Goal: Task Accomplishment & Management: Use online tool/utility

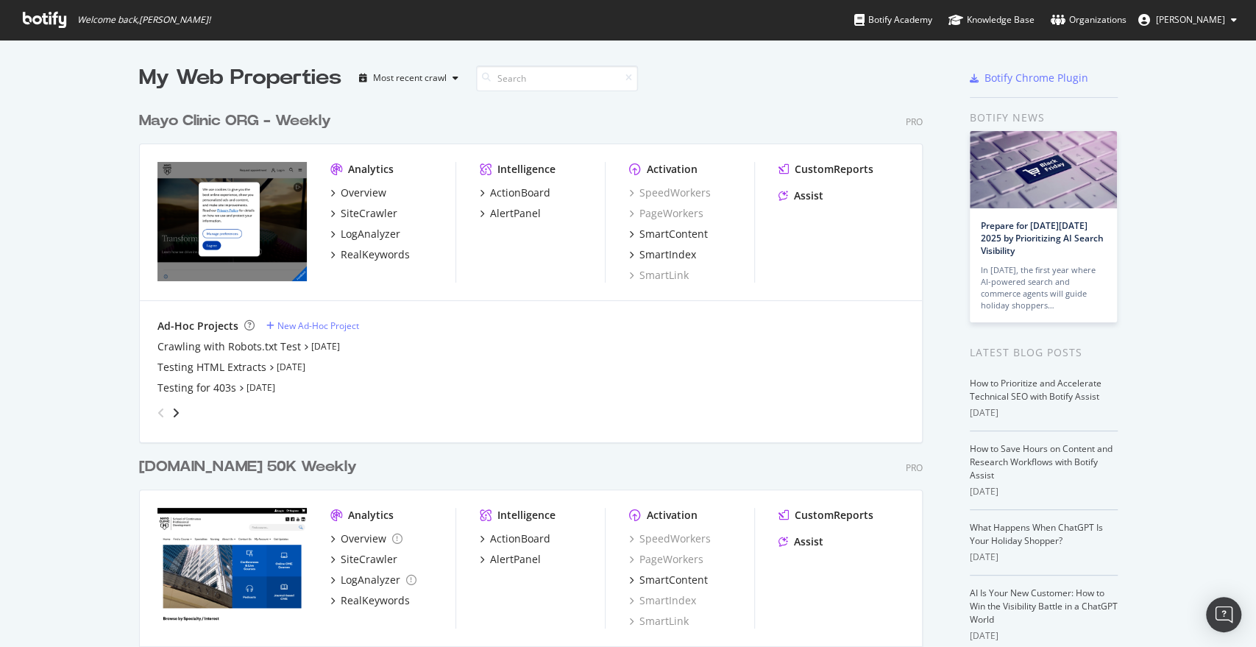
scroll to position [2091, 783]
click at [361, 189] on div "Overview" at bounding box center [364, 192] width 46 height 15
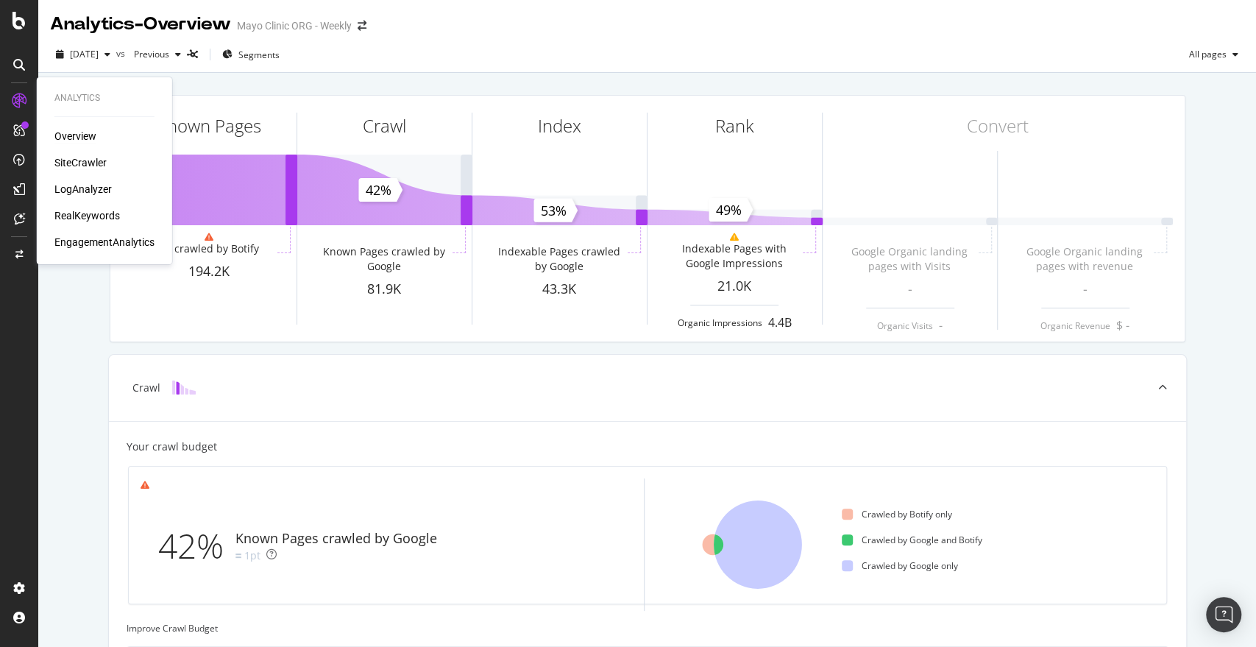
click at [94, 166] on div "SiteCrawler" at bounding box center [80, 162] width 52 height 15
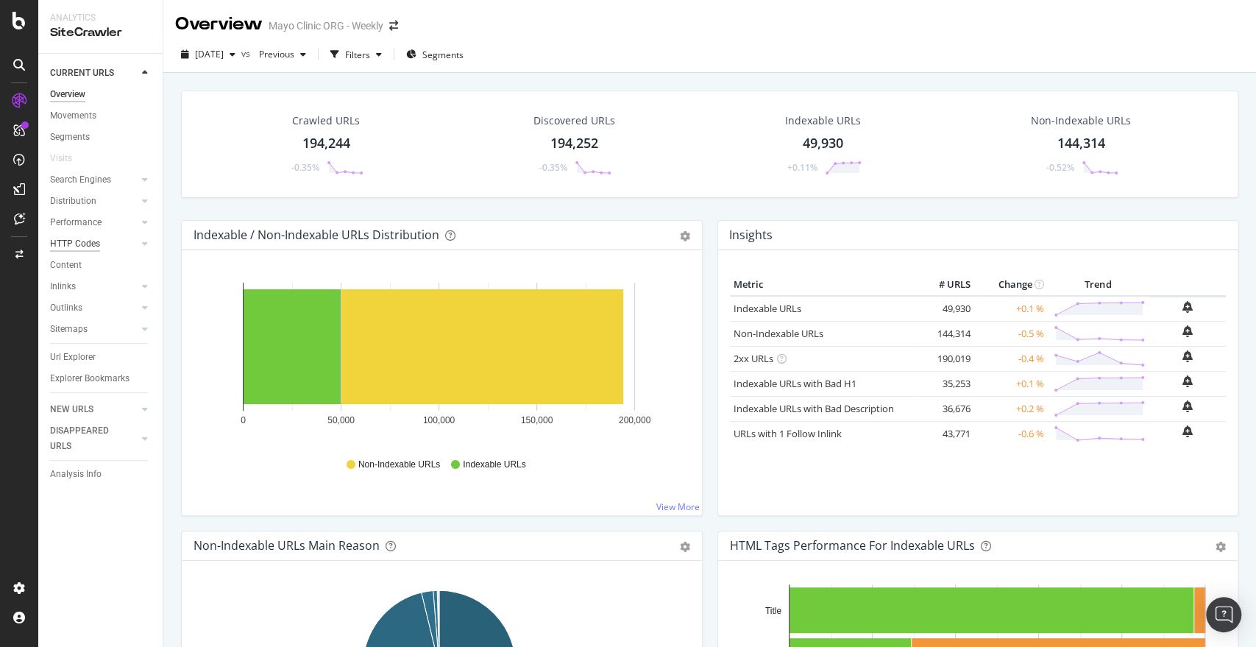
click at [84, 244] on div "HTTP Codes" at bounding box center [75, 243] width 50 height 15
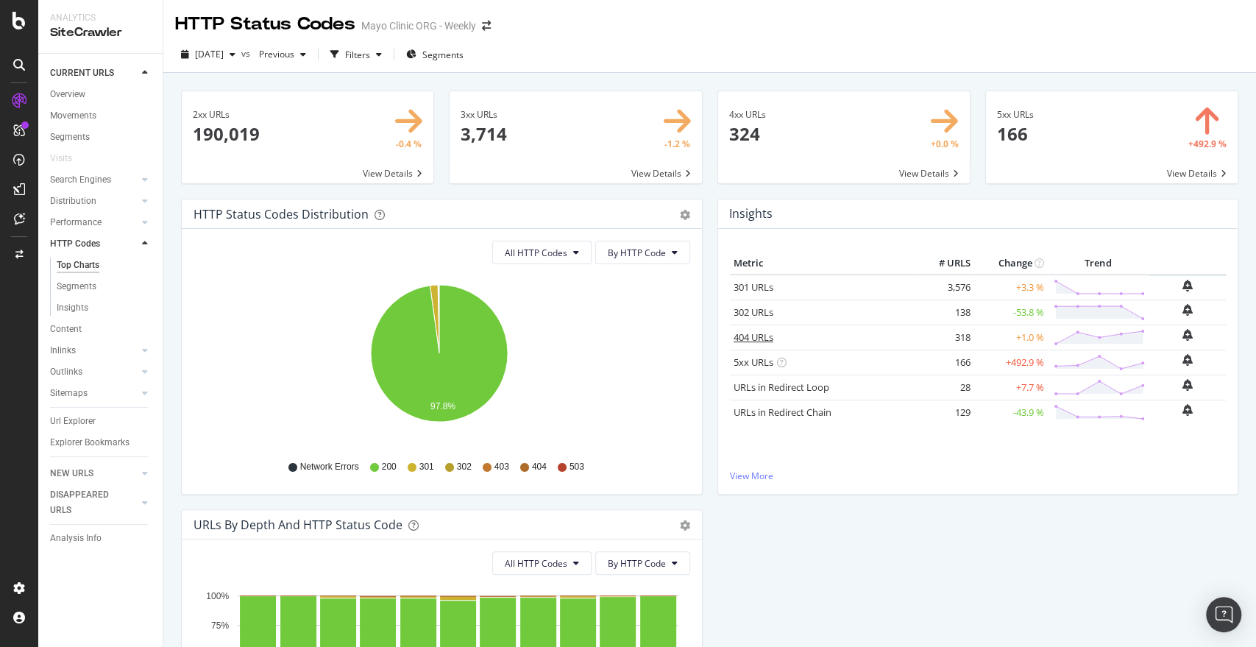
click at [746, 334] on link "404 URLs" at bounding box center [754, 336] width 40 height 13
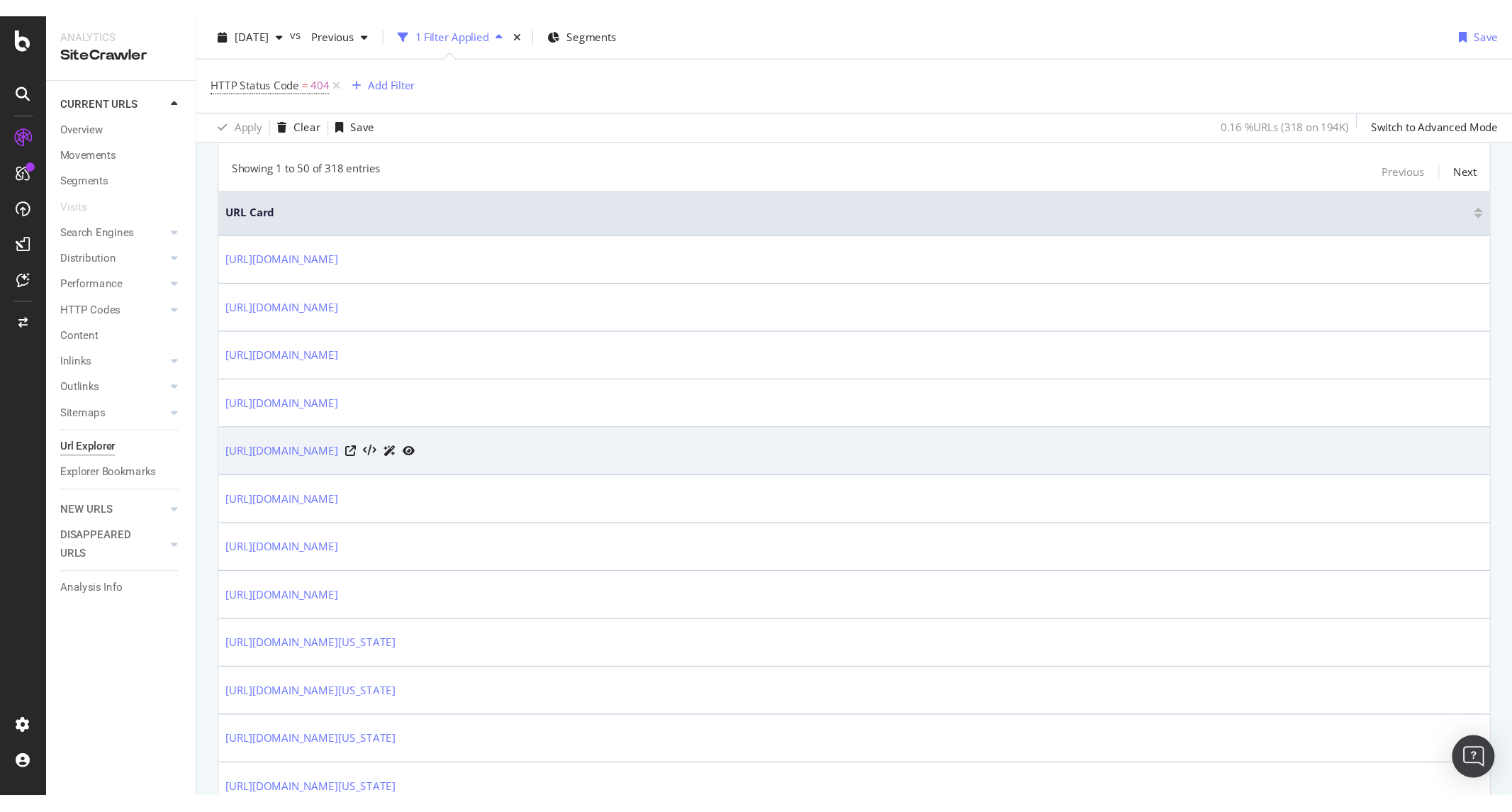
scroll to position [287, 0]
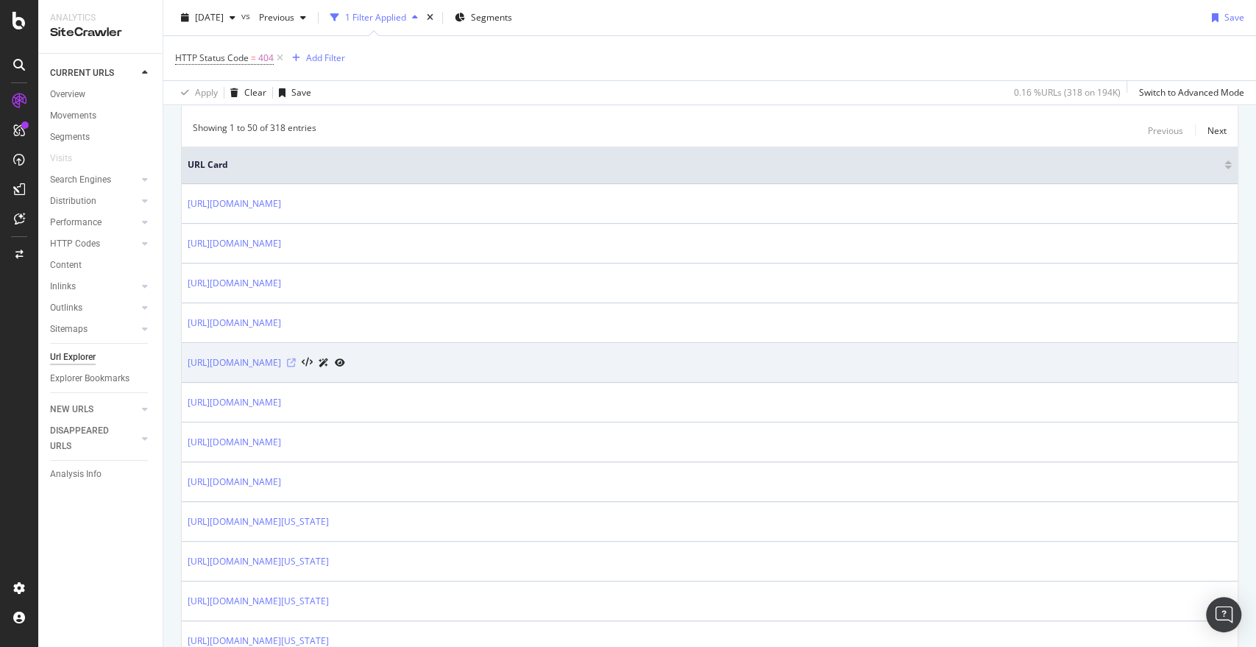
click at [296, 361] on icon at bounding box center [291, 362] width 9 height 9
click at [281, 358] on link "https://www.mayoclinic.org/ar/departments-centers/international/international-b…" at bounding box center [234, 362] width 93 height 15
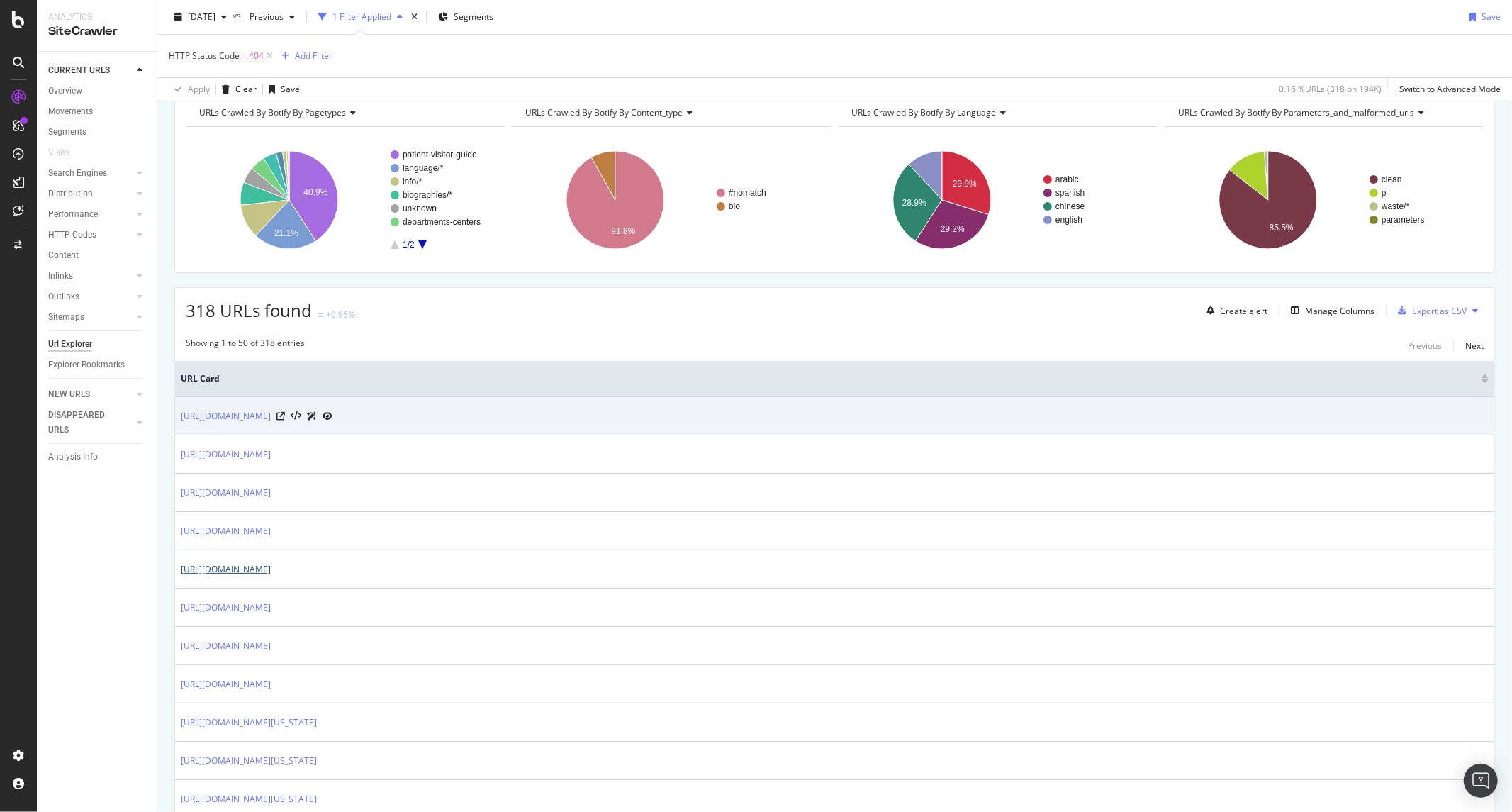
scroll to position [0, 0]
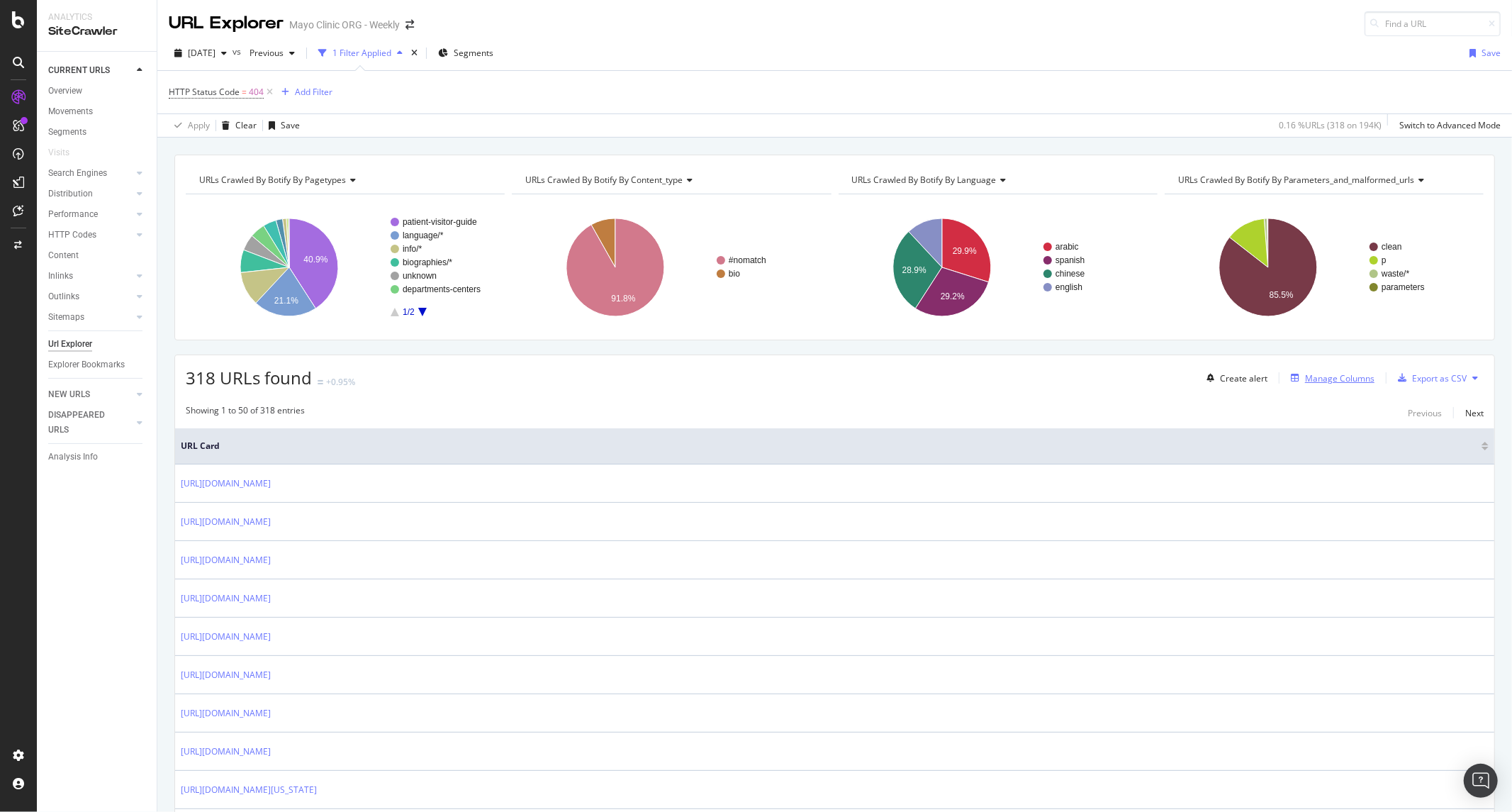
click at [1209, 380] on div "Manage Columns" at bounding box center [1340, 378] width 69 height 13
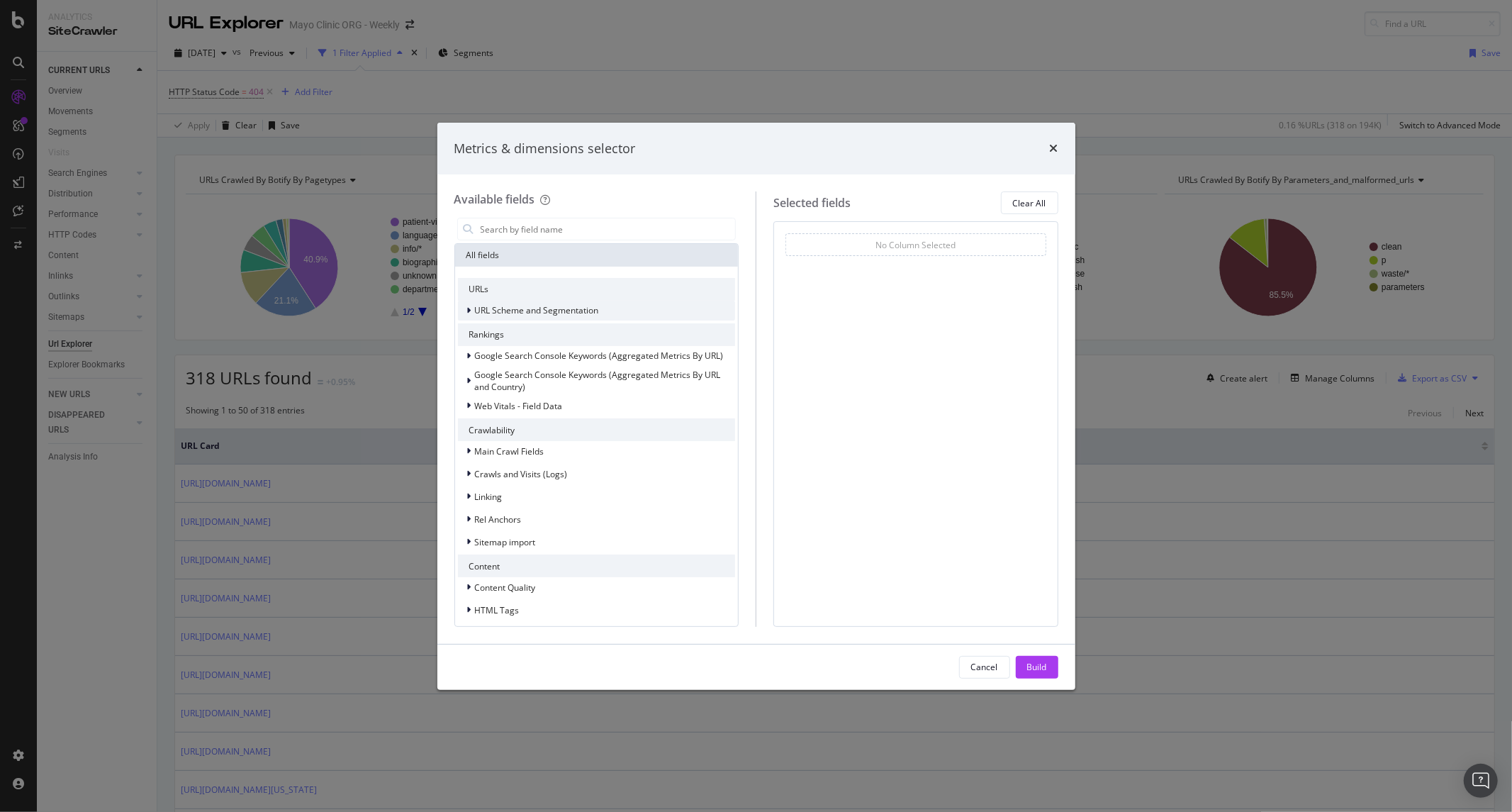
click at [544, 307] on span "URL Scheme and Segmentation" at bounding box center [536, 310] width 124 height 13
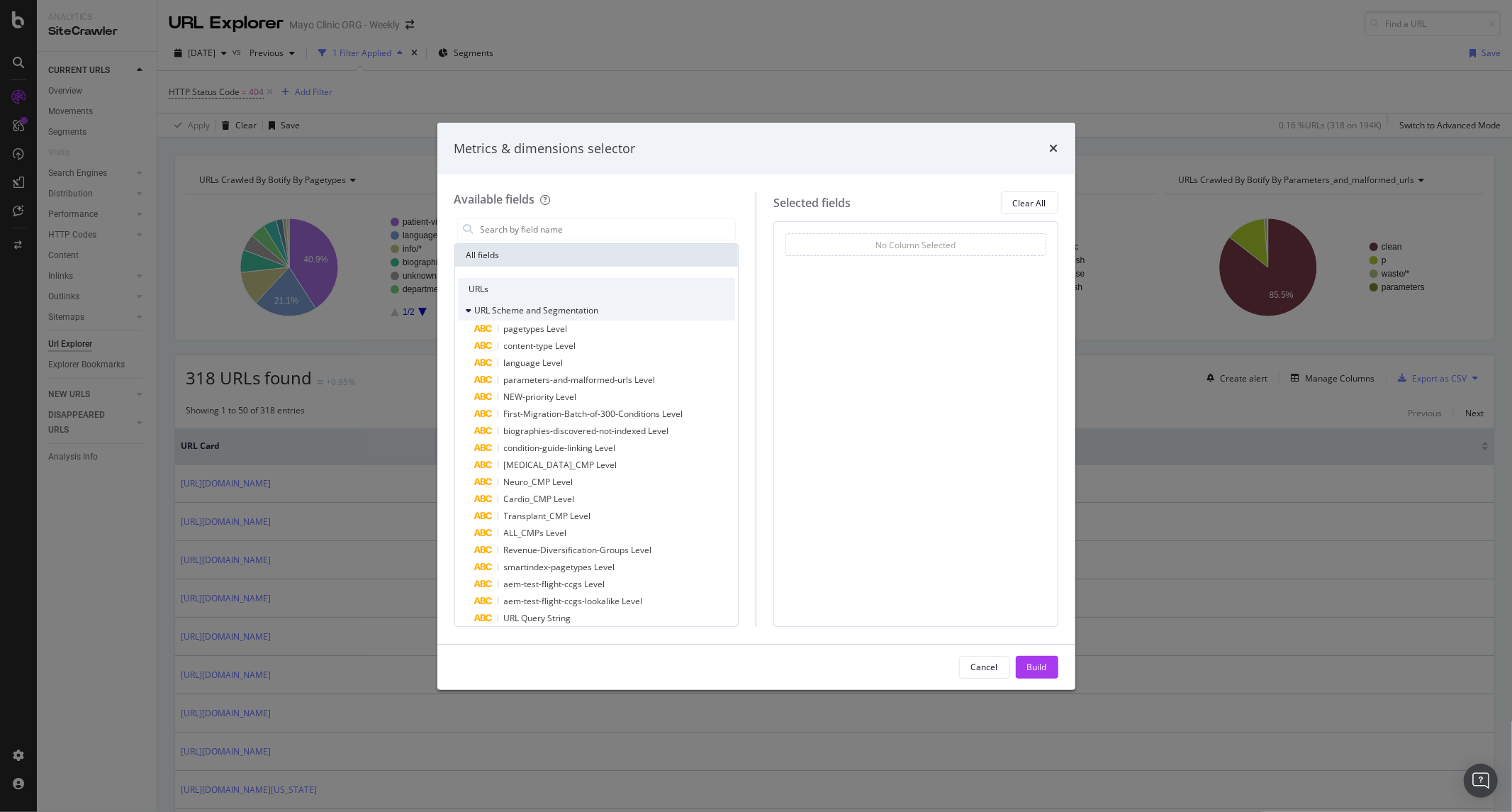
click at [544, 307] on span "URL Scheme and Segmentation" at bounding box center [536, 310] width 124 height 13
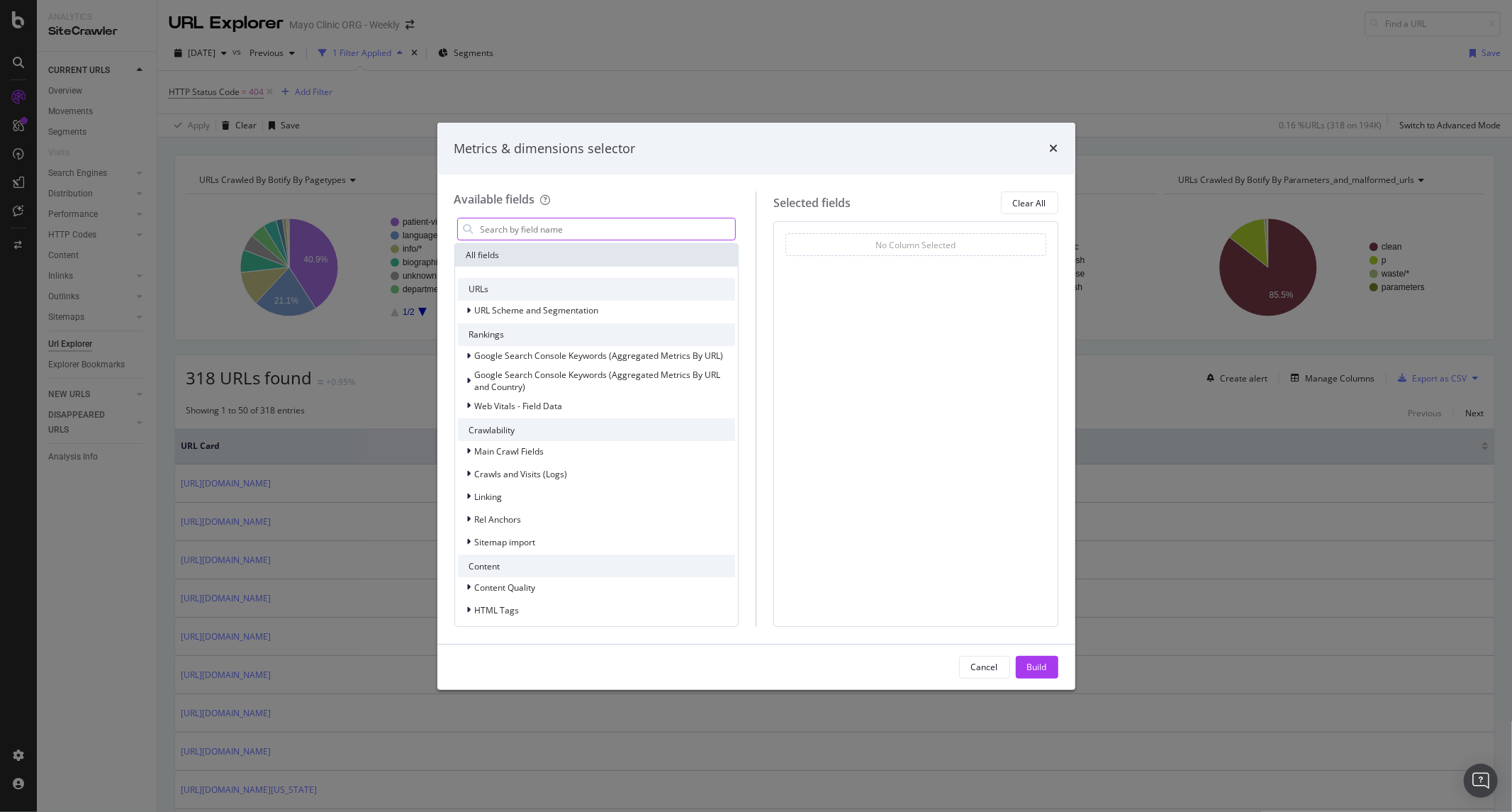
click at [535, 237] on input "modal" at bounding box center [607, 229] width 256 height 21
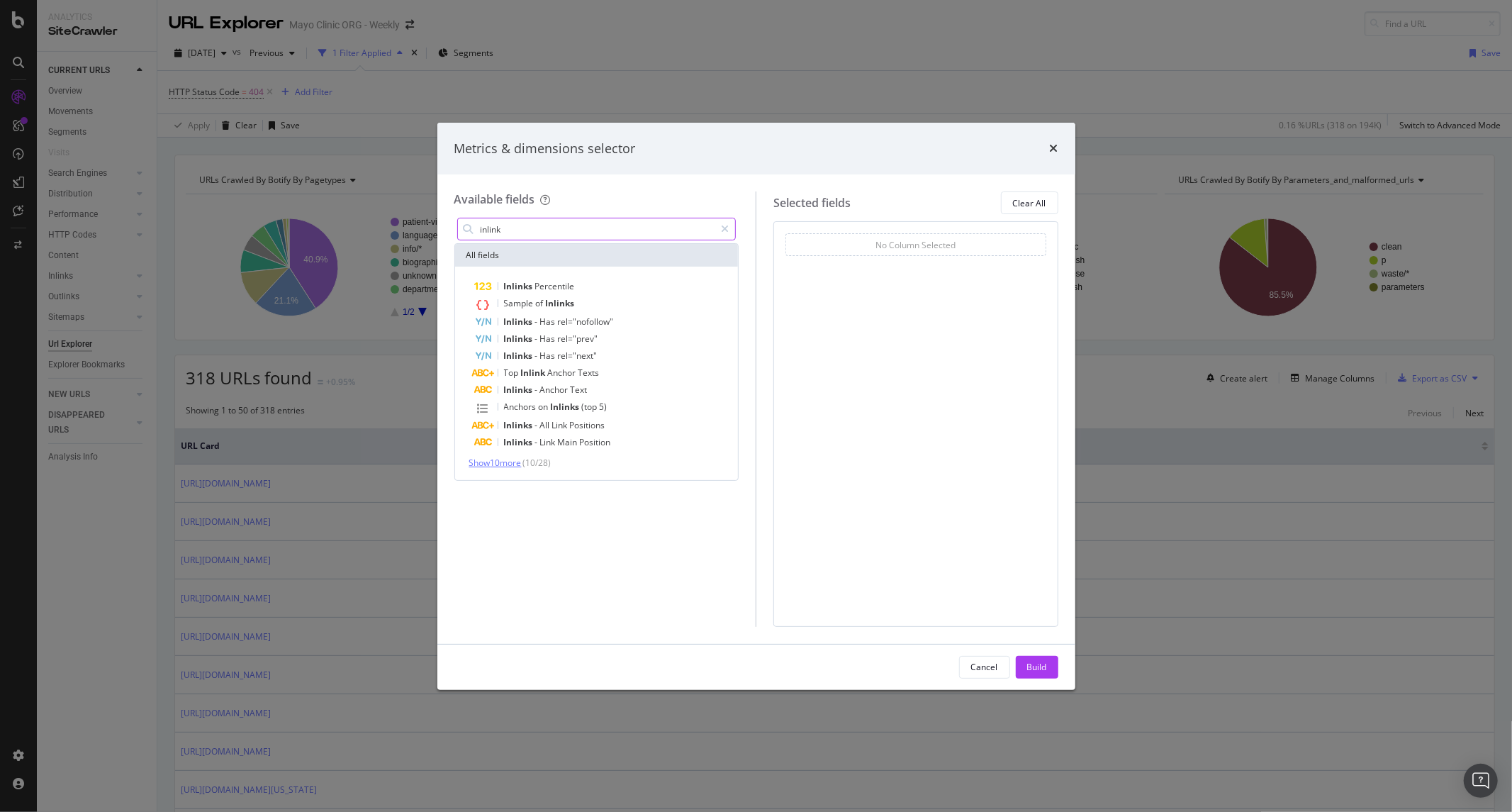
type input "inlink"
click at [518, 465] on span "Show 10 more" at bounding box center [495, 462] width 52 height 13
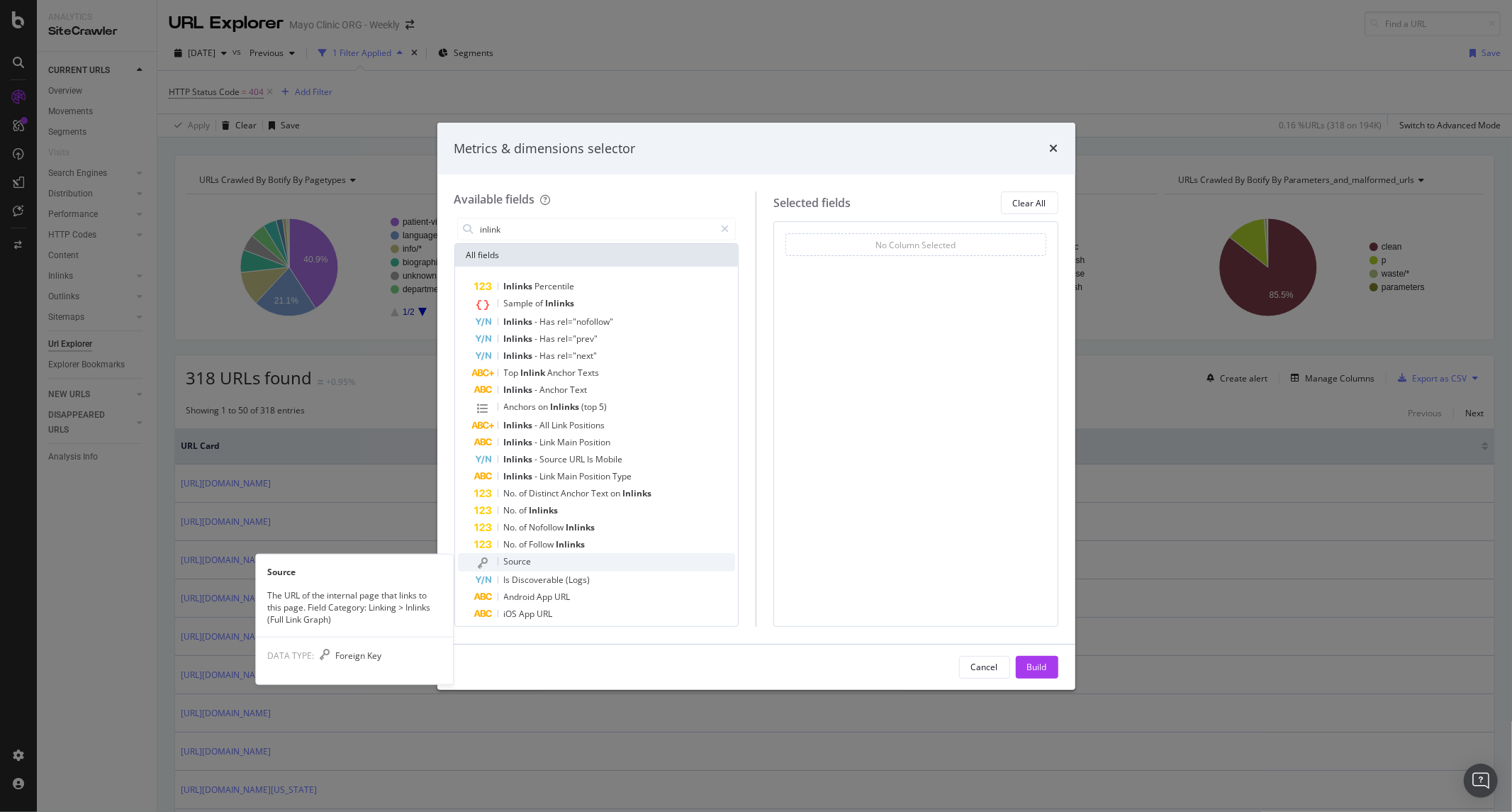
click at [534, 567] on div "Source" at bounding box center [605, 562] width 261 height 18
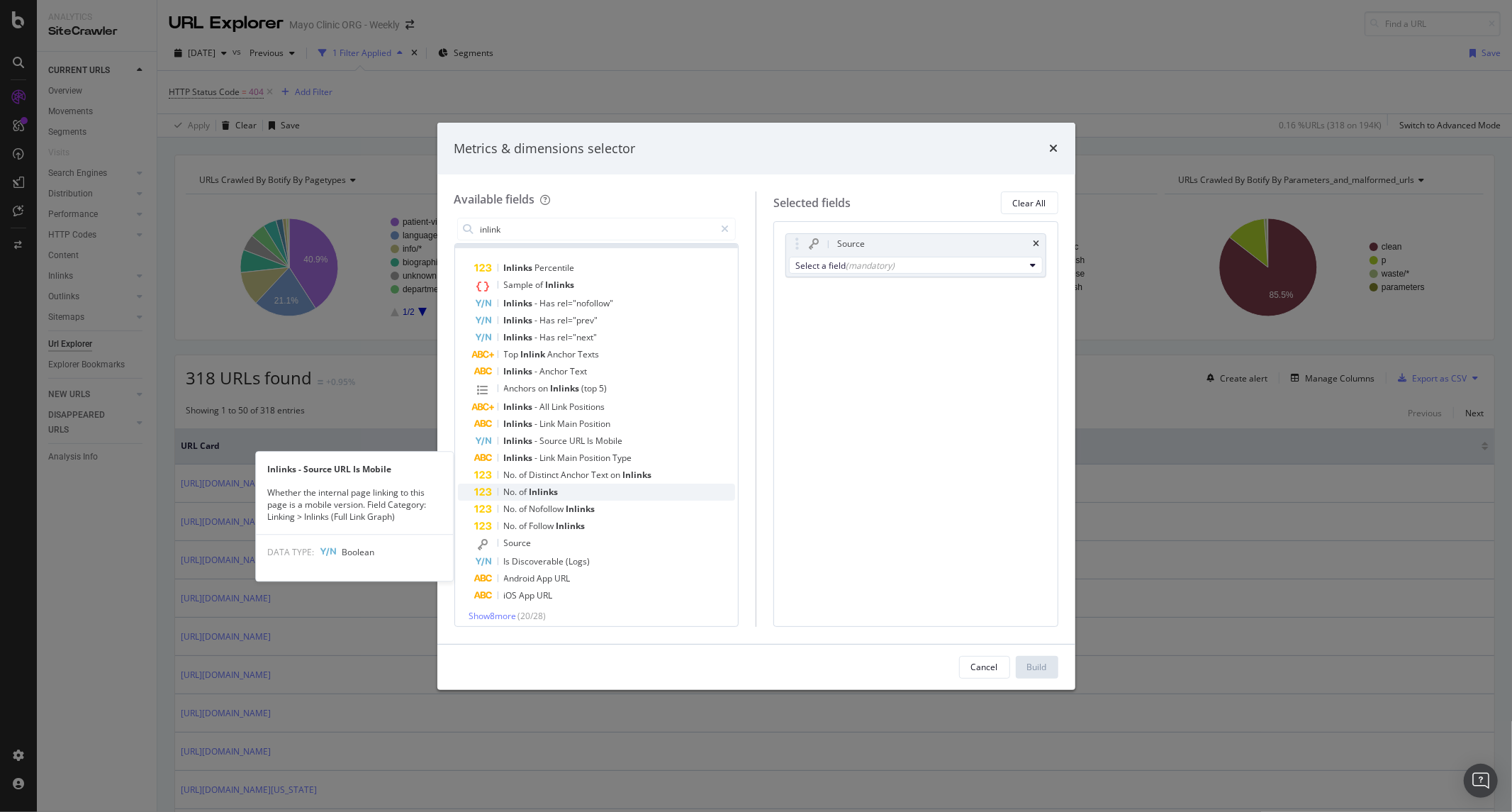
scroll to position [25, 0]
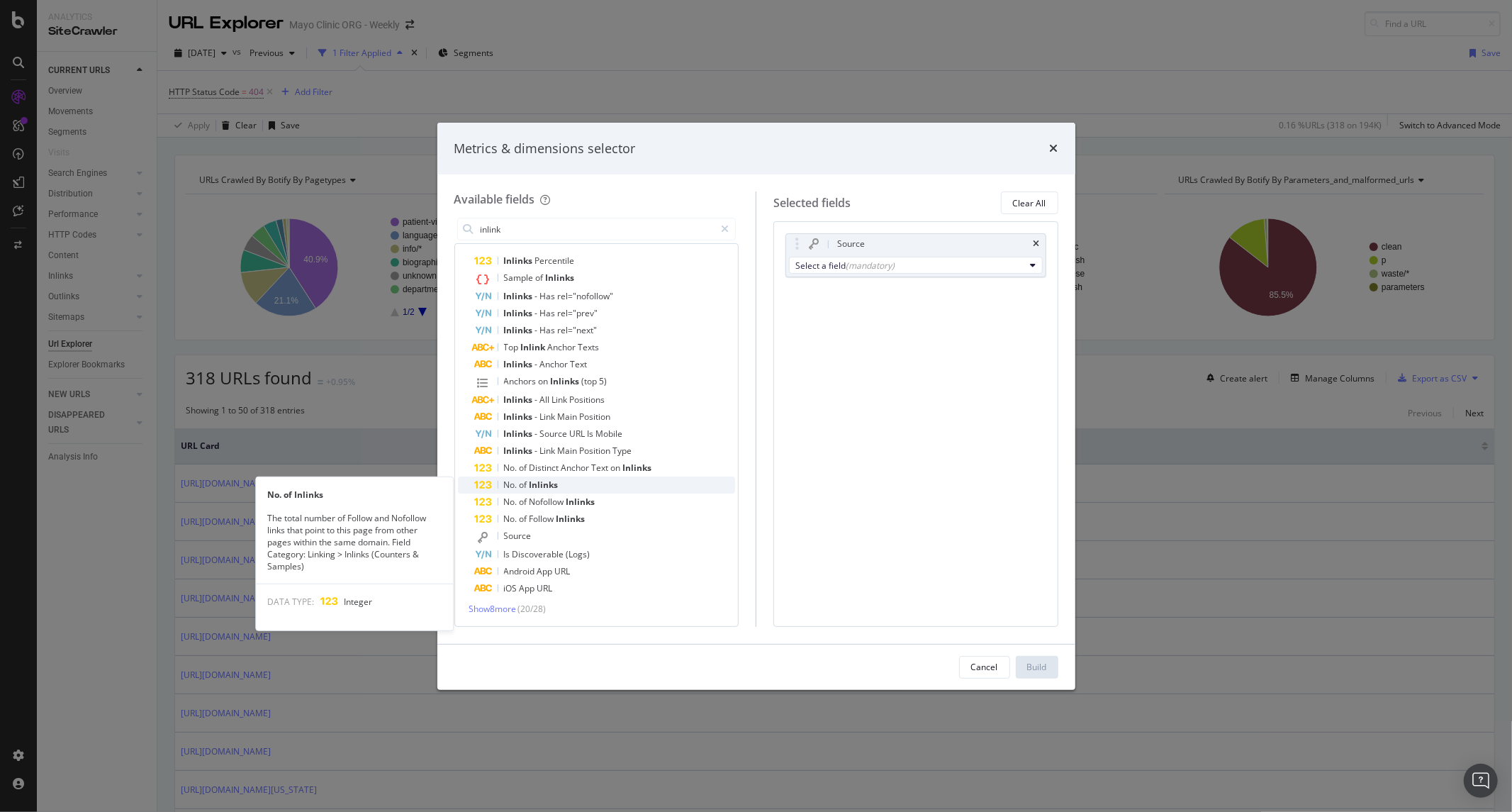
click at [520, 485] on span "of" at bounding box center [524, 485] width 10 height 13
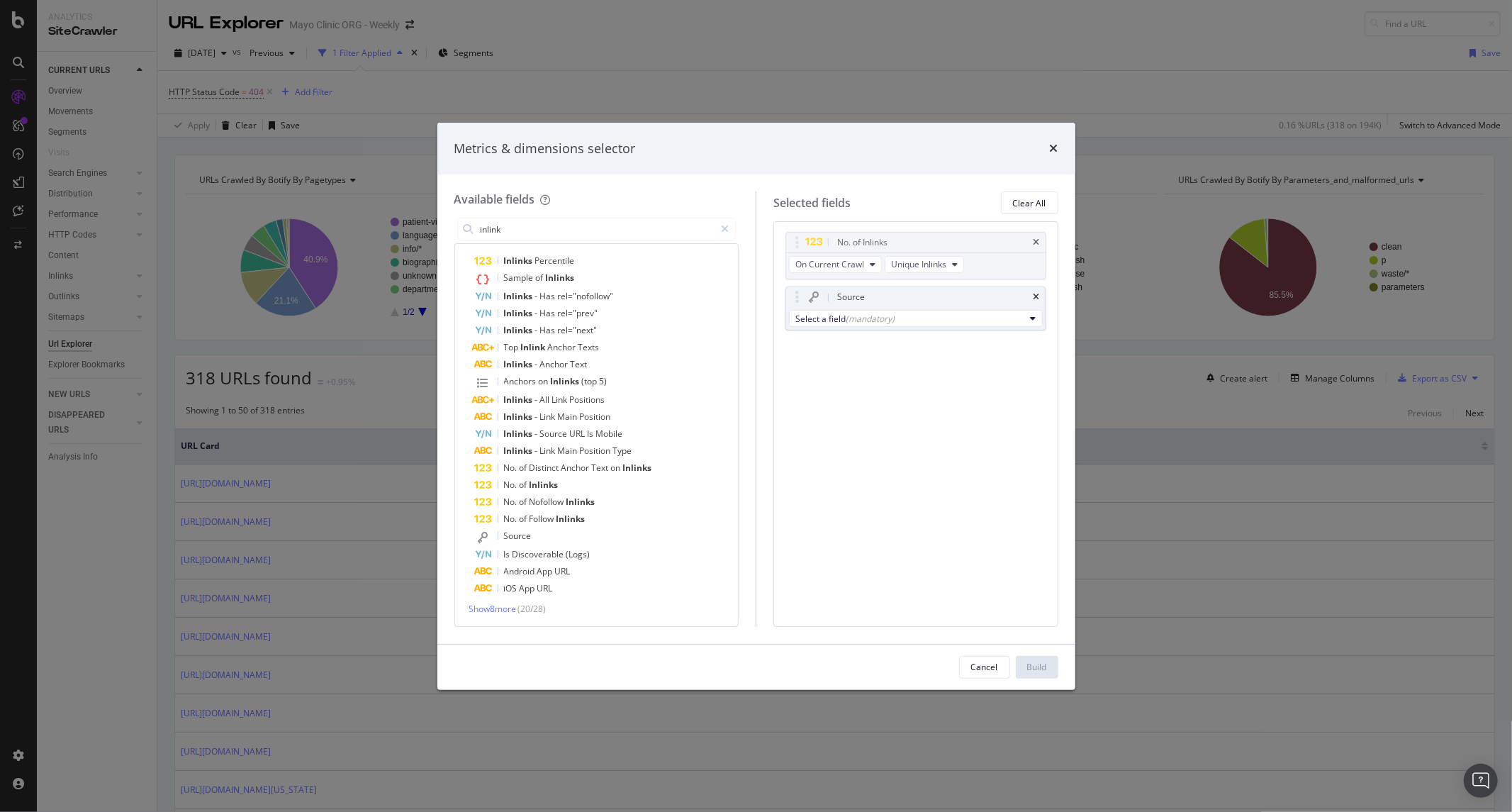
drag, startPoint x: 860, startPoint y: 294, endPoint x: 860, endPoint y: 280, distance: 14.0
click at [860, 243] on body "Analytics SiteCrawler CURRENT URLS Overview Movements Segments Visits Search En…" at bounding box center [756, 406] width 1512 height 812
click at [943, 270] on span "Unique Inlinks" at bounding box center [918, 266] width 55 height 13
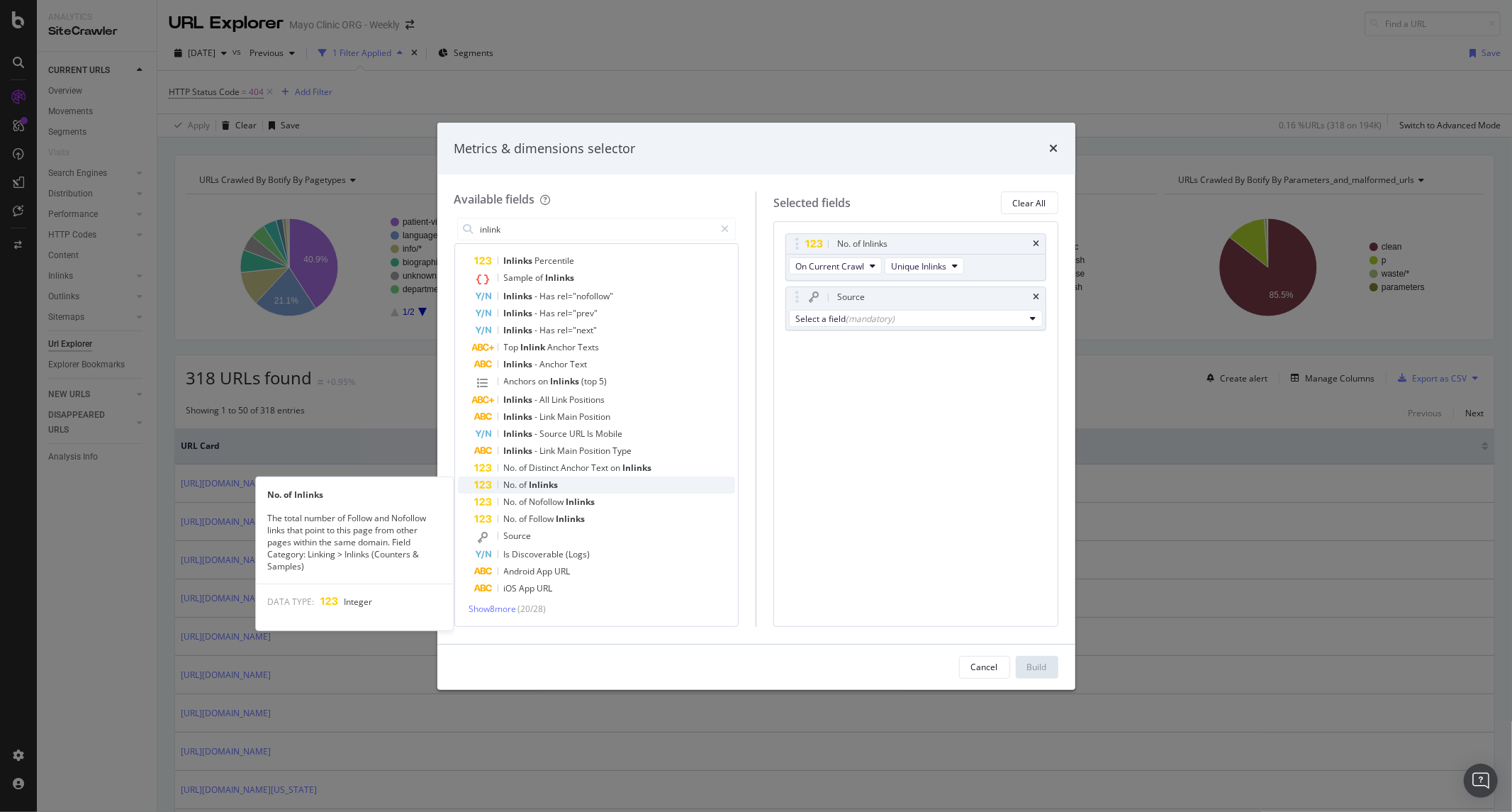
click at [597, 479] on div "No. of Inlinks" at bounding box center [605, 485] width 261 height 17
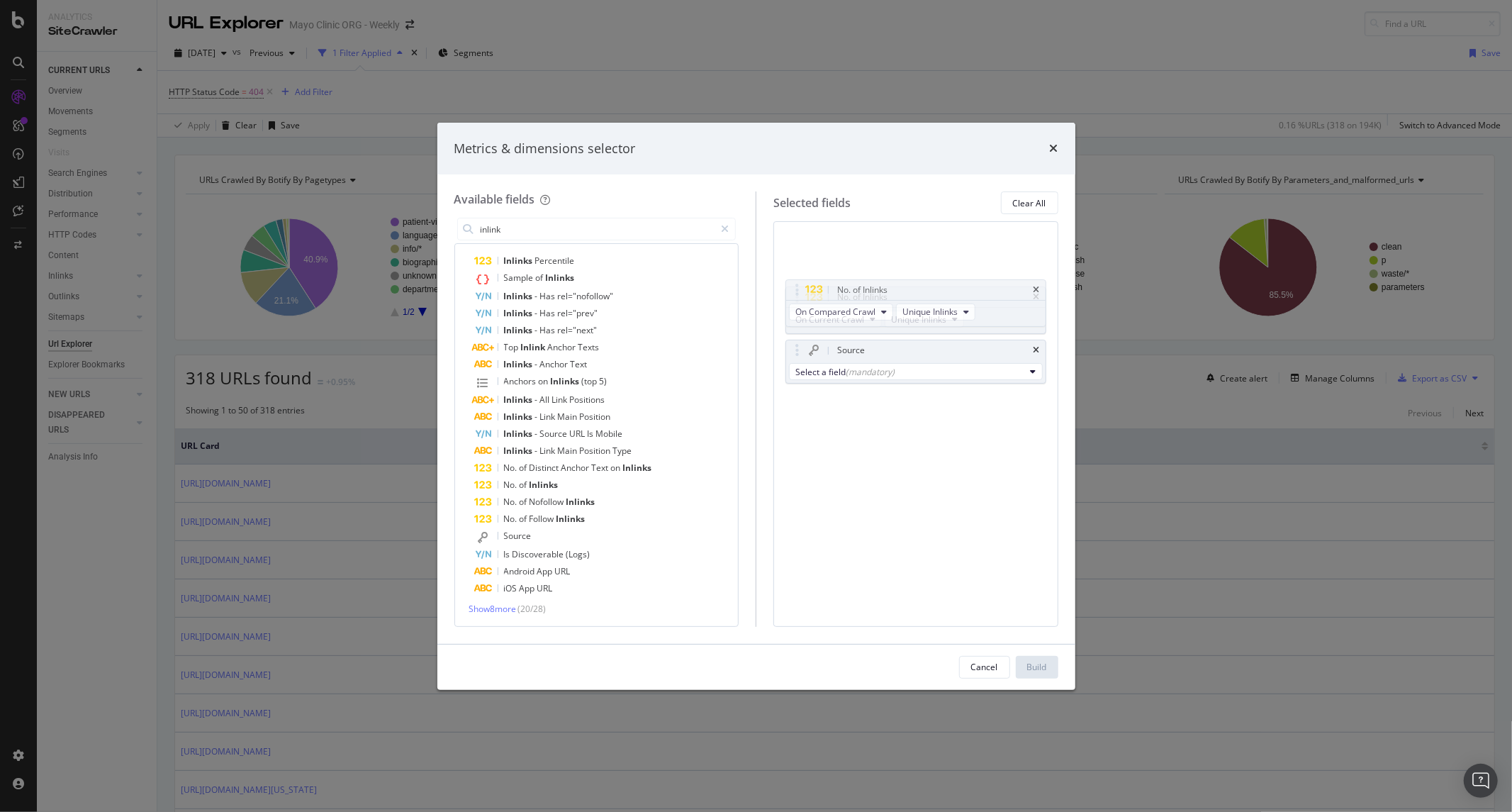
drag, startPoint x: 945, startPoint y: 338, endPoint x: 945, endPoint y: 282, distance: 56.0
click at [945, 280] on body "Analytics SiteCrawler CURRENT URLS Overview Movements Segments Visits Search En…" at bounding box center [756, 406] width 1512 height 812
click at [939, 262] on span "Unique Inlinks" at bounding box center [929, 266] width 55 height 13
click at [932, 312] on span "Total Inlinks" at bounding box center [938, 317] width 60 height 13
click at [846, 369] on div "(mandatory)" at bounding box center [870, 372] width 49 height 13
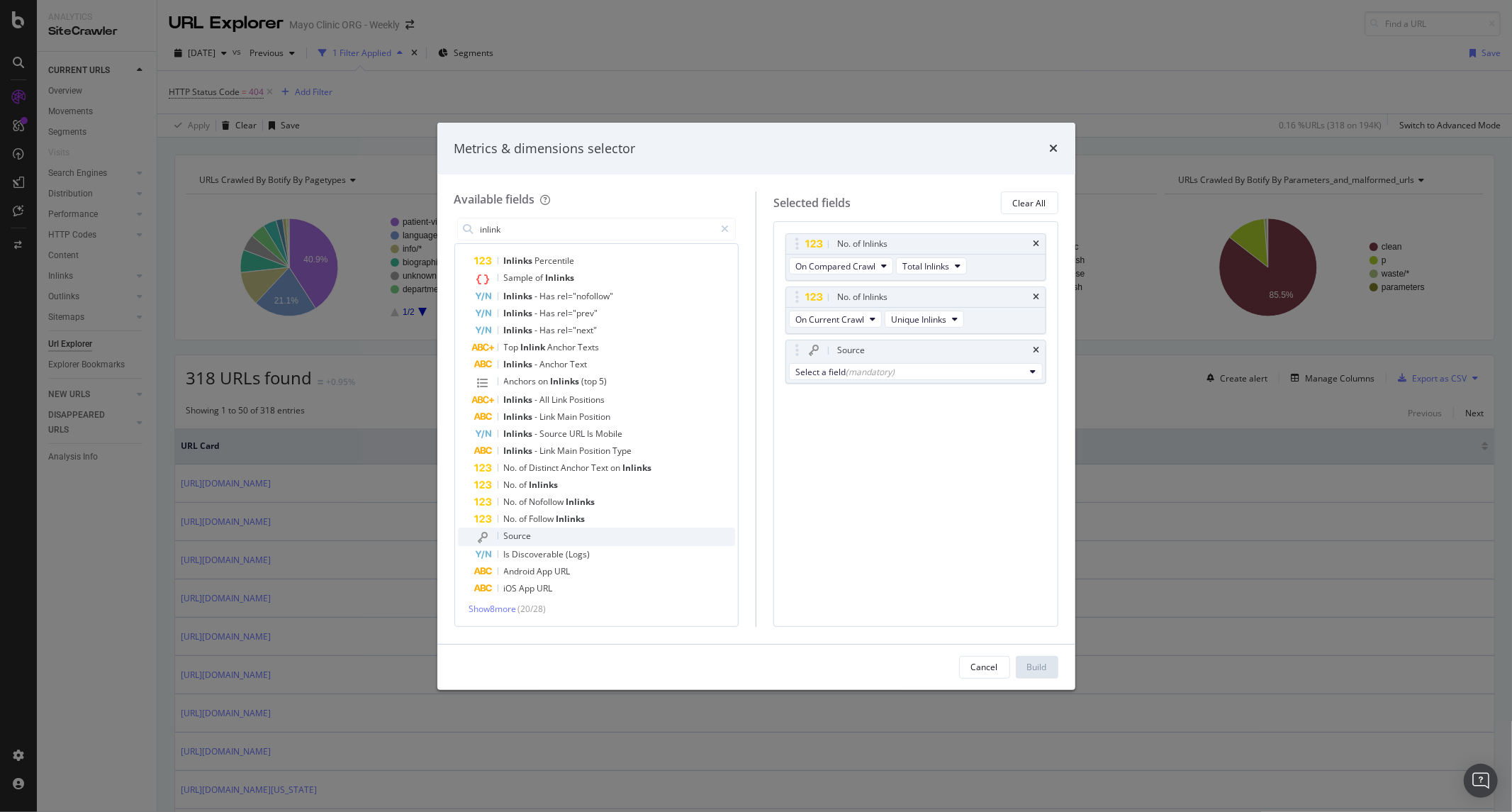
click at [523, 536] on span "Source" at bounding box center [517, 536] width 28 height 13
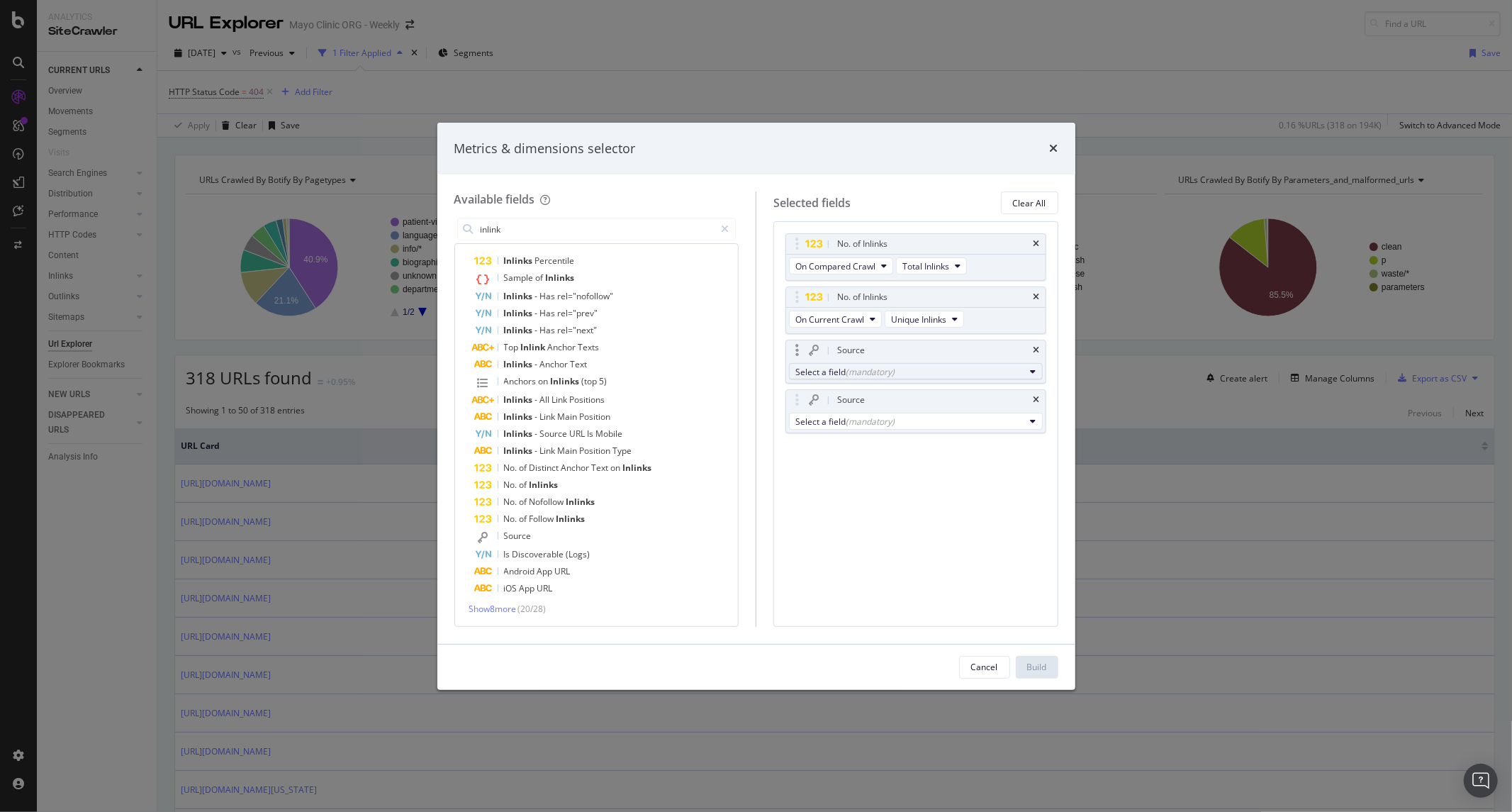
click at [850, 369] on div "(mandatory)" at bounding box center [870, 372] width 49 height 13
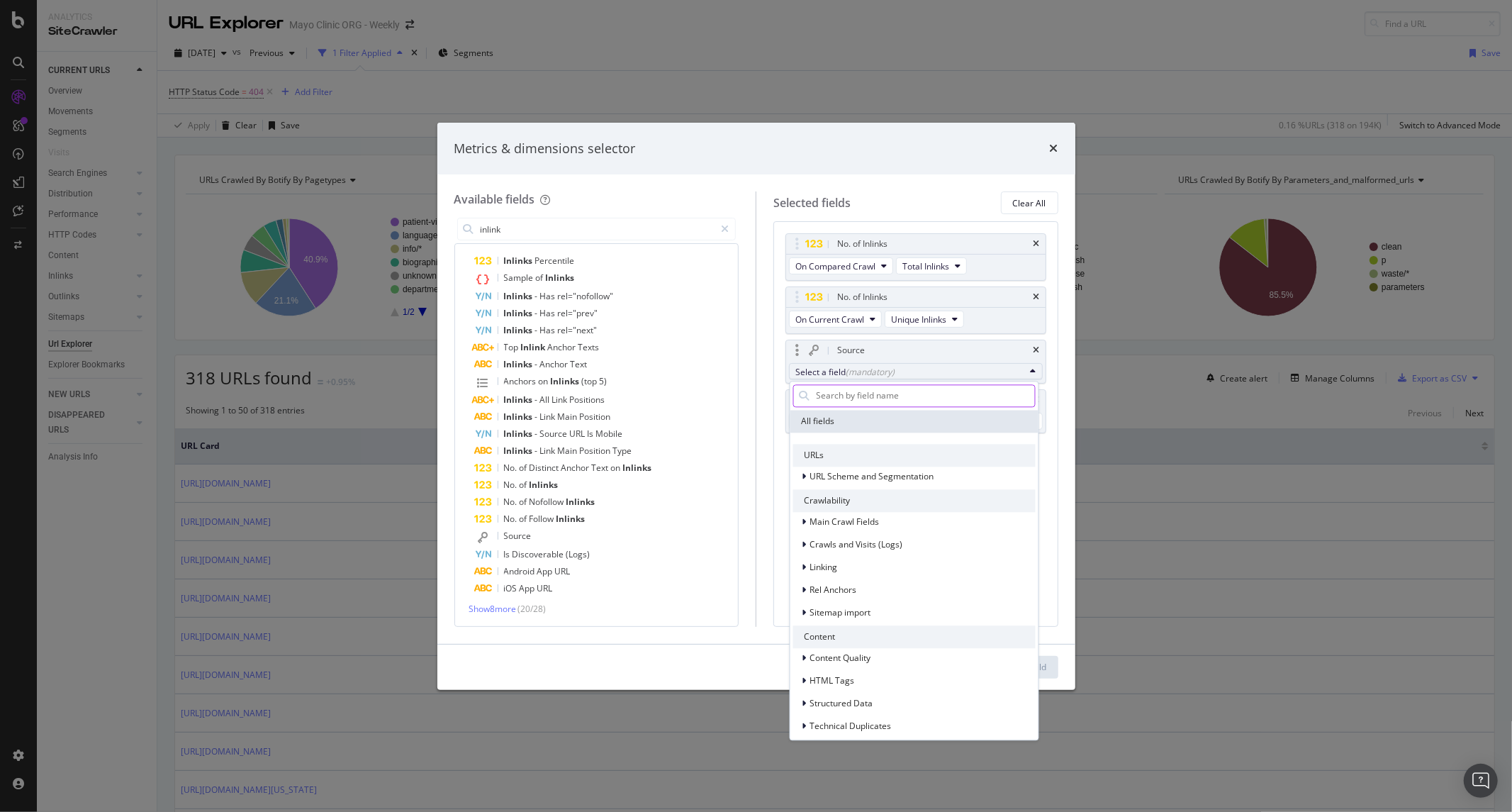
click at [844, 396] on input "modal" at bounding box center [925, 396] width 220 height 21
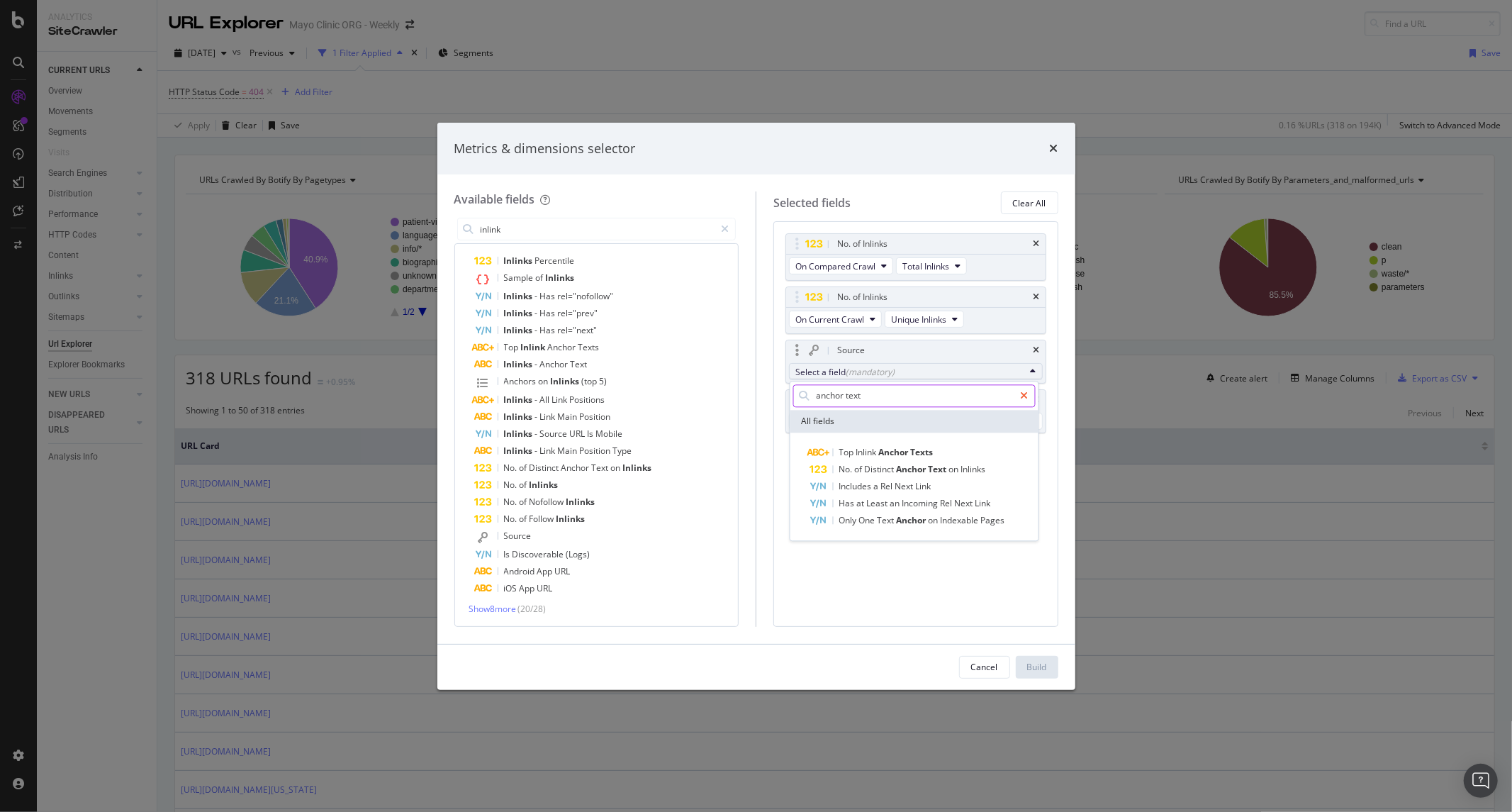
type input "anchor text"
click at [1033, 393] on div "modal" at bounding box center [1023, 396] width 20 height 23
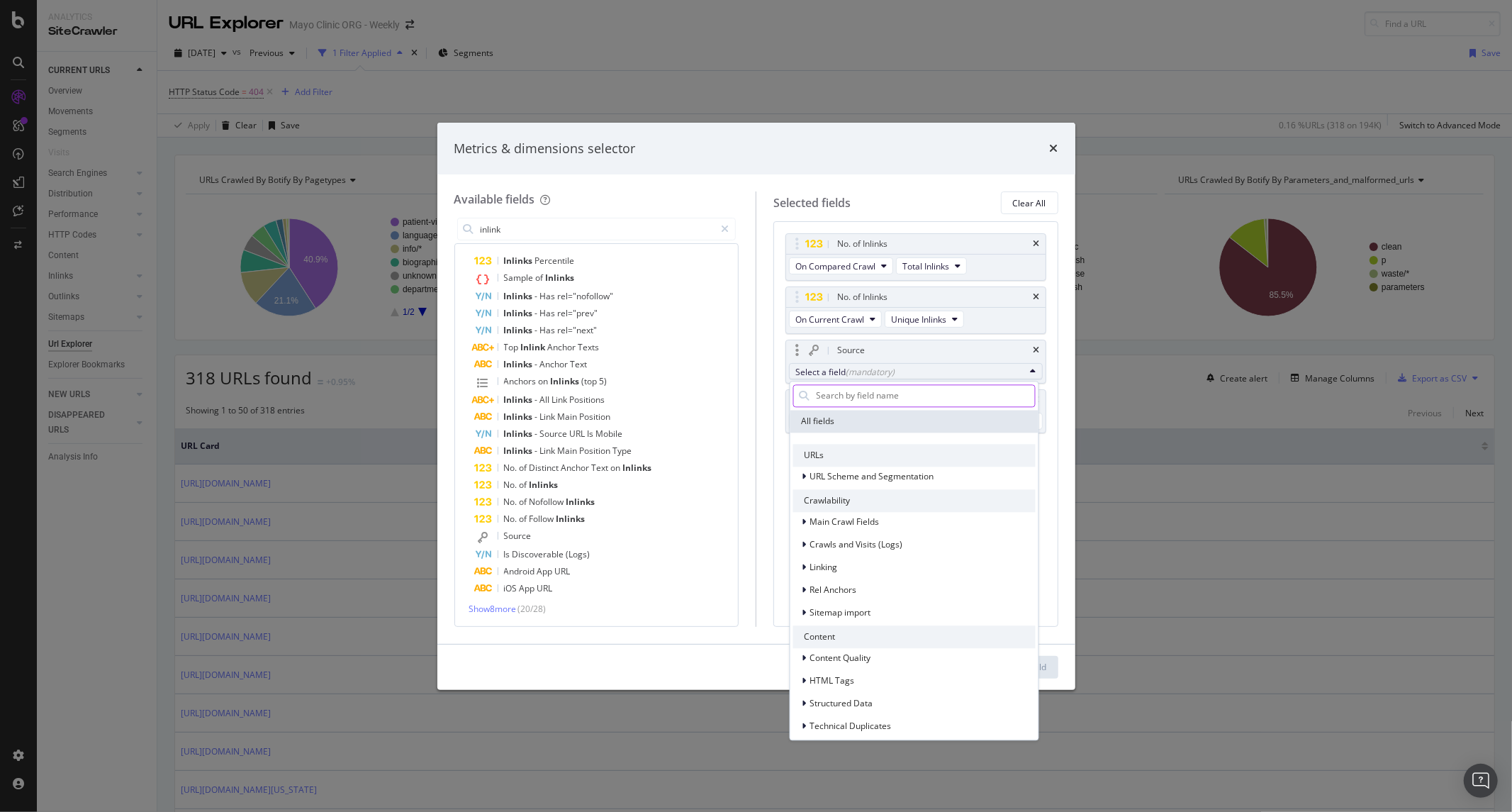
click at [1052, 458] on div "No. of Inlinks On Compared Crawl Total Inlinks No. of Inlinks On Current Crawl …" at bounding box center [916, 424] width 285 height 405
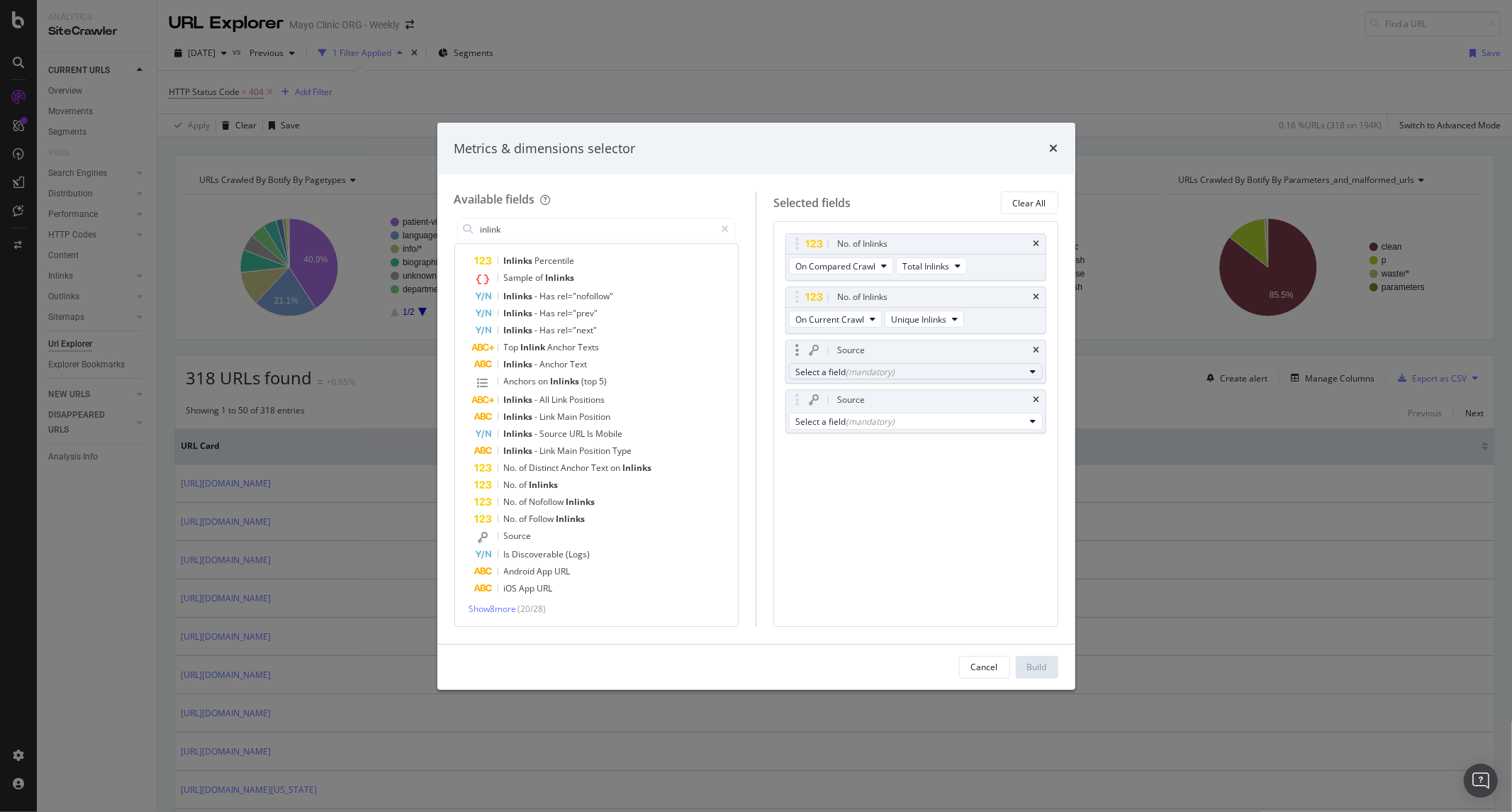
click at [930, 375] on div "Select a field (mandatory)" at bounding box center [910, 372] width 229 height 13
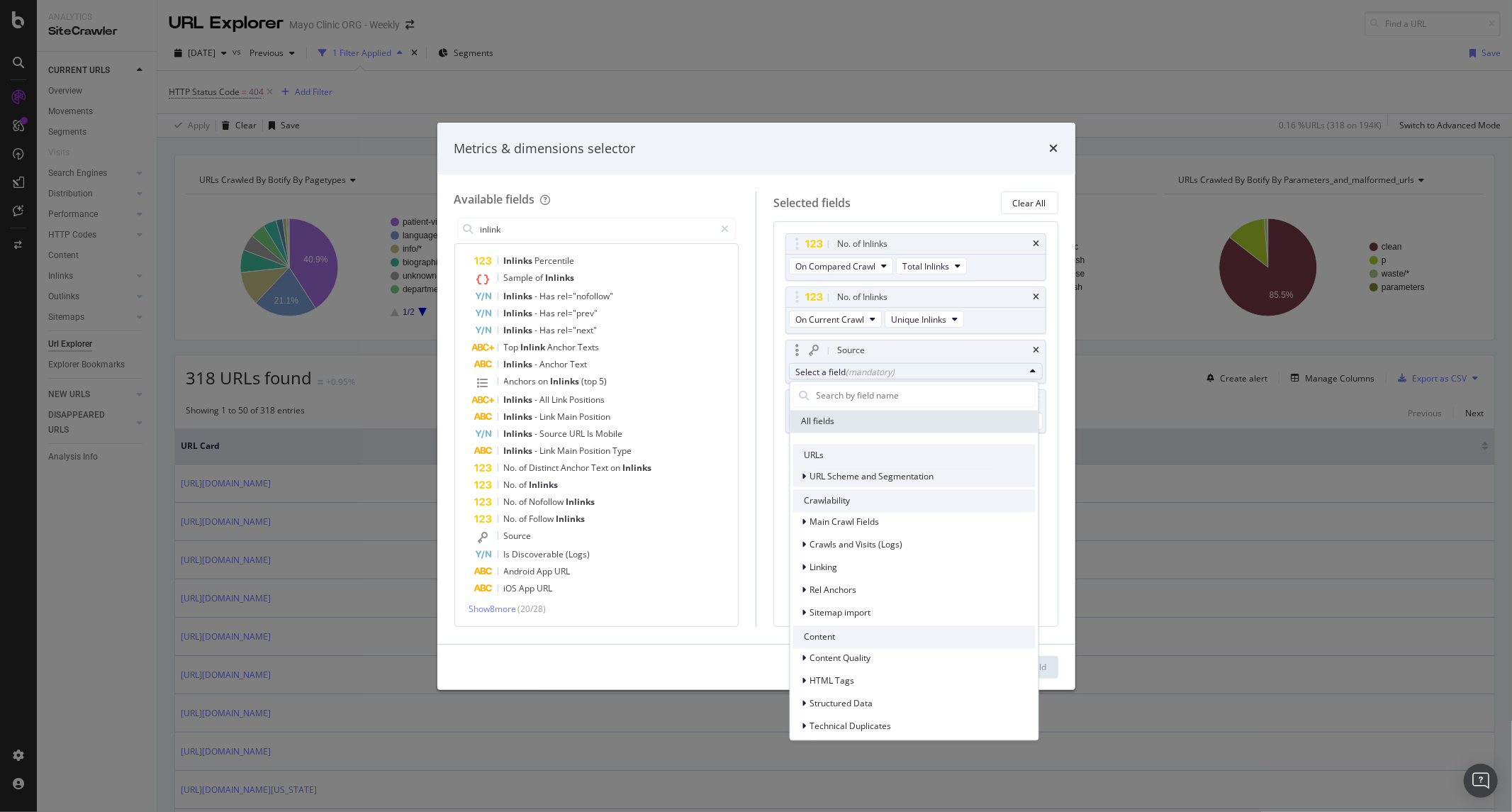
click at [863, 473] on span "URL Scheme and Segmentation" at bounding box center [871, 476] width 124 height 13
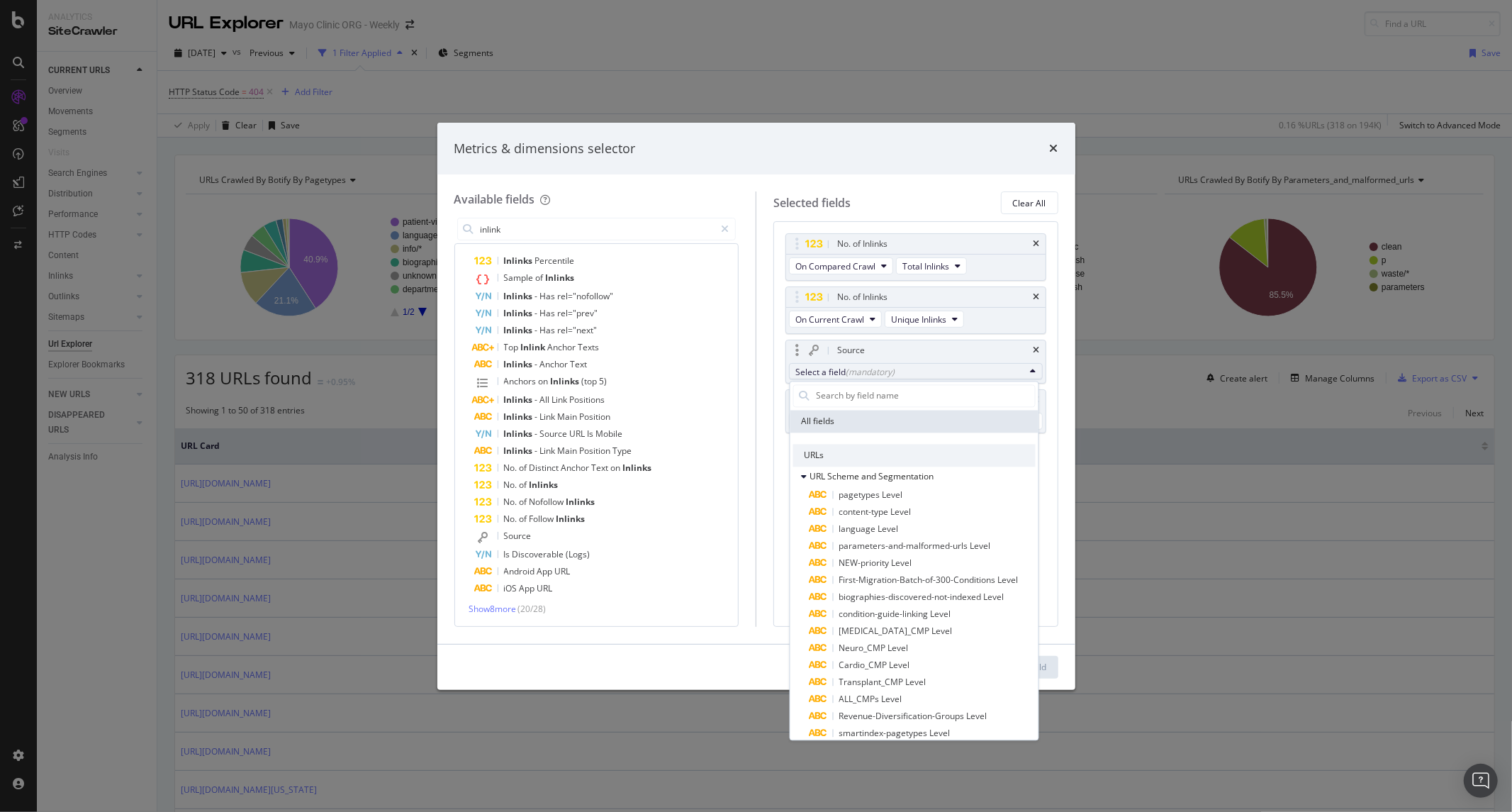
click at [868, 388] on input "modal" at bounding box center [925, 396] width 220 height 21
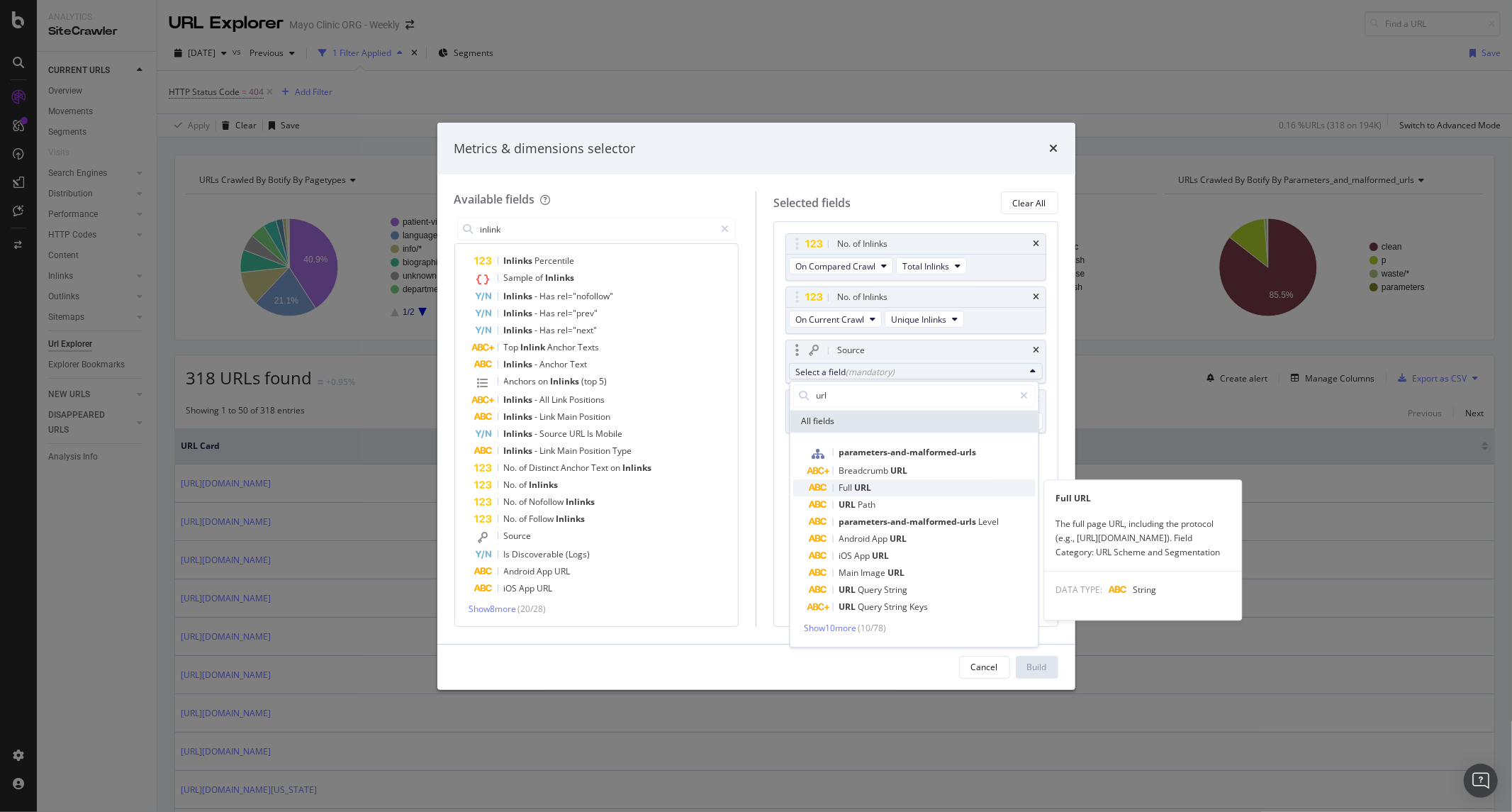
click at [847, 487] on span "Full" at bounding box center [847, 487] width 15 height 13
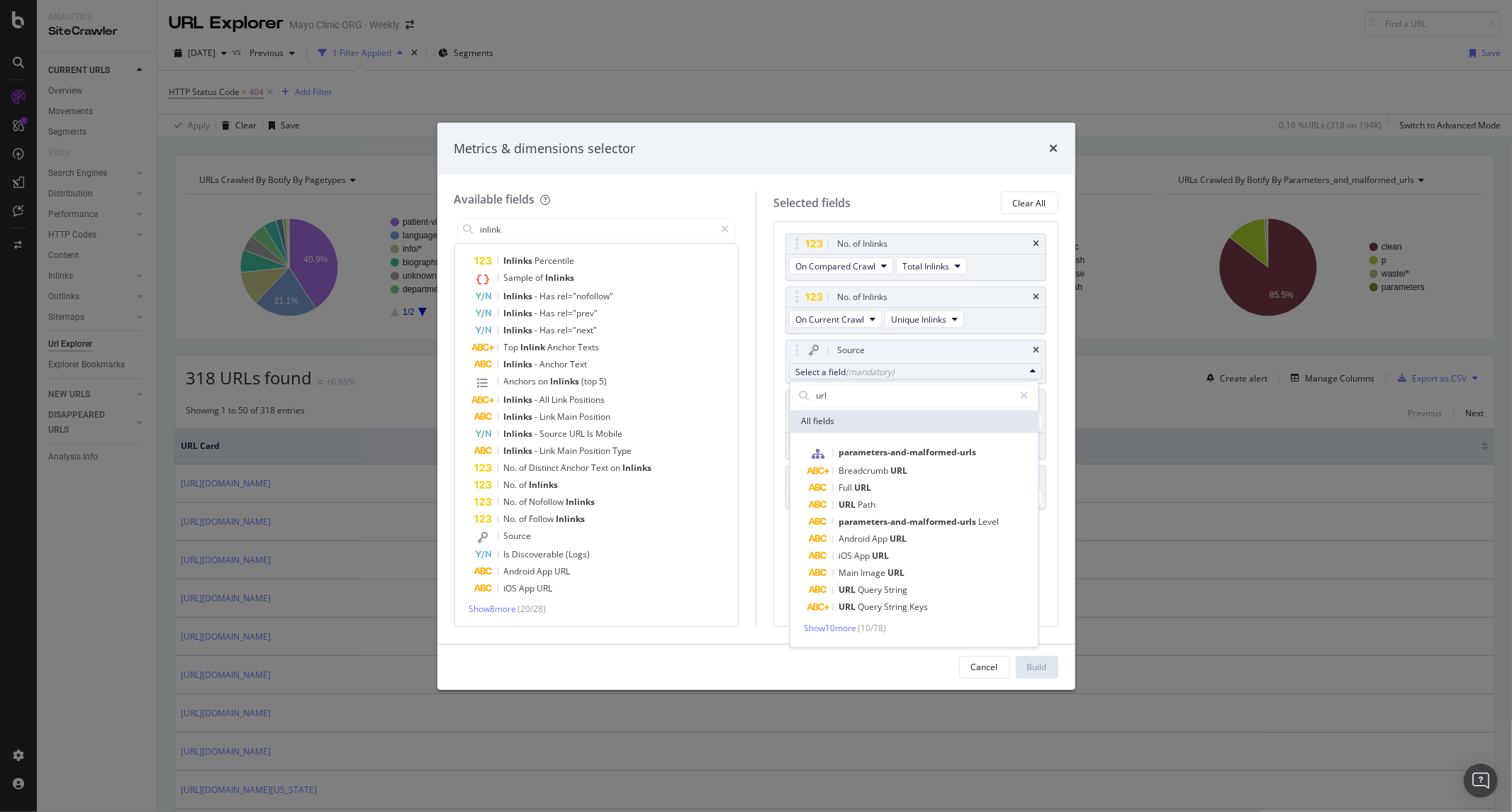
click at [766, 483] on div "Selected fields Clear All No. of Inlinks On Compared Crawl Total Inlinks No. of…" at bounding box center [906, 408] width 302 height 434
click at [854, 480] on div "Full URL" at bounding box center [840, 487] width 62 height 17
click at [852, 482] on span "Full" at bounding box center [847, 487] width 15 height 13
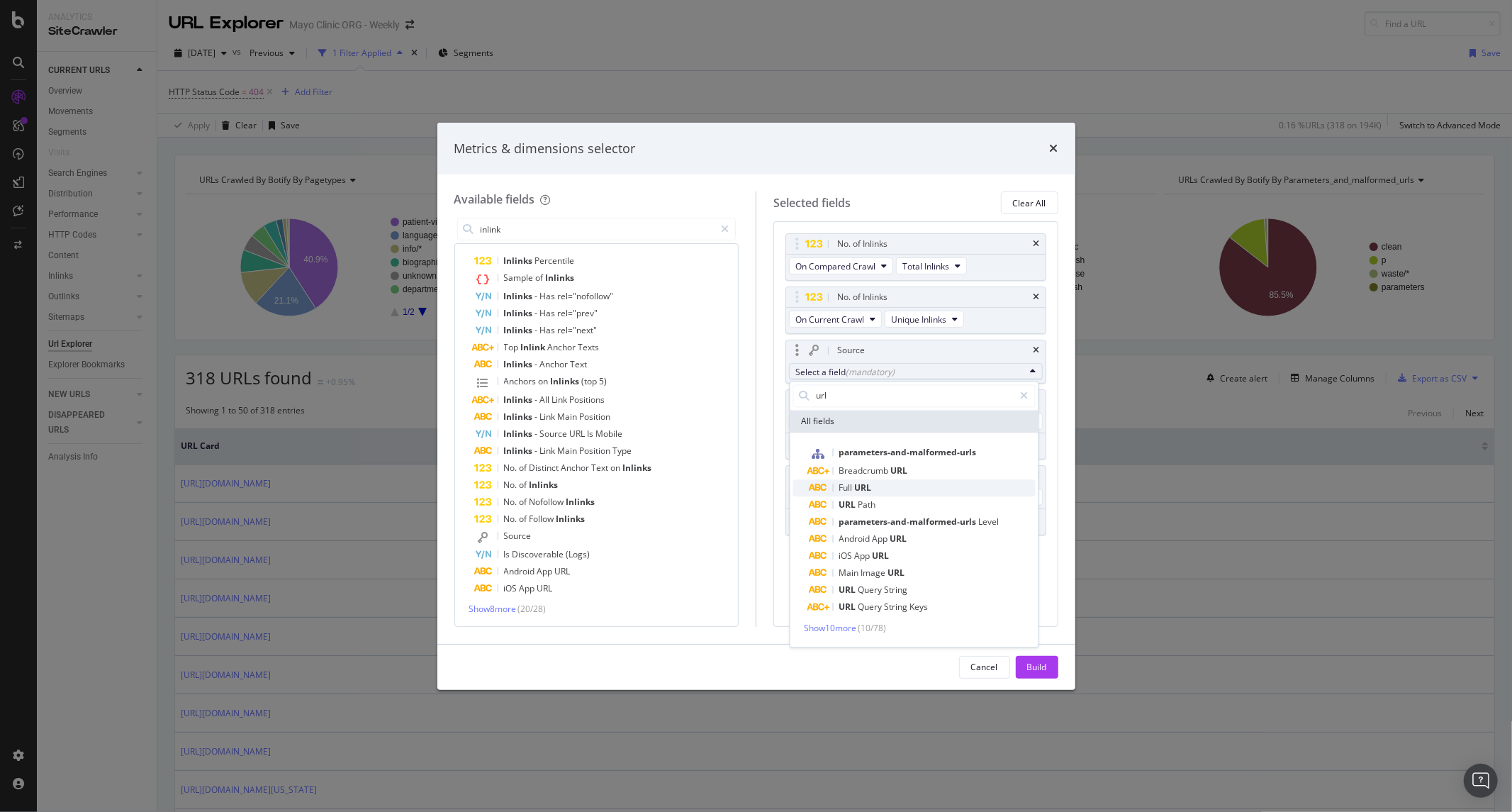
click at [844, 486] on span "Full" at bounding box center [847, 487] width 15 height 13
click at [817, 486] on icon "modal" at bounding box center [819, 487] width 19 height 9
click at [816, 489] on icon "modal" at bounding box center [819, 487] width 19 height 9
click at [944, 493] on span "Full URL" at bounding box center [922, 487] width 225 height 17
click at [1016, 390] on div "modal" at bounding box center [1023, 396] width 20 height 23
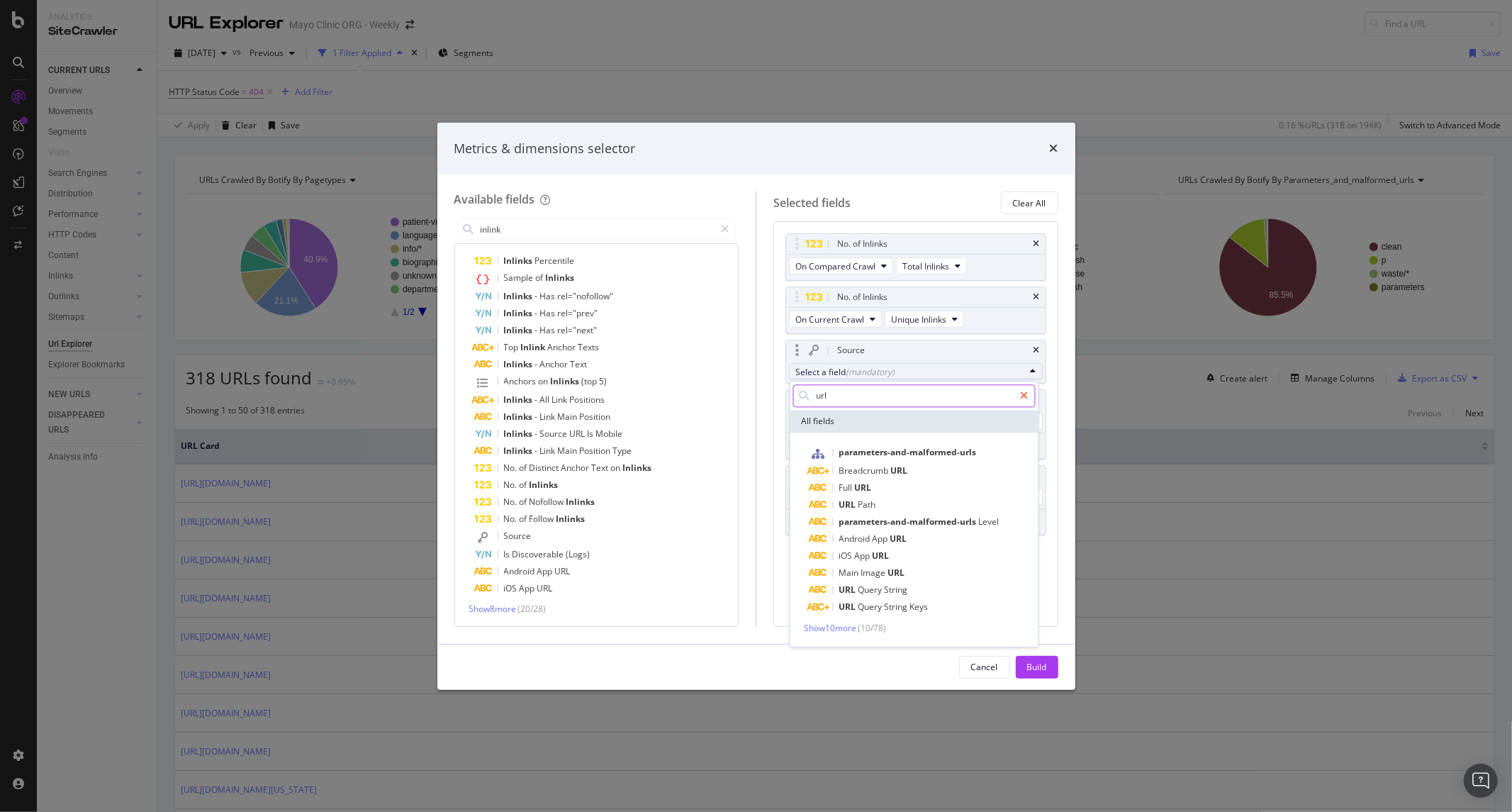
click at [1024, 400] on icon "modal" at bounding box center [1024, 395] width 8 height 10
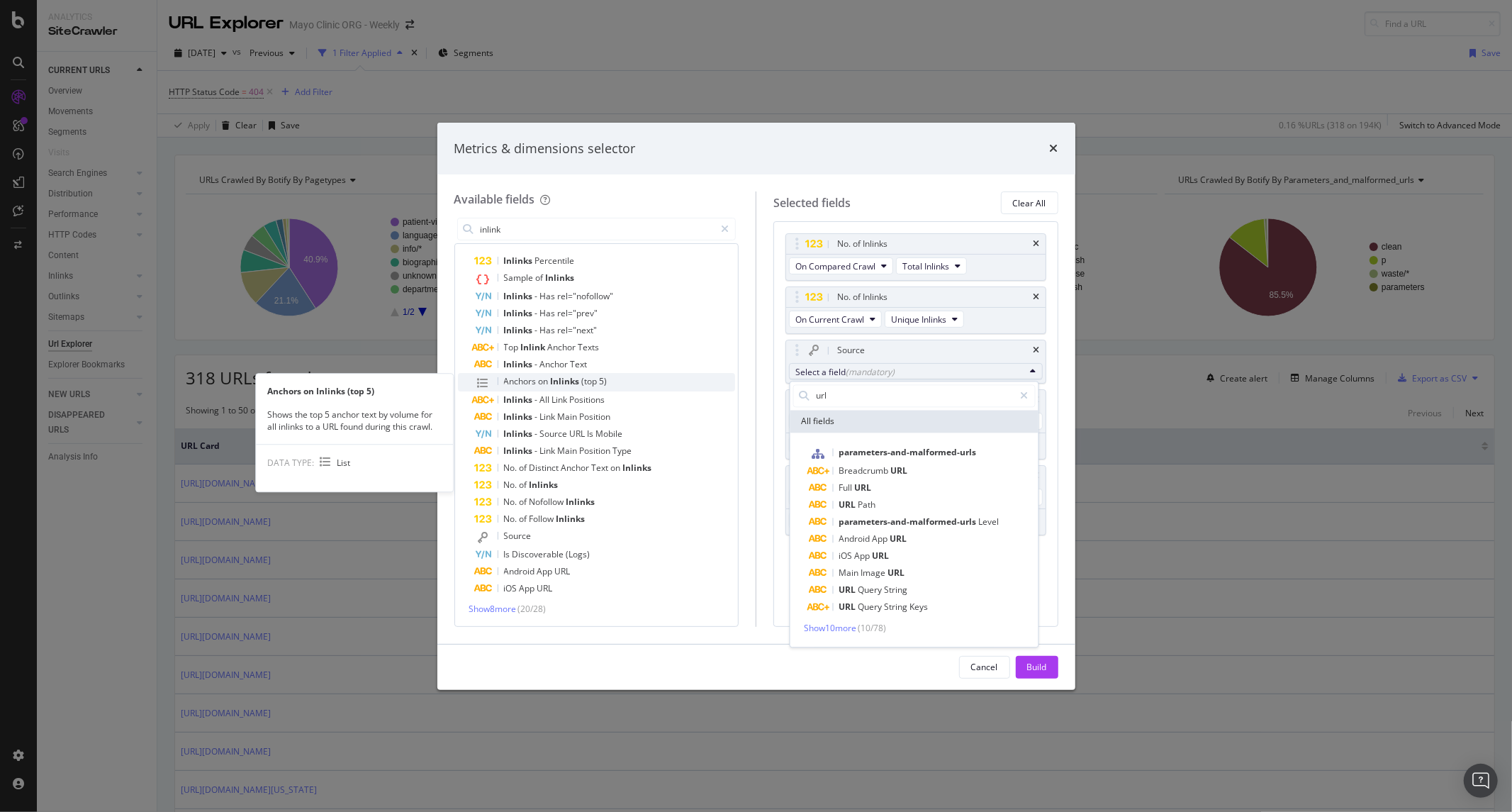
click at [706, 378] on div "Anchors on Inlinks (top 5)" at bounding box center [605, 381] width 261 height 18
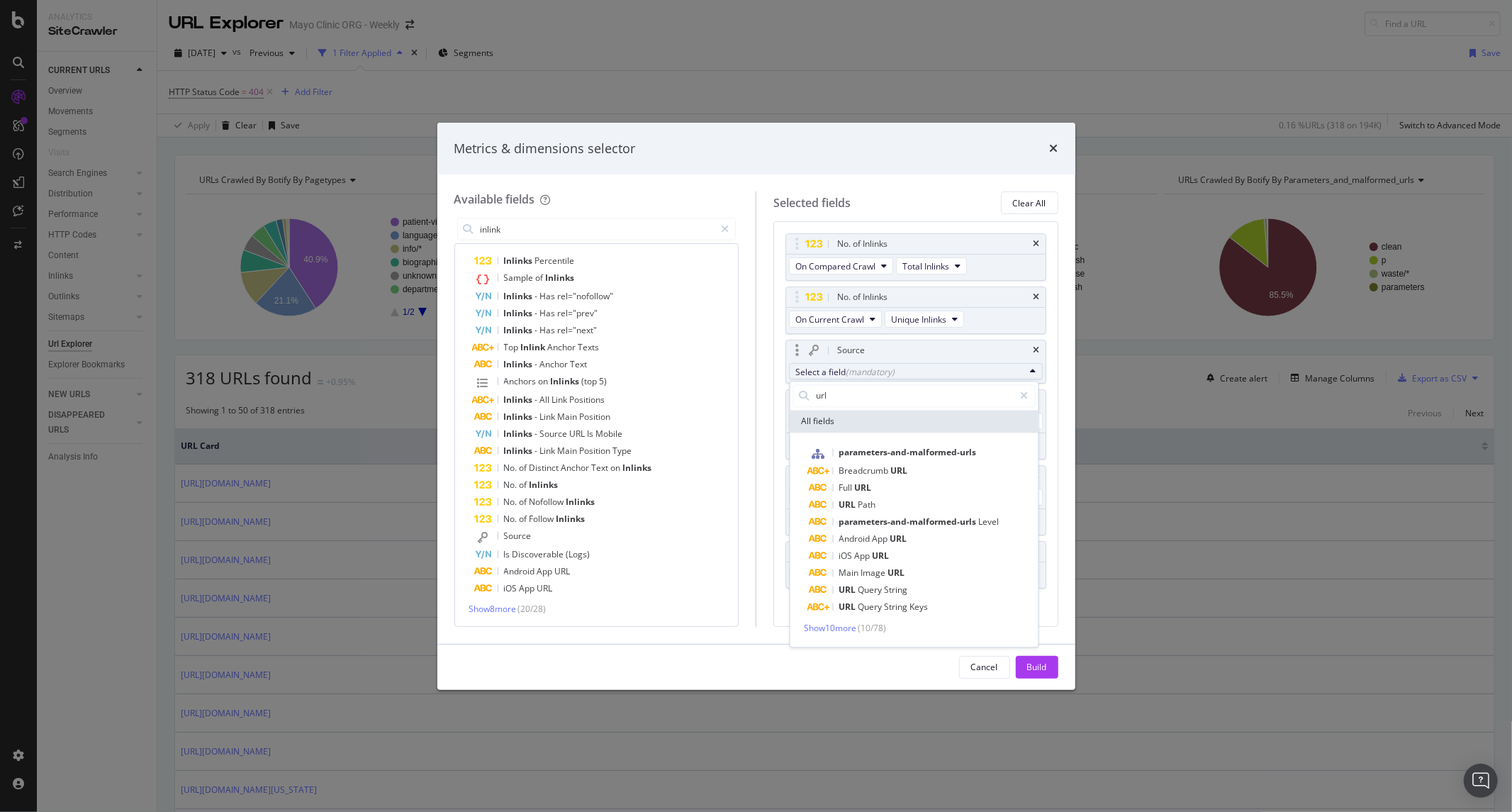
click at [838, 350] on div "Source" at bounding box center [850, 350] width 28 height 14
click at [953, 275] on div "On Compared Crawl Total Inlinks" at bounding box center [879, 267] width 187 height 25
click at [1014, 271] on body "Analytics SiteCrawler CURRENT URLS Overview Movements Segments Visits Search En…" at bounding box center [756, 406] width 1512 height 812
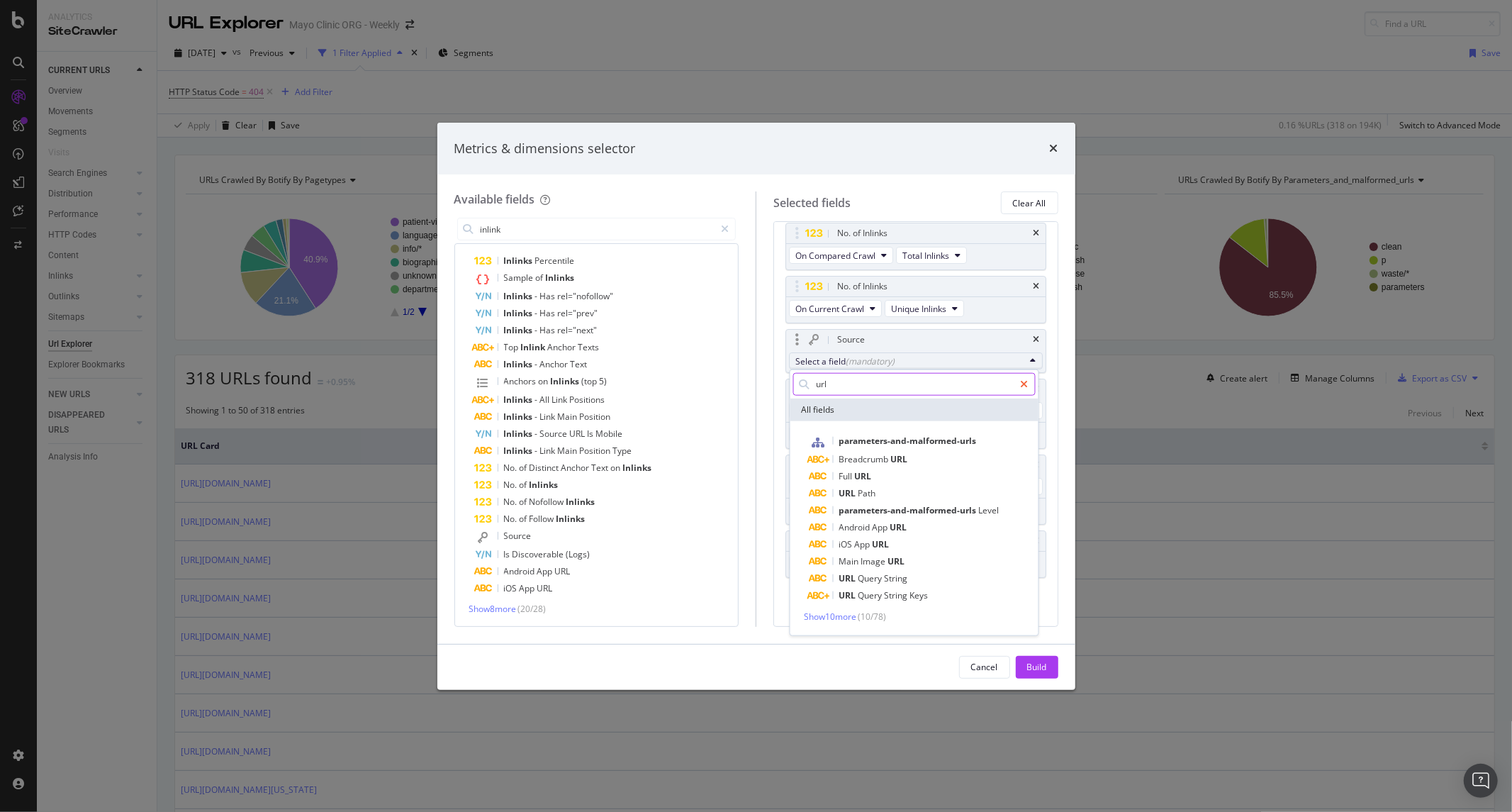
click at [1023, 382] on icon "modal" at bounding box center [1024, 383] width 8 height 10
type input "url"
click at [778, 622] on div "Cancel Build" at bounding box center [756, 667] width 638 height 45
click at [778, 622] on div "No. of Inlinks On Compared Crawl Total Inlinks No. of Inlinks On Current Crawl …" at bounding box center [916, 424] width 285 height 405
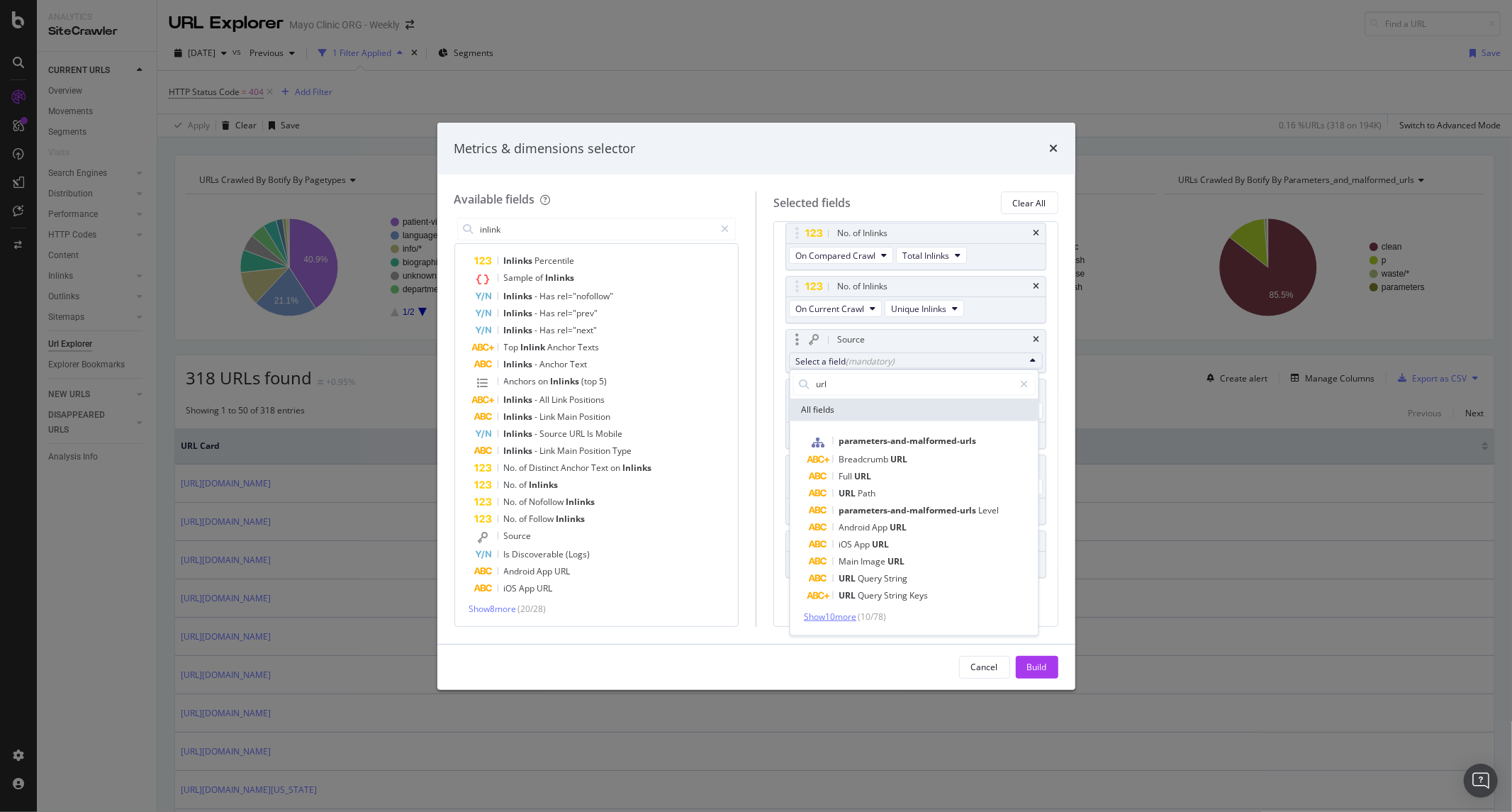
click at [815, 618] on span "Show 10 more" at bounding box center [829, 616] width 52 height 13
click at [720, 600] on div "Inlinks Percentile Sample of Inlinks Inlinks - Has rel="nofollow" Inlinks - Has…" at bounding box center [596, 433] width 277 height 362
drag, startPoint x: 743, startPoint y: 146, endPoint x: 487, endPoint y: 143, distance: 256.0
click at [487, 143] on div "Metrics & dimensions selector" at bounding box center [756, 148] width 604 height 18
click at [547, 210] on div "Available fields inlink All fields Inlinks Percentile Sample of Inlinks Inlinks…" at bounding box center [605, 408] width 301 height 434
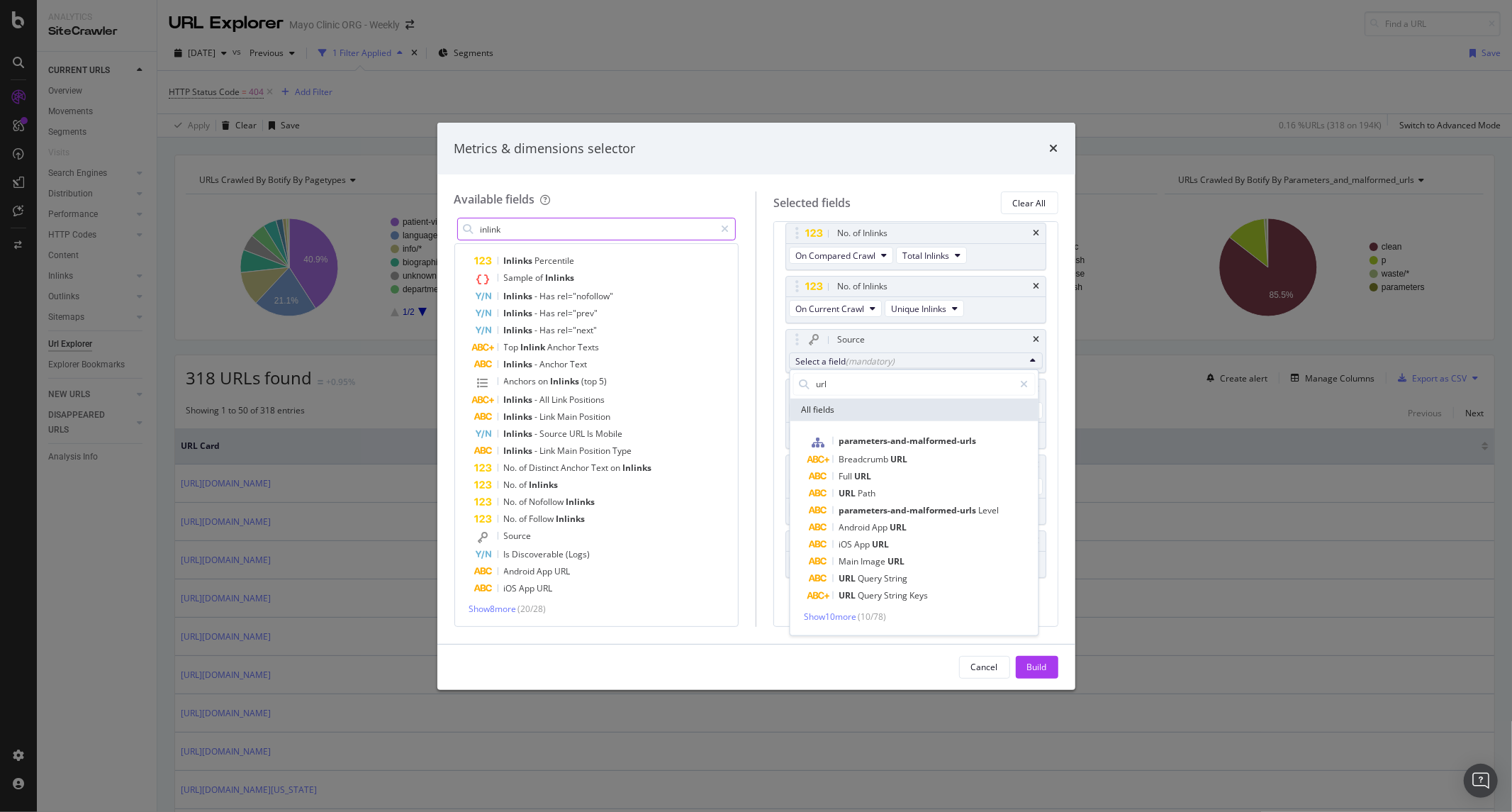
click at [521, 229] on input "inlink" at bounding box center [596, 229] width 236 height 21
click at [718, 230] on div "modal" at bounding box center [724, 229] width 20 height 23
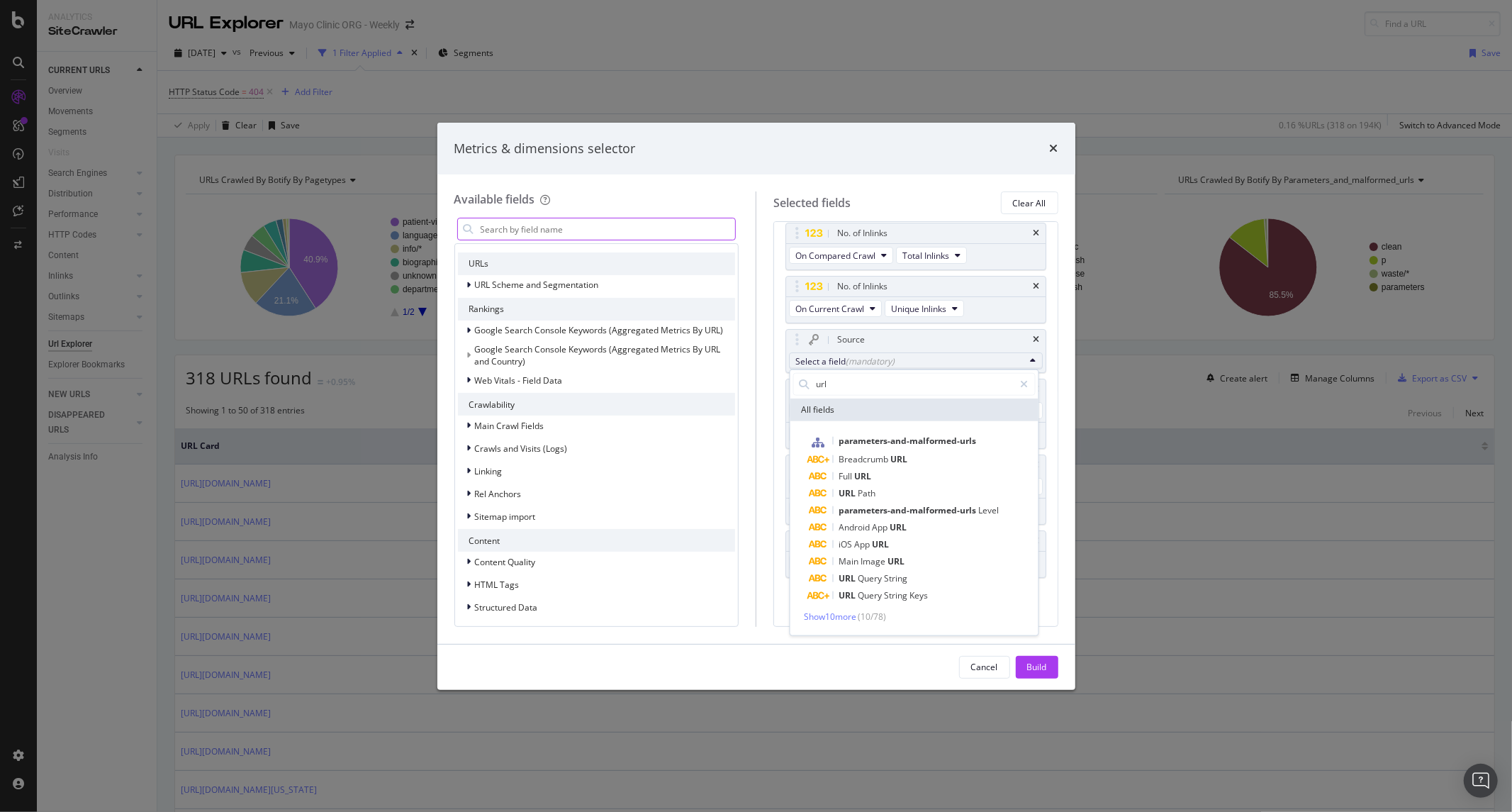
click at [871, 197] on div "Selected fields Clear All" at bounding box center [916, 203] width 285 height 23
click at [865, 229] on div "No. of Inlinks" at bounding box center [862, 233] width 50 height 14
click at [1052, 622] on button "Build" at bounding box center [1037, 668] width 42 height 23
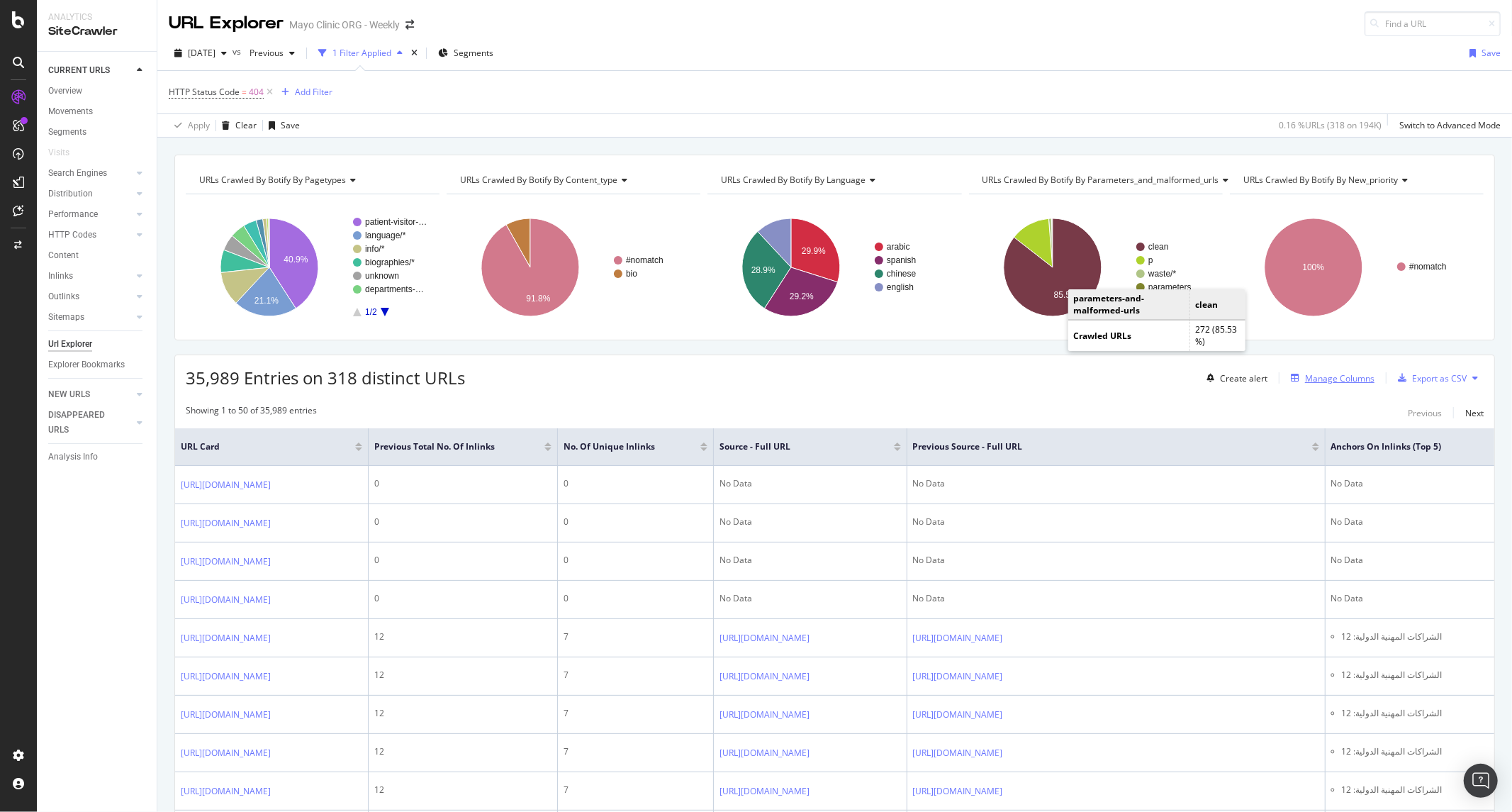
click at [1209, 383] on div "Manage Columns" at bounding box center [1340, 378] width 69 height 13
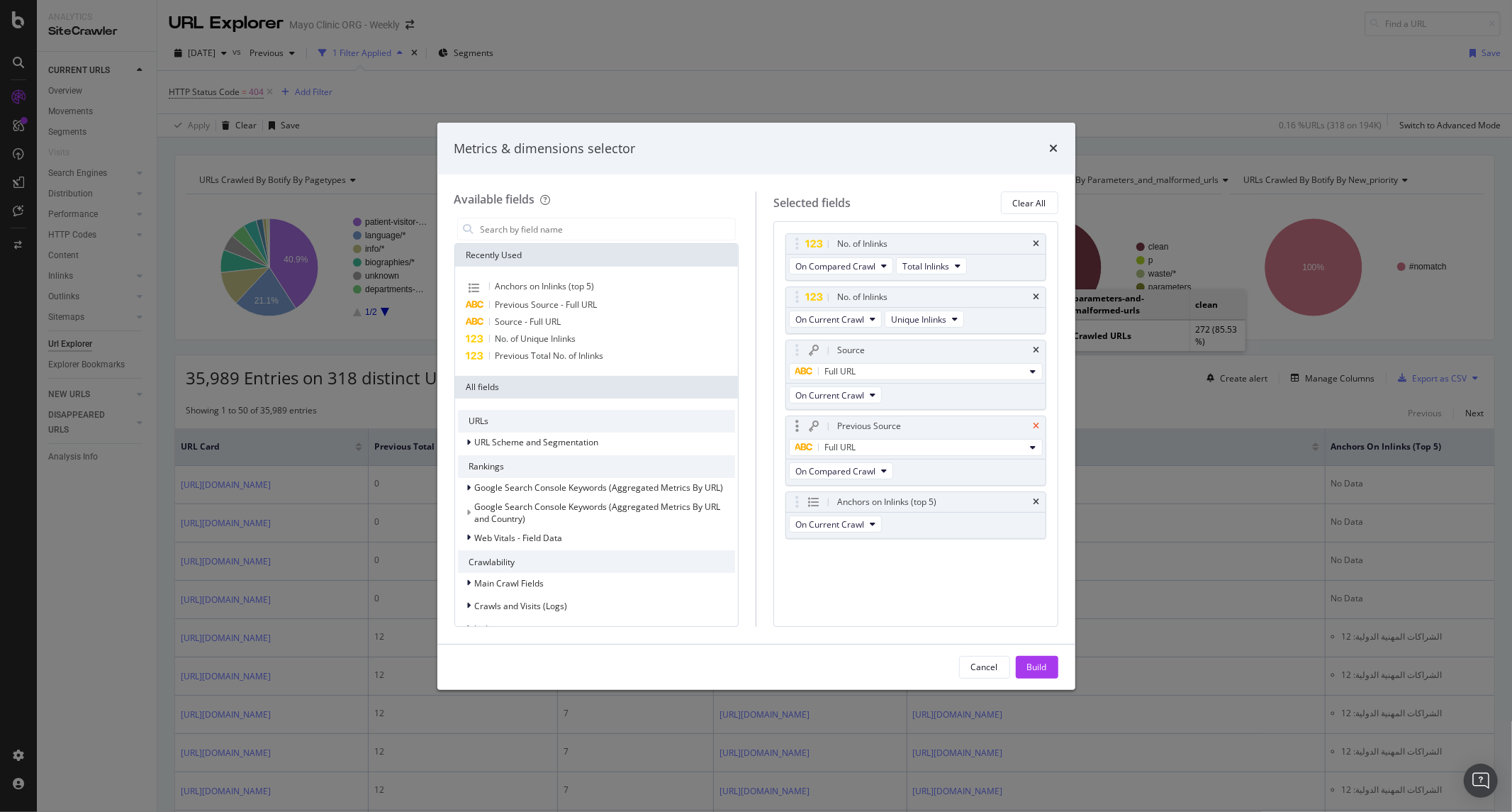
click at [1033, 428] on icon "times" at bounding box center [1036, 426] width 7 height 9
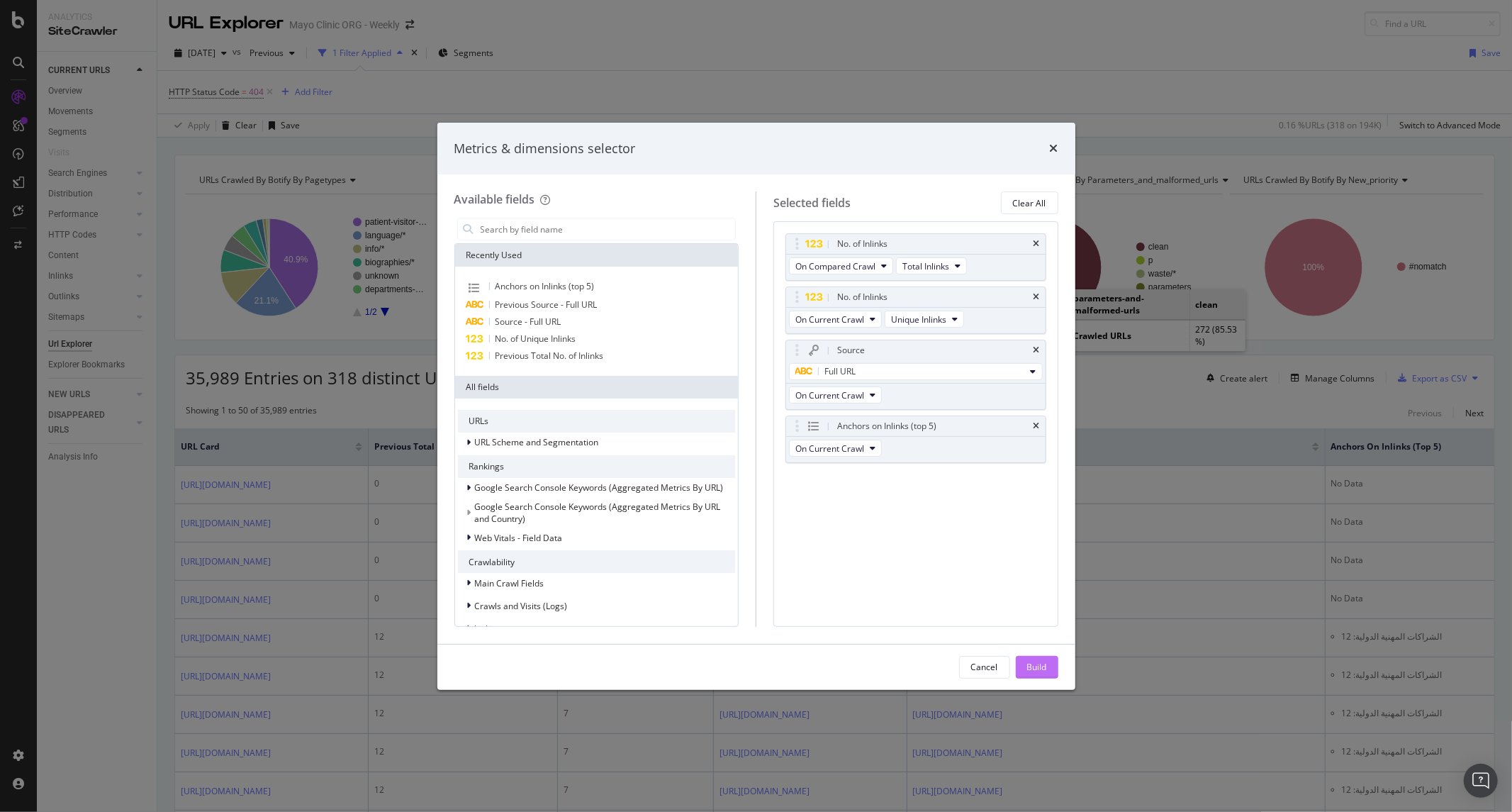
click at [1040, 622] on div "Build" at bounding box center [1036, 667] width 20 height 13
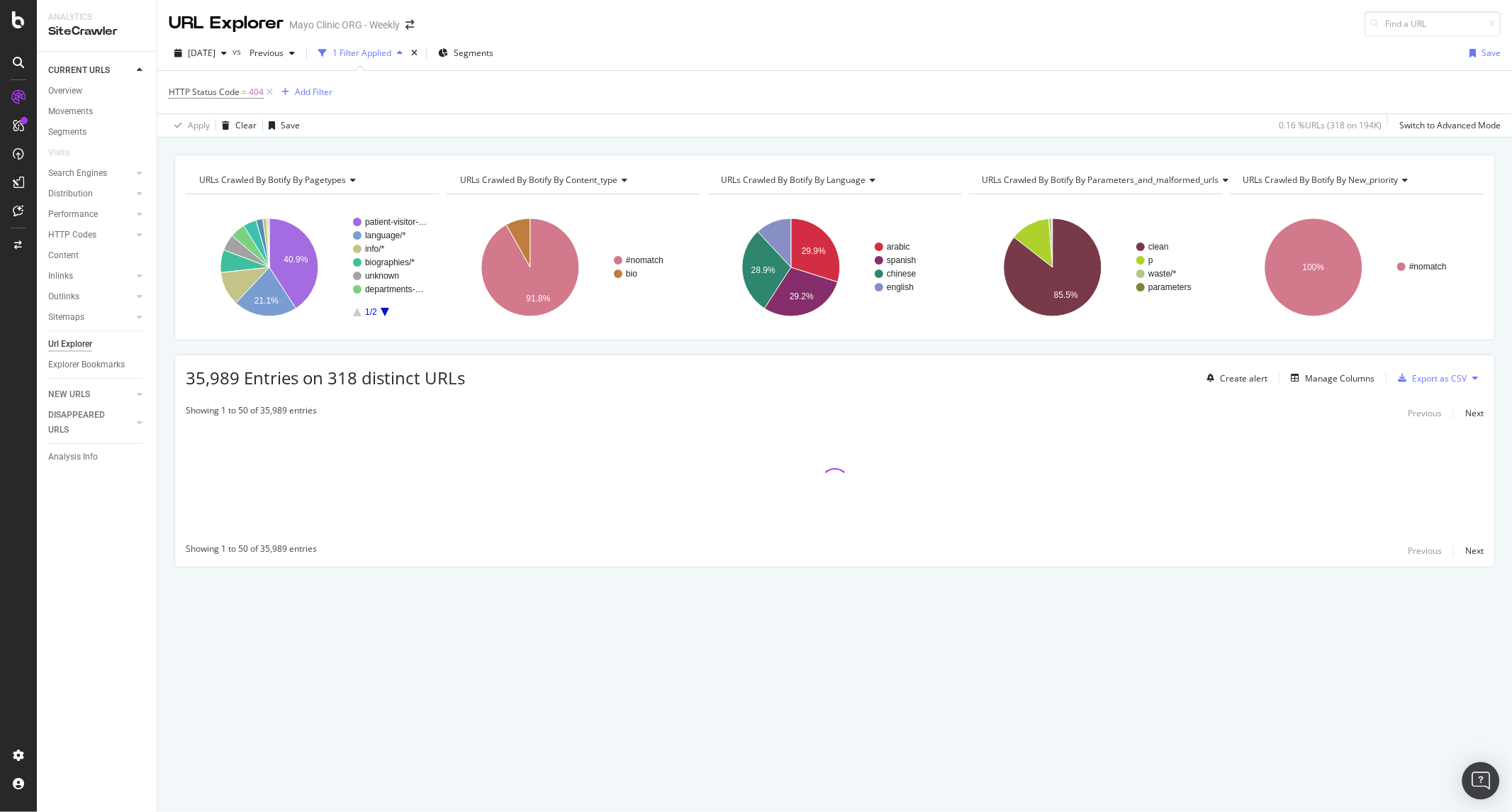
click at [1209, 622] on img "Open Intercom Messenger" at bounding box center [1480, 780] width 18 height 18
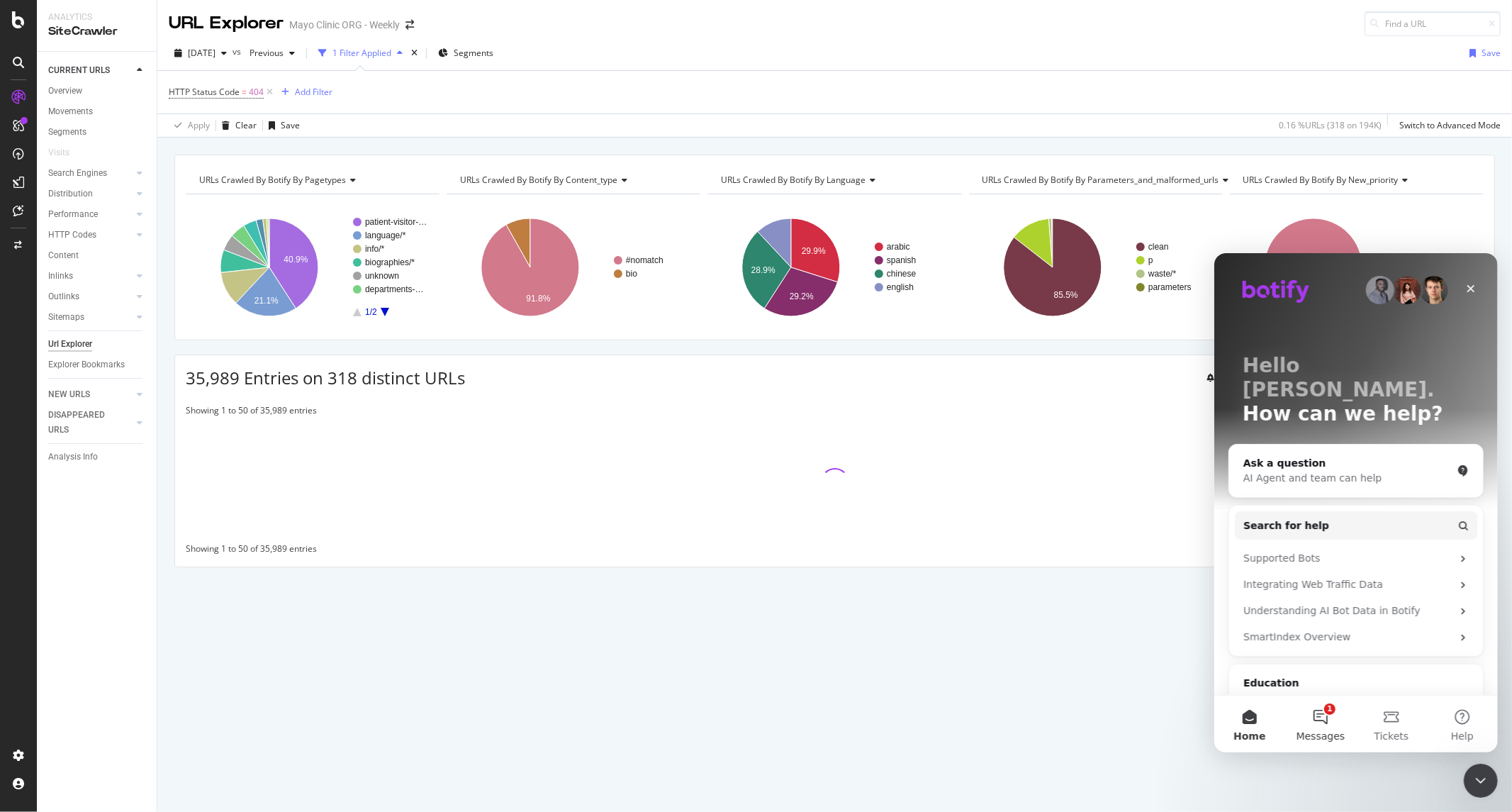
click at [1209, 622] on button "1 Messages" at bounding box center [1319, 722] width 71 height 57
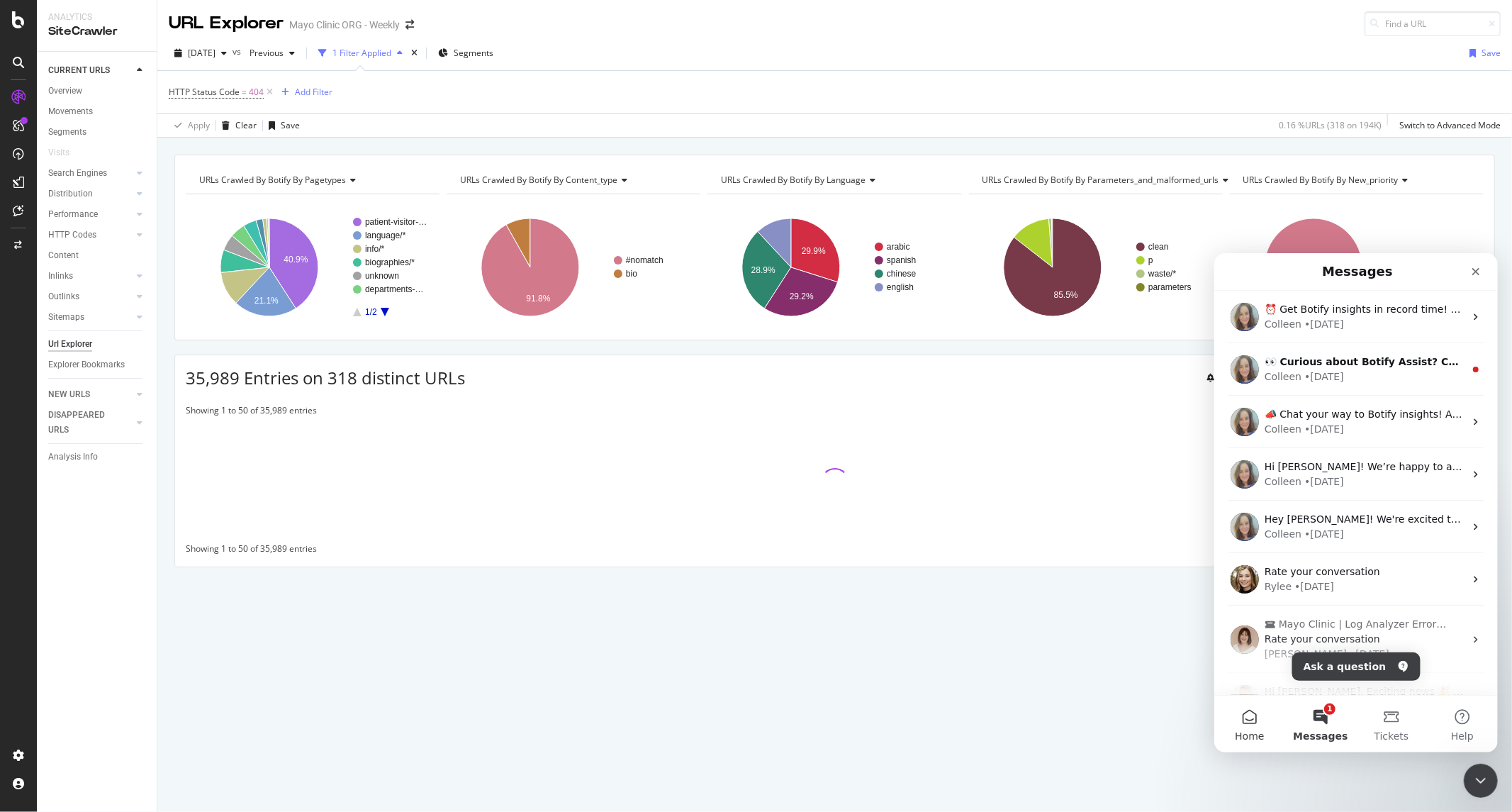
click at [1209, 622] on span "Home" at bounding box center [1248, 735] width 29 height 10
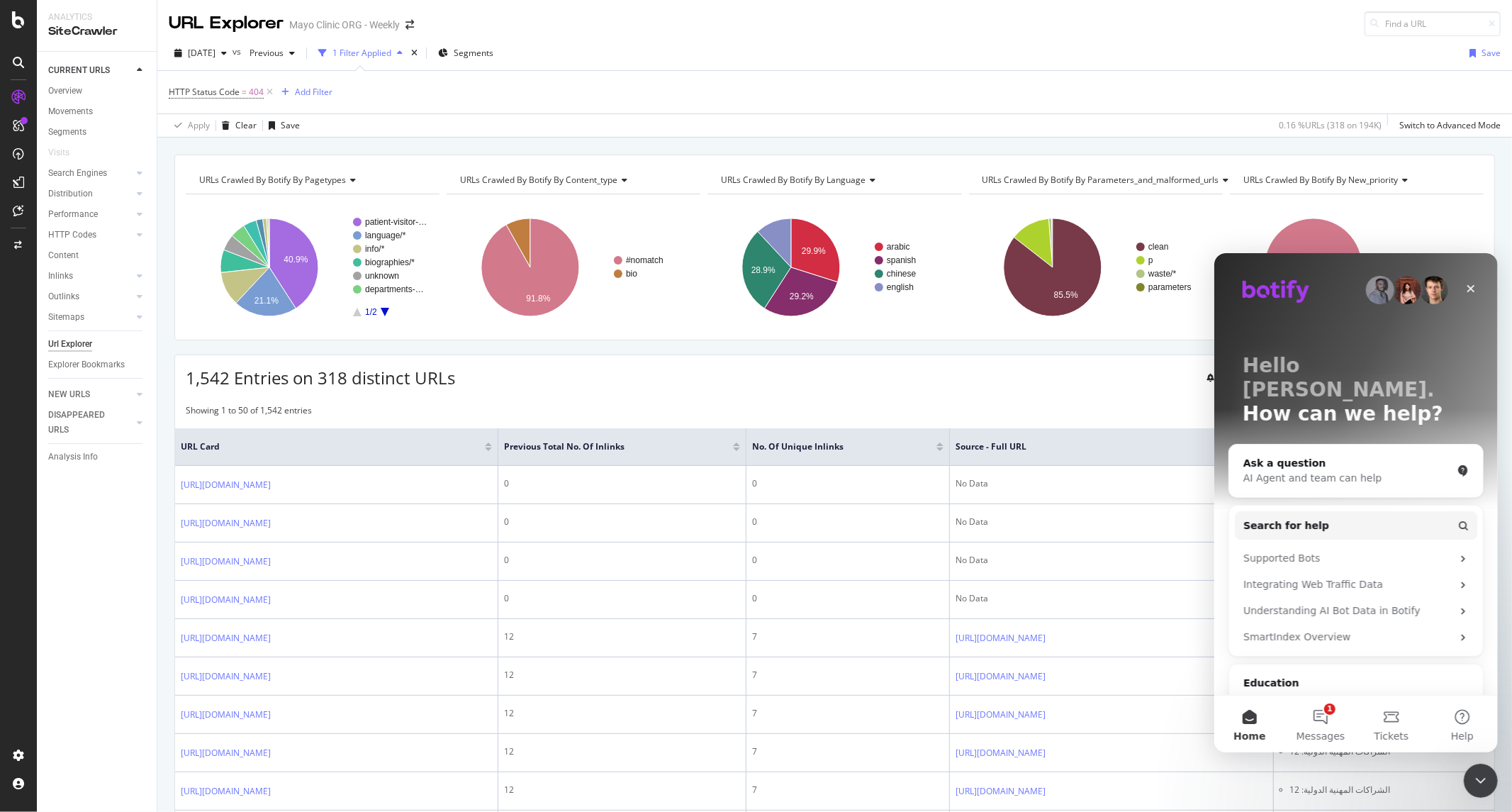
click at [1061, 415] on div "Showing 1 to 50 of 1,542 entries Previous Next" at bounding box center [834, 412] width 1318 height 17
click at [1209, 295] on div "Close" at bounding box center [1470, 288] width 25 height 25
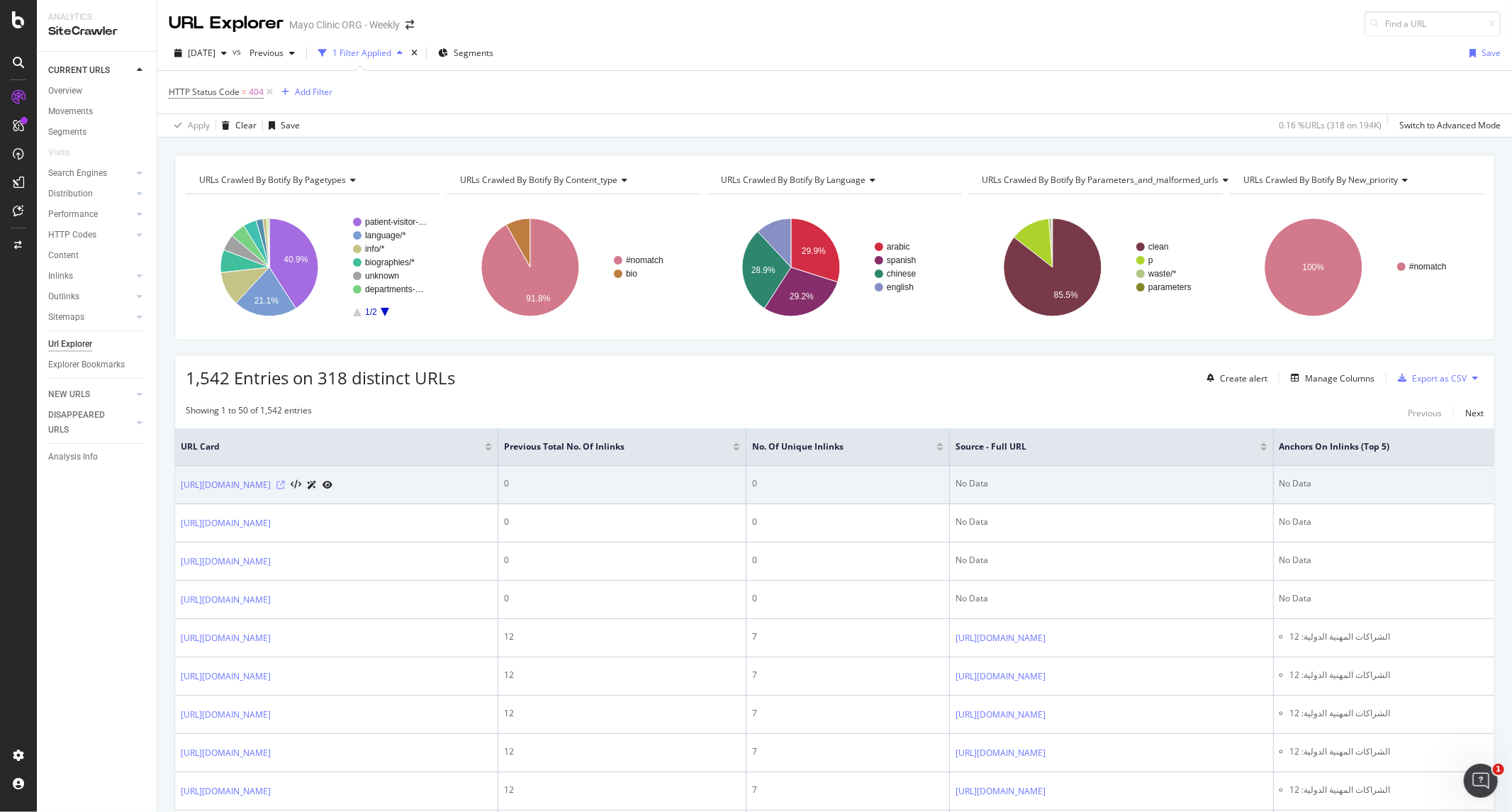
click at [285, 489] on icon at bounding box center [280, 485] width 9 height 9
click at [271, 490] on link "https://www.mayoclinic.org/dotorgmaster/medical-professionals/provider-relation…" at bounding box center [225, 485] width 90 height 14
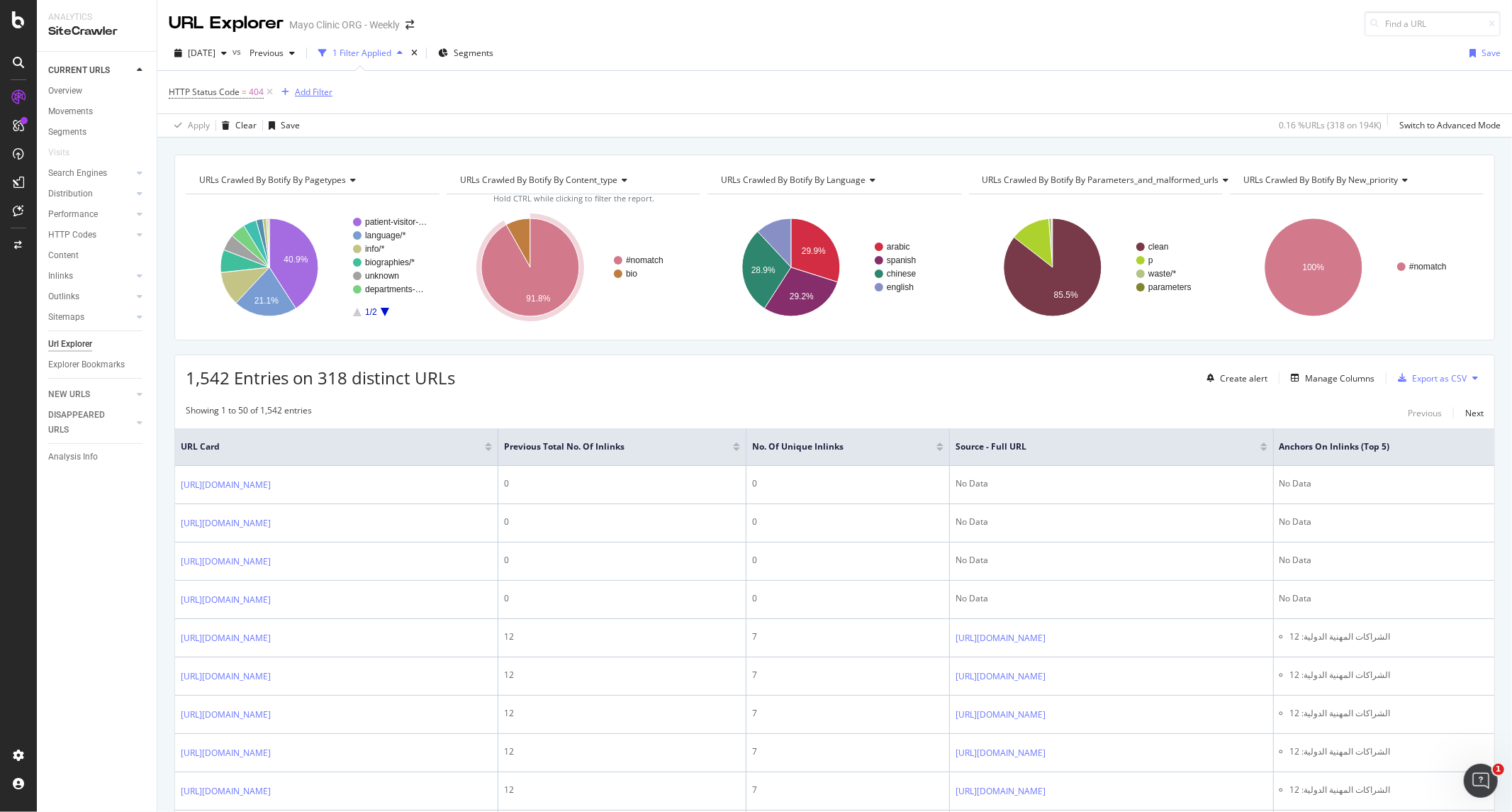
click at [313, 94] on div "Add Filter" at bounding box center [313, 92] width 38 height 13
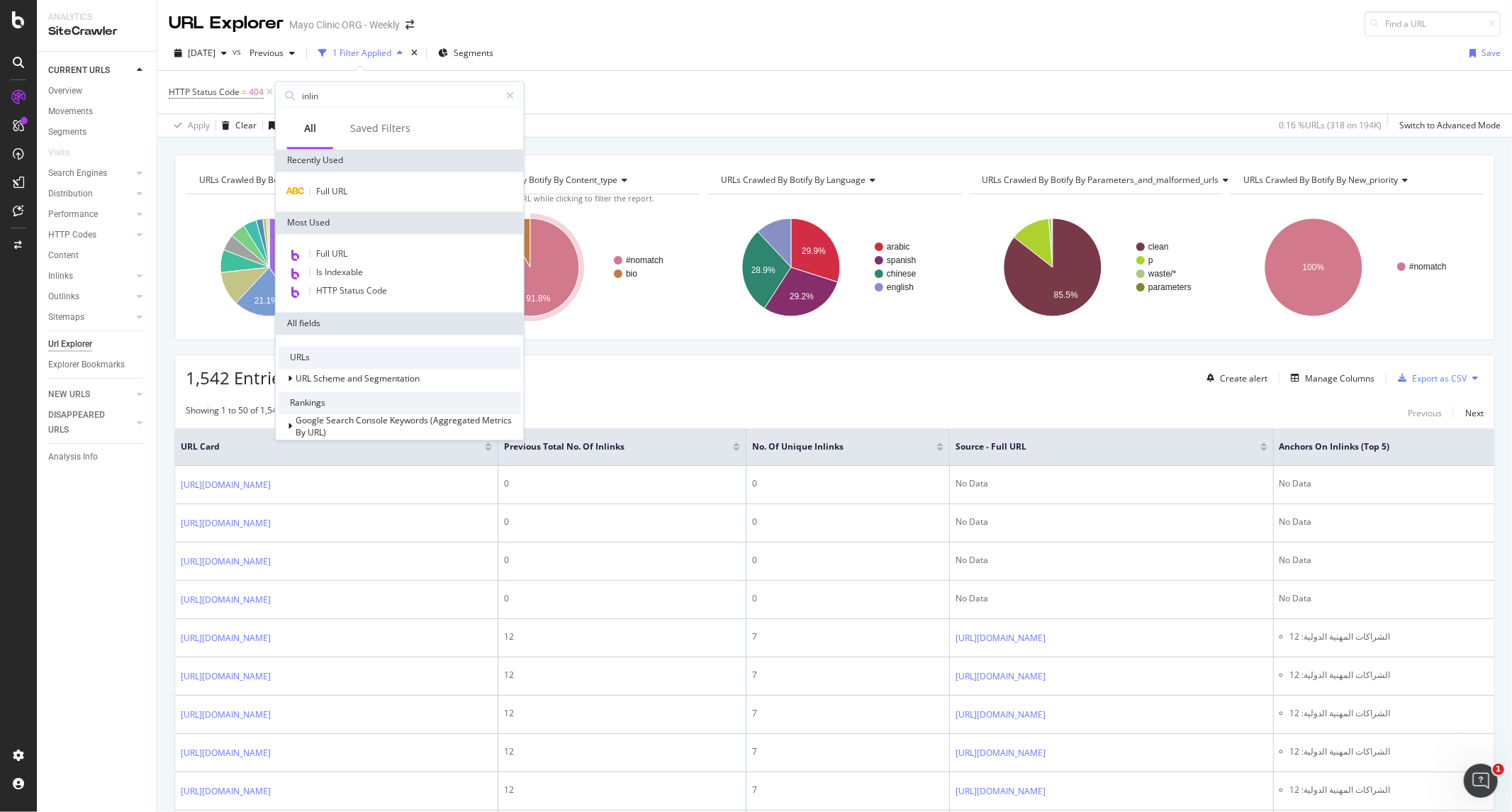
type input "inlink"
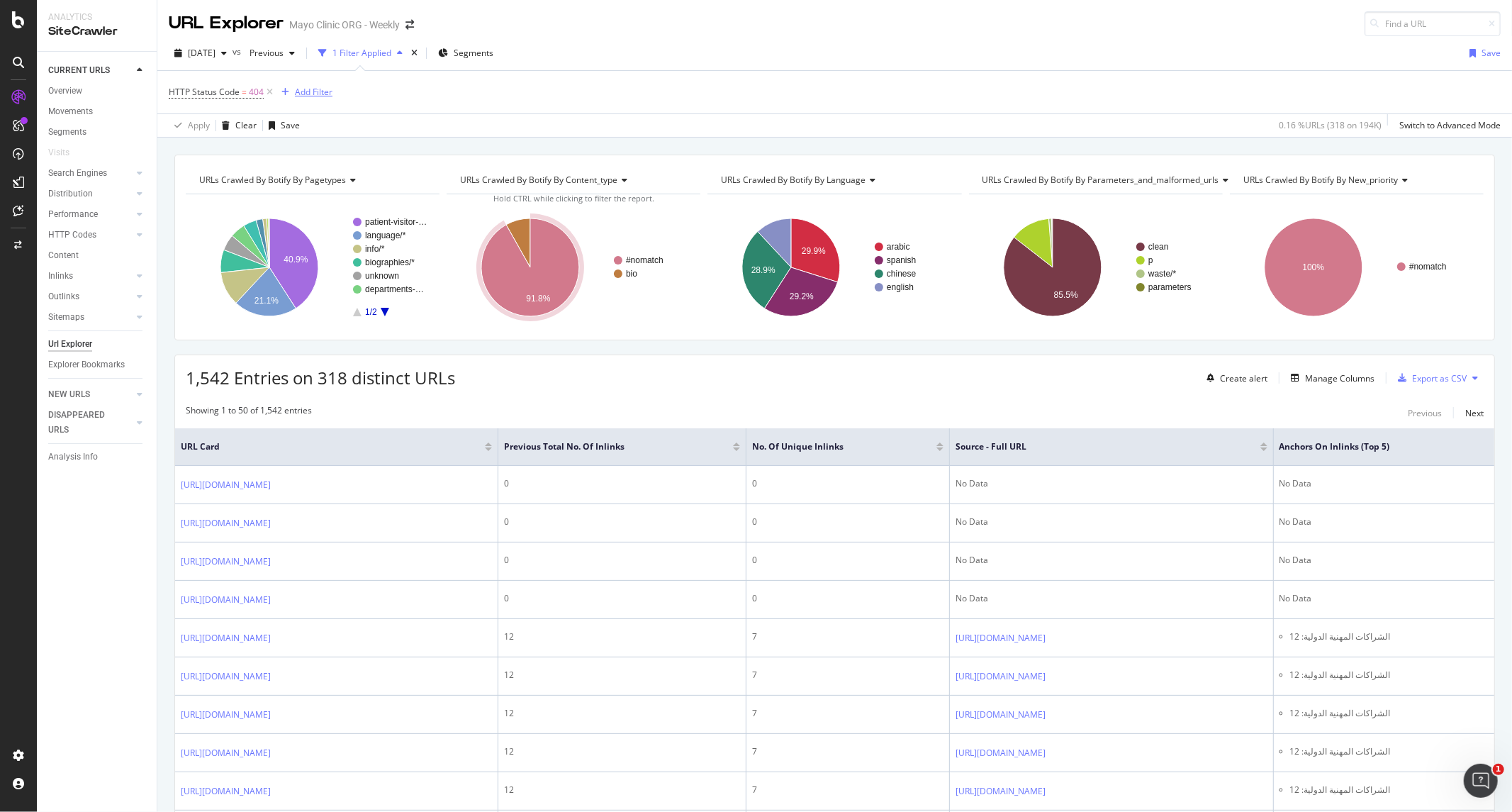
click at [320, 92] on div "Add Filter" at bounding box center [313, 92] width 38 height 13
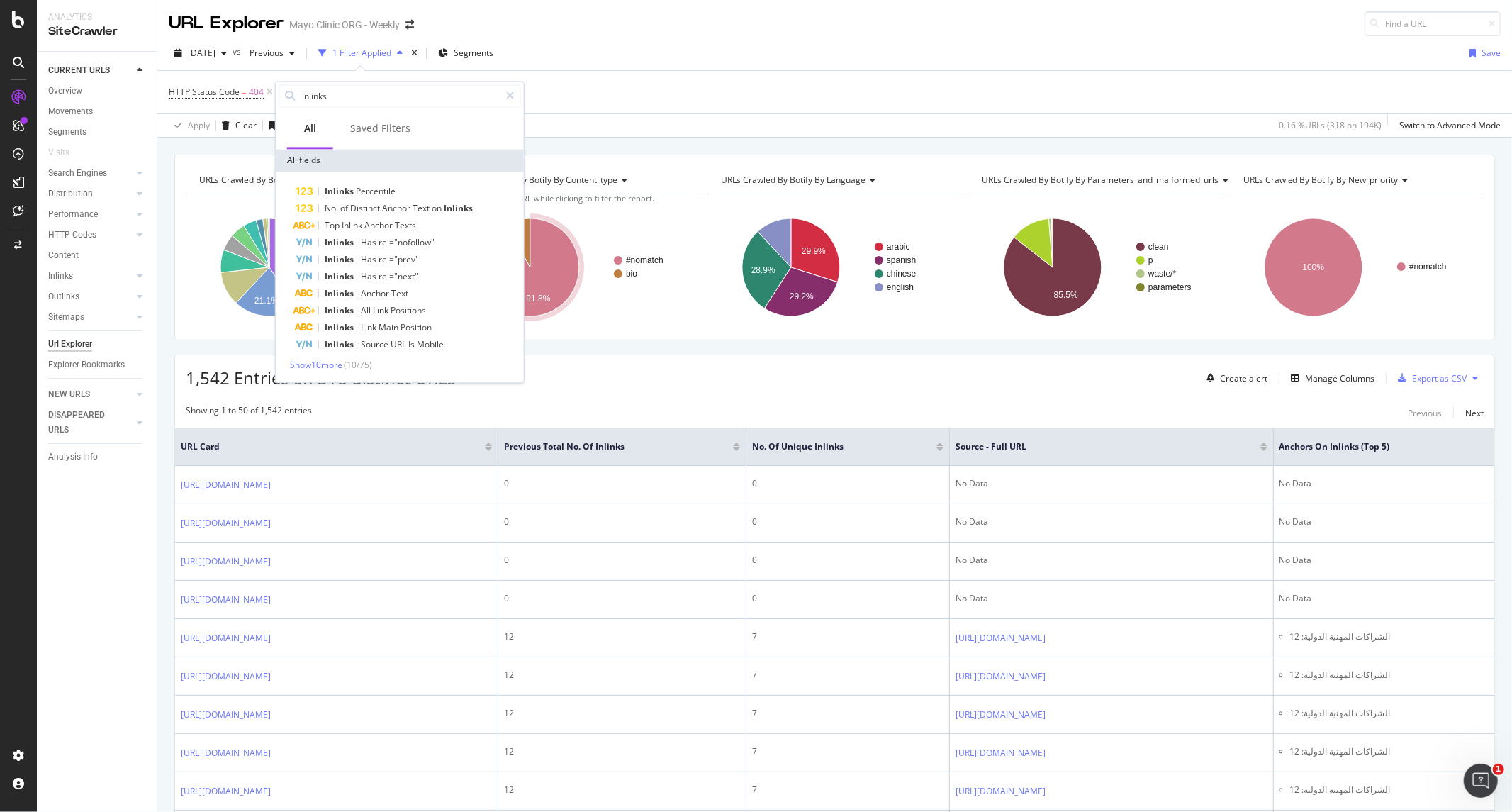
type input "inlinks"
click at [334, 356] on div "Inlinks Percentile No. of Distinct Anchor Text on Inlinks Top Inlink Anchor Tex…" at bounding box center [400, 276] width 243 height 188
click at [326, 364] on span "Show 10 more" at bounding box center [316, 364] width 52 height 13
click at [356, 380] on span "Inlinks" at bounding box center [365, 378] width 29 height 13
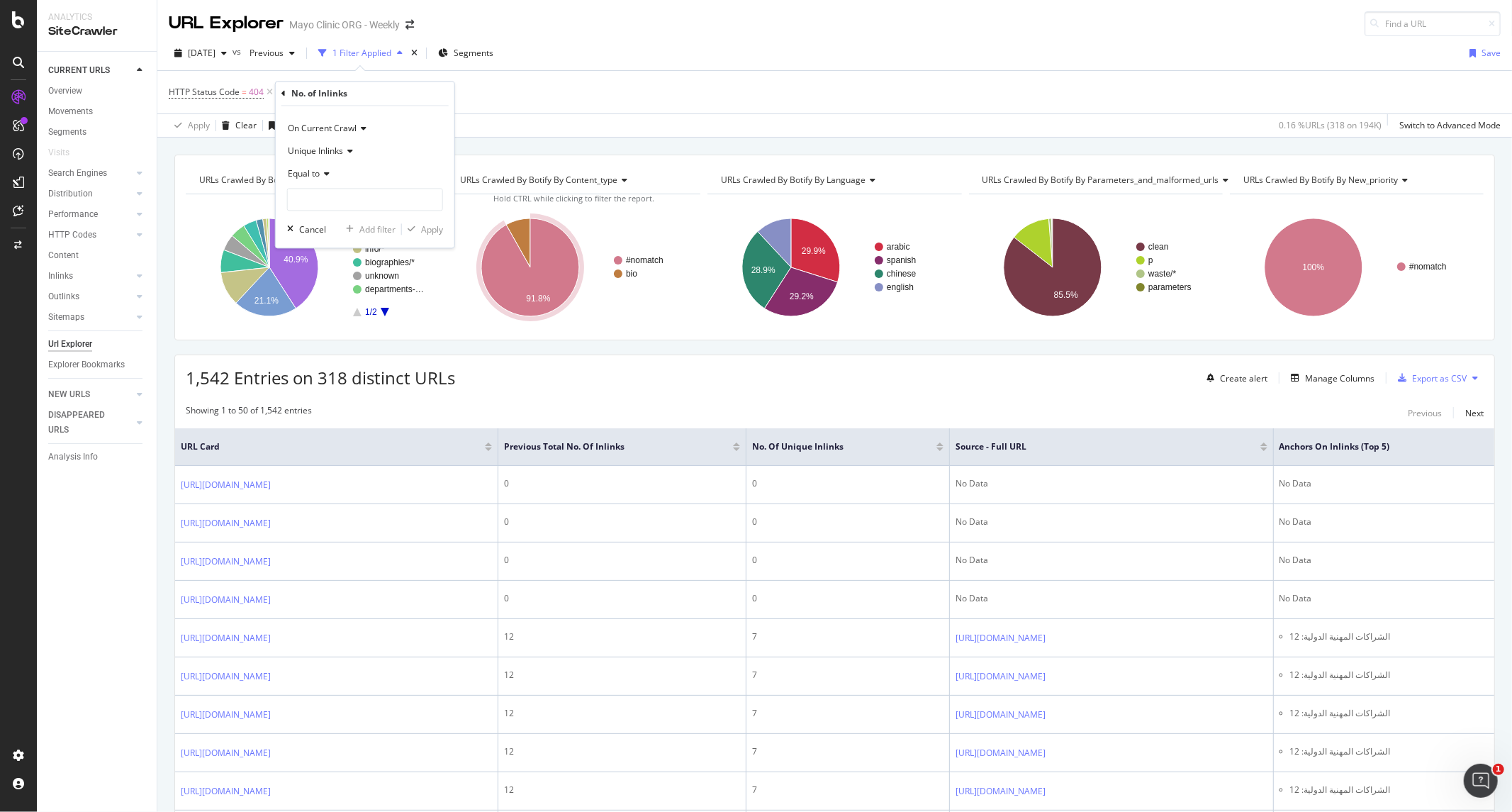
click at [328, 170] on icon at bounding box center [325, 174] width 10 height 9
click at [324, 278] on span "Greater than" at bounding box center [319, 276] width 51 height 13
click at [337, 205] on input "number" at bounding box center [365, 200] width 156 height 23
type input "0"
click at [344, 151] on icon at bounding box center [348, 151] width 10 height 9
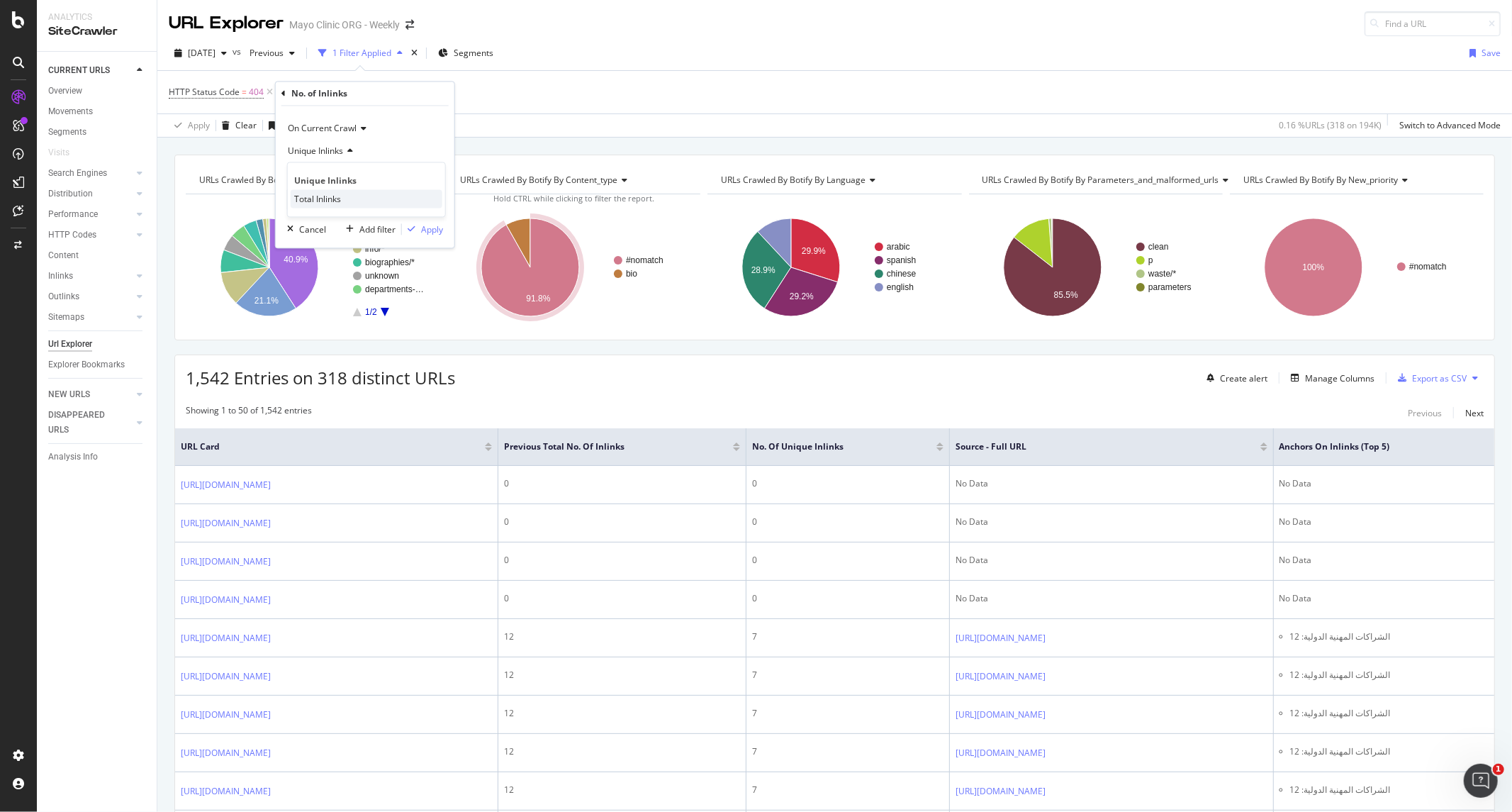
click at [325, 192] on div "Total Inlinks" at bounding box center [366, 198] width 151 height 18
click at [437, 234] on div "Apply" at bounding box center [431, 229] width 22 height 13
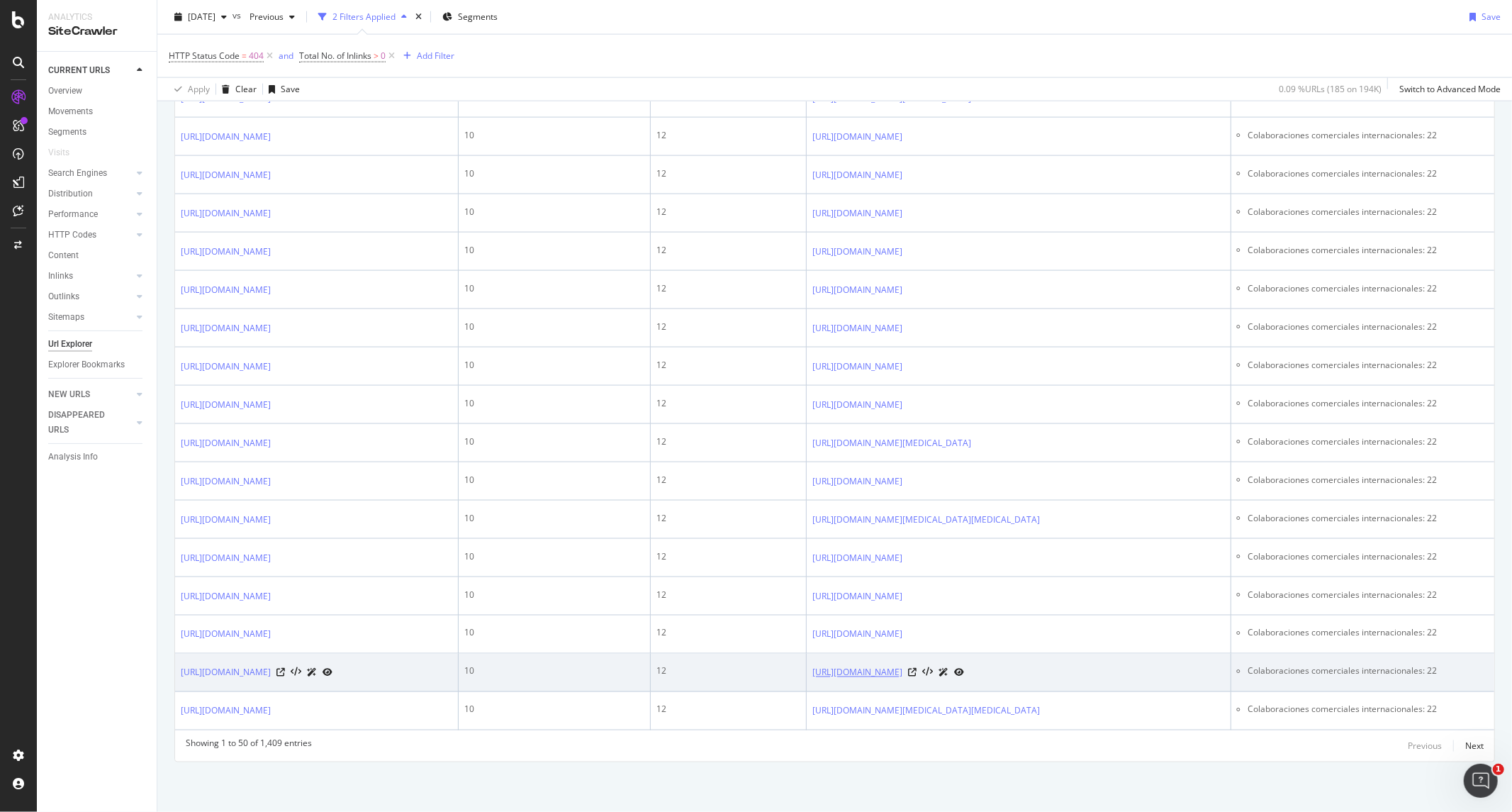
scroll to position [2355, 0]
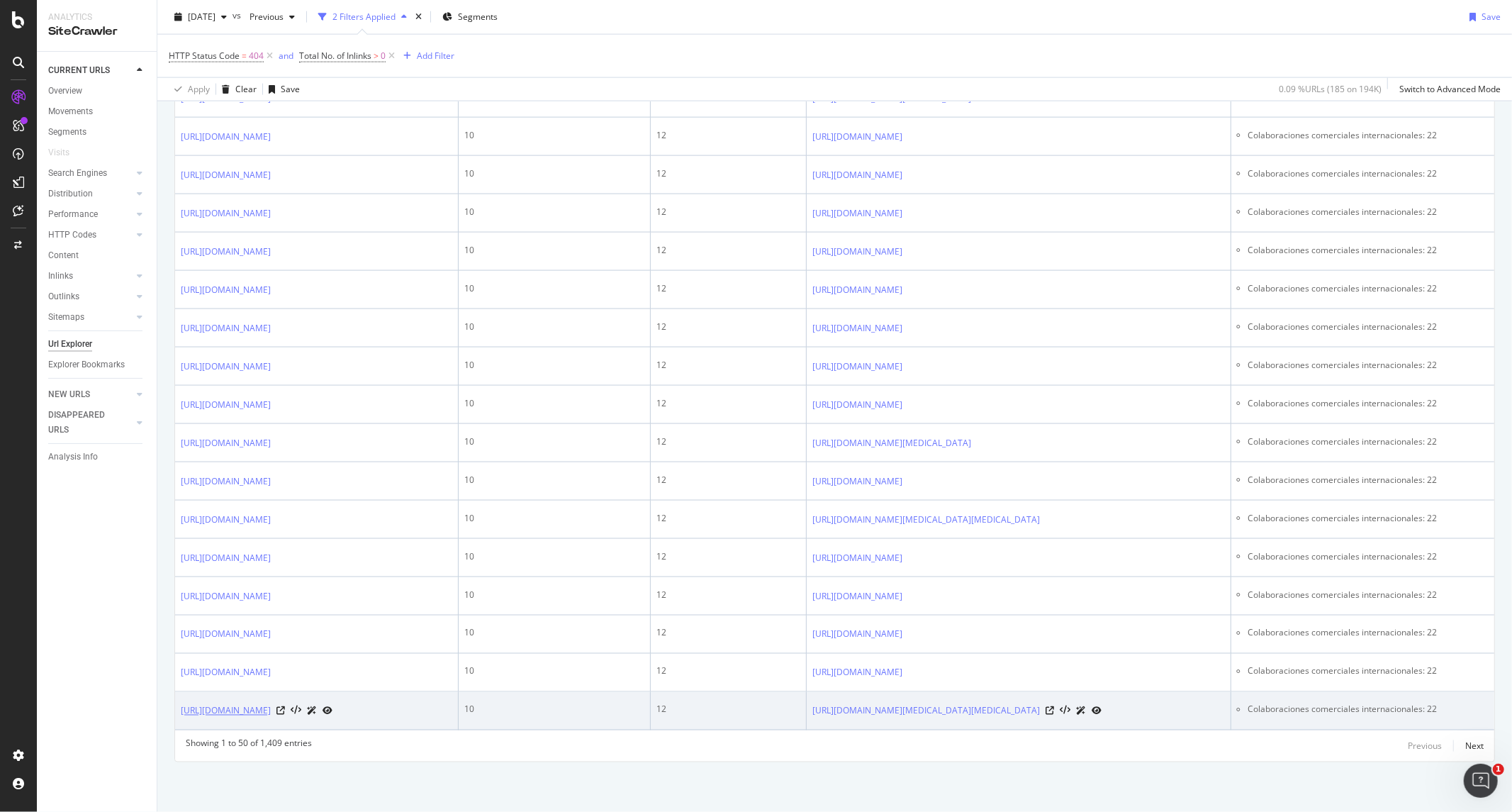
click at [271, 622] on link "[URL][DOMAIN_NAME]" at bounding box center [225, 711] width 90 height 14
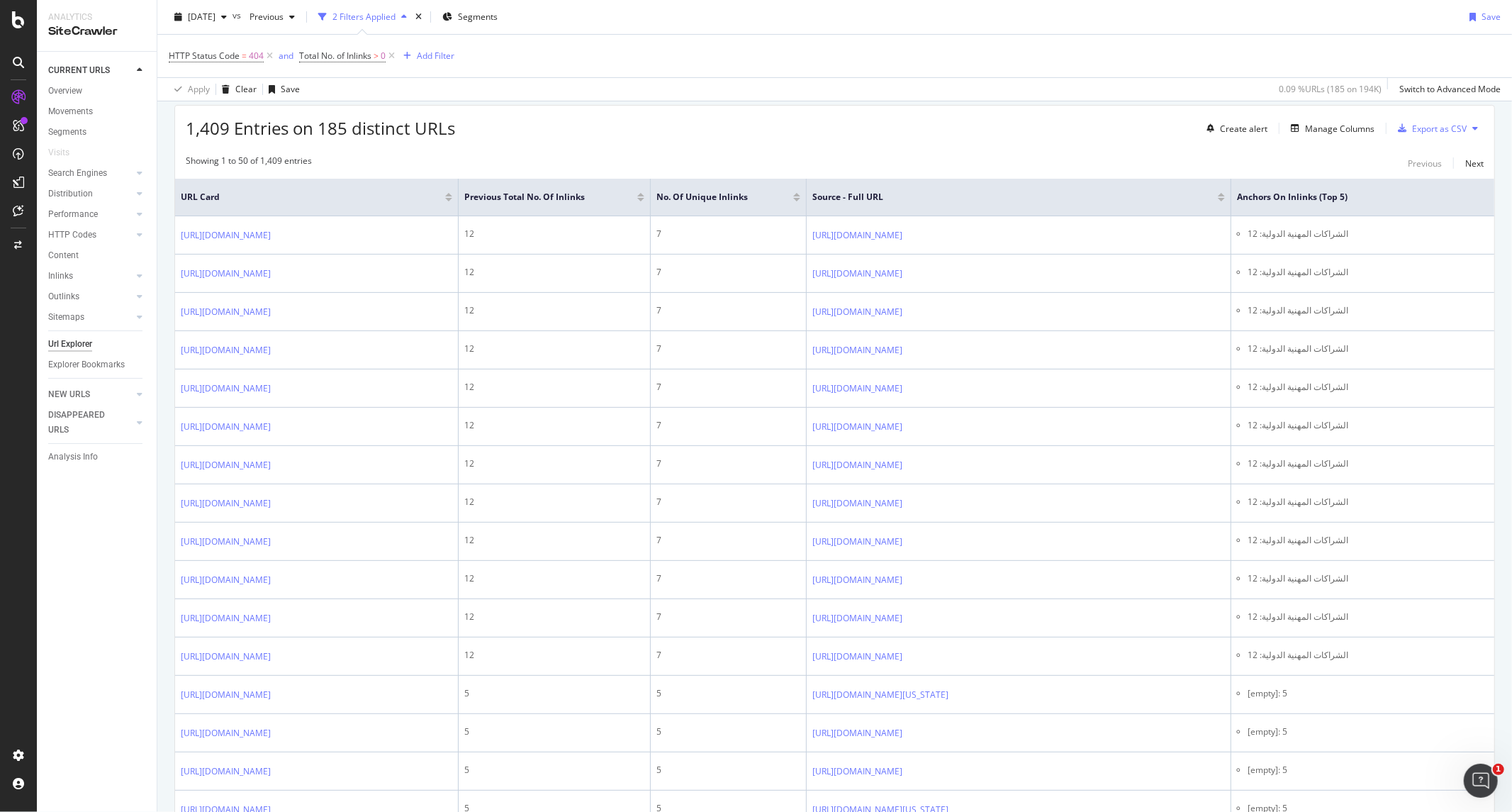
scroll to position [150, 0]
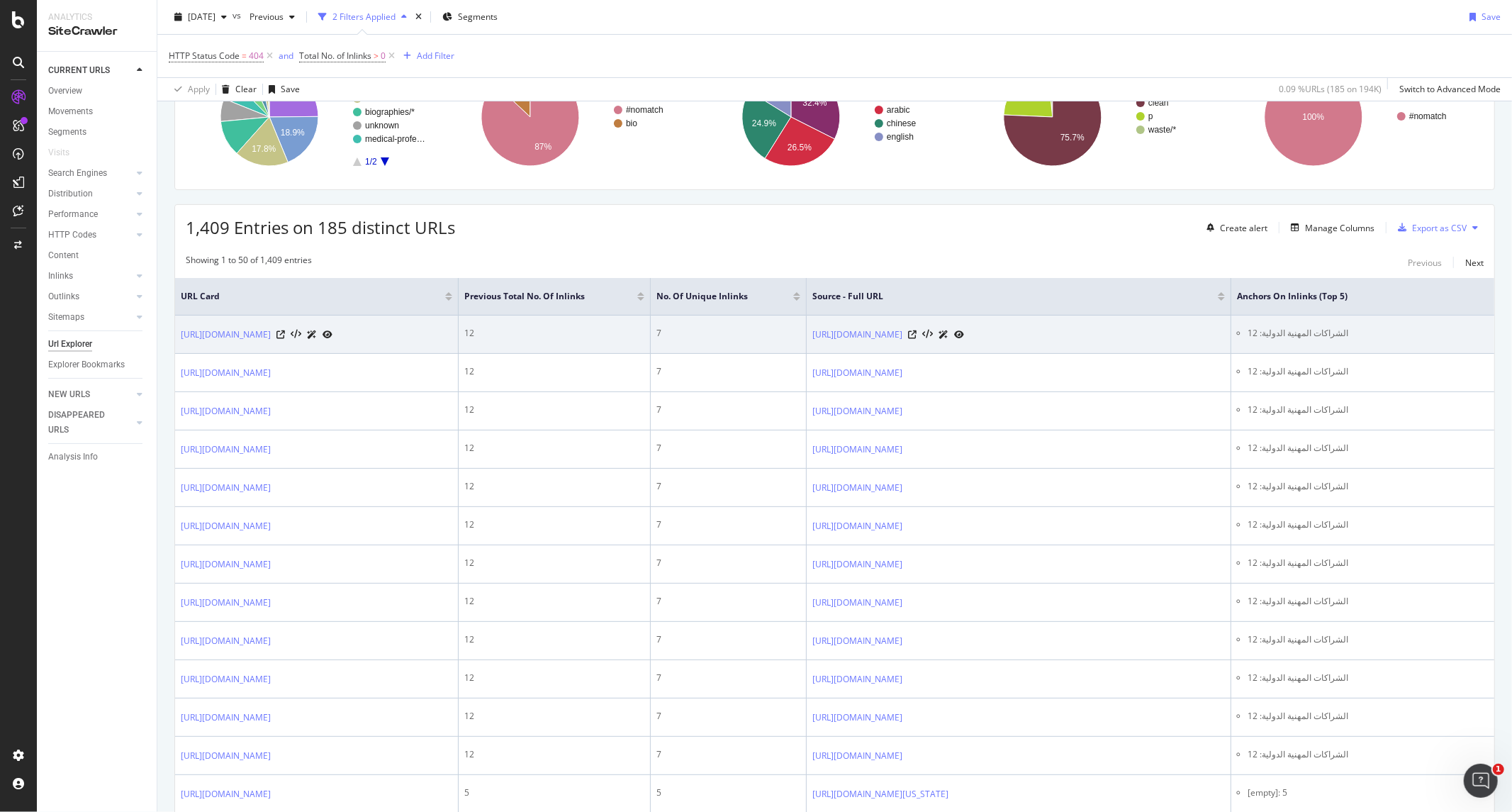
click at [1209, 336] on li "الشراكات المهنية الدولية: 12" at bounding box center [1368, 332] width 241 height 13
click at [1209, 339] on li "الشراكات المهنية الدولية: 12" at bounding box center [1368, 332] width 241 height 13
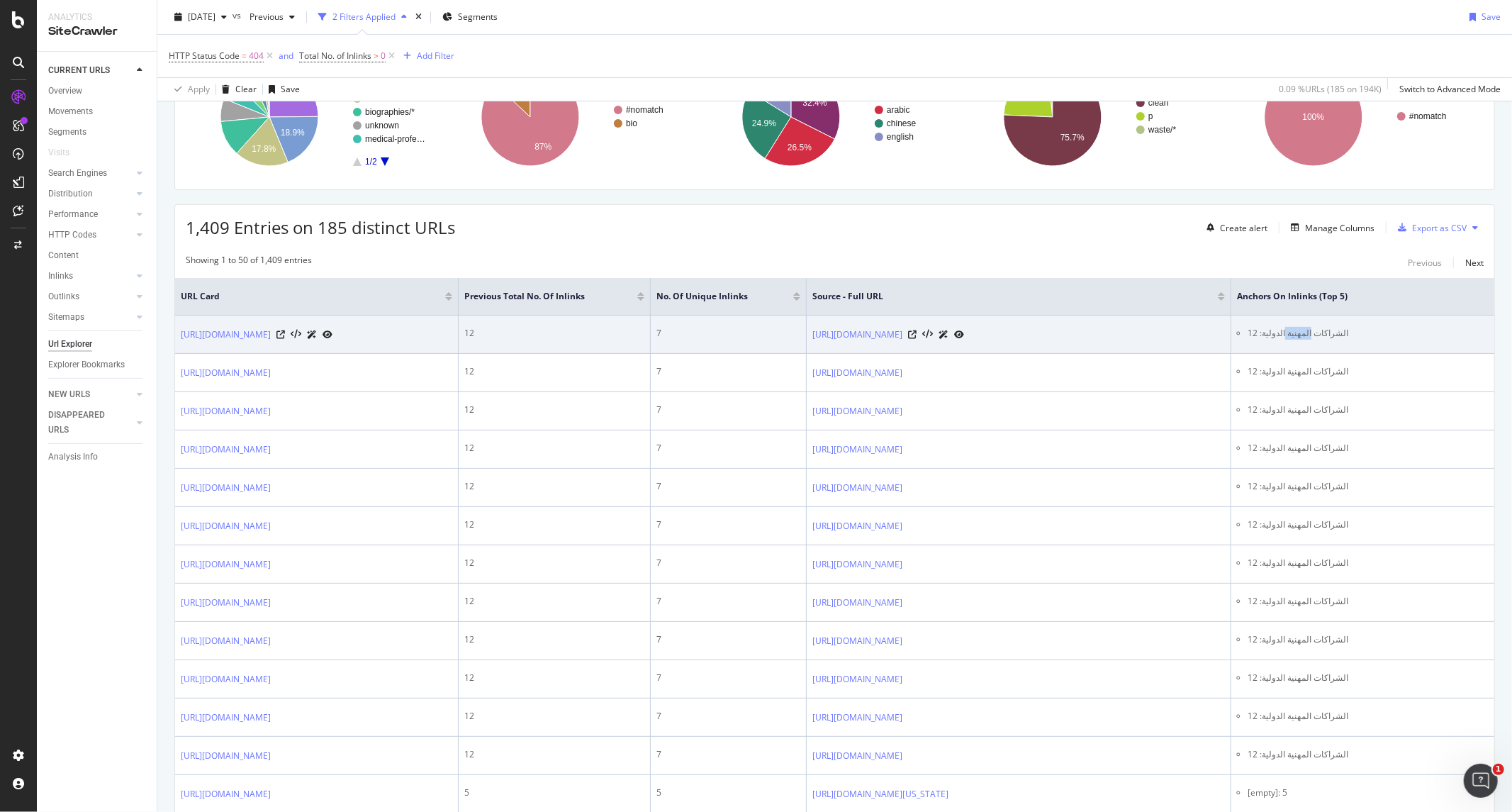
click at [1209, 339] on li "الشراكات المهنية الدولية: 12" at bounding box center [1368, 332] width 241 height 13
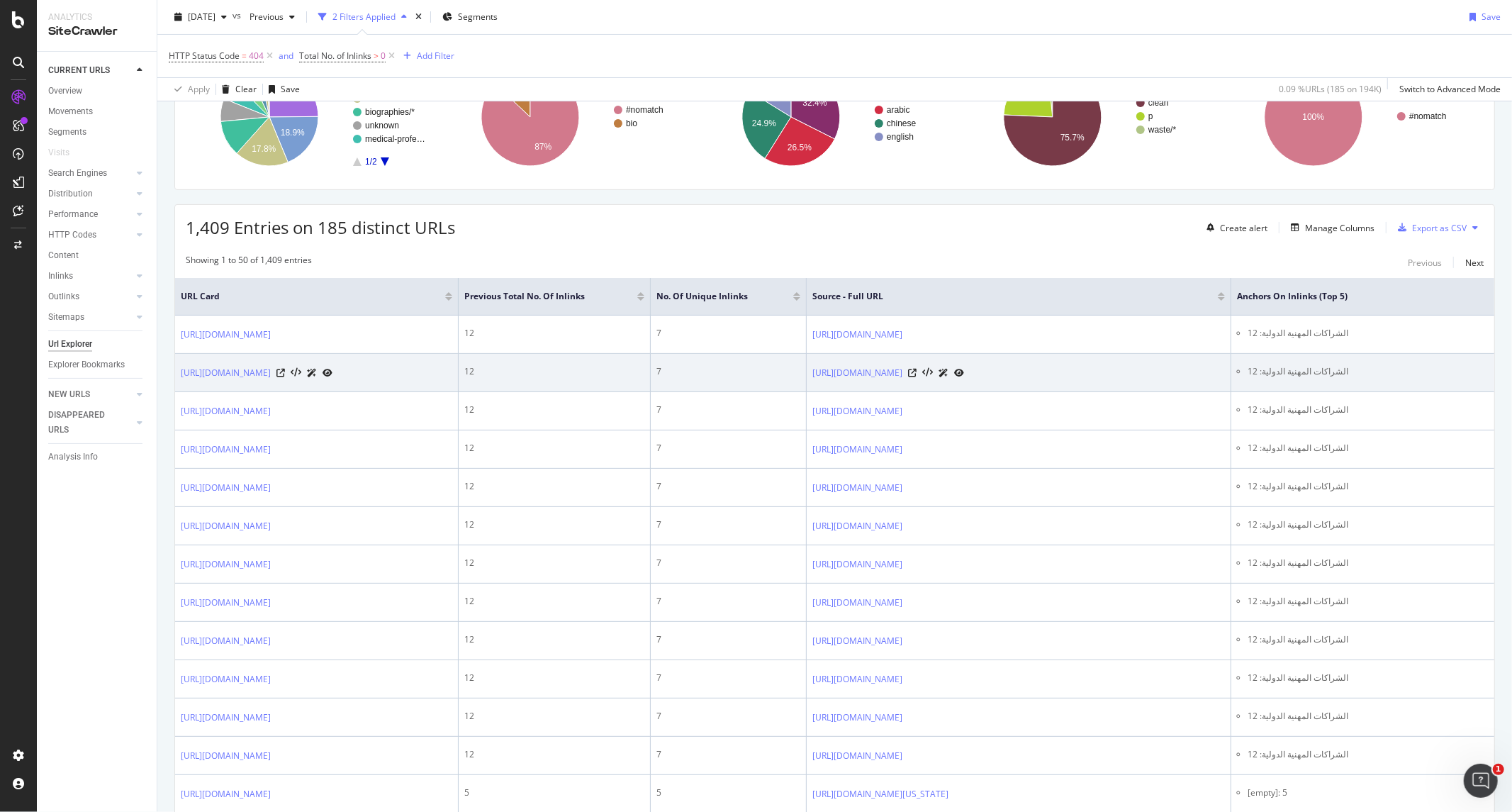
click at [1209, 378] on li "الشراكات المهنية الدولية: 12" at bounding box center [1368, 371] width 241 height 13
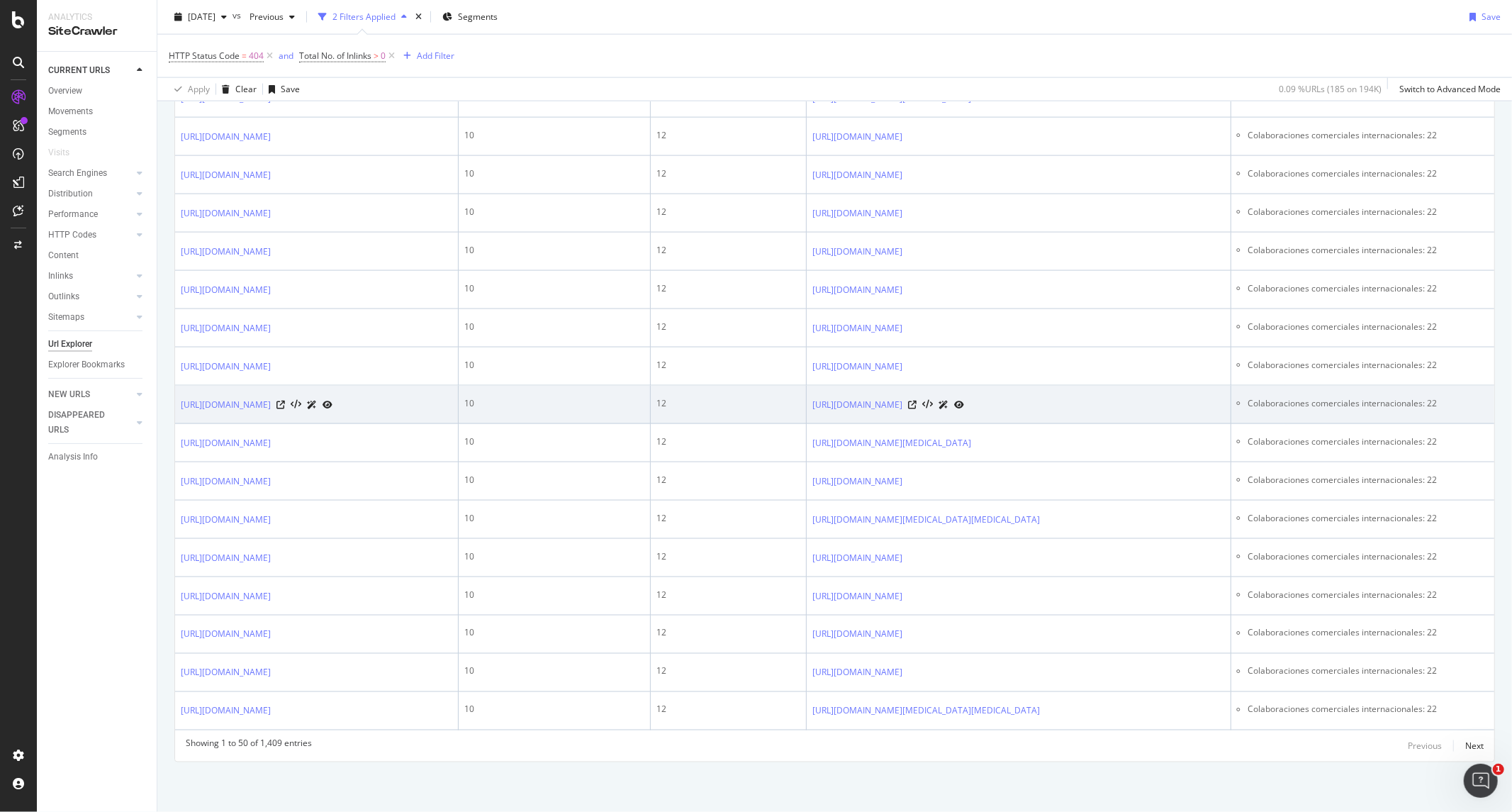
scroll to position [2355, 0]
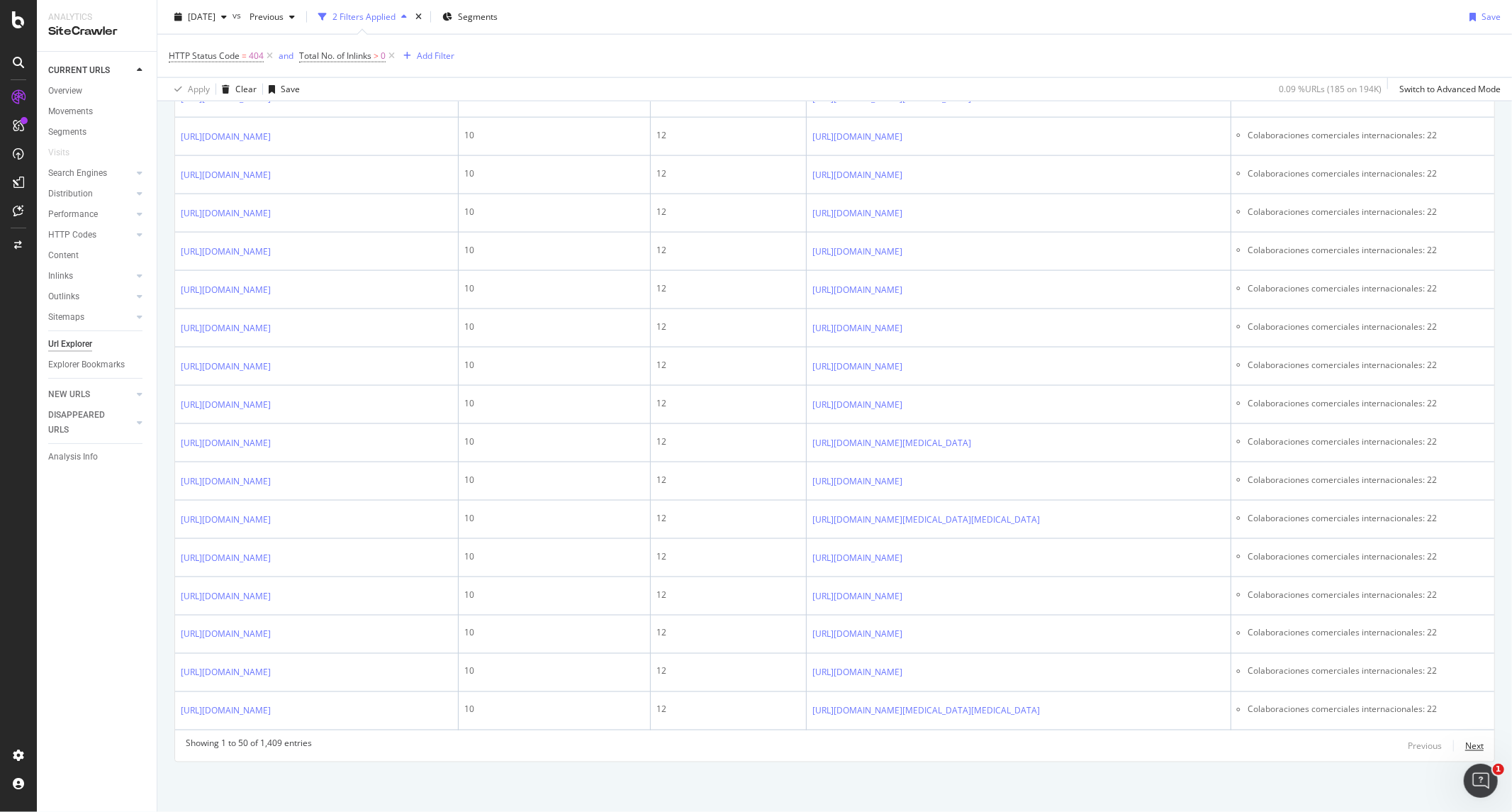
click at [1209, 622] on div "Next" at bounding box center [1473, 746] width 18 height 15
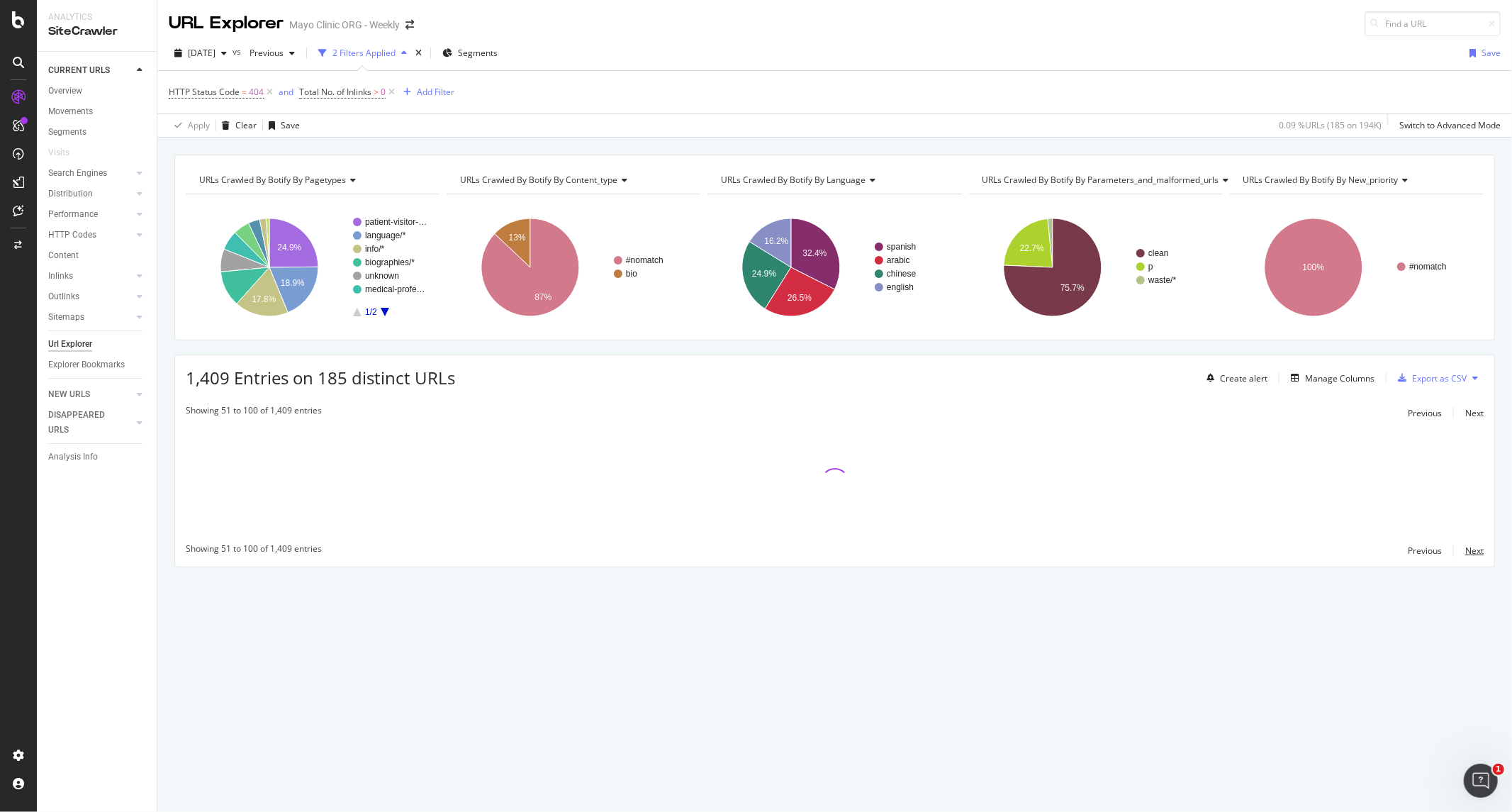
scroll to position [0, 0]
click at [1209, 381] on icon at bounding box center [1474, 378] width 6 height 9
click at [1209, 331] on div "URLs Crawled By Botify By pagetypes Chart (by Value) Table Expand Export as CSV…" at bounding box center [834, 247] width 1320 height 186
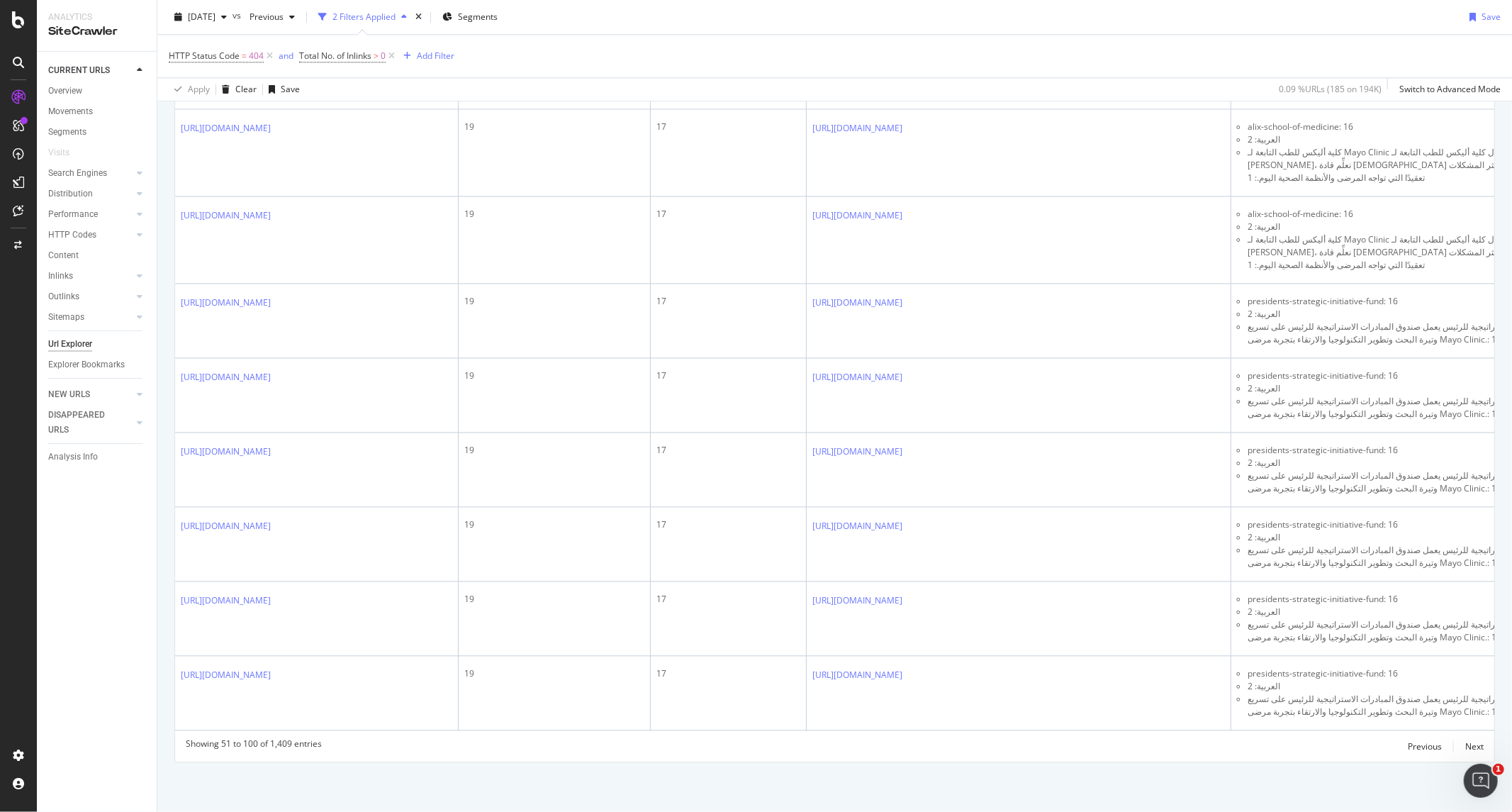
scroll to position [3203, 0]
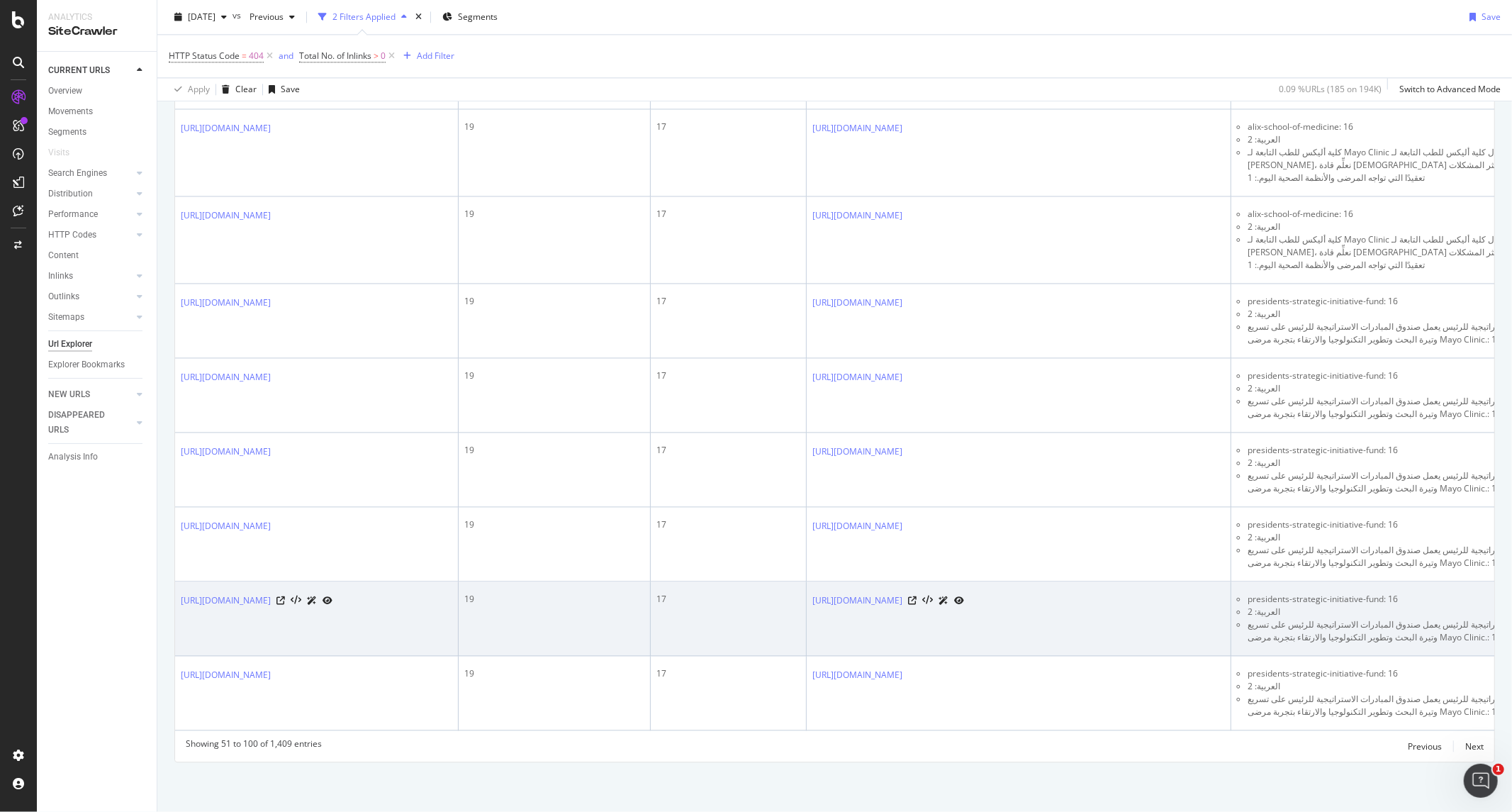
click at [1209, 618] on li "صندوق المبادرات الاستراتيجية للرئيس يعمل صندوق المبادرات الاستراتيجية للرئيس عل…" at bounding box center [1413, 631] width 332 height 25
click at [1209, 621] on li "صندوق المبادرات الاستراتيجية للرئيس يعمل صندوق المبادرات الاستراتيجية للرئيس عل…" at bounding box center [1413, 631] width 332 height 25
drag, startPoint x: 1254, startPoint y: 597, endPoint x: 1356, endPoint y: 635, distance: 108.8
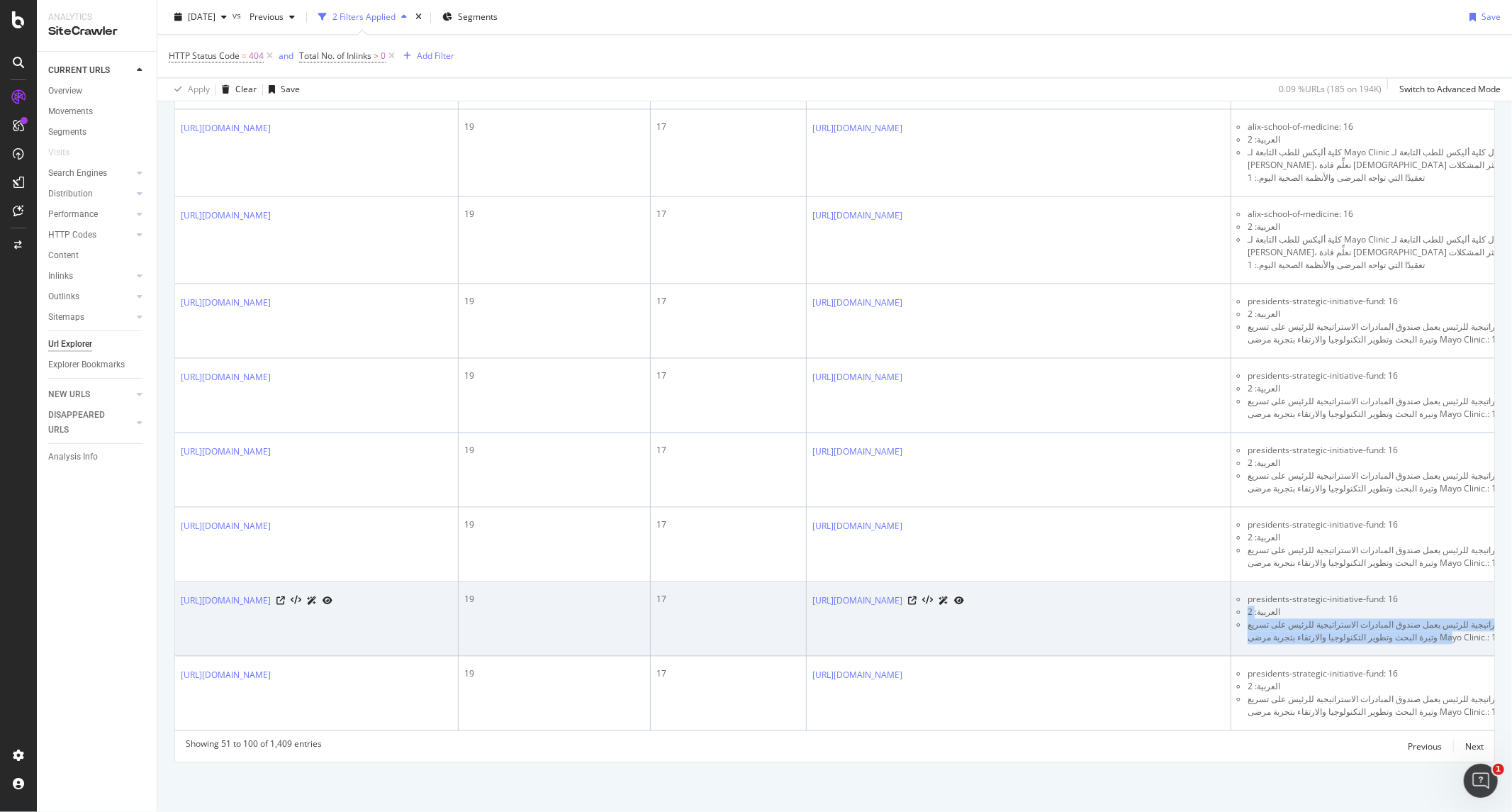
click at [1209, 622] on td "presidents-strategic-initiative-fund: 16 العربية: 2 صندوق المبادرات الاستراتيجي…" at bounding box center [1408, 617] width 354 height 74
click at [1209, 622] on li "صندوق المبادرات الاستراتيجية للرئيس يعمل صندوق المبادرات الاستراتيجية للرئيس عل…" at bounding box center [1413, 631] width 332 height 25
drag, startPoint x: 1400, startPoint y: 625, endPoint x: 1238, endPoint y: 616, distance: 162.2
click at [1209, 618] on li "صندوق المبادرات الاستراتيجية للرئيس يعمل صندوق المبادرات الاستراتيجية للرئيس عل…" at bounding box center [1413, 631] width 332 height 25
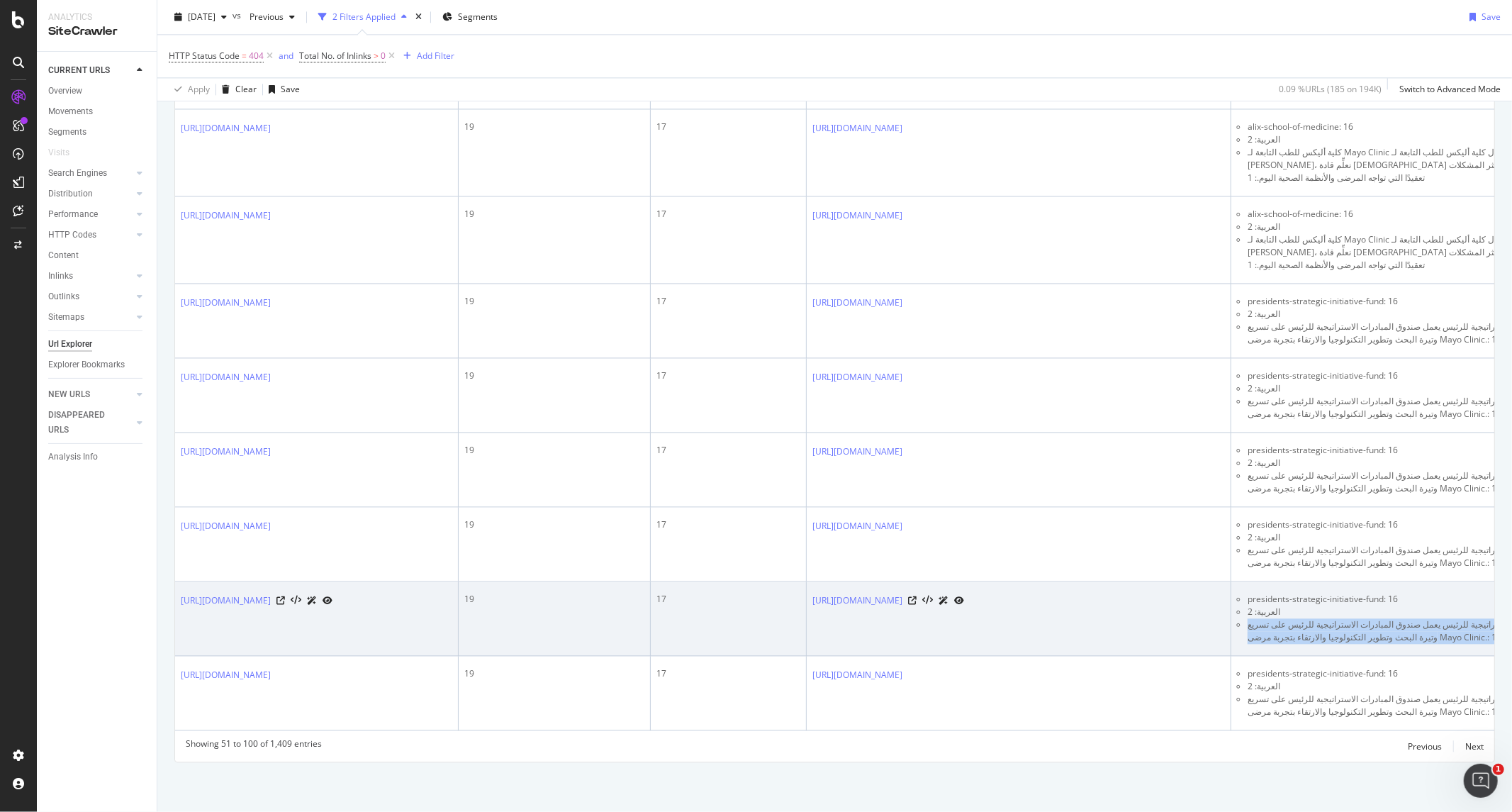
click at [1209, 621] on li "صندوق المبادرات الاستراتيجية للرئيس يعمل صندوق المبادرات الاستراتيجية للرئيس عل…" at bounding box center [1413, 631] width 332 height 25
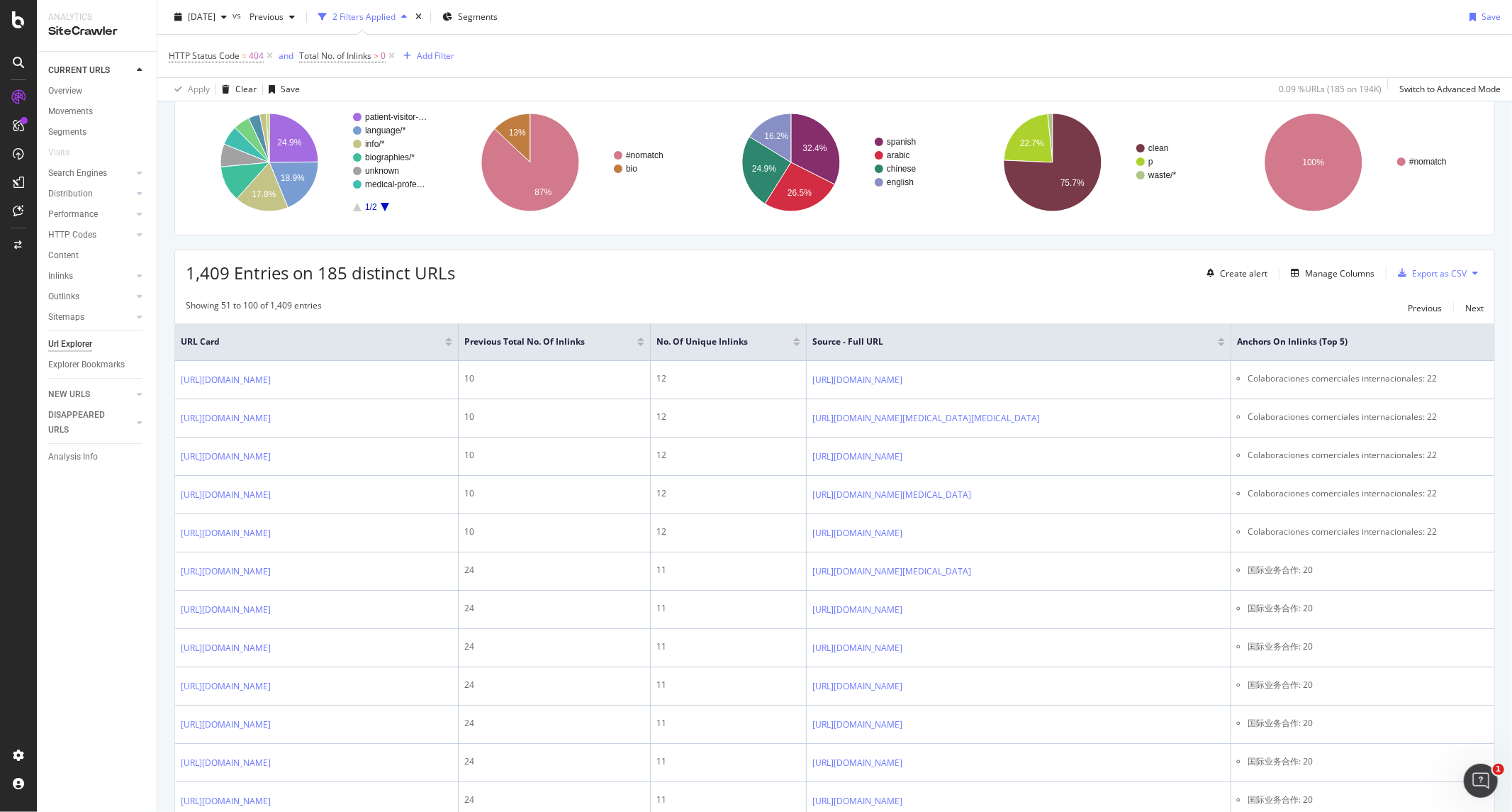
scroll to position [0, 0]
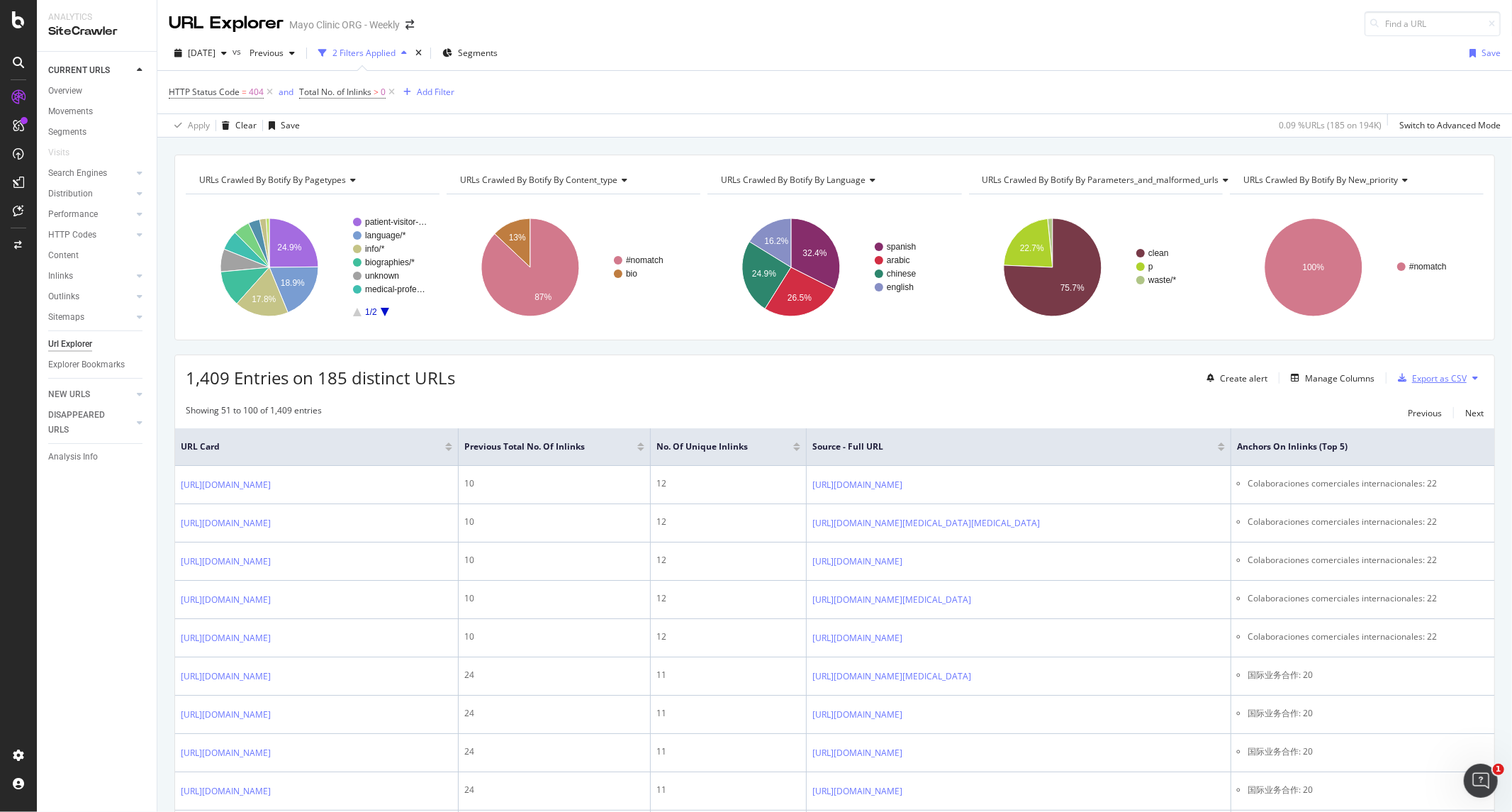
click at [1209, 380] on div "Export as CSV" at bounding box center [1439, 378] width 55 height 13
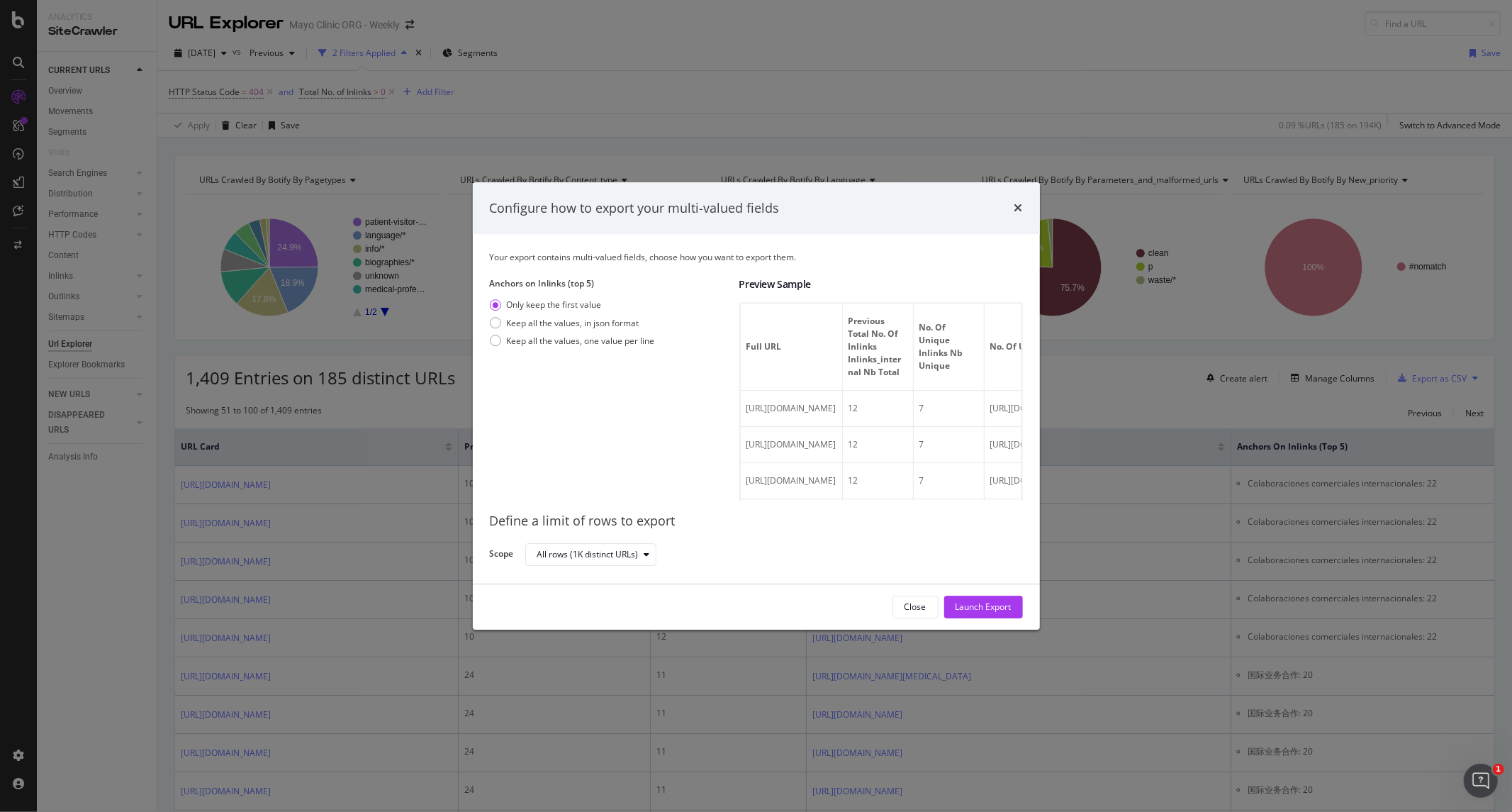
scroll to position [236, 0]
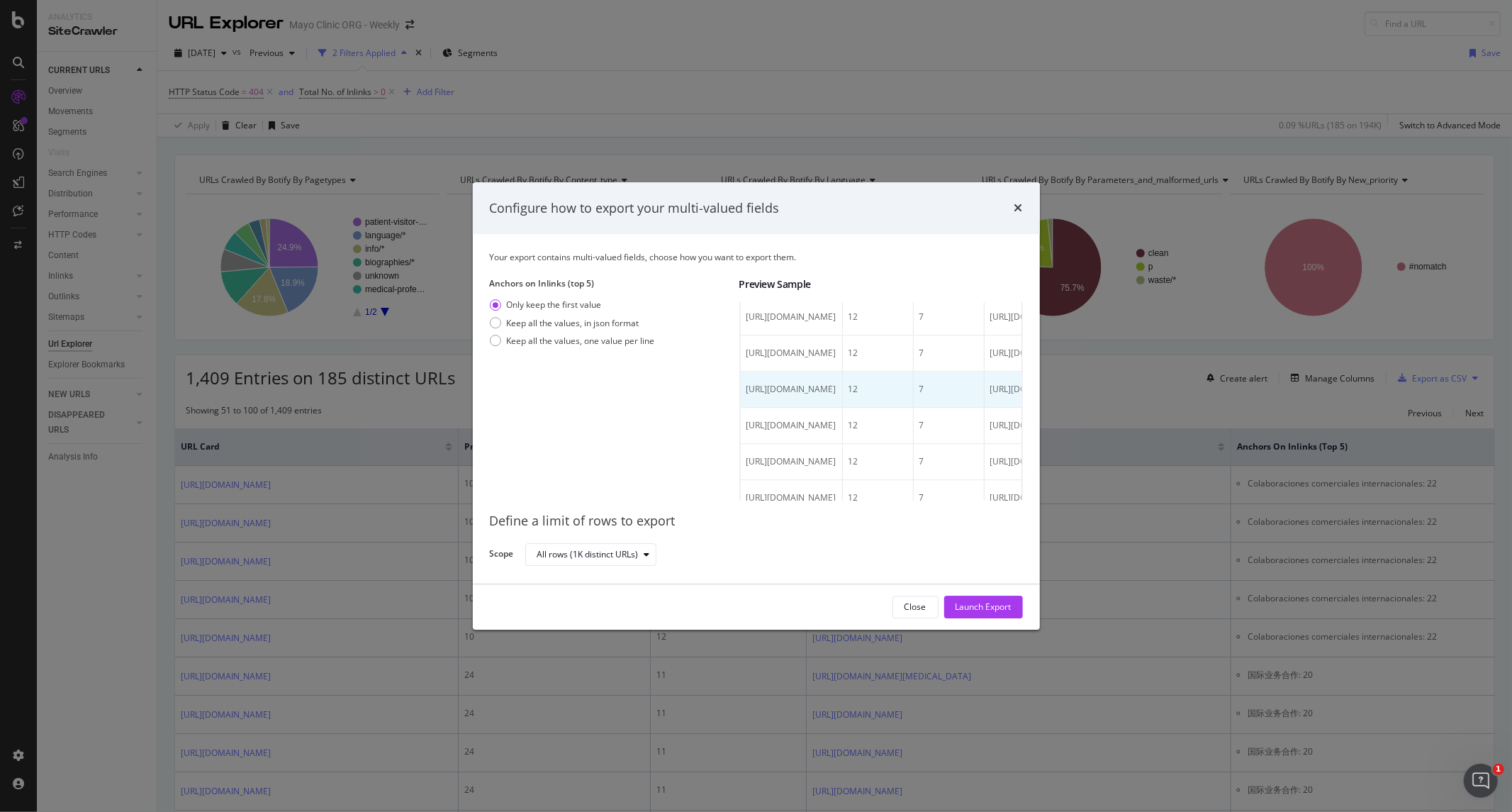
drag, startPoint x: 970, startPoint y: 470, endPoint x: 825, endPoint y: 462, distance: 145.2
click at [825, 396] on div "[URL][DOMAIN_NAME]" at bounding box center [791, 389] width 90 height 13
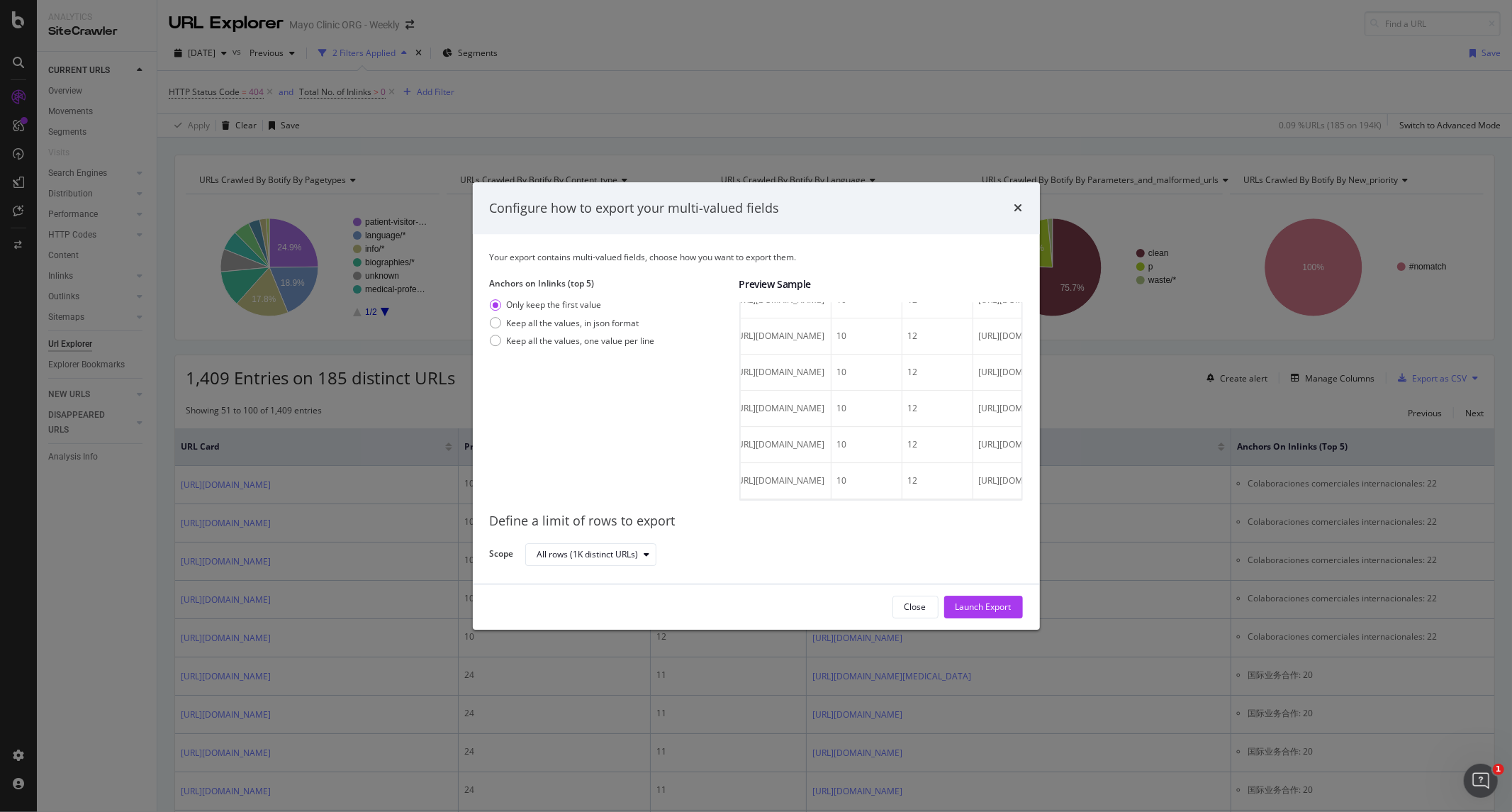
scroll to position [0, 0]
click at [560, 345] on div "Keep all the values, one value per line" at bounding box center [581, 340] width 148 height 13
click at [616, 563] on div "All rows (1K distinct URLs)" at bounding box center [596, 554] width 118 height 20
click at [618, 563] on div "All rows (1K distinct URLs)" at bounding box center [596, 554] width 118 height 20
click at [702, 563] on div "All rows (1K distinct URLs)" at bounding box center [768, 554] width 486 height 25
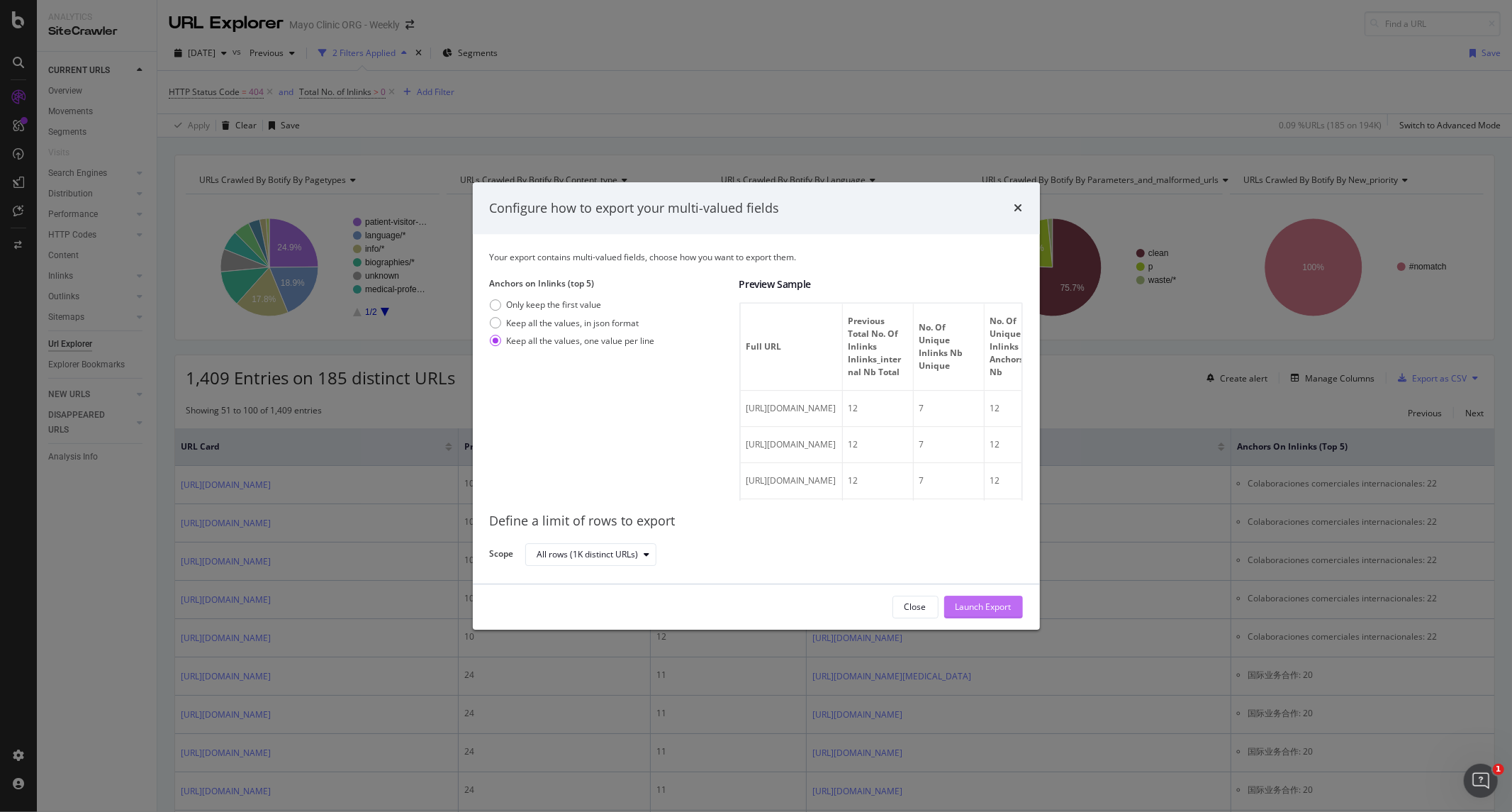
click at [967, 601] on div "Launch Export" at bounding box center [983, 607] width 56 height 13
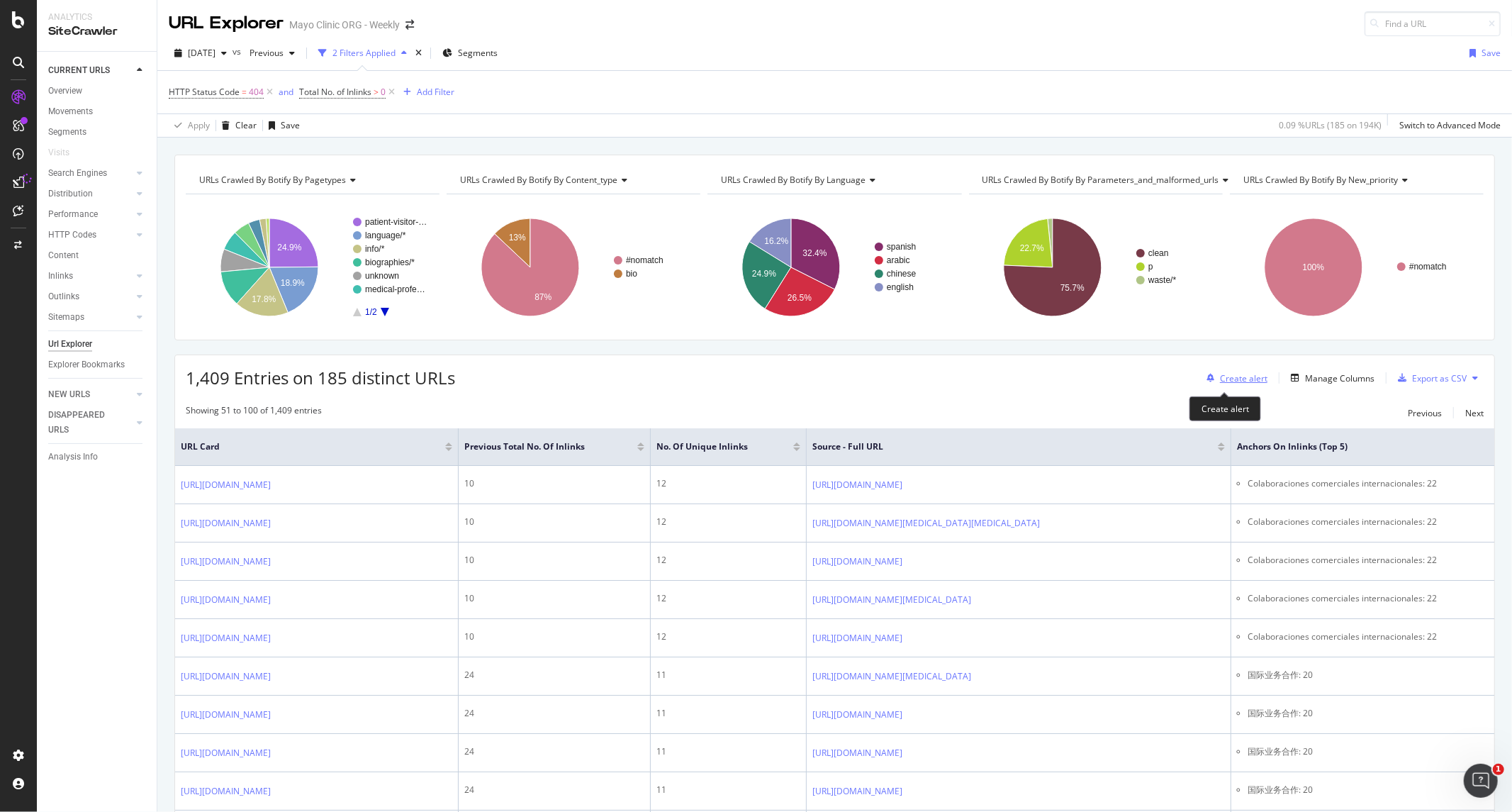
click at [1209, 375] on div "Create alert" at bounding box center [1242, 378] width 47 height 13
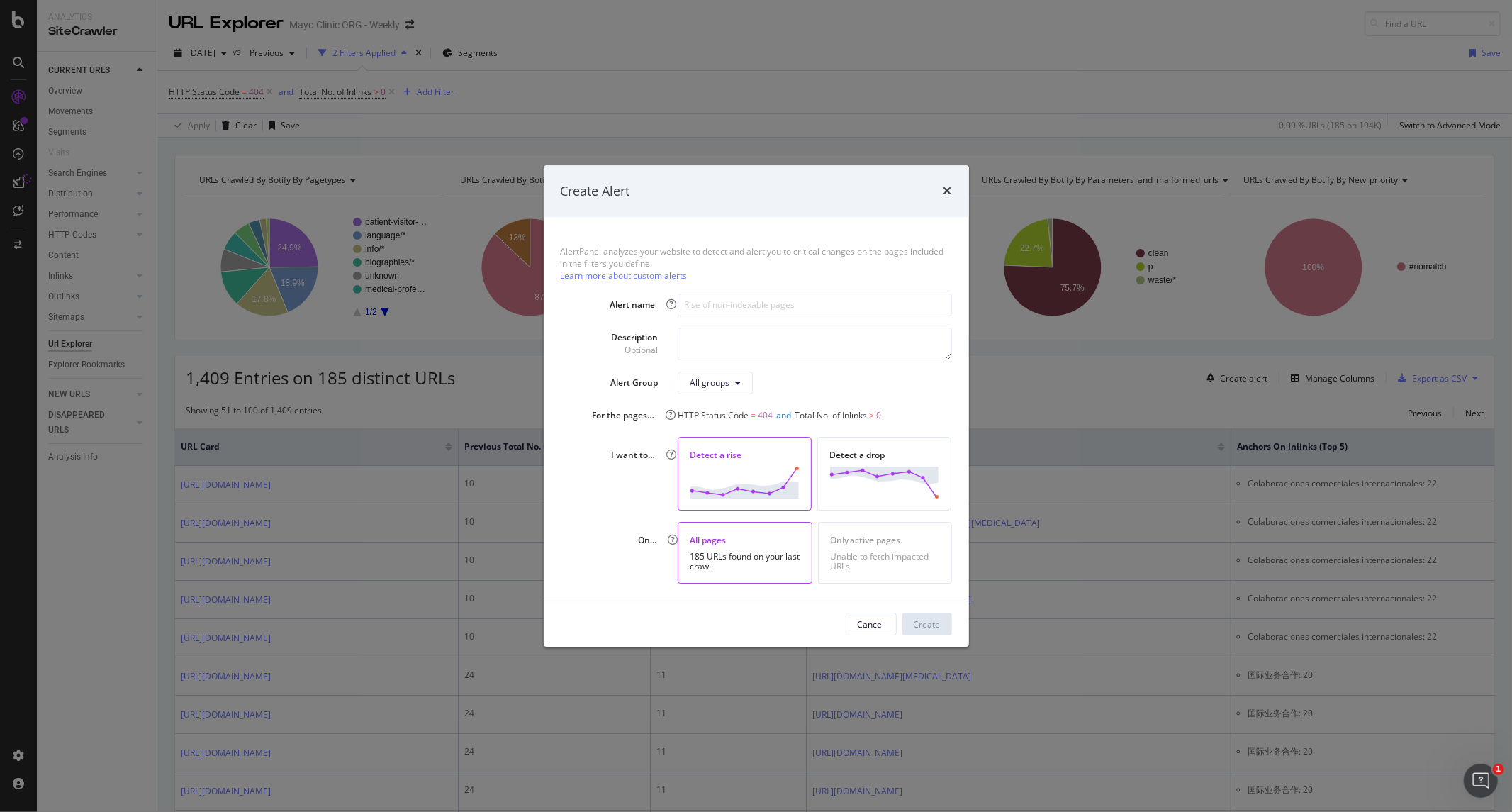
click at [900, 558] on div "Unable to fetch impacted URLs" at bounding box center [885, 562] width 110 height 20
click at [746, 306] on input "modal" at bounding box center [814, 305] width 274 height 23
click at [715, 334] on textarea "modal" at bounding box center [814, 344] width 274 height 33
click at [725, 378] on div "All groups" at bounding box center [709, 382] width 39 height 13
click at [798, 378] on div "All groups" at bounding box center [814, 383] width 274 height 23
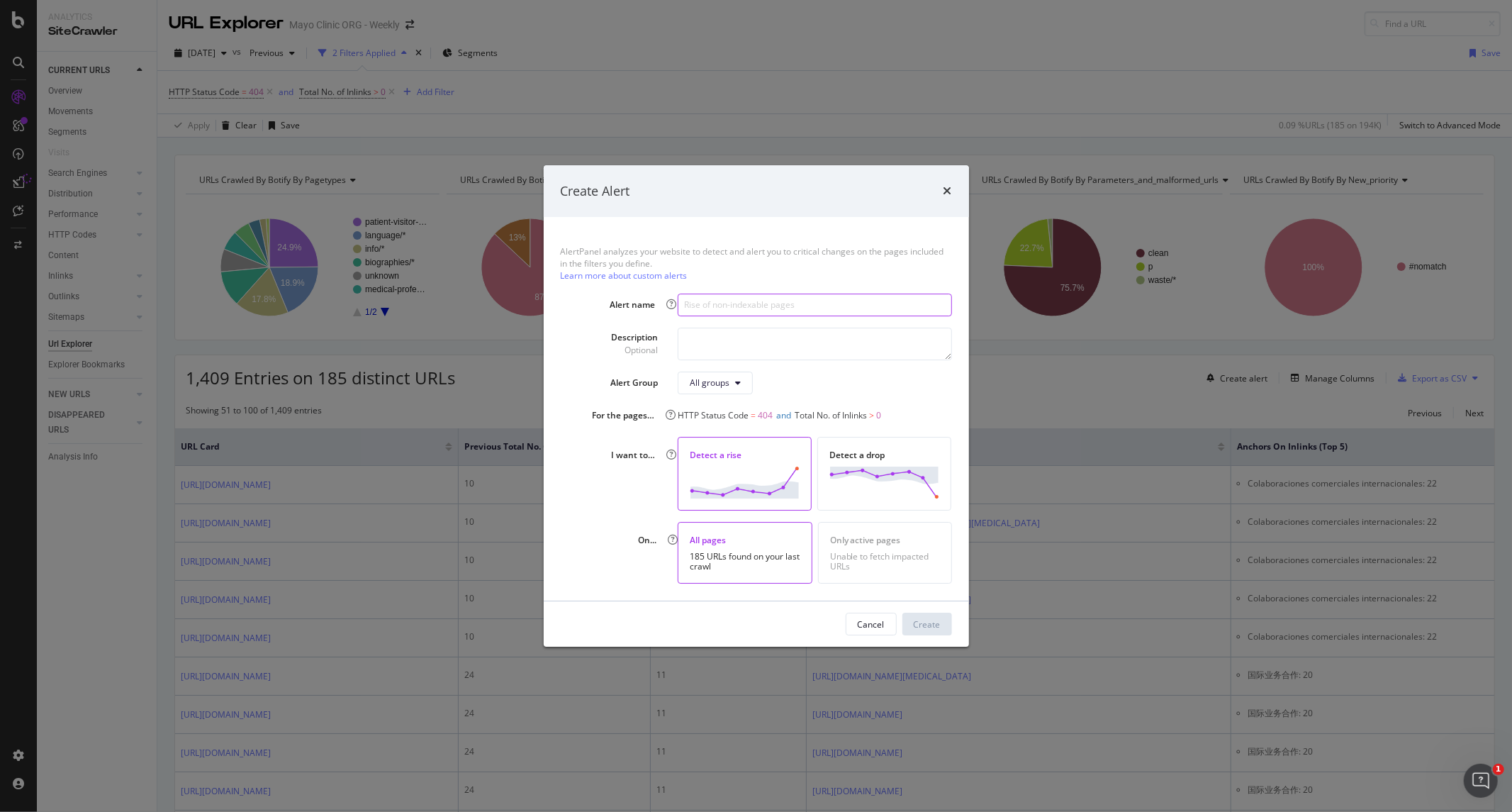
click at [767, 302] on input "modal" at bounding box center [814, 305] width 274 height 23
click at [742, 305] on input "modal" at bounding box center [814, 305] width 274 height 23
click at [805, 265] on div "AlertPanel analyzes your website to detect and alert you to critical changes on…" at bounding box center [756, 264] width 391 height 37
click at [735, 313] on input "modal" at bounding box center [814, 305] width 274 height 23
click at [784, 345] on textarea "modal" at bounding box center [814, 344] width 274 height 33
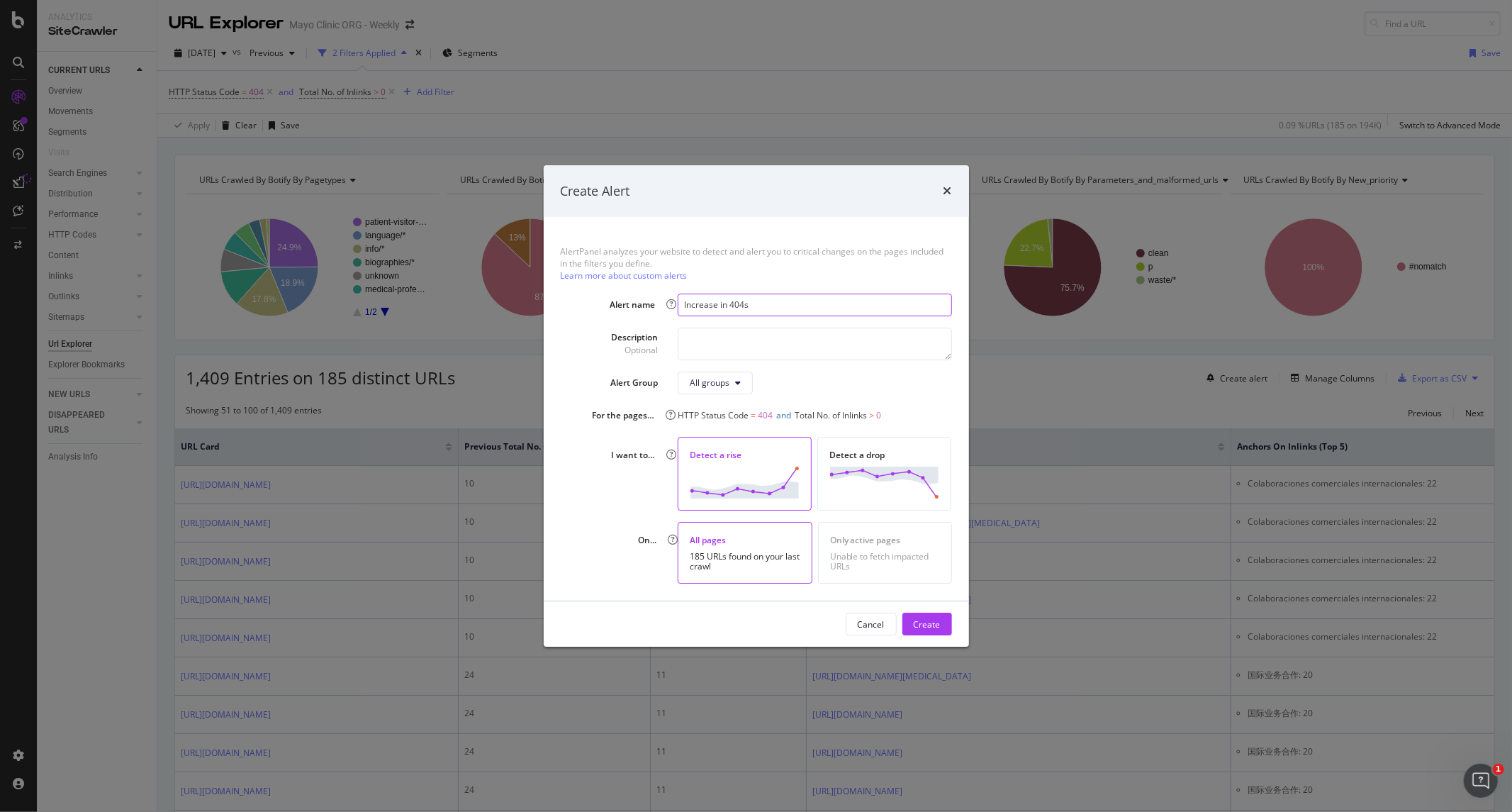
click at [774, 303] on input "Increase in 404s" at bounding box center [814, 305] width 274 height 23
drag, startPoint x: 774, startPoint y: 303, endPoint x: 618, endPoint y: 303, distance: 156.0
click at [618, 303] on div "Alert name Increase in 404s" at bounding box center [756, 305] width 391 height 23
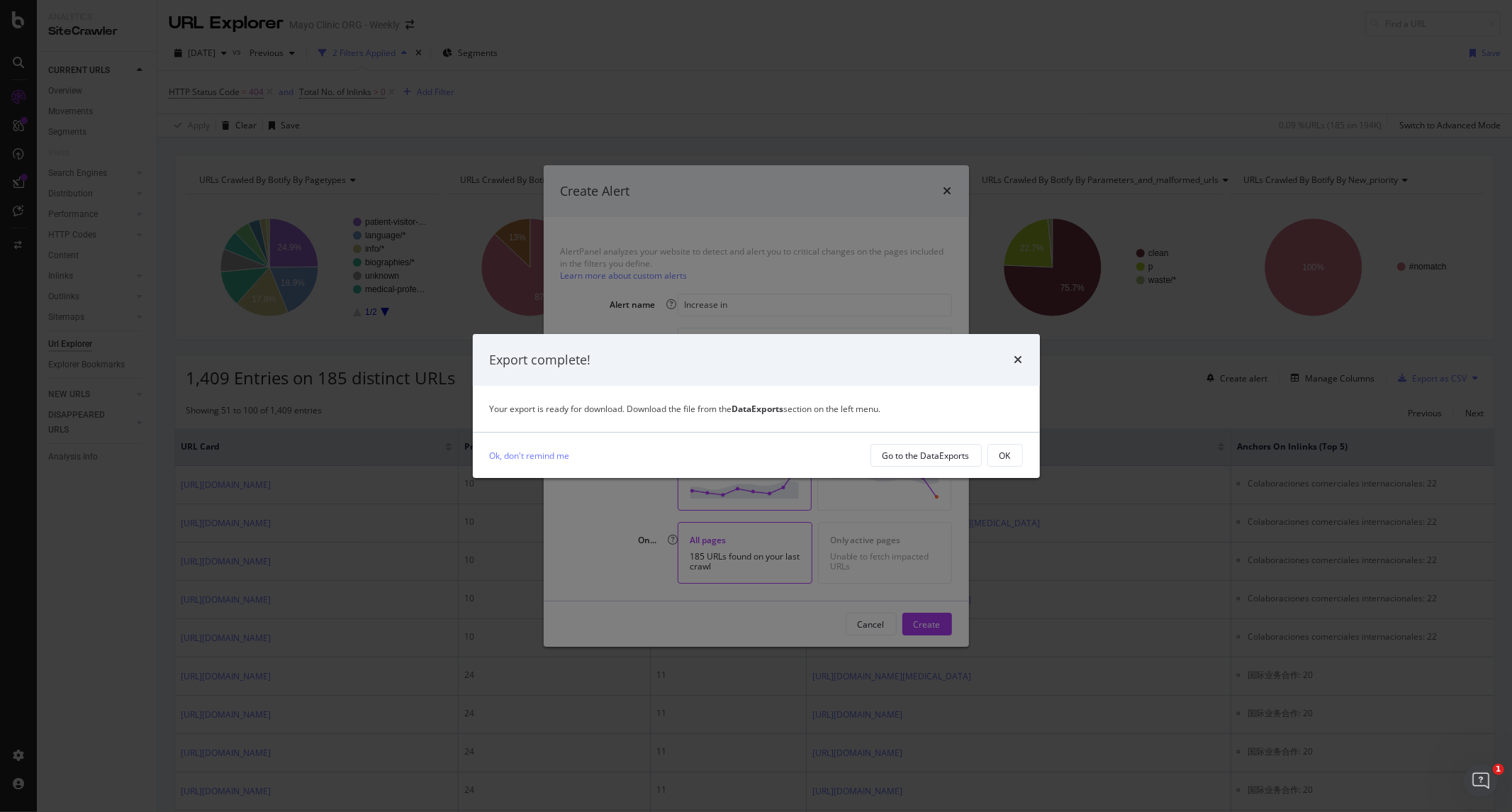
drag, startPoint x: 523, startPoint y: 451, endPoint x: 543, endPoint y: 436, distance: 25.0
click at [523, 451] on link "Ok, don't remind me" at bounding box center [529, 455] width 80 height 14
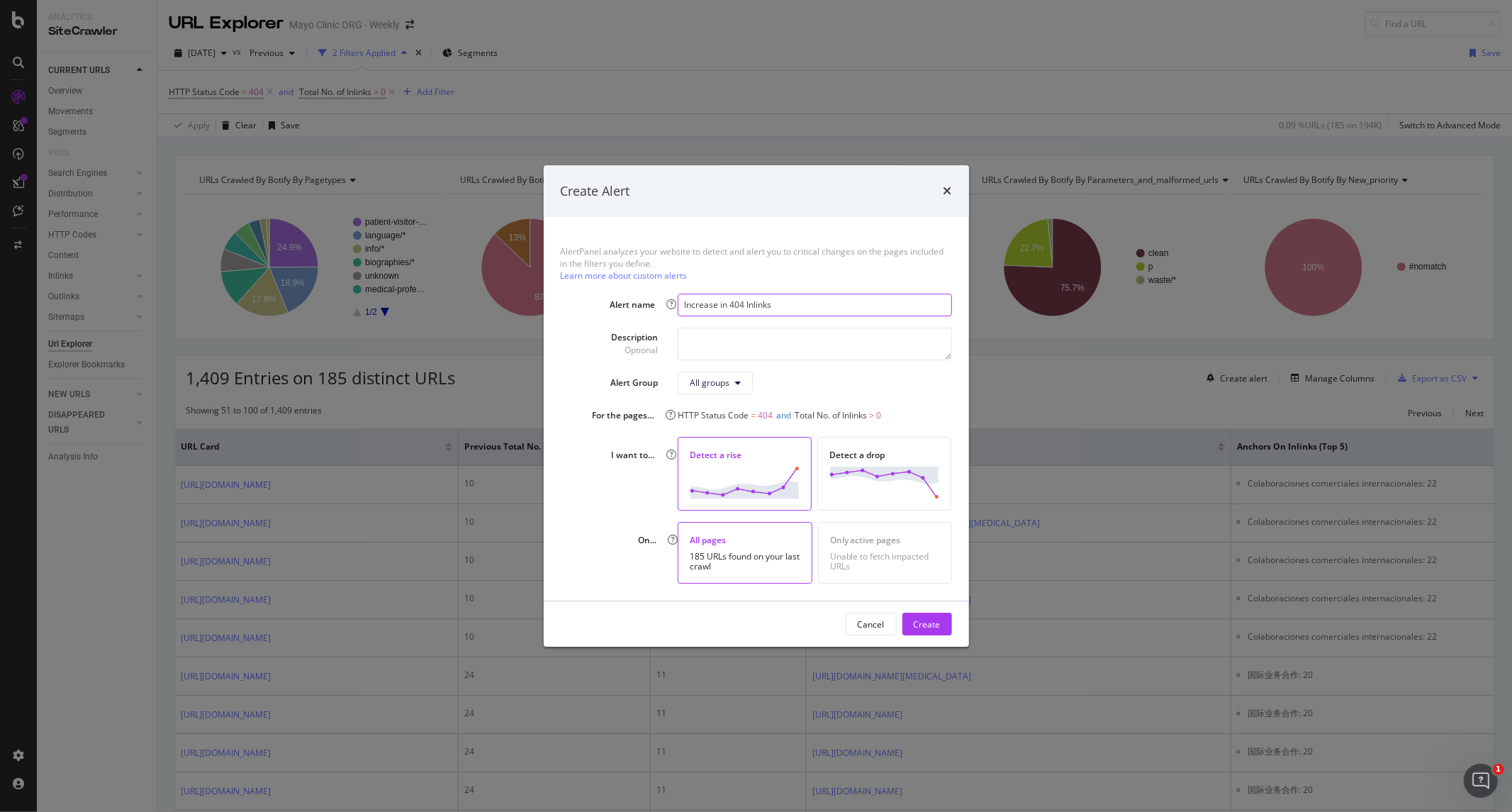
type input "Increase in 404 Inlinks"
type textarea "This monitors the number of inlinks that are to a 404 status page."
click at [777, 303] on input "Increase in 404 Inlinks" at bounding box center [814, 305] width 274 height 23
type input "Increase in 404 Inlinks - JFM"
click at [922, 621] on div "Create" at bounding box center [927, 624] width 27 height 13
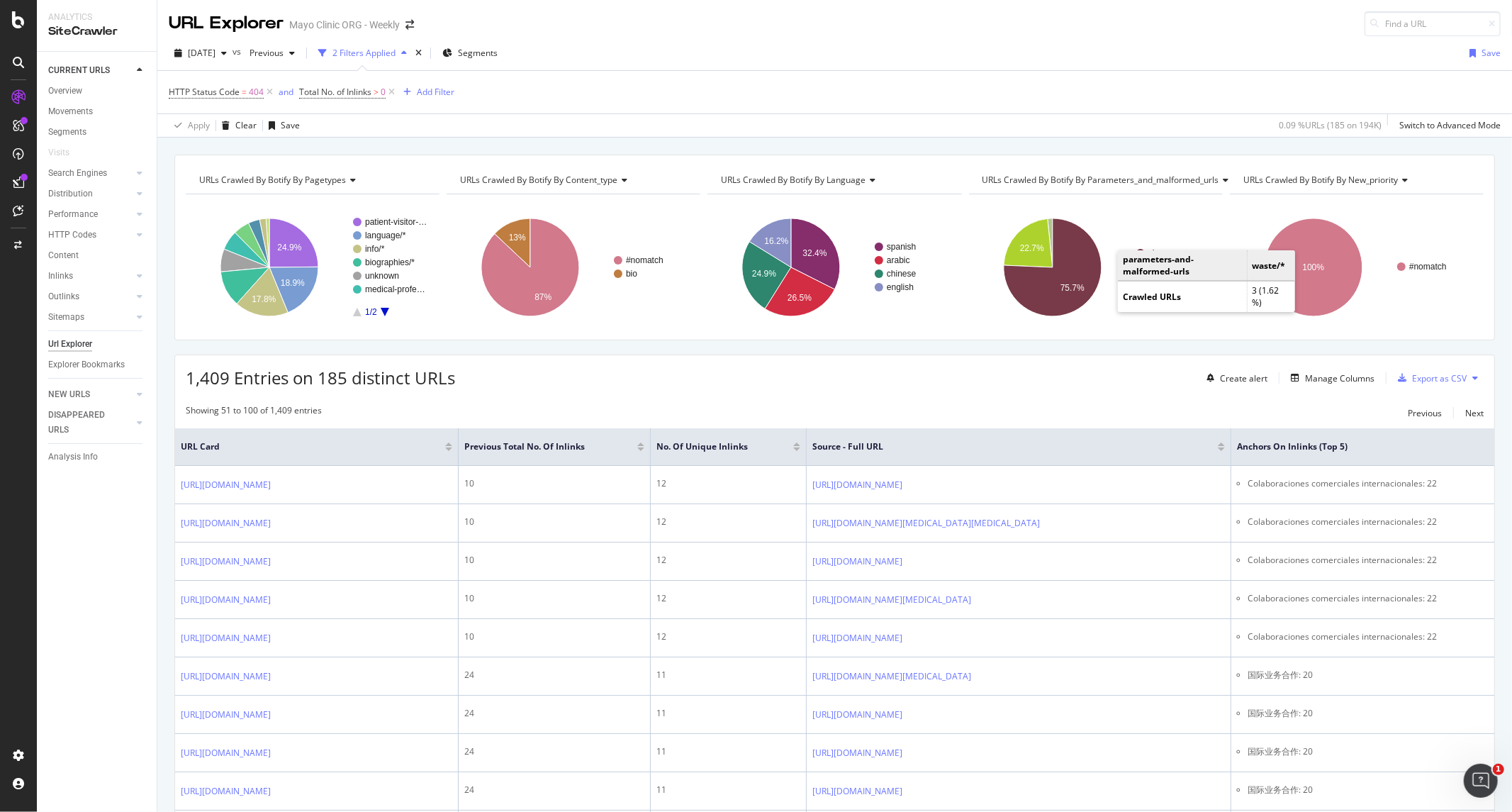
click at [1209, 52] on div "Save" at bounding box center [1491, 53] width 19 height 13
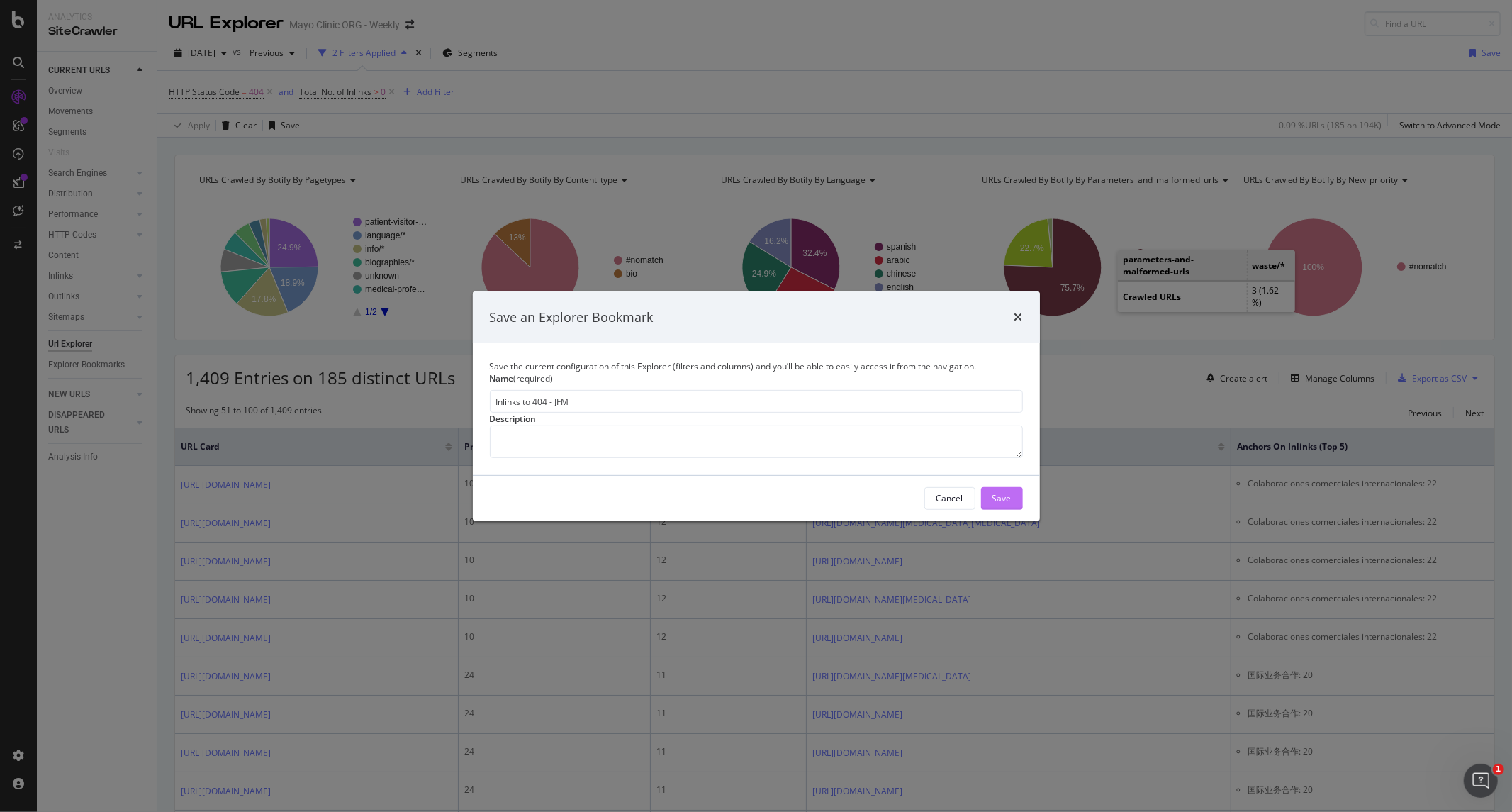
type input "Inlinks to 404 - JFM"
click at [1016, 510] on button "Save" at bounding box center [1001, 499] width 41 height 23
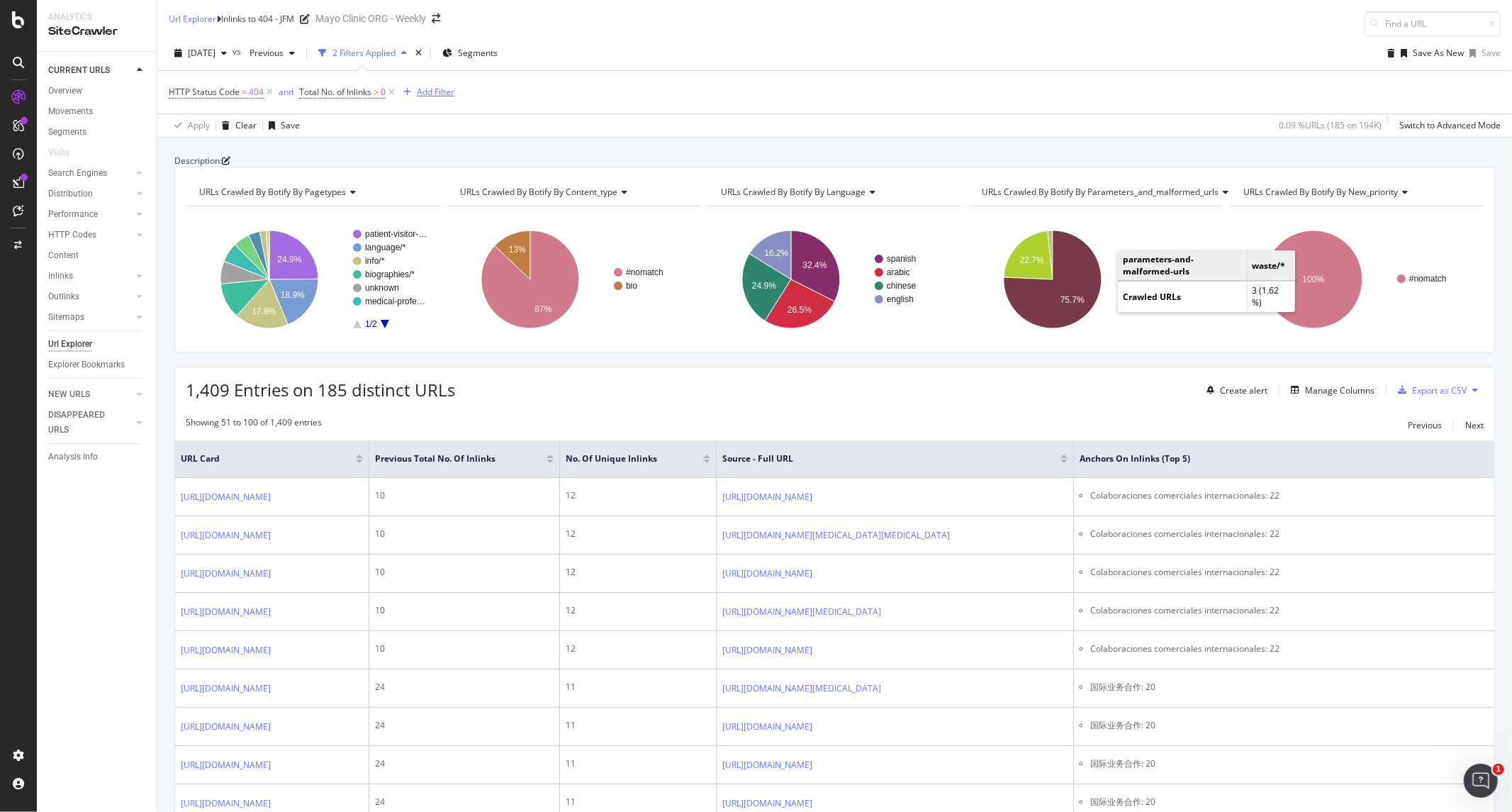
click at [412, 89] on div "button" at bounding box center [407, 92] width 19 height 9
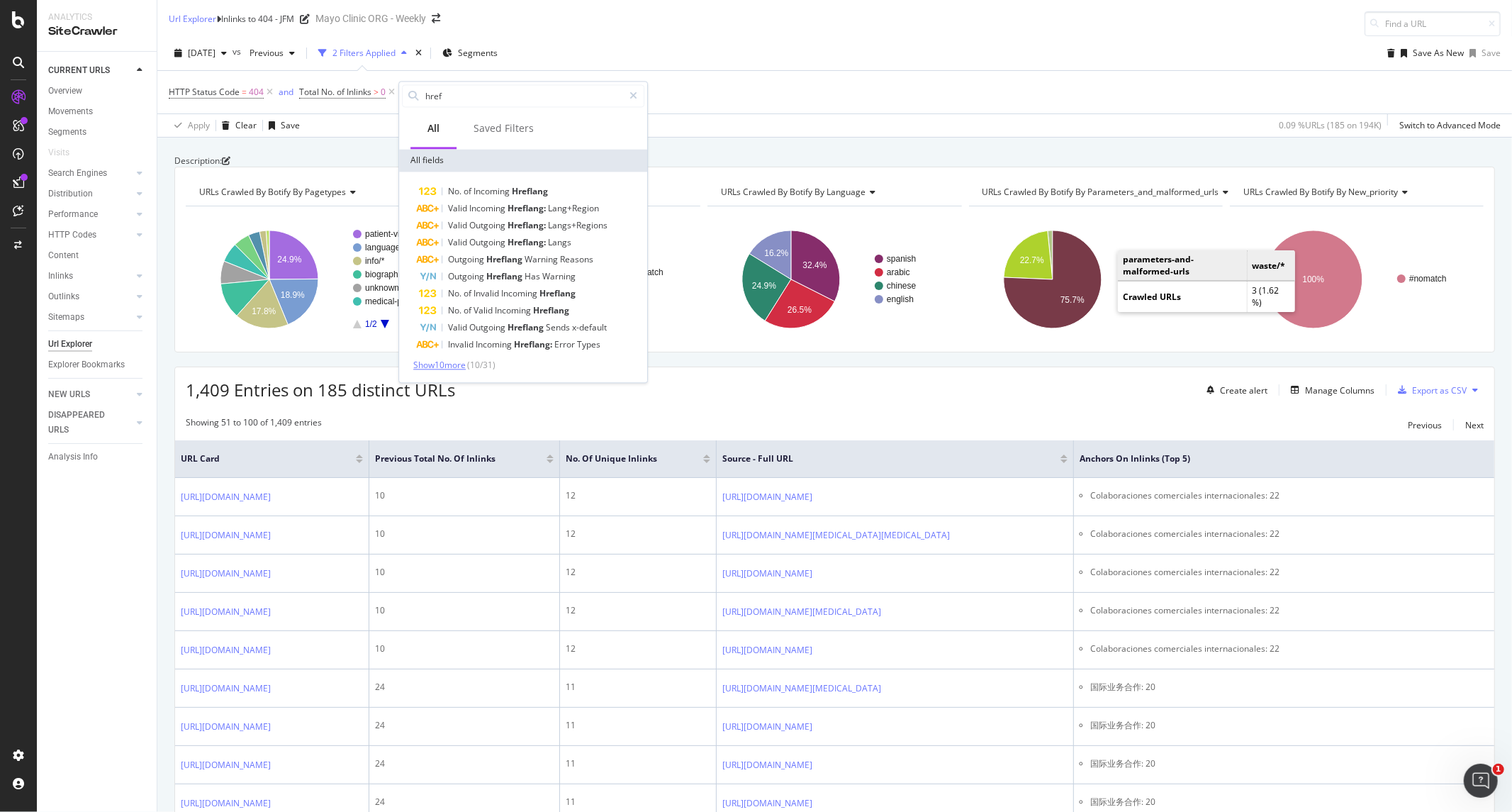
click at [459, 366] on span "Show 10 more" at bounding box center [439, 364] width 52 height 13
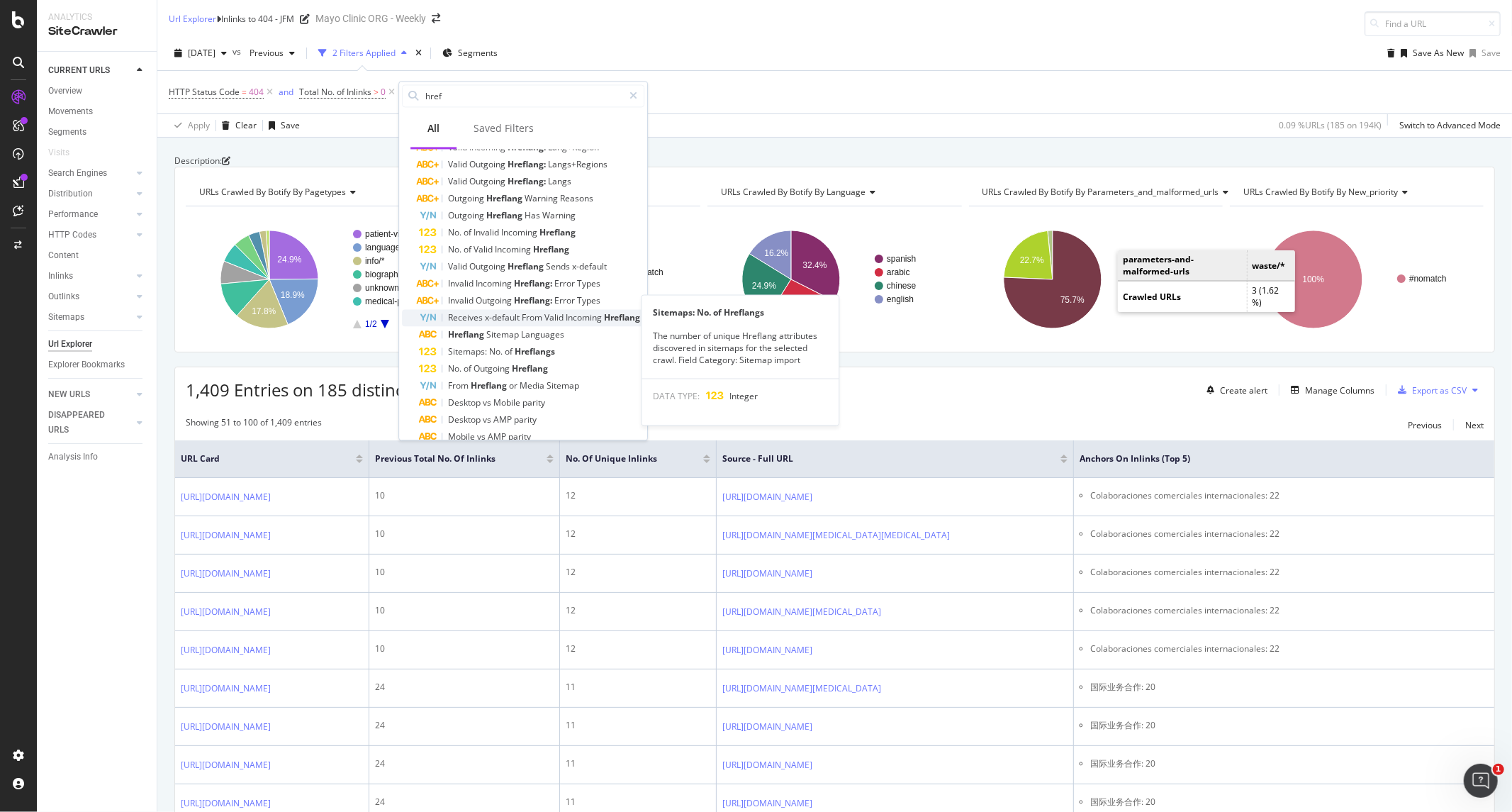
scroll to position [112, 0]
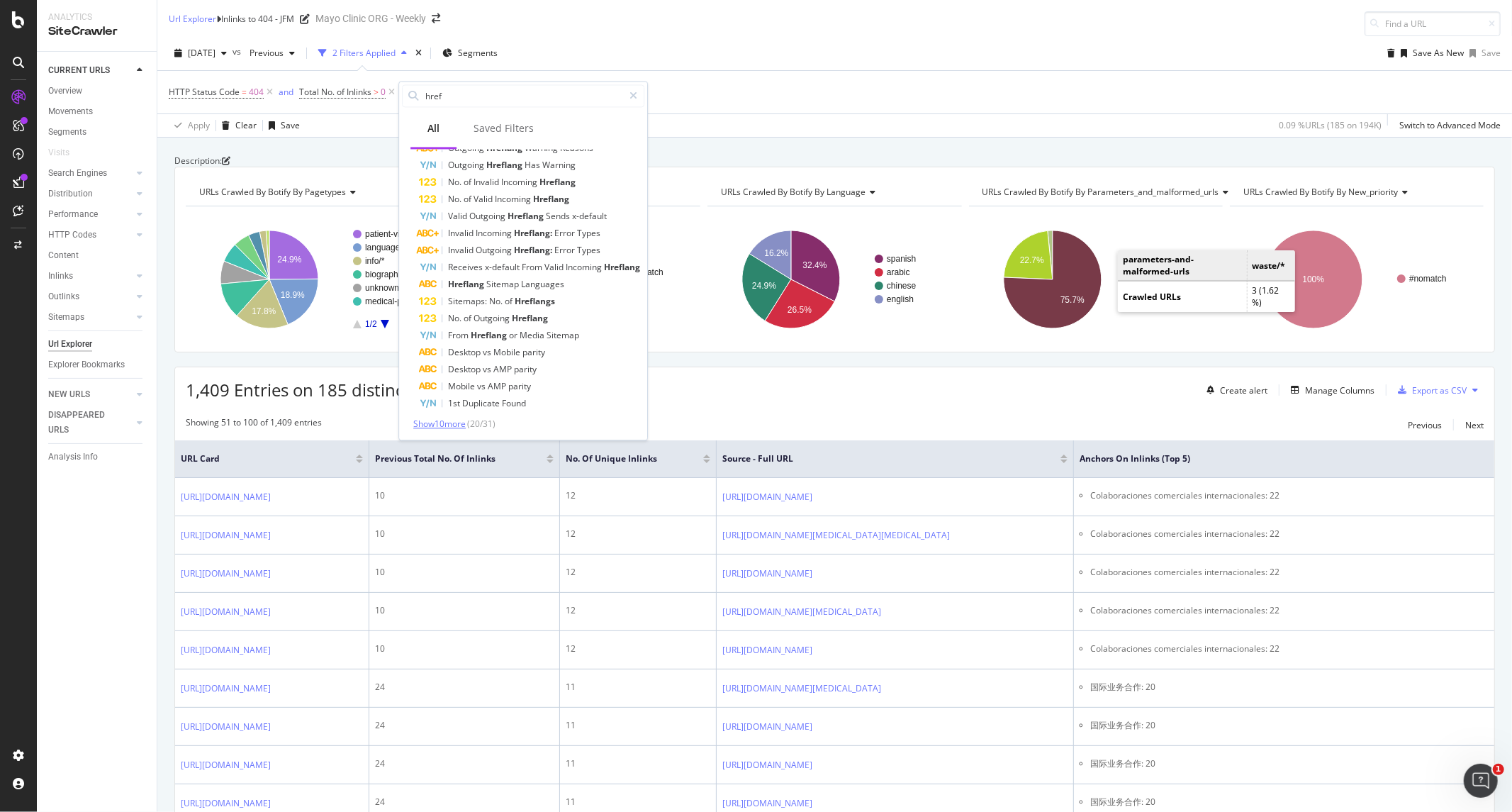
click at [452, 426] on span "Show 10 more" at bounding box center [439, 423] width 52 height 13
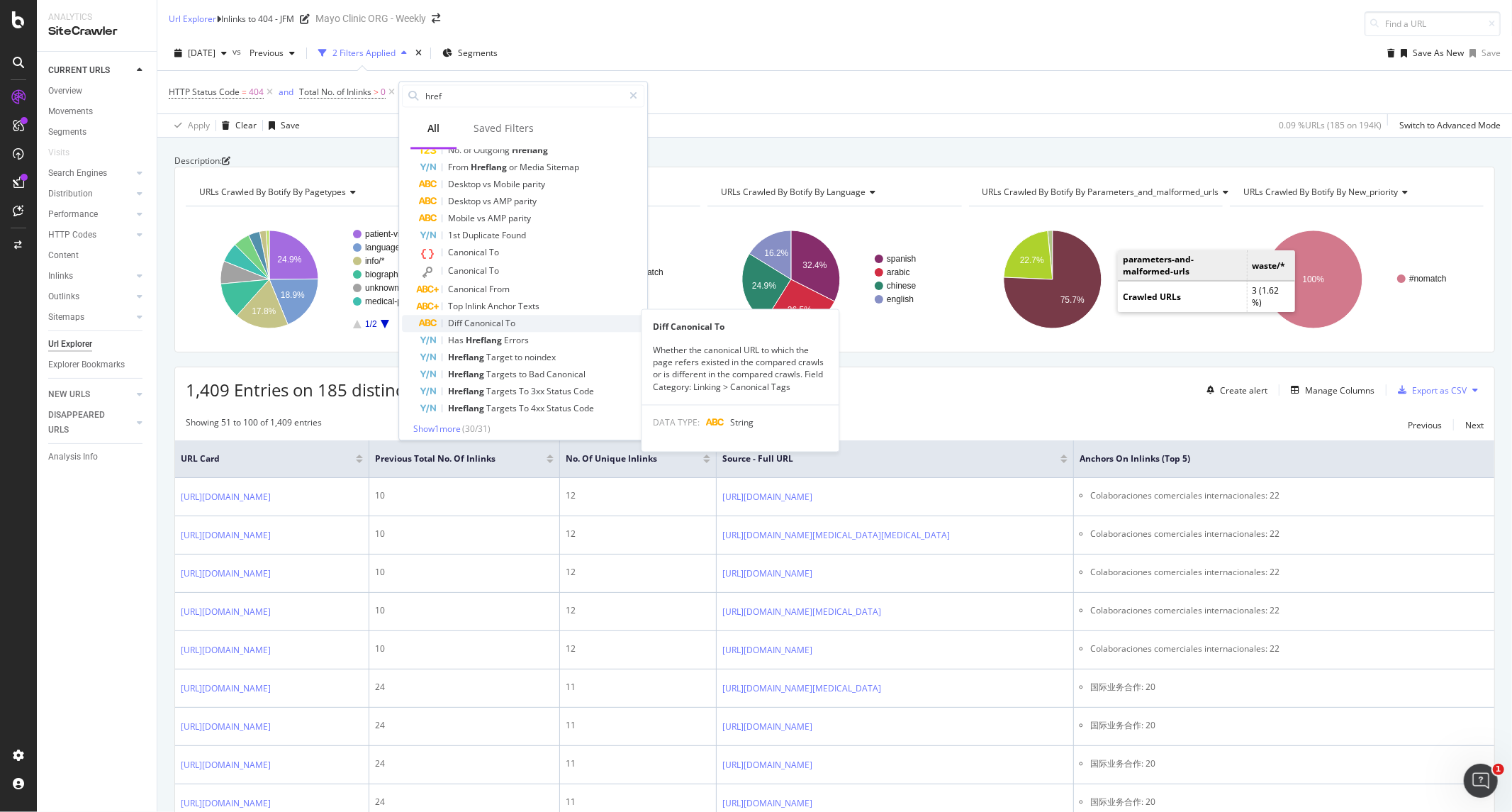
scroll to position [285, 0]
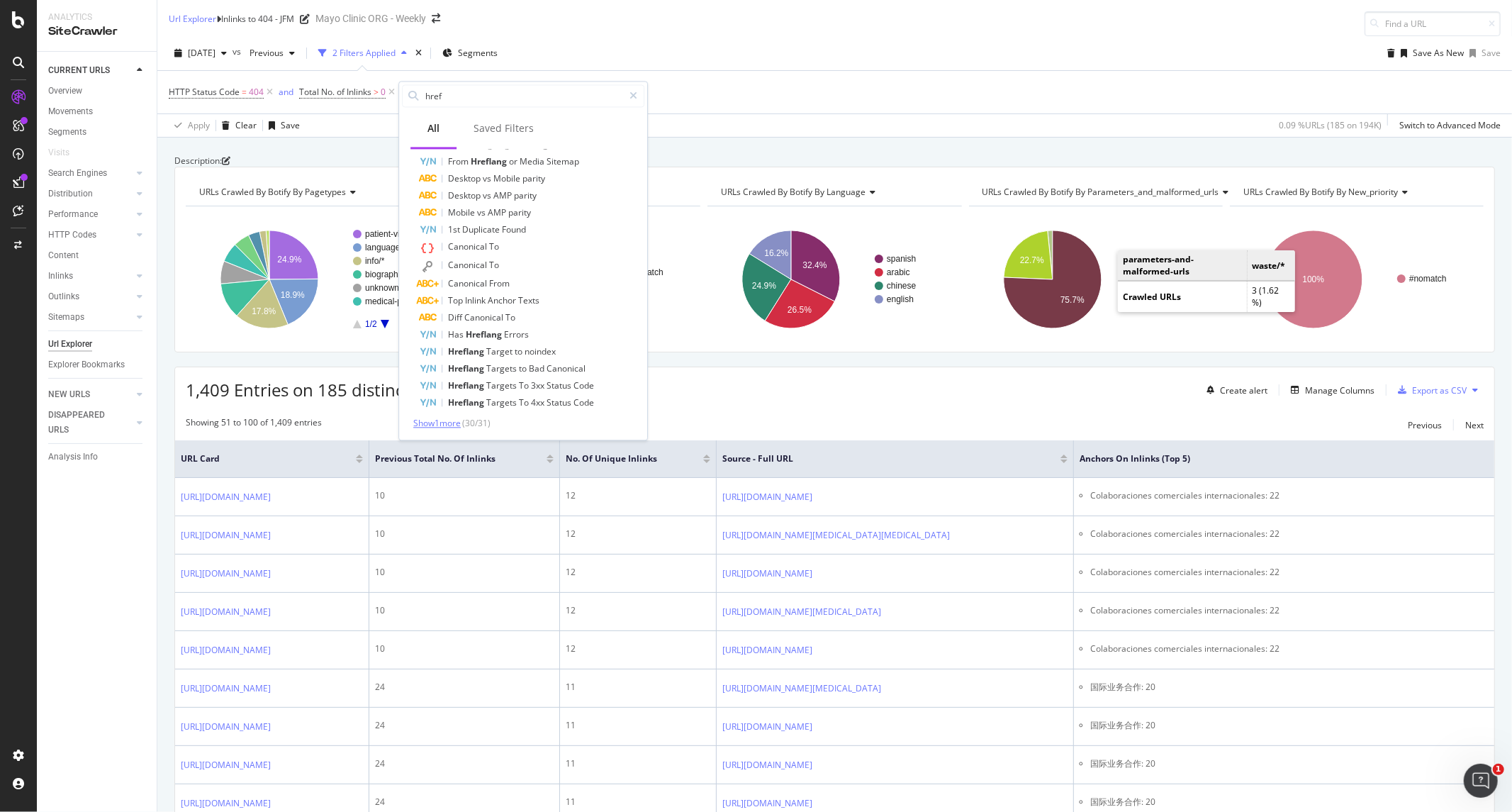
click at [433, 424] on span "Show 1 more" at bounding box center [436, 423] width 47 height 13
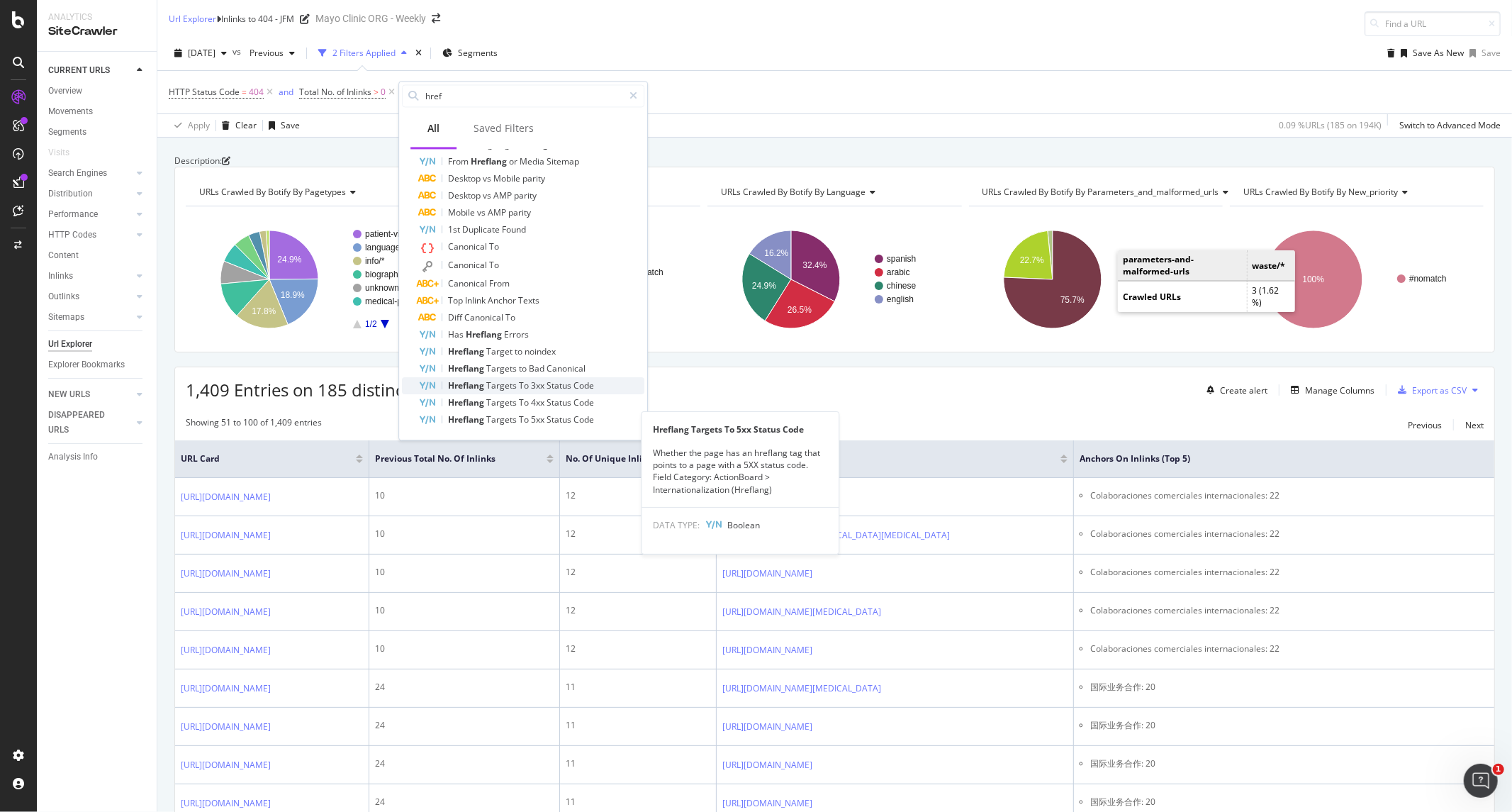
scroll to position [284, 0]
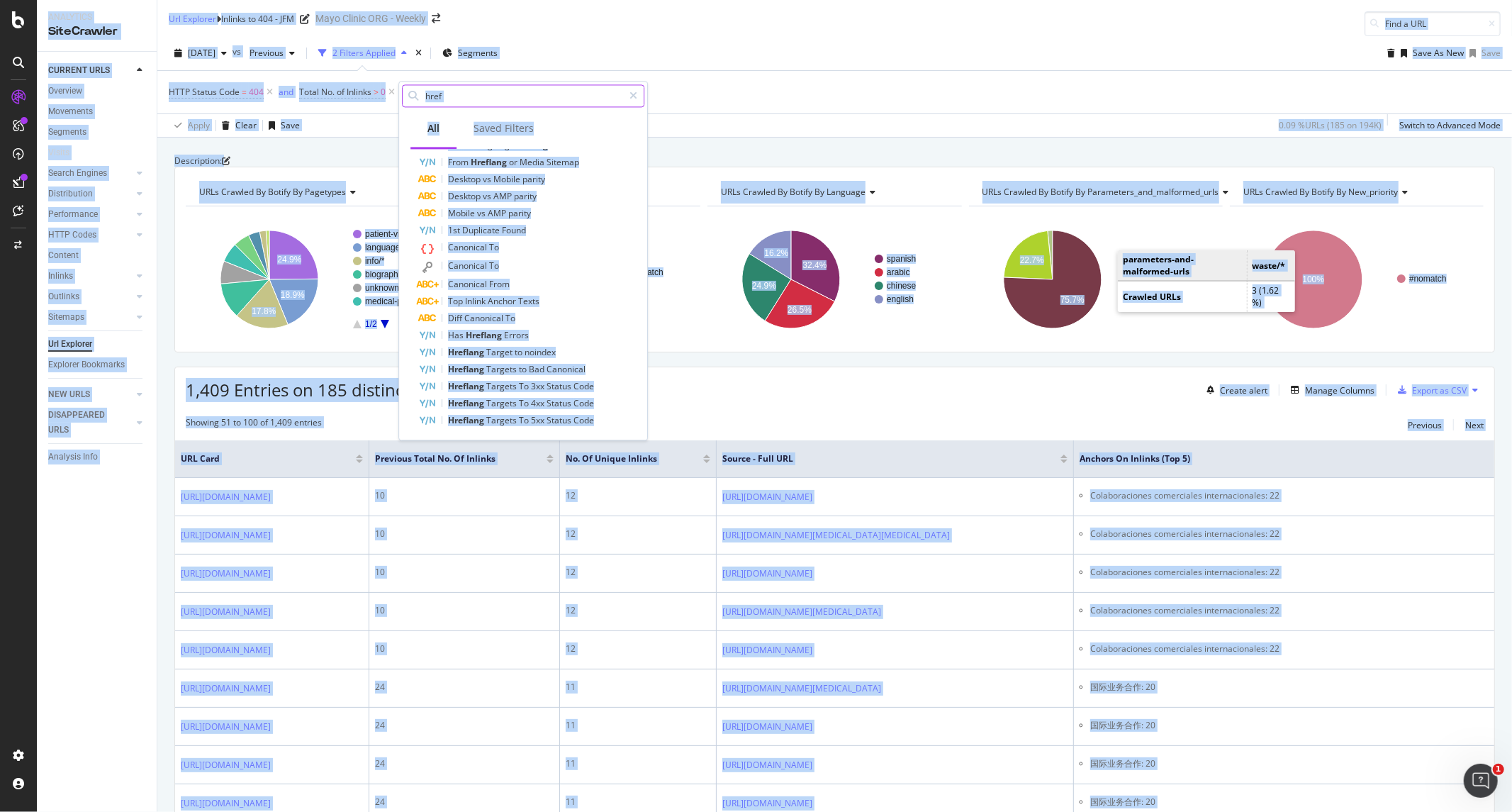
click at [558, 95] on input "href" at bounding box center [523, 95] width 199 height 21
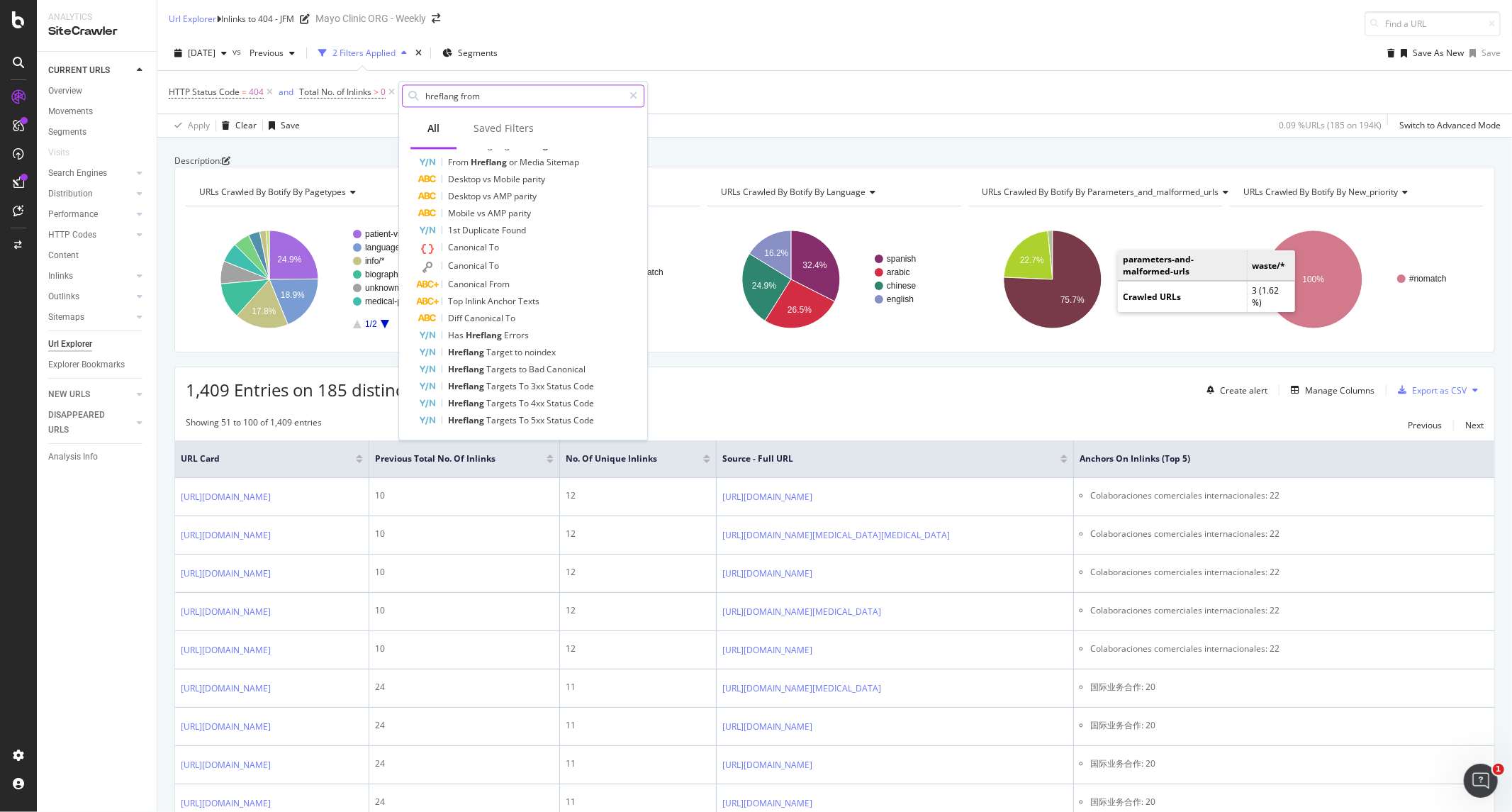
scroll to position [0, 0]
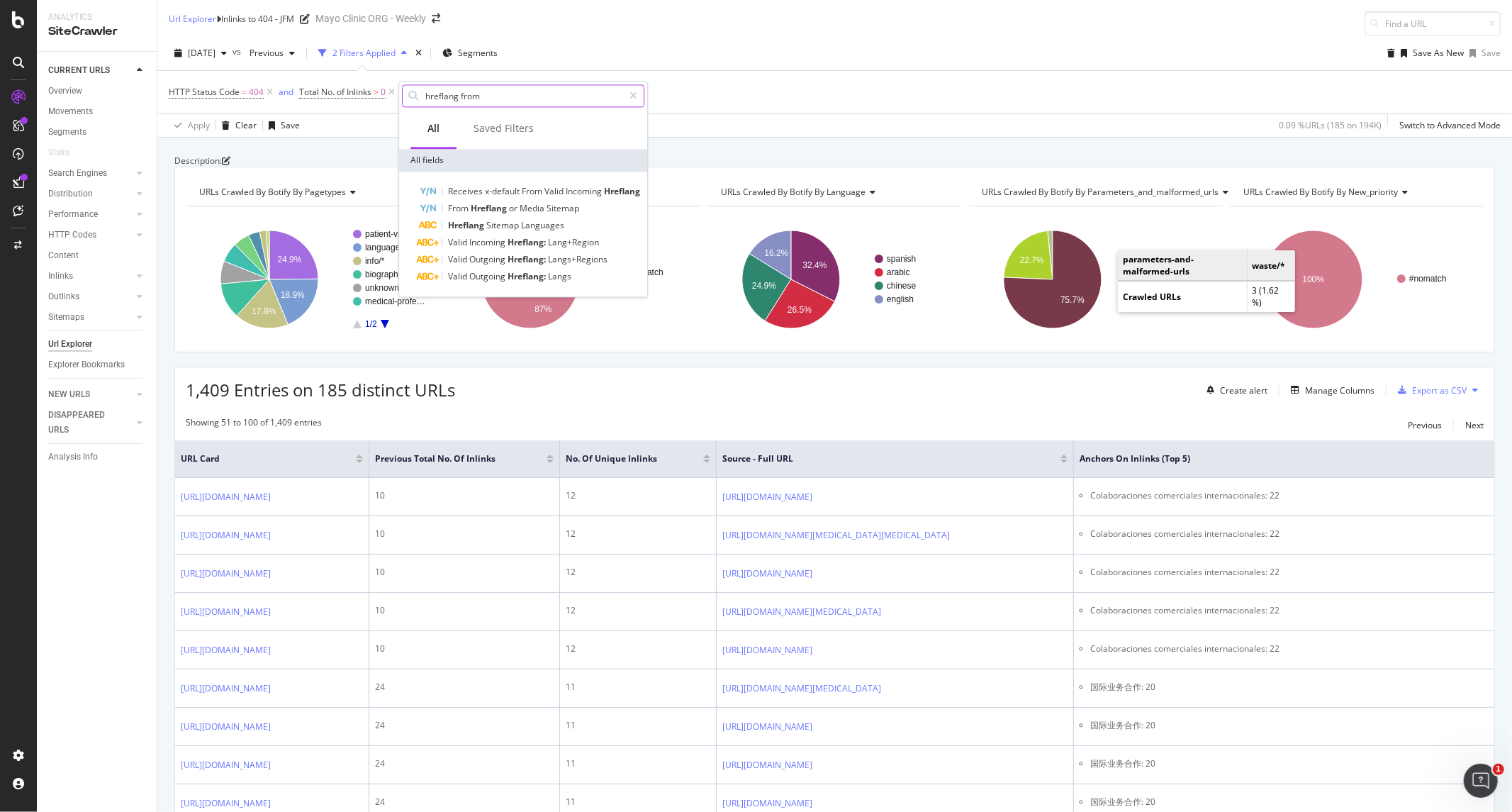
click at [527, 98] on input "hreflang from" at bounding box center [523, 95] width 199 height 21
click at [526, 98] on input "hreflang from" at bounding box center [523, 95] width 199 height 21
type input "hreflang from"
click at [629, 98] on icon at bounding box center [633, 95] width 8 height 10
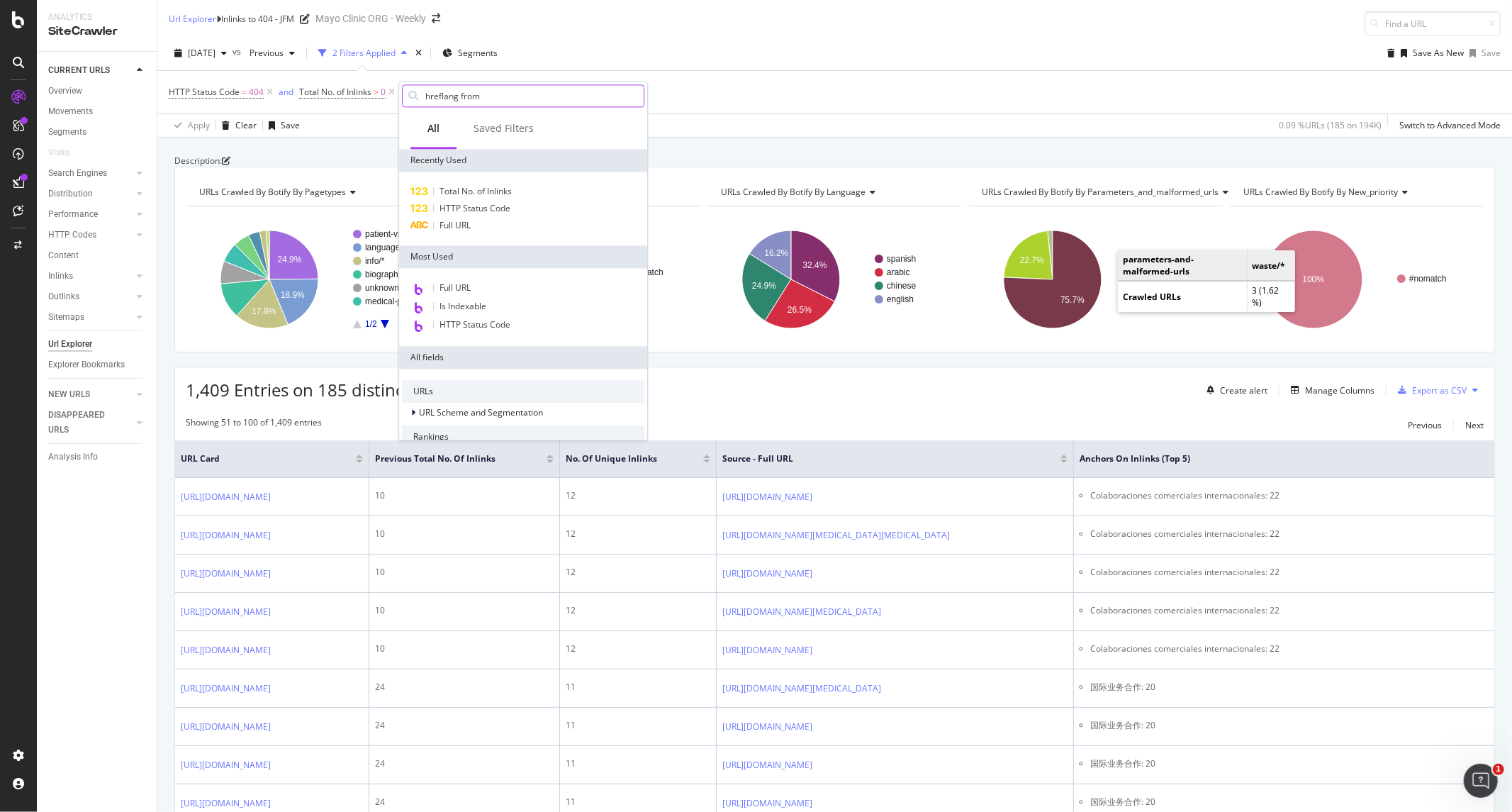
click at [372, 103] on div "HTTP Status Code = 404 and Total No. of Inlinks > 0 Add Filter" at bounding box center [834, 92] width 1332 height 42
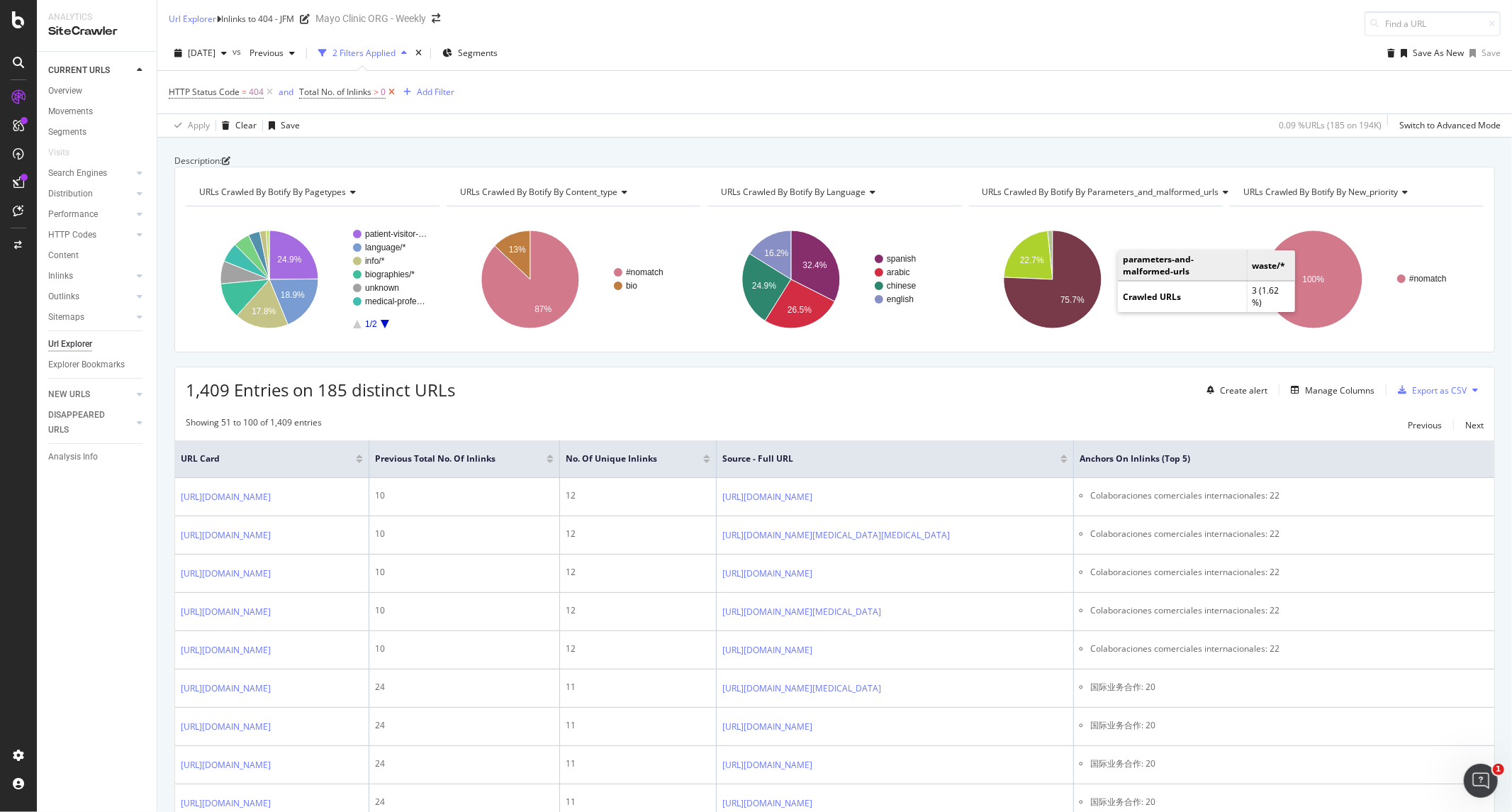
click at [392, 94] on icon at bounding box center [391, 92] width 13 height 14
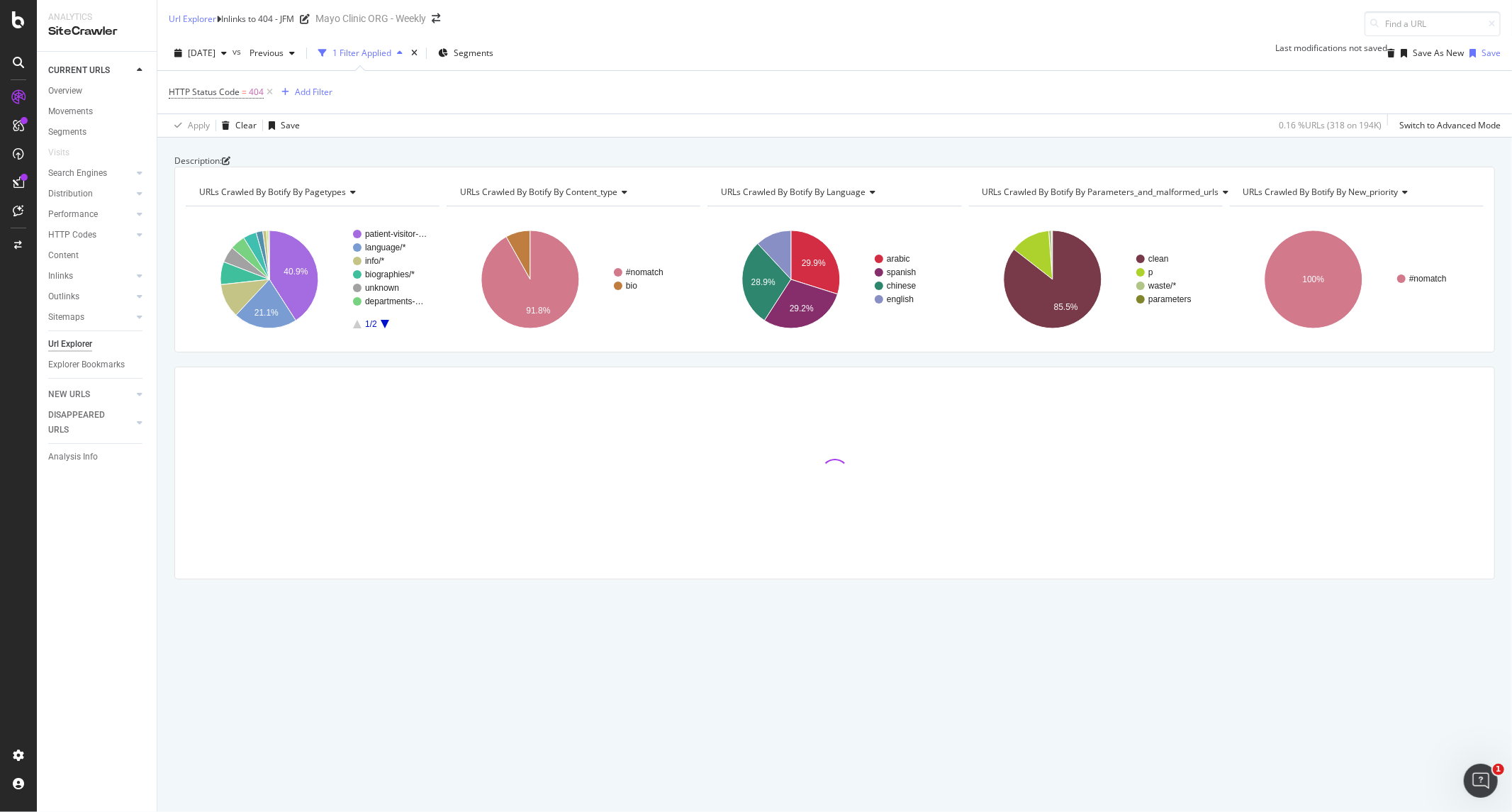
click at [976, 400] on div "Description: URLs Crawled By Botify By pagetypes Chart (by Value) Table Expand …" at bounding box center [834, 391] width 1354 height 474
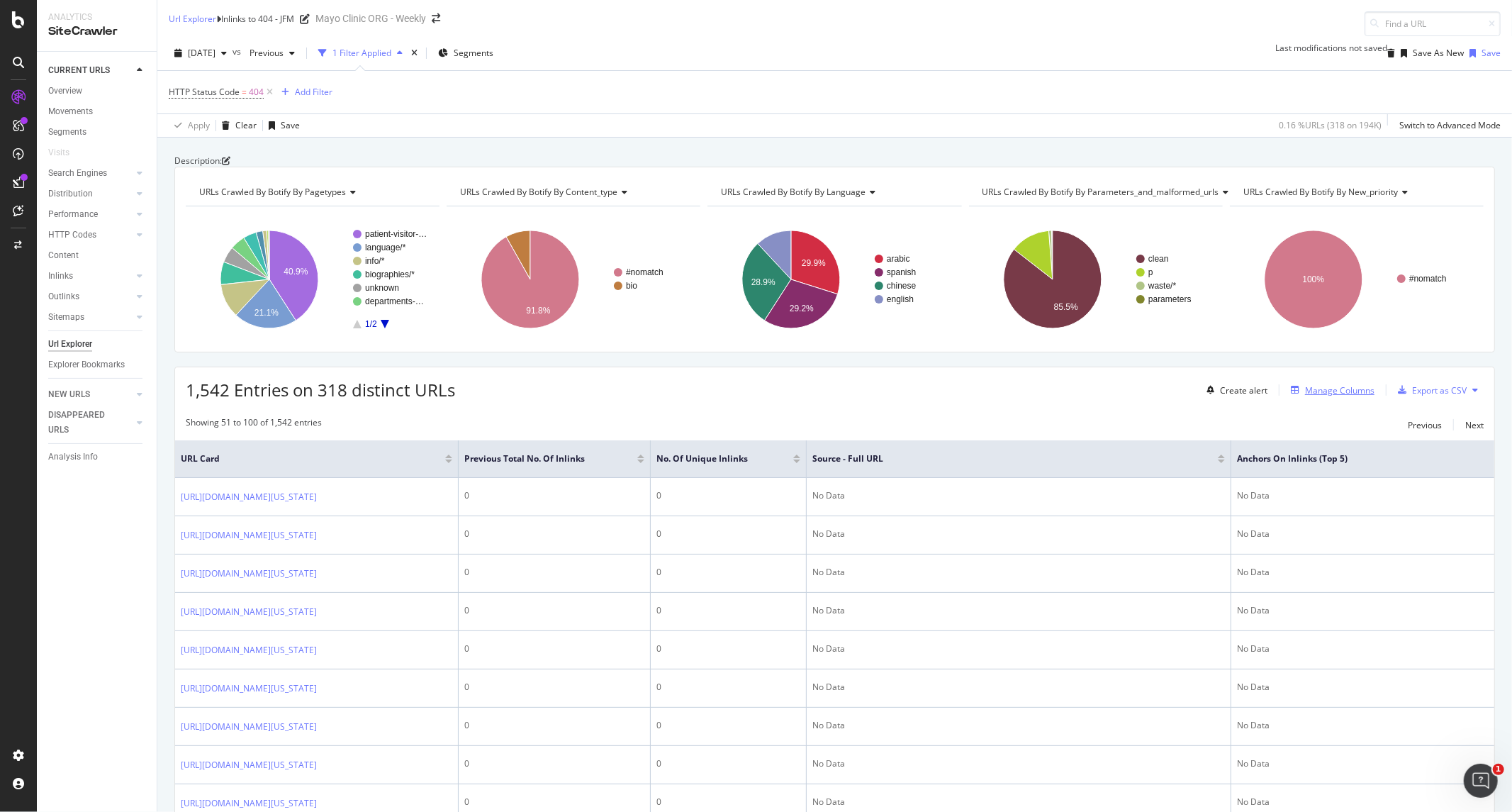
click at [1209, 396] on div "Manage Columns" at bounding box center [1340, 390] width 69 height 13
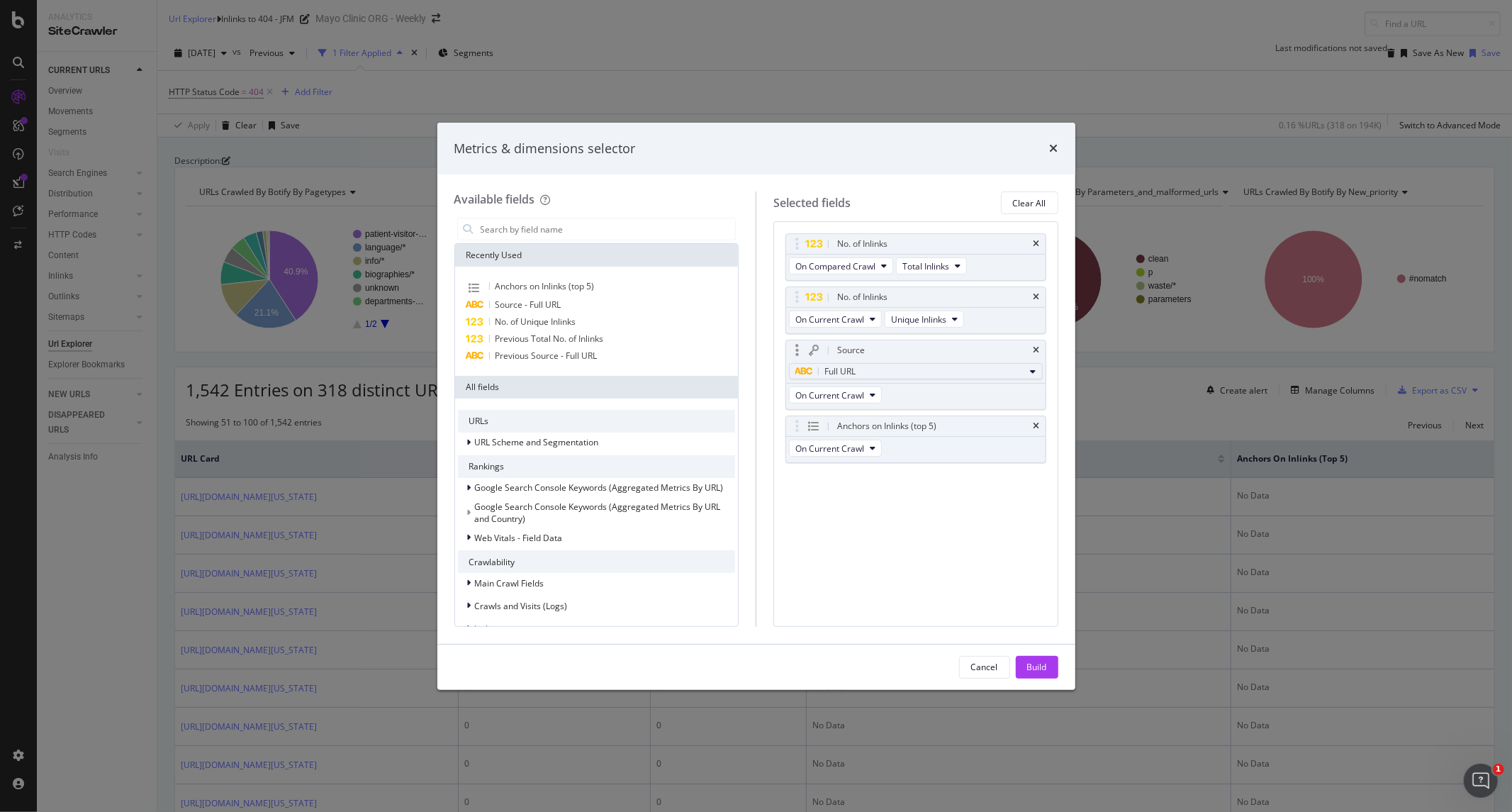
click at [904, 398] on body "Analytics SiteCrawler CURRENT URLS Overview Movements Segments Visits Search En…" at bounding box center [756, 406] width 1512 height 812
click at [982, 377] on div "Full URL" at bounding box center [910, 372] width 229 height 17
click at [540, 222] on input "modal" at bounding box center [607, 229] width 256 height 21
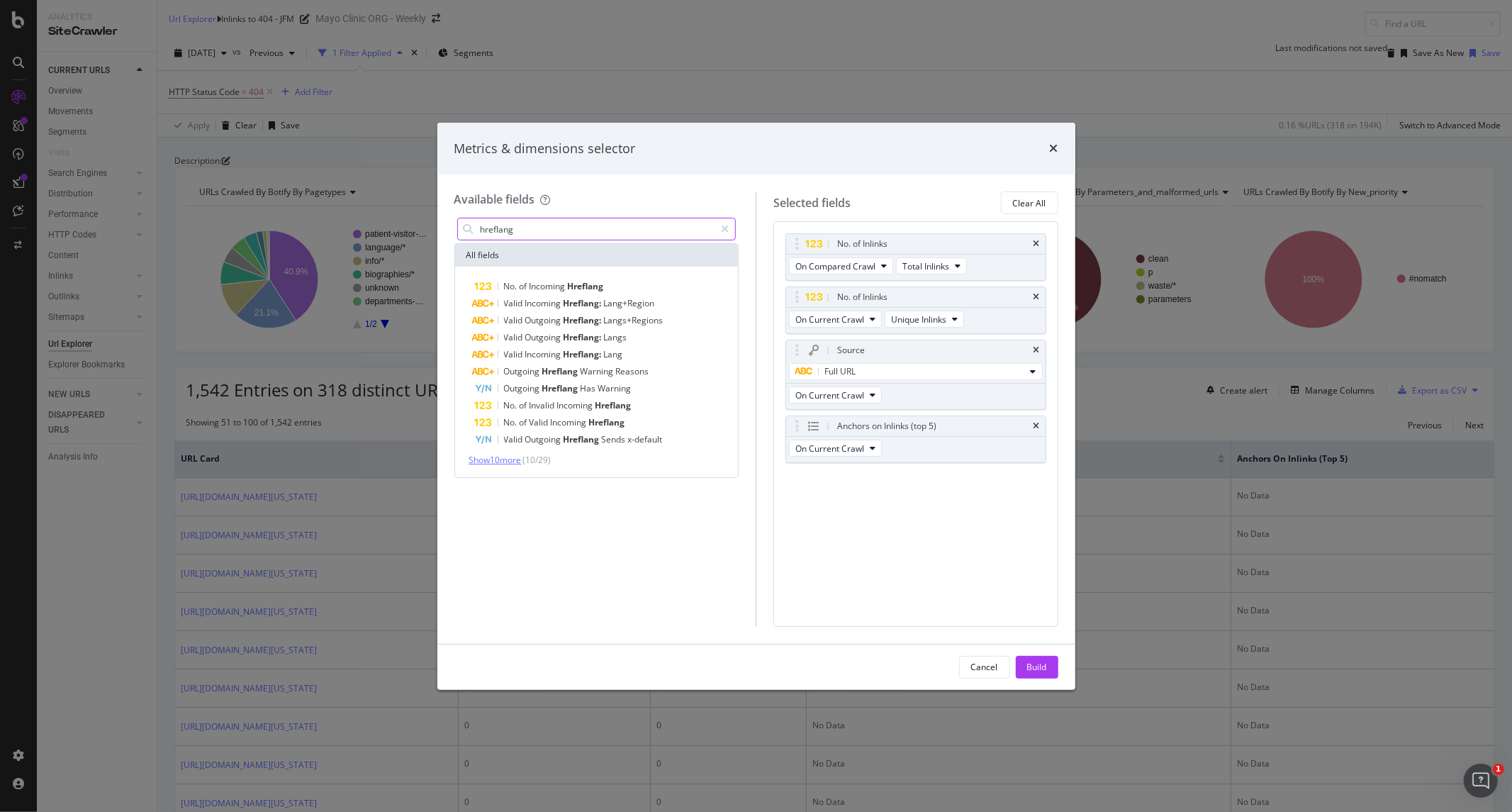
type input "hreflang"
click at [520, 463] on span "Show 10 more" at bounding box center [495, 459] width 52 height 13
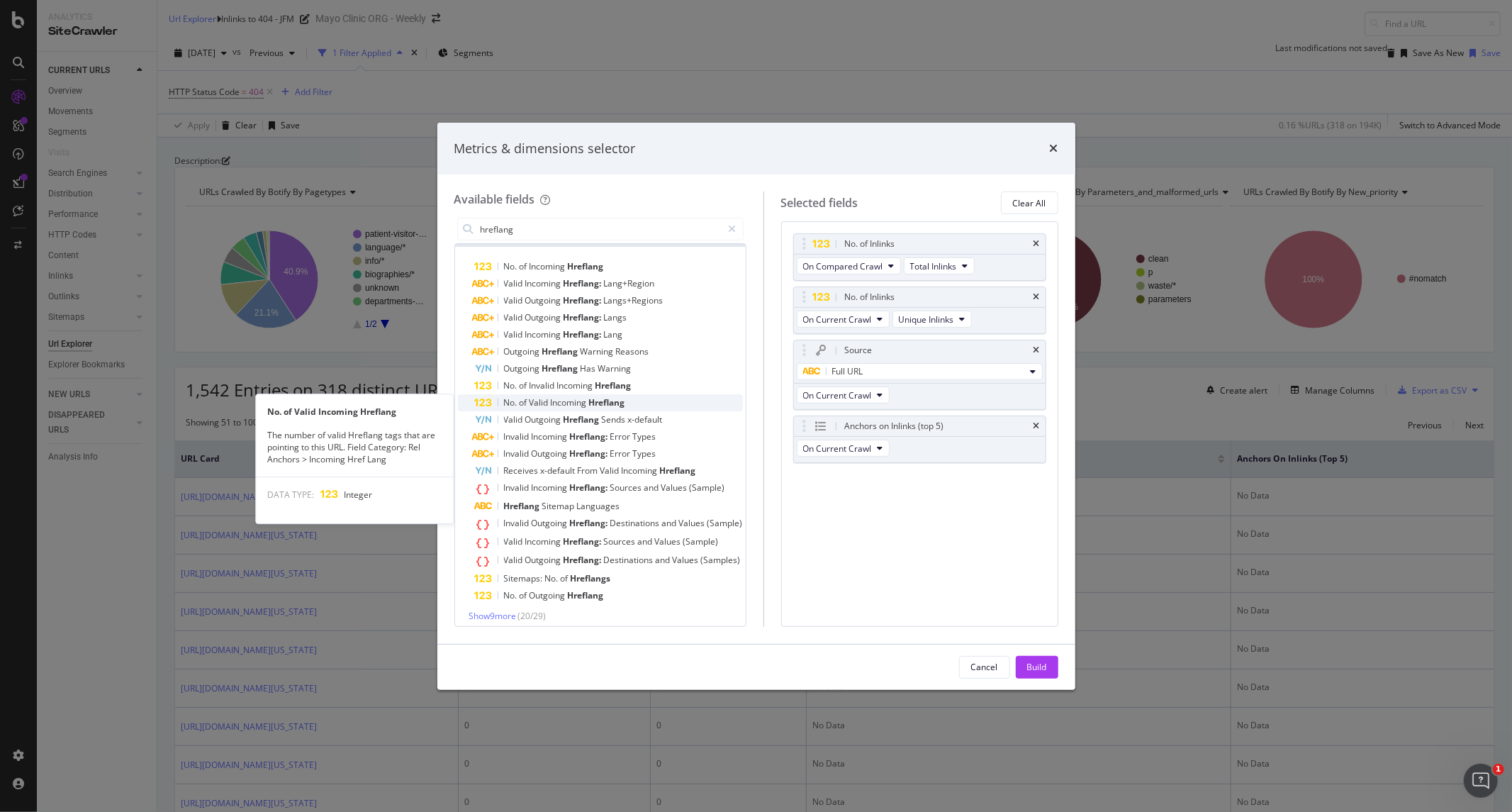
scroll to position [27, 0]
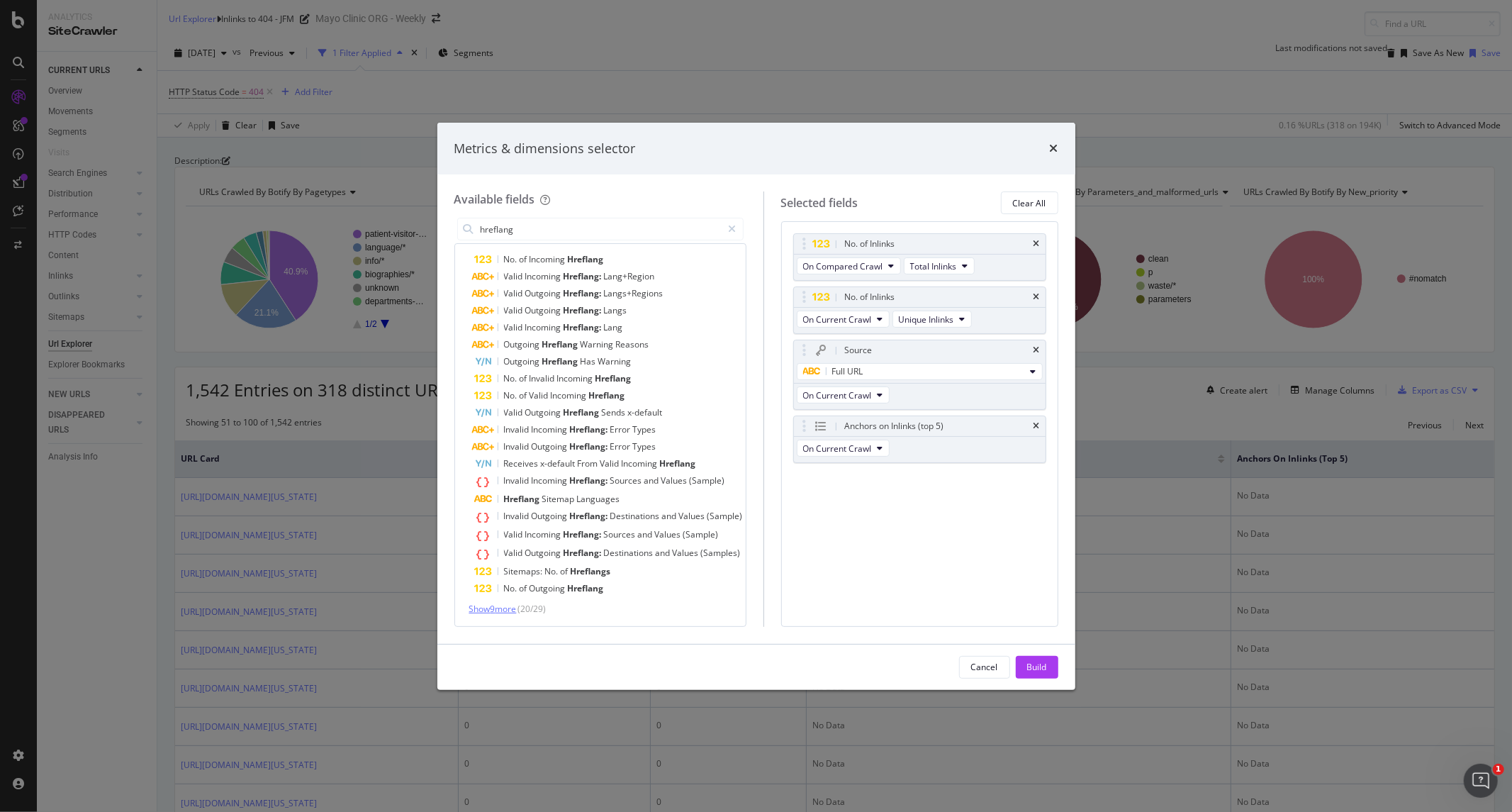
click at [511, 603] on span "Show 9 more" at bounding box center [492, 608] width 47 height 13
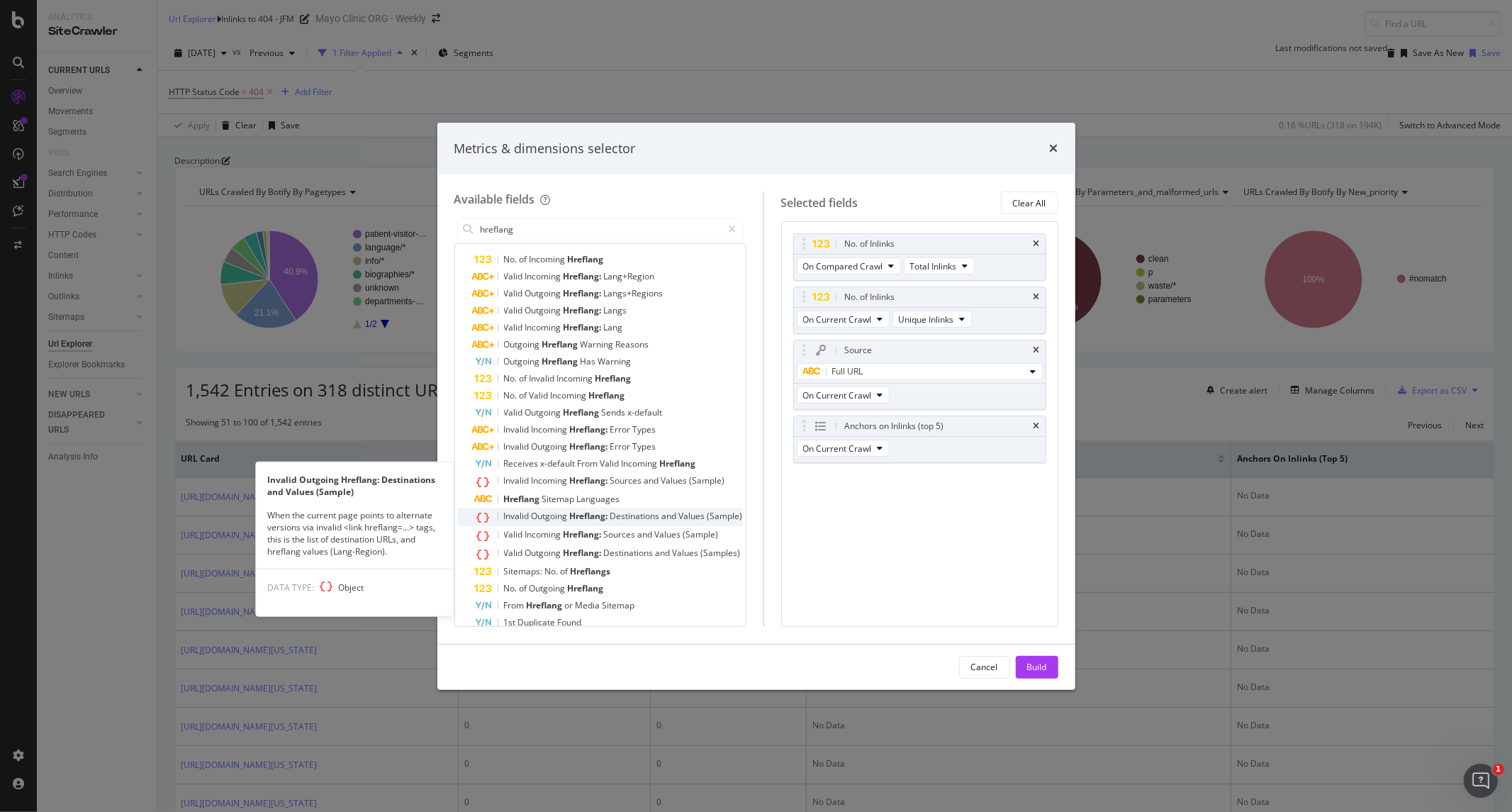
scroll to position [163, 0]
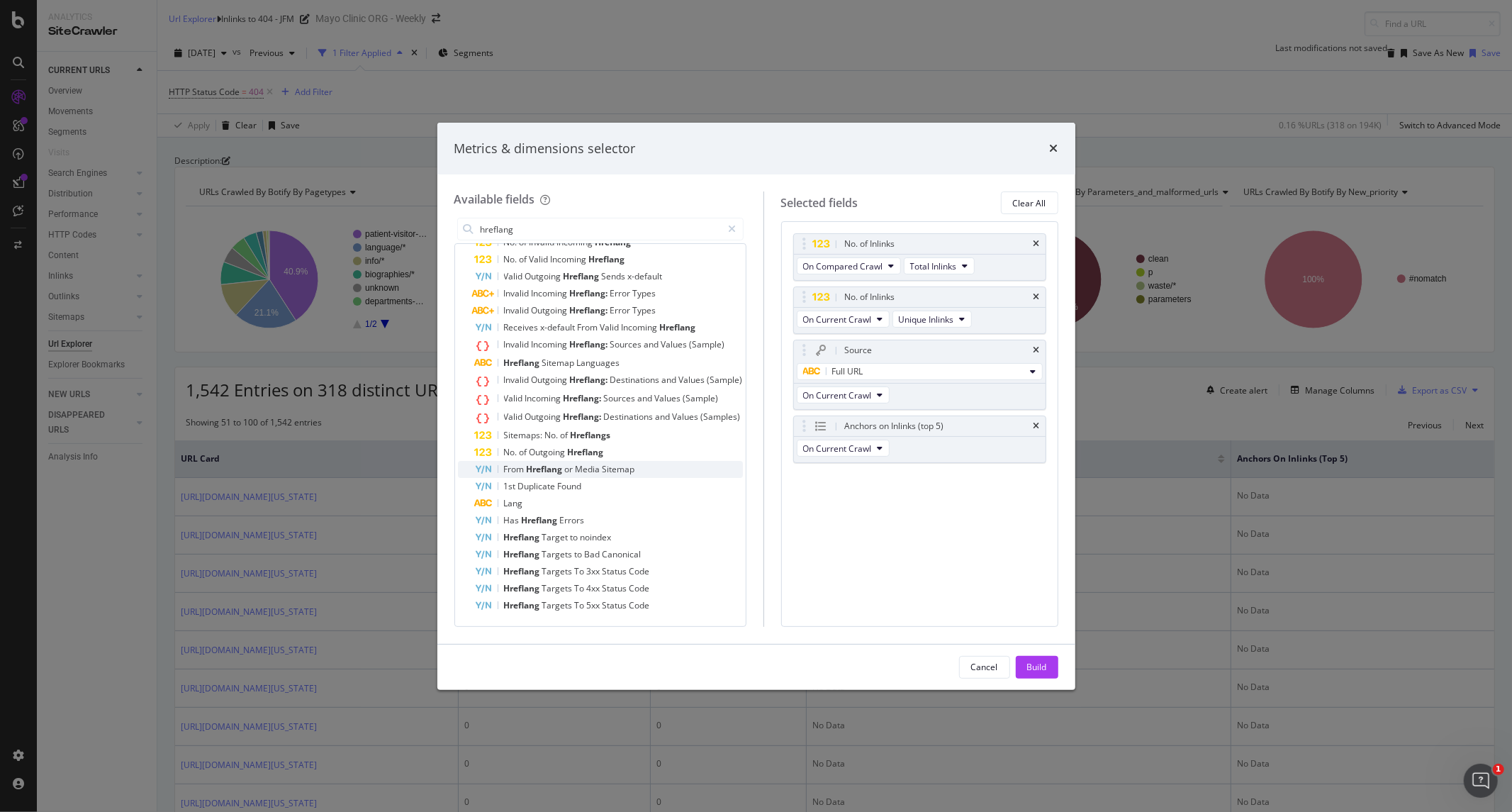
click at [621, 468] on span "Sitemap" at bounding box center [618, 469] width 33 height 13
click at [927, 501] on span "From Hreflang" at bounding box center [927, 501] width 58 height 13
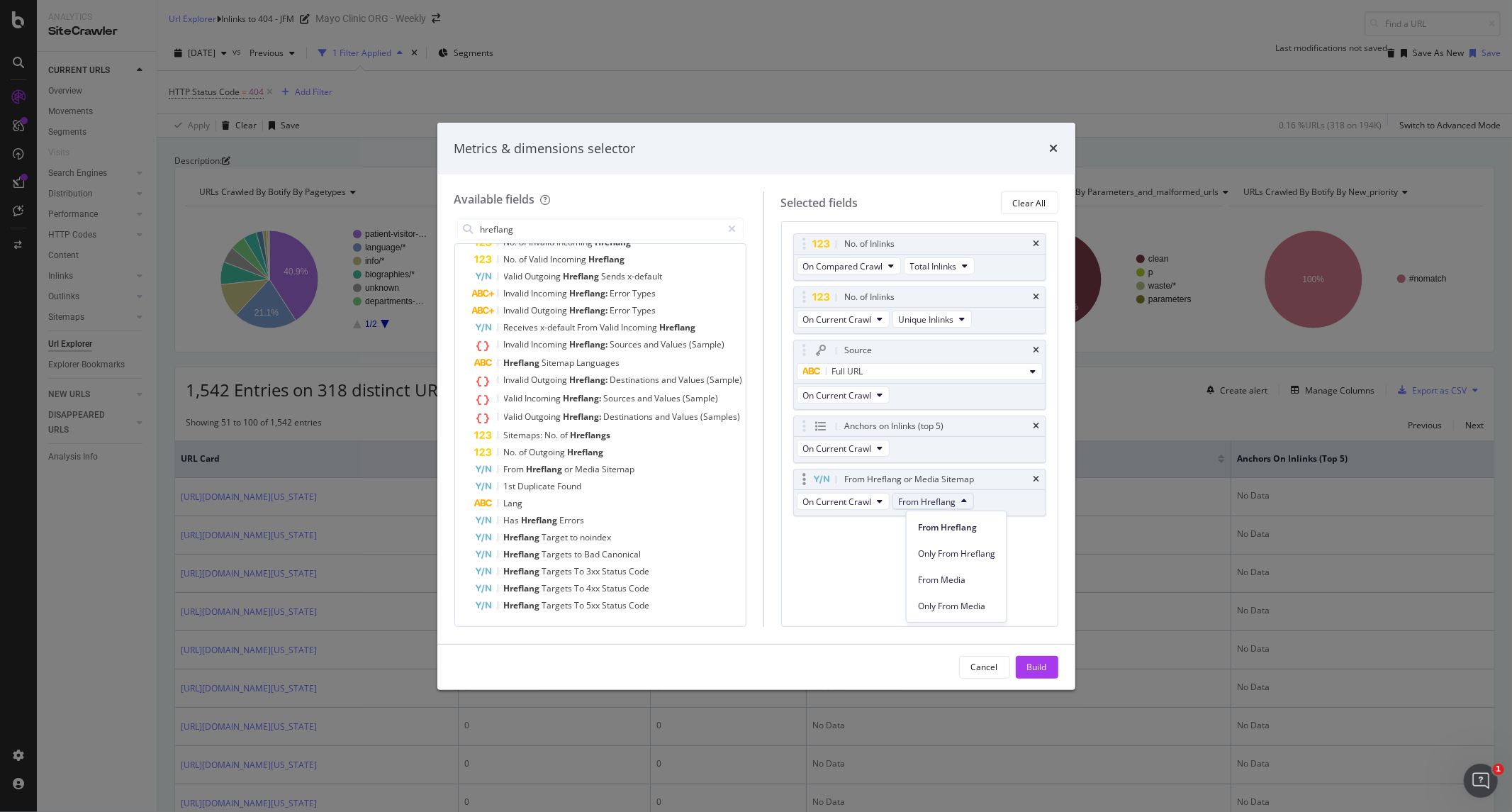
click at [927, 501] on span "From Hreflang" at bounding box center [927, 501] width 58 height 13
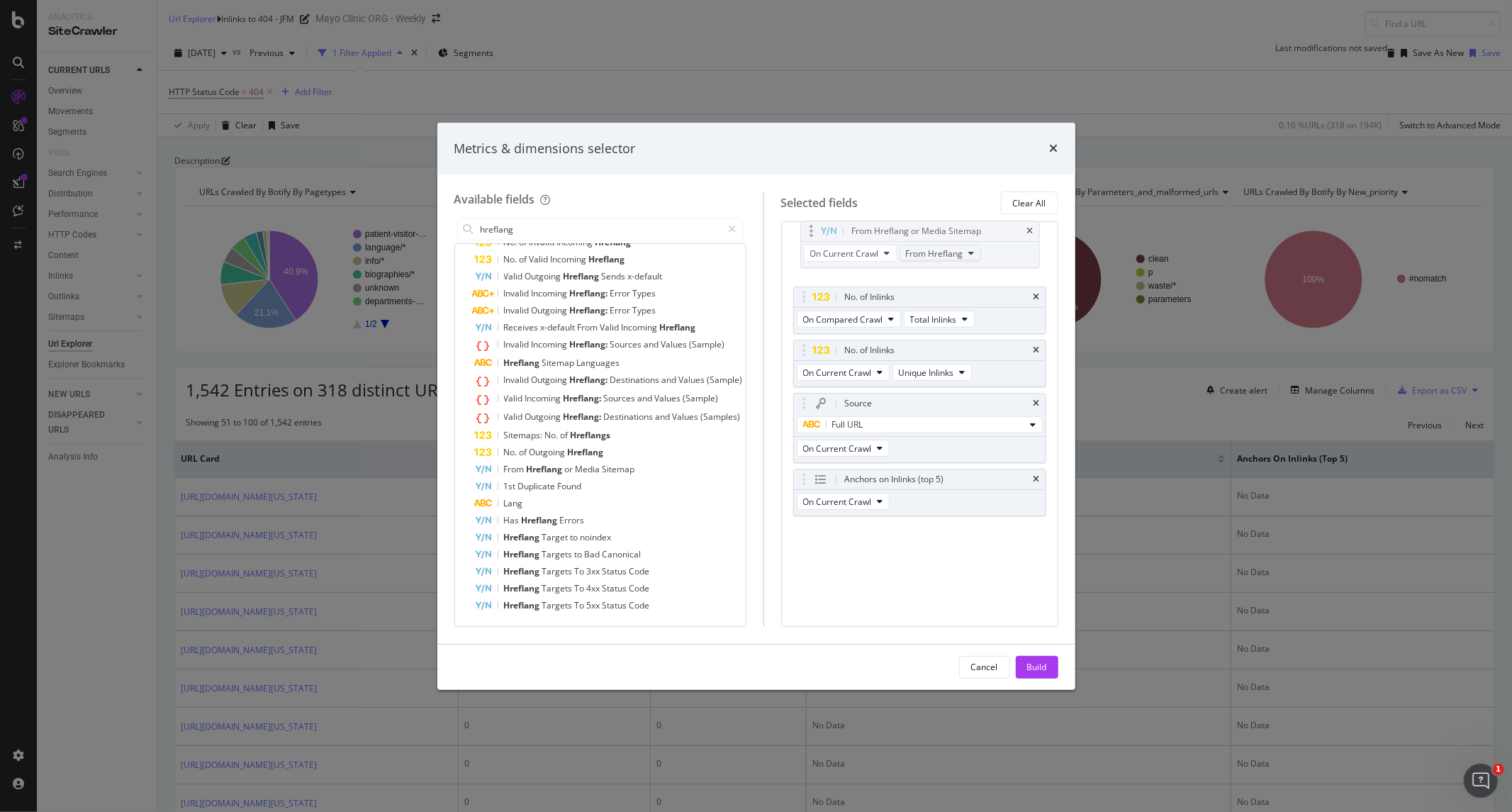
drag, startPoint x: 925, startPoint y: 483, endPoint x: 932, endPoint y: 249, distance: 234.1
click at [919, 236] on body "Analytics SiteCrawler CURRENT URLS Overview Movements Segments Visits Search En…" at bounding box center [756, 406] width 1512 height 812
click at [1035, 296] on icon "times" at bounding box center [1036, 297] width 7 height 9
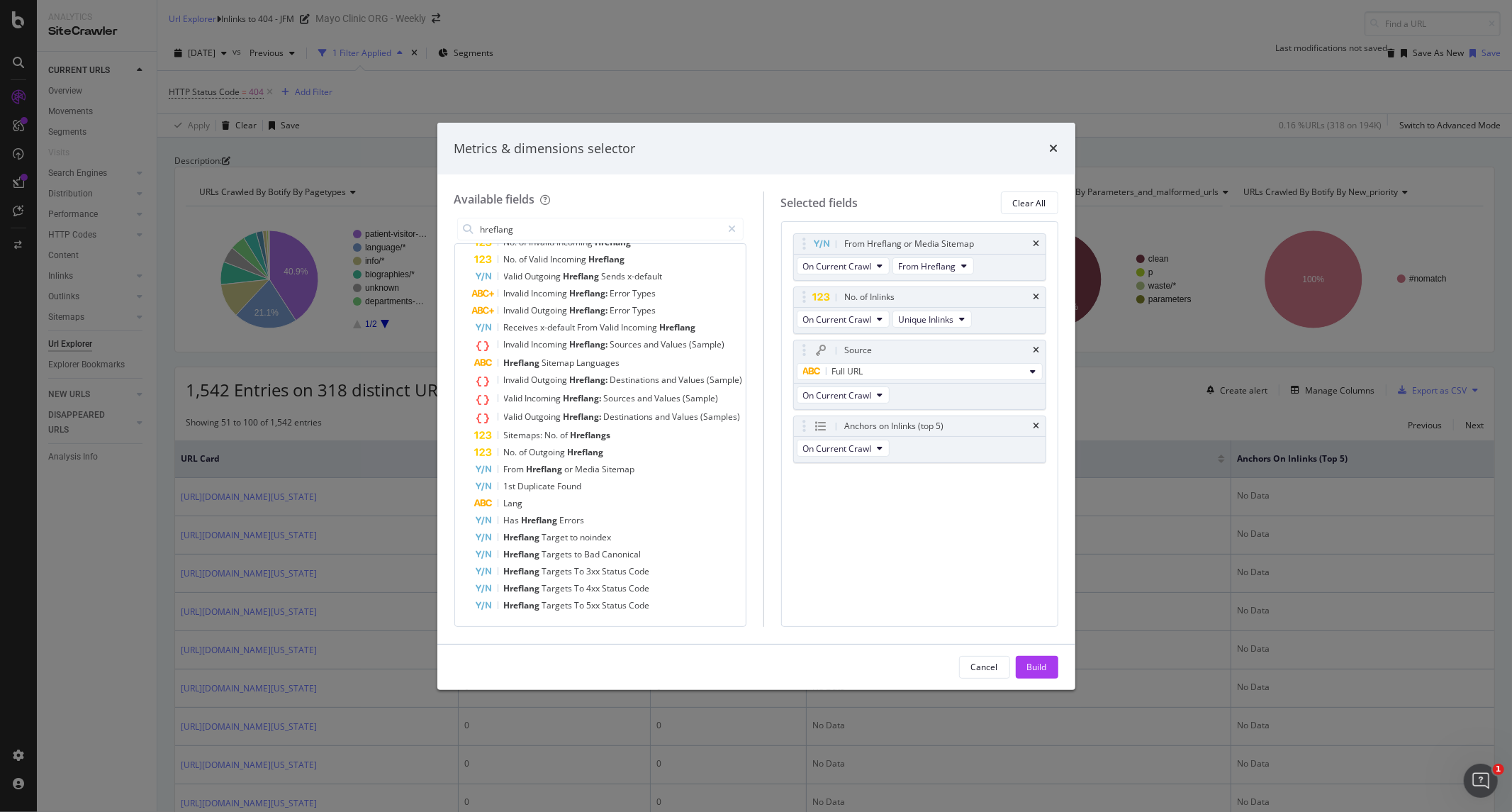
click at [1035, 296] on icon "times" at bounding box center [1036, 297] width 7 height 9
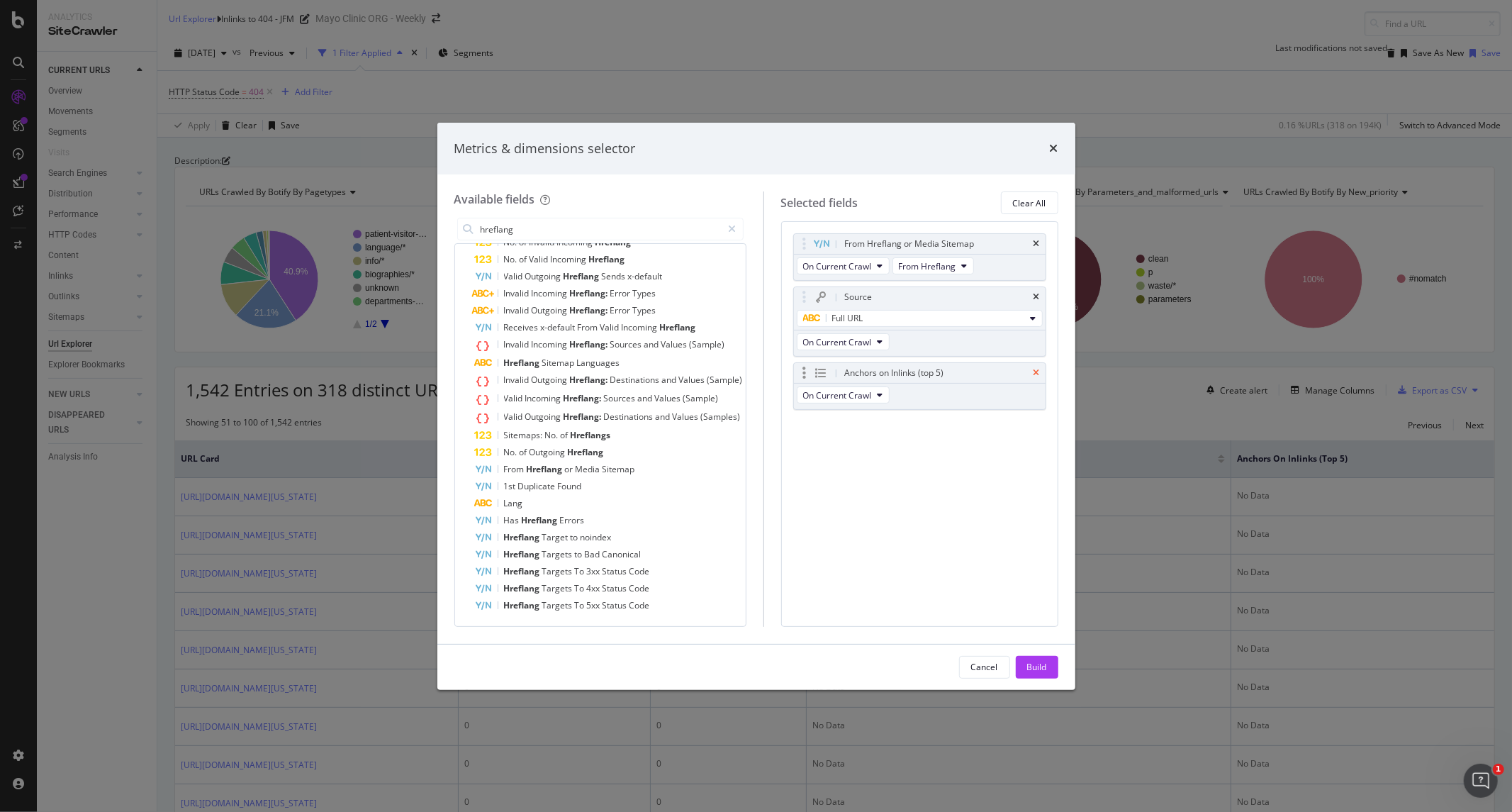
click at [1035, 371] on icon "times" at bounding box center [1036, 373] width 7 height 9
click at [1040, 622] on div "Build" at bounding box center [1036, 667] width 20 height 21
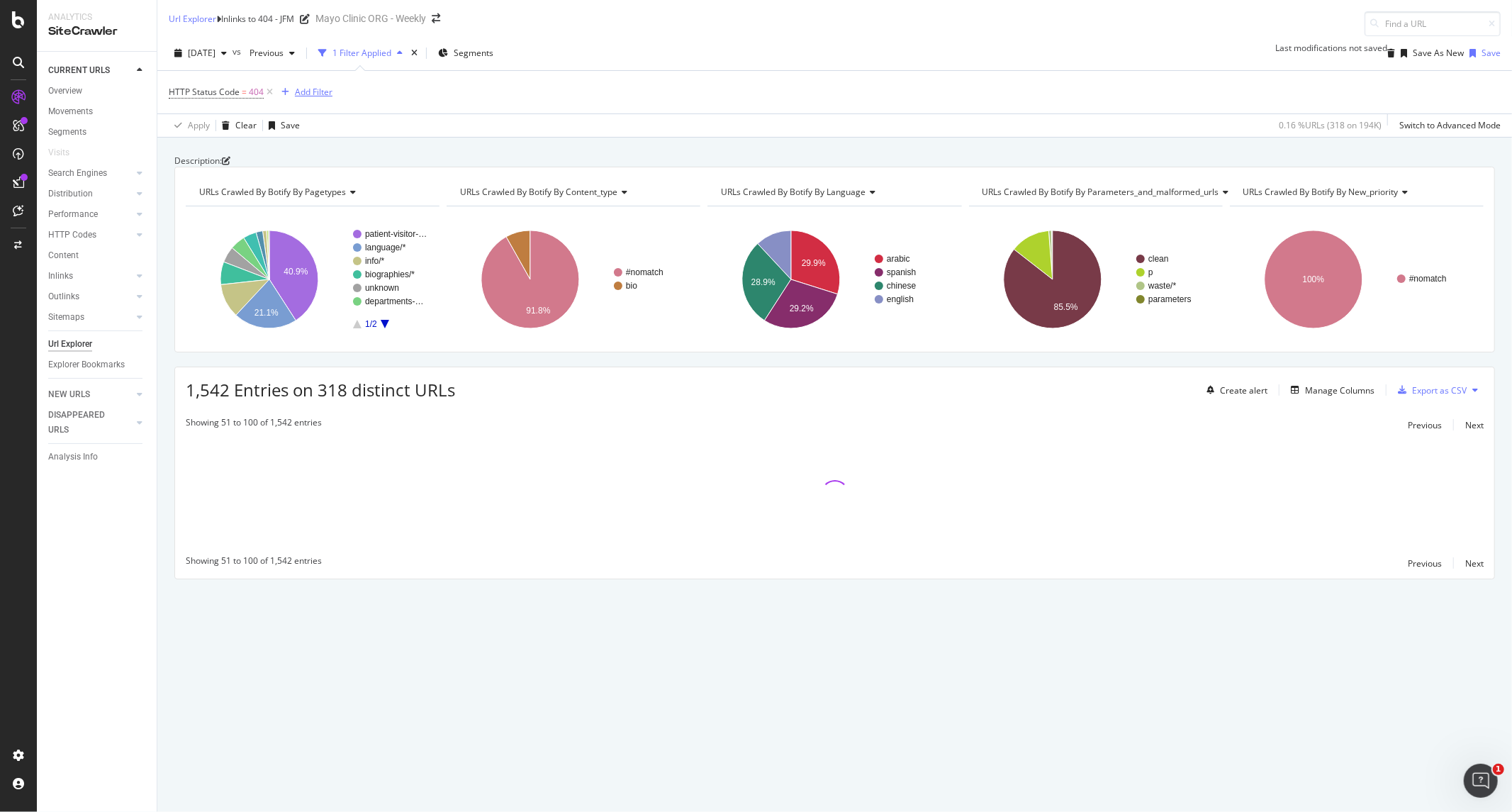
click at [329, 95] on div "Add Filter" at bounding box center [313, 92] width 38 height 13
click at [610, 105] on div "HTTP Status Code = 404 Add Filter" at bounding box center [834, 92] width 1332 height 42
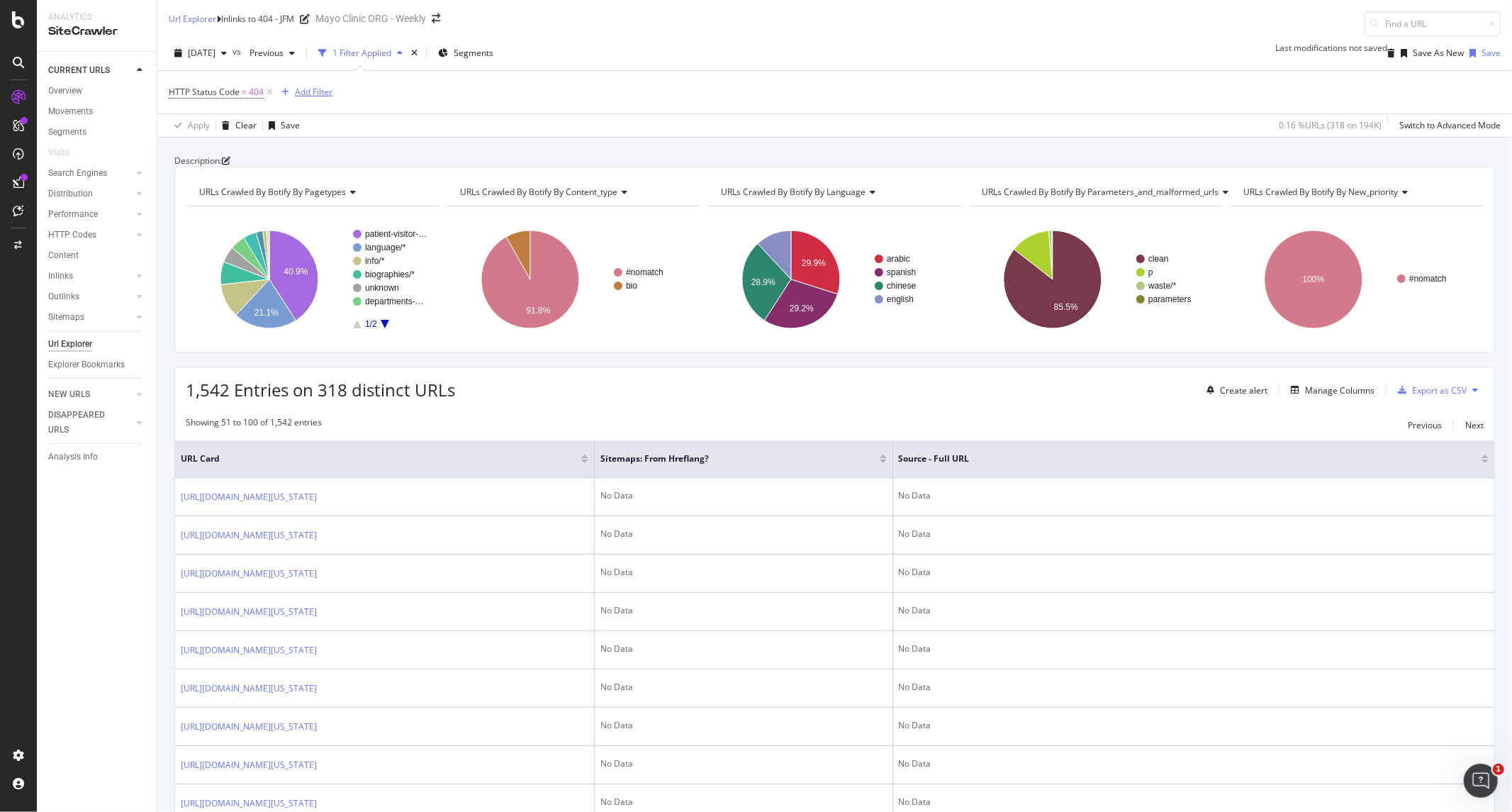
click at [326, 90] on div "Add Filter" at bounding box center [313, 92] width 38 height 13
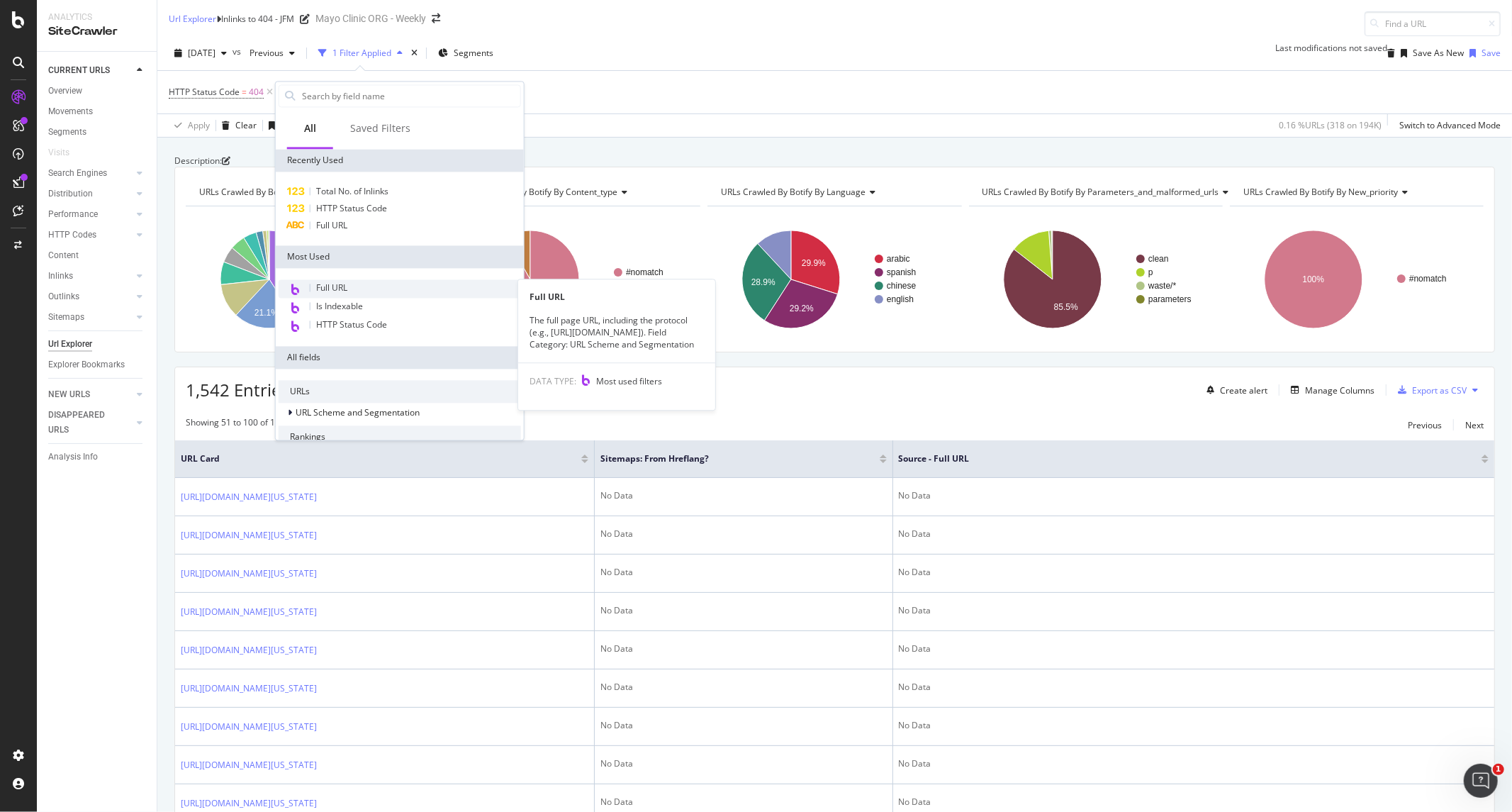
click at [350, 285] on div "Full URL" at bounding box center [400, 288] width 243 height 18
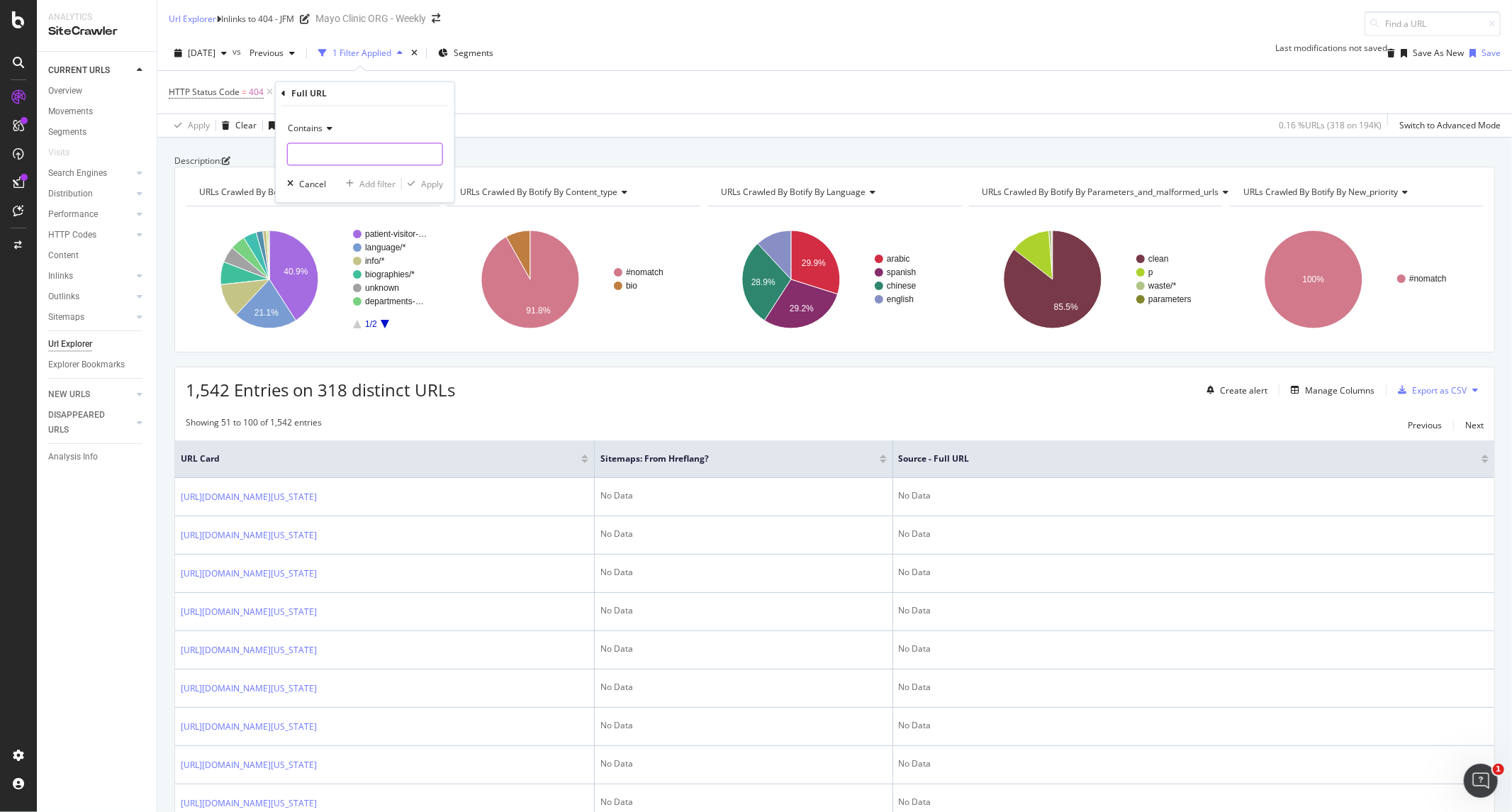
click at [352, 156] on input "text" at bounding box center [365, 155] width 154 height 23
click at [367, 152] on input "text" at bounding box center [365, 155] width 154 height 23
paste input "/dotorgmaster/medical-professionals/provider-relations/refer-patient"
type input "/dotorgmaster/medical-professionals/provider-relations/refer-patient"
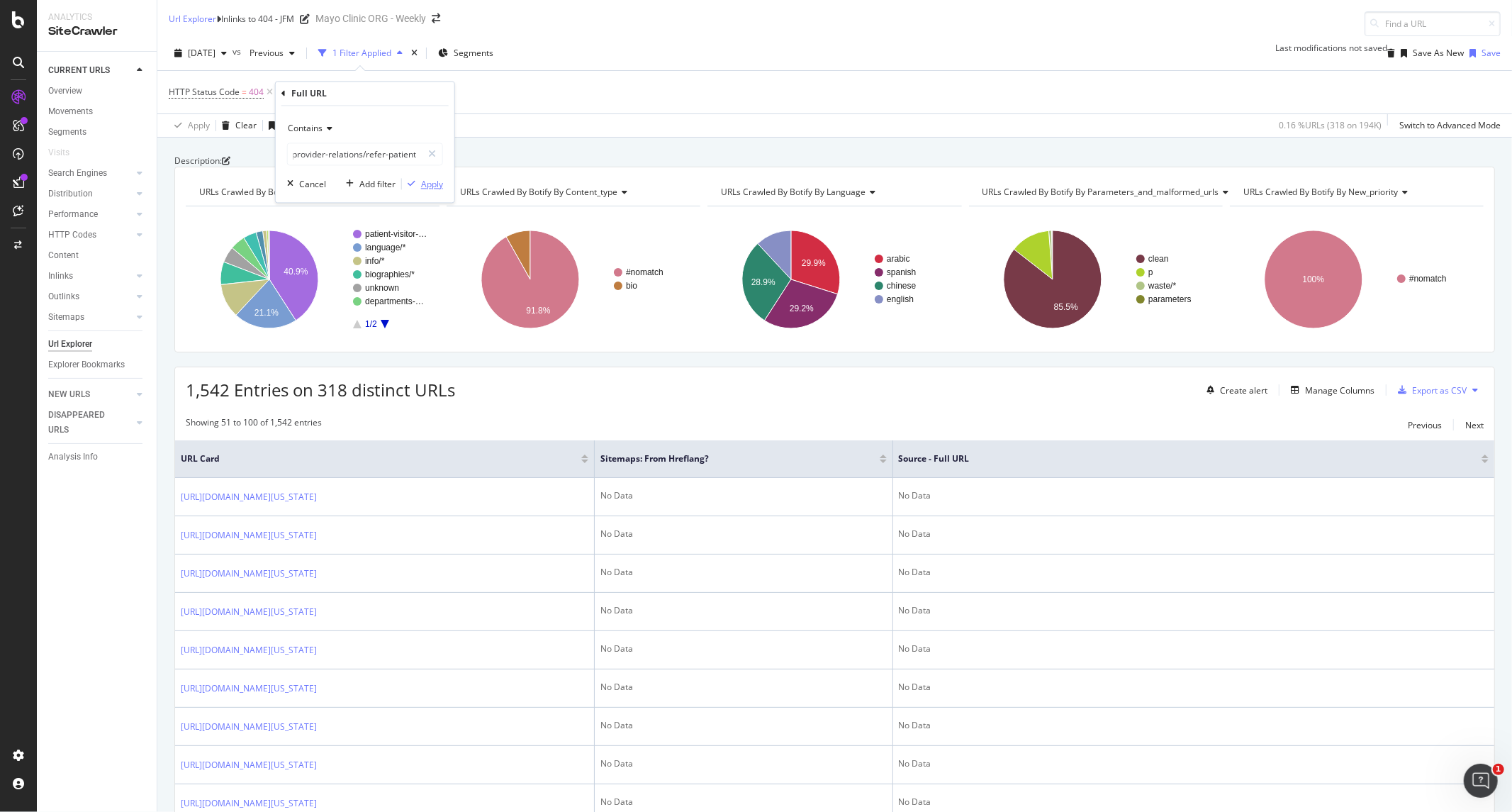
scroll to position [0, 0]
click at [413, 180] on icon "button" at bounding box center [411, 184] width 8 height 9
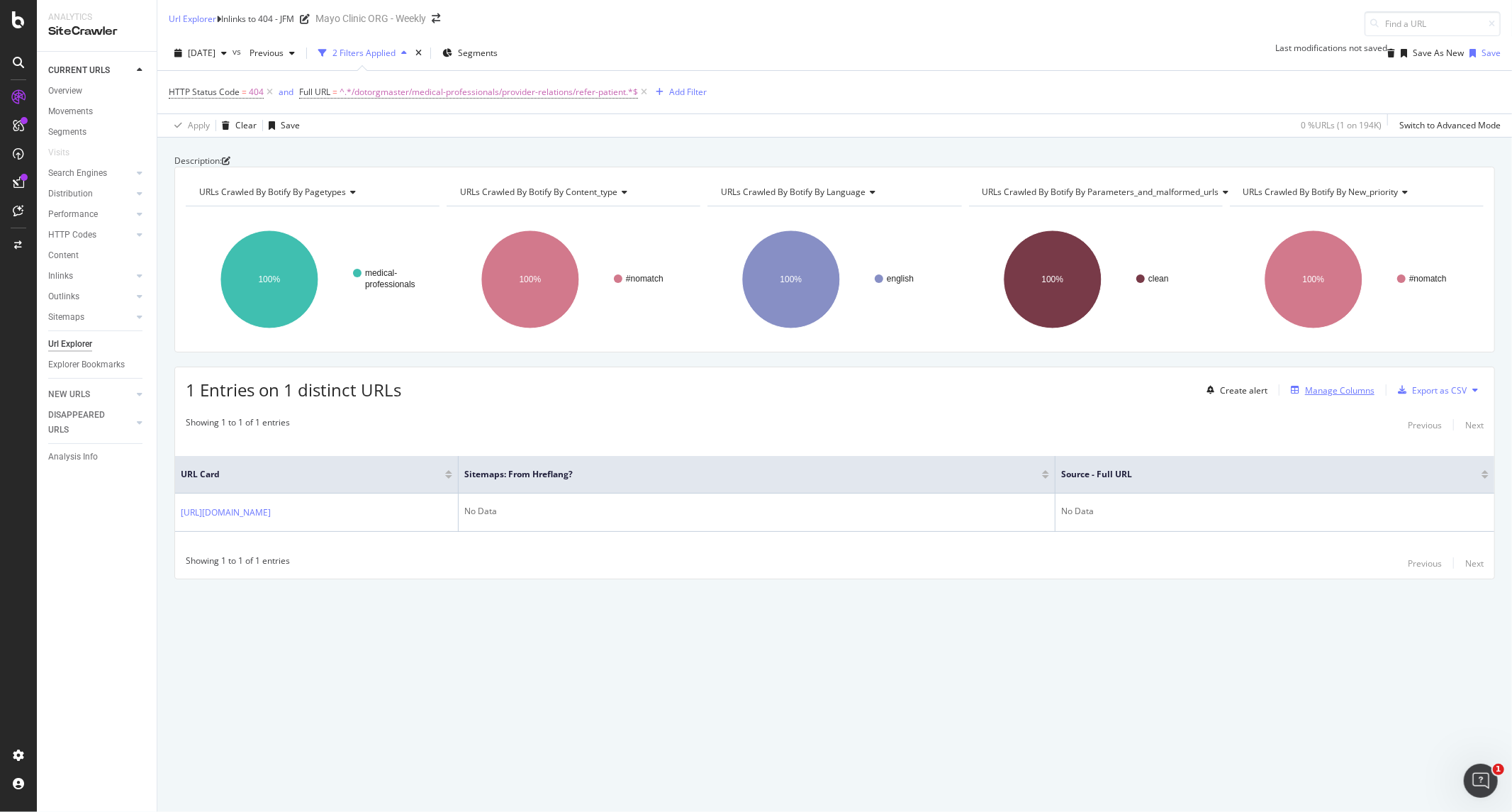
click at [1209, 396] on div "Manage Columns" at bounding box center [1340, 390] width 69 height 13
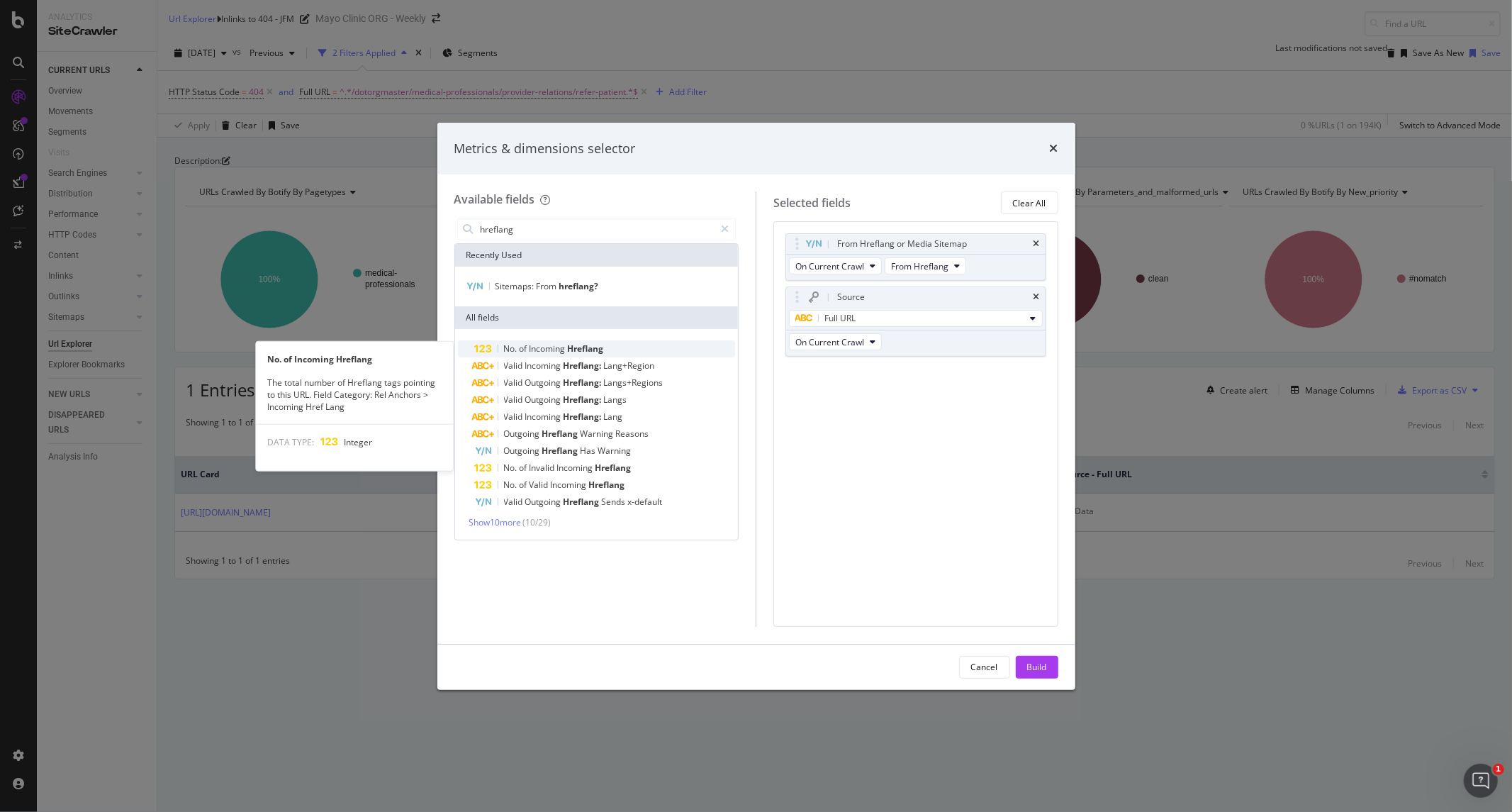
type input "hreflang"
click at [579, 353] on span "Hreflang" at bounding box center [586, 348] width 37 height 13
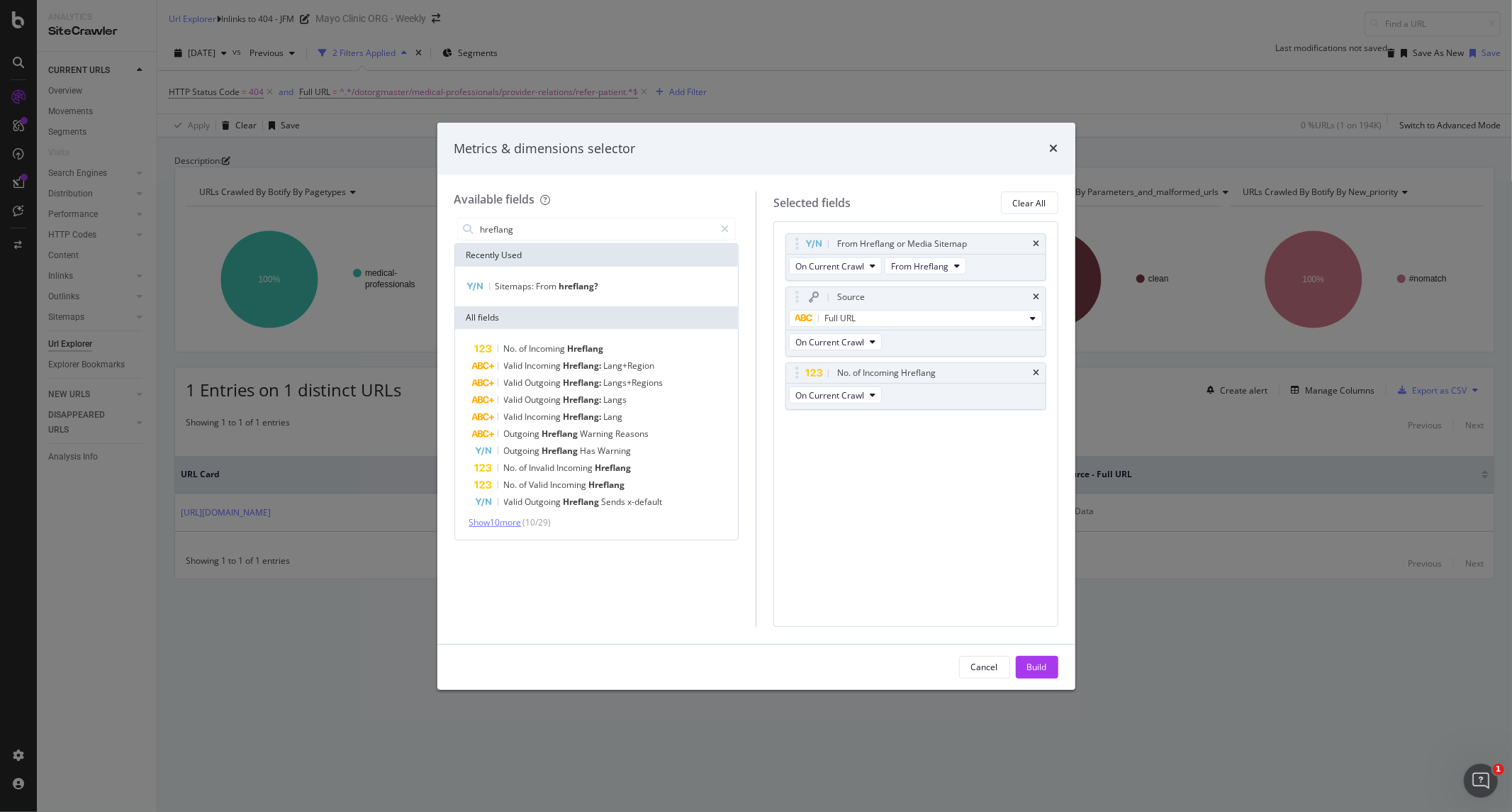
click at [512, 522] on span "Show 10 more" at bounding box center [495, 522] width 52 height 13
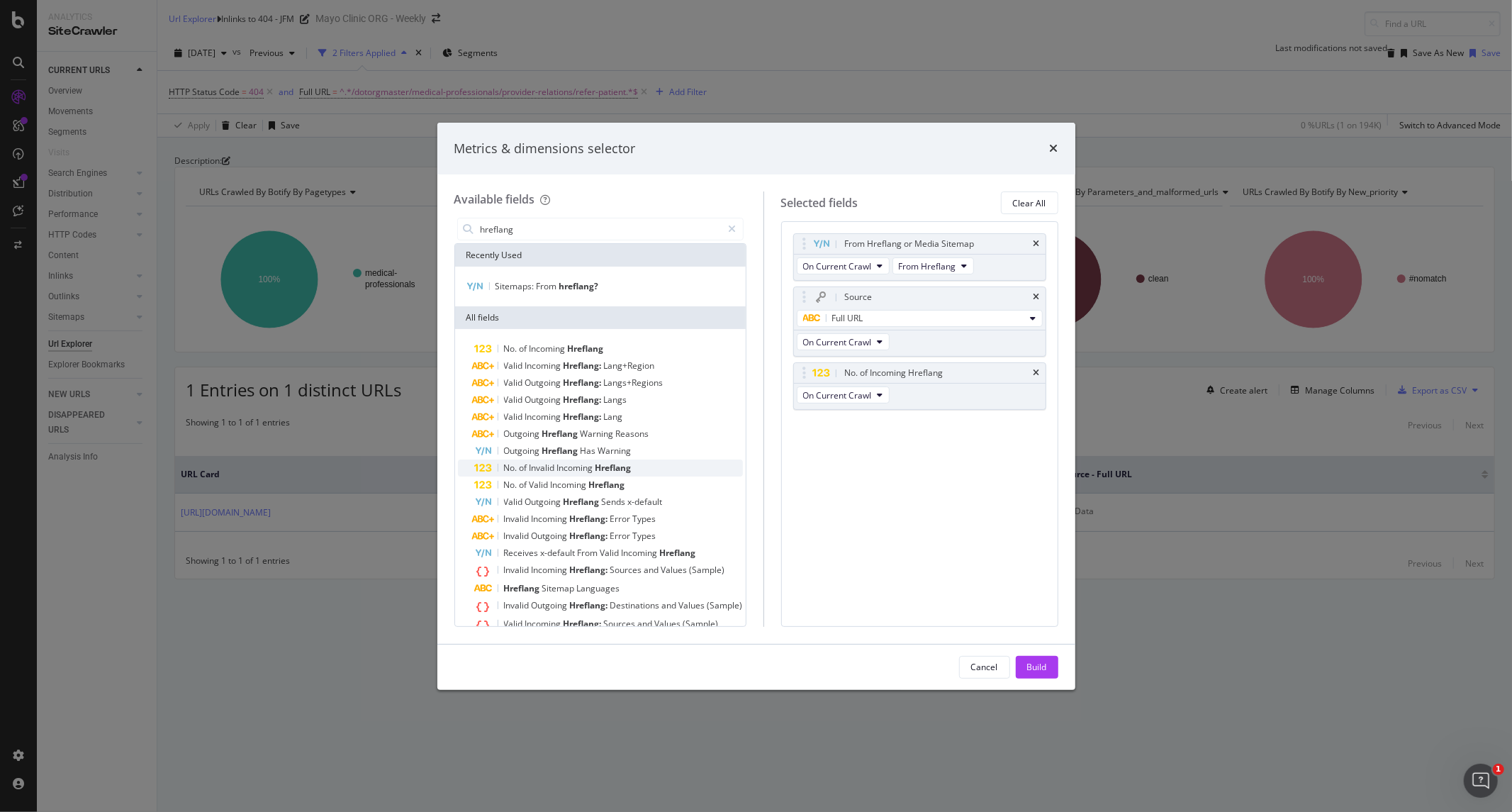
click at [530, 471] on span "Invalid" at bounding box center [543, 467] width 28 height 13
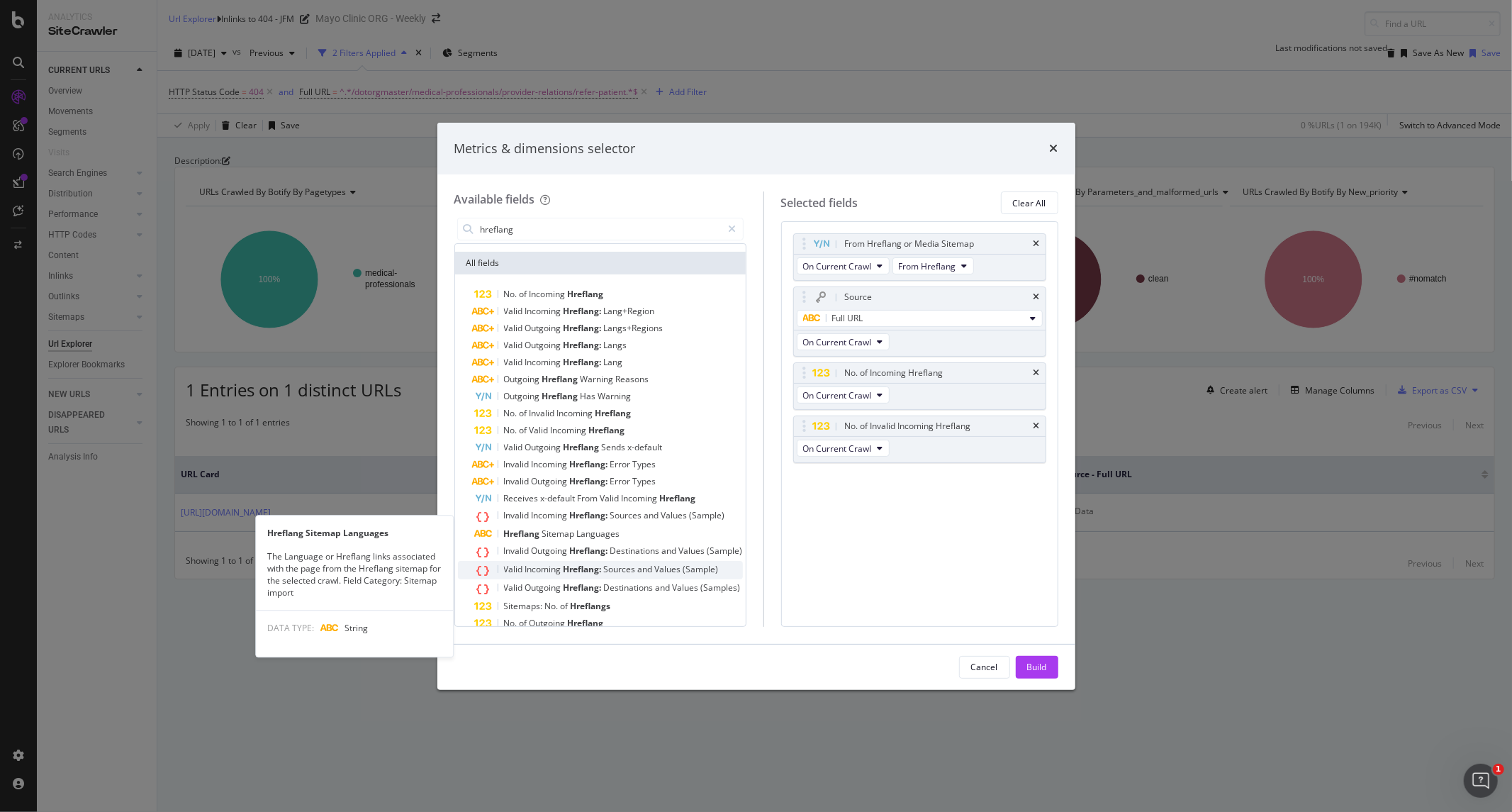
scroll to position [90, 0]
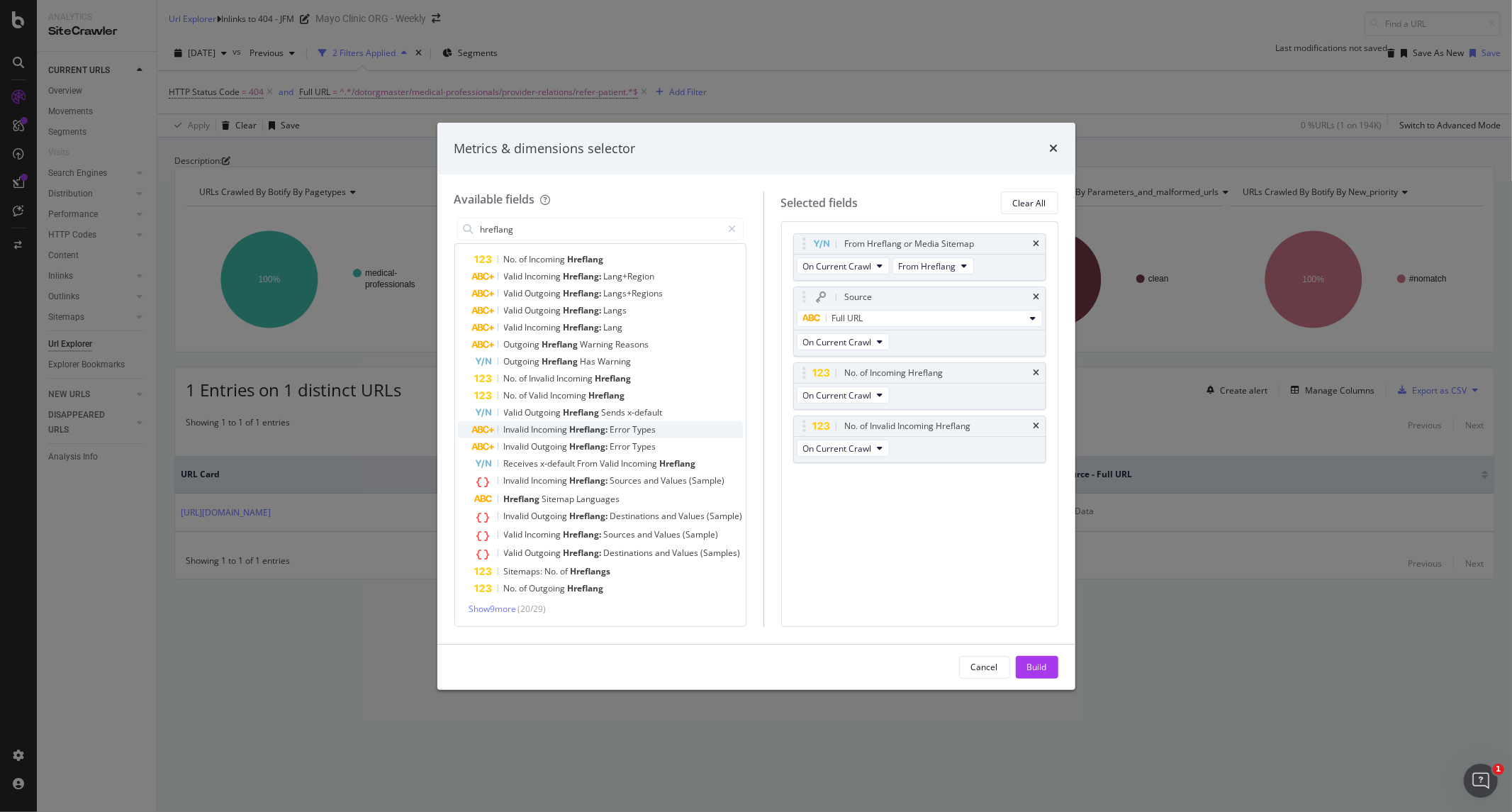
click at [543, 429] on span "Incoming" at bounding box center [551, 429] width 39 height 13
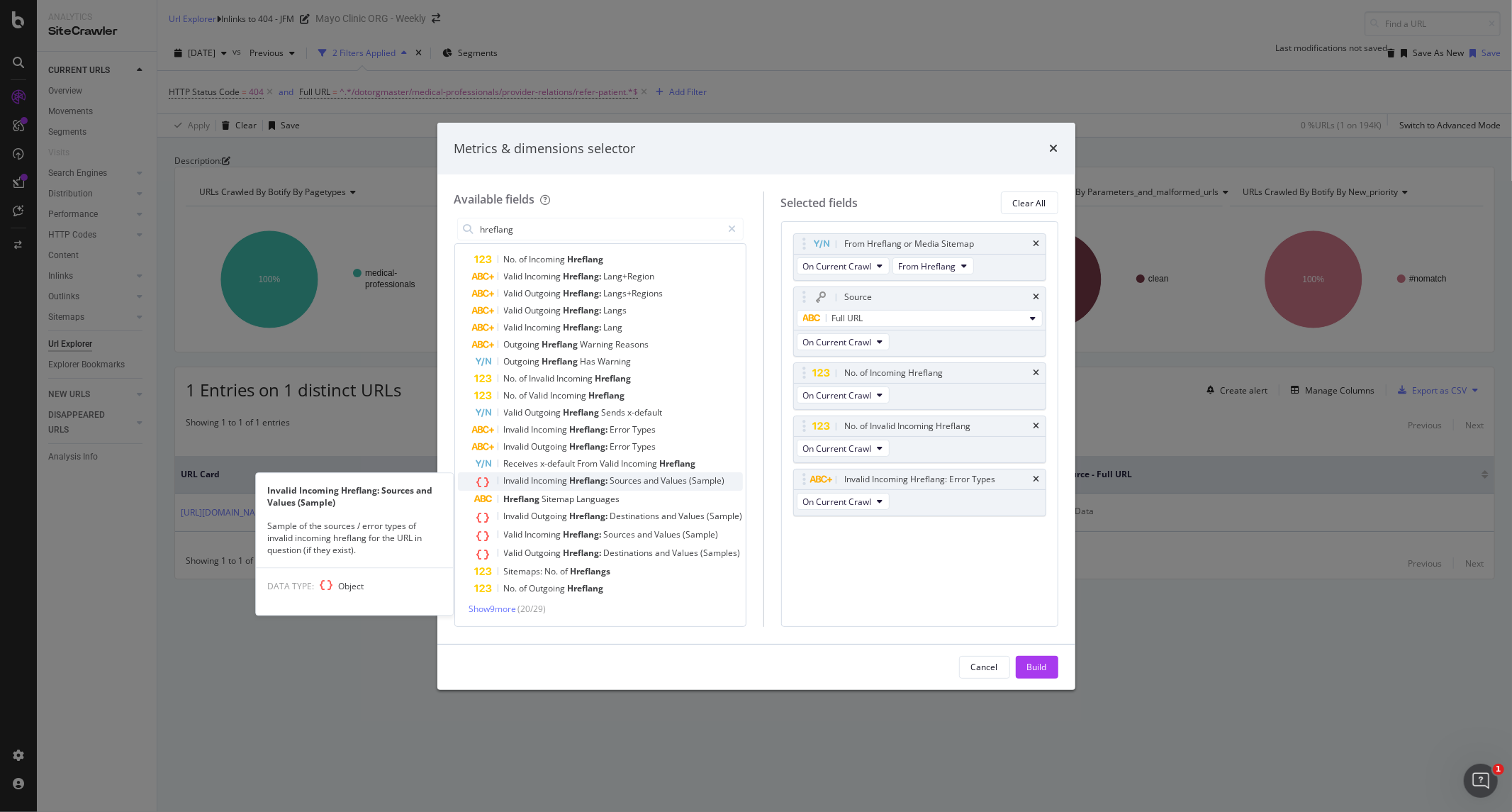
click at [556, 480] on span "Incoming" at bounding box center [551, 480] width 39 height 13
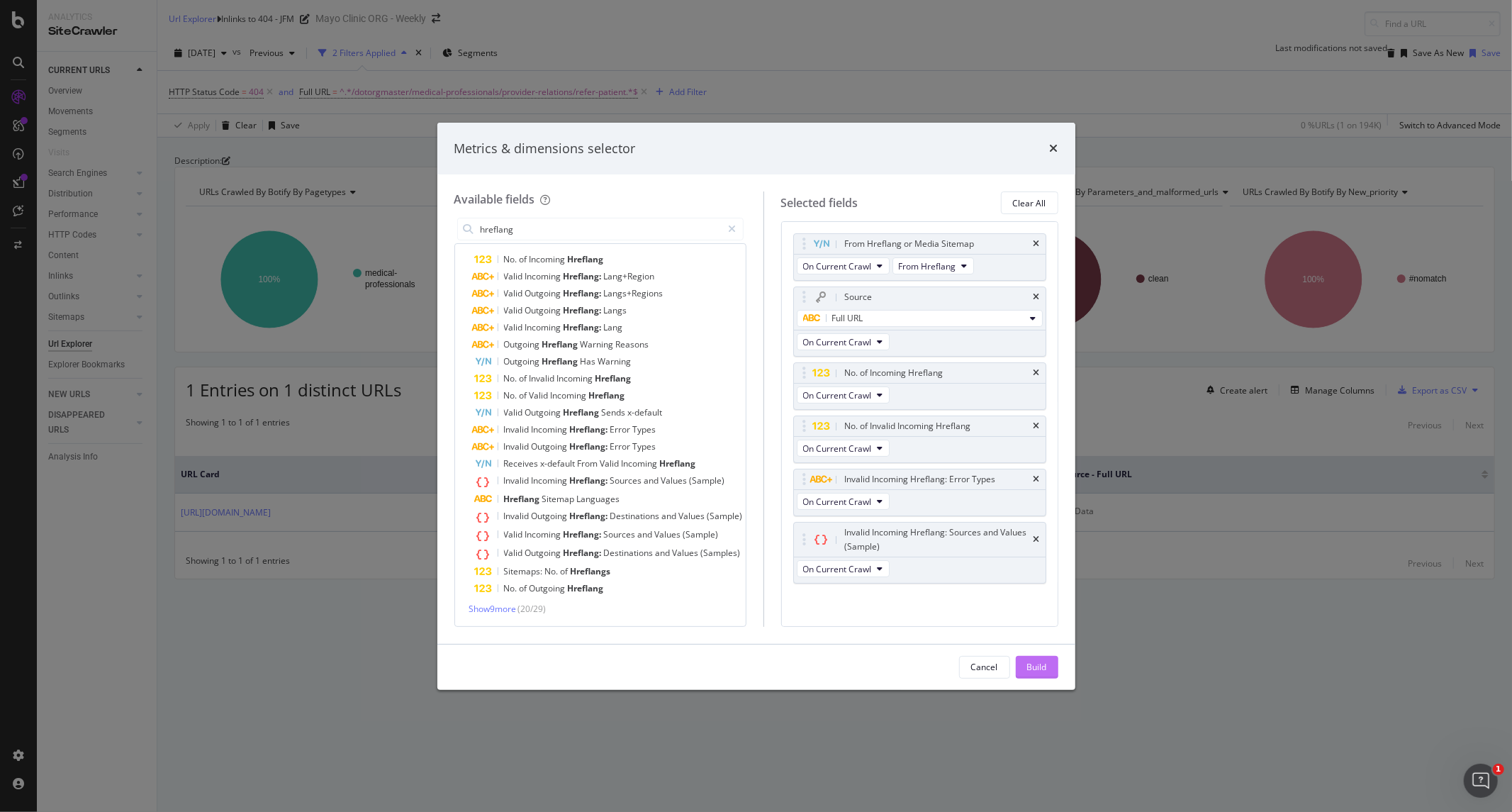
click at [1040, 622] on div "Build" at bounding box center [1036, 667] width 20 height 13
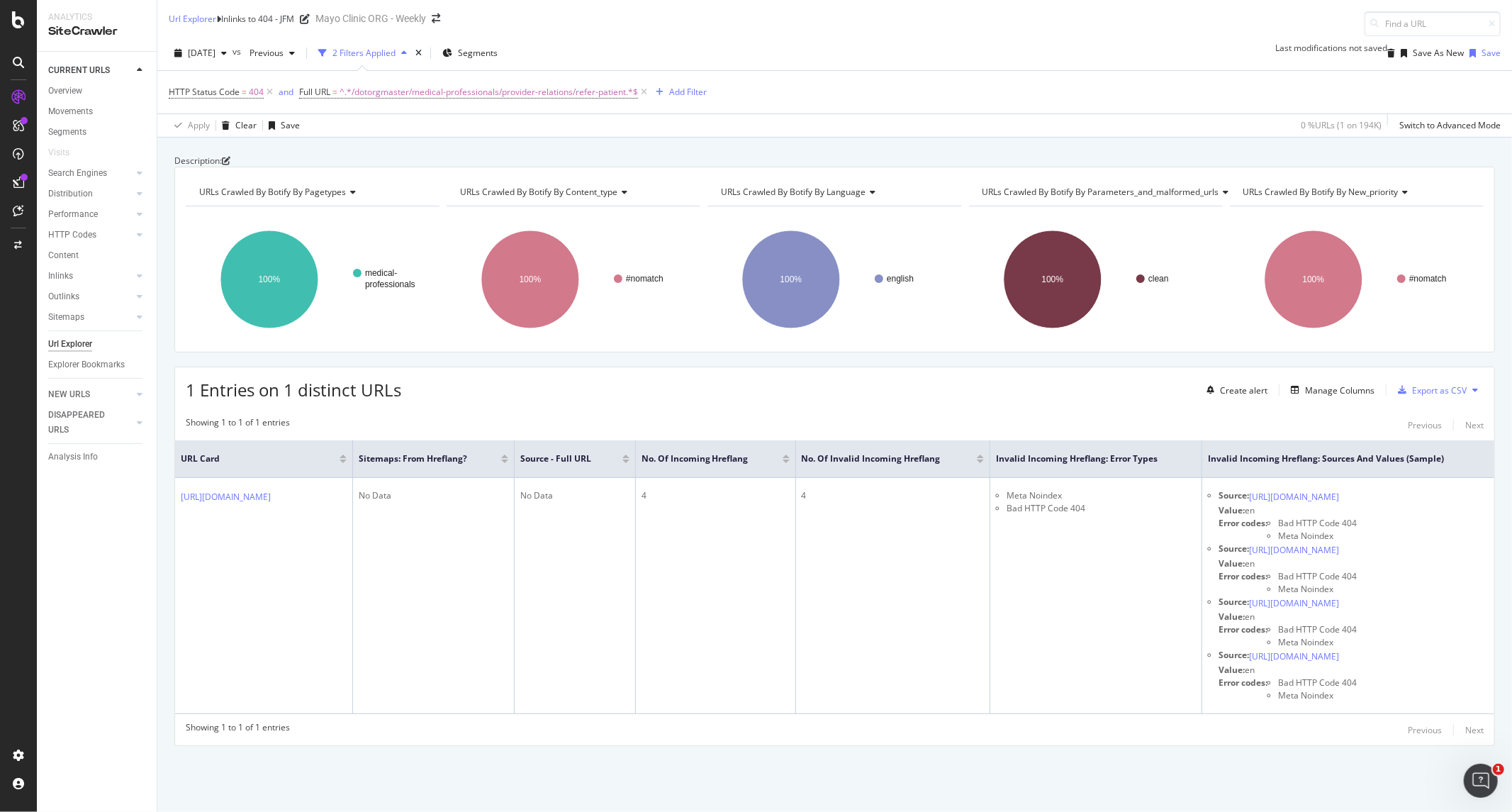
scroll to position [0, 181]
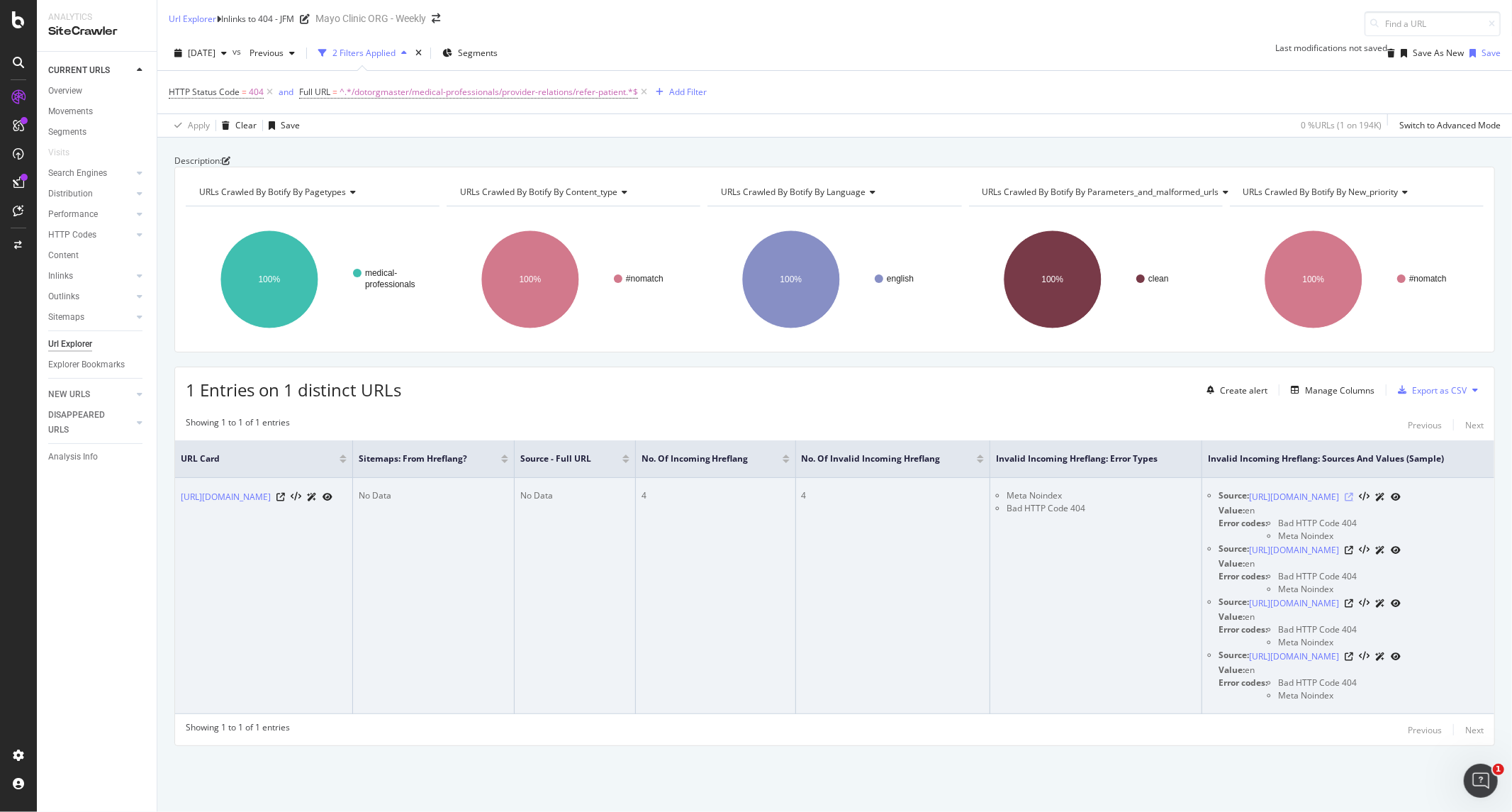
click at [1209, 492] on icon at bounding box center [1348, 496] width 9 height 9
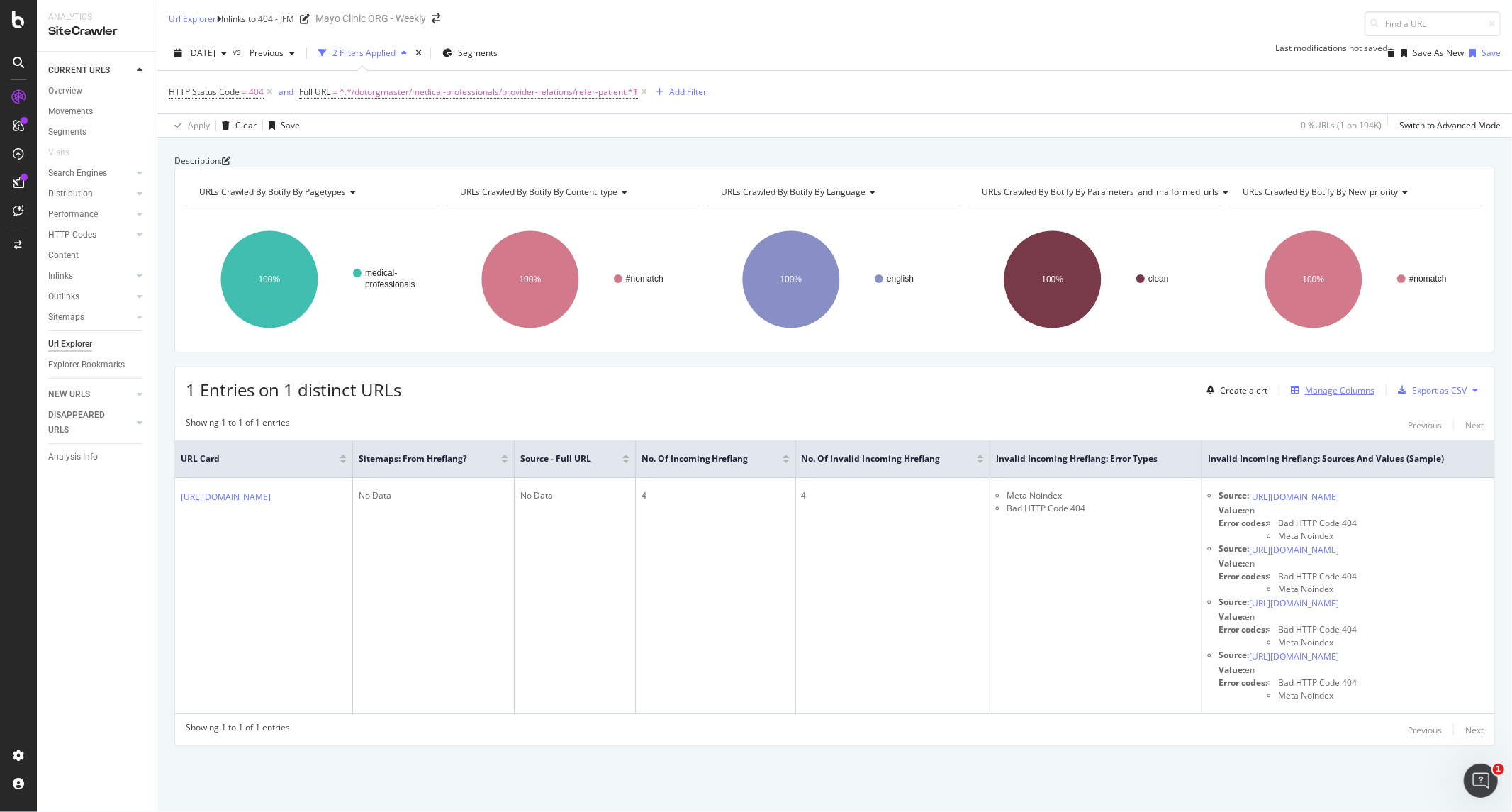
click at [1209, 384] on div "Manage Columns" at bounding box center [1340, 390] width 69 height 13
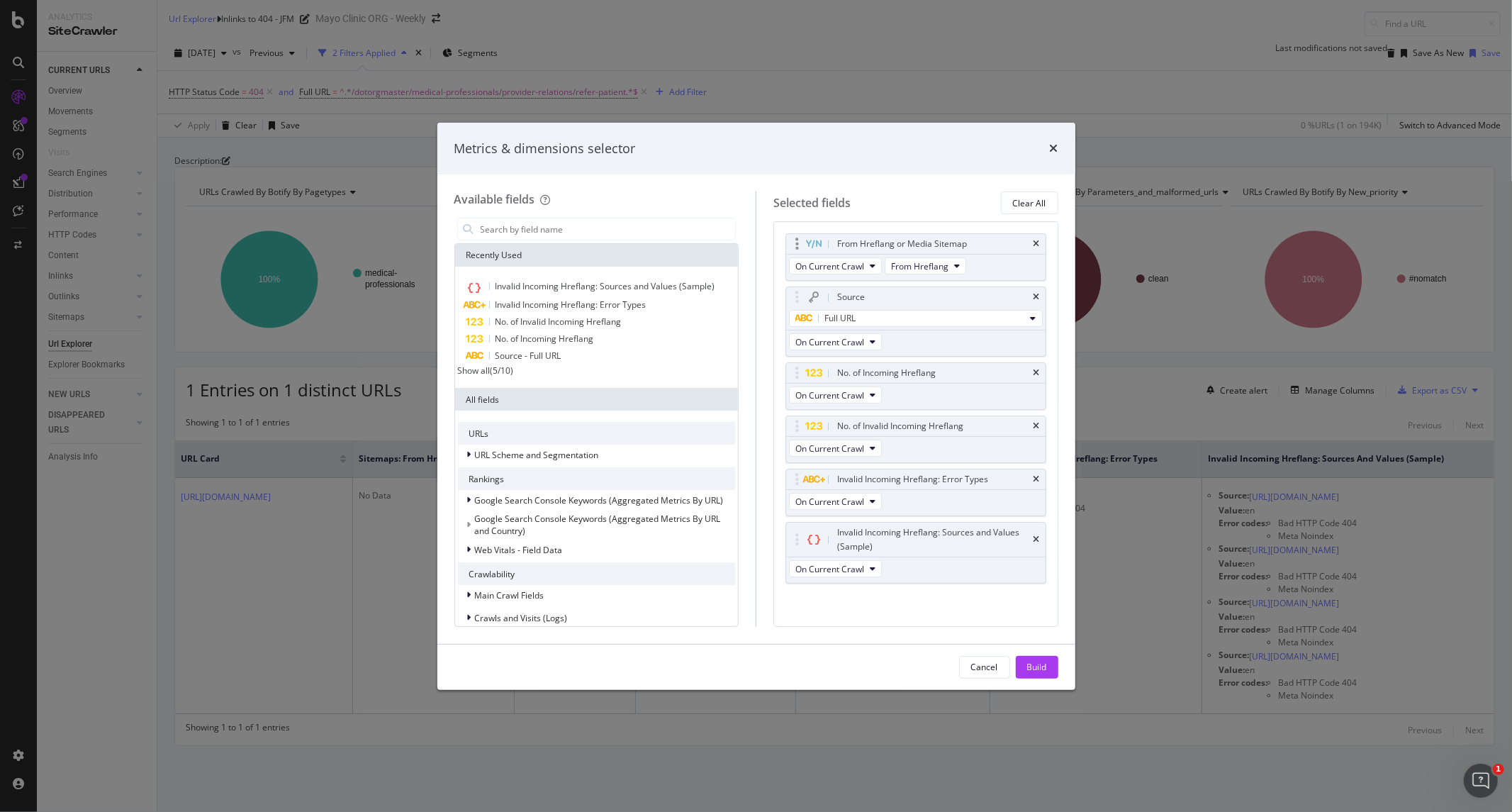
click at [1023, 236] on div "From Hreflang or Media Sitemap" at bounding box center [915, 244] width 259 height 20
click at [1033, 246] on icon "times" at bounding box center [1036, 244] width 7 height 9
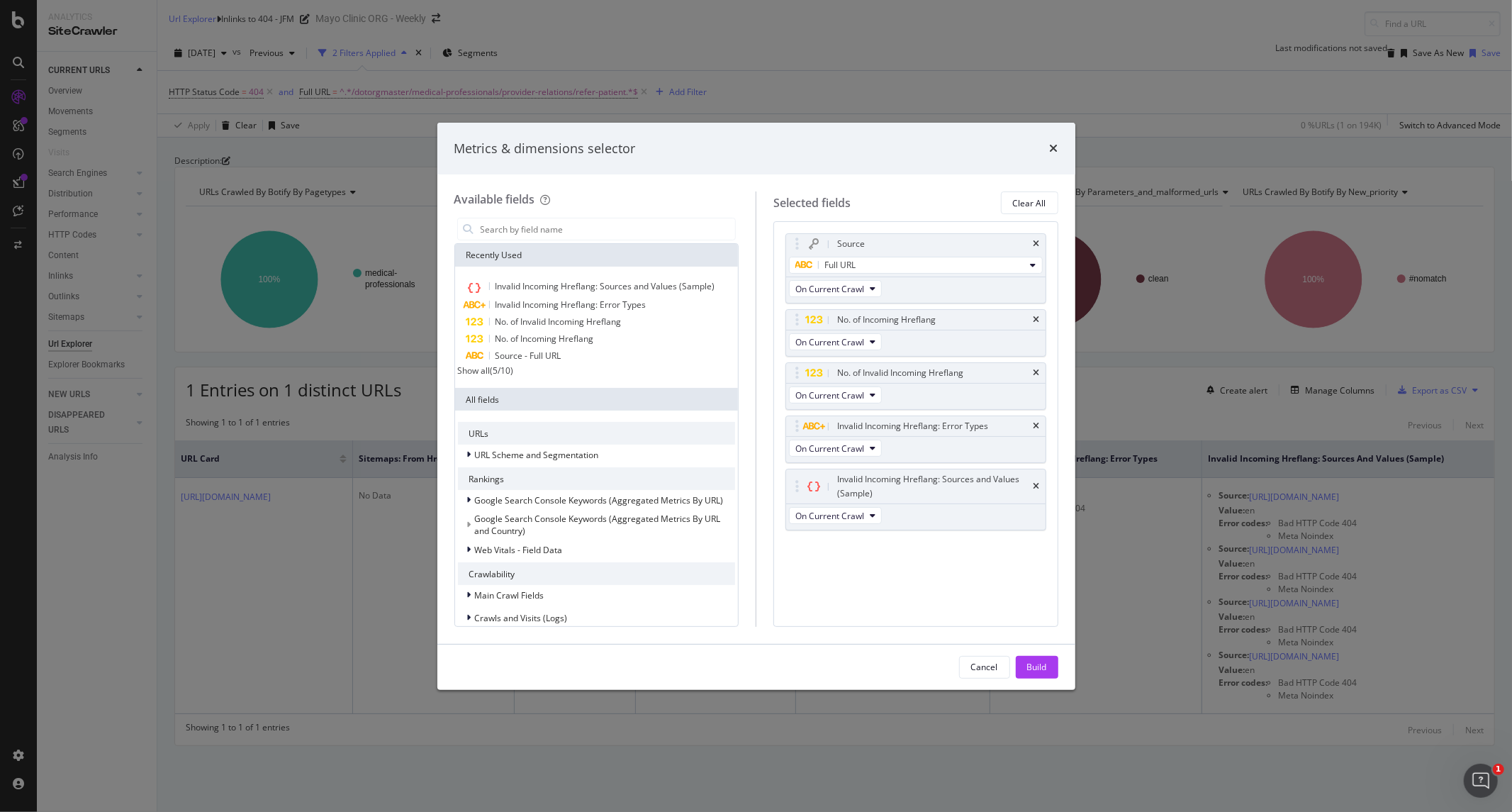
click at [1026, 246] on div "Source" at bounding box center [932, 244] width 196 height 14
click at [1033, 245] on icon "times" at bounding box center [1036, 244] width 7 height 9
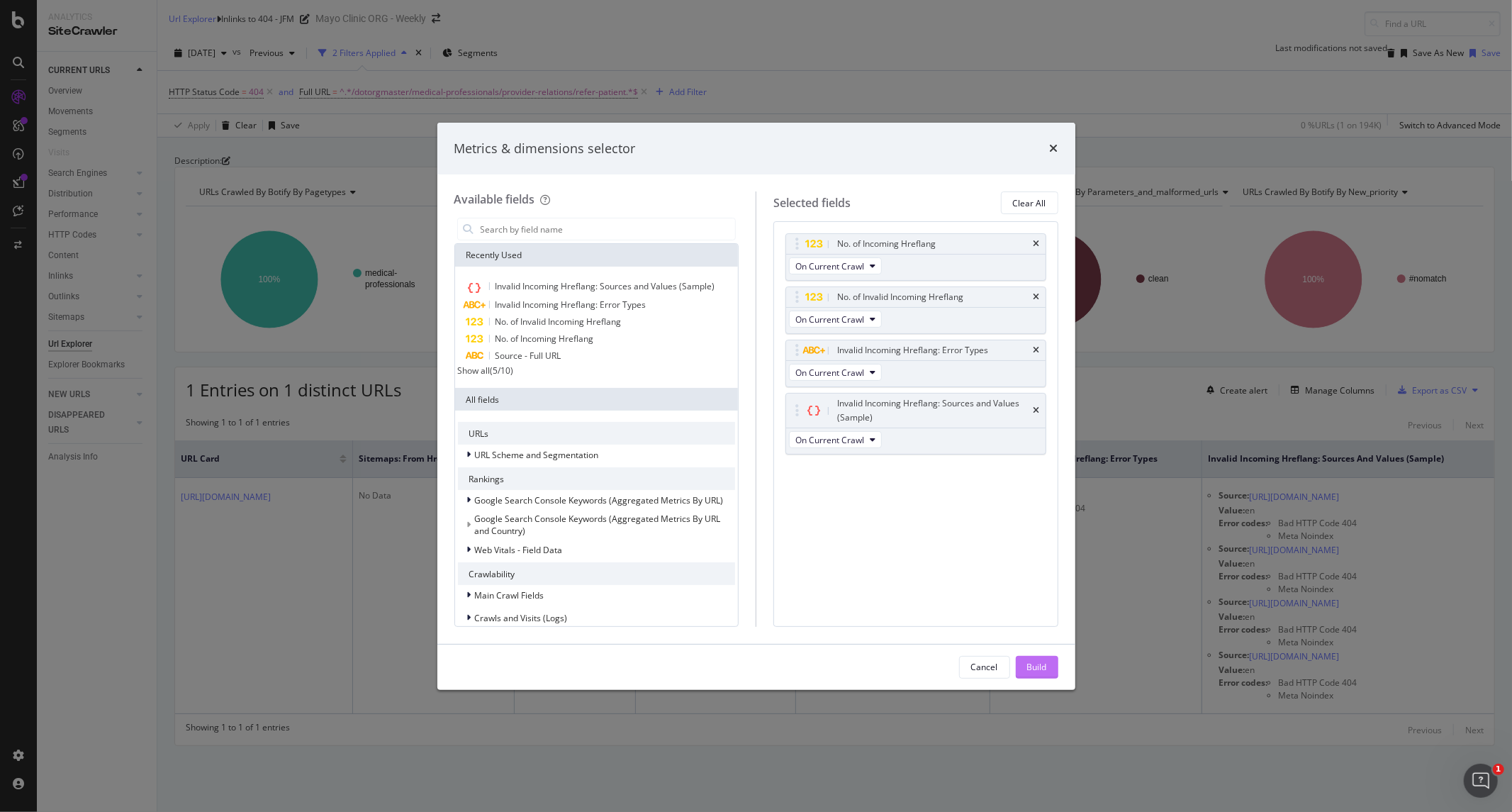
click at [1040, 622] on div "Build" at bounding box center [1036, 667] width 20 height 13
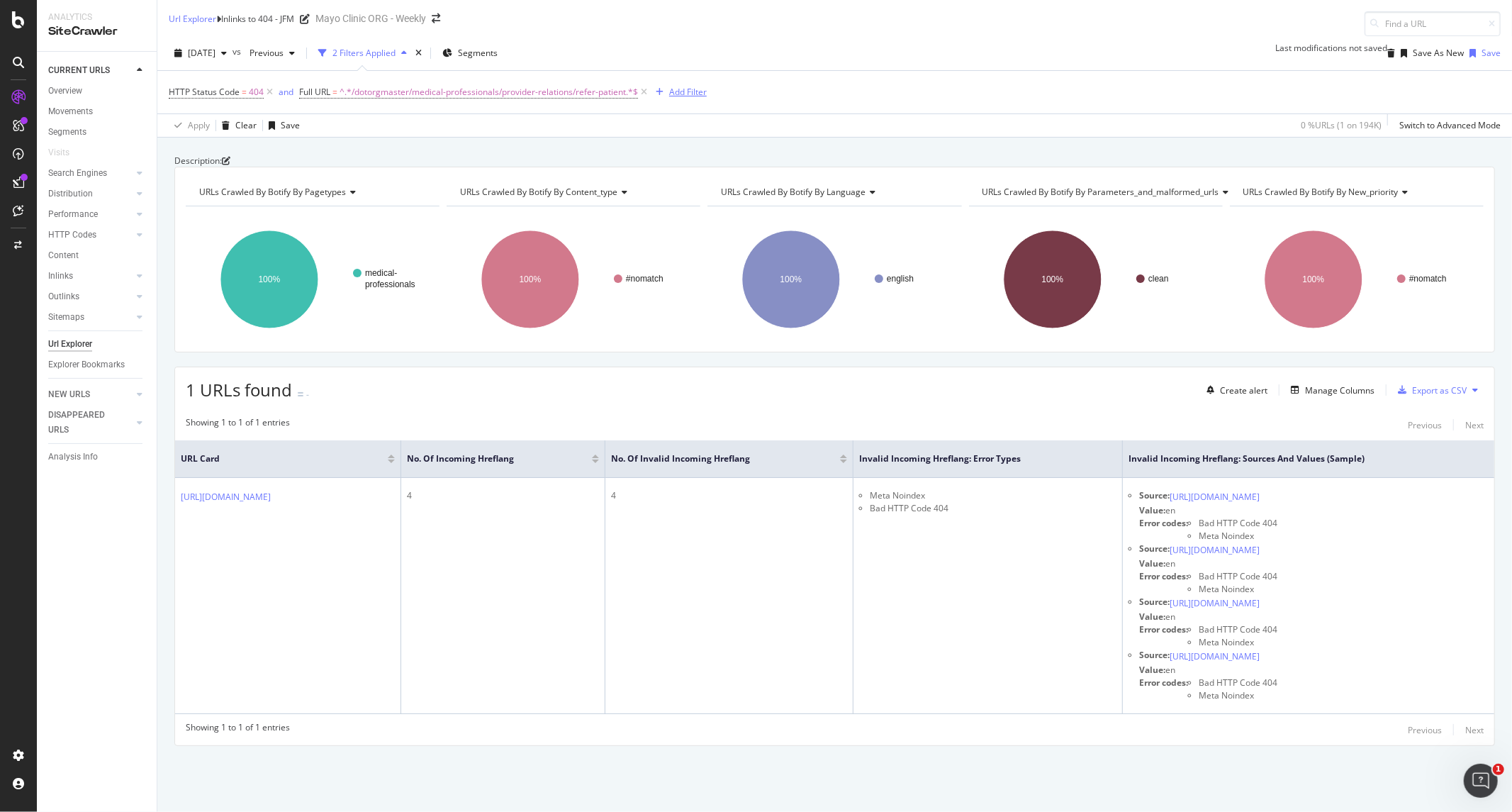
click at [669, 93] on div "Add Filter" at bounding box center [688, 92] width 38 height 13
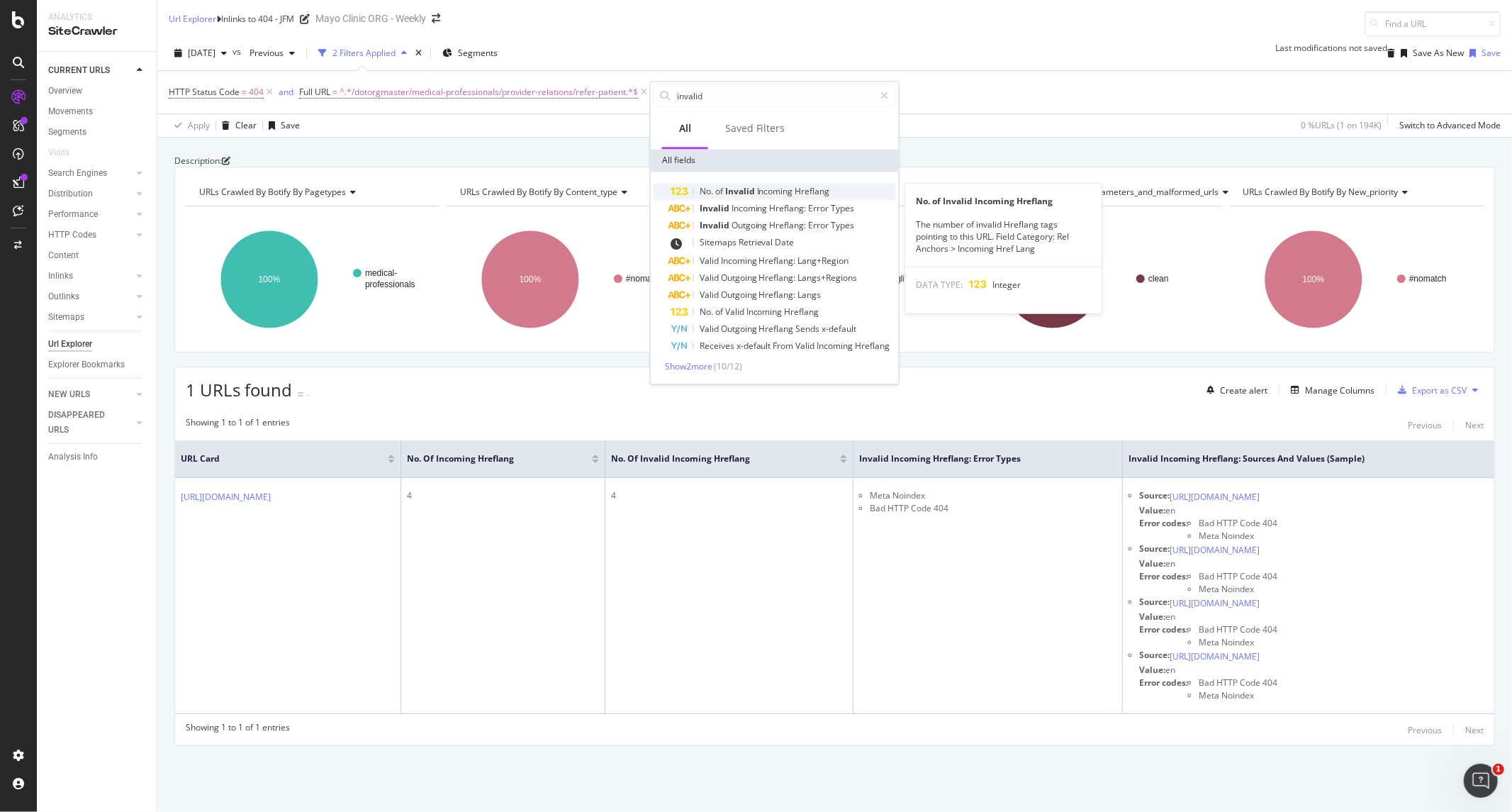
type input "invalid"
click at [812, 187] on span "Hreflang" at bounding box center [813, 191] width 35 height 13
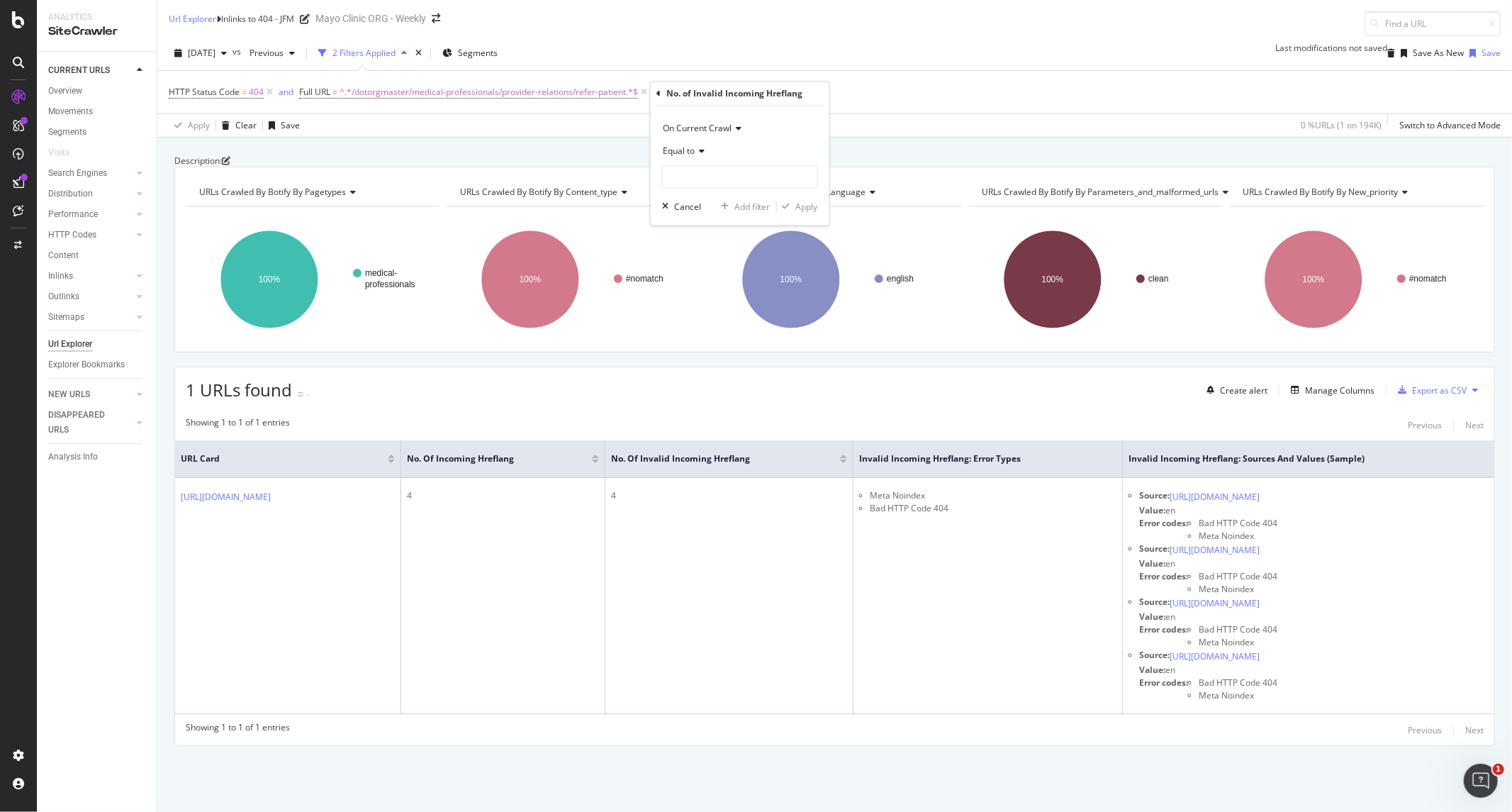
click at [691, 150] on span "Equal to" at bounding box center [678, 151] width 32 height 13
click at [694, 256] on span "Greater than" at bounding box center [694, 254] width 51 height 13
click at [709, 171] on input "number" at bounding box center [740, 177] width 156 height 23
type input "0"
click at [798, 207] on div "Apply" at bounding box center [806, 206] width 22 height 13
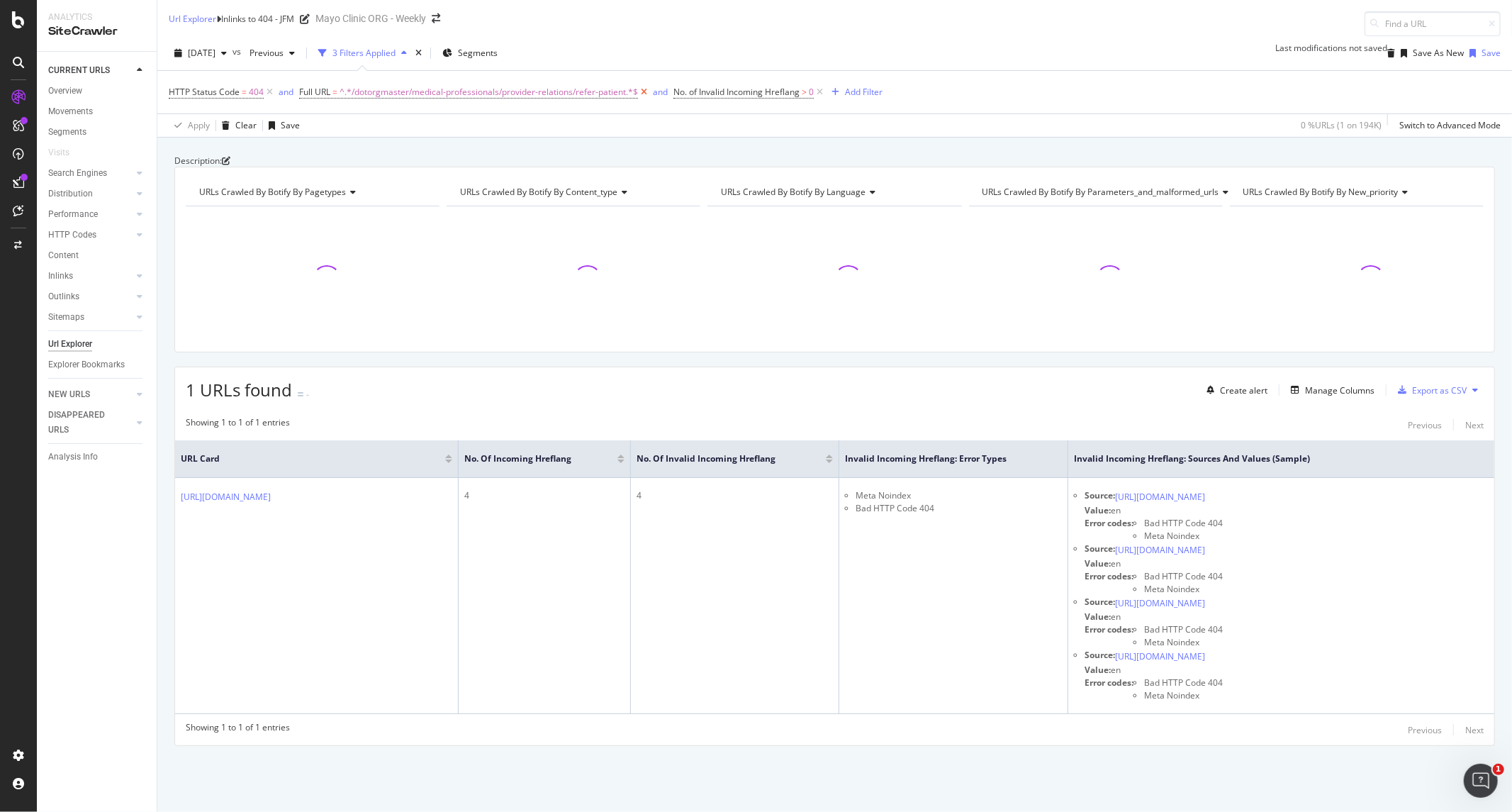
click at [642, 93] on icon at bounding box center [643, 92] width 13 height 14
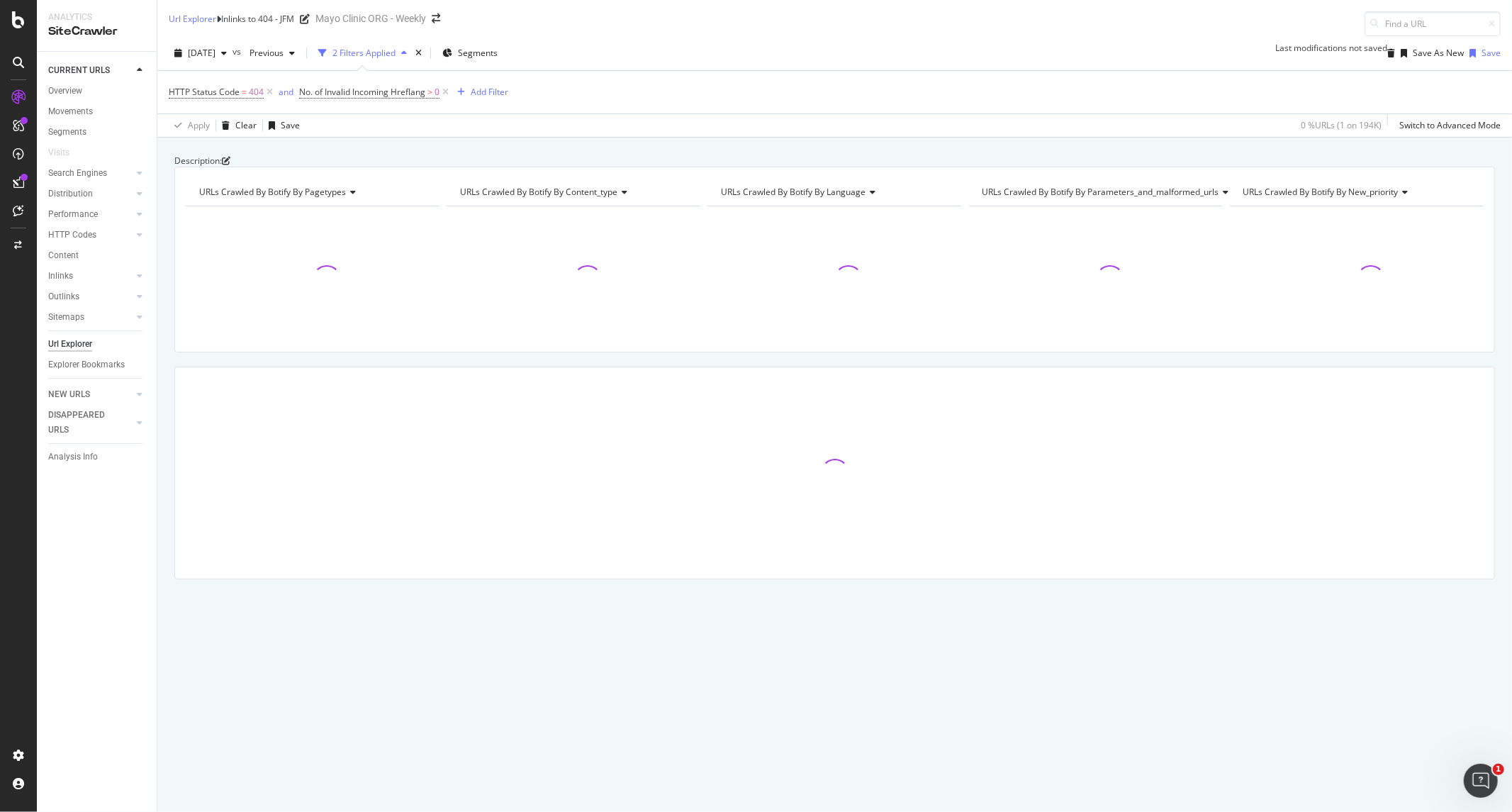
click at [475, 137] on div "Apply Clear Save 0 % URLs ( 1 on 194K ) Switch to Advanced Mode" at bounding box center [834, 125] width 1354 height 23
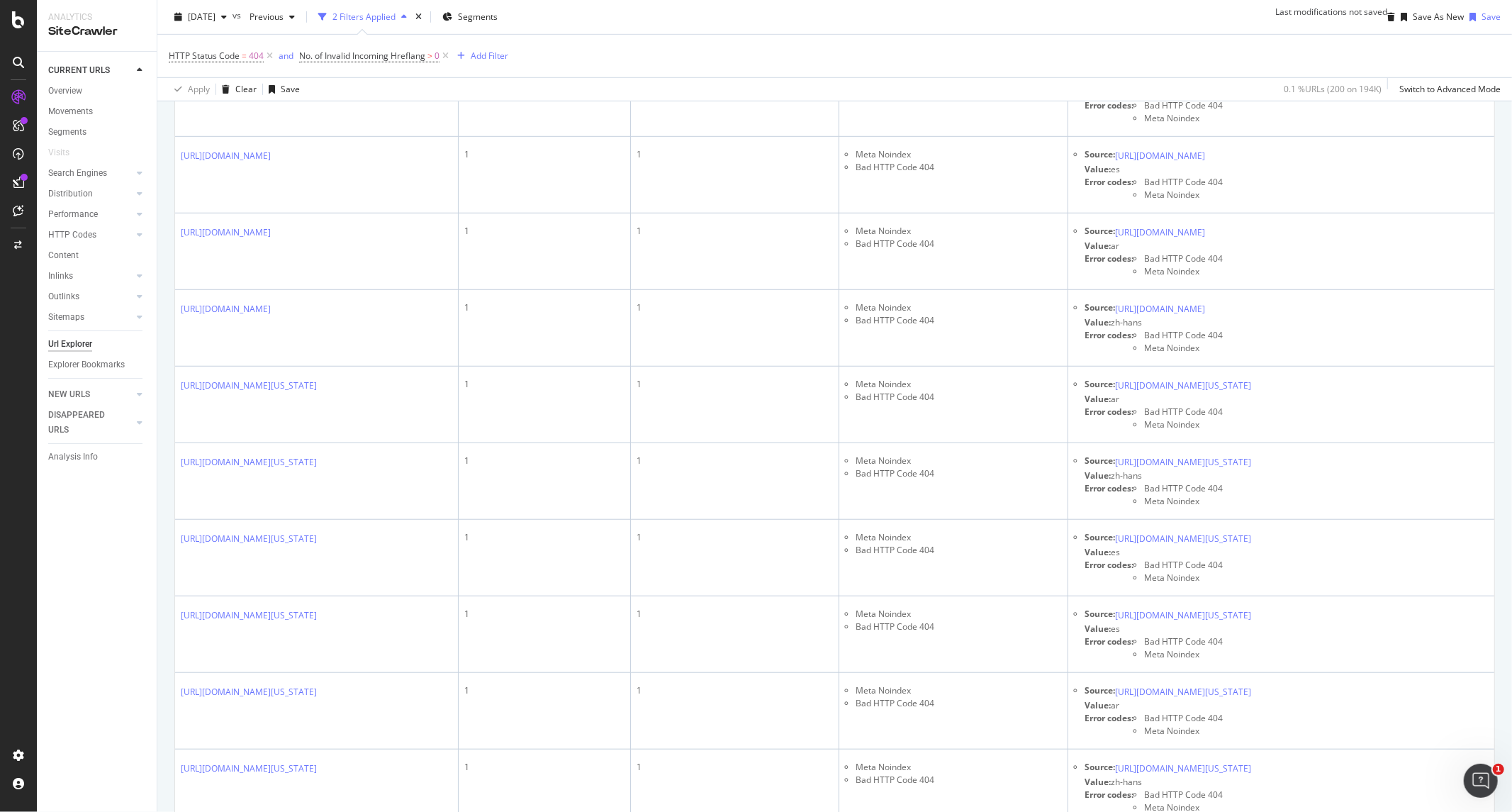
scroll to position [788, 0]
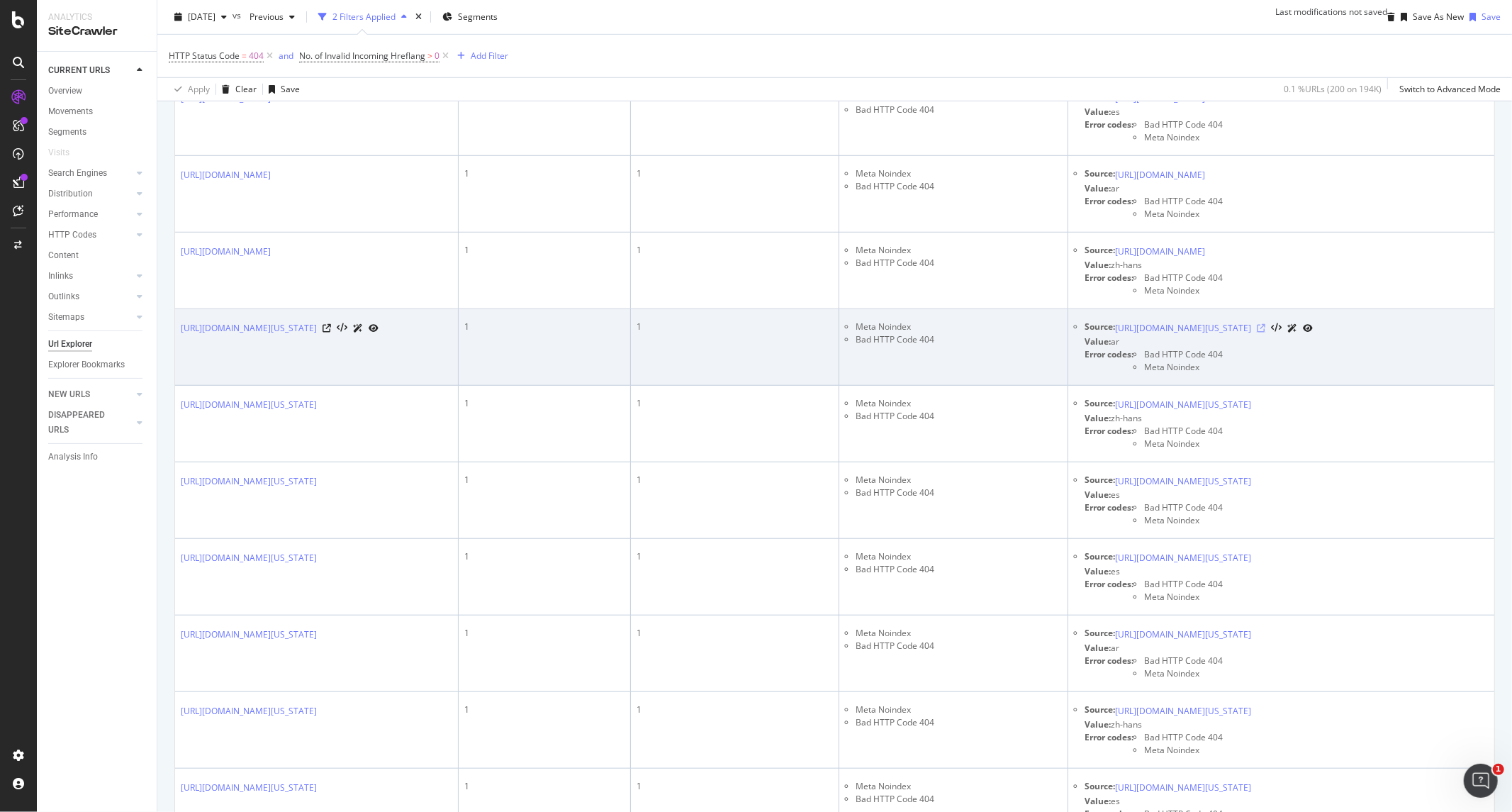
click at [1209, 332] on icon at bounding box center [1261, 327] width 9 height 9
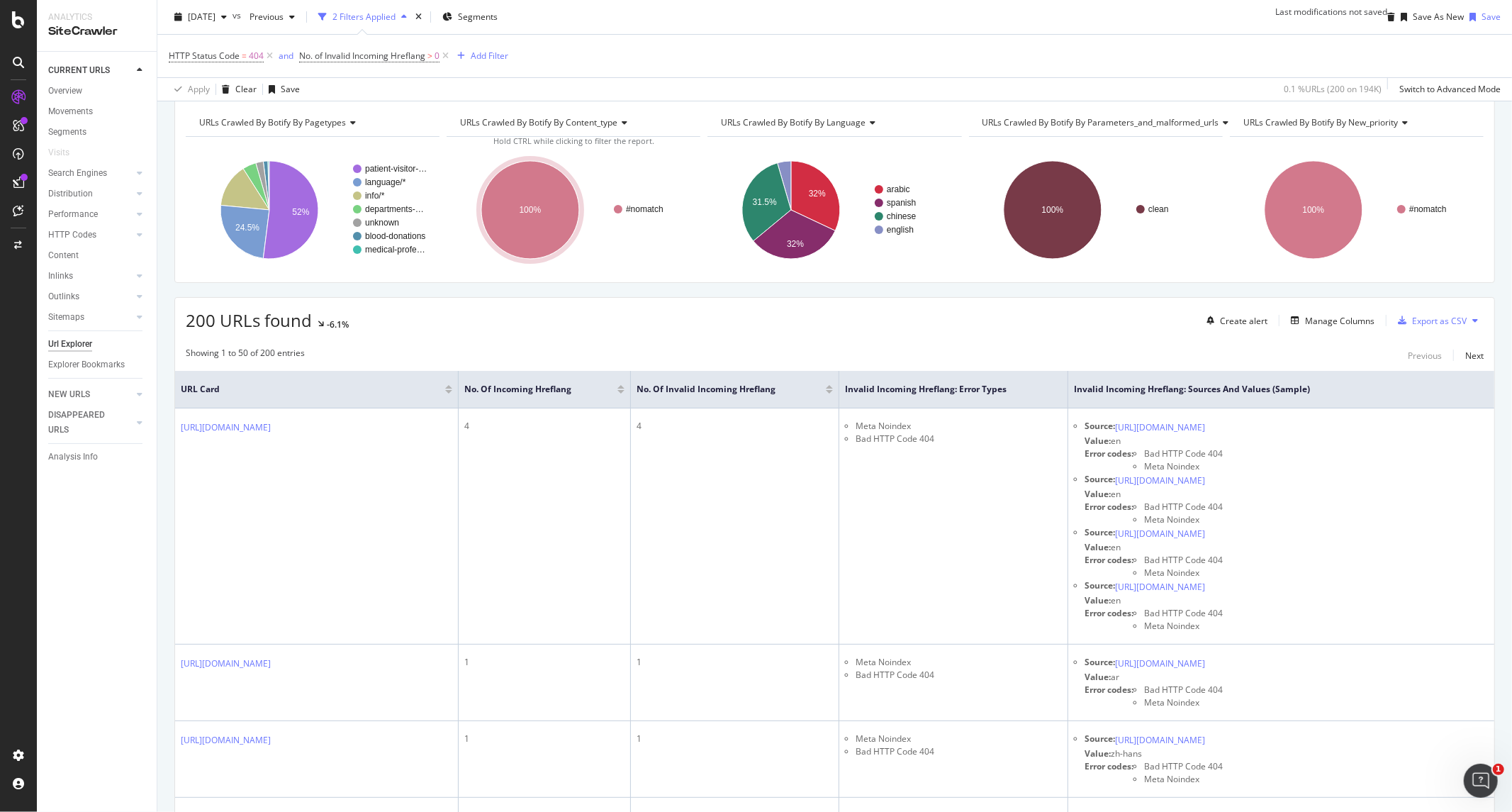
scroll to position [0, 0]
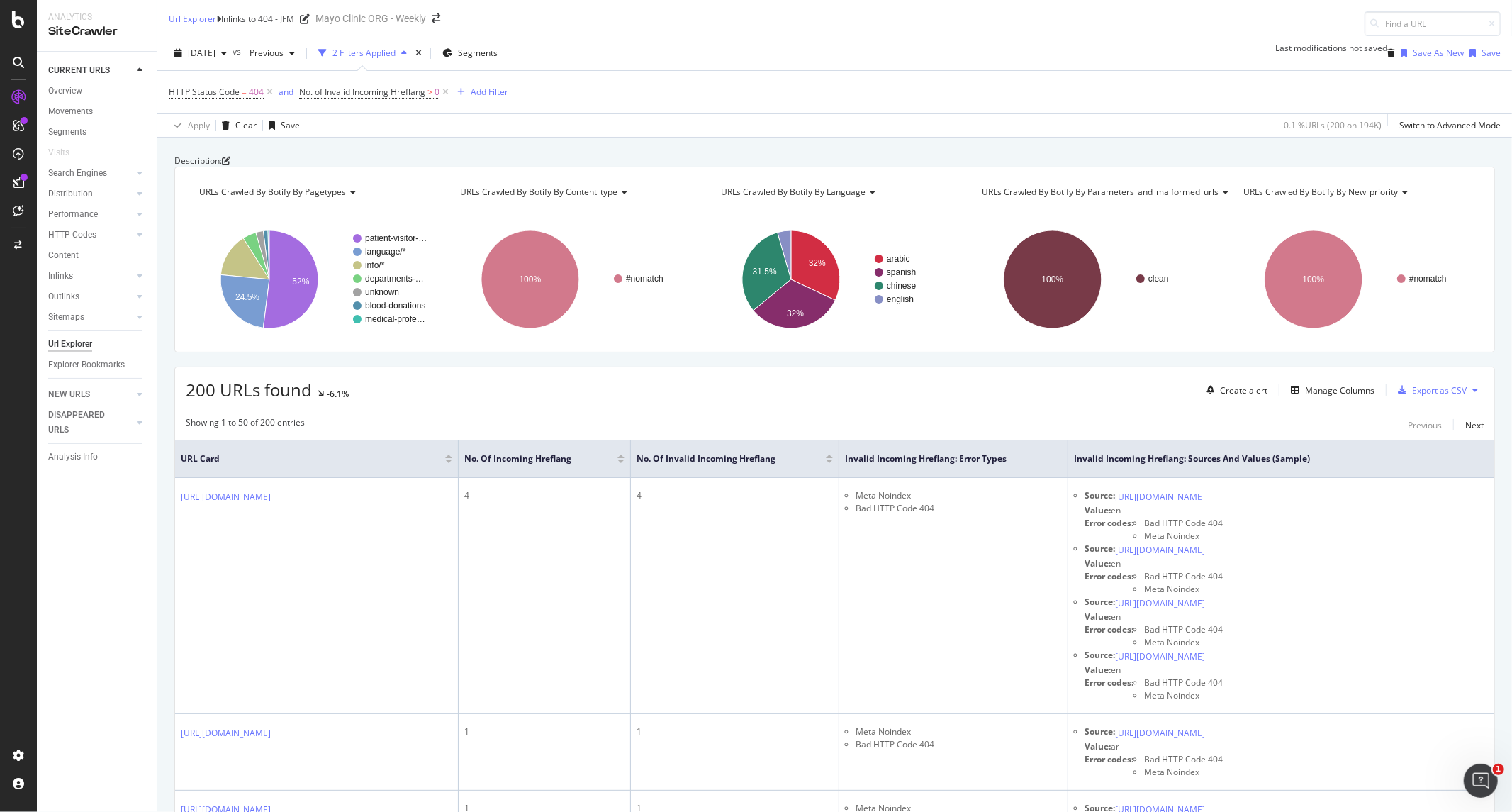
click at [1209, 55] on div "Save As New" at bounding box center [1438, 53] width 51 height 13
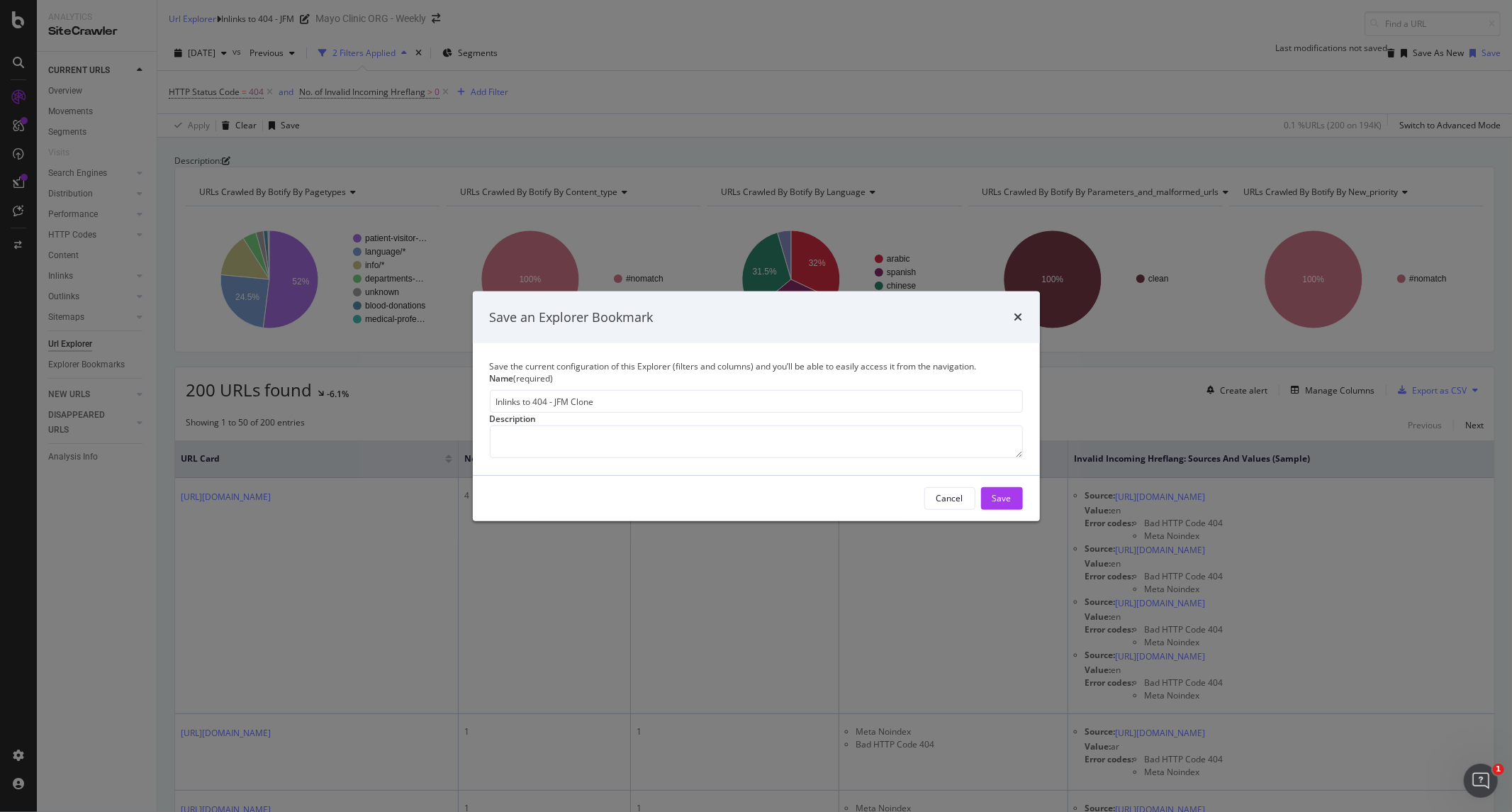
drag, startPoint x: 633, startPoint y: 350, endPoint x: 419, endPoint y: 335, distance: 214.5
click at [419, 335] on div "Save an Explorer Bookmark Save the current configuration of this Explorer (filt…" at bounding box center [756, 406] width 1512 height 812
type input "R"
type input "U"
type input "404 URLs from invalid incoming hreflang - JFM"
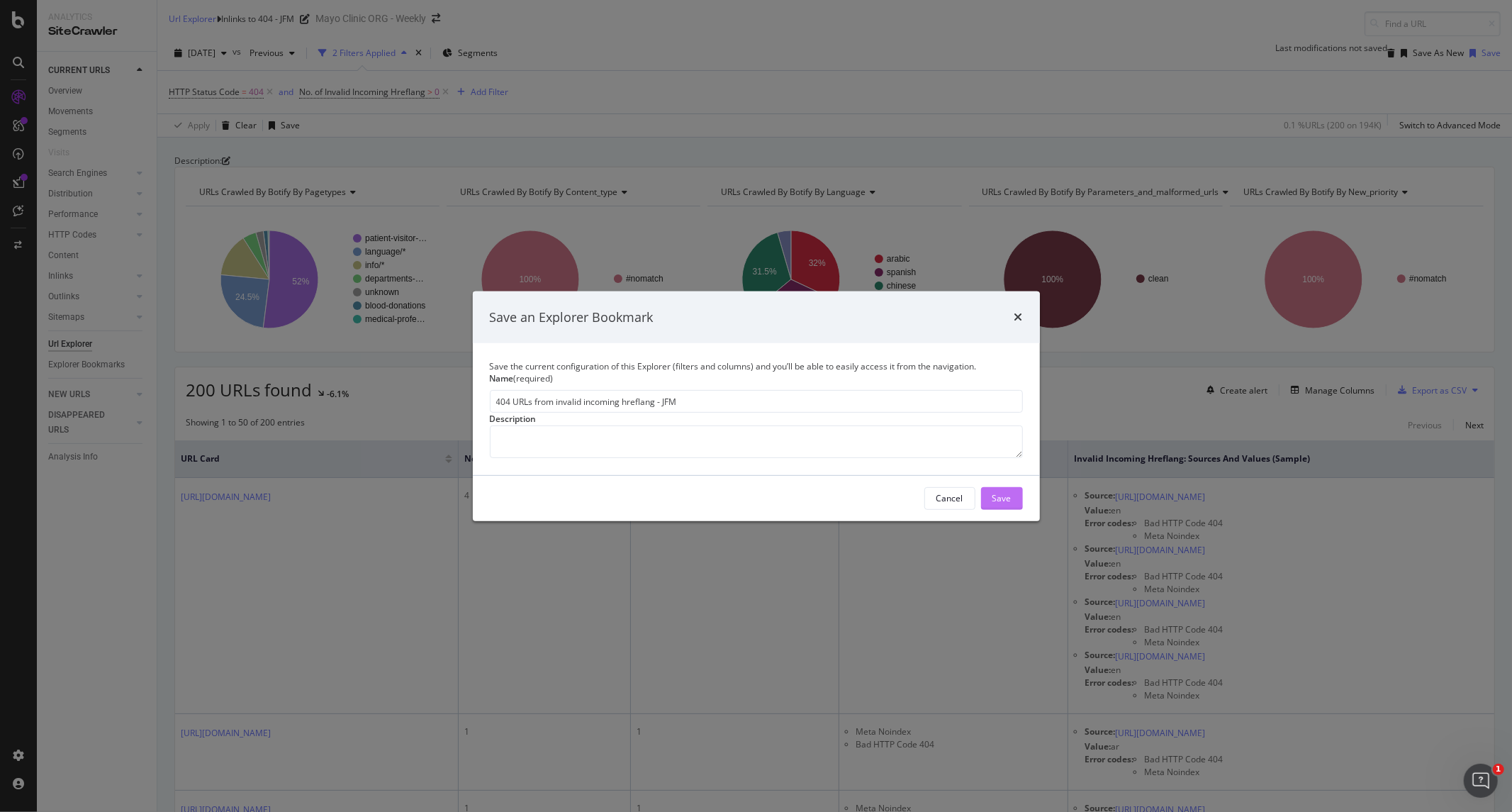
click at [1018, 510] on button "Save" at bounding box center [1001, 499] width 41 height 23
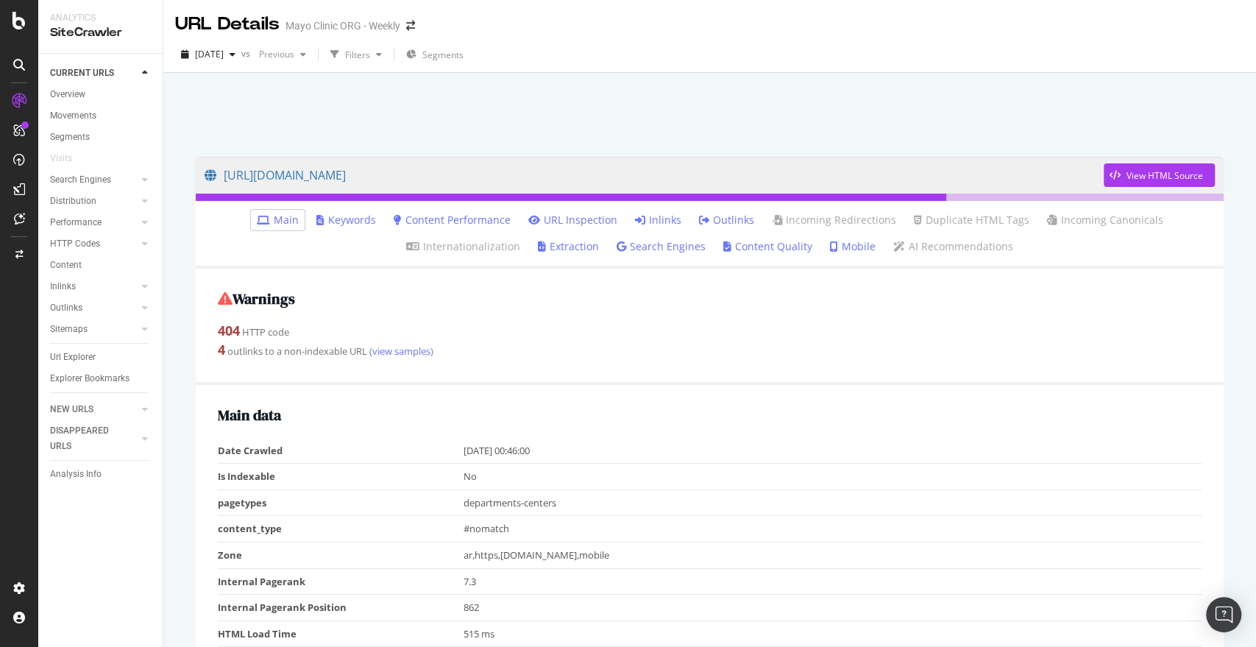
click at [651, 225] on link "Inlinks" at bounding box center [658, 220] width 46 height 15
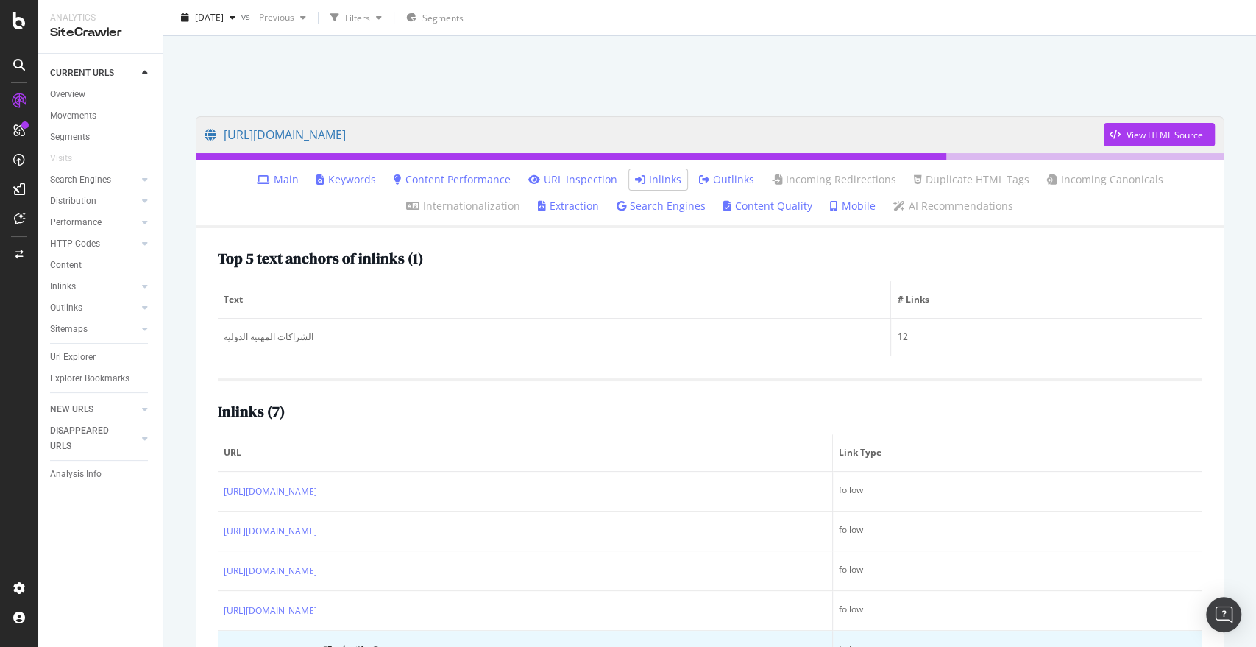
scroll to position [194, 0]
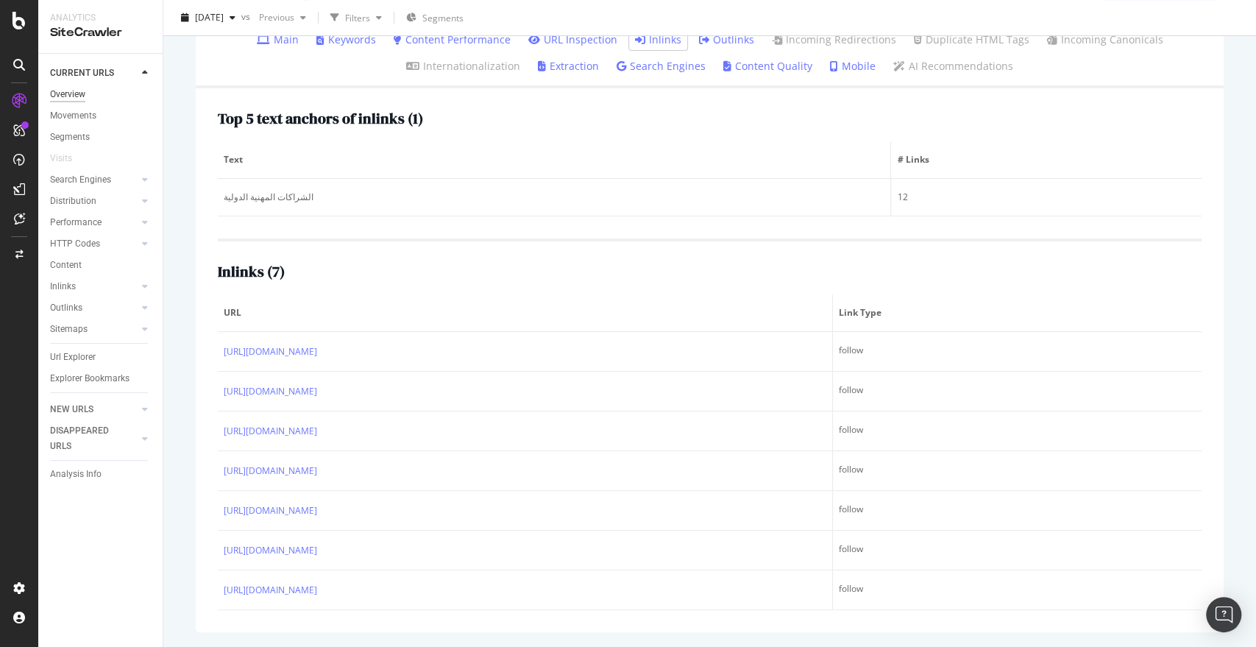
click at [74, 87] on div "Overview" at bounding box center [67, 94] width 35 height 15
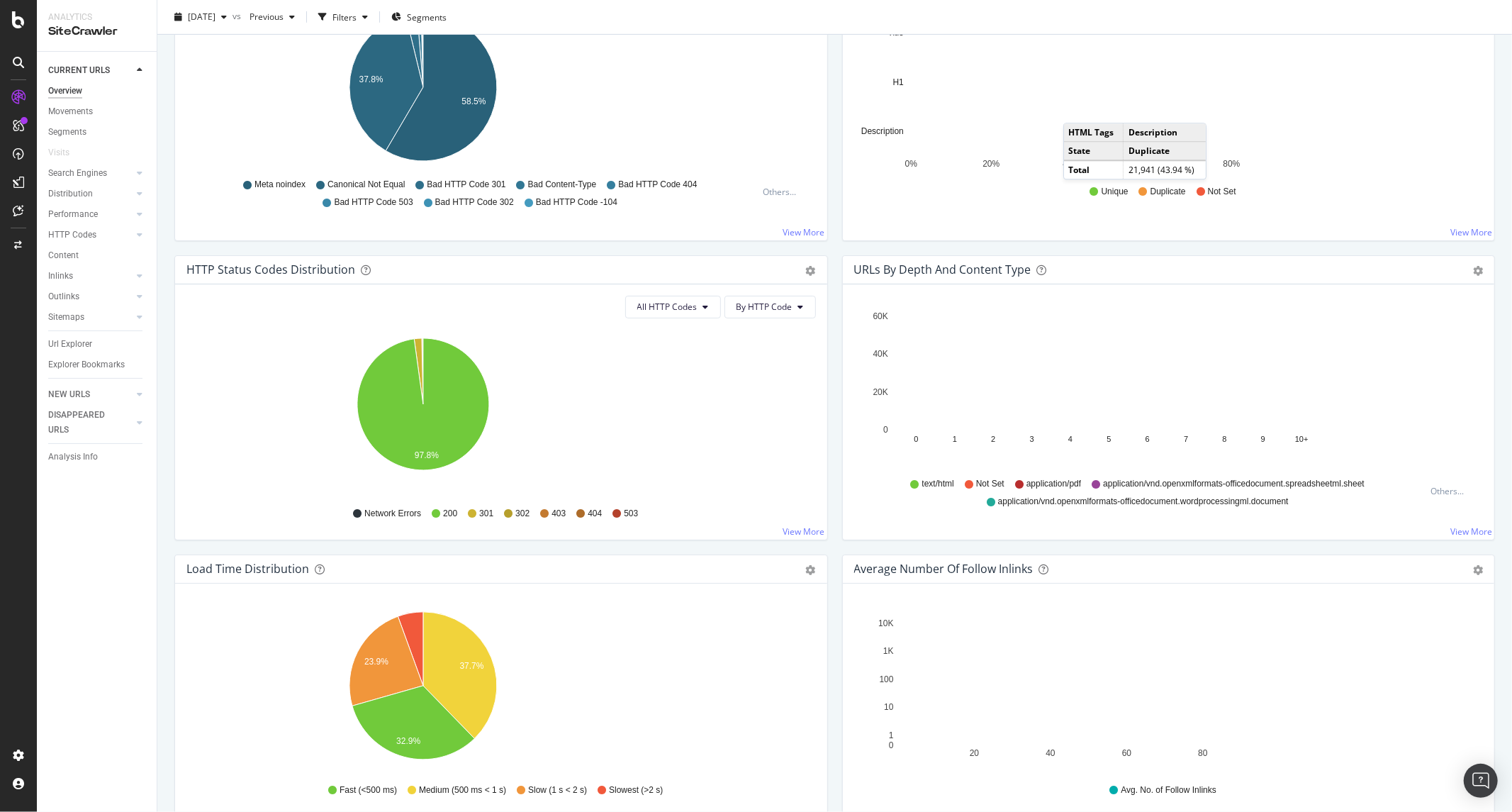
scroll to position [555, 0]
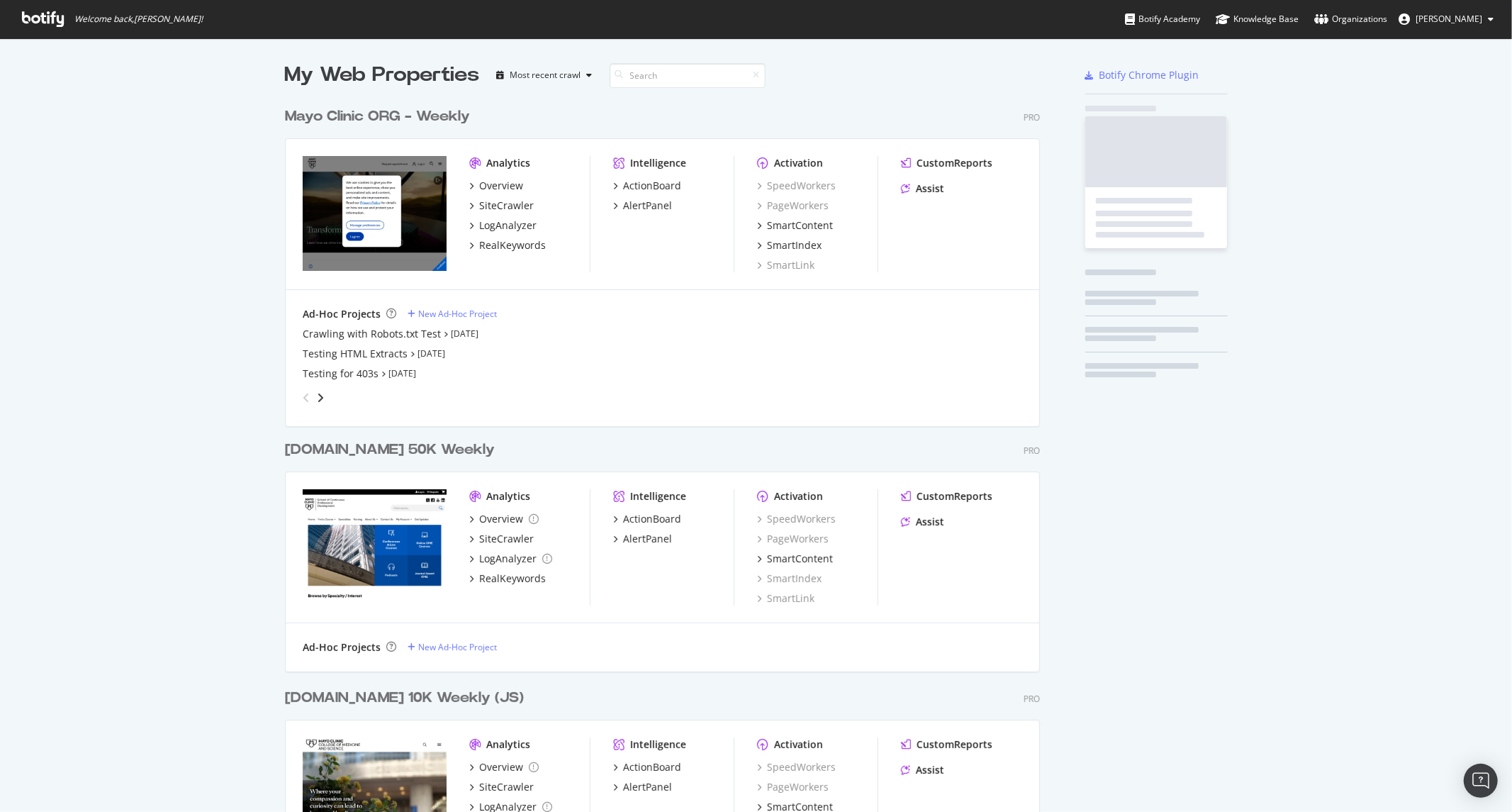
scroll to position [2014, 754]
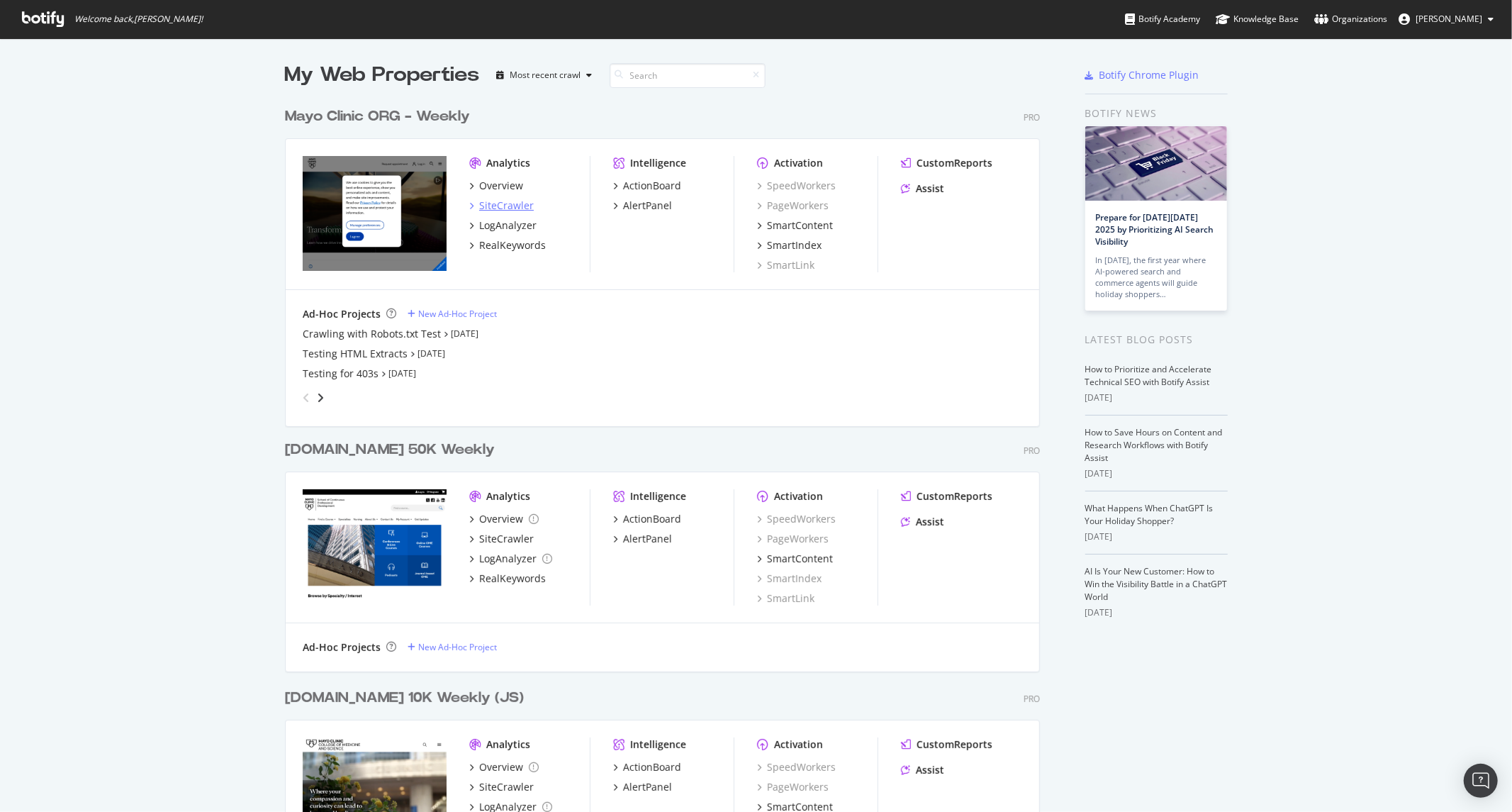
click at [487, 202] on div "SiteCrawler" at bounding box center [506, 205] width 55 height 14
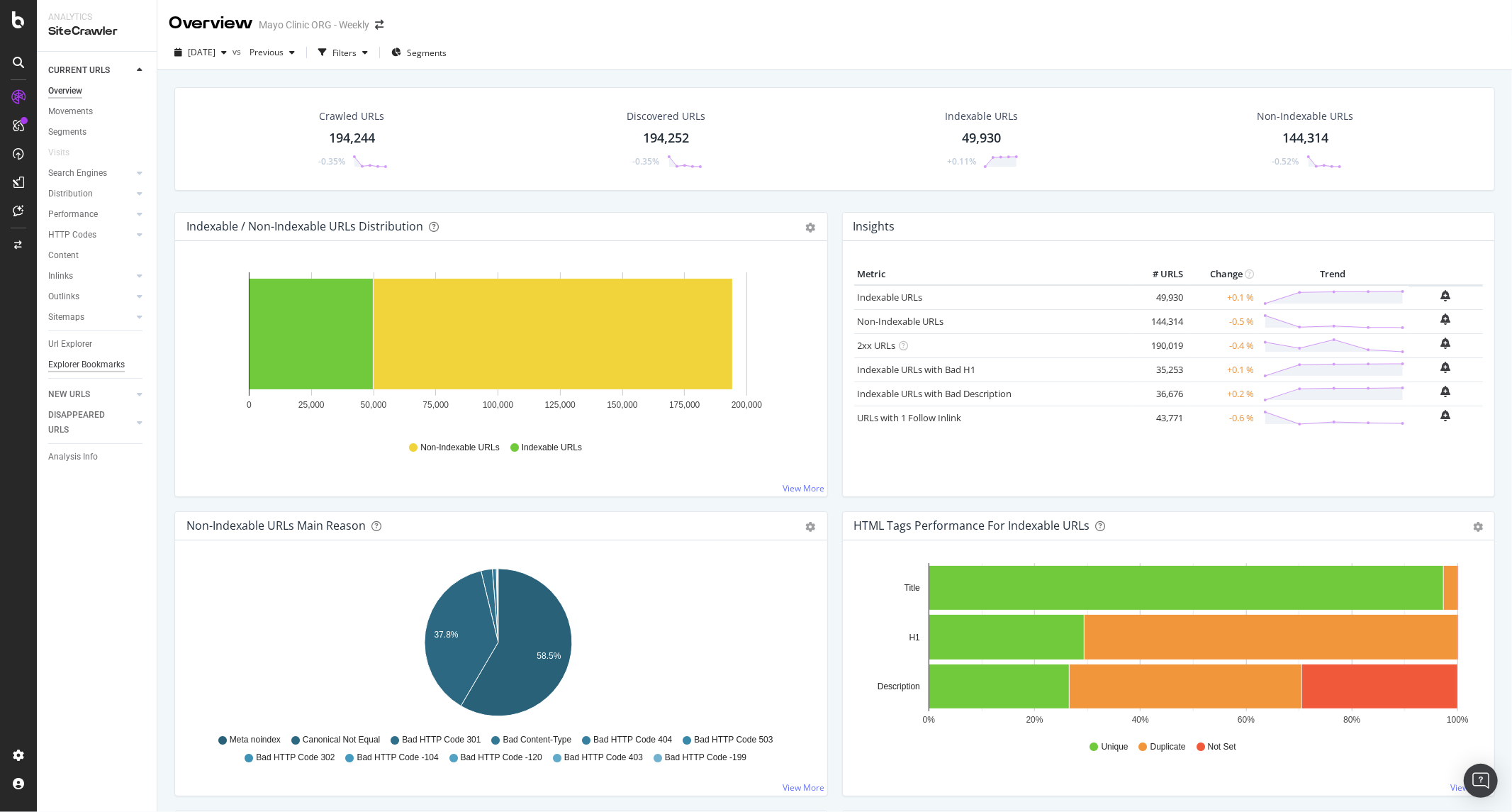
click at [117, 364] on div "Explorer Bookmarks" at bounding box center [86, 364] width 76 height 14
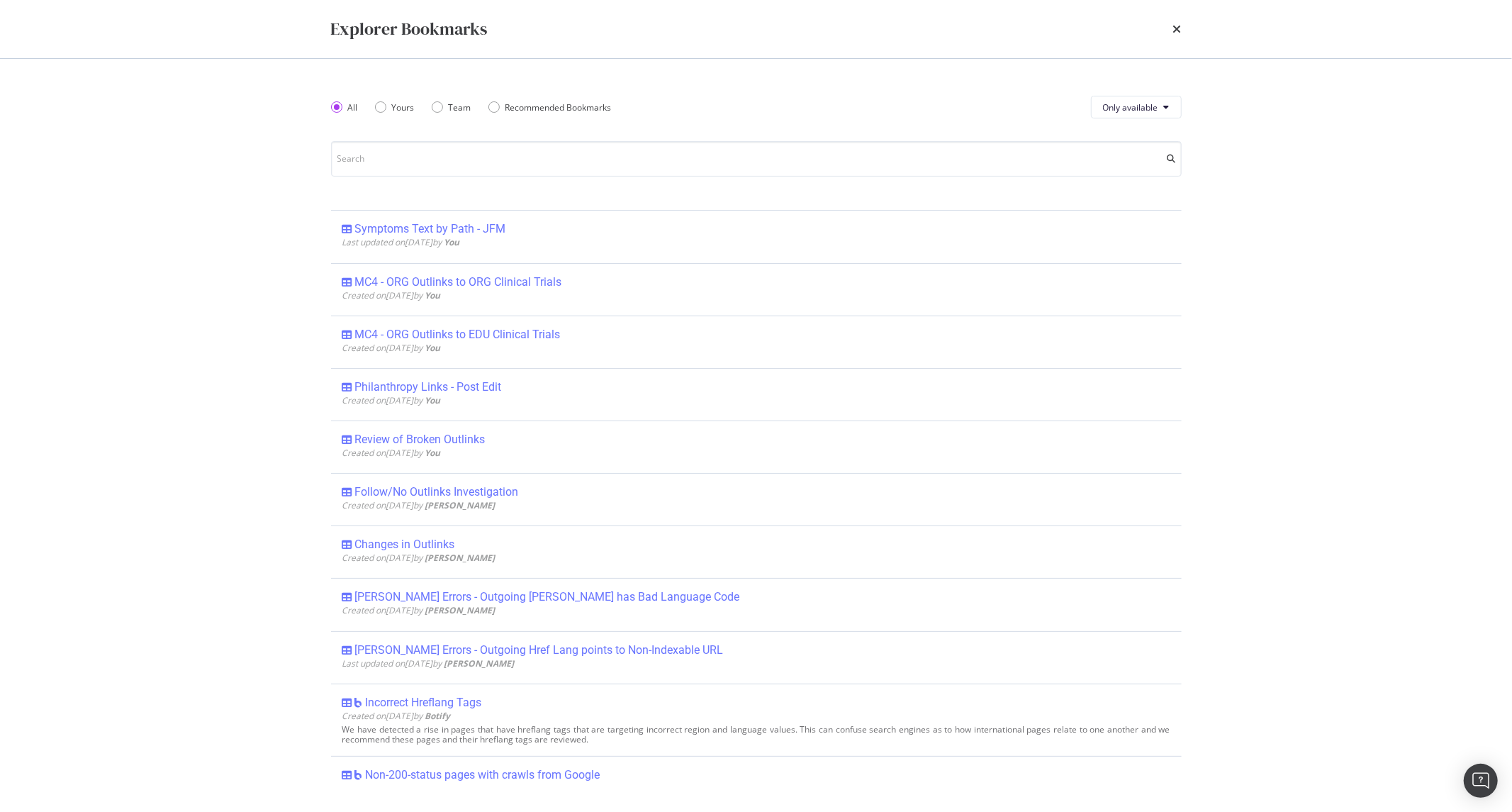
scroll to position [315, 0]
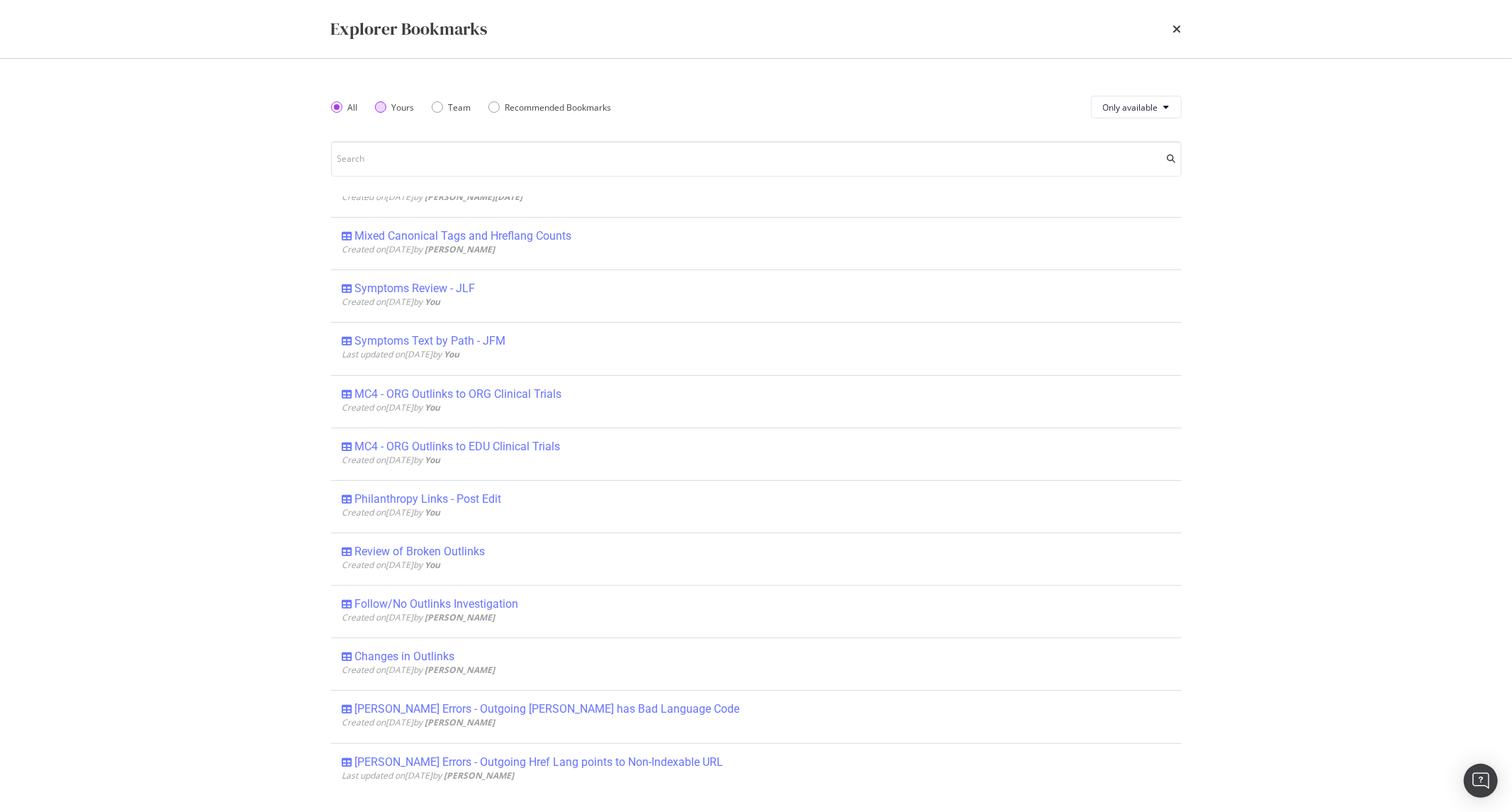
click at [406, 105] on div "Yours" at bounding box center [404, 107] width 23 height 13
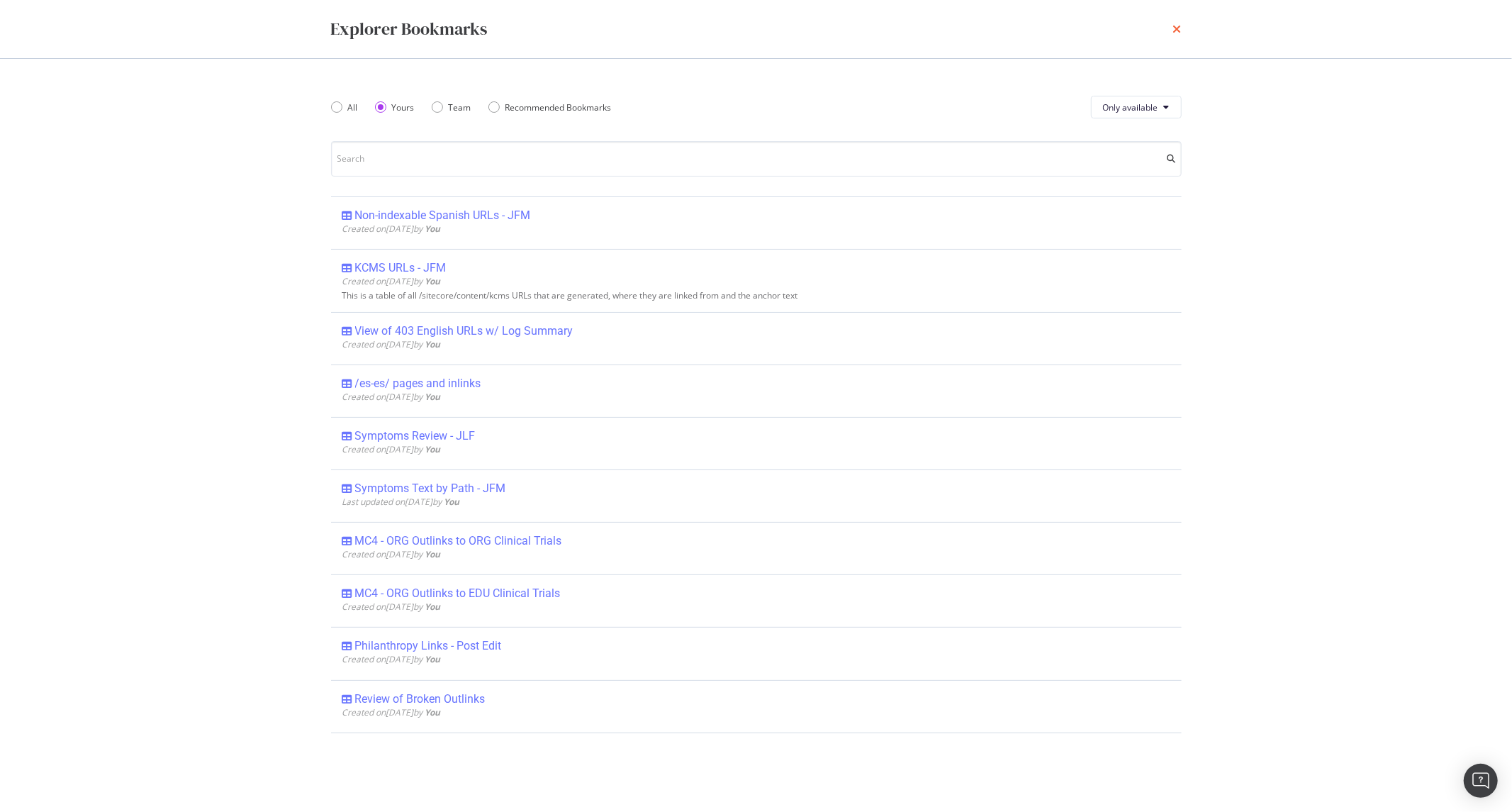
click at [1177, 31] on icon "times" at bounding box center [1177, 29] width 9 height 12
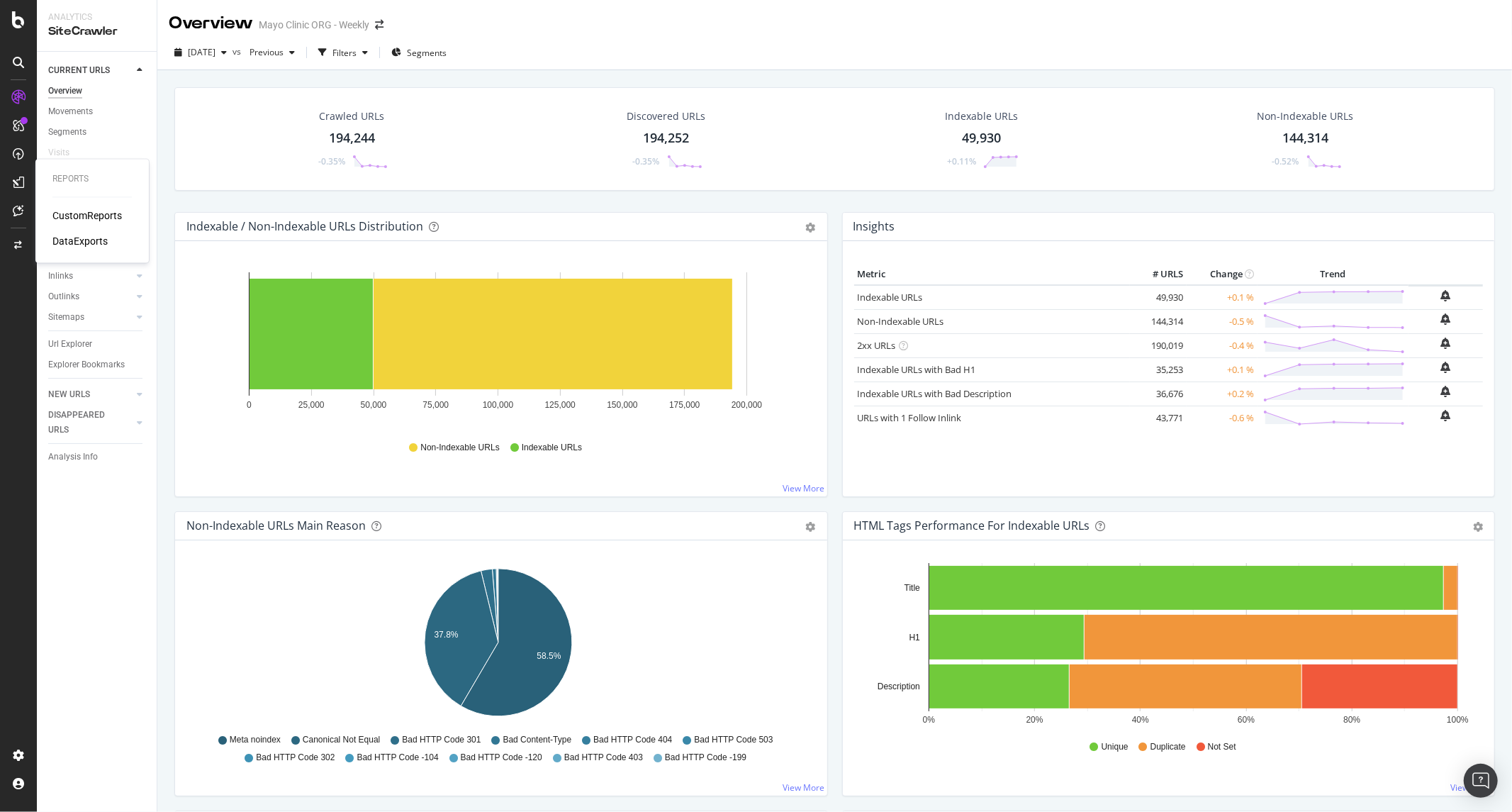
click at [85, 232] on div "CustomReports DataExports" at bounding box center [91, 228] width 79 height 39
click at [85, 238] on div "DataExports" at bounding box center [79, 242] width 55 height 14
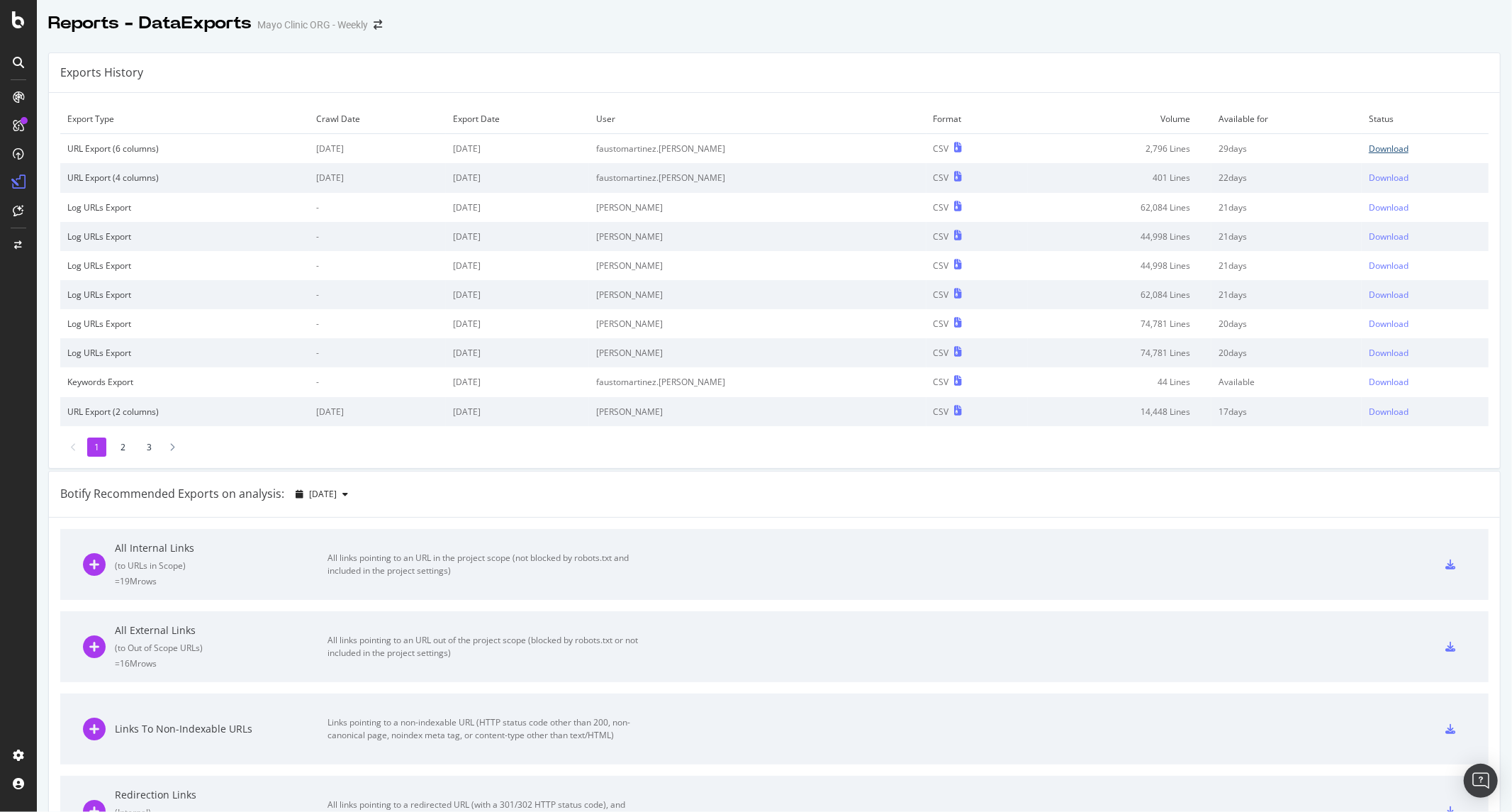
click at [1369, 149] on div "Download" at bounding box center [1388, 148] width 39 height 13
click at [954, 147] on icon at bounding box center [958, 147] width 8 height 10
click at [82, 152] on div "SiteCrawler" at bounding box center [77, 156] width 50 height 14
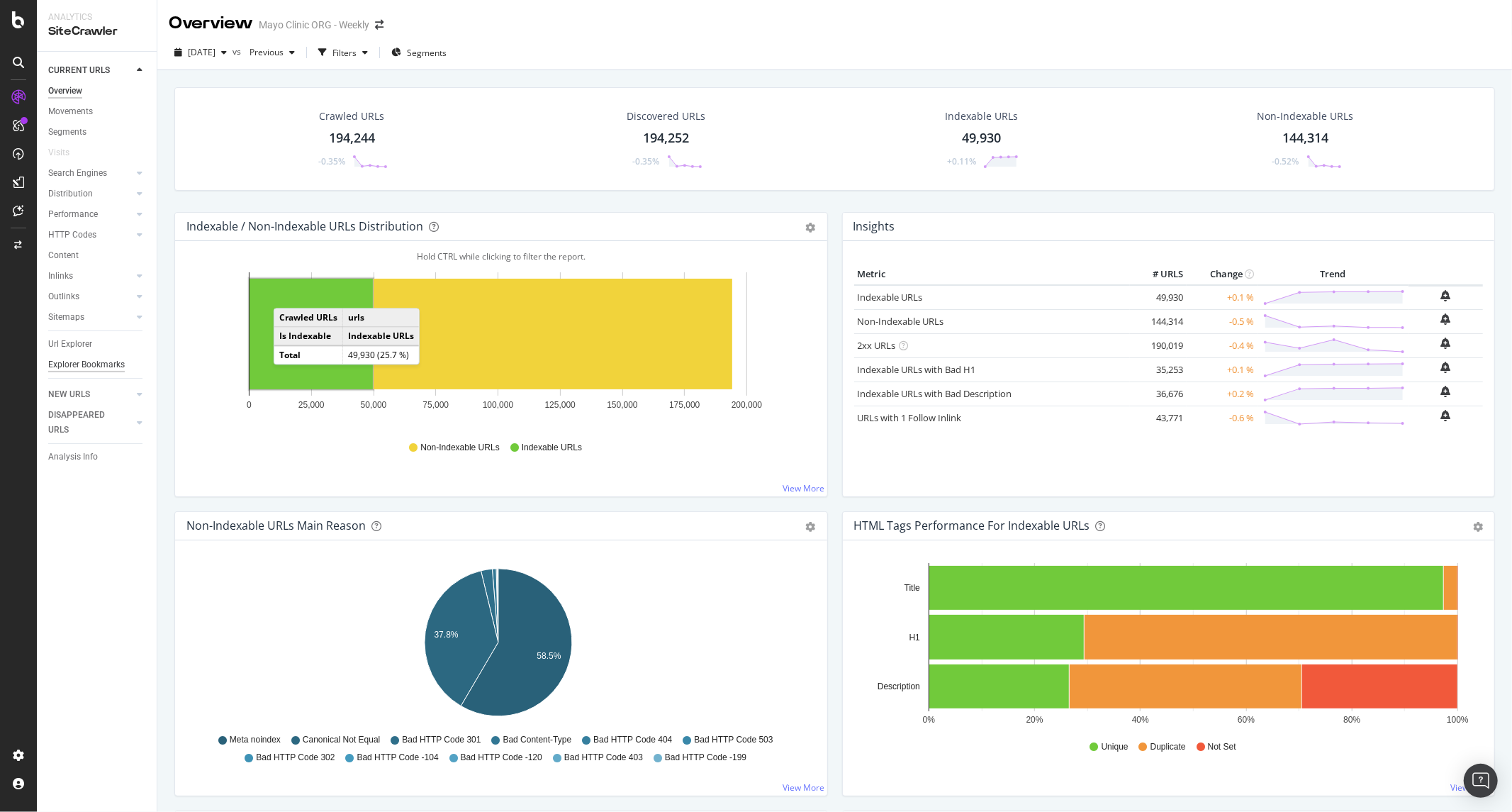
drag, startPoint x: 65, startPoint y: 341, endPoint x: 67, endPoint y: 364, distance: 23.1
click at [65, 341] on div "Url Explorer" at bounding box center [70, 344] width 44 height 14
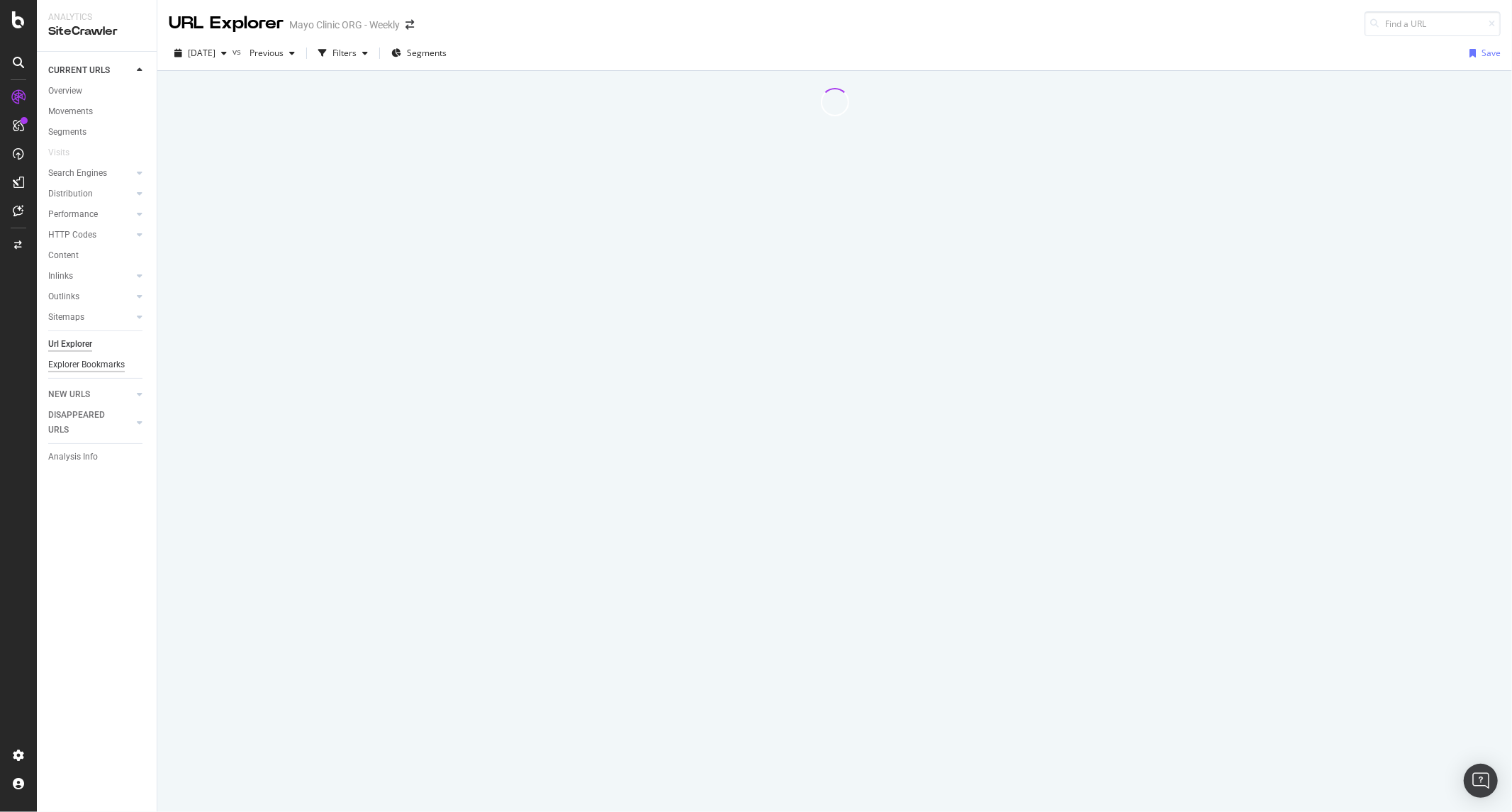
click at [67, 369] on div "Explorer Bookmarks" at bounding box center [86, 364] width 76 height 14
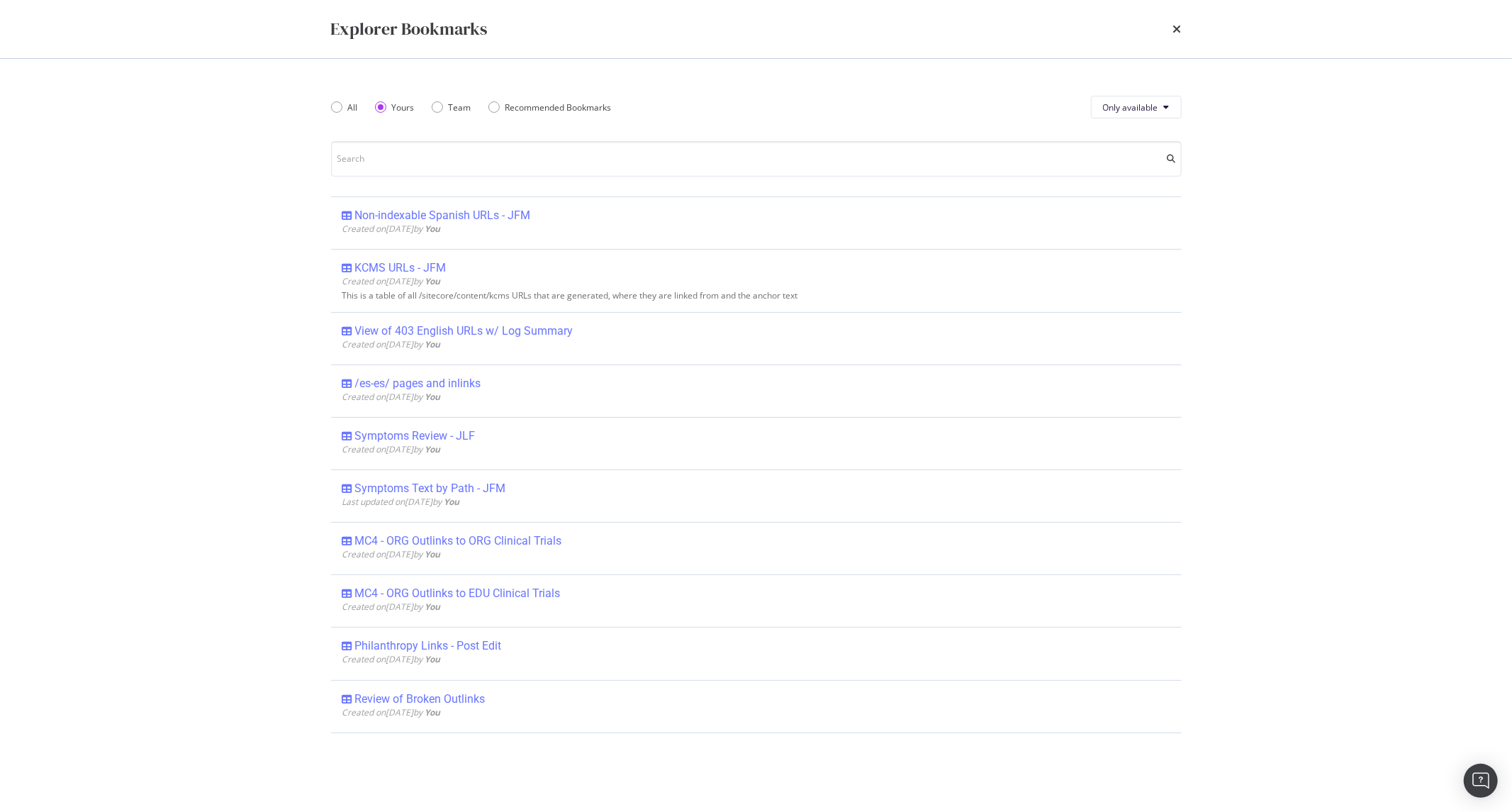
click at [275, 250] on div "Explorer Bookmarks All Yours Team Recommended Bookmarks Only available Non-inde…" at bounding box center [756, 406] width 1512 height 812
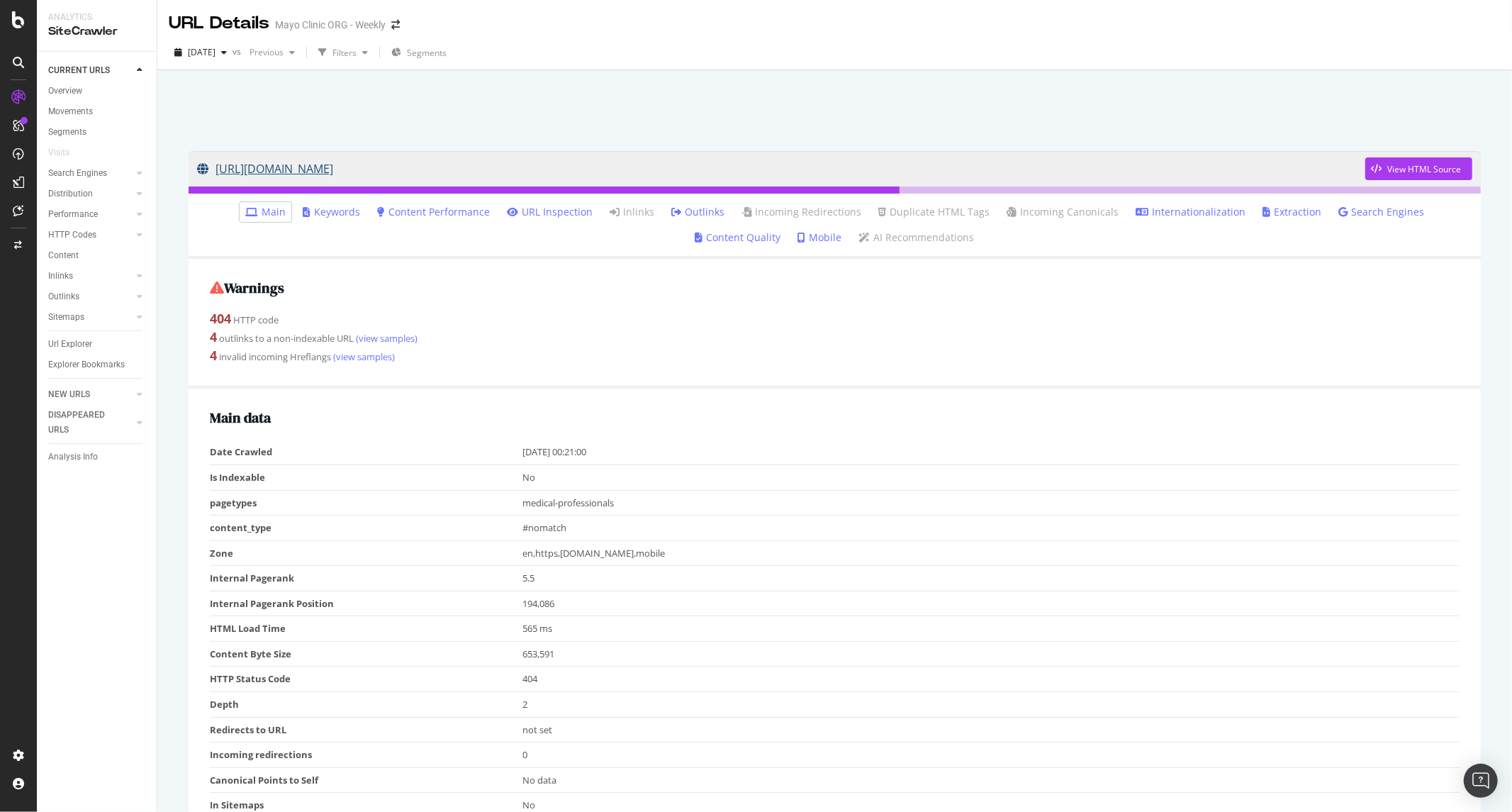
drag, startPoint x: 455, startPoint y: 173, endPoint x: 795, endPoint y: 183, distance: 340.1
click at [795, 183] on link "[URL][DOMAIN_NAME]" at bounding box center [781, 169] width 1168 height 36
click at [615, 170] on link "[URL][DOMAIN_NAME]" at bounding box center [781, 169] width 1168 height 36
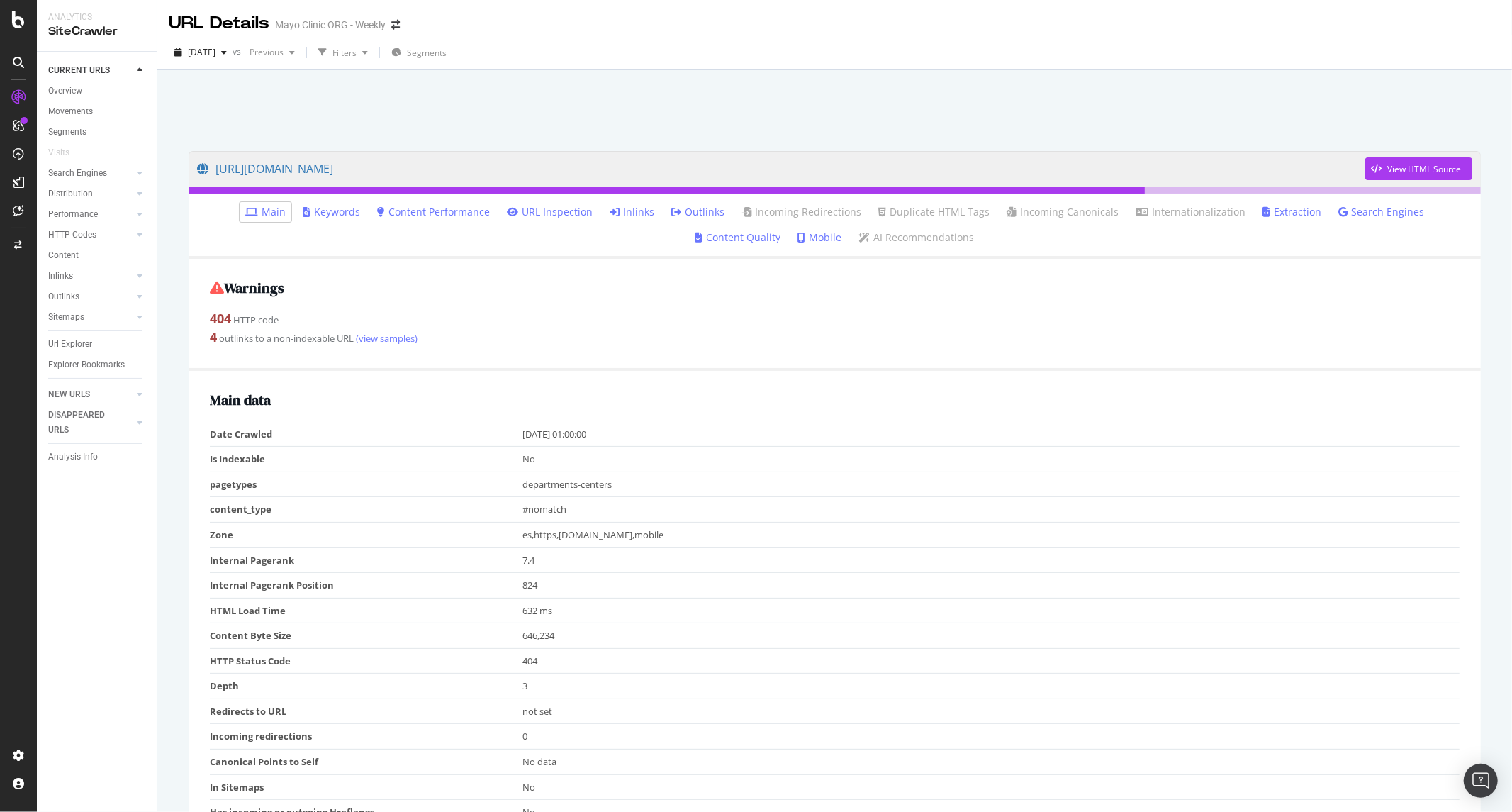
click at [610, 216] on link "Inlinks" at bounding box center [632, 212] width 44 height 14
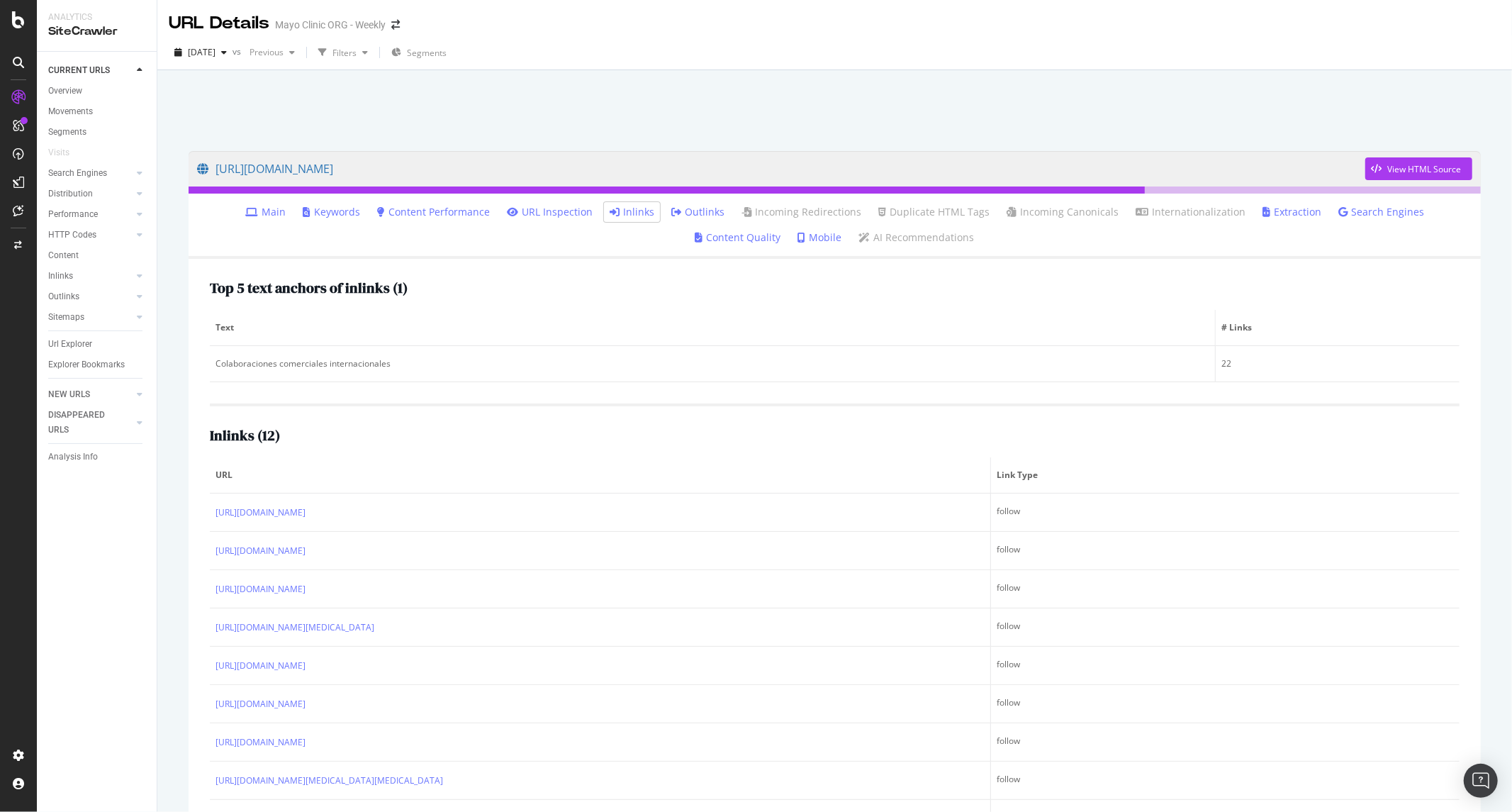
click at [604, 220] on li "Inlinks" at bounding box center [632, 212] width 56 height 20
click at [610, 213] on link "Inlinks" at bounding box center [632, 212] width 44 height 14
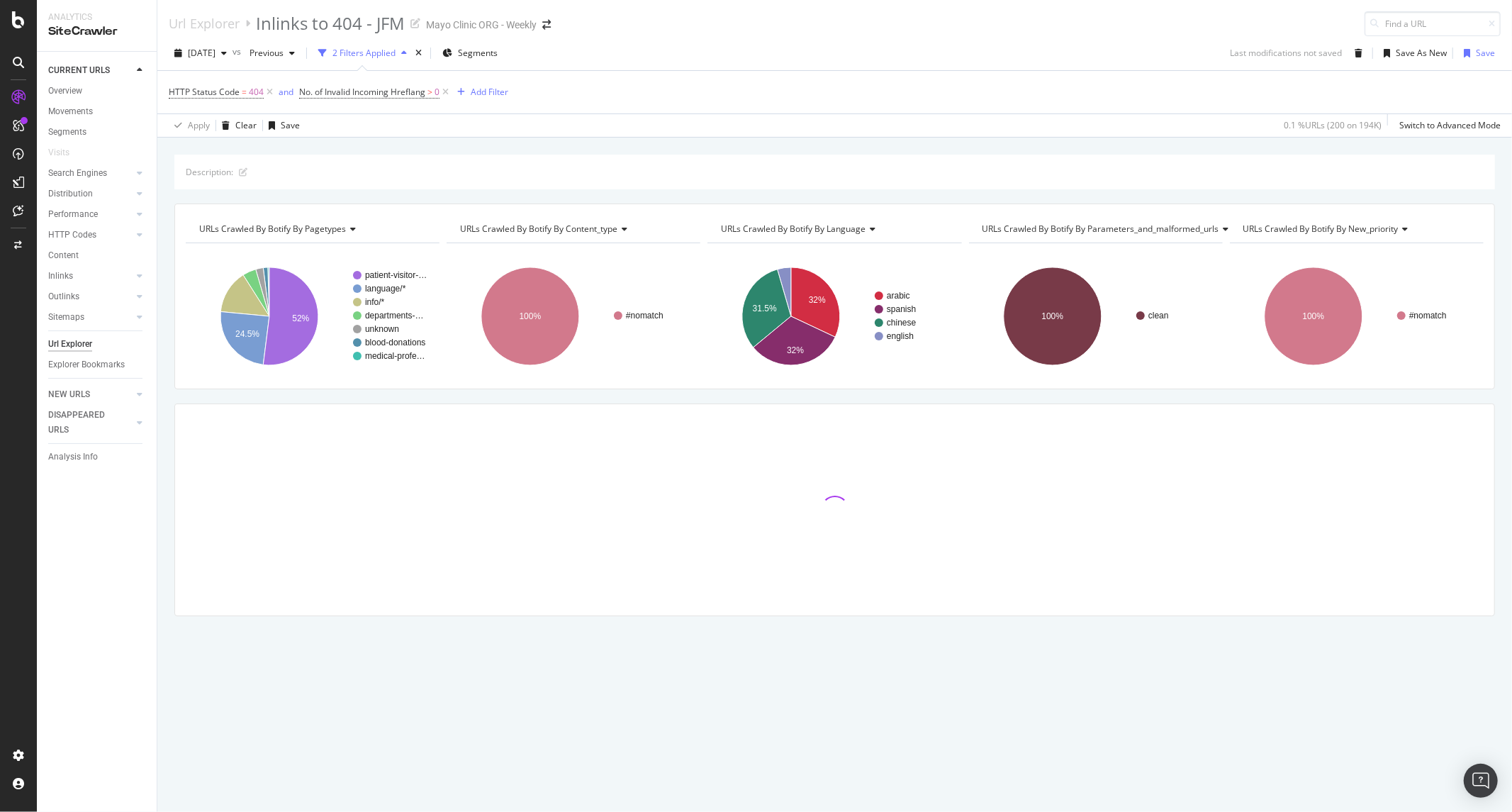
drag, startPoint x: 271, startPoint y: 95, endPoint x: 390, endPoint y: 112, distance: 120.2
click at [387, 114] on div "HTTP Status Code = 404 and No. of Invalid Incoming Hreflang > 0 Add Filter" at bounding box center [834, 92] width 1332 height 42
click at [441, 95] on icon at bounding box center [445, 92] width 13 height 14
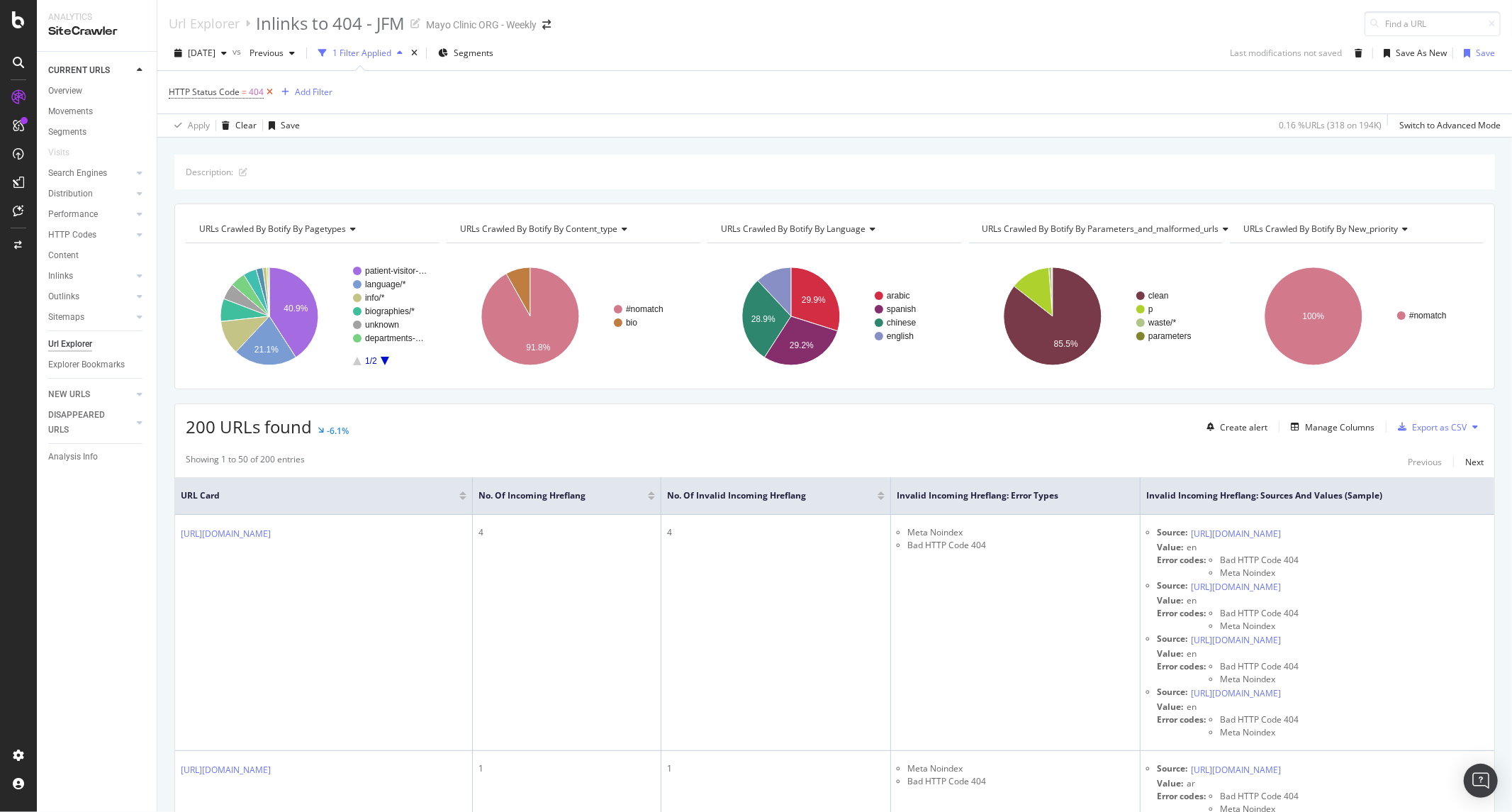
click at [270, 92] on icon at bounding box center [270, 92] width 13 height 14
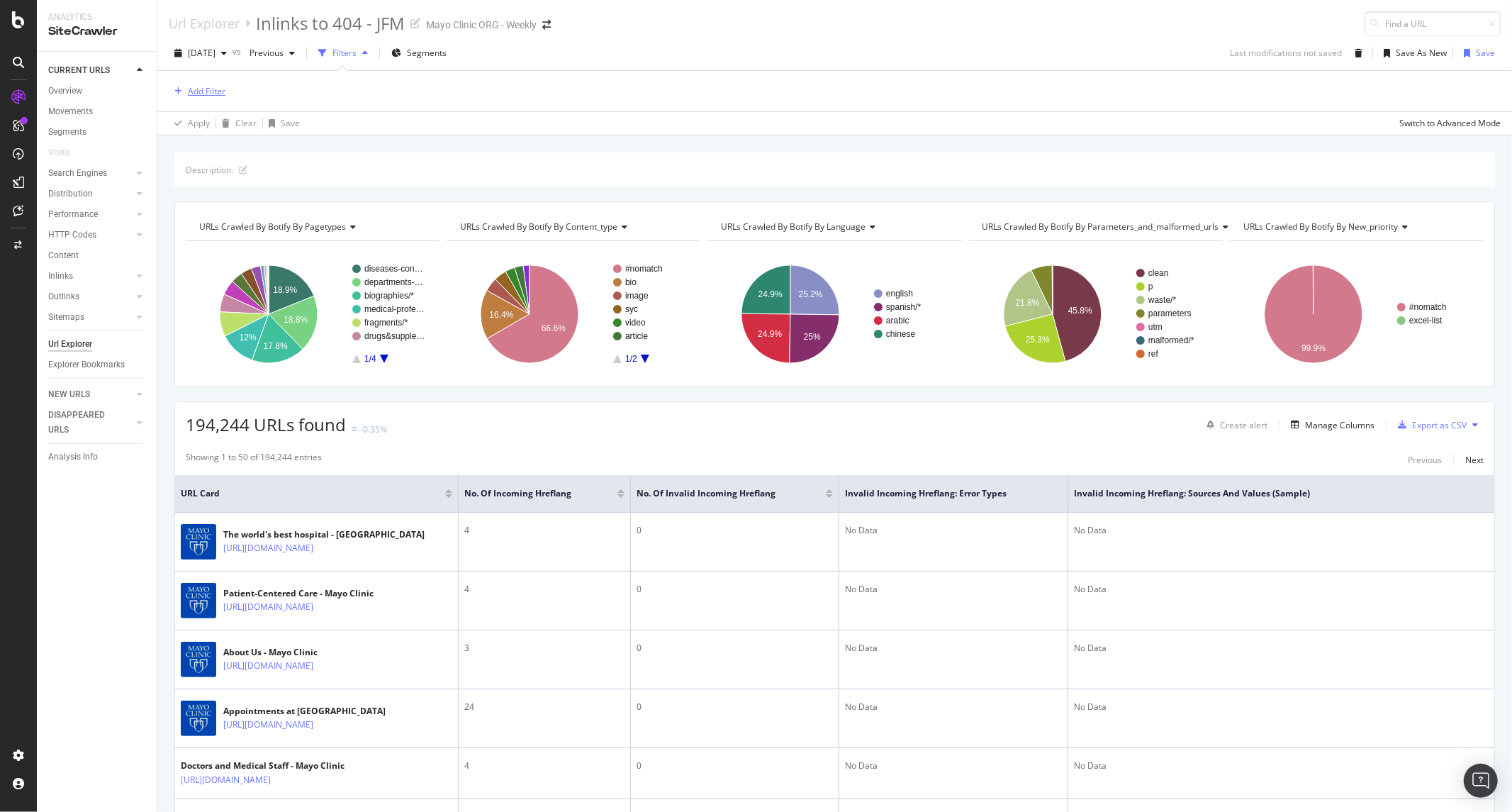
drag, startPoint x: 215, startPoint y: 73, endPoint x: 209, endPoint y: 89, distance: 17.1
click at [211, 79] on div "Add Filter" at bounding box center [834, 92] width 1332 height 40
click at [209, 89] on div "Add Filter" at bounding box center [206, 91] width 38 height 13
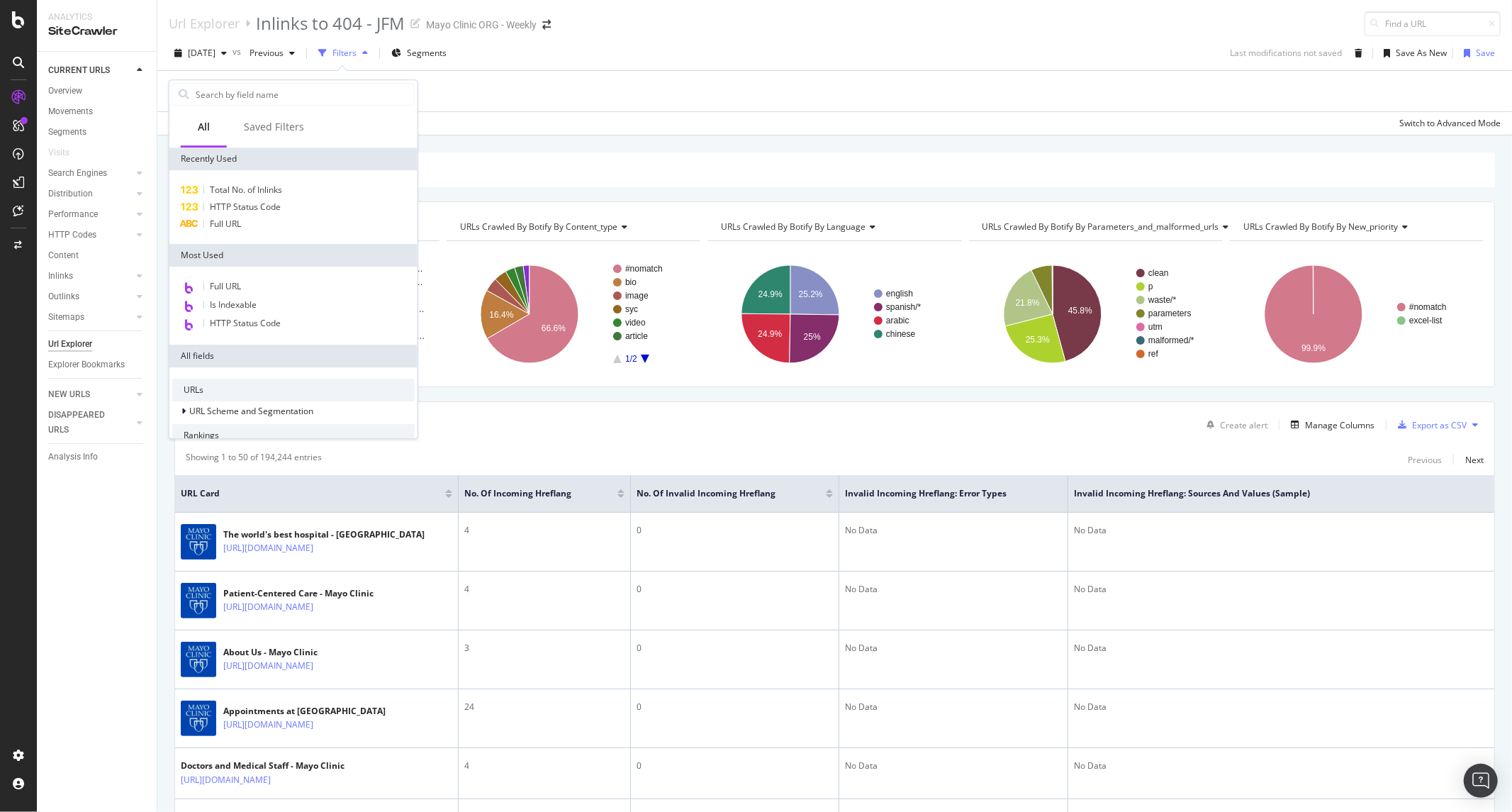
click at [580, 133] on div "Apply Clear Save Switch to Advanced Mode" at bounding box center [834, 123] width 1354 height 23
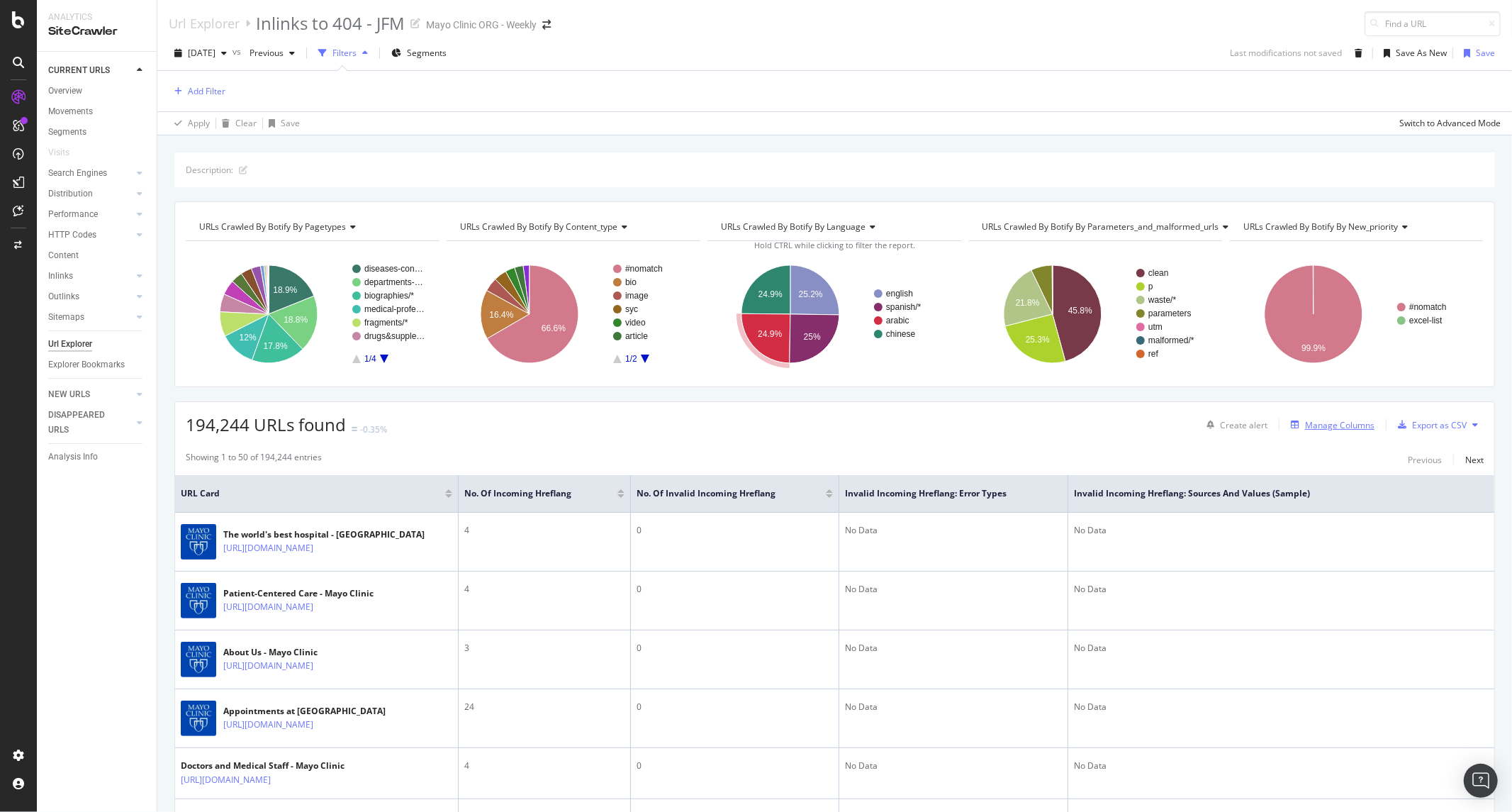
click at [1335, 428] on div "Manage Columns" at bounding box center [1340, 425] width 69 height 13
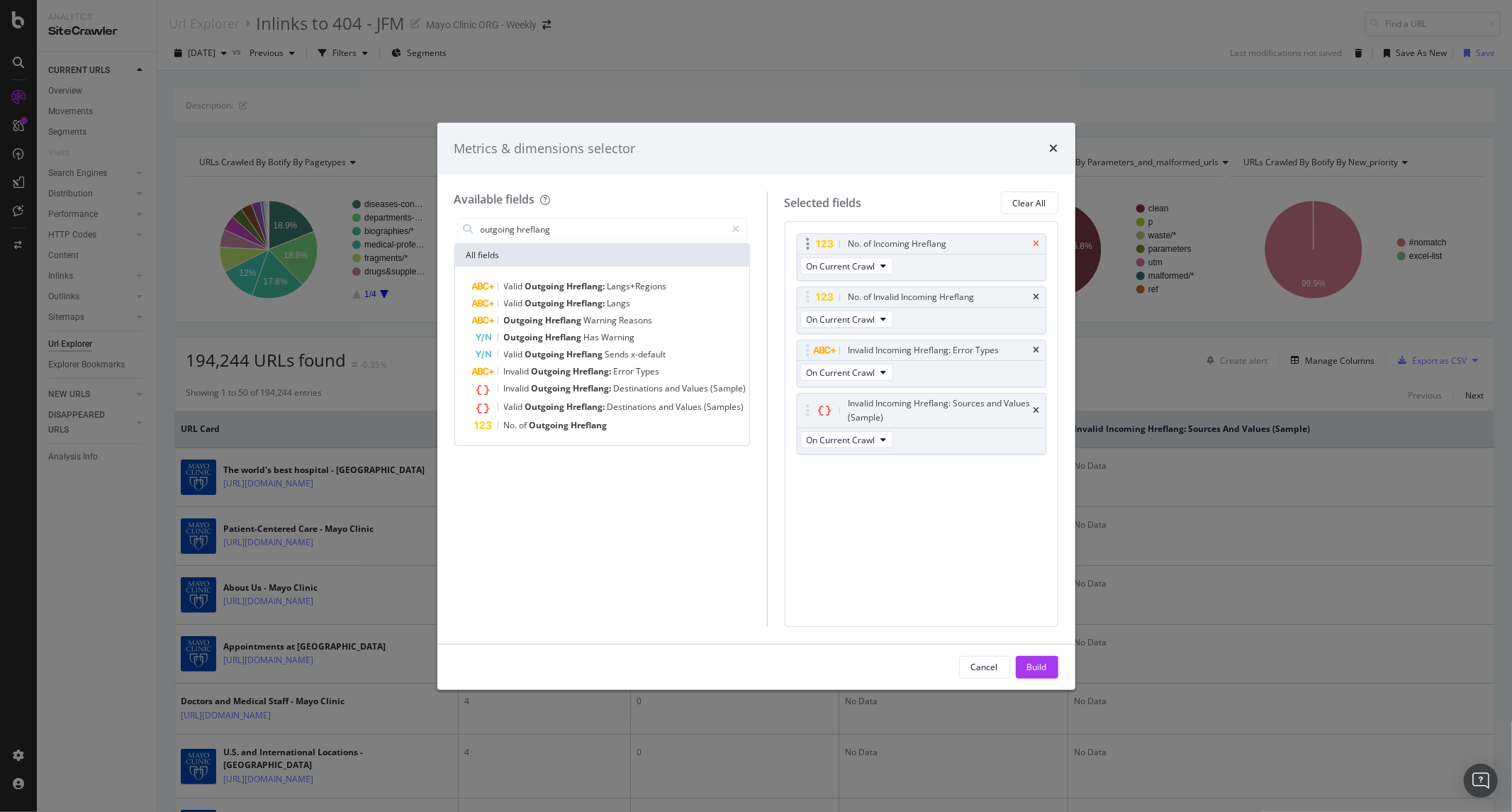
type input "outgoing hreflang"
click at [1036, 243] on icon "times" at bounding box center [1036, 244] width 7 height 9
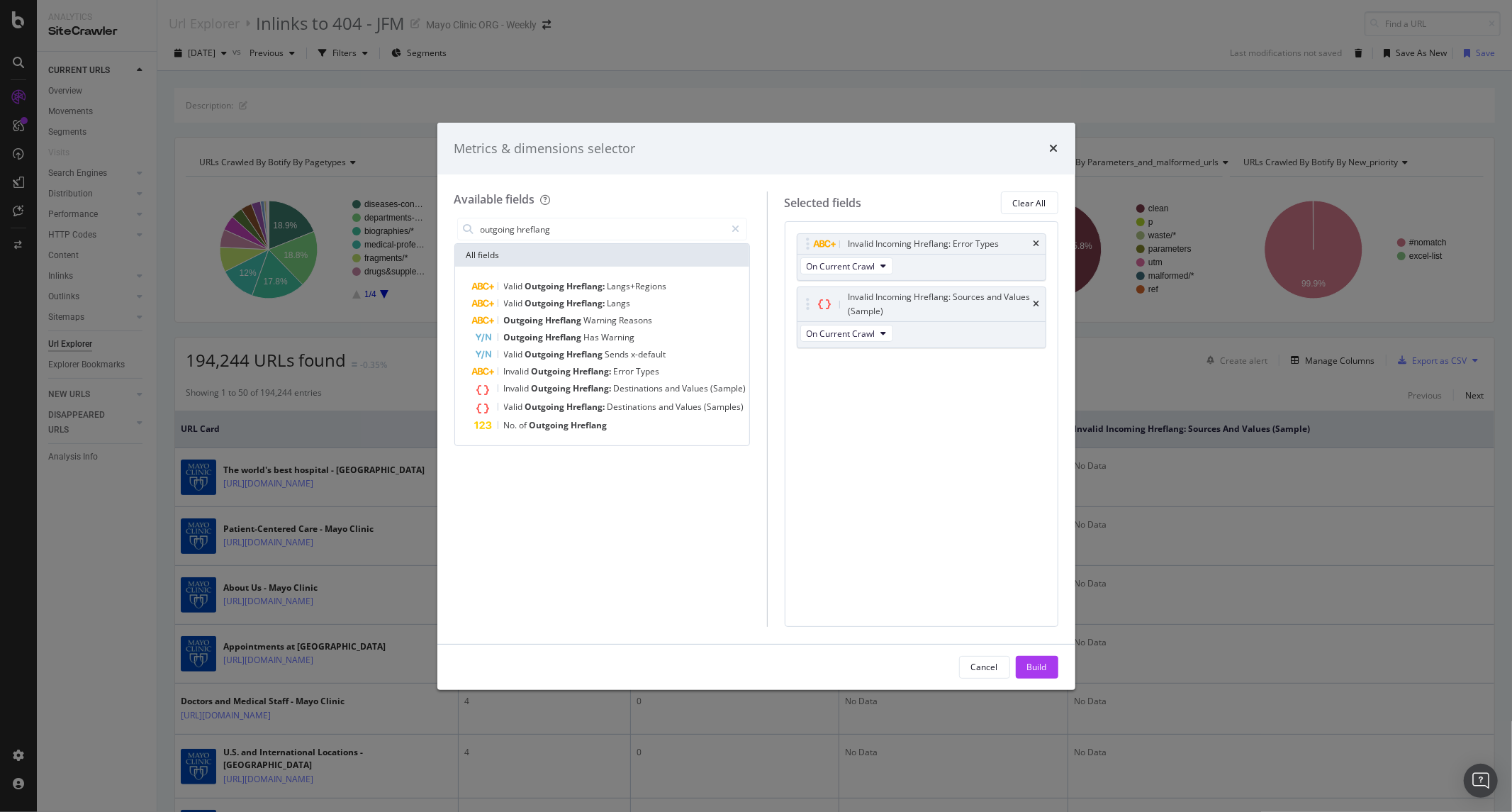
click at [1036, 243] on icon "times" at bounding box center [1036, 244] width 7 height 9
click at [1036, 243] on div "Invalid Incoming Hreflang: Sources and Values (Sample)" at bounding box center [922, 250] width 248 height 34
click at [1032, 256] on div "Invalid Incoming Hreflang: Sources and Values (Sample)" at bounding box center [922, 250] width 248 height 34
click at [1036, 250] on icon "times" at bounding box center [1036, 250] width 7 height 9
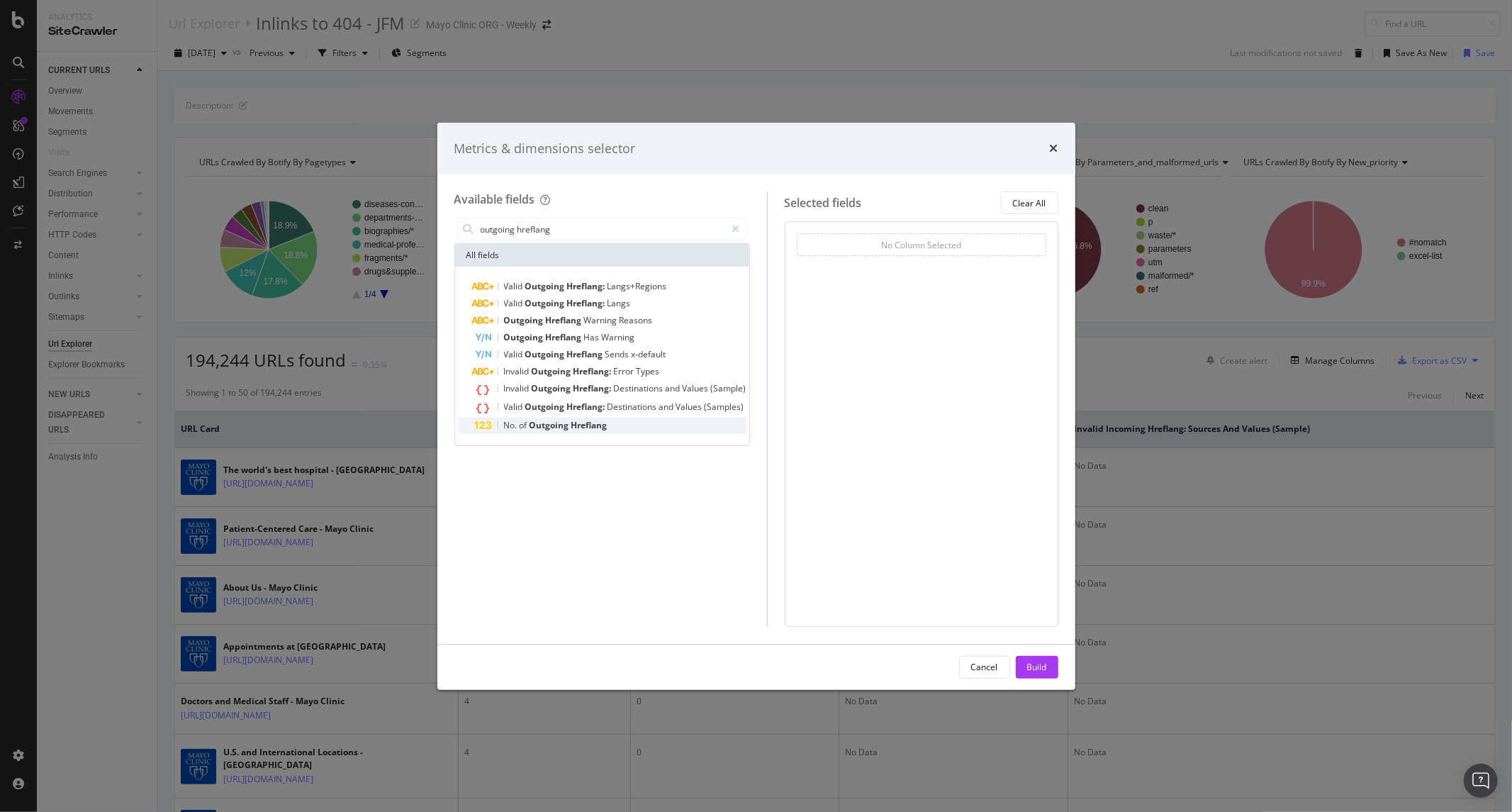
click at [564, 423] on span "Outgoing" at bounding box center [550, 425] width 41 height 13
click at [911, 260] on span "Total" at bounding box center [912, 266] width 20 height 13
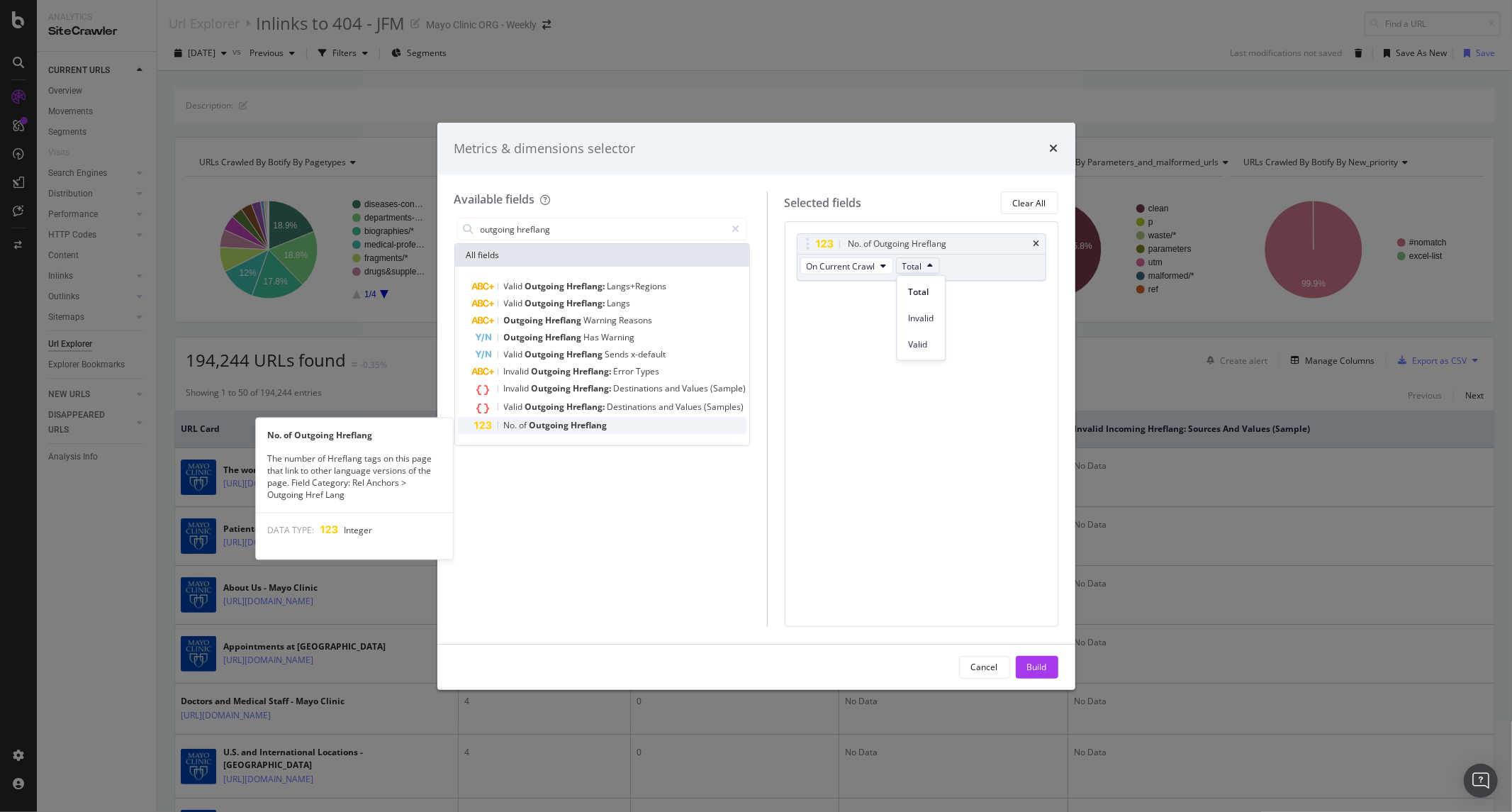
click at [613, 429] on div "No. of Outgoing Hreflang" at bounding box center [611, 426] width 272 height 17
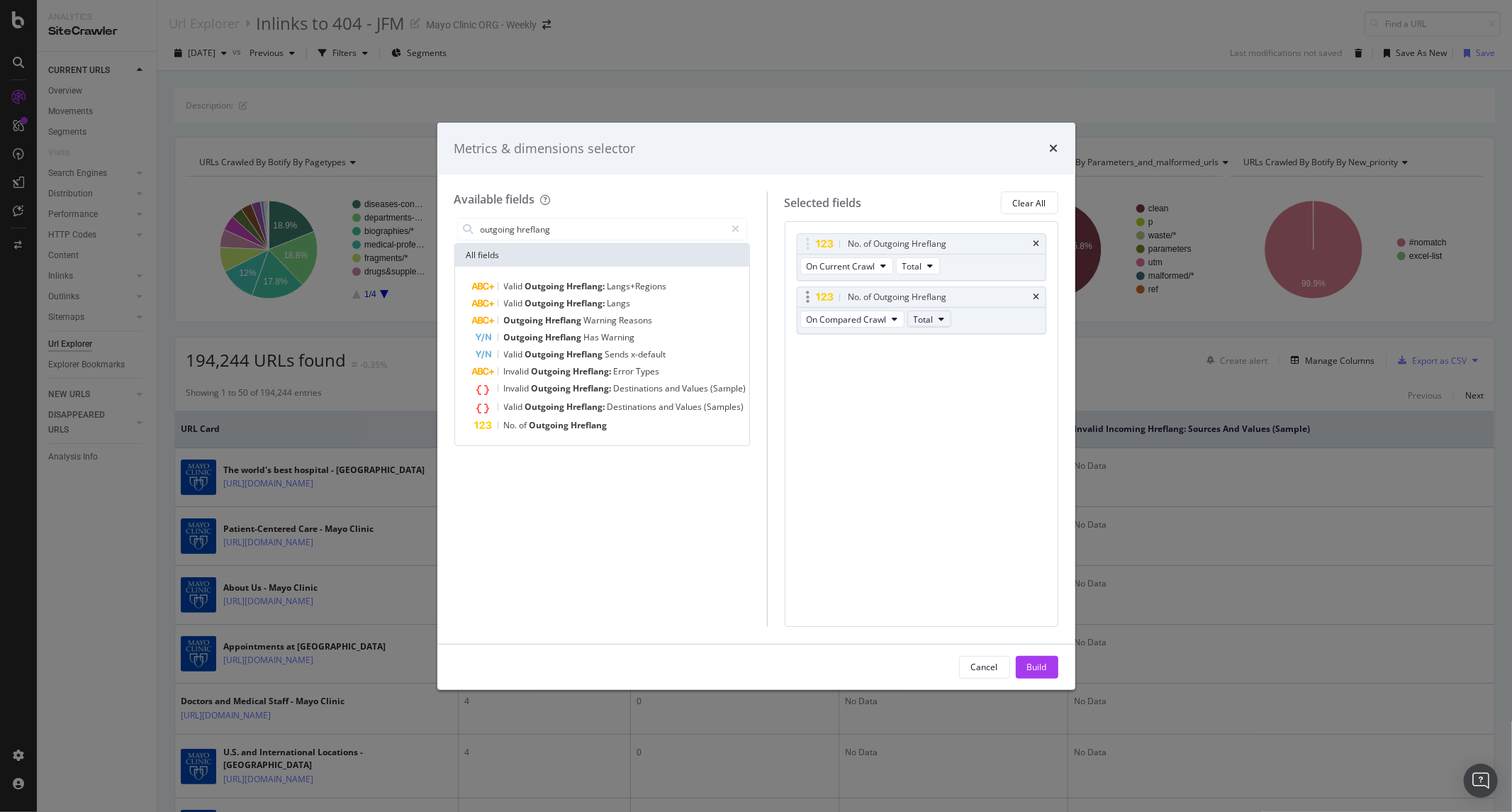
click at [923, 322] on span "Total" at bounding box center [924, 319] width 20 height 13
click at [939, 372] on span "Invalid" at bounding box center [931, 371] width 25 height 13
click at [869, 321] on span "On Compared Crawl" at bounding box center [846, 319] width 80 height 13
click at [862, 339] on span "On Current Crawl" at bounding box center [853, 345] width 82 height 13
click at [888, 349] on div "No. of Outgoing Hreflang On Current Crawl Total No. of Outgoing Hreflang On Cur…" at bounding box center [921, 299] width 249 height 131
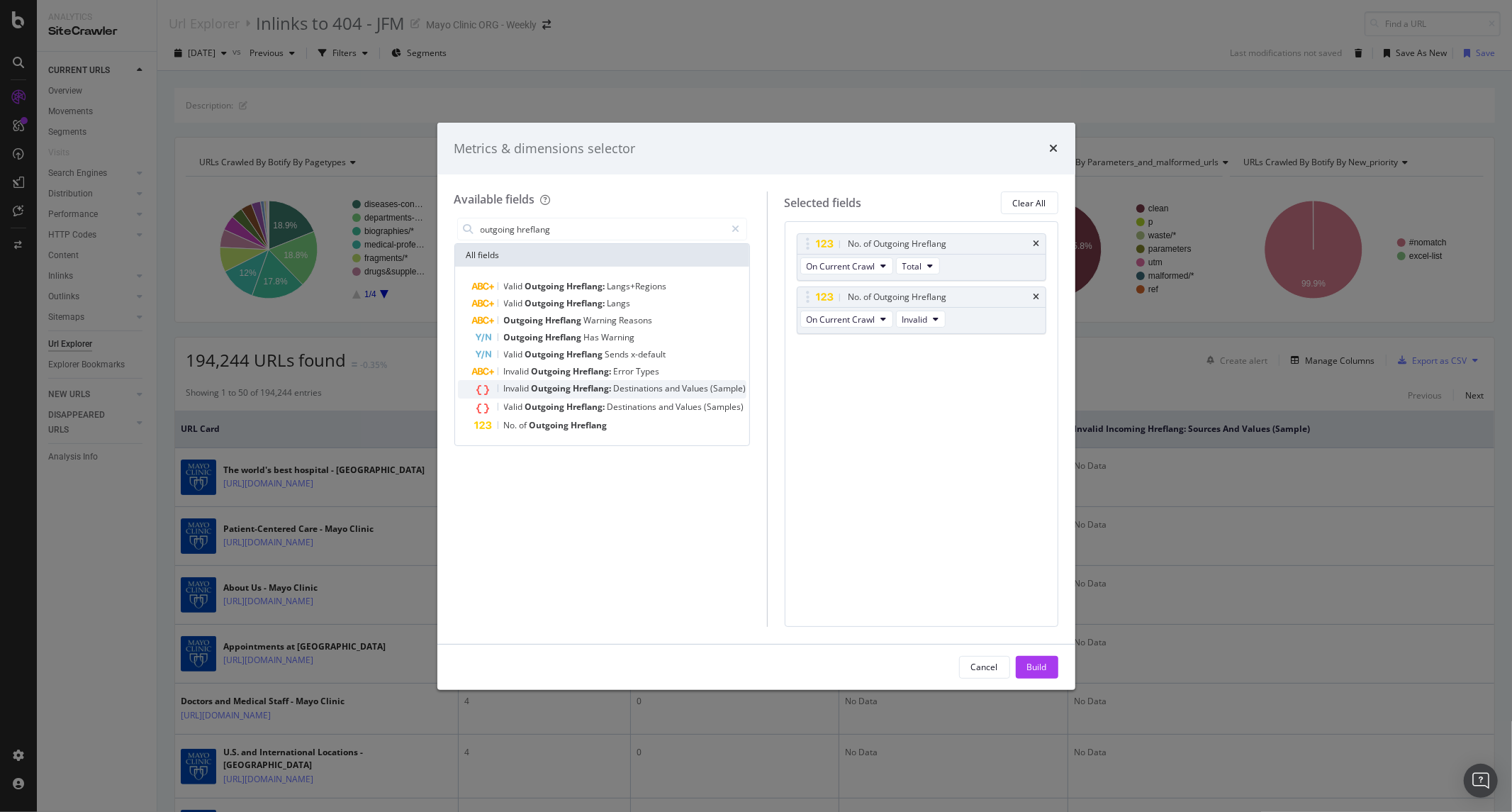
click at [631, 384] on span "Destinations" at bounding box center [639, 388] width 52 height 13
click at [871, 427] on div "No. of Outgoing Hreflang On Current Crawl Total No. of Outgoing Hreflang On Cur…" at bounding box center [921, 332] width 249 height 198
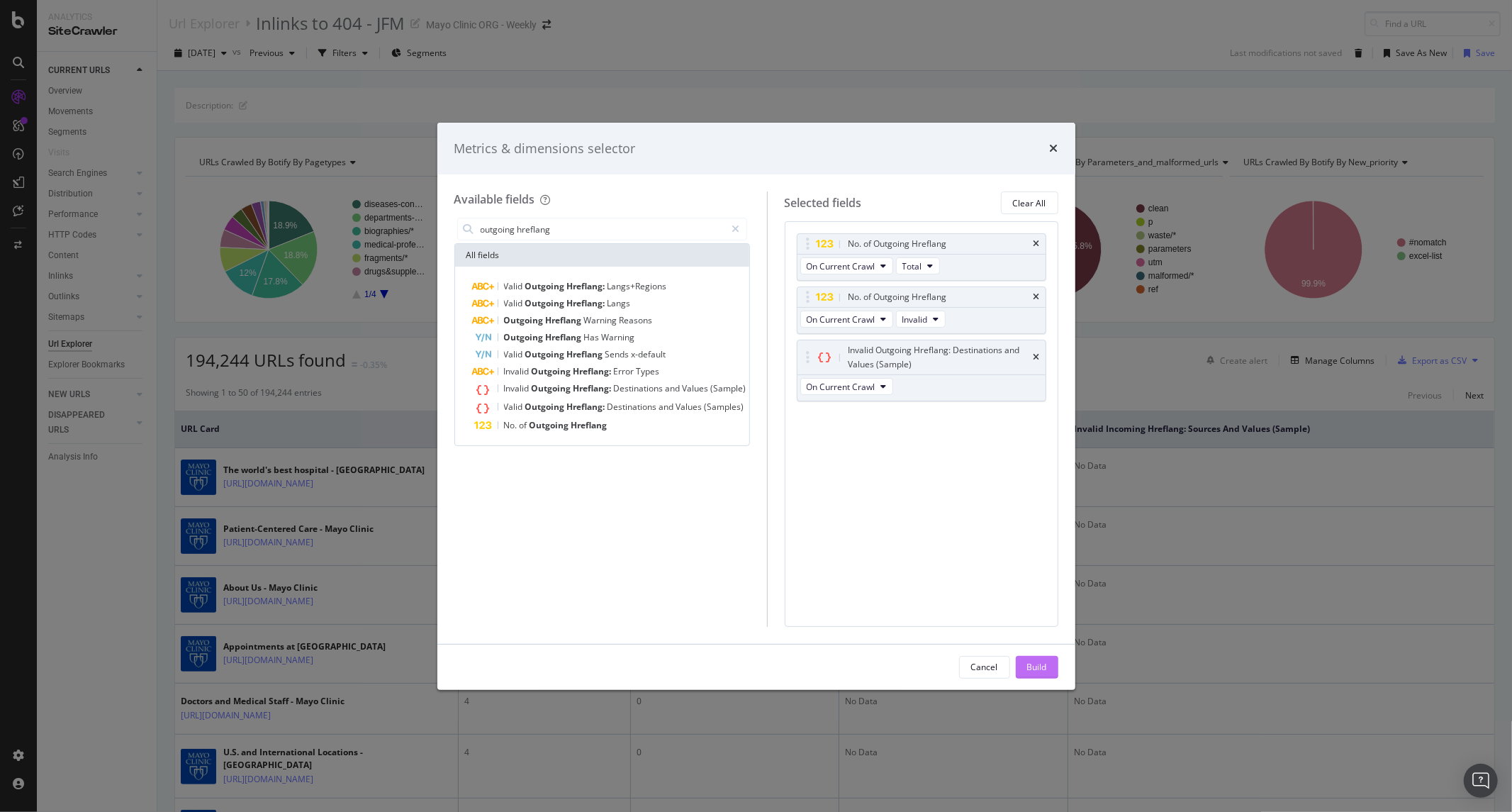
click at [1051, 662] on button "Build" at bounding box center [1037, 668] width 42 height 23
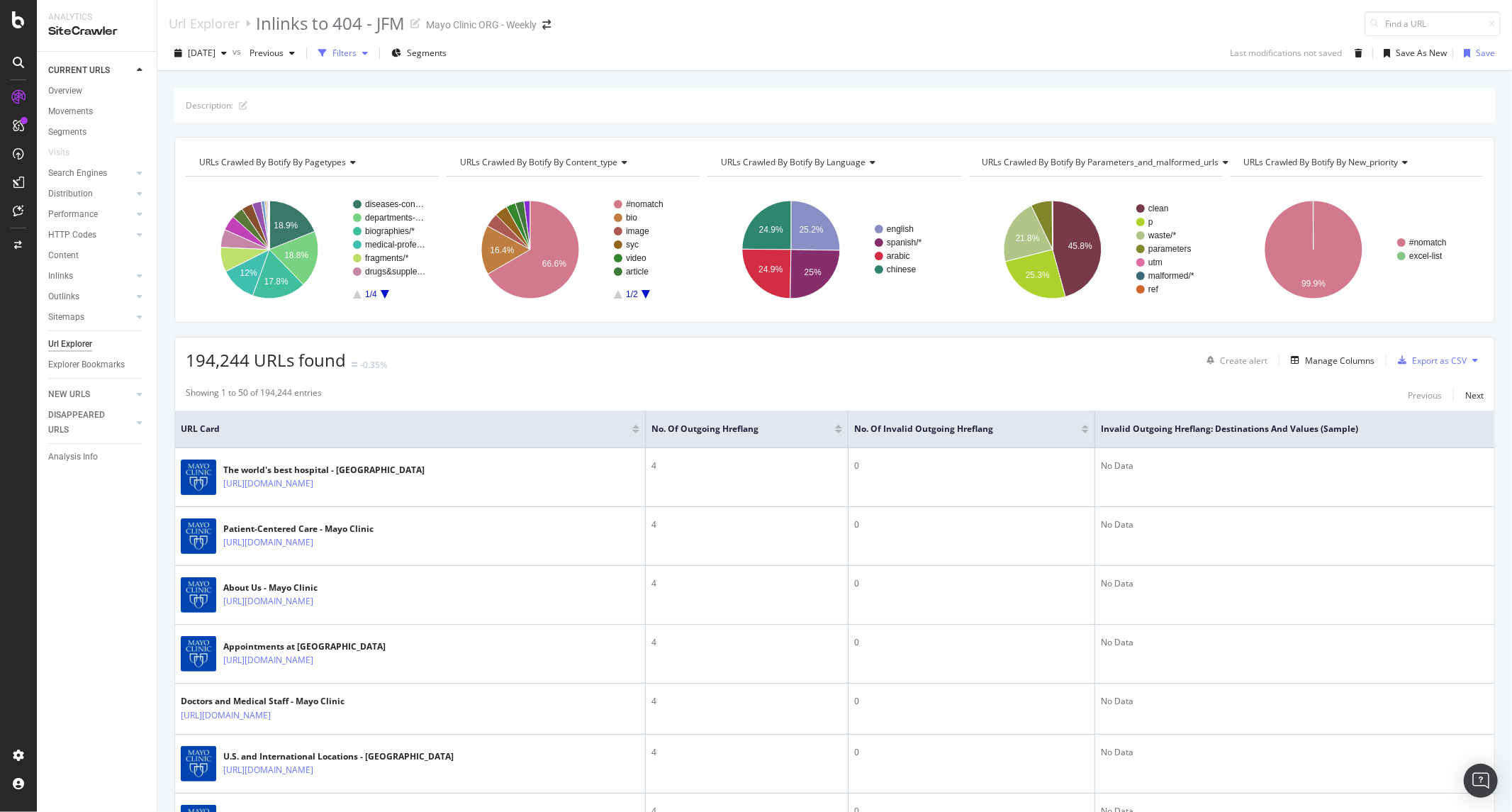
click at [365, 41] on button "Filters" at bounding box center [343, 53] width 61 height 23
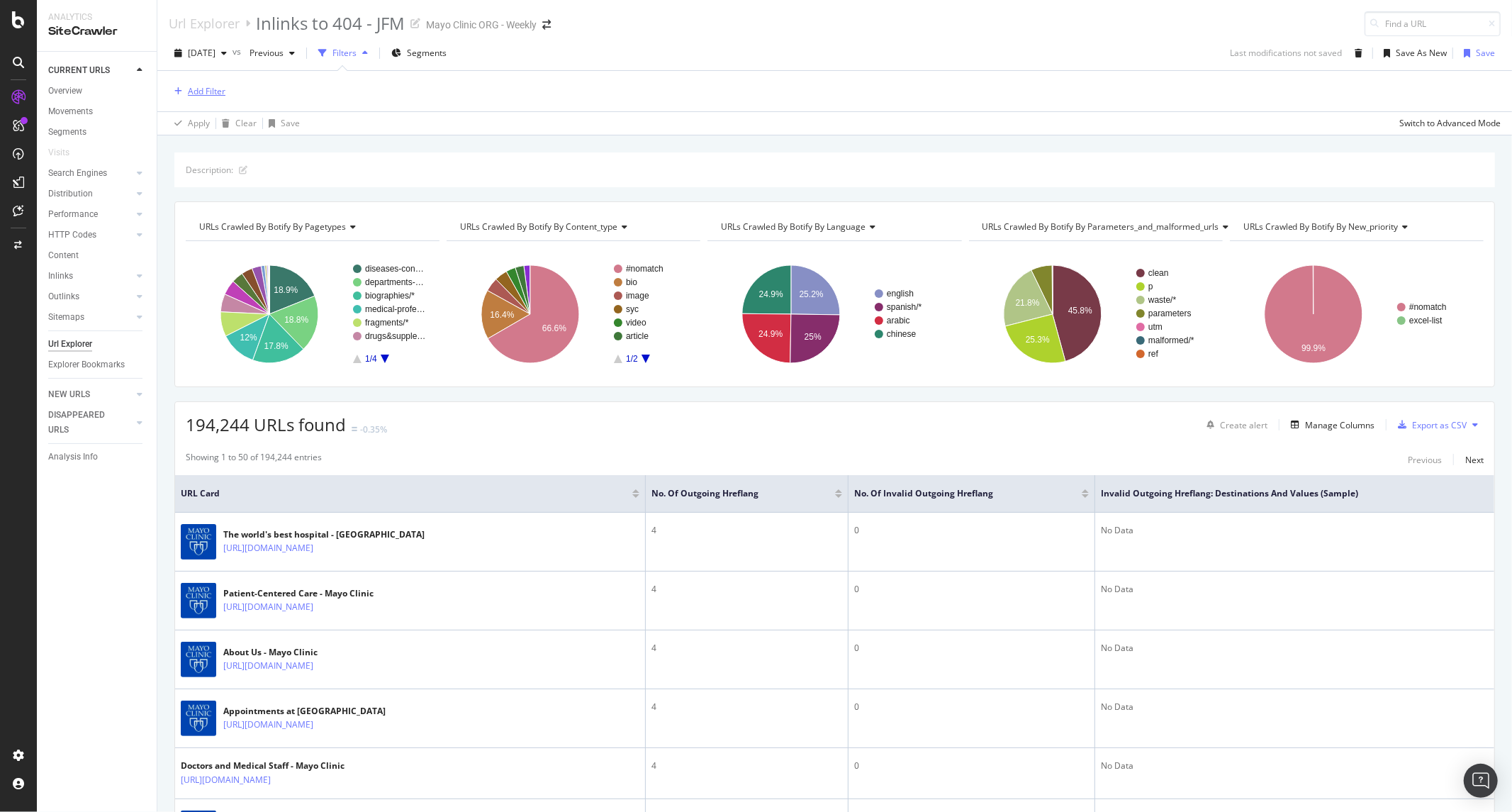
drag, startPoint x: 226, startPoint y: 91, endPoint x: 219, endPoint y: 91, distance: 7.0
click at [225, 91] on div "Add Filter" at bounding box center [834, 92] width 1332 height 40
click at [218, 91] on div "Add Filter" at bounding box center [206, 91] width 38 height 13
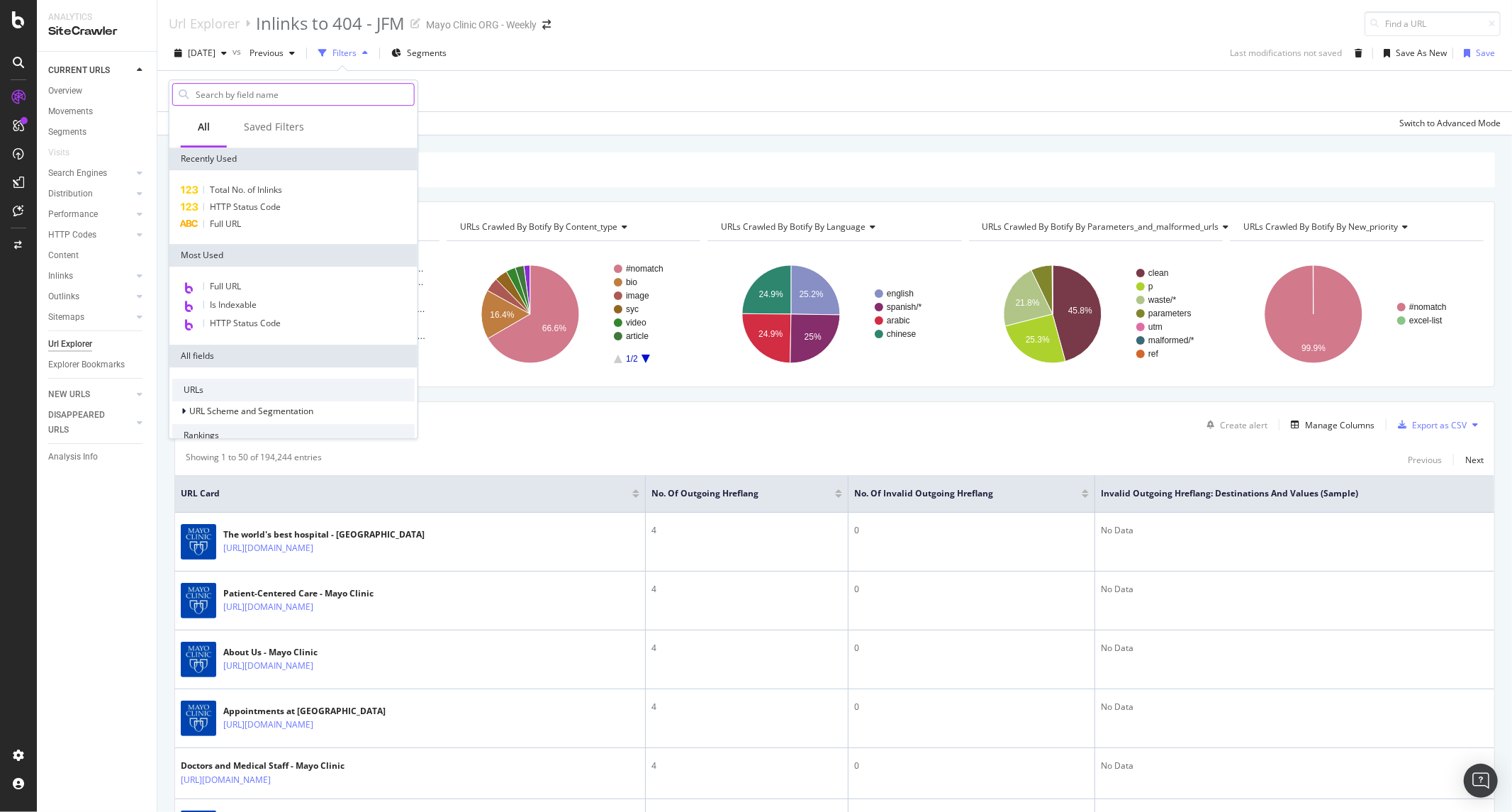
click at [253, 93] on input "text" at bounding box center [304, 94] width 220 height 21
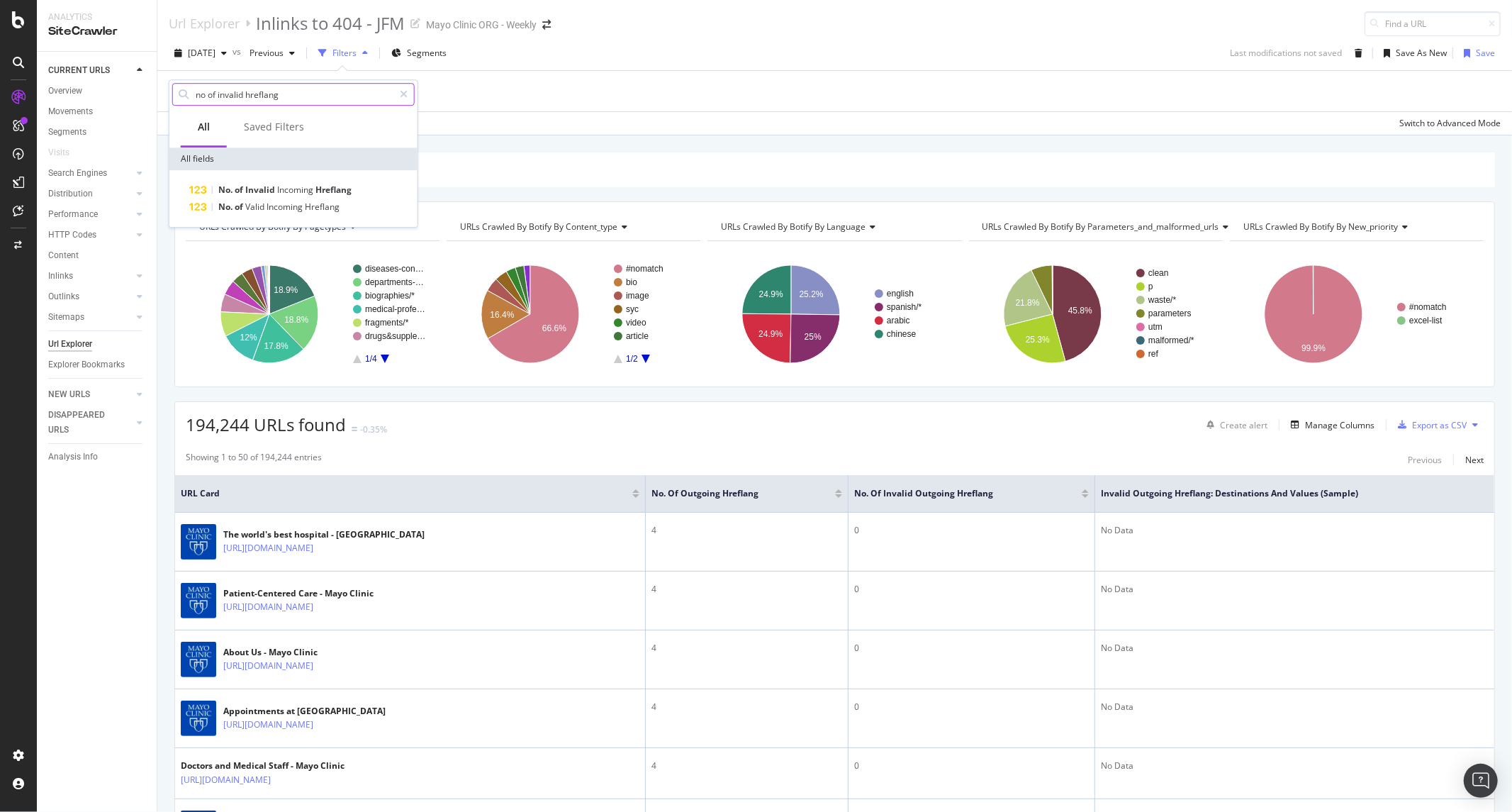
click at [294, 91] on input "no of invalid hreflang" at bounding box center [294, 94] width 199 height 21
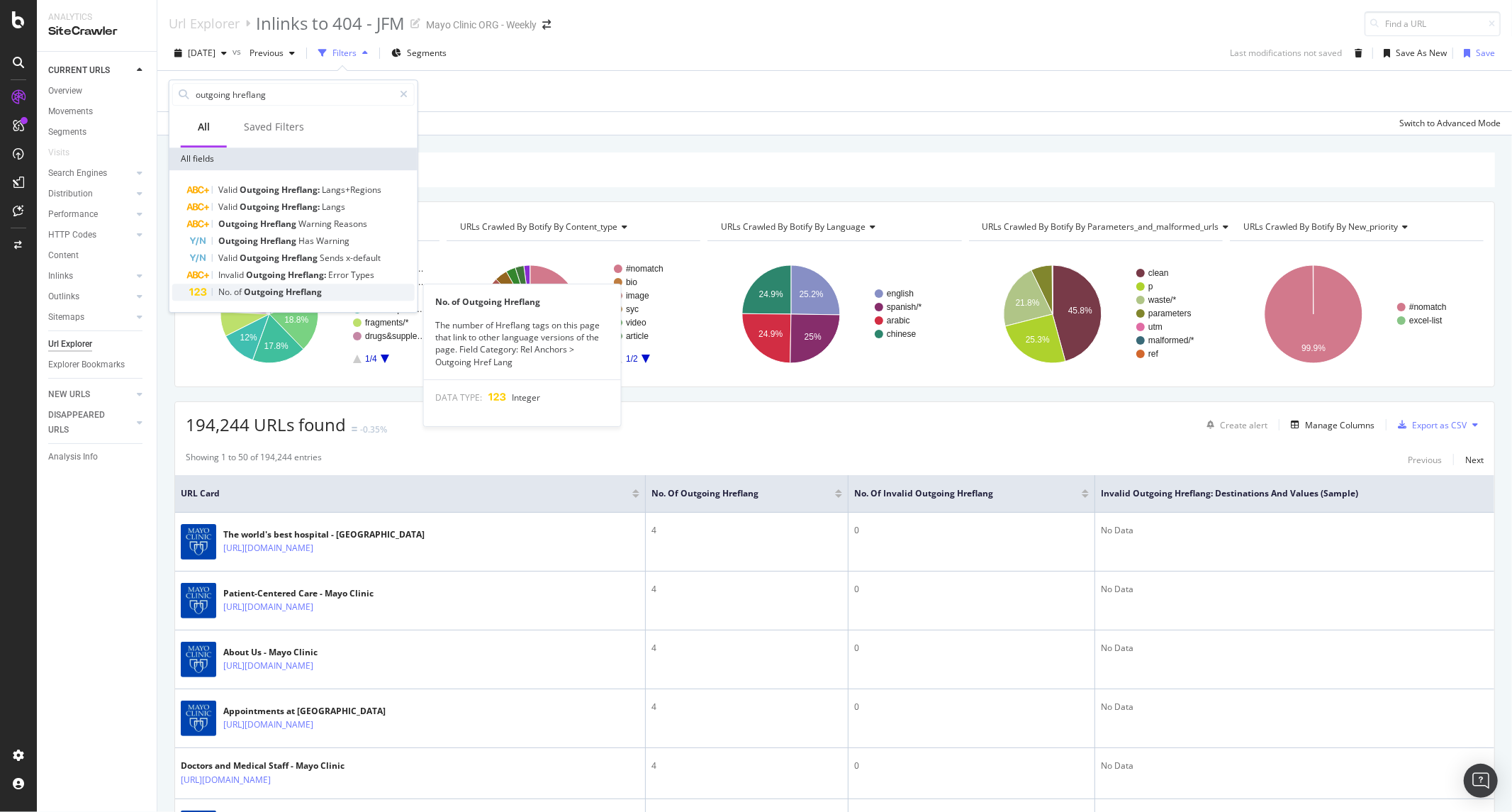
type input "outgoing hreflang"
click at [296, 294] on span "Hreflang" at bounding box center [304, 292] width 37 height 13
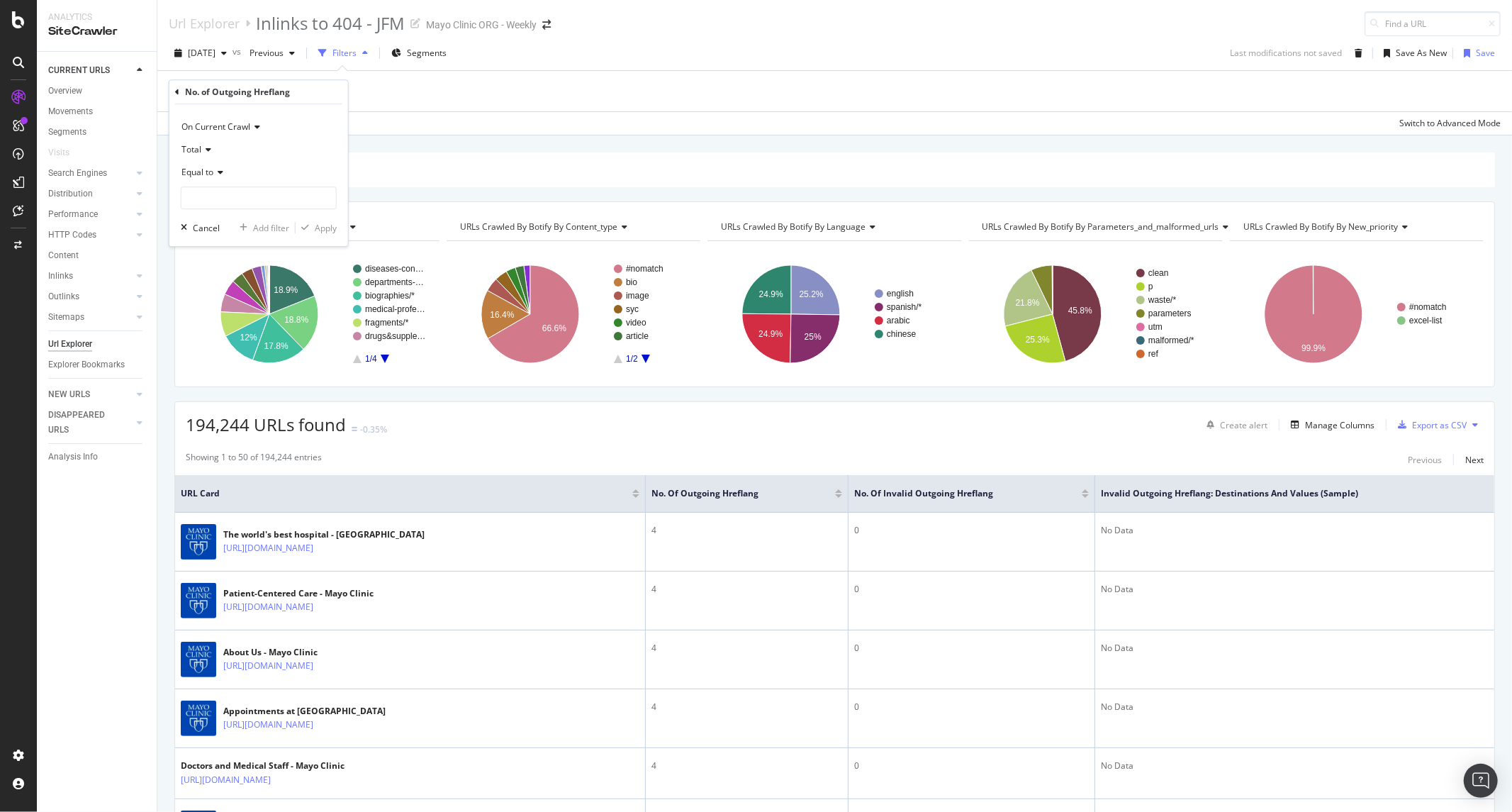
click at [199, 150] on span "Total" at bounding box center [191, 149] width 20 height 13
drag, startPoint x: 202, startPoint y: 211, endPoint x: 205, endPoint y: 200, distance: 11.4
click at [205, 200] on div "Total Invalid Valid" at bounding box center [260, 196] width 159 height 74
click at [205, 200] on span "Invalid" at bounding box center [200, 197] width 25 height 13
click at [213, 179] on div "Equal to" at bounding box center [259, 172] width 156 height 23
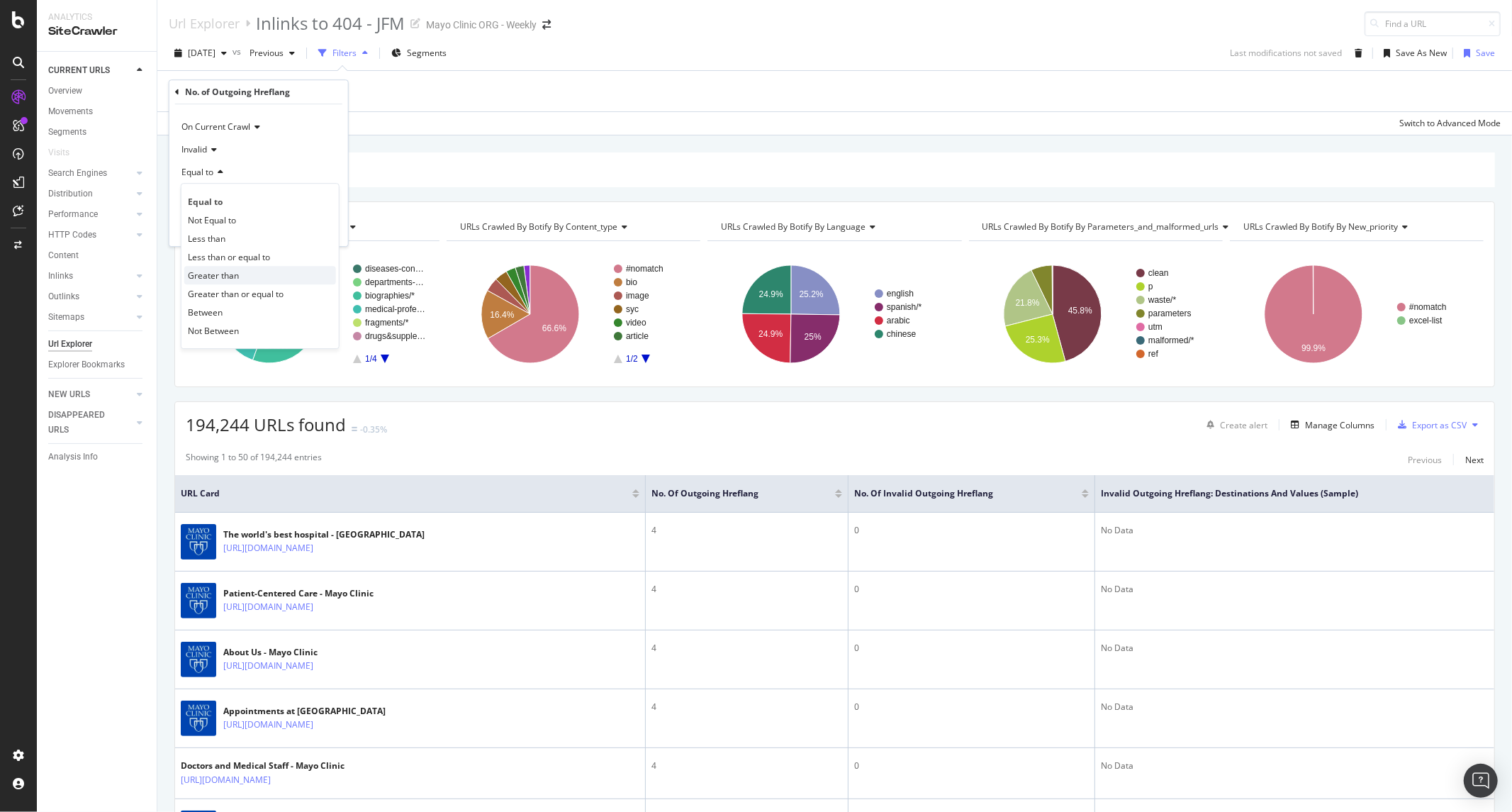
click at [222, 275] on span "Greater than" at bounding box center [213, 275] width 51 height 13
click at [224, 195] on input "number" at bounding box center [259, 198] width 156 height 23
type input "0"
click at [301, 226] on icon "button" at bounding box center [305, 227] width 8 height 9
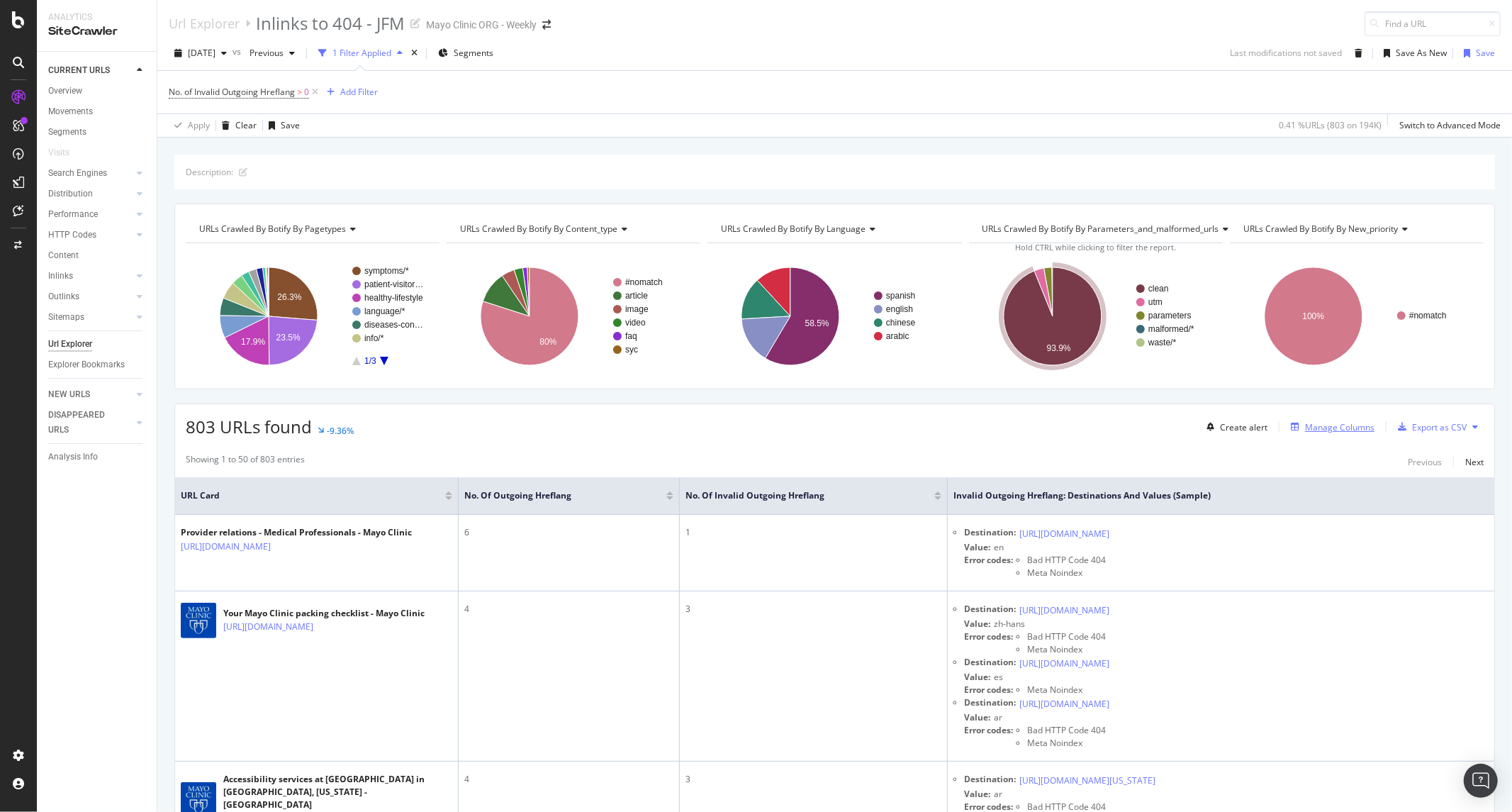
click at [1323, 426] on div "Manage Columns" at bounding box center [1340, 427] width 69 height 13
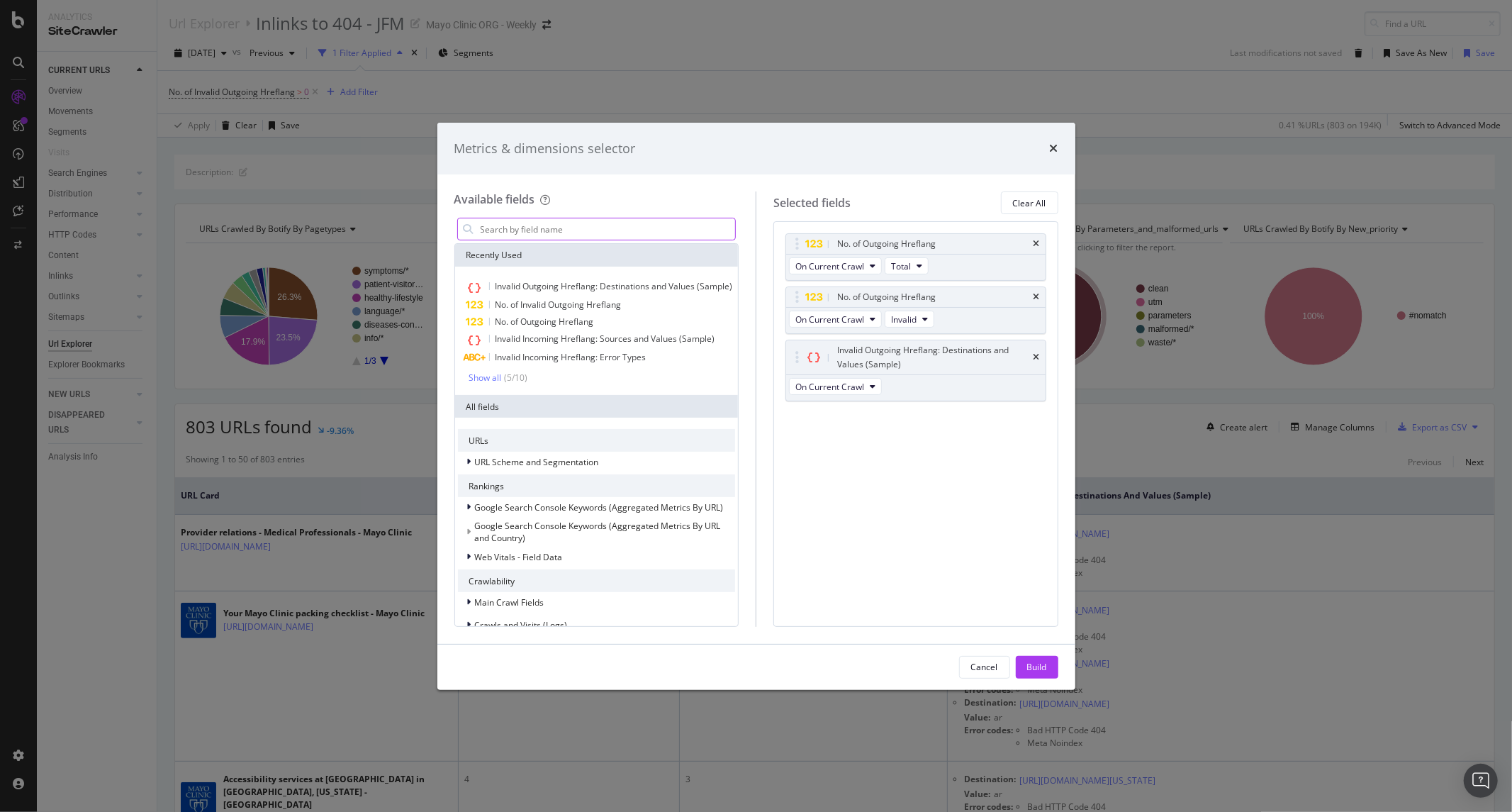
click at [578, 222] on input "modal" at bounding box center [607, 229] width 256 height 21
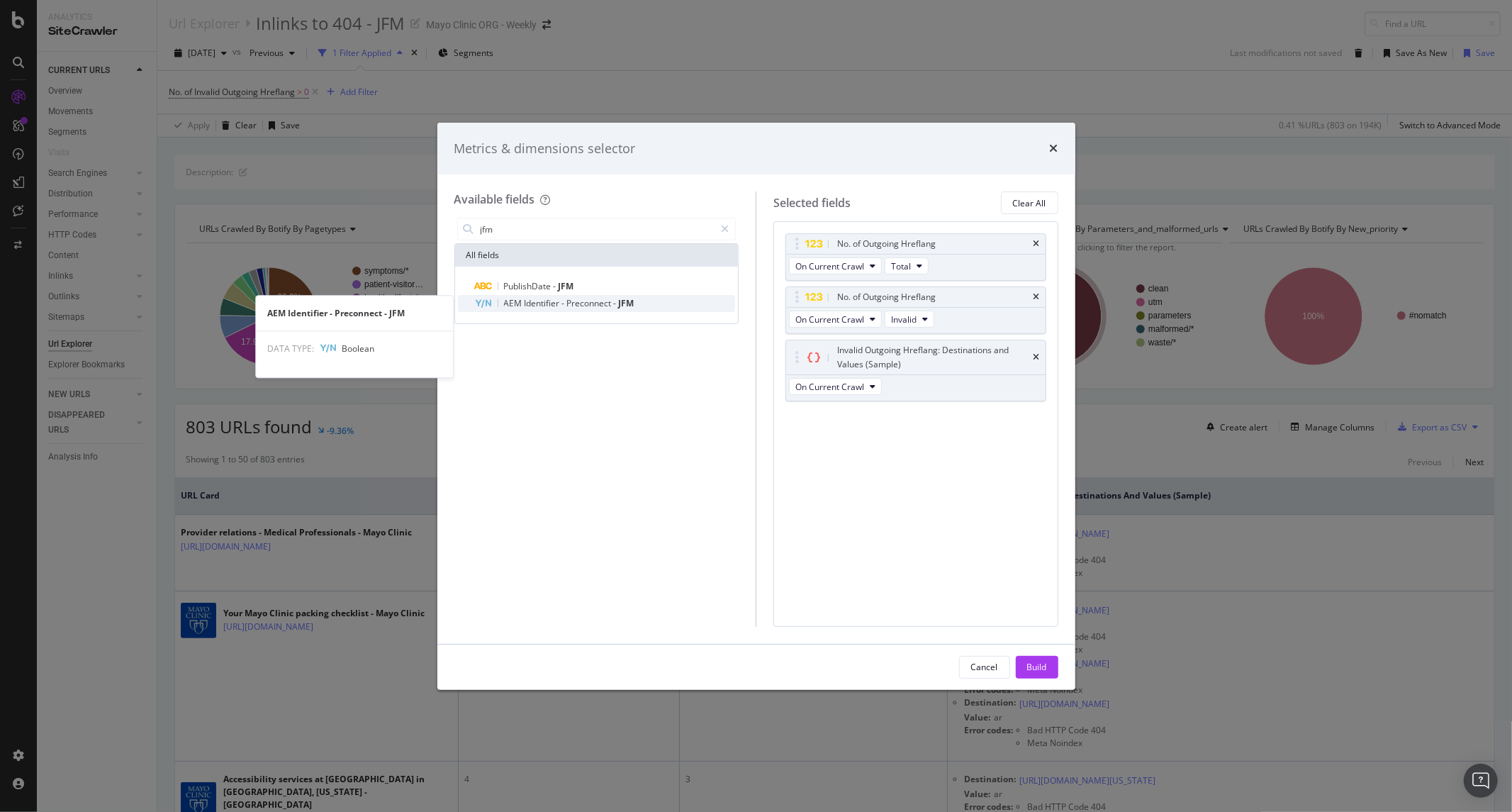
type input "jfm"
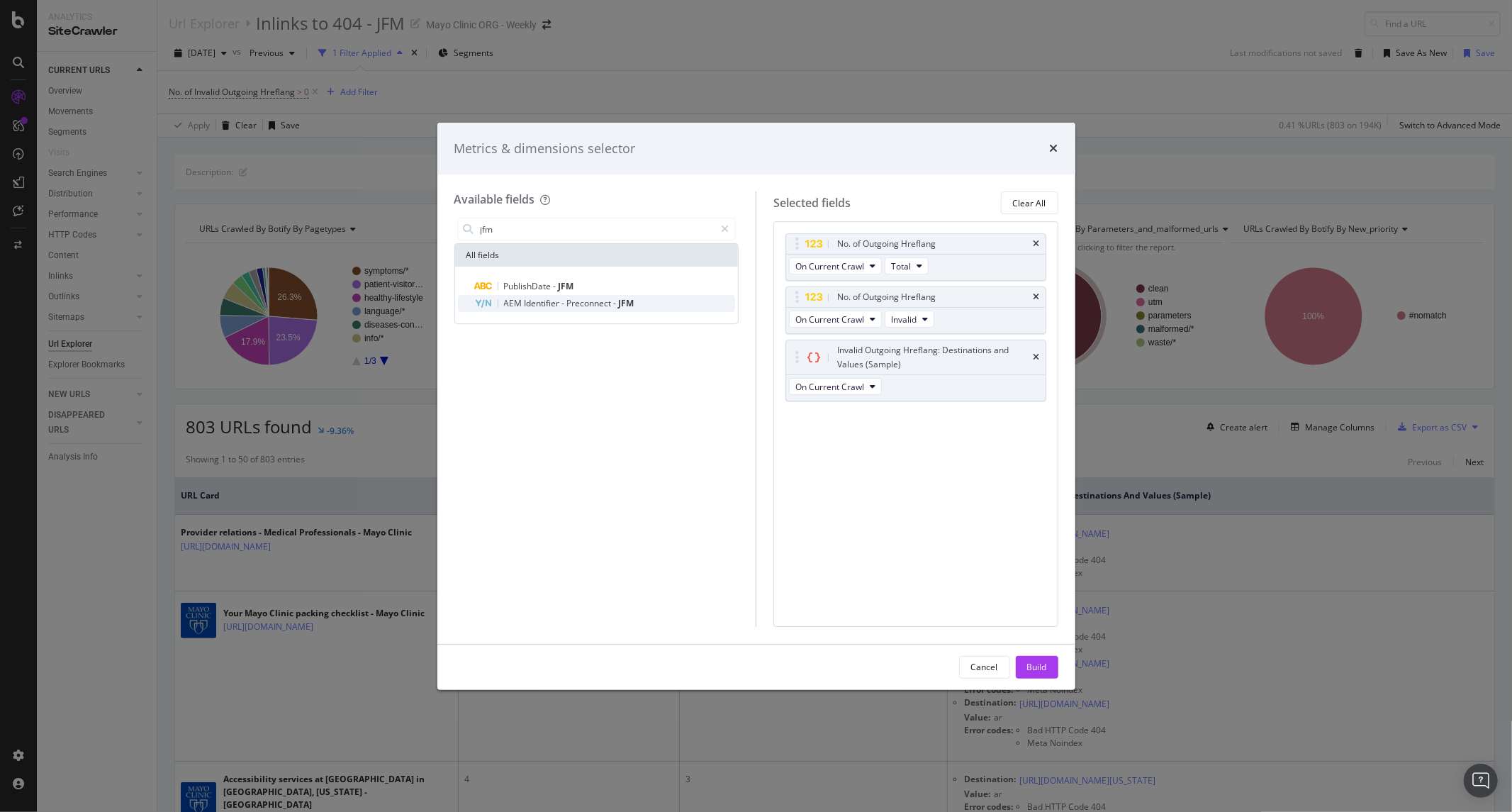
click at [484, 301] on icon "modal" at bounding box center [482, 304] width 16 height 10
click at [808, 437] on span "On Current Crawl" at bounding box center [829, 439] width 68 height 13
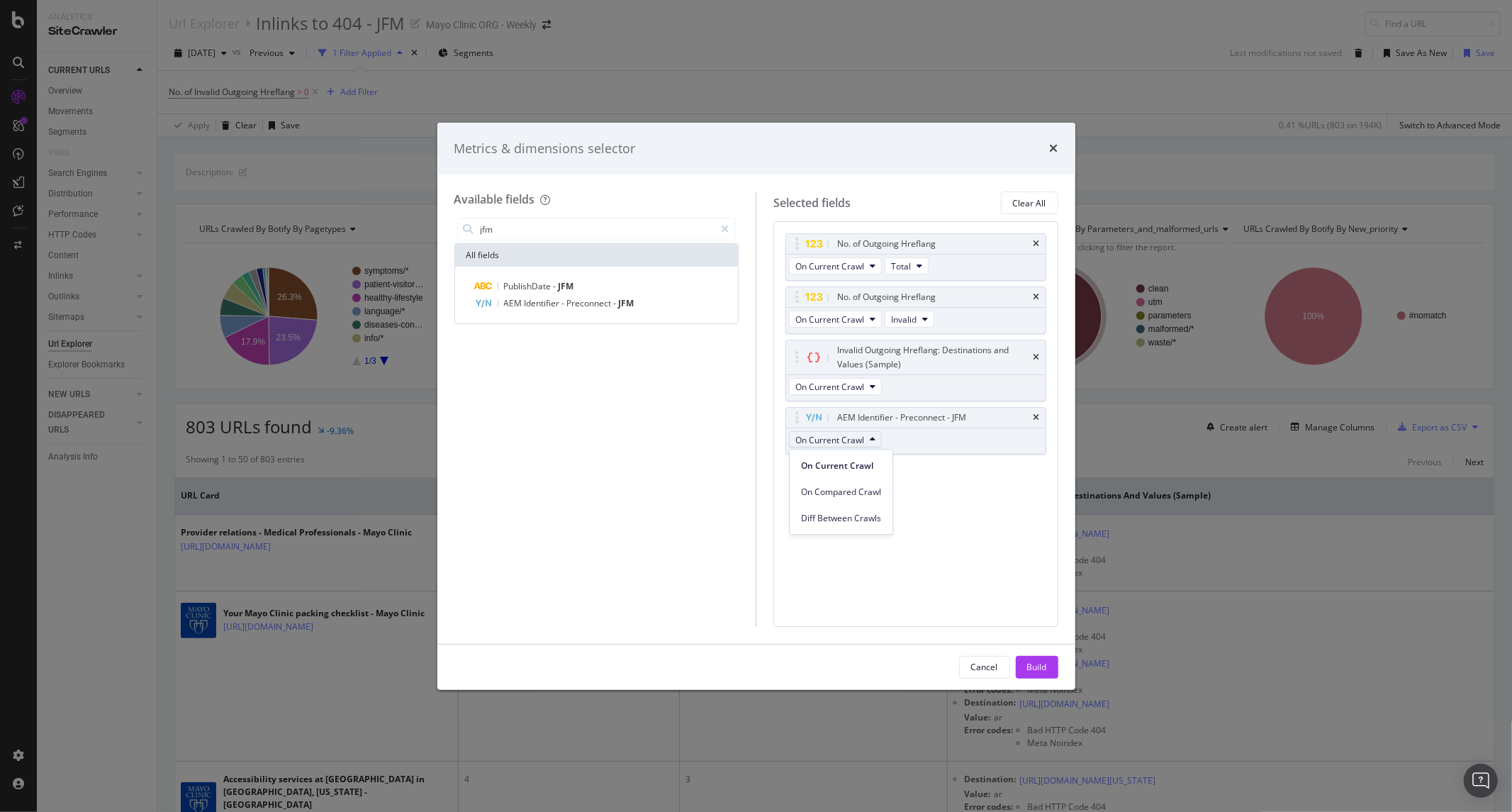
click at [978, 527] on div "No. of Outgoing Hreflang On Current Crawl Total No. of Outgoing Hreflang On Cur…" at bounding box center [916, 424] width 285 height 405
click at [1043, 658] on div "Build" at bounding box center [1036, 667] width 20 height 21
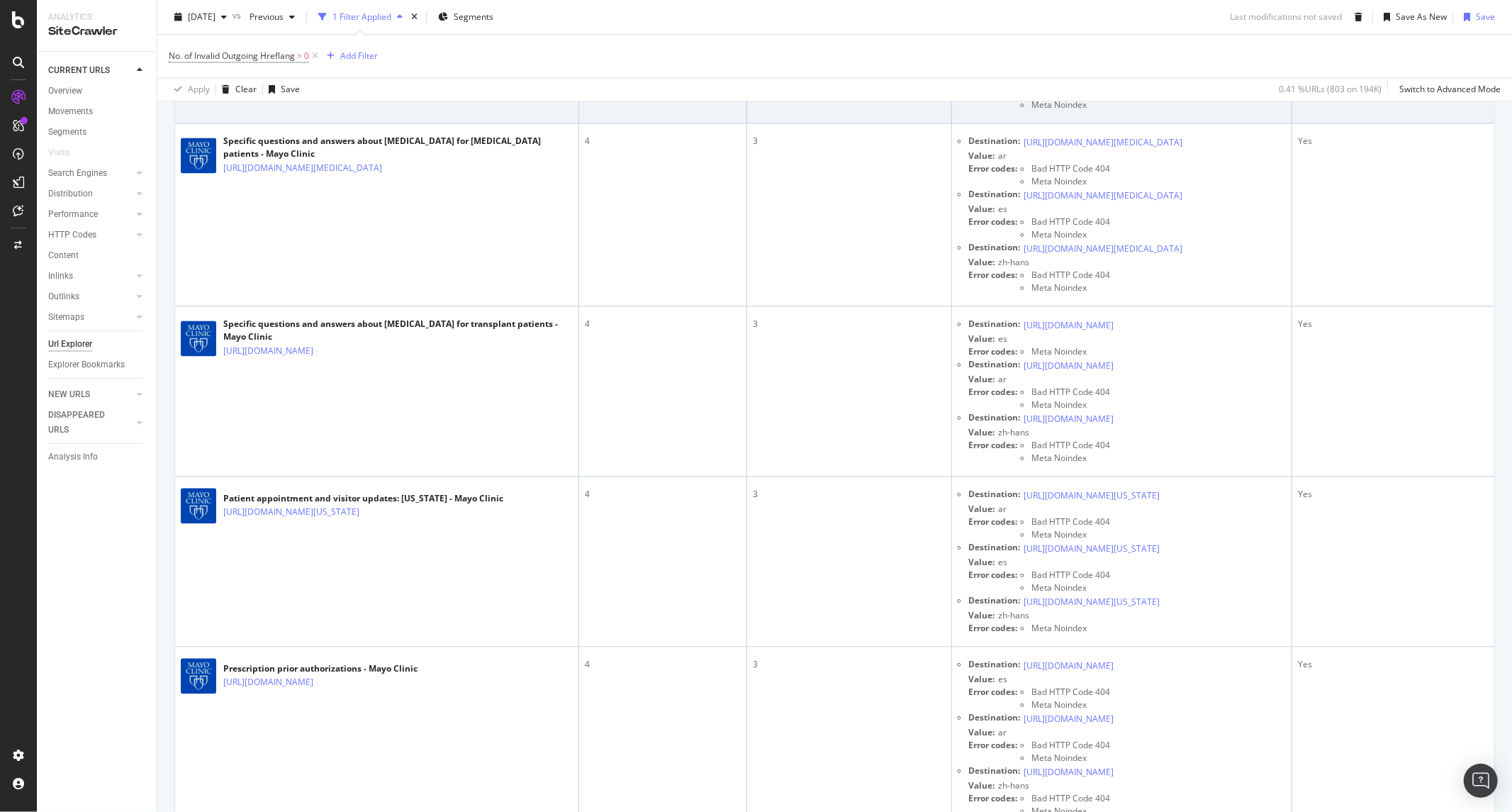
scroll to position [2441, 0]
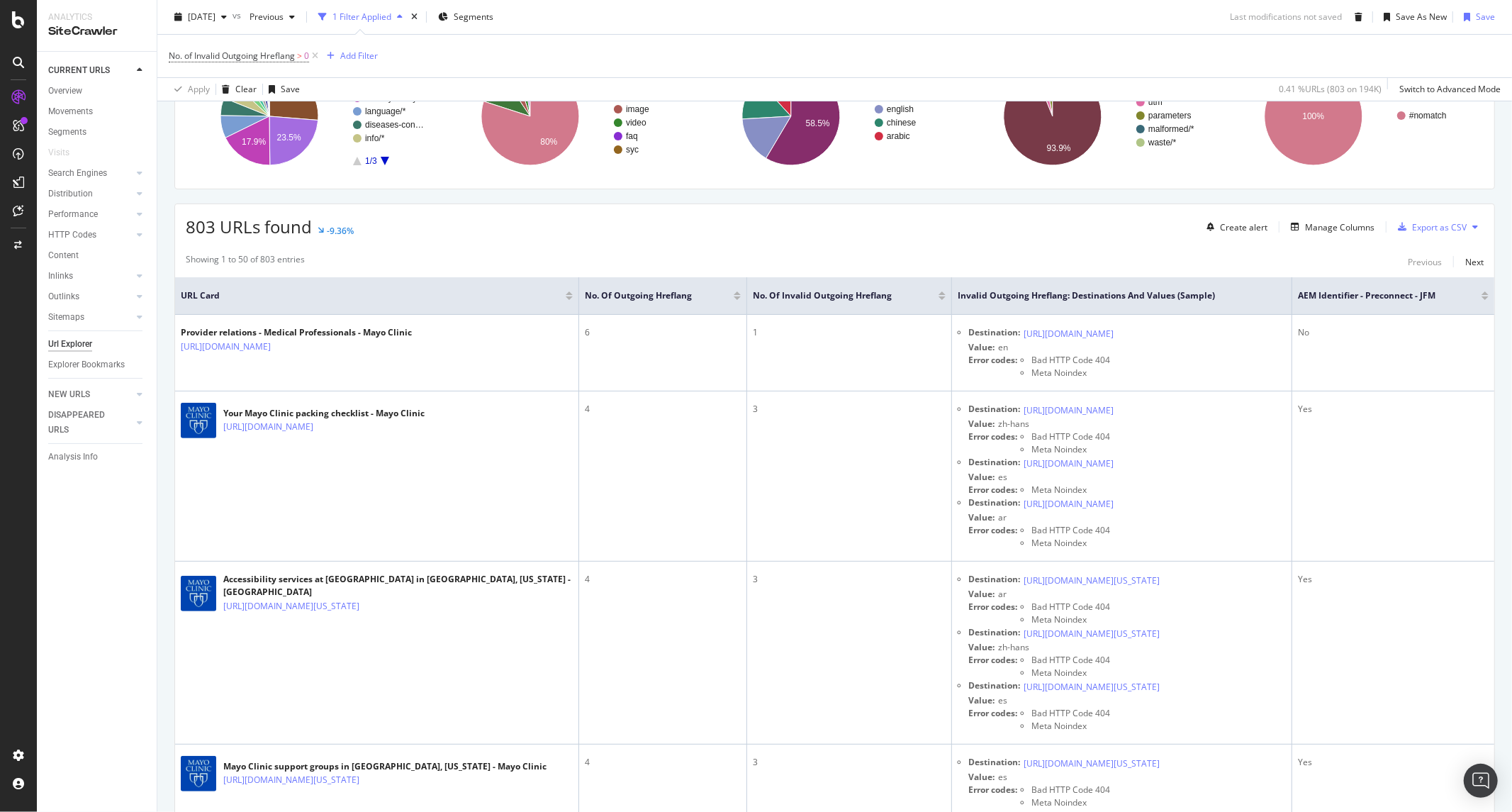
scroll to position [236, 0]
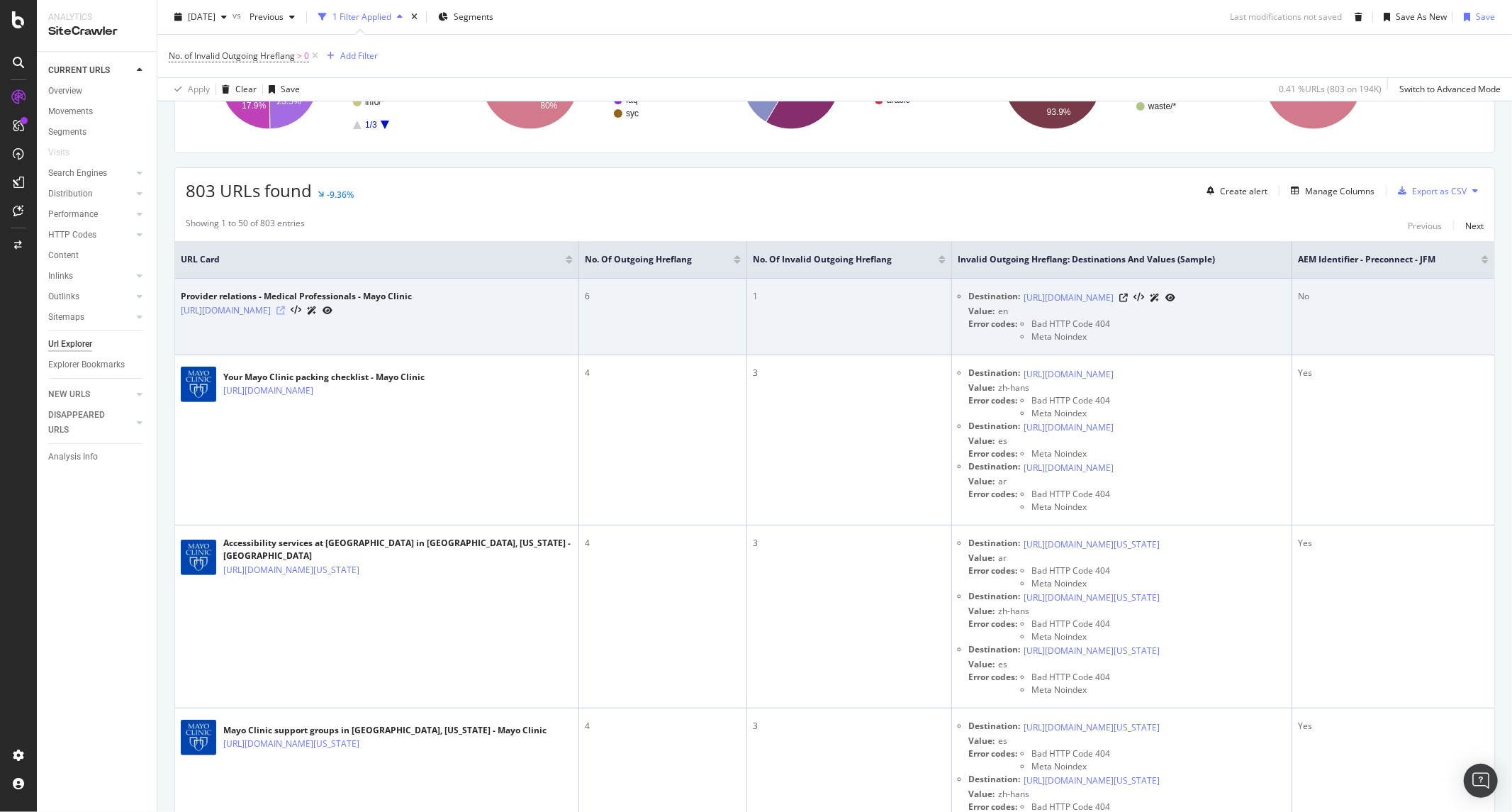
click at [285, 315] on icon at bounding box center [280, 310] width 9 height 9
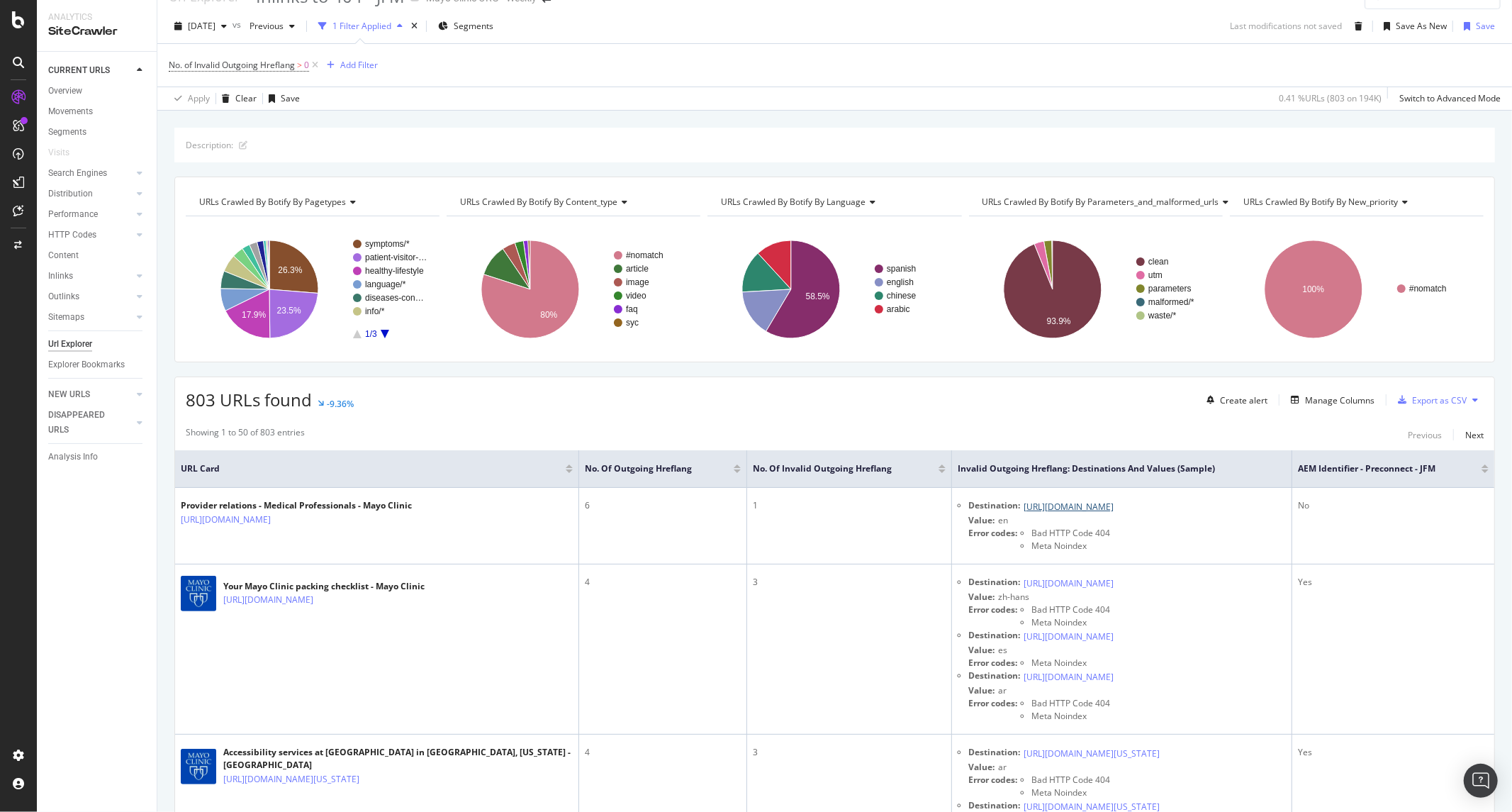
scroll to position [0, 0]
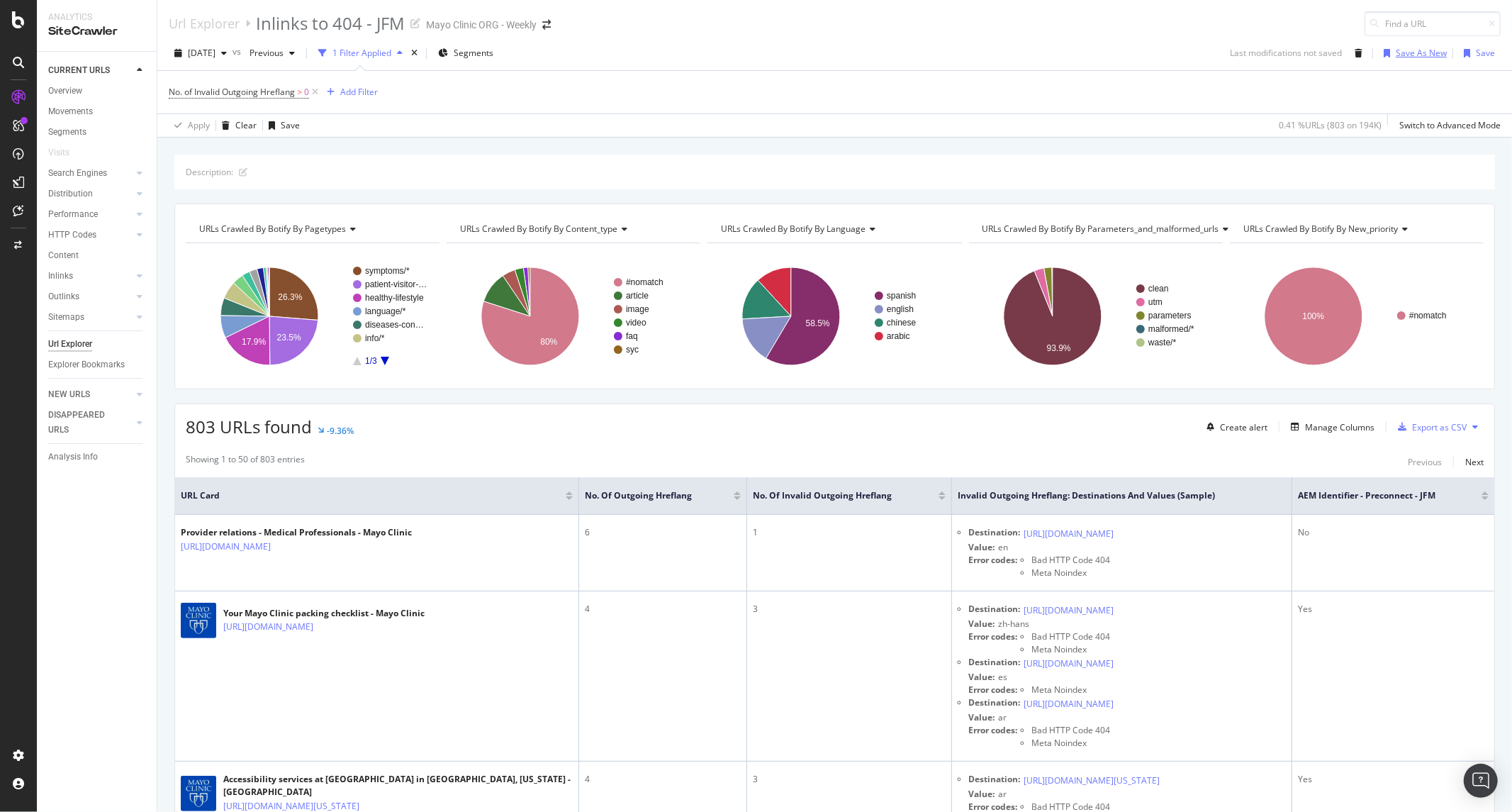
click at [1411, 60] on div "Save As New" at bounding box center [1412, 53] width 68 height 21
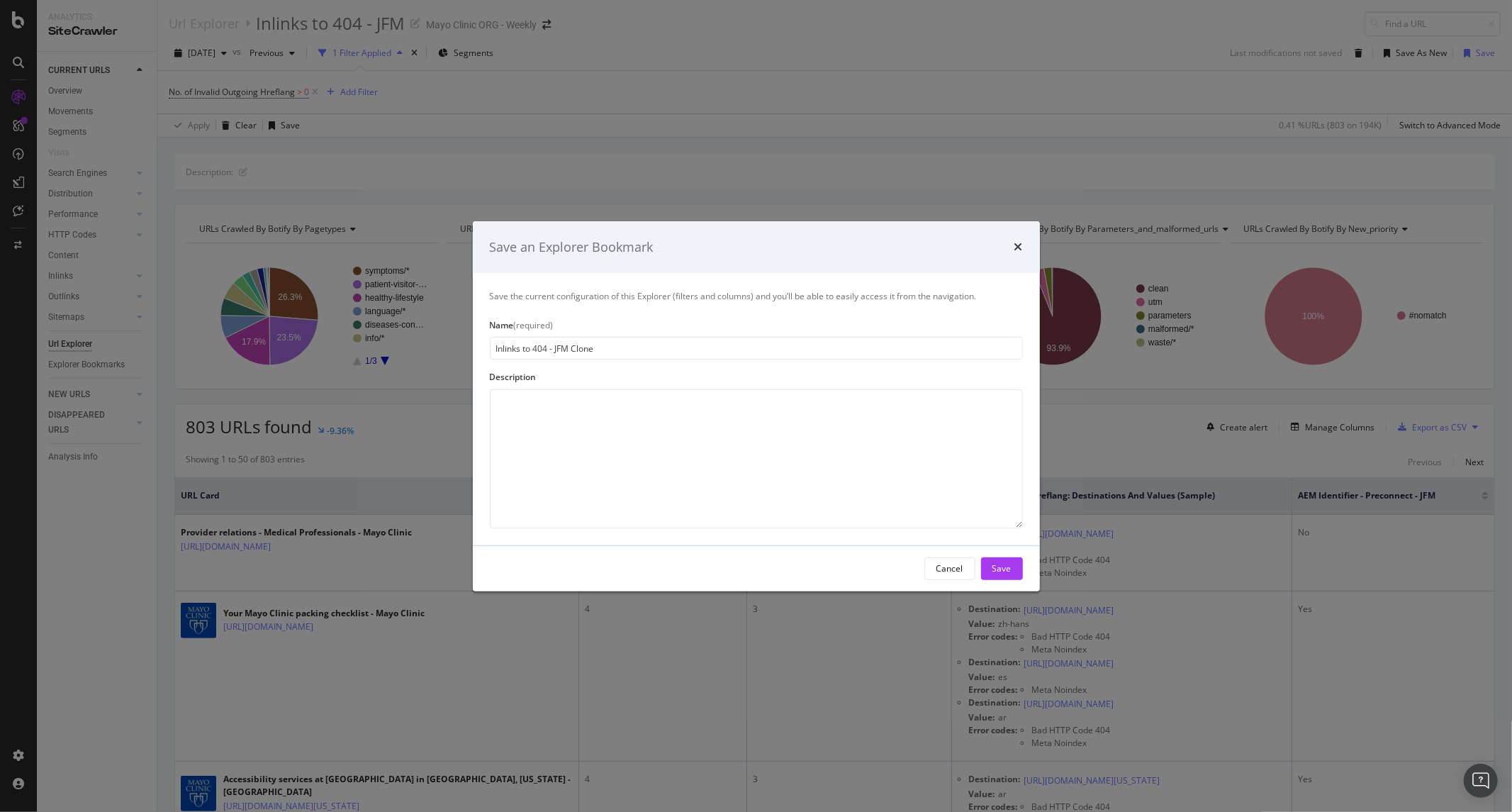
click at [598, 351] on input "Inlinks to 404 - JFM Clone" at bounding box center [755, 349] width 533 height 23
type input "4"
type input "O"
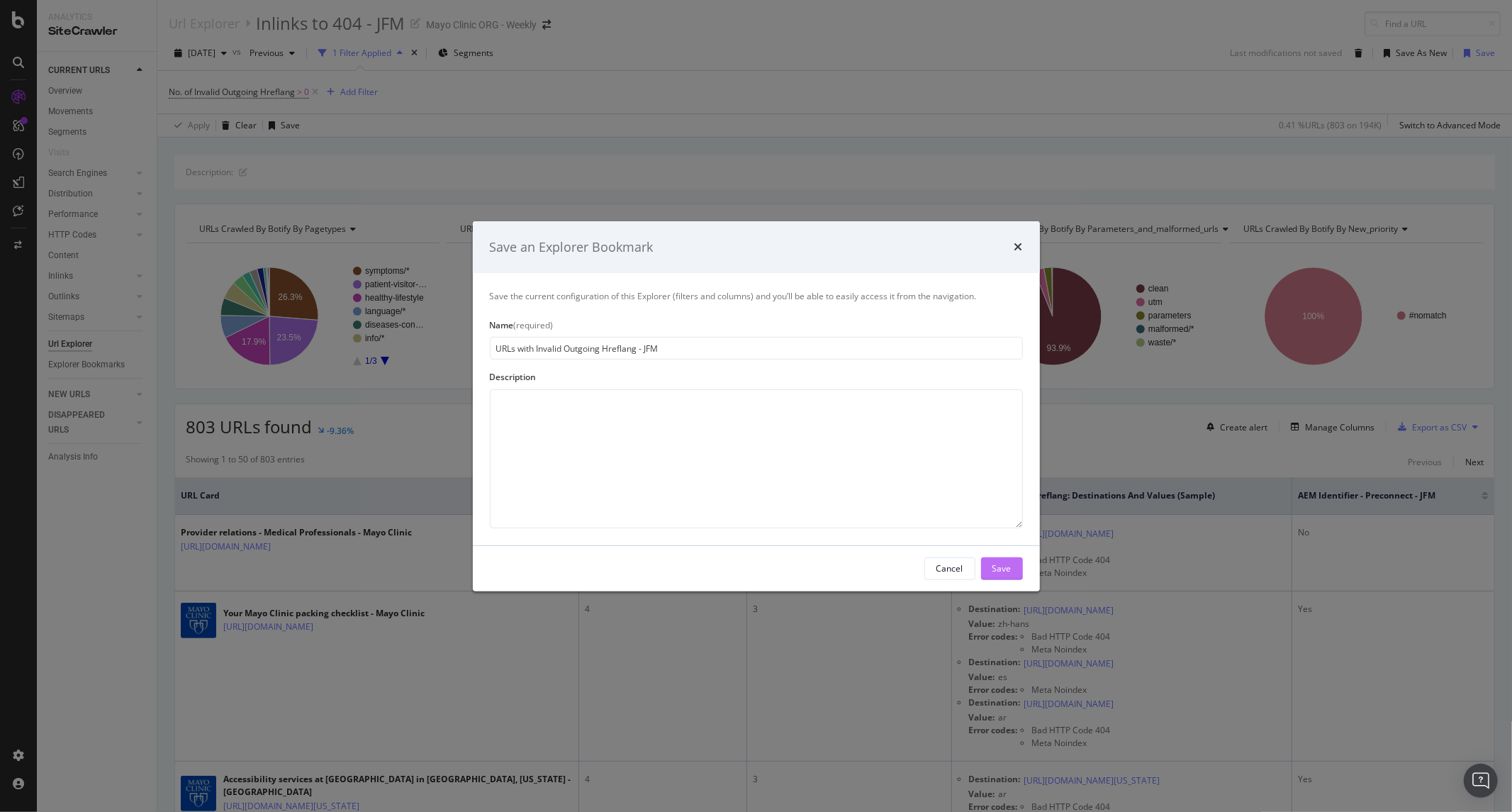
type input "URLs with Invalid Outgoing Hreflang - JFM"
click at [1004, 570] on div "Save" at bounding box center [1002, 568] width 19 height 13
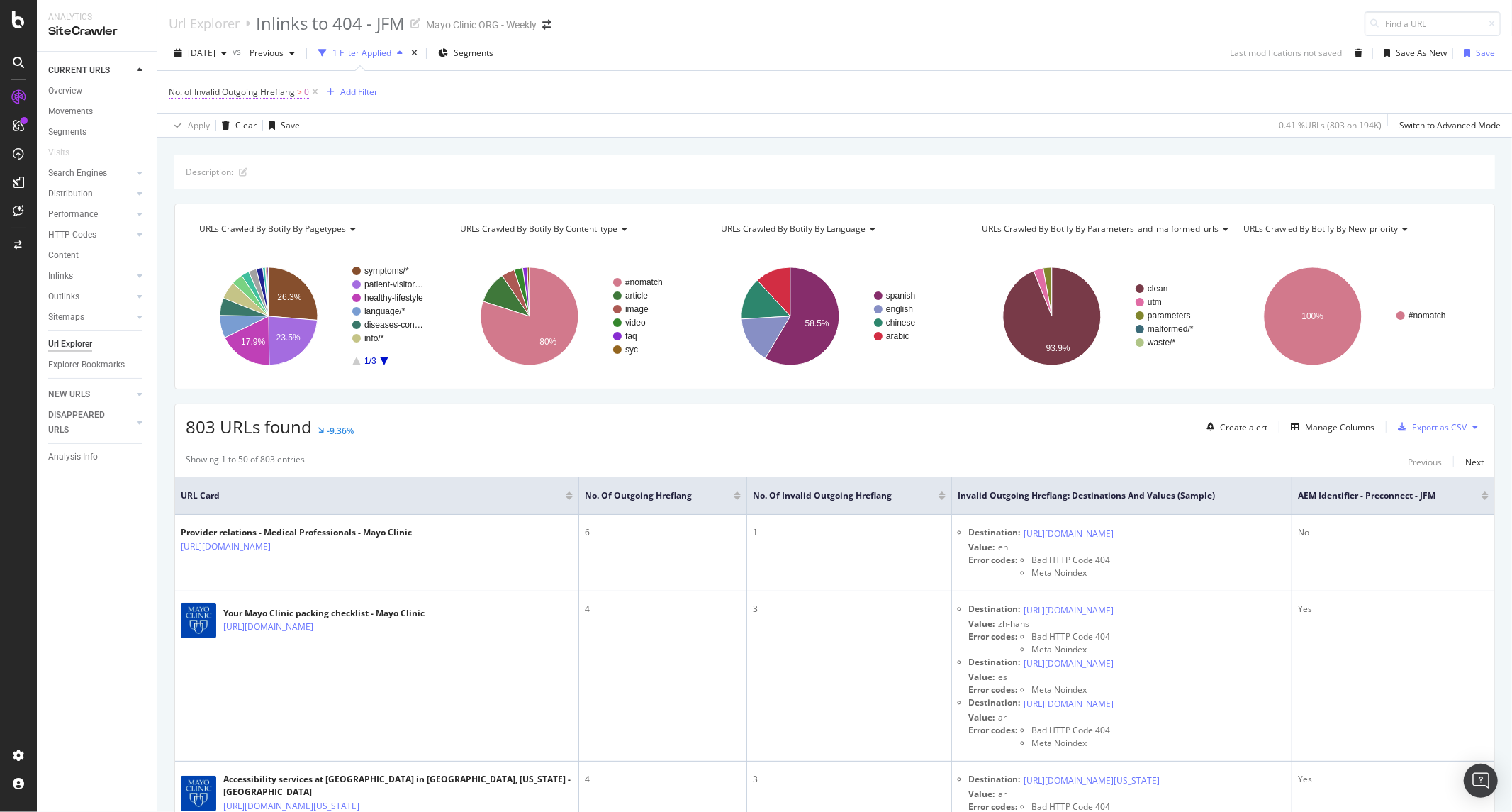
click at [232, 90] on span "No. of Invalid Outgoing Hreflang" at bounding box center [231, 92] width 126 height 13
click at [208, 151] on icon at bounding box center [212, 148] width 10 height 9
click at [208, 175] on div "Total" at bounding box center [259, 177] width 151 height 18
click at [221, 174] on span "Greater than" at bounding box center [206, 170] width 51 height 13
drag, startPoint x: 251, startPoint y: 144, endPoint x: 259, endPoint y: 157, distance: 15.3
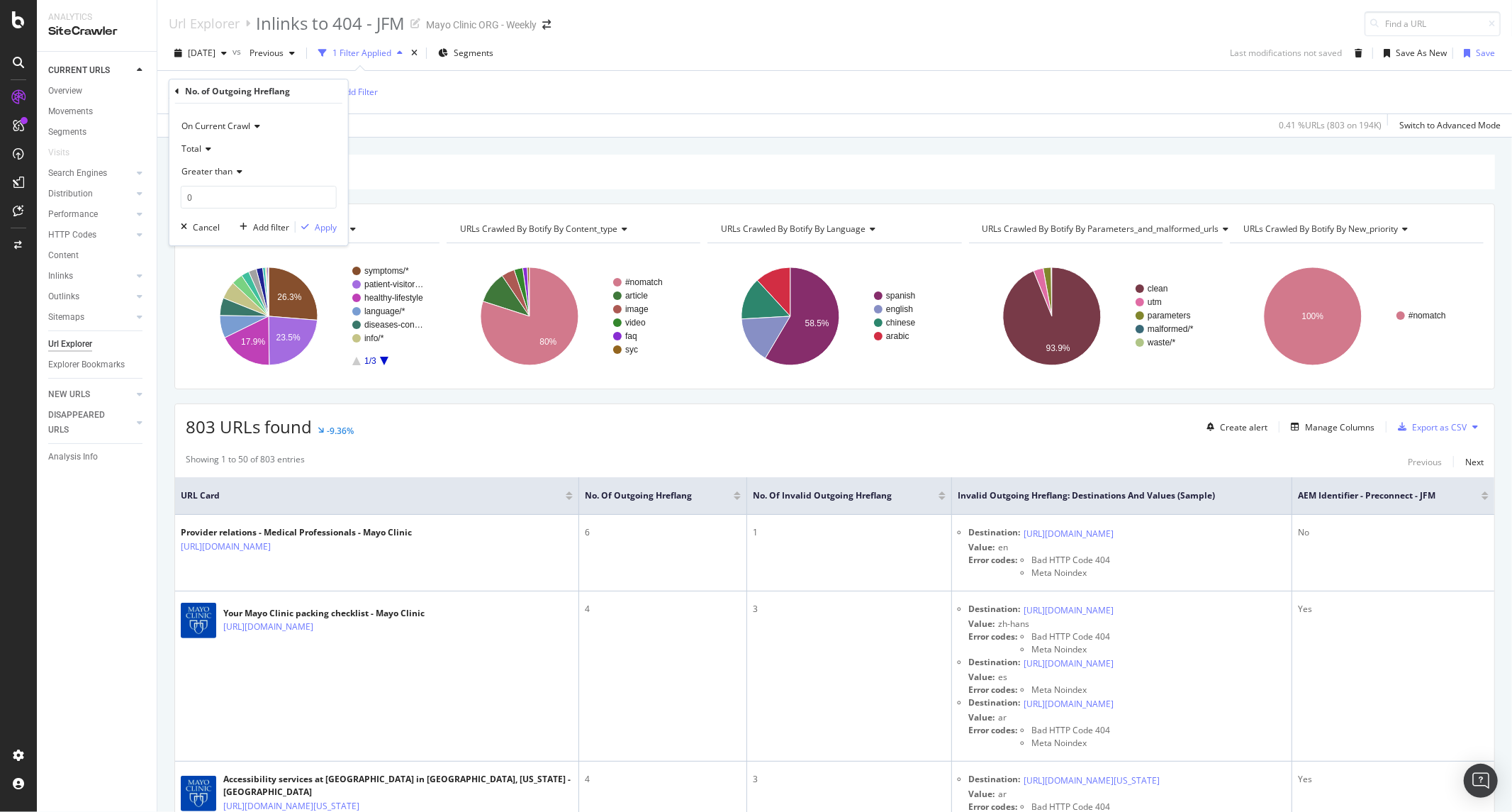
click at [251, 146] on div "Total" at bounding box center [259, 149] width 156 height 23
click at [338, 138] on div "On Current Crawl Total Greater than 0 Cancel Add filter Apply" at bounding box center [258, 173] width 178 height 142
click at [270, 195] on input "0" at bounding box center [259, 197] width 156 height 23
click at [267, 196] on input "0" at bounding box center [259, 197] width 156 height 23
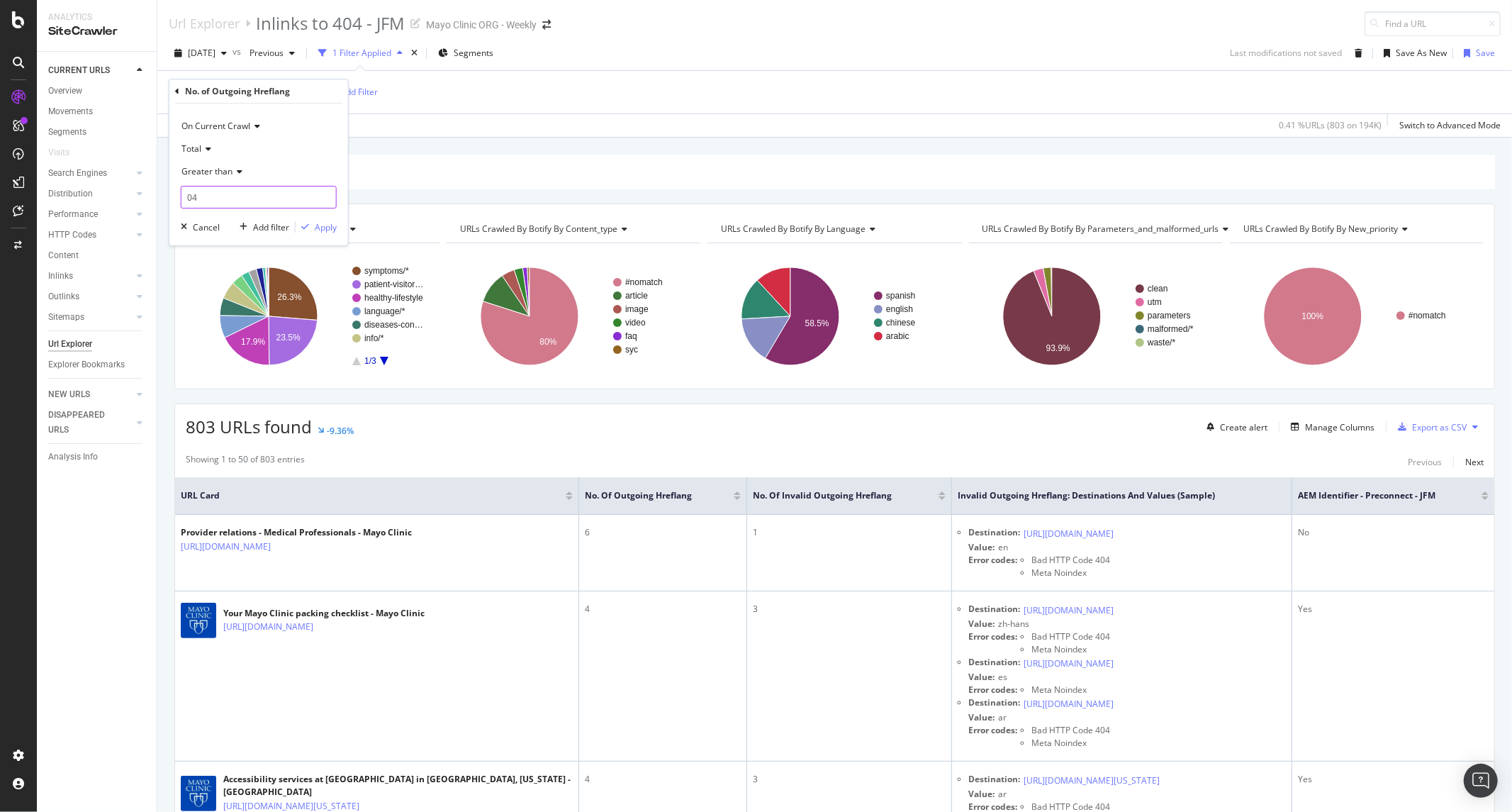
drag, startPoint x: 267, startPoint y: 200, endPoint x: 172, endPoint y: 200, distance: 95.0
click at [172, 200] on div "On Current Crawl Total Greater than 04 Cancel Add filter Apply" at bounding box center [258, 173] width 178 height 142
type input "4"
click at [315, 224] on div "Apply" at bounding box center [326, 227] width 22 height 13
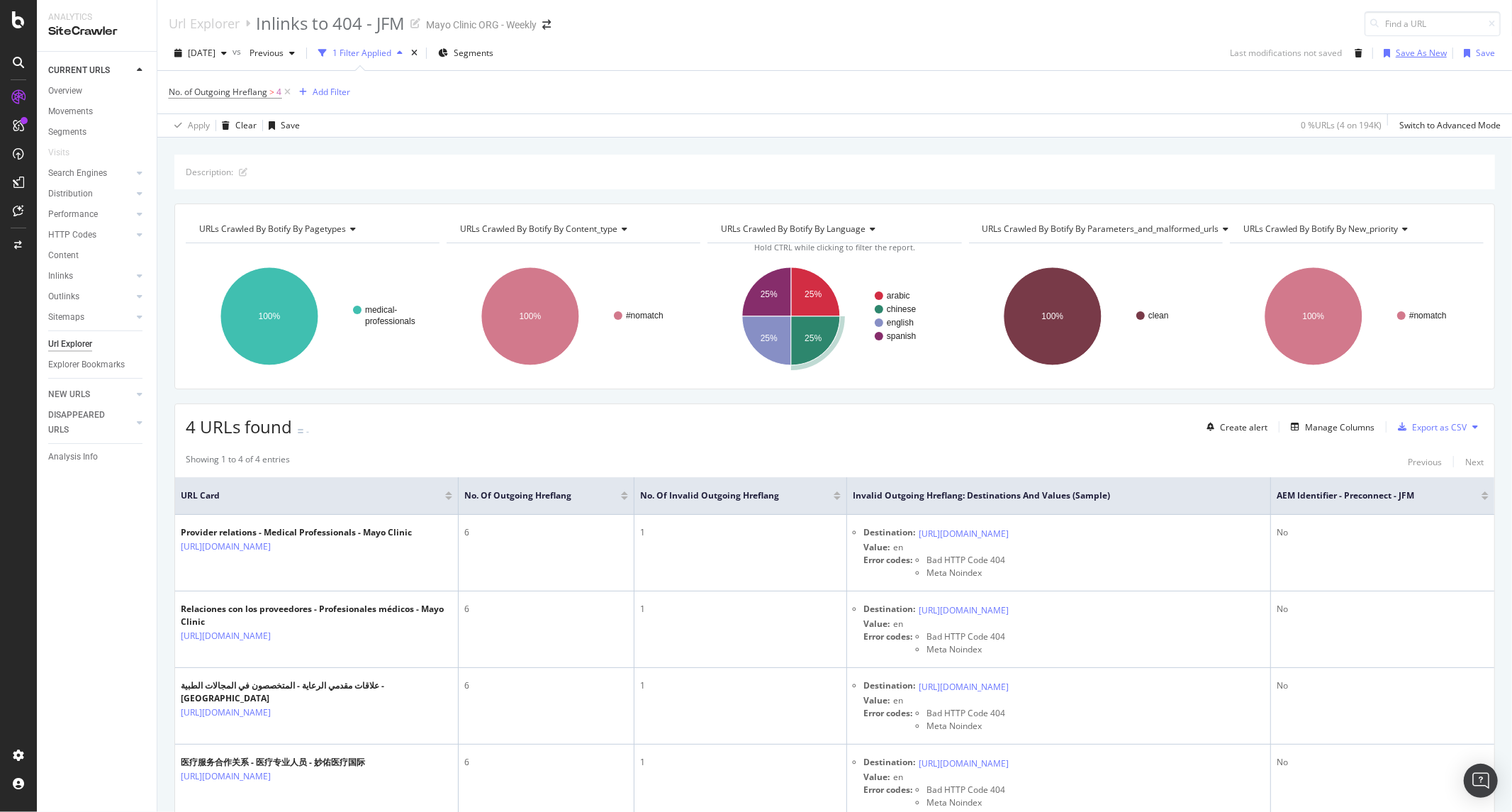
click at [1418, 54] on div "Save As New" at bounding box center [1421, 53] width 51 height 13
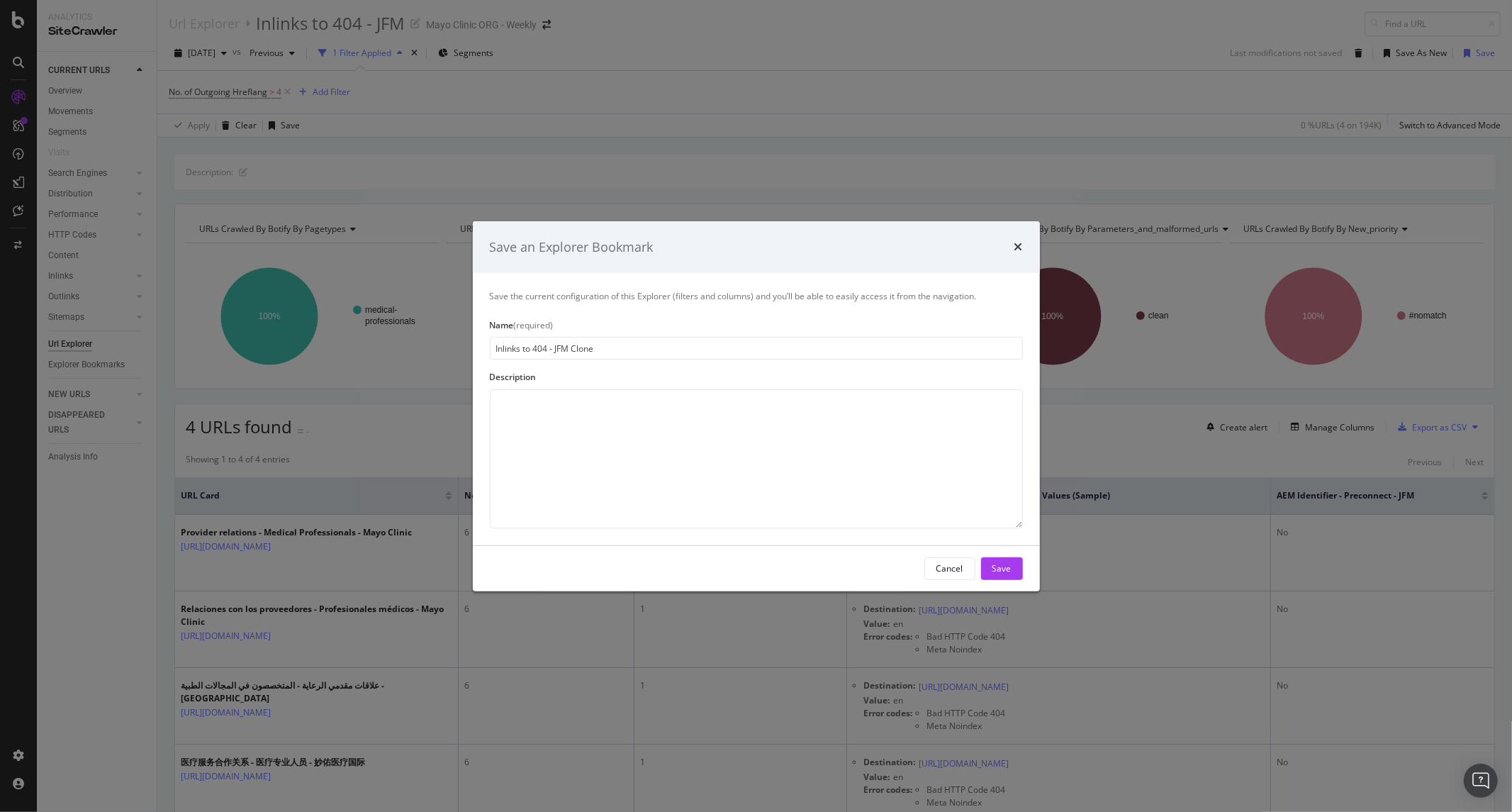
click at [667, 364] on div "Save the current configuration of this Explorer (filters and columns) and you’l…" at bounding box center [756, 408] width 567 height 272
click at [674, 351] on input "Inlinks to 404 - JFM Clone" at bounding box center [755, 349] width 533 height 23
type input "URLs with more than 4 Hreflang - JFM"
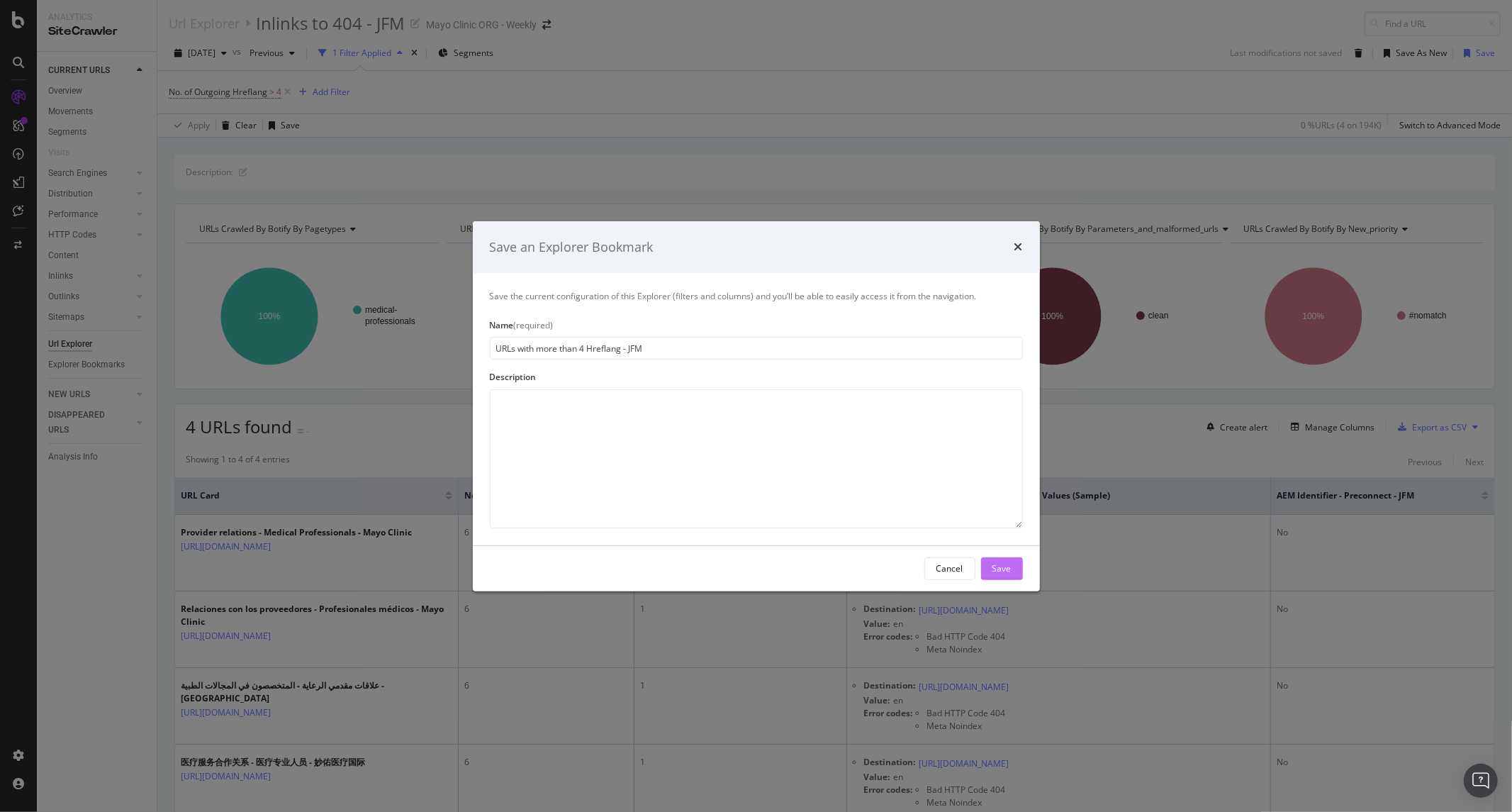
click at [1021, 576] on div "Cancel Save" at bounding box center [756, 568] width 567 height 45
click at [1014, 575] on button "Save" at bounding box center [1001, 568] width 41 height 23
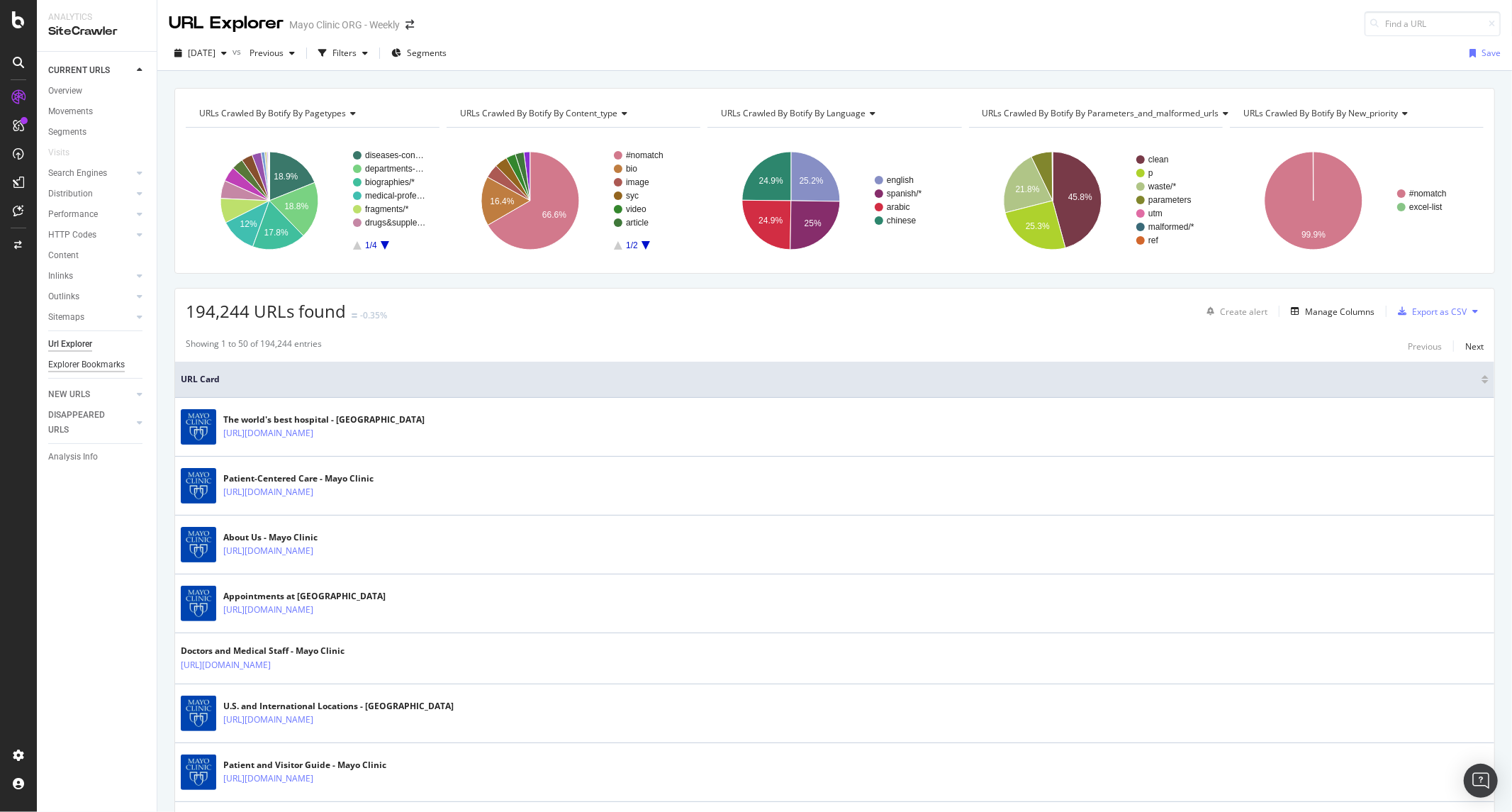
click at [103, 366] on div "Explorer Bookmarks" at bounding box center [86, 364] width 76 height 14
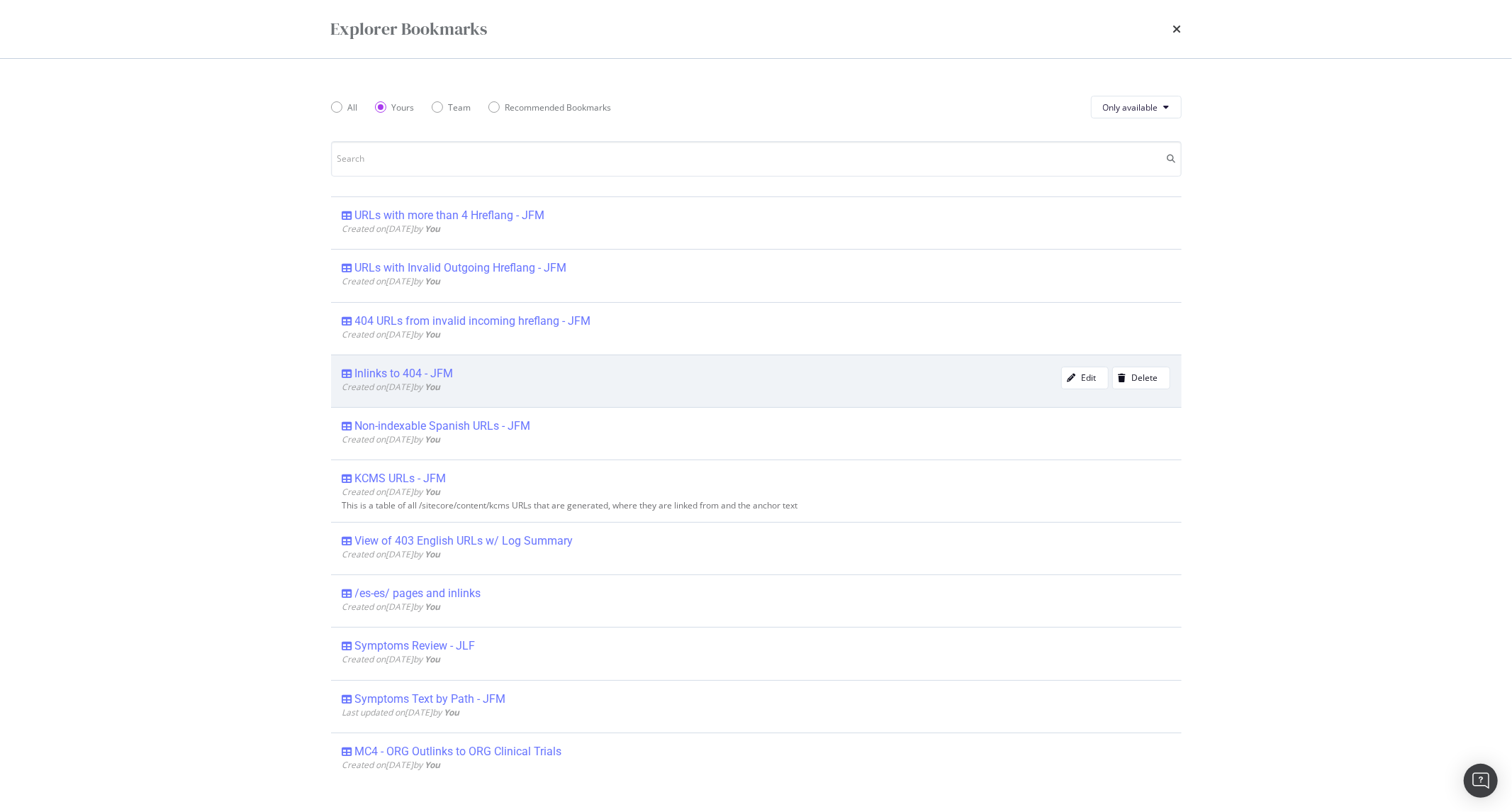
click at [534, 376] on div "Inlinks to 404 - JFM" at bounding box center [701, 373] width 718 height 14
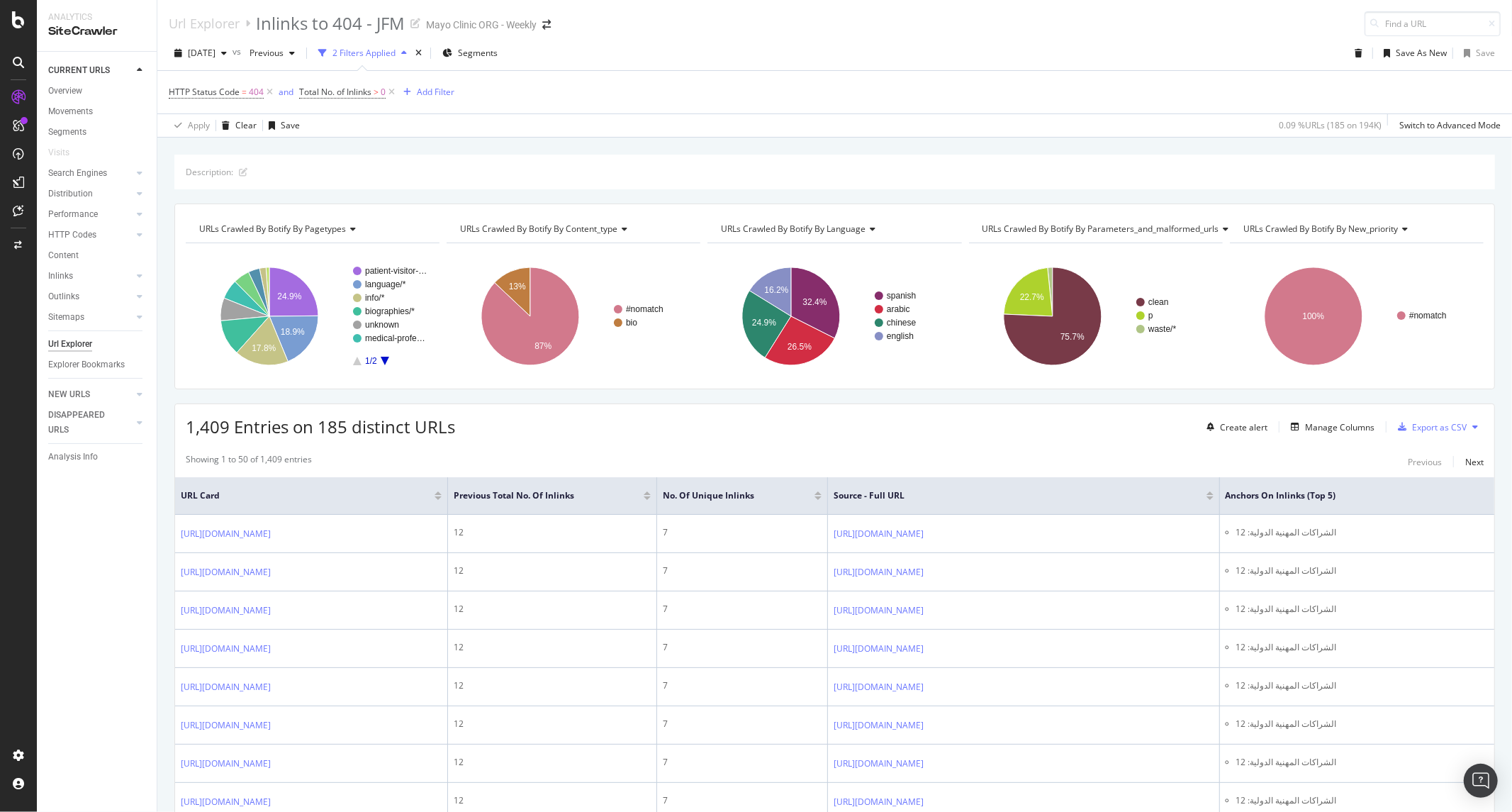
click at [1318, 418] on div "Create alert Manage Columns Export as CSV" at bounding box center [1343, 426] width 283 height 24
click at [1318, 436] on div "Create alert Manage Columns Export as CSV" at bounding box center [1343, 426] width 283 height 24
click at [1320, 426] on div "Manage Columns" at bounding box center [1340, 427] width 69 height 13
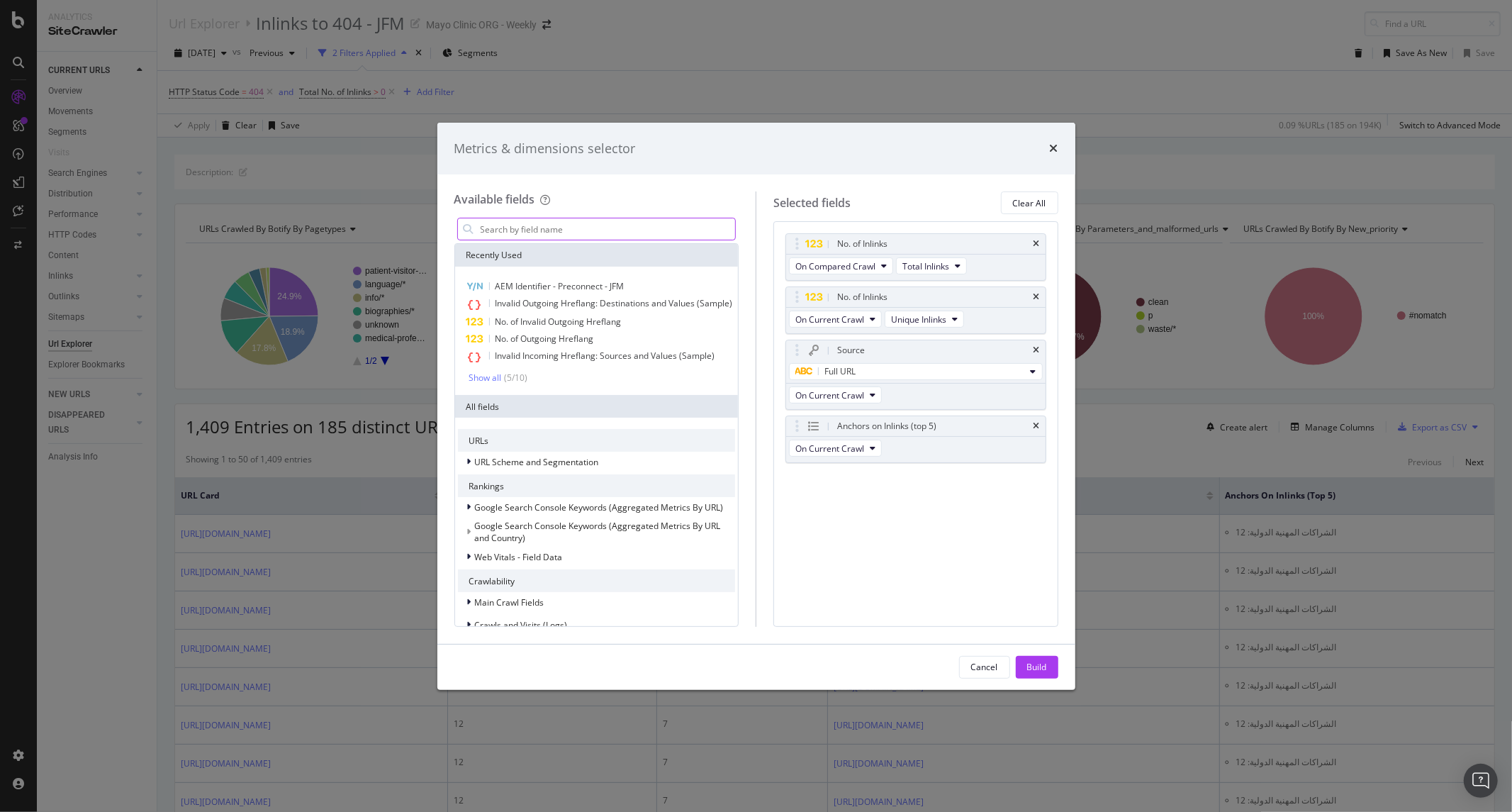
click at [593, 232] on input "modal" at bounding box center [607, 229] width 256 height 21
type input "i"
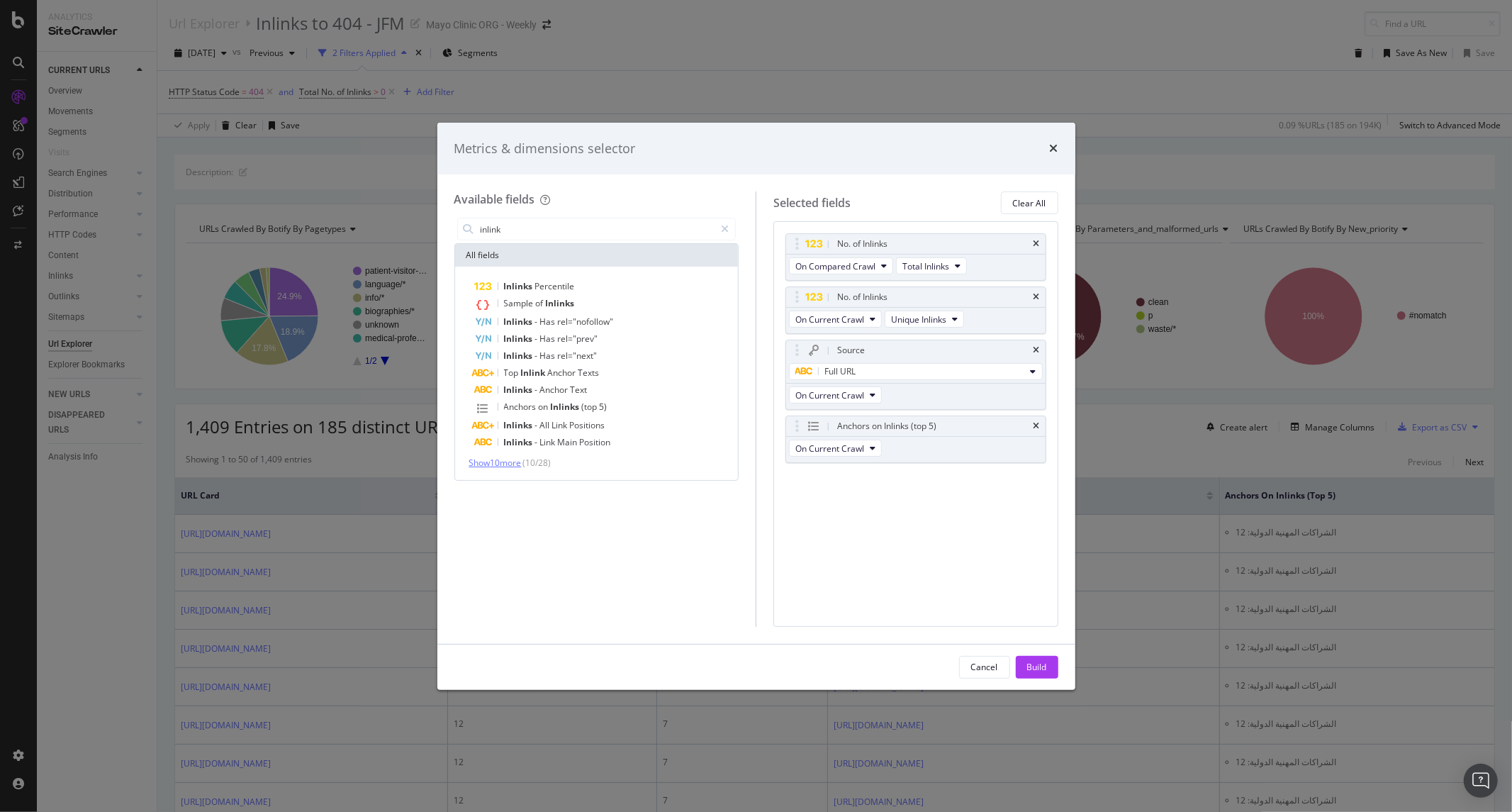
type input "inlink"
click at [516, 464] on span "Show 10 more" at bounding box center [495, 462] width 52 height 13
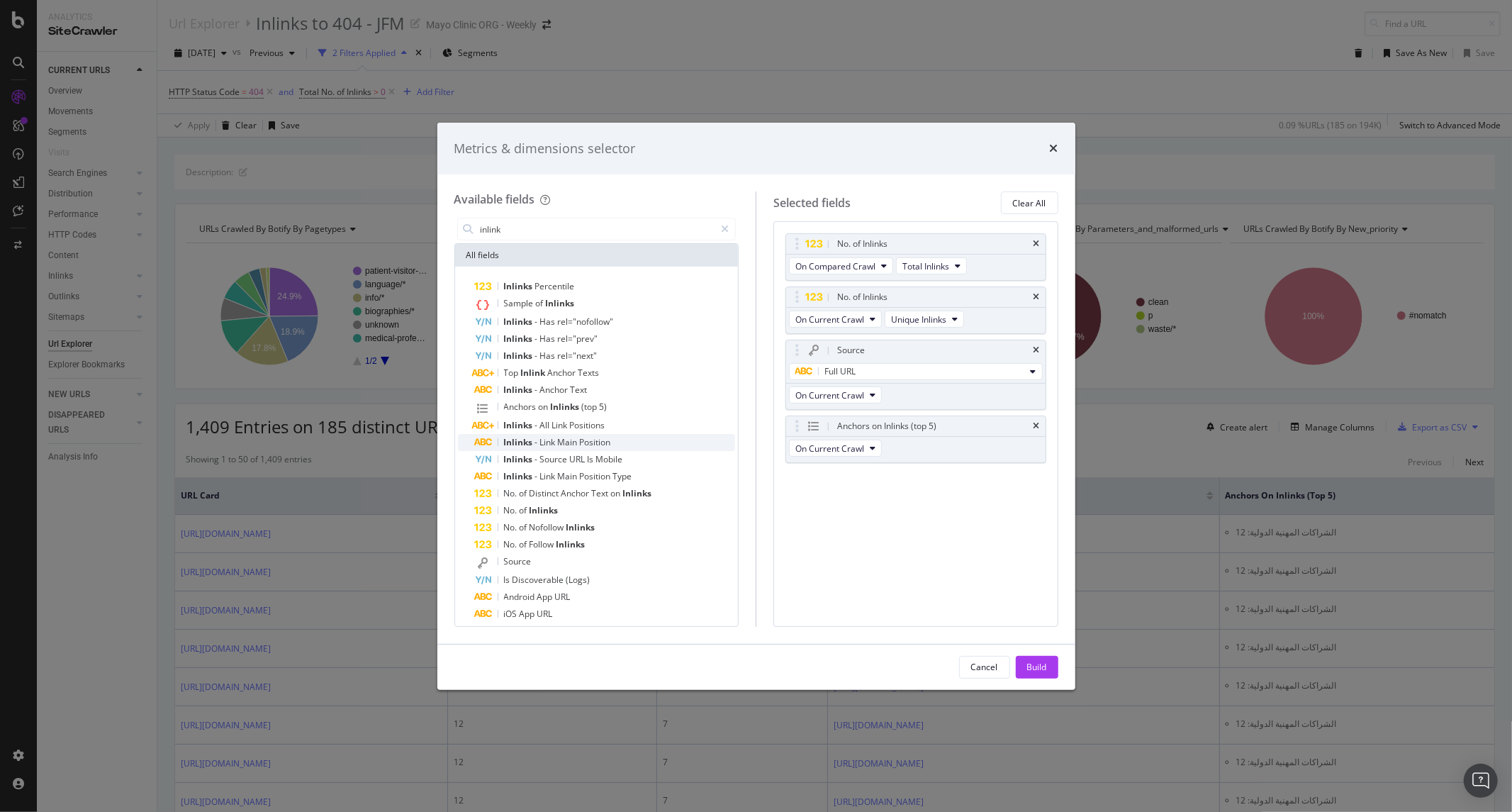
click at [616, 444] on div "Inlinks - Link Main Position" at bounding box center [605, 442] width 261 height 17
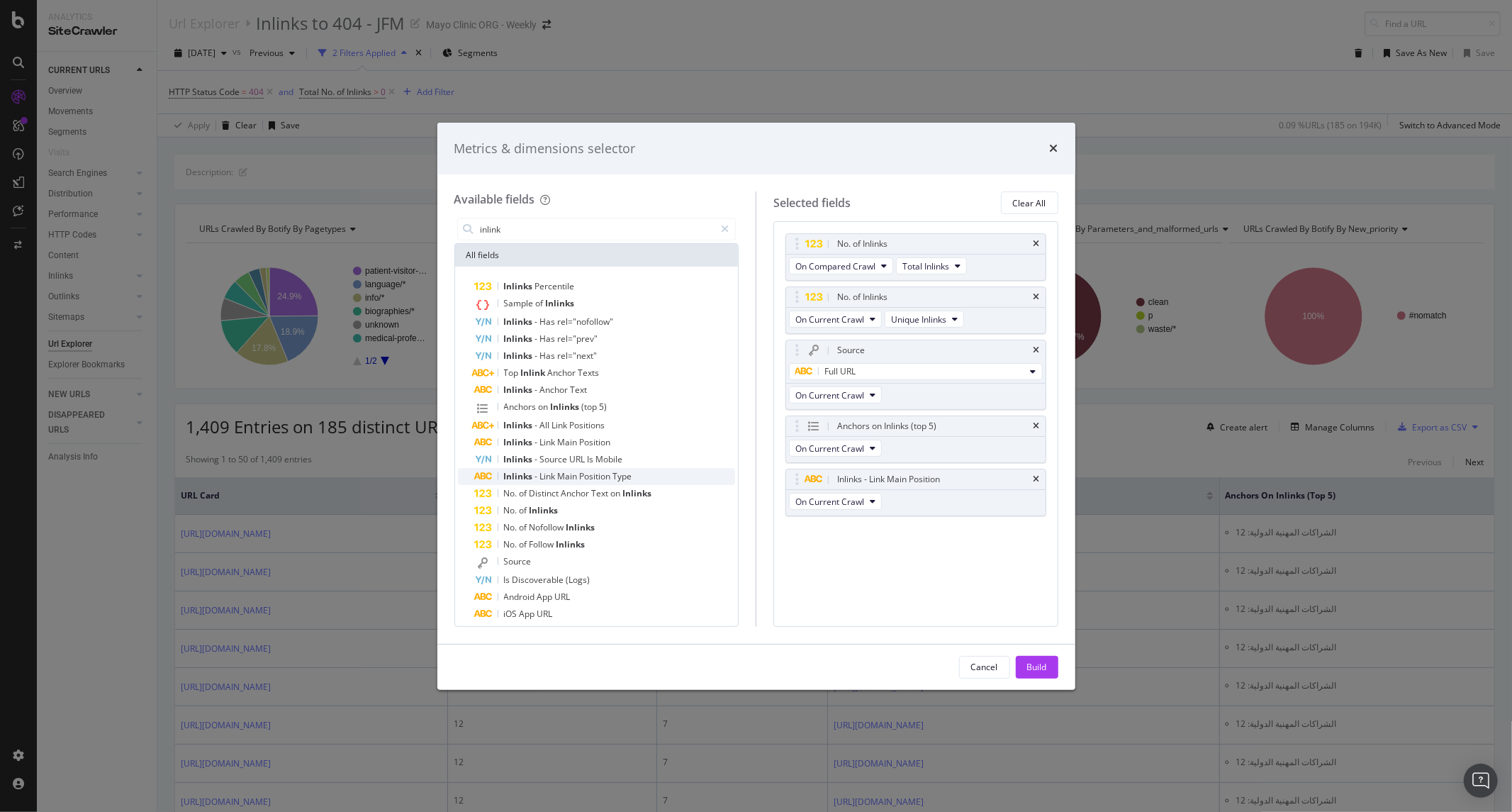
click at [613, 472] on span "Type" at bounding box center [623, 476] width 19 height 13
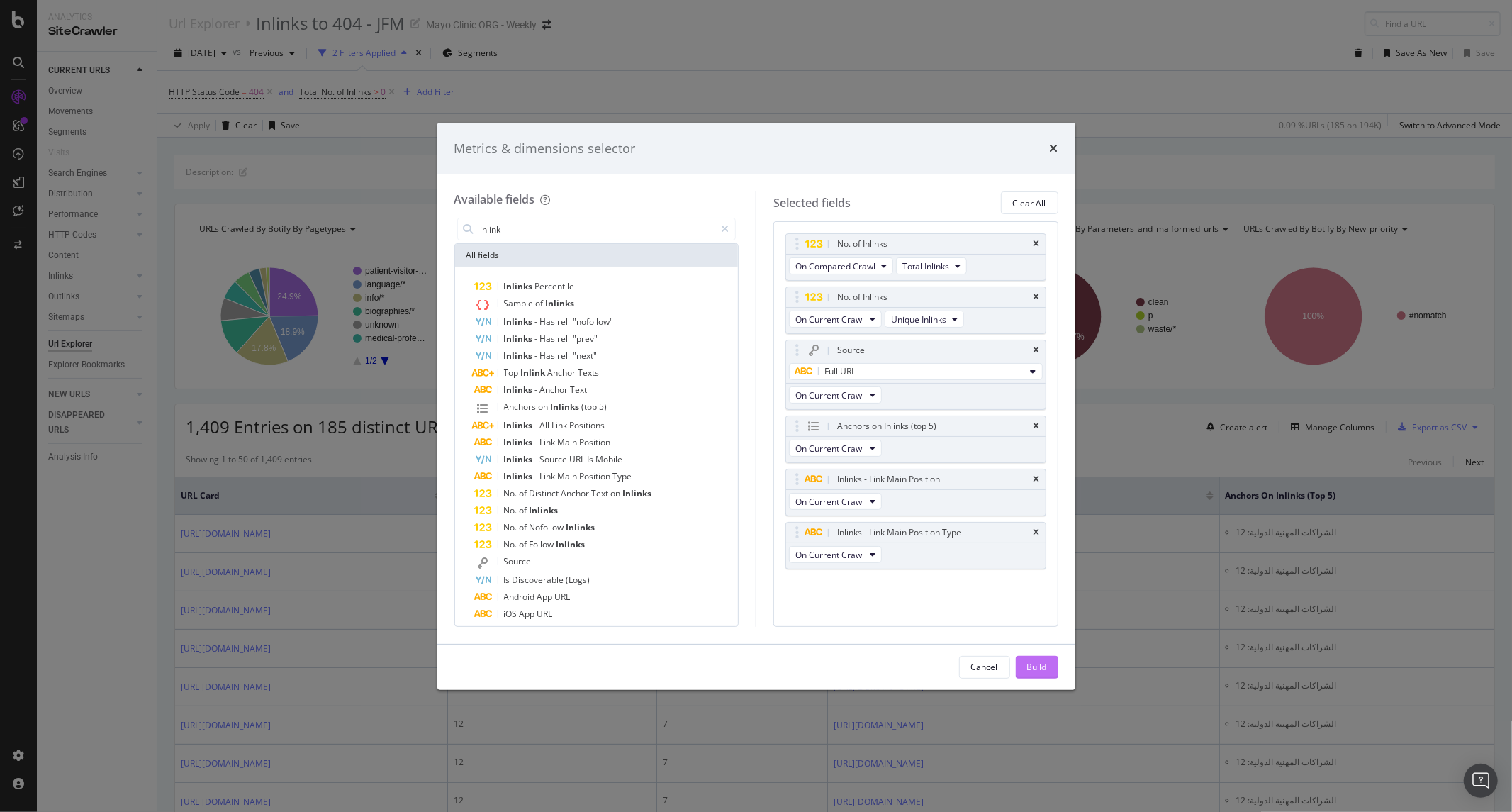
click at [1027, 664] on div "Build" at bounding box center [1036, 667] width 20 height 13
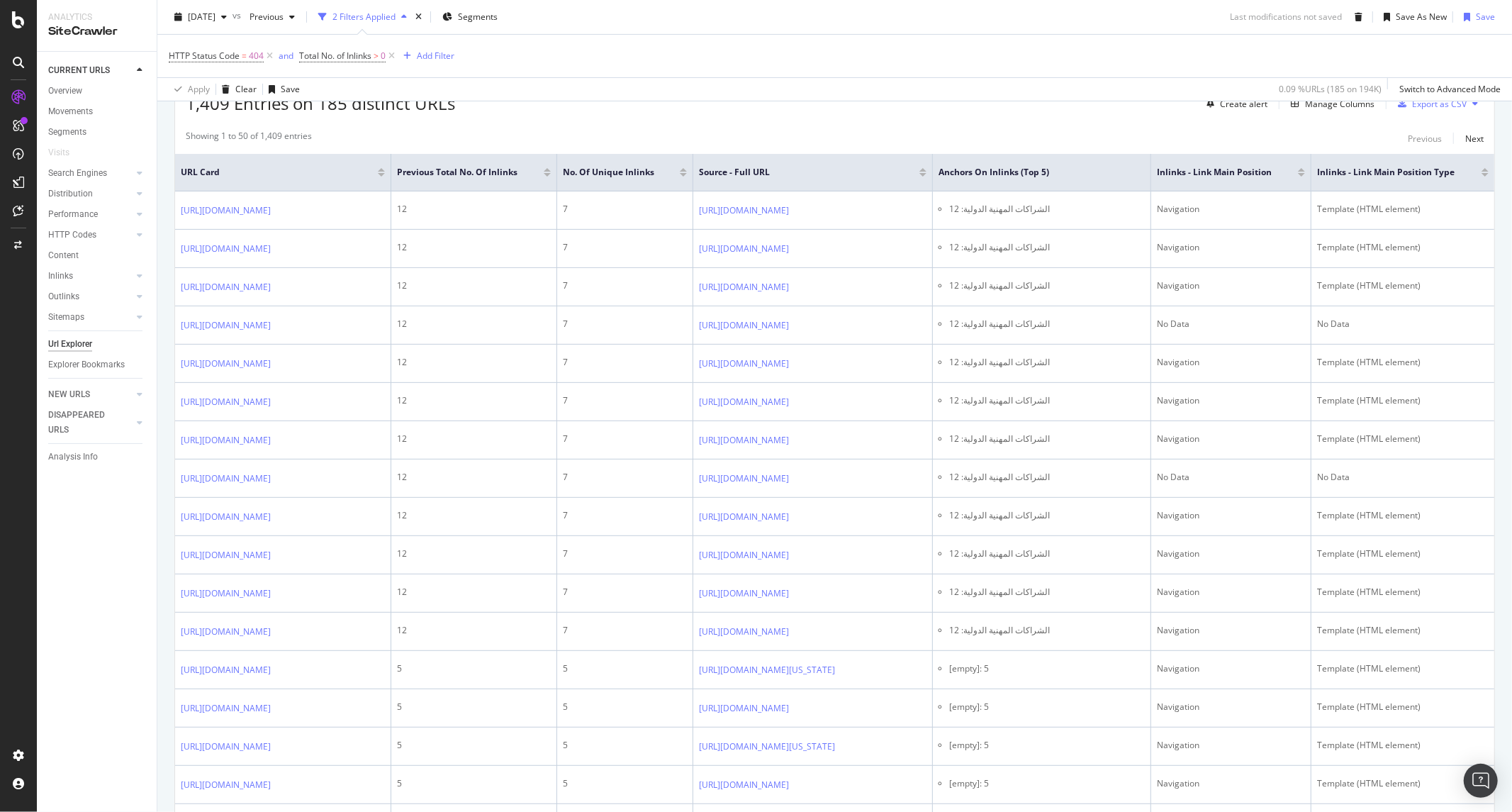
scroll to position [174, 0]
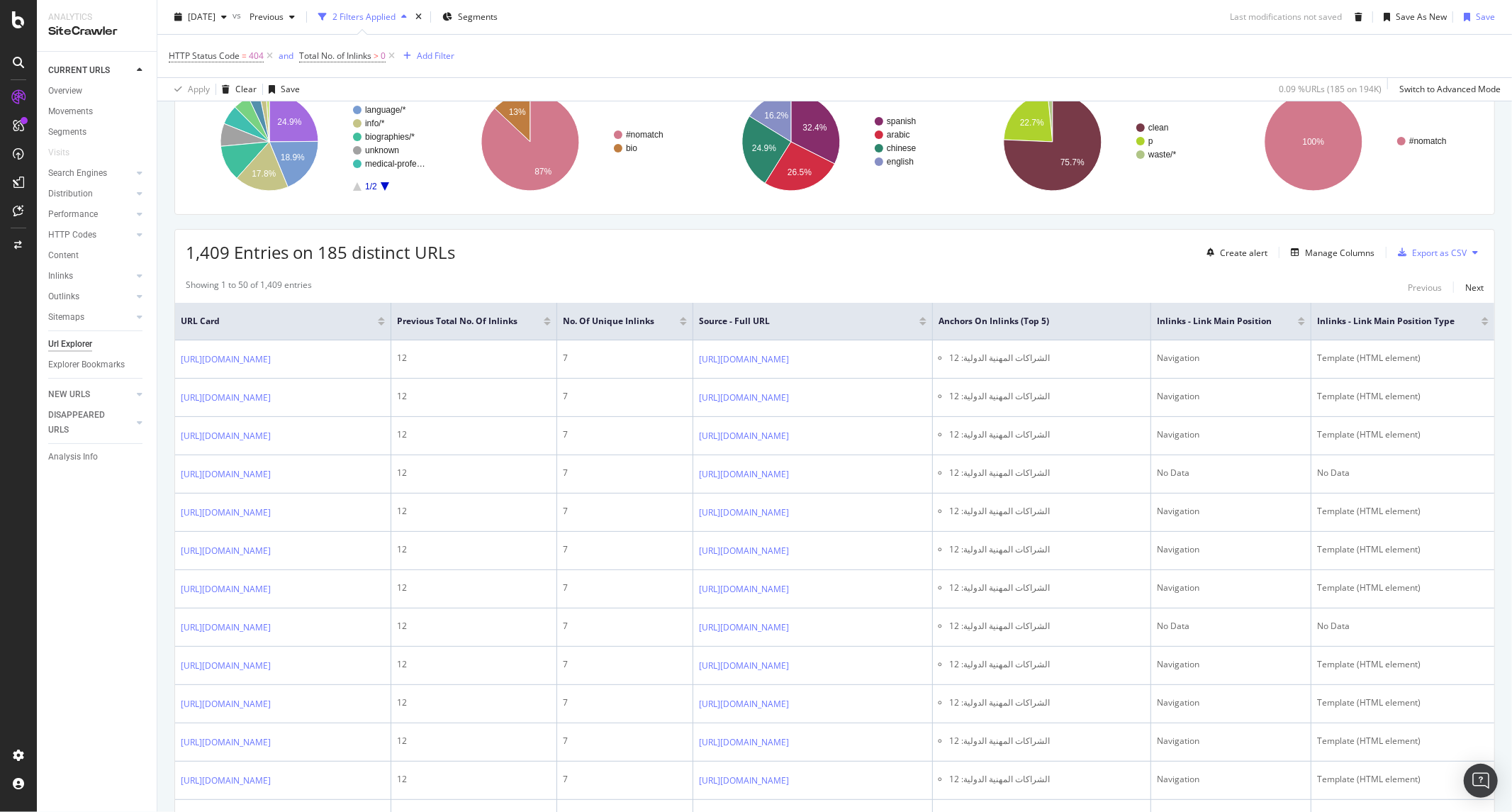
click at [1333, 262] on div "Create alert Manage Columns Export as CSV" at bounding box center [1343, 251] width 283 height 24
click at [1327, 249] on div "Manage Columns" at bounding box center [1340, 252] width 69 height 13
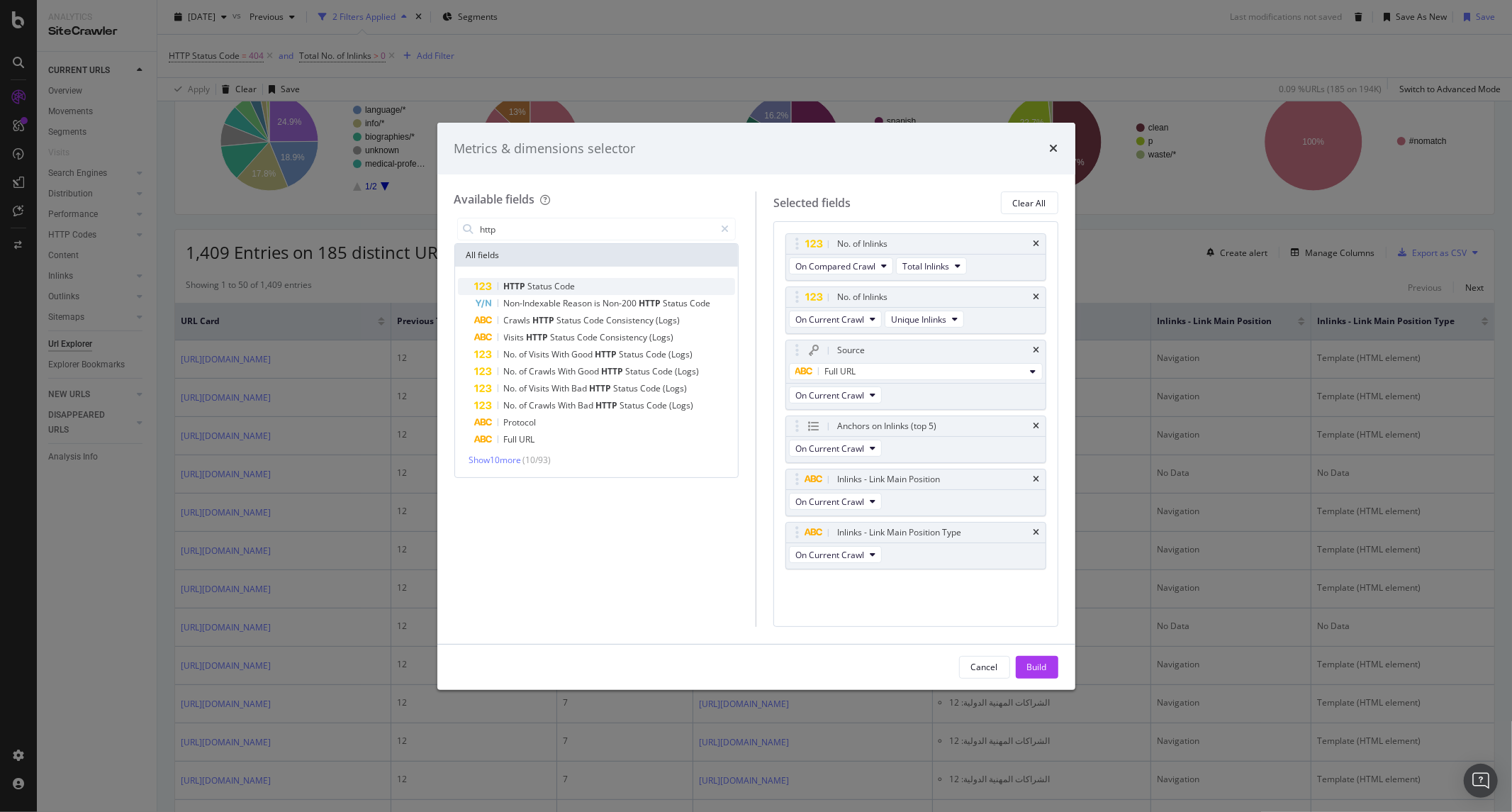
click at [585, 288] on div "HTTP Status Code" at bounding box center [605, 286] width 261 height 17
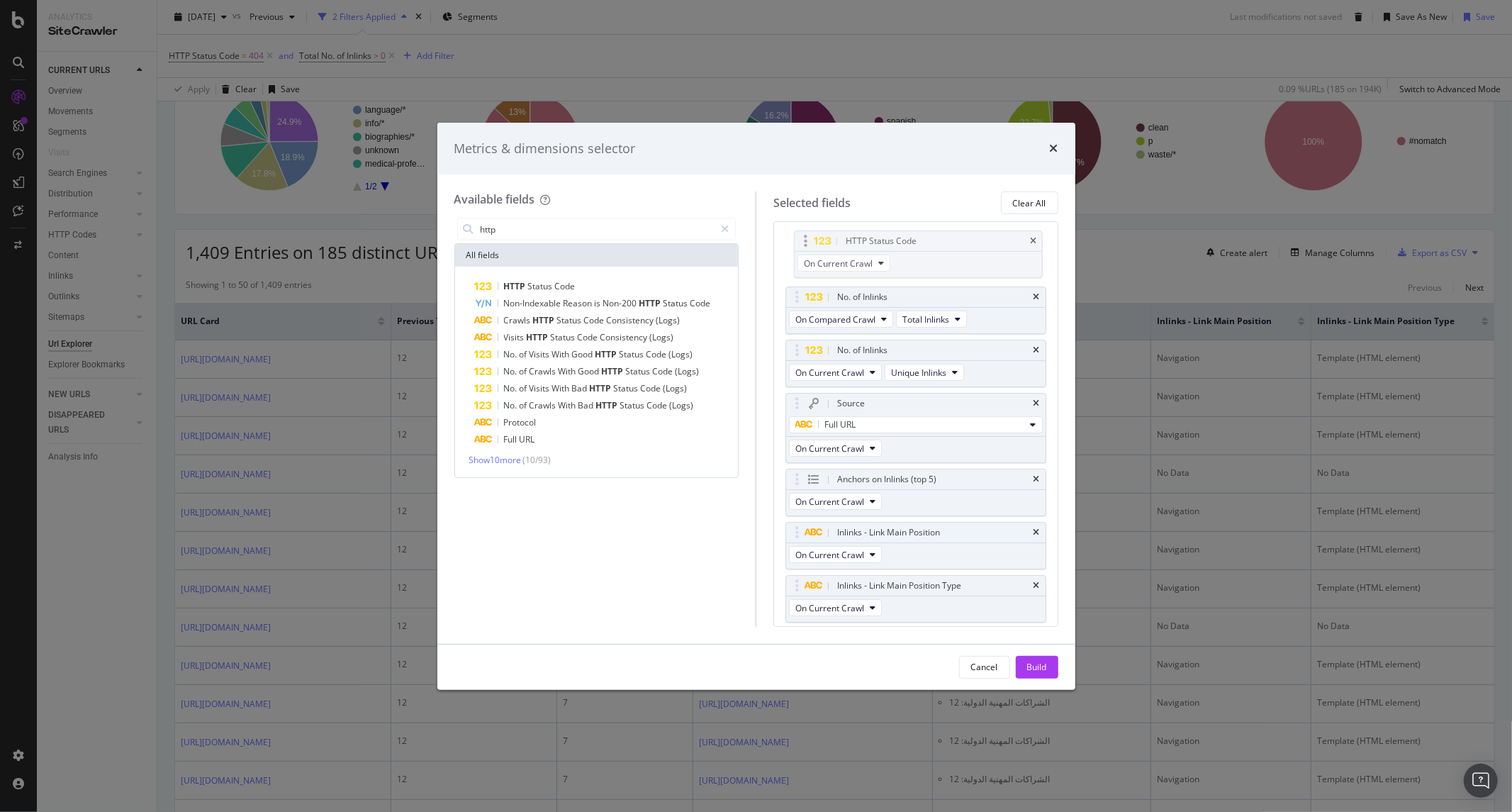
drag, startPoint x: 911, startPoint y: 608, endPoint x: 920, endPoint y: 263, distance: 345.1
click at [920, 263] on body "Analytics SiteCrawler CURRENT URLS Overview Movements Segments Visits Search En…" at bounding box center [756, 406] width 1512 height 812
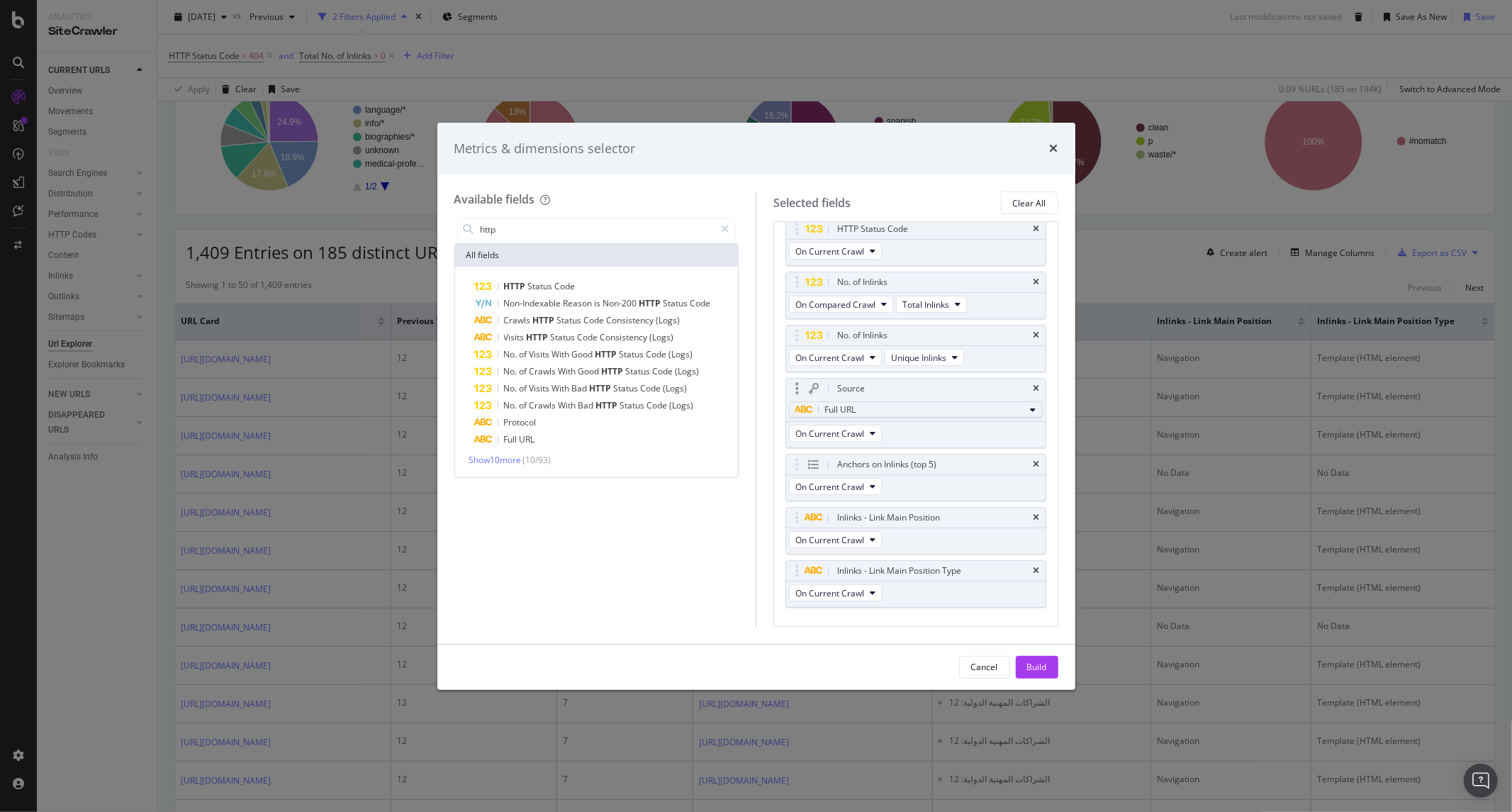
scroll to position [0, 0]
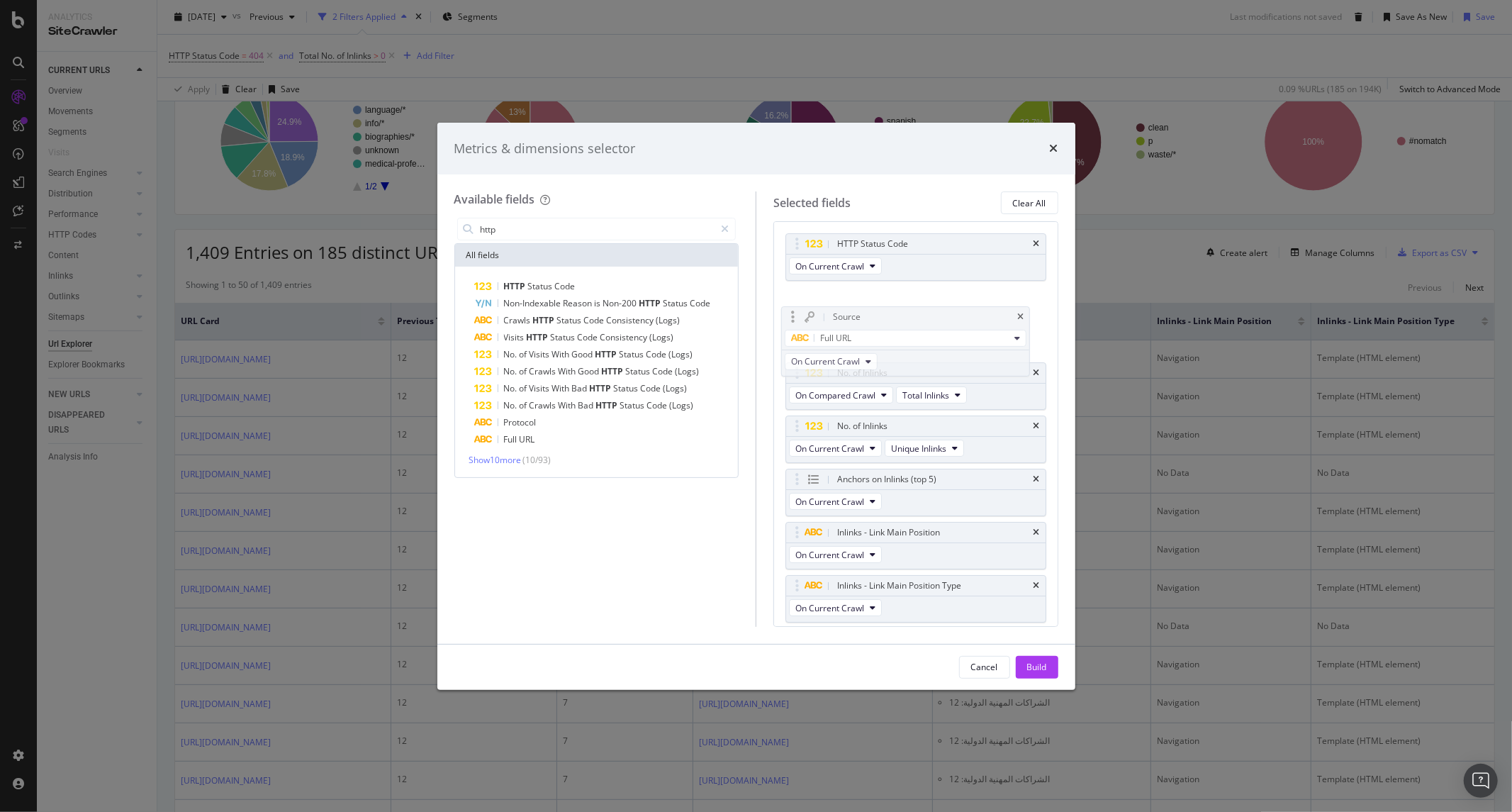
drag, startPoint x: 933, startPoint y: 405, endPoint x: 929, endPoint y: 294, distance: 111.1
click at [929, 294] on body "Analytics SiteCrawler CURRENT URLS Overview Movements Segments Visits Search En…" at bounding box center [756, 406] width 1512 height 812
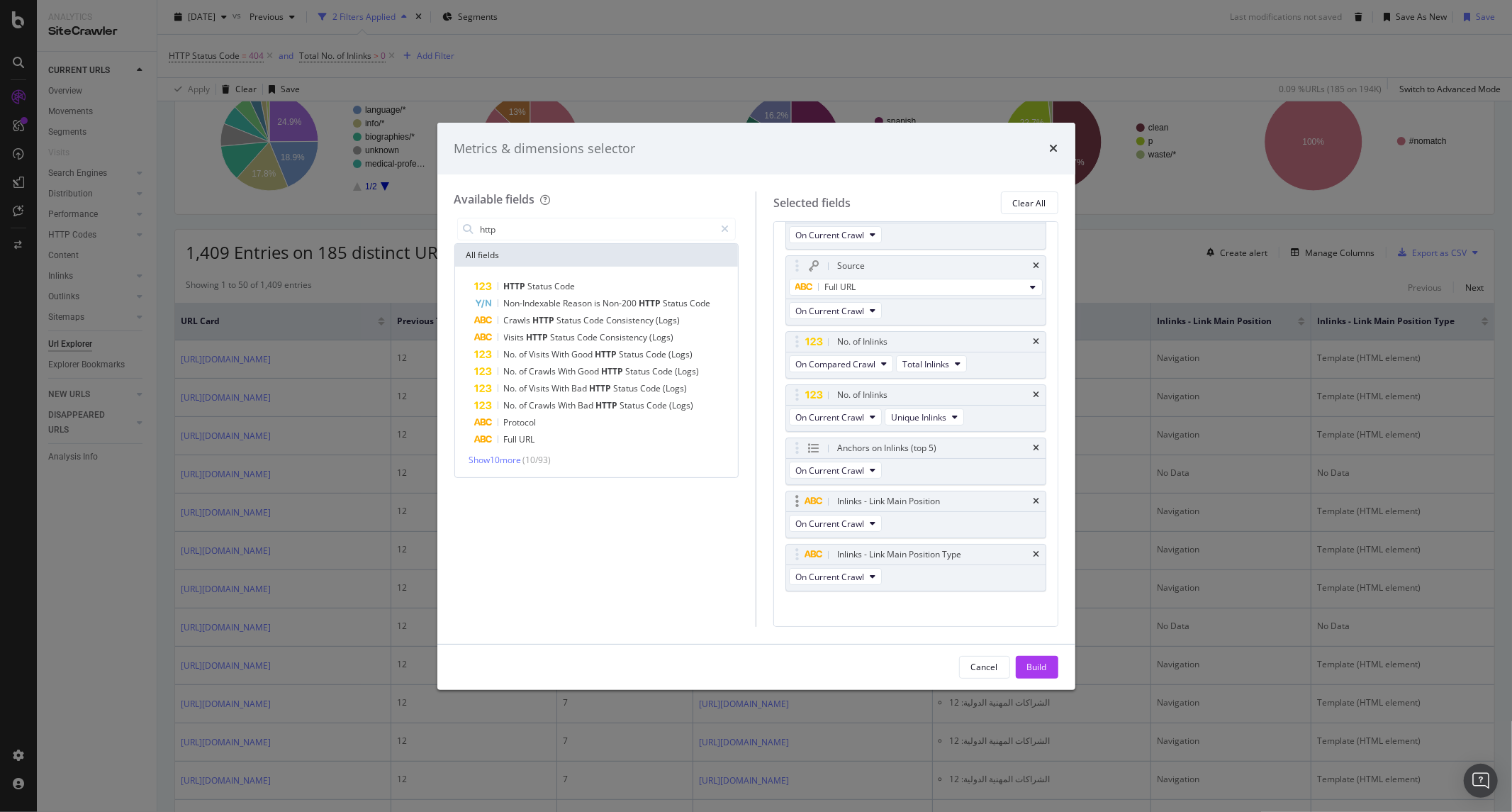
scroll to position [45, 0]
click at [598, 235] on input "http" at bounding box center [596, 229] width 236 height 21
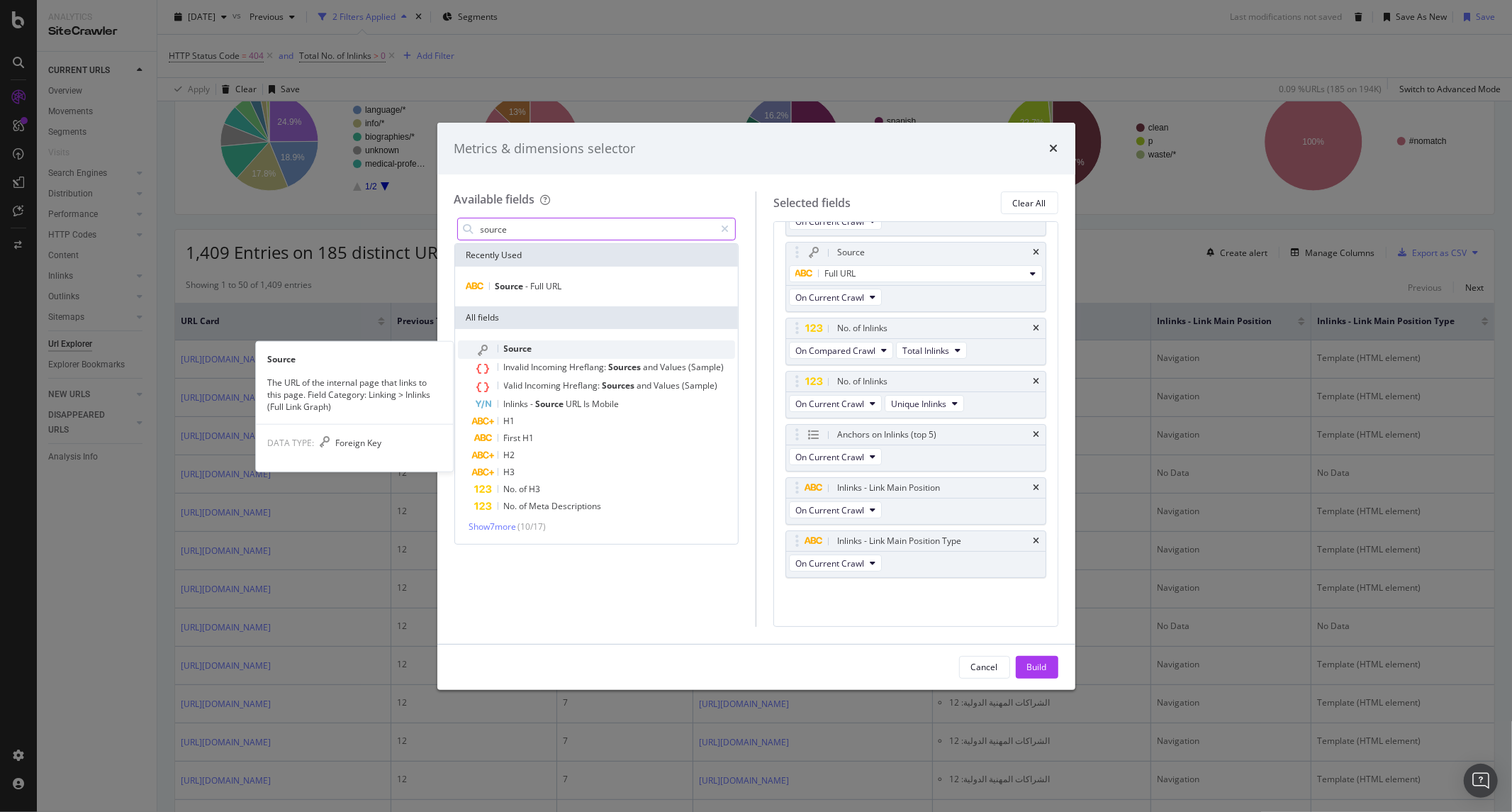
type input "source"
click at [635, 346] on div "Source" at bounding box center [605, 349] width 261 height 18
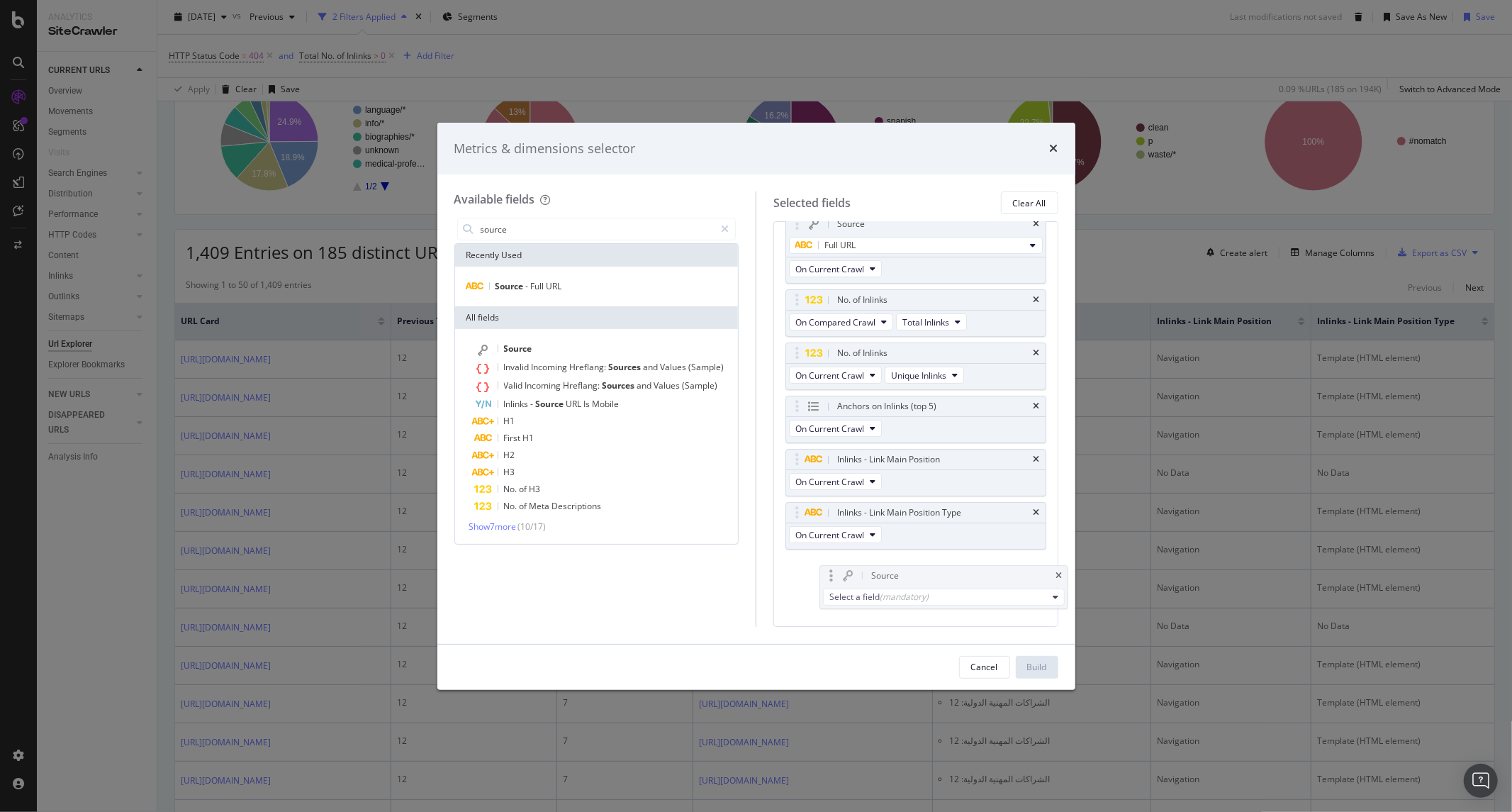
scroll to position [74, 0]
drag, startPoint x: 899, startPoint y: 592, endPoint x: 886, endPoint y: 403, distance: 189.4
click at [895, 398] on body "Analytics SiteCrawler CURRENT URLS Overview Movements Segments Visits Search En…" at bounding box center [756, 406] width 1512 height 812
click at [835, 426] on div "Select a field (mandatory)" at bounding box center [910, 427] width 229 height 13
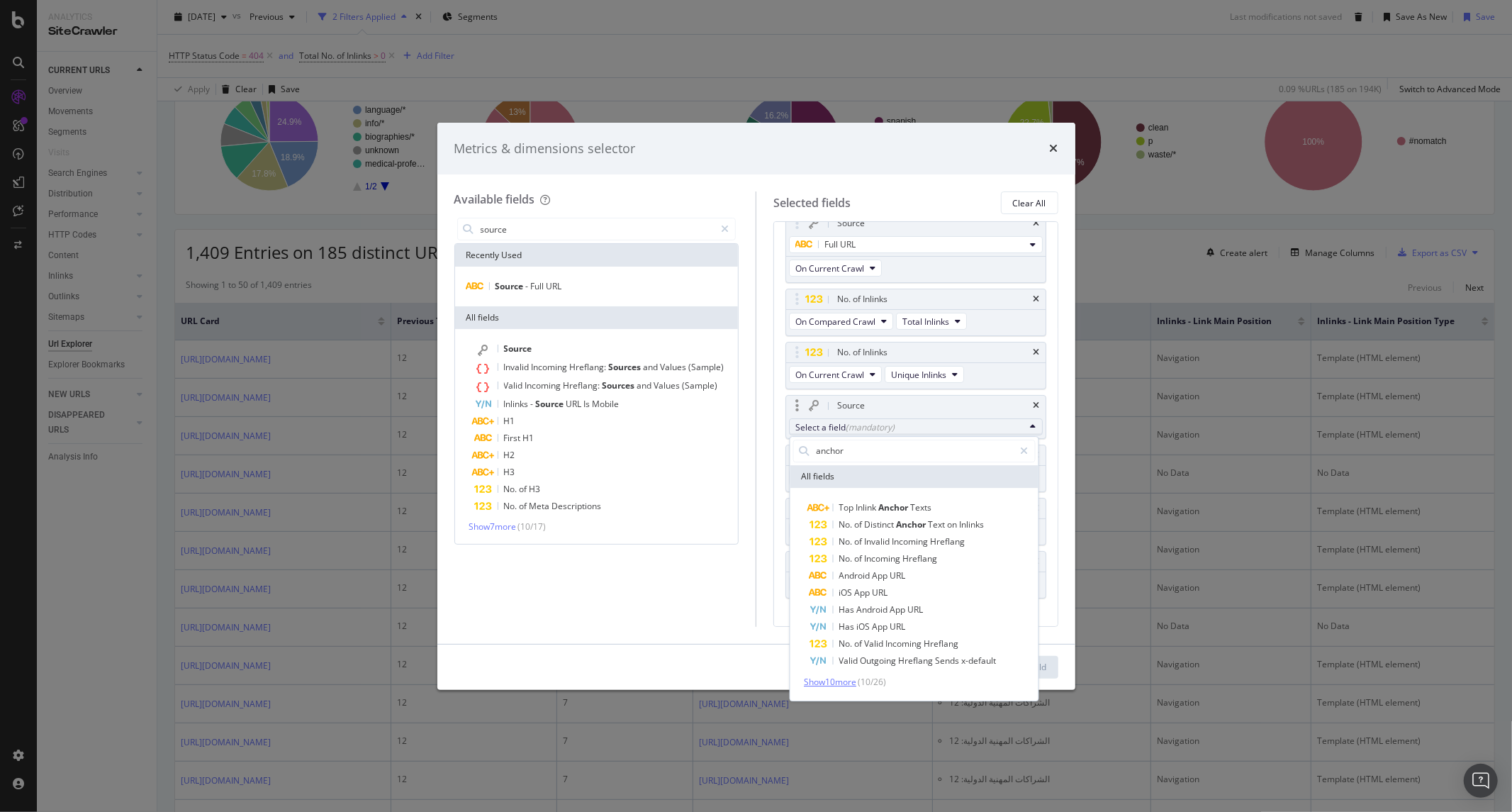
click at [854, 682] on span "Show 10 more" at bounding box center [829, 681] width 52 height 13
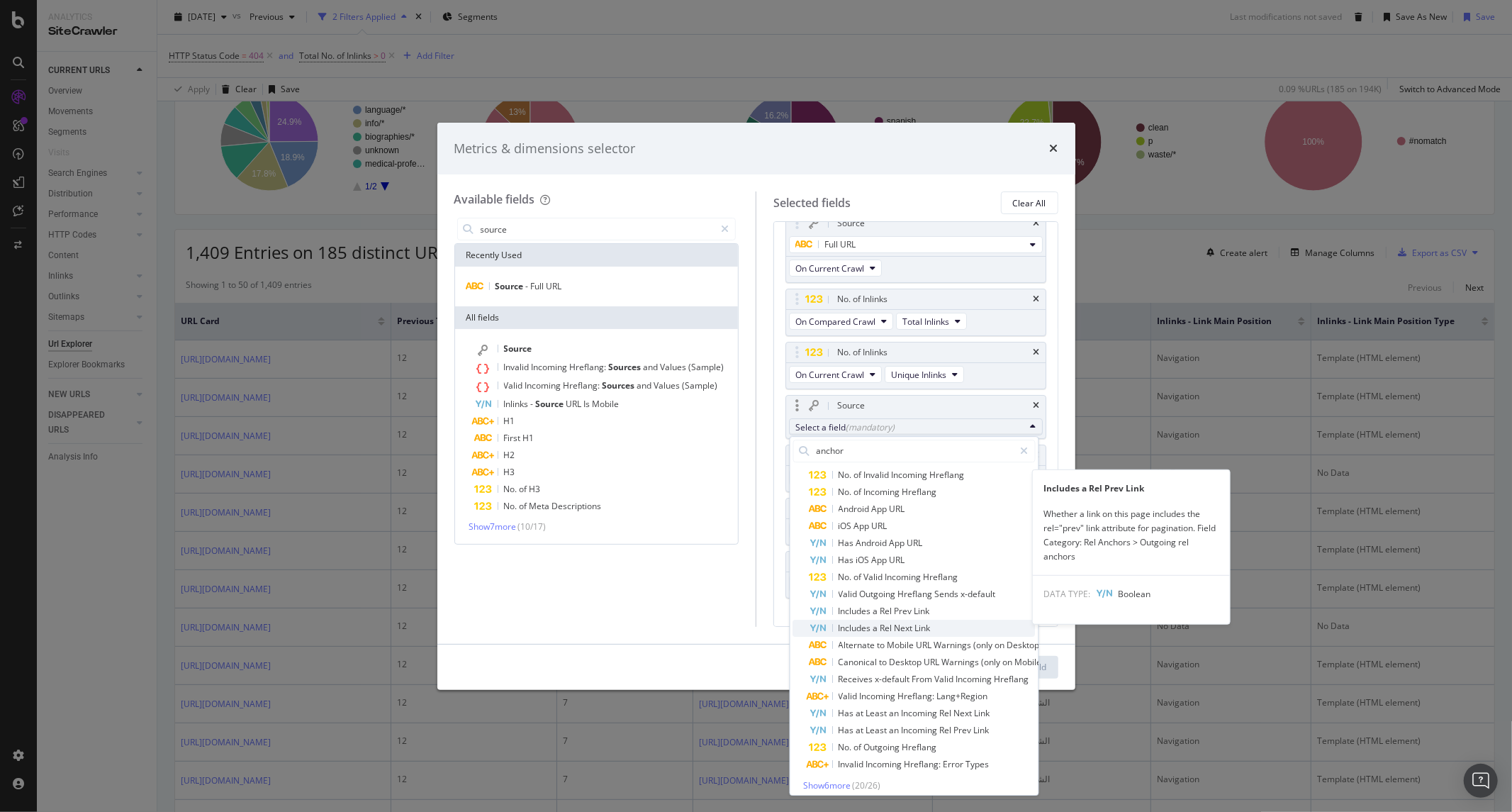
scroll to position [88, 0]
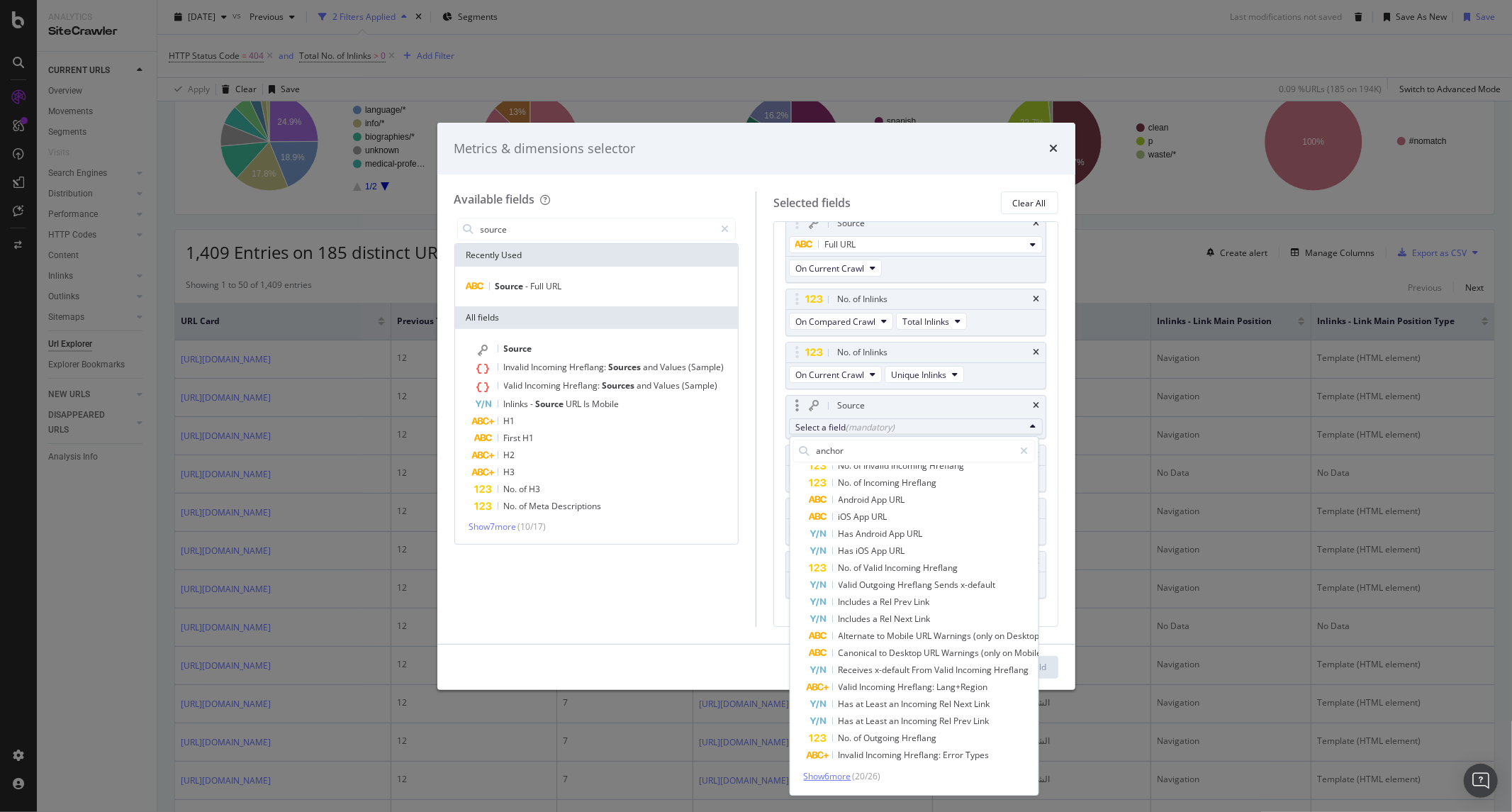
click at [840, 770] on span "Show 6 more" at bounding box center [826, 775] width 47 height 13
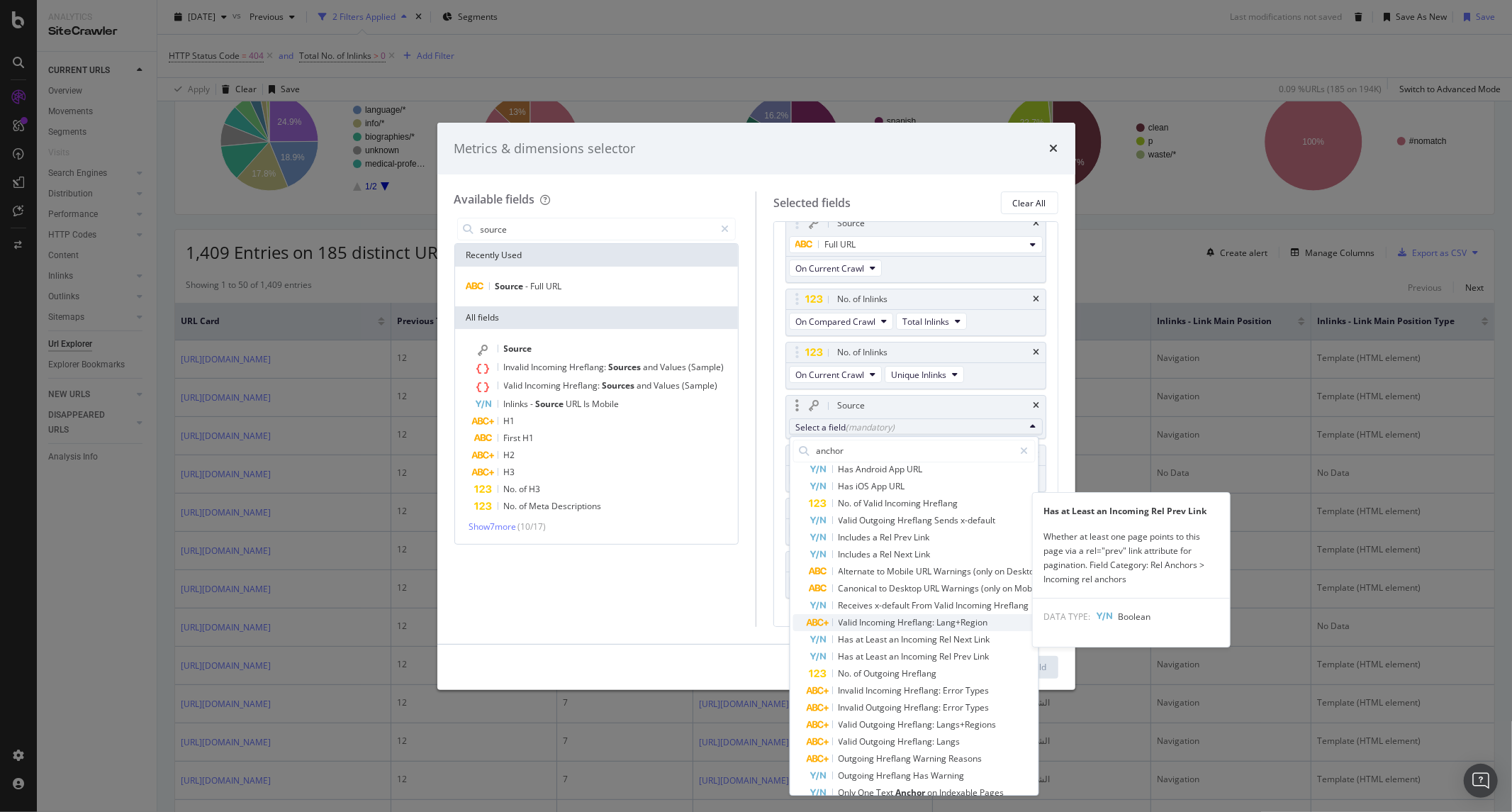
scroll to position [170, 0]
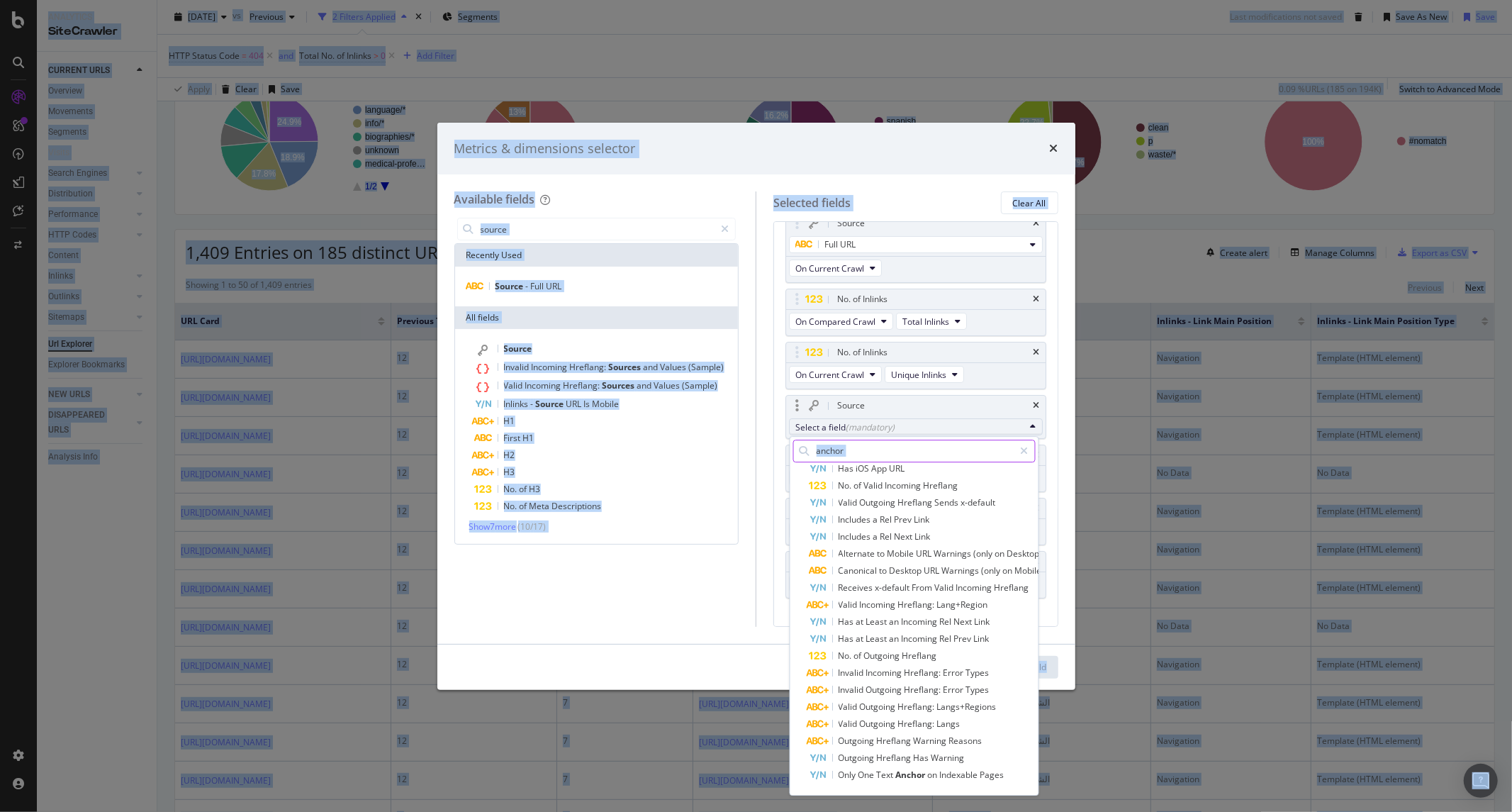
click at [901, 452] on input "anchor" at bounding box center [914, 451] width 199 height 21
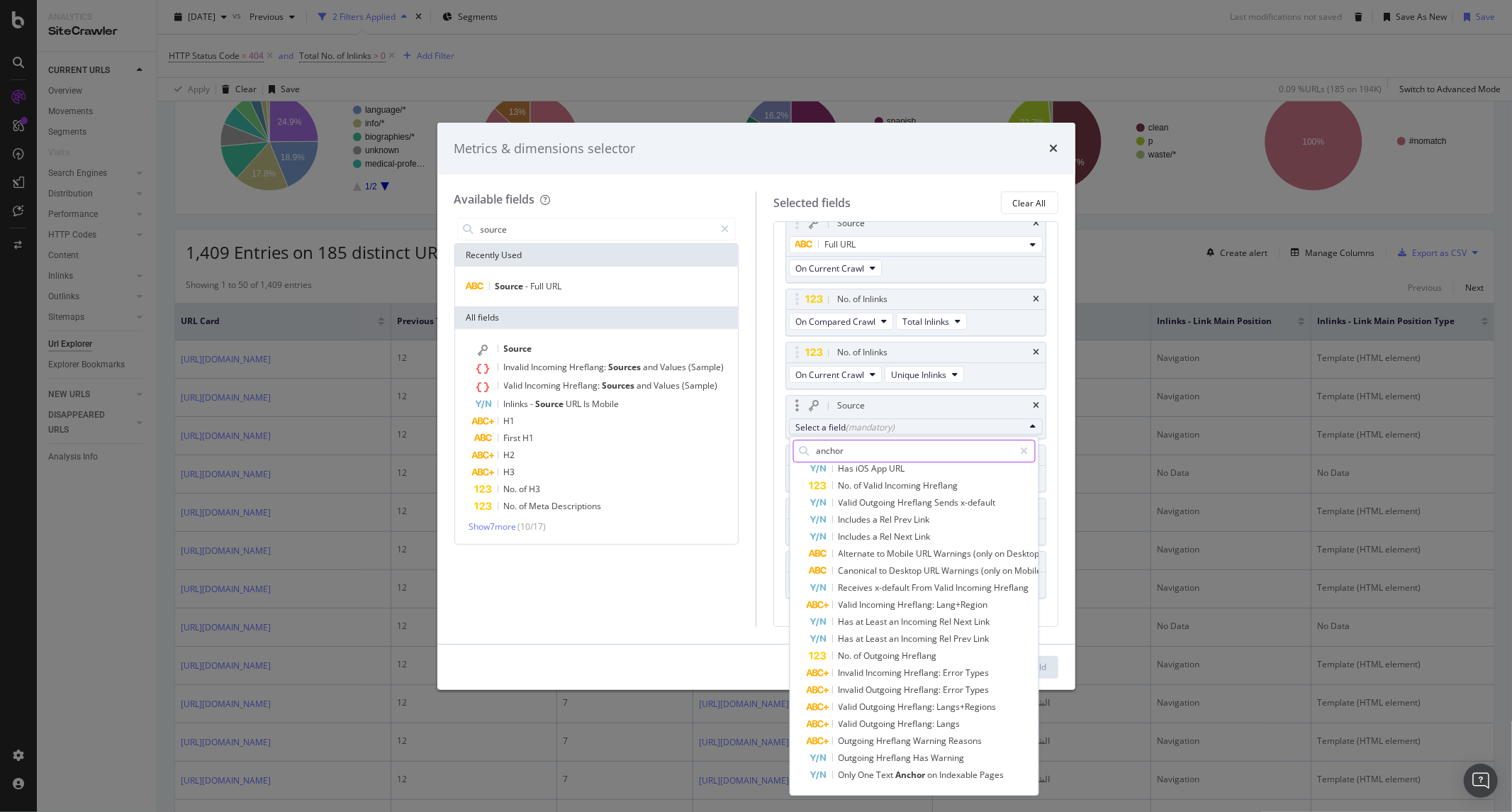
click at [901, 452] on input "anchor" at bounding box center [914, 451] width 199 height 21
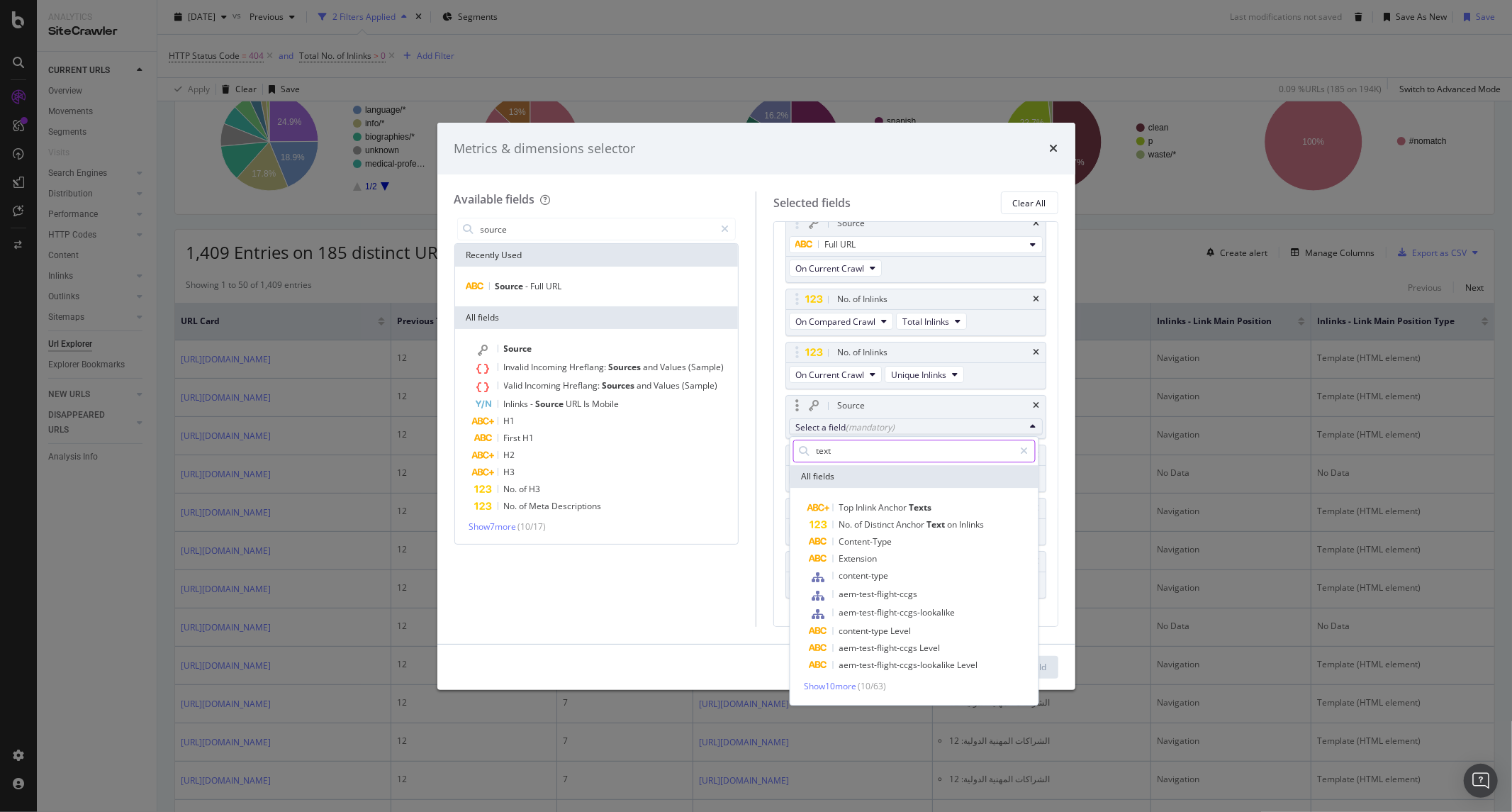
scroll to position [0, 0]
type input "text"
click at [847, 686] on span "Show 10 more" at bounding box center [829, 686] width 52 height 13
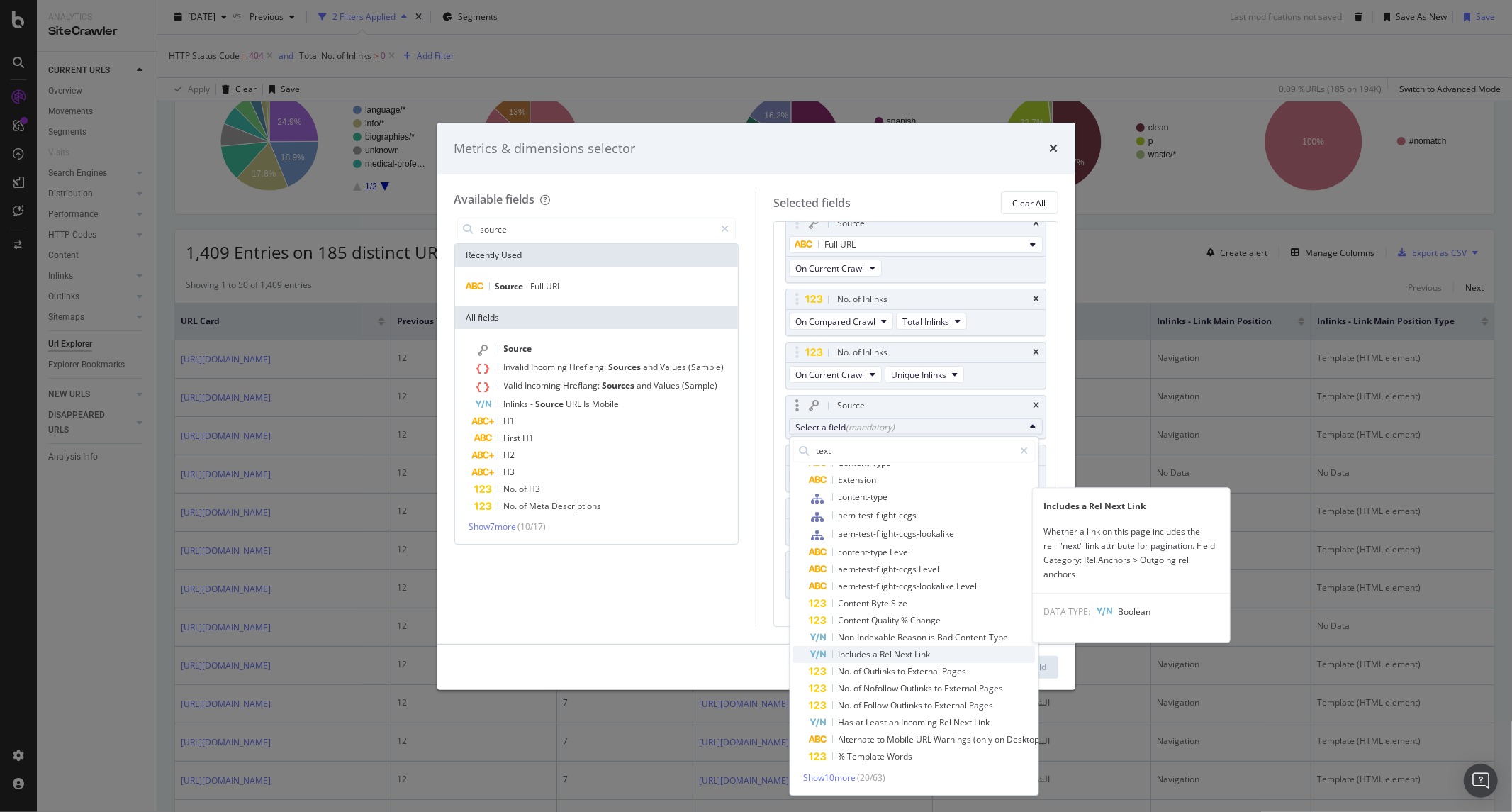
scroll to position [92, 0]
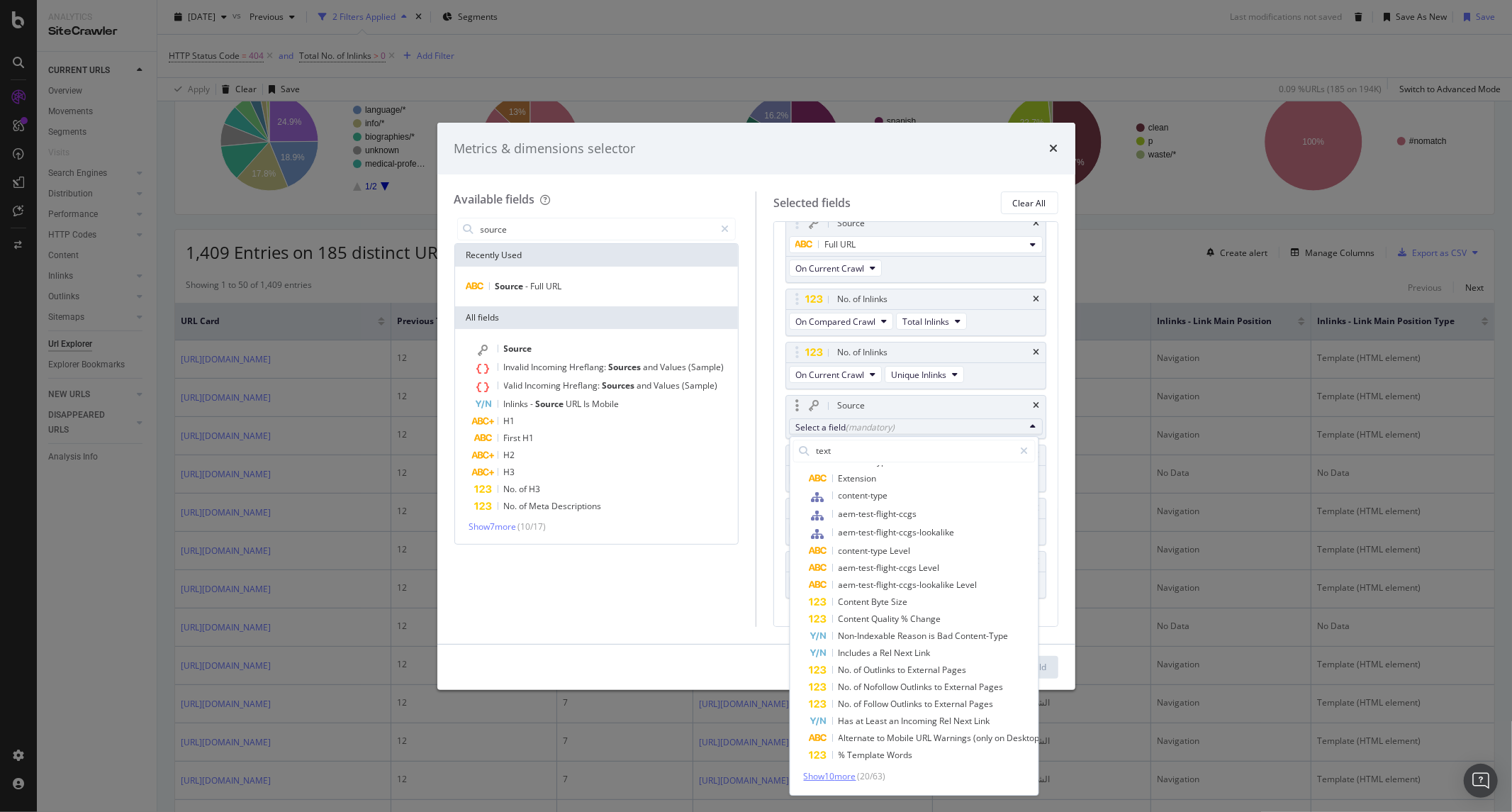
click at [844, 770] on span "Show 10 more" at bounding box center [829, 775] width 52 height 13
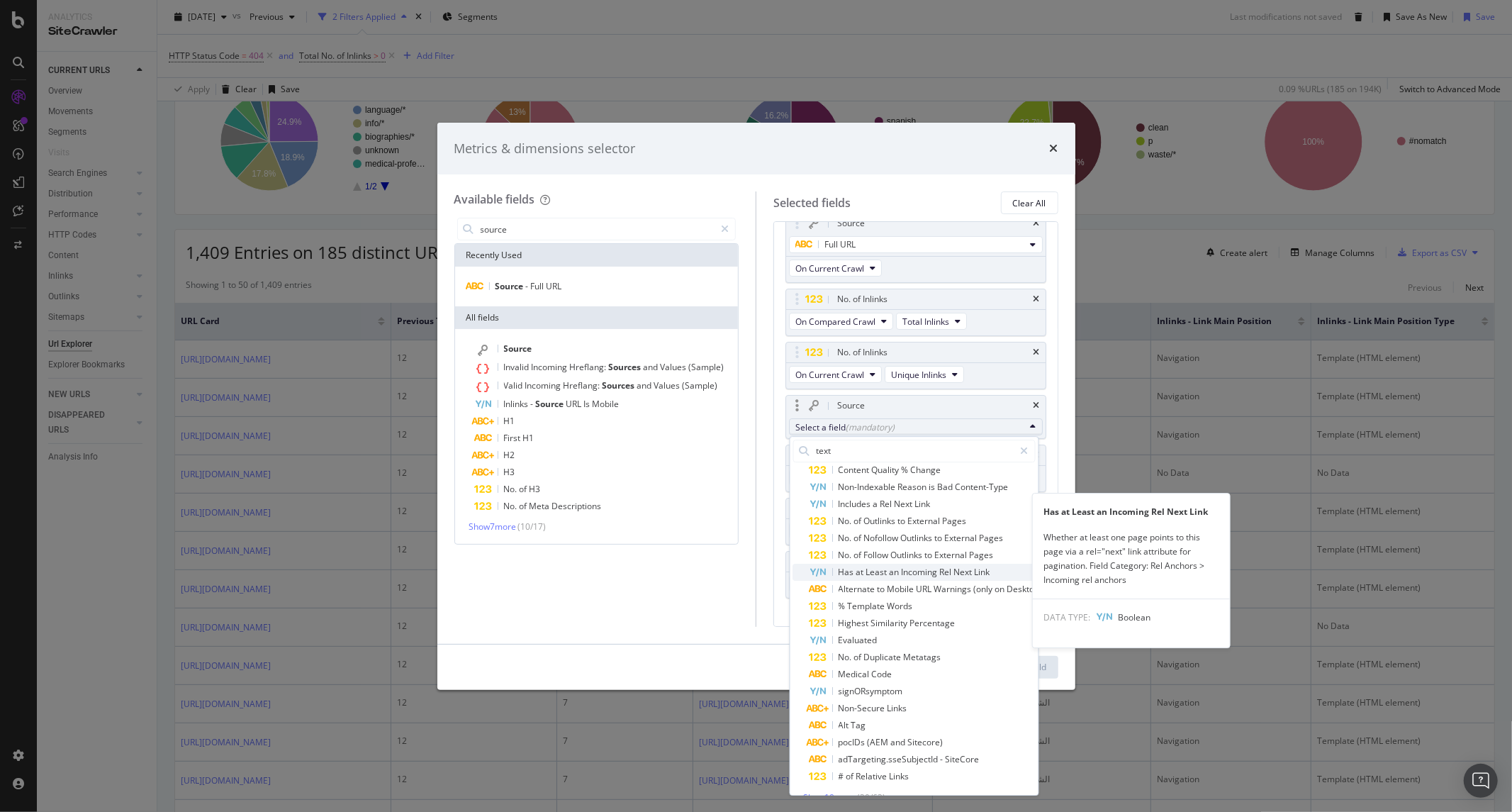
scroll to position [249, 0]
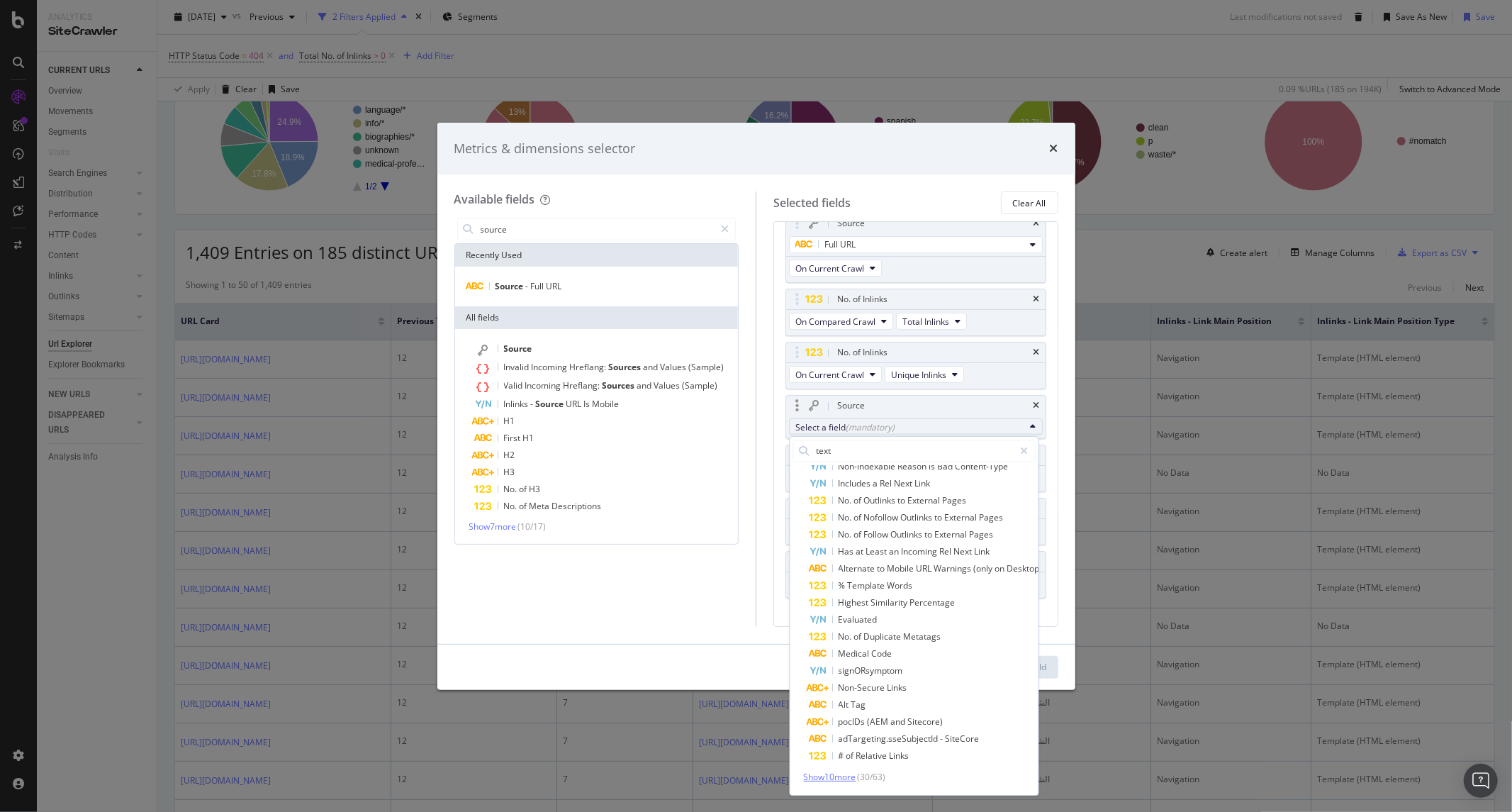
click at [840, 775] on span "Show 10 more" at bounding box center [829, 776] width 52 height 13
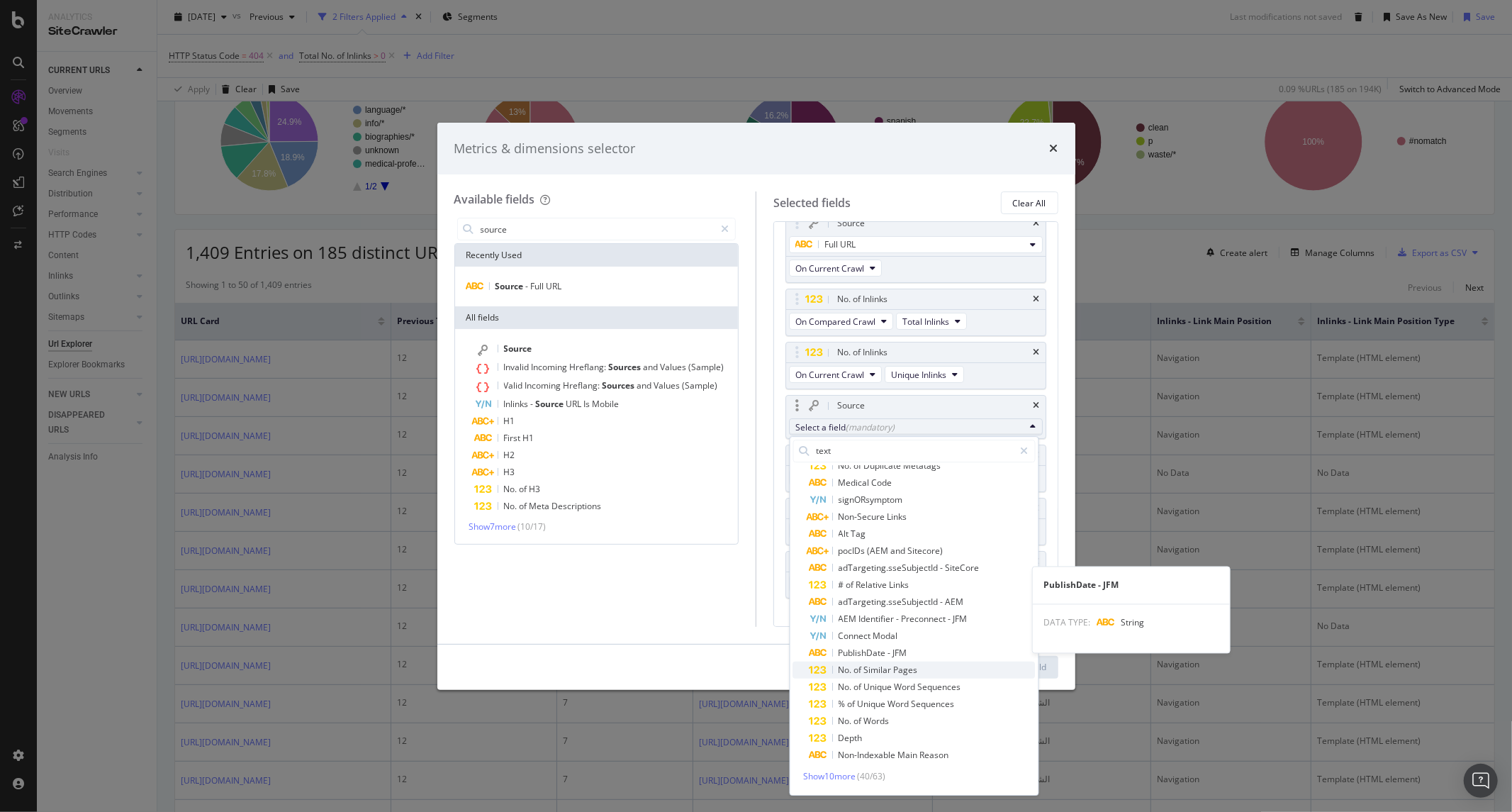
scroll to position [431, 0]
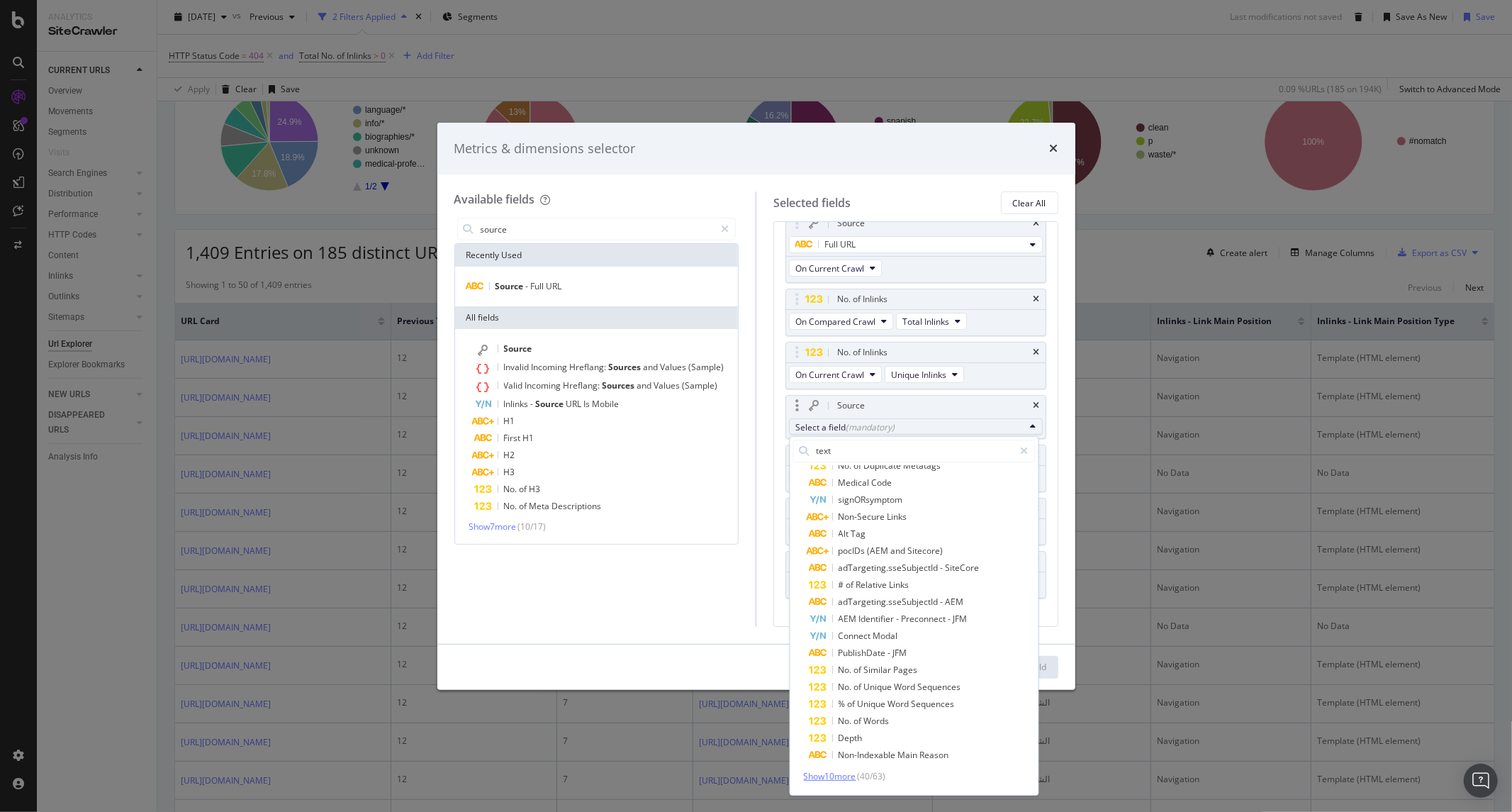
click at [845, 770] on span "Show 10 more" at bounding box center [829, 775] width 52 height 13
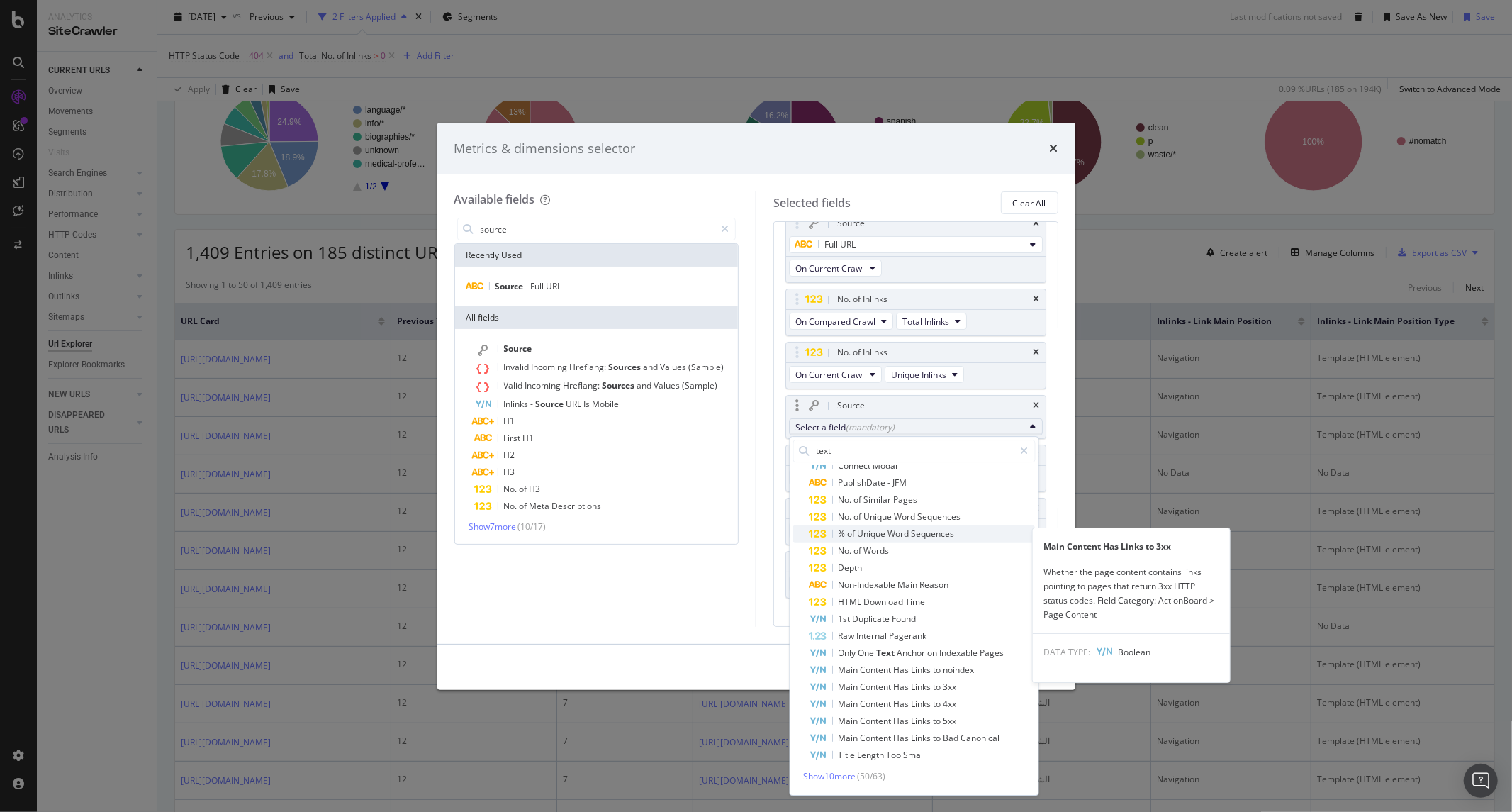
scroll to position [601, 0]
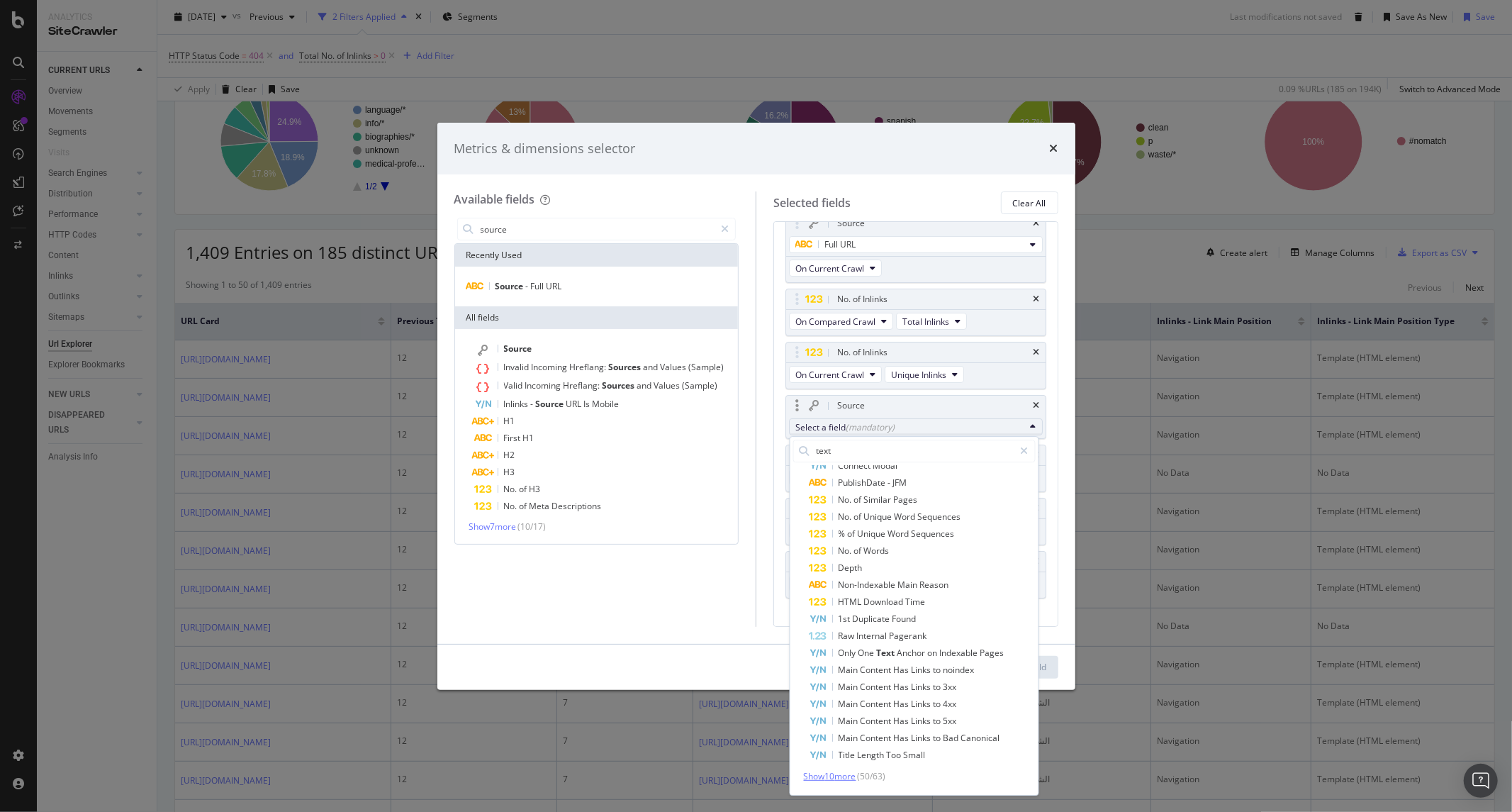
click at [839, 770] on span "Show 10 more" at bounding box center [829, 775] width 52 height 13
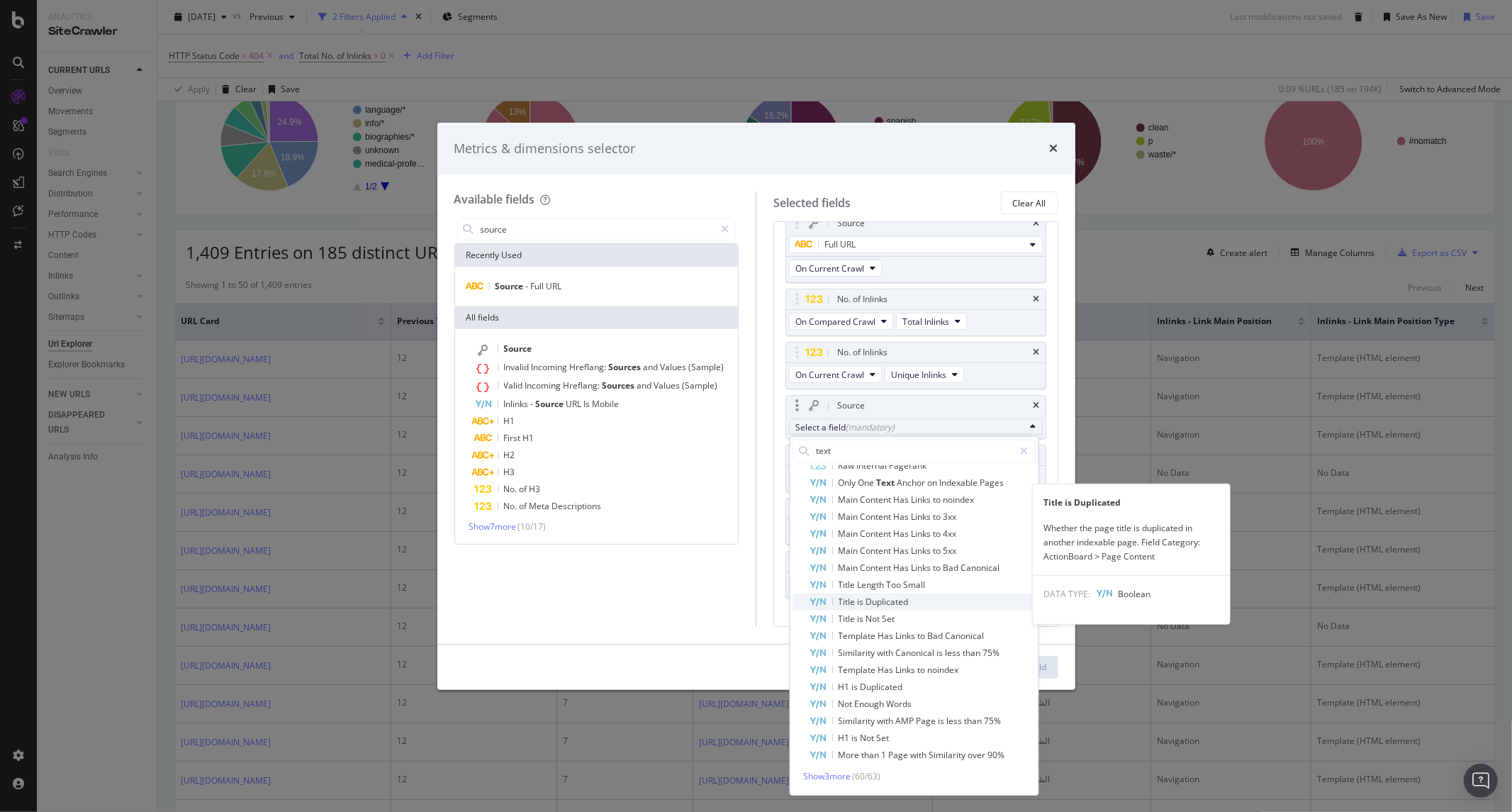
scroll to position [772, 0]
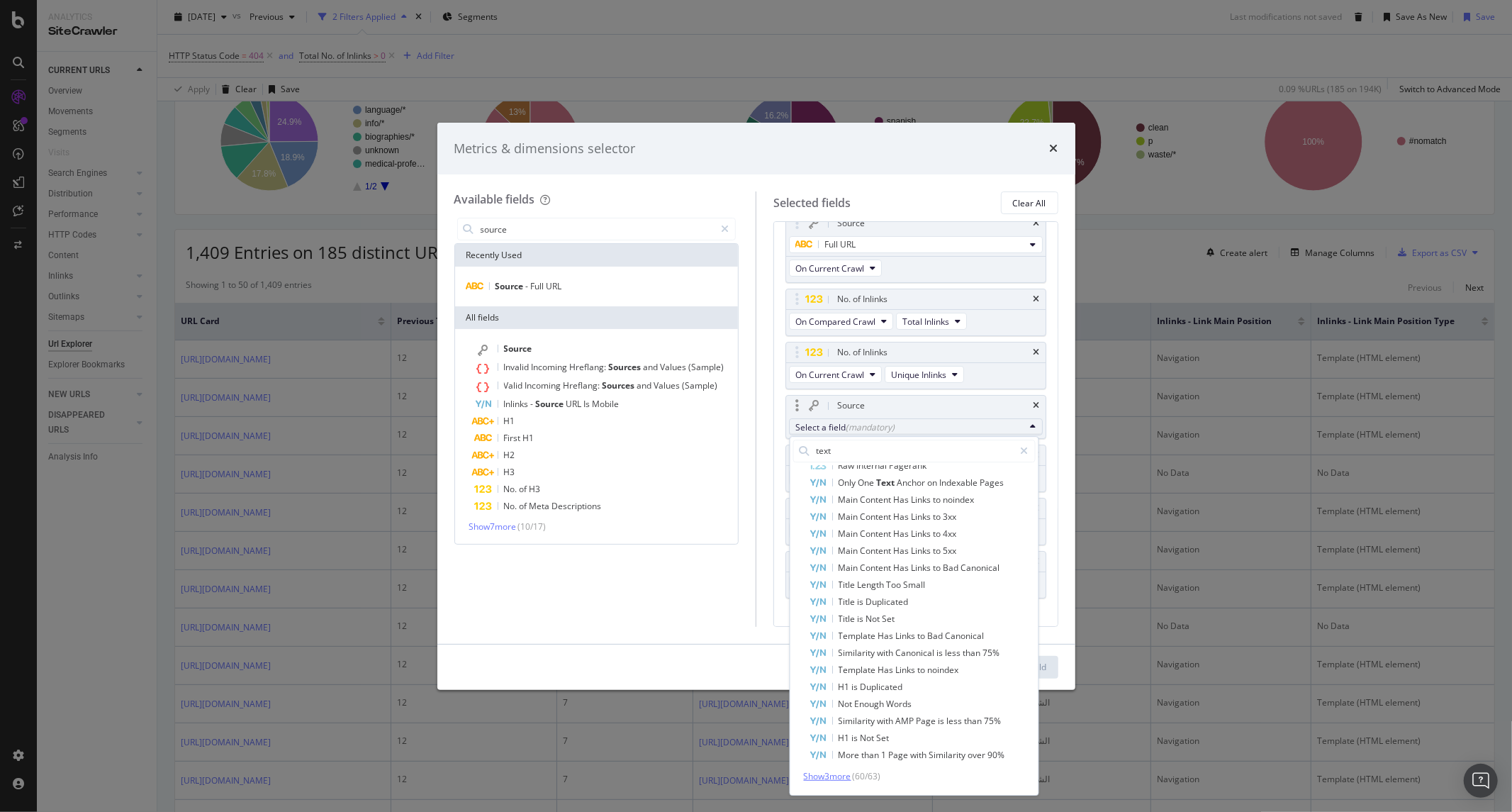
click at [841, 770] on span "Show 3 more" at bounding box center [826, 775] width 47 height 13
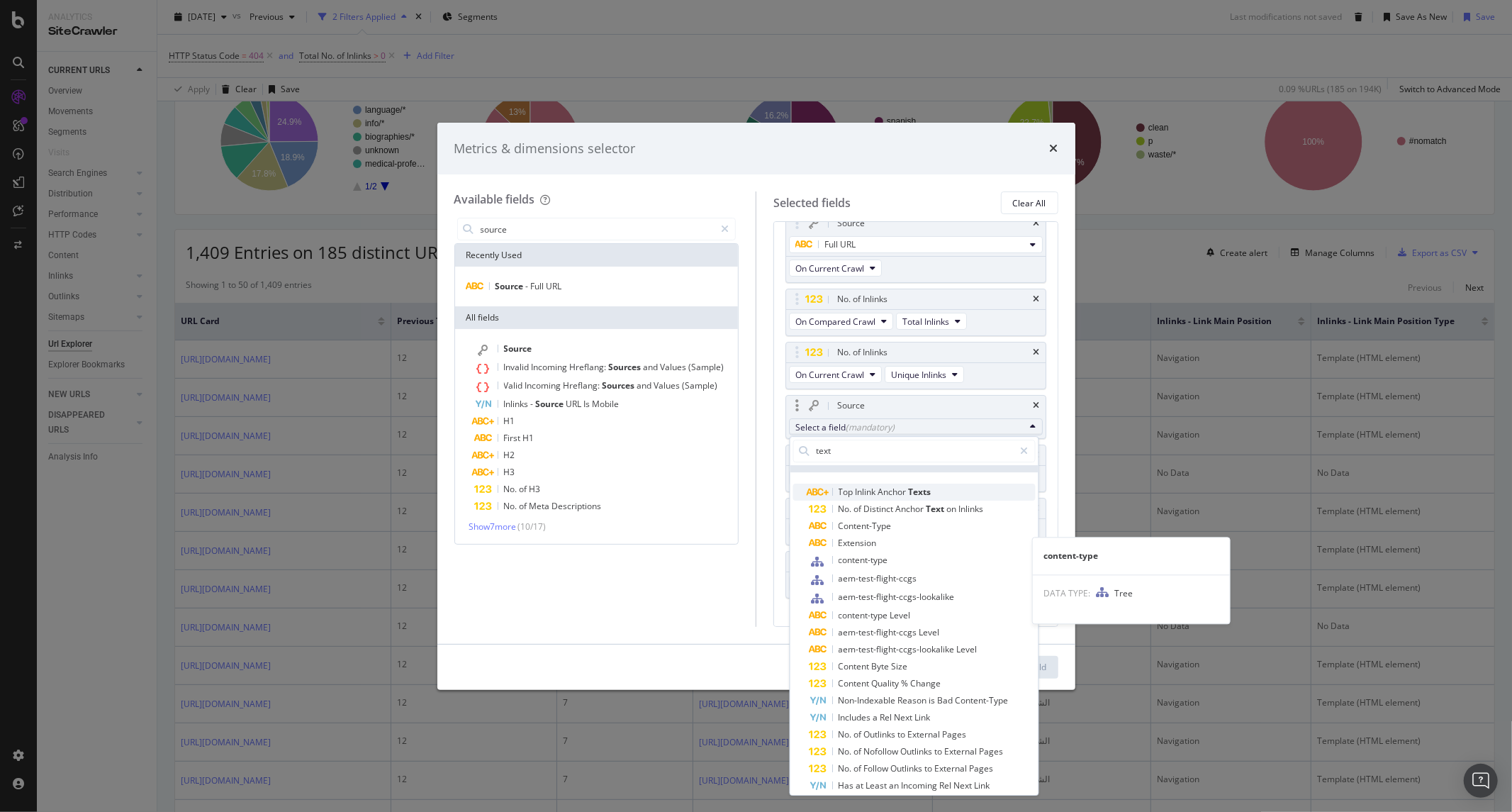
scroll to position [0, 0]
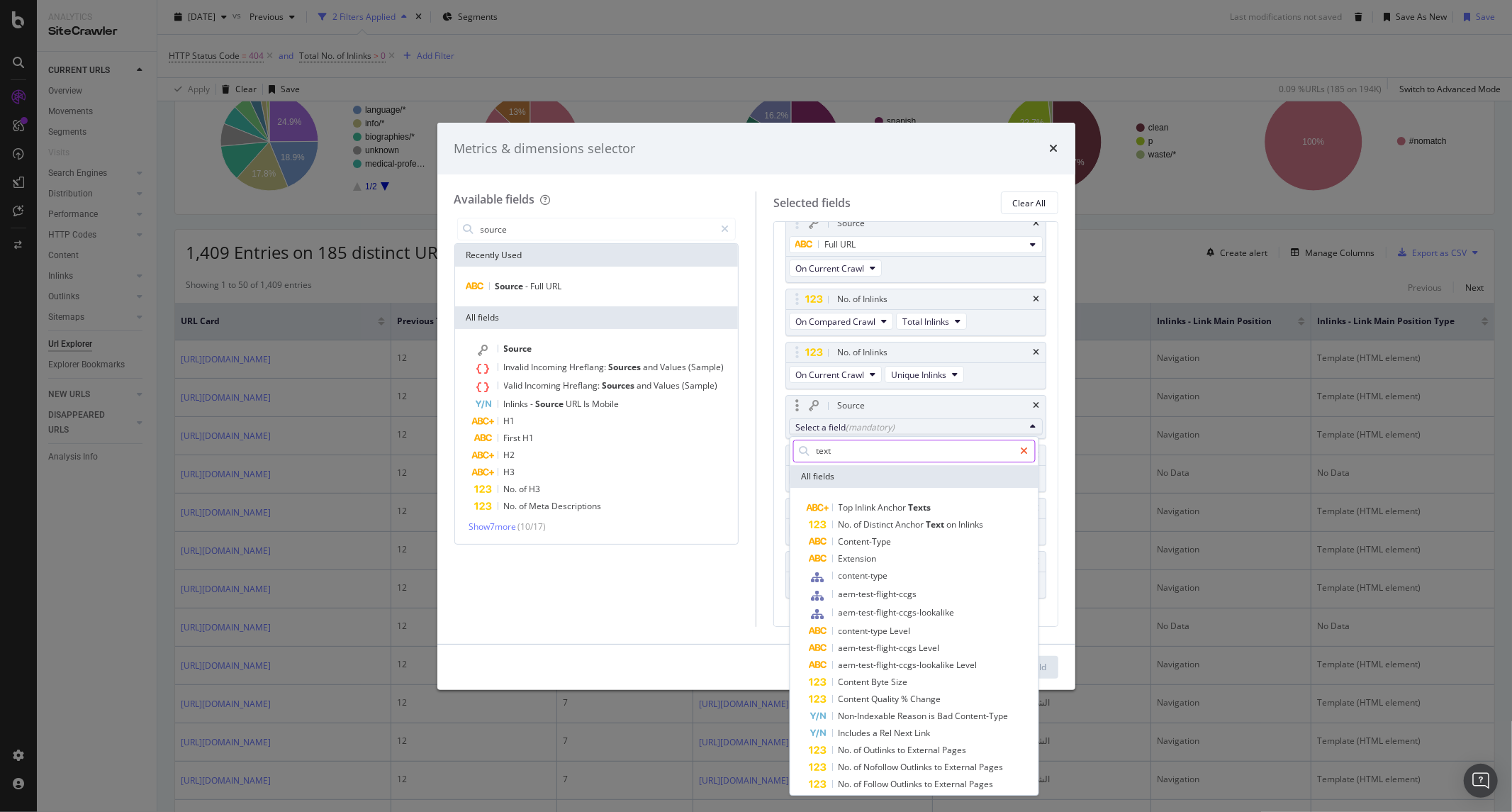
click at [1030, 452] on div "modal" at bounding box center [1023, 451] width 20 height 23
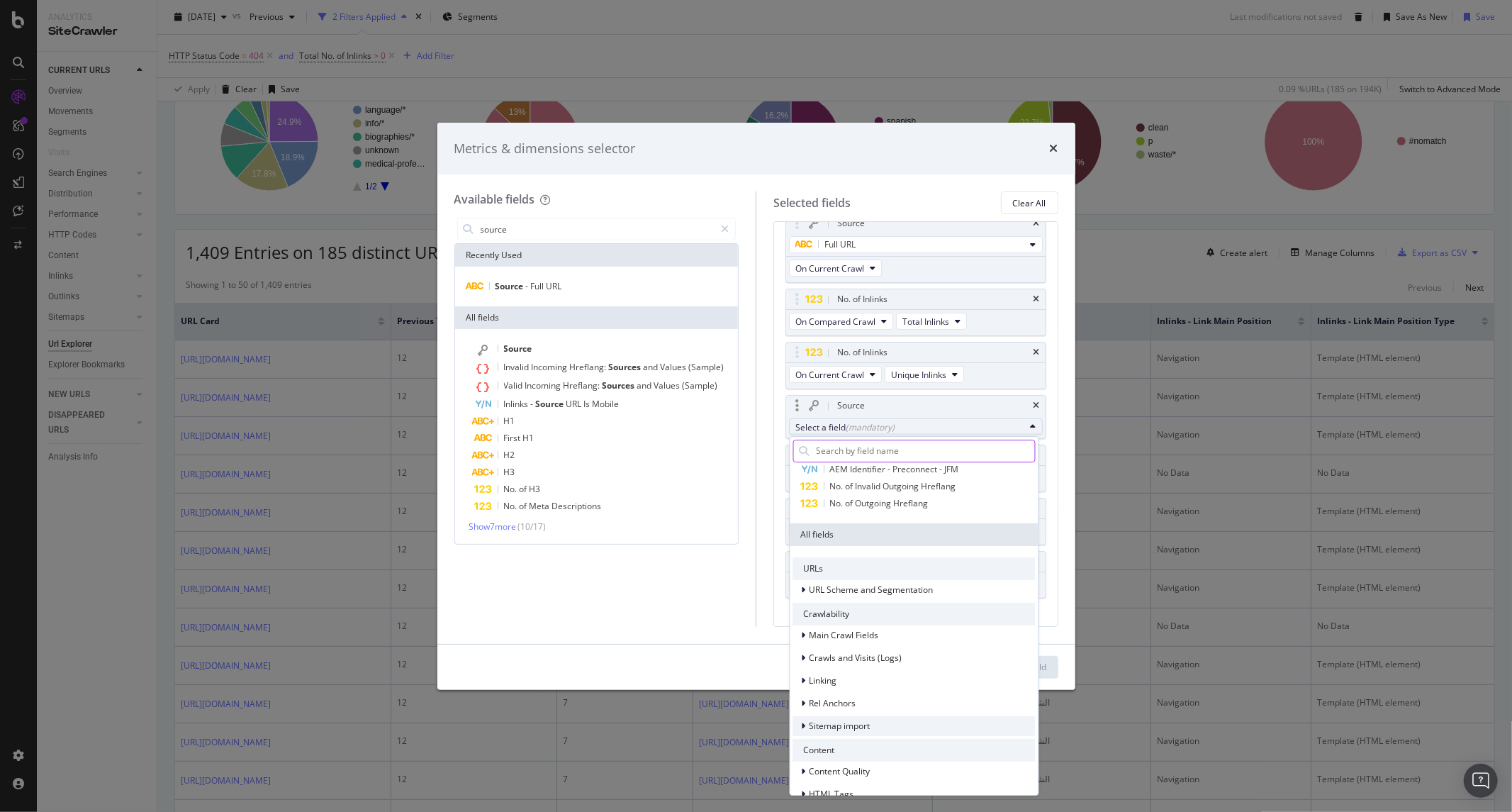
scroll to position [157, 0]
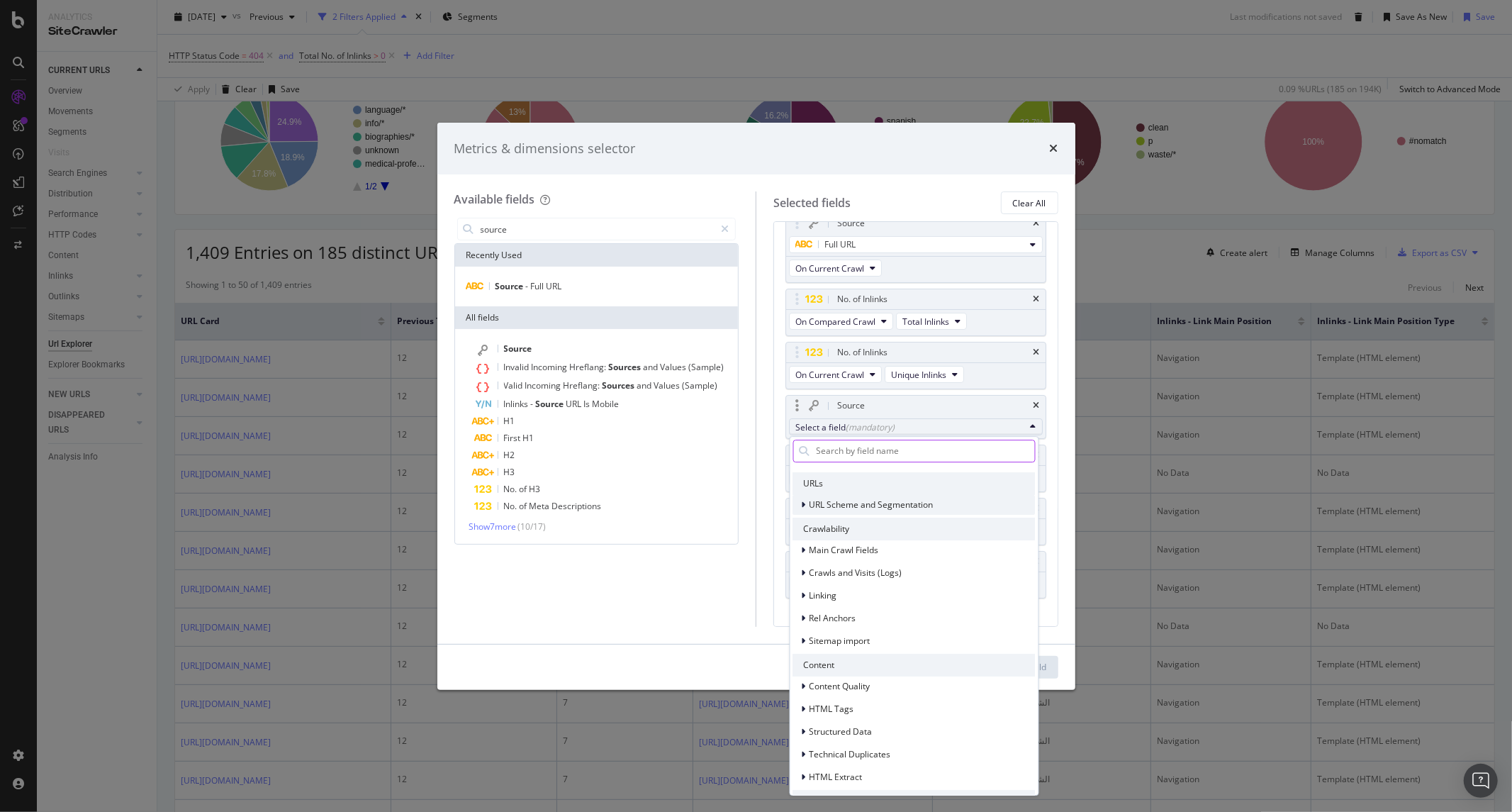
click at [884, 498] on span "URL Scheme and Segmentation" at bounding box center [871, 504] width 124 height 13
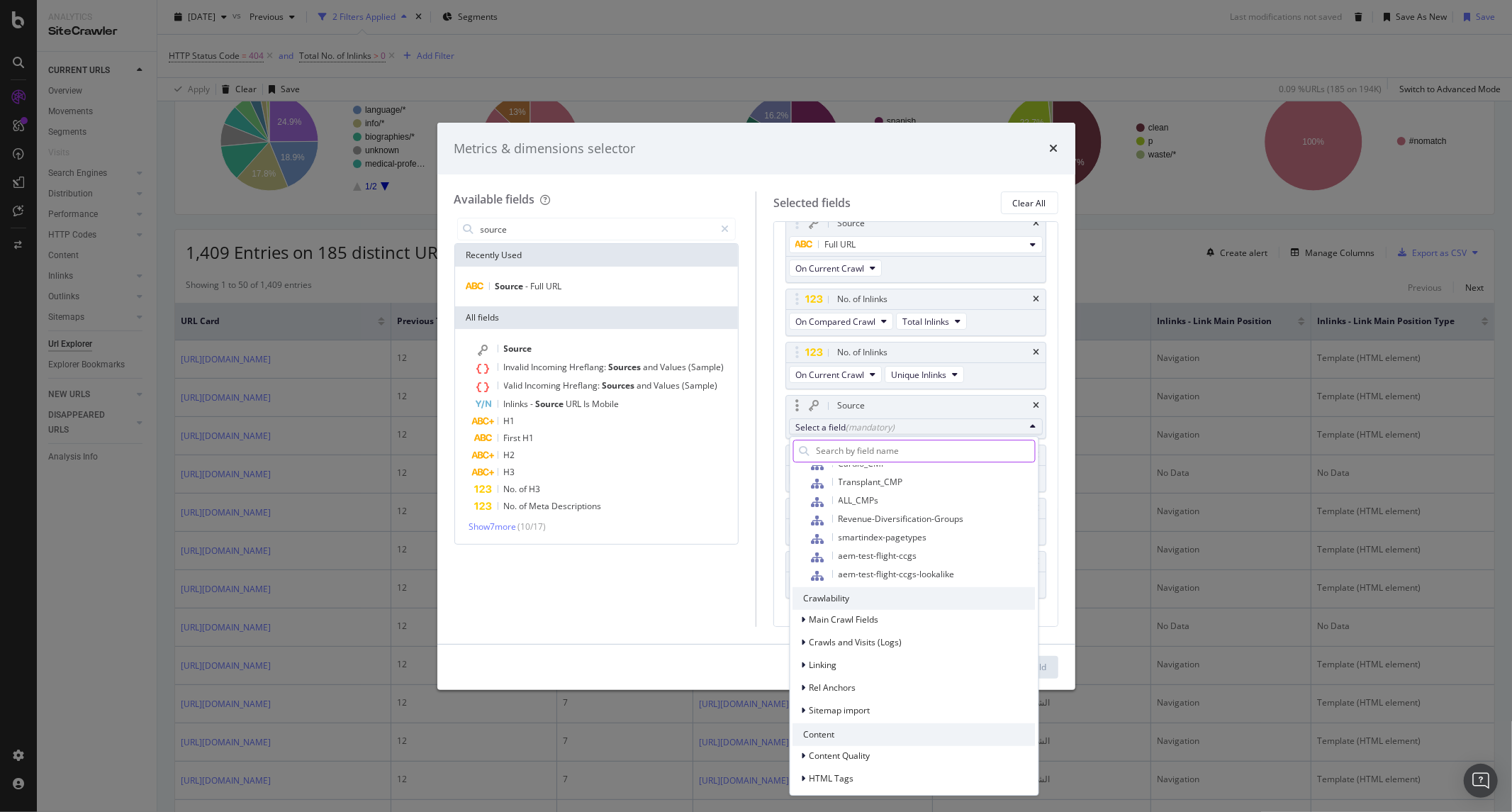
scroll to position [866, 0]
click at [849, 638] on div "Linking" at bounding box center [914, 642] width 243 height 20
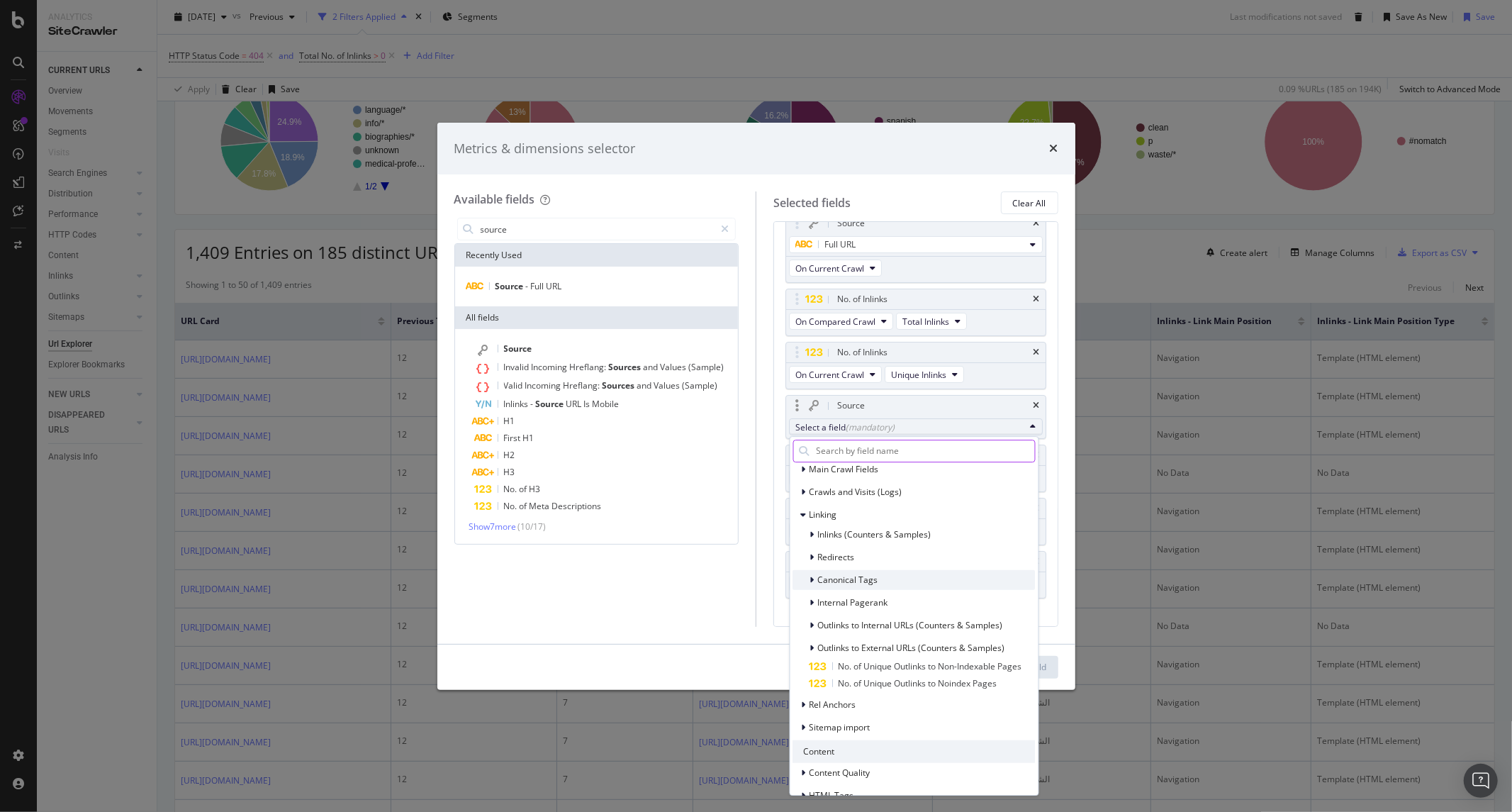
scroll to position [1024, 0]
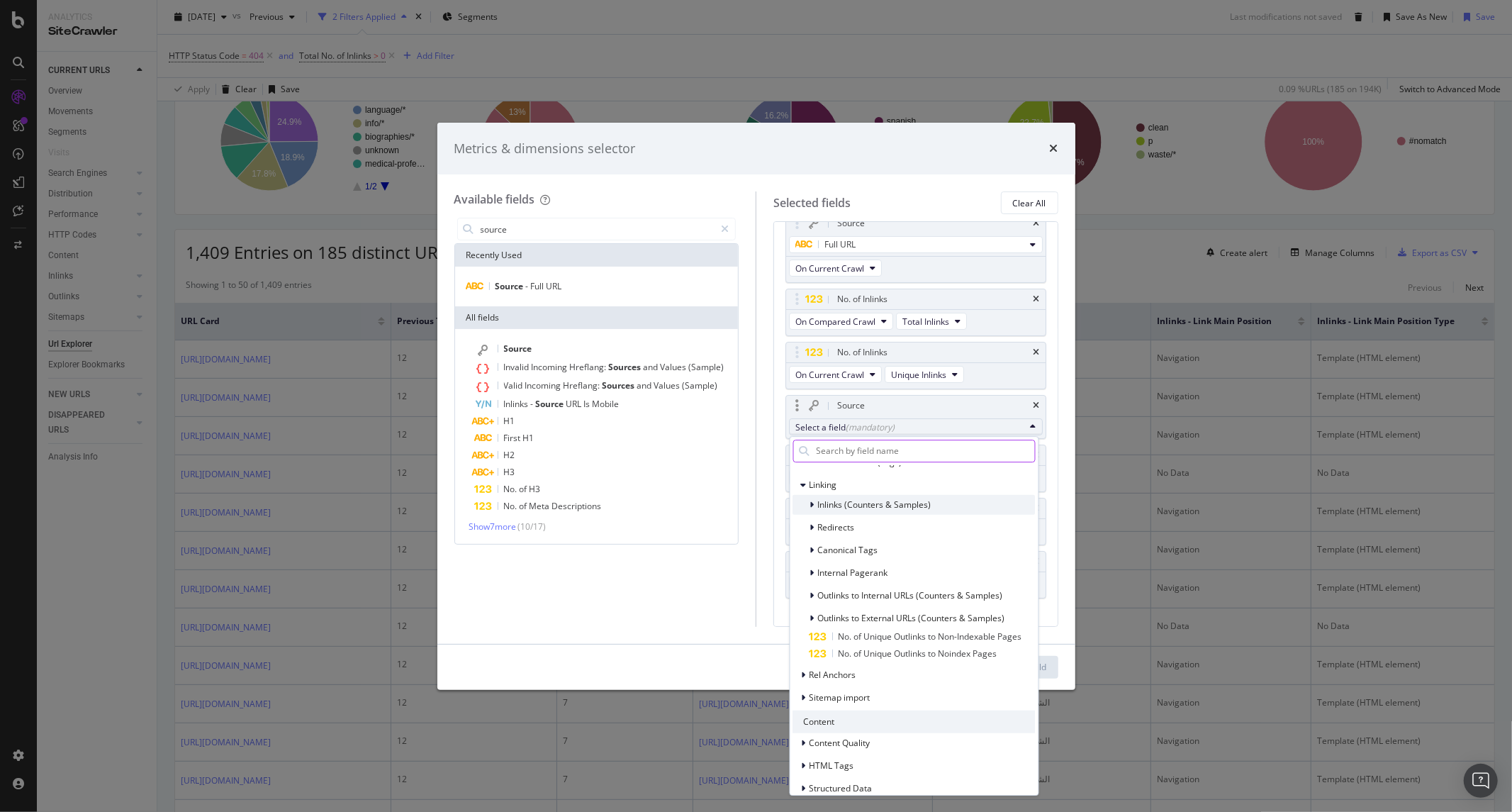
click at [854, 507] on span "Inlinks (Counters & Samples)" at bounding box center [874, 504] width 114 height 13
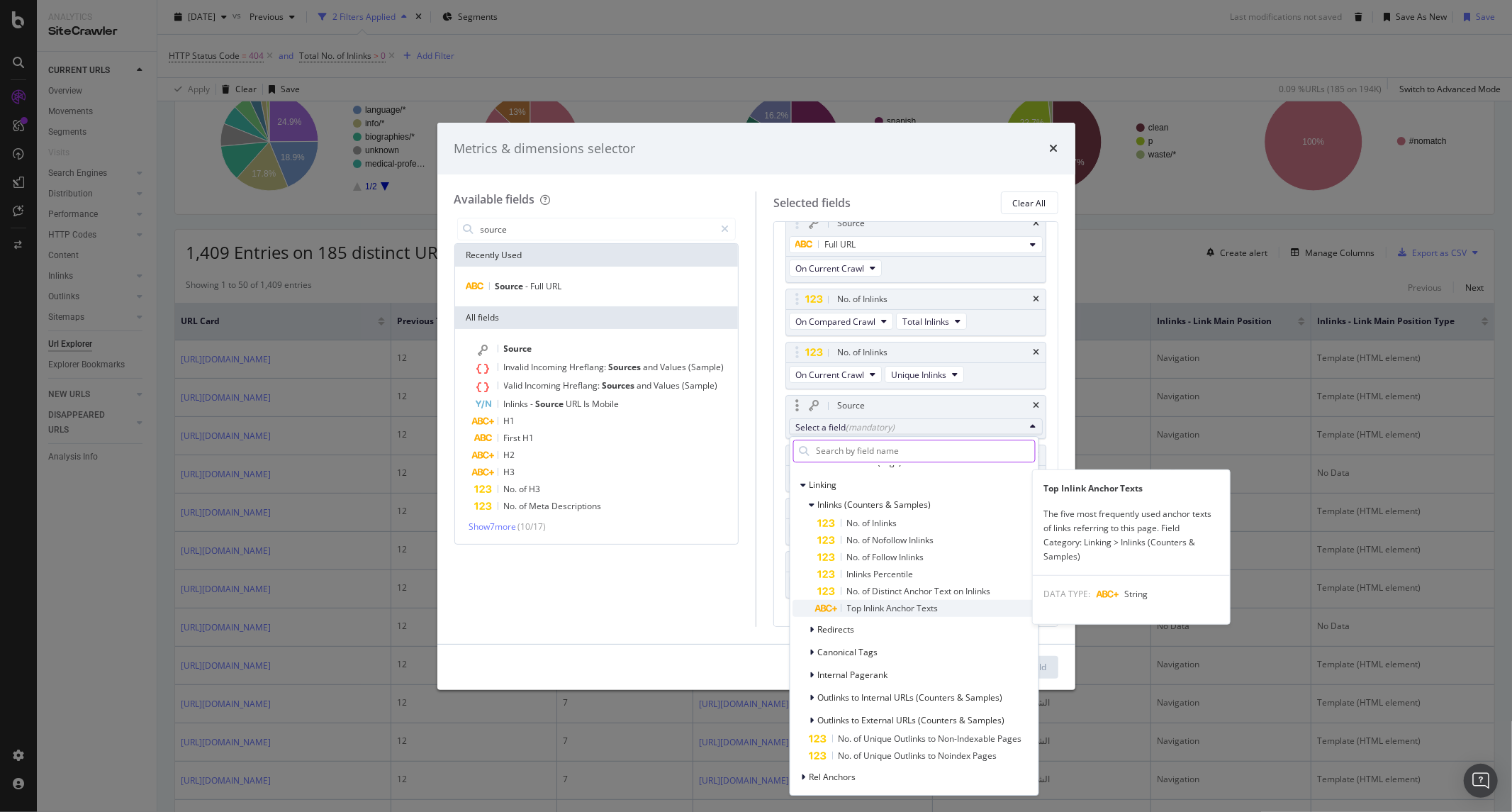
click at [870, 604] on span "Top Inlink Anchor Texts" at bounding box center [892, 608] width 91 height 13
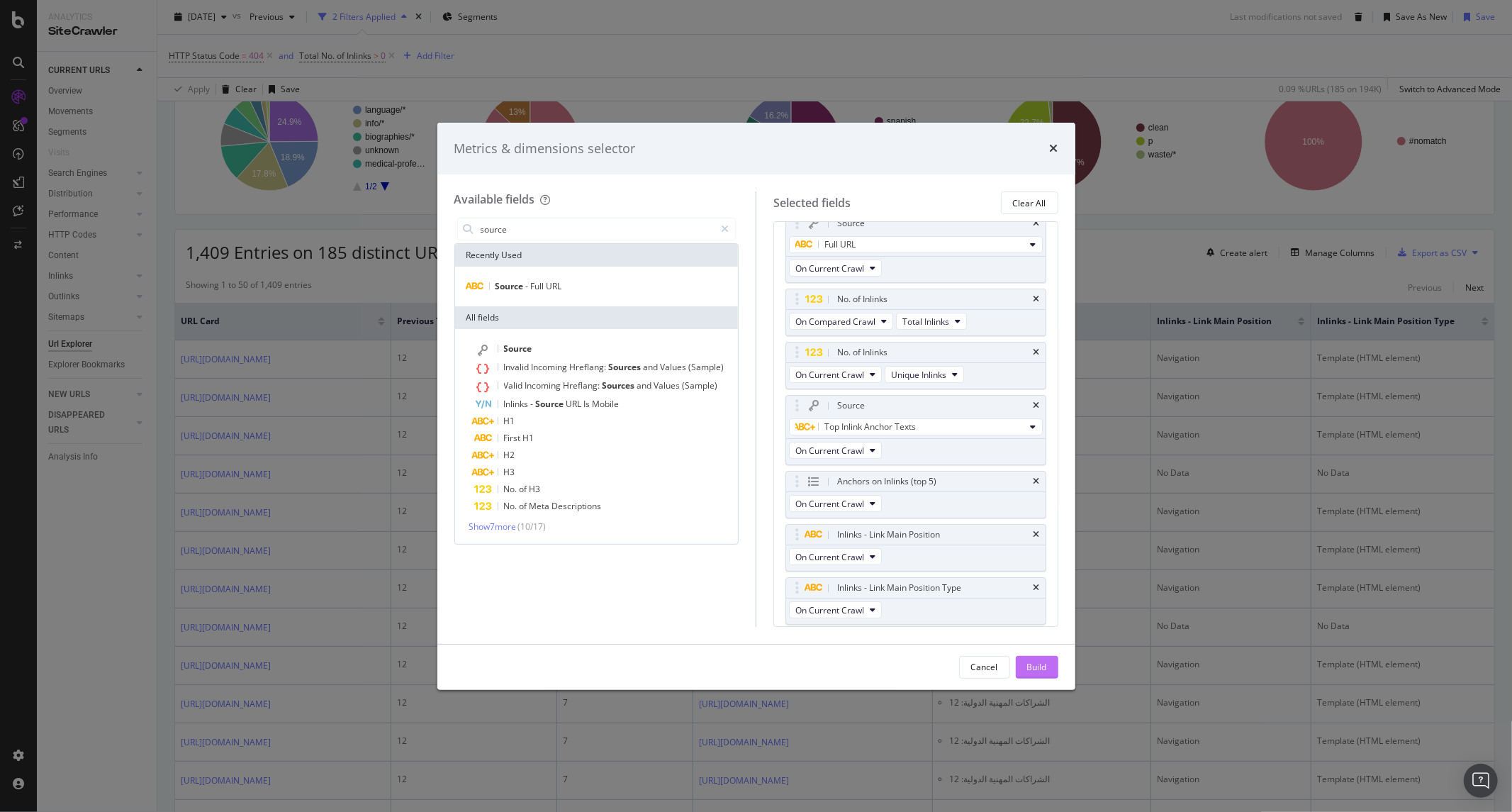
click at [1037, 668] on div "Build" at bounding box center [1036, 667] width 20 height 13
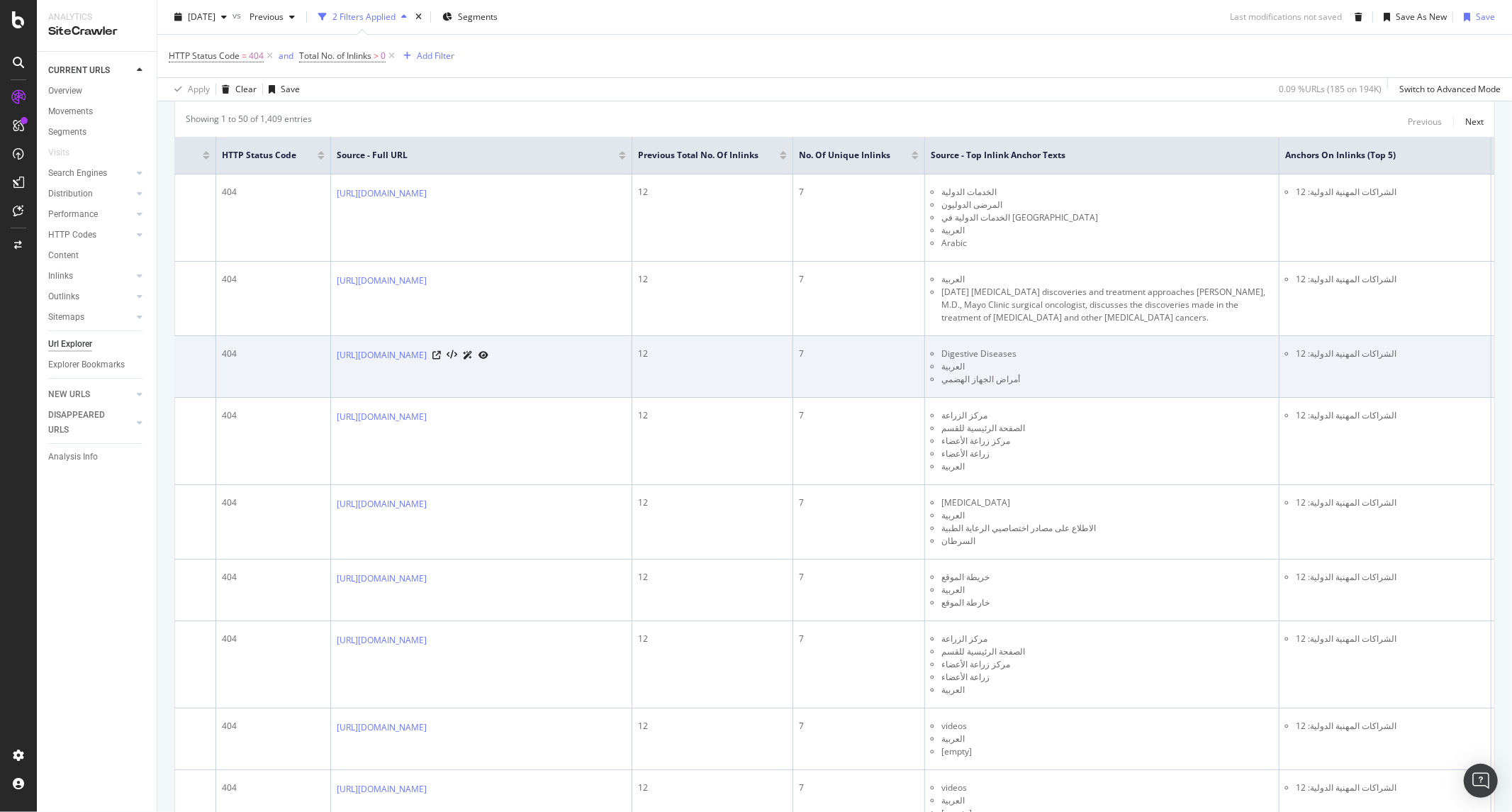
scroll to position [315, 0]
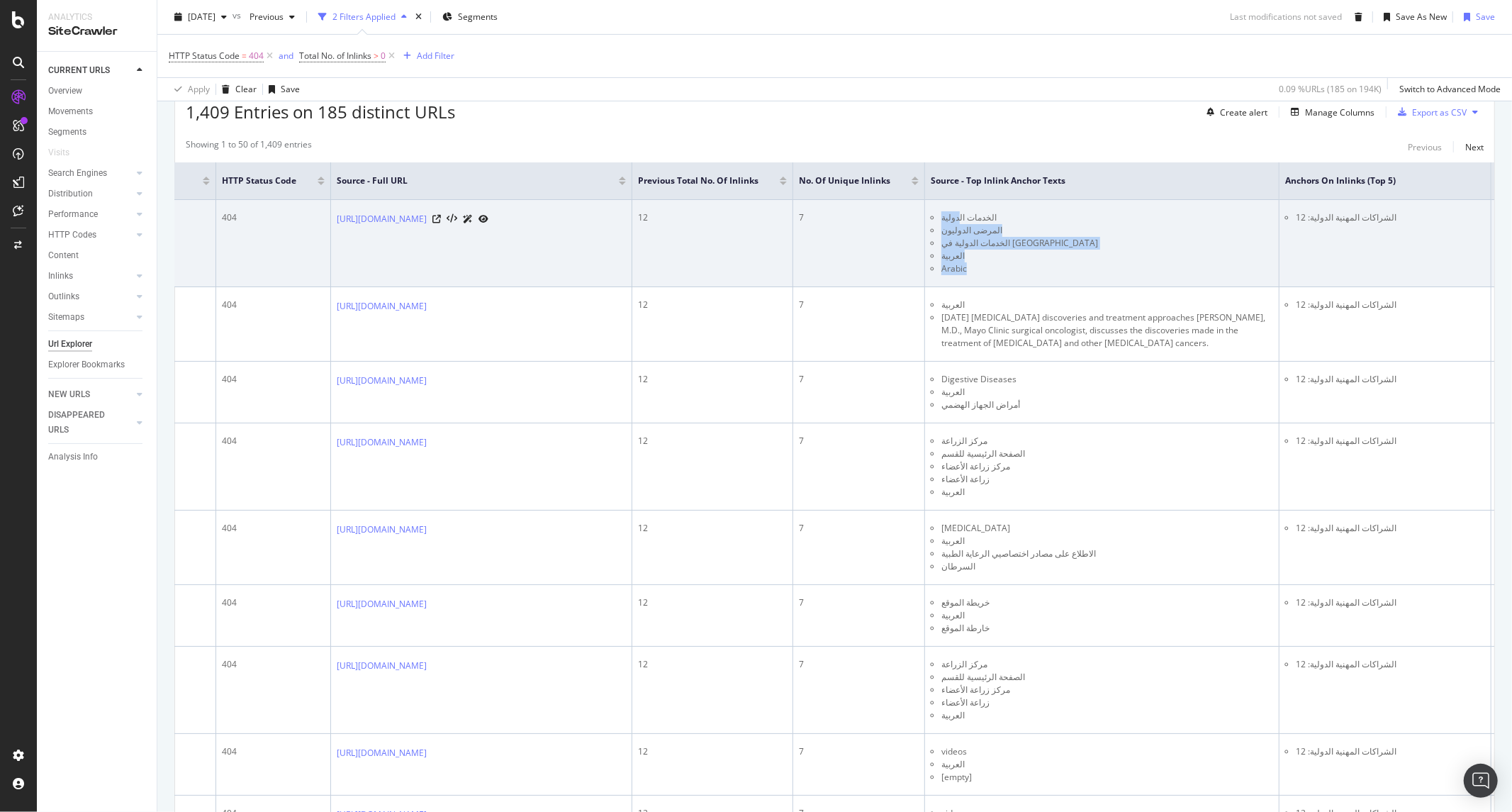
drag, startPoint x: 1165, startPoint y: 274, endPoint x: 1149, endPoint y: 223, distance: 53.5
click at [1149, 223] on ul "الخدمات الدولية المرضى الدوليون الخدمات الدولية في Mayo Clinic العربية Arabic" at bounding box center [1101, 243] width 342 height 64
click at [1149, 223] on li "الخدمات الدولية" at bounding box center [1107, 217] width 331 height 13
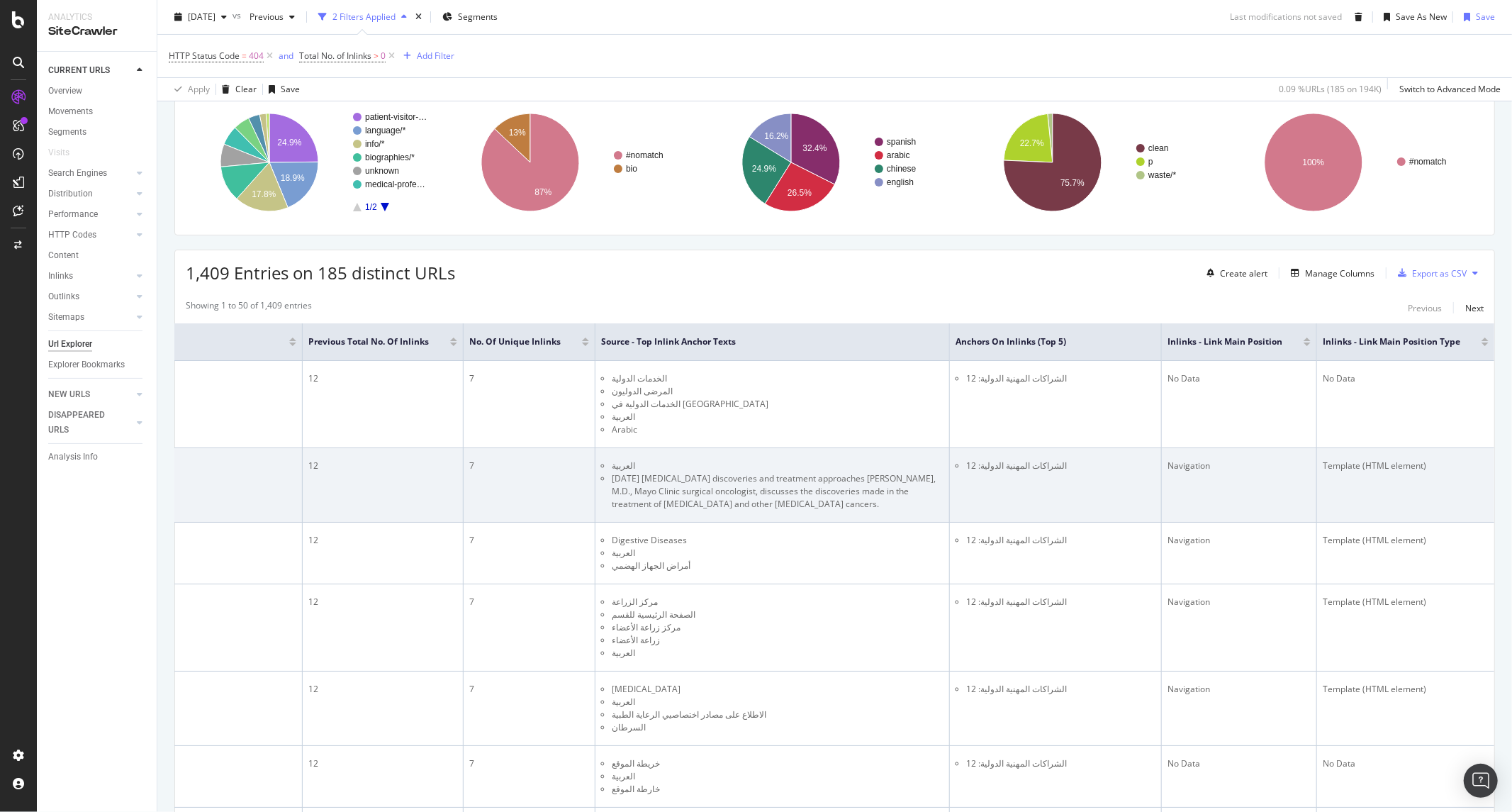
scroll to position [157, 0]
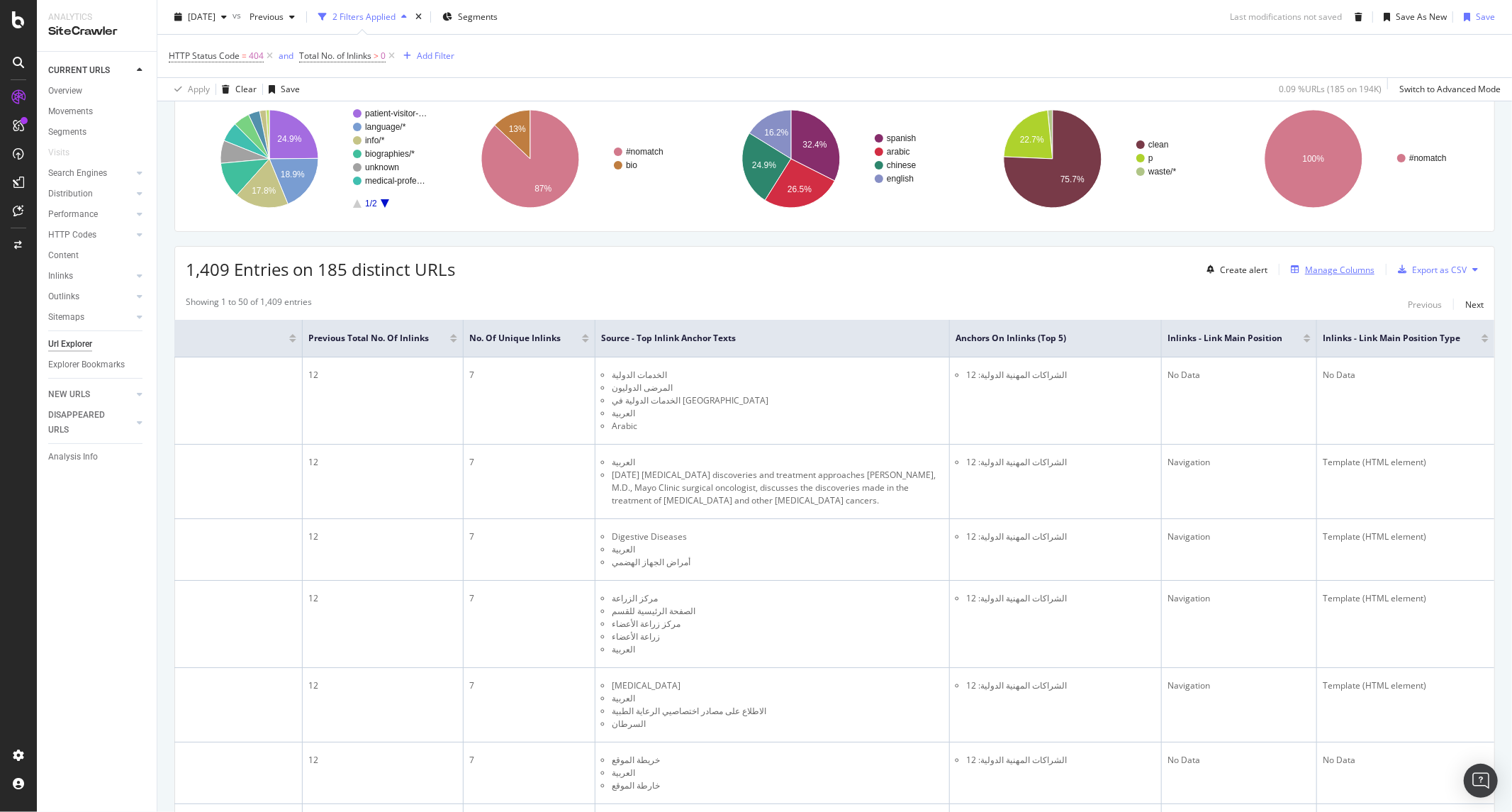
click at [1322, 261] on button "Manage Columns" at bounding box center [1329, 270] width 90 height 17
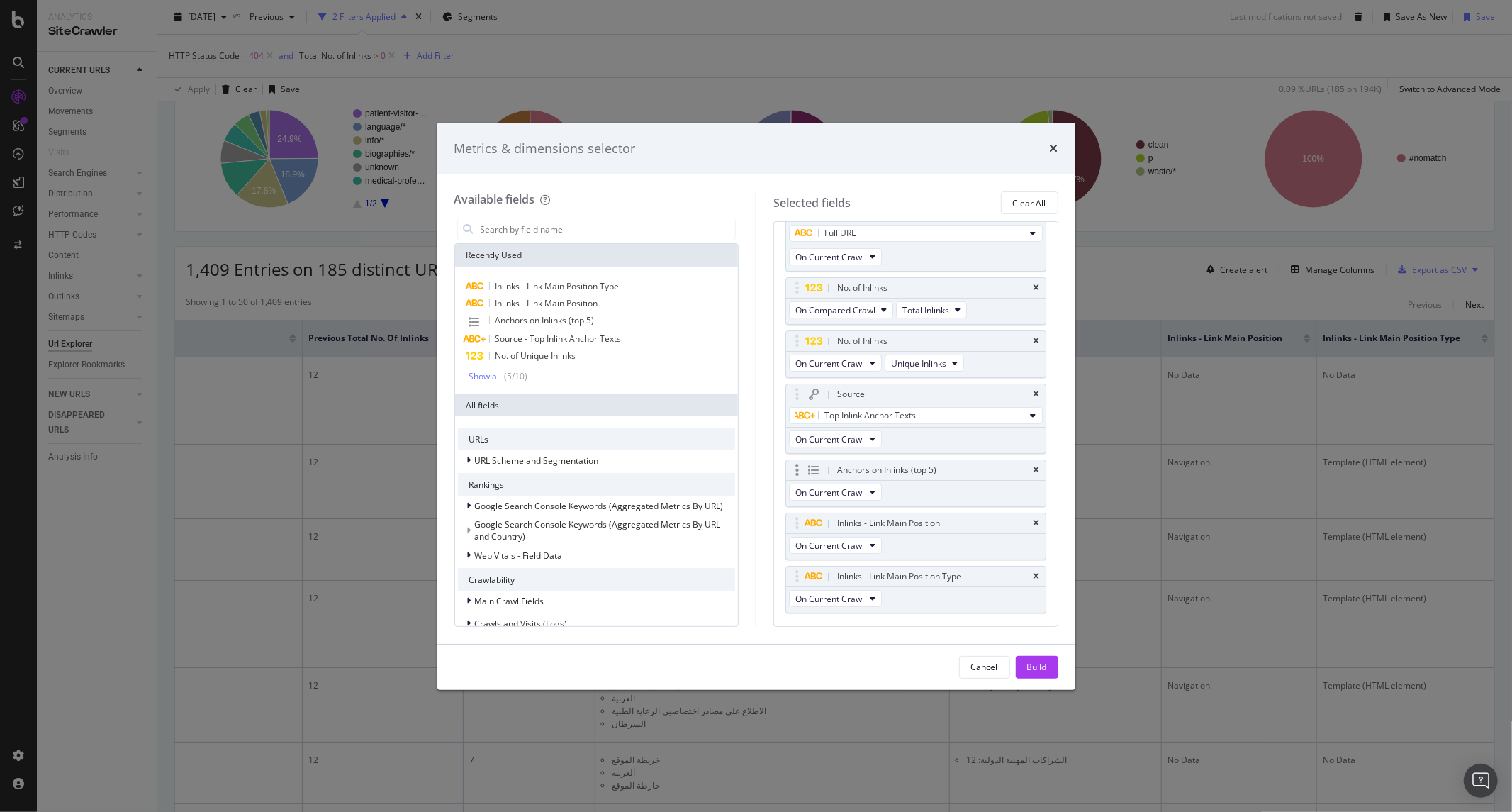
scroll to position [121, 0]
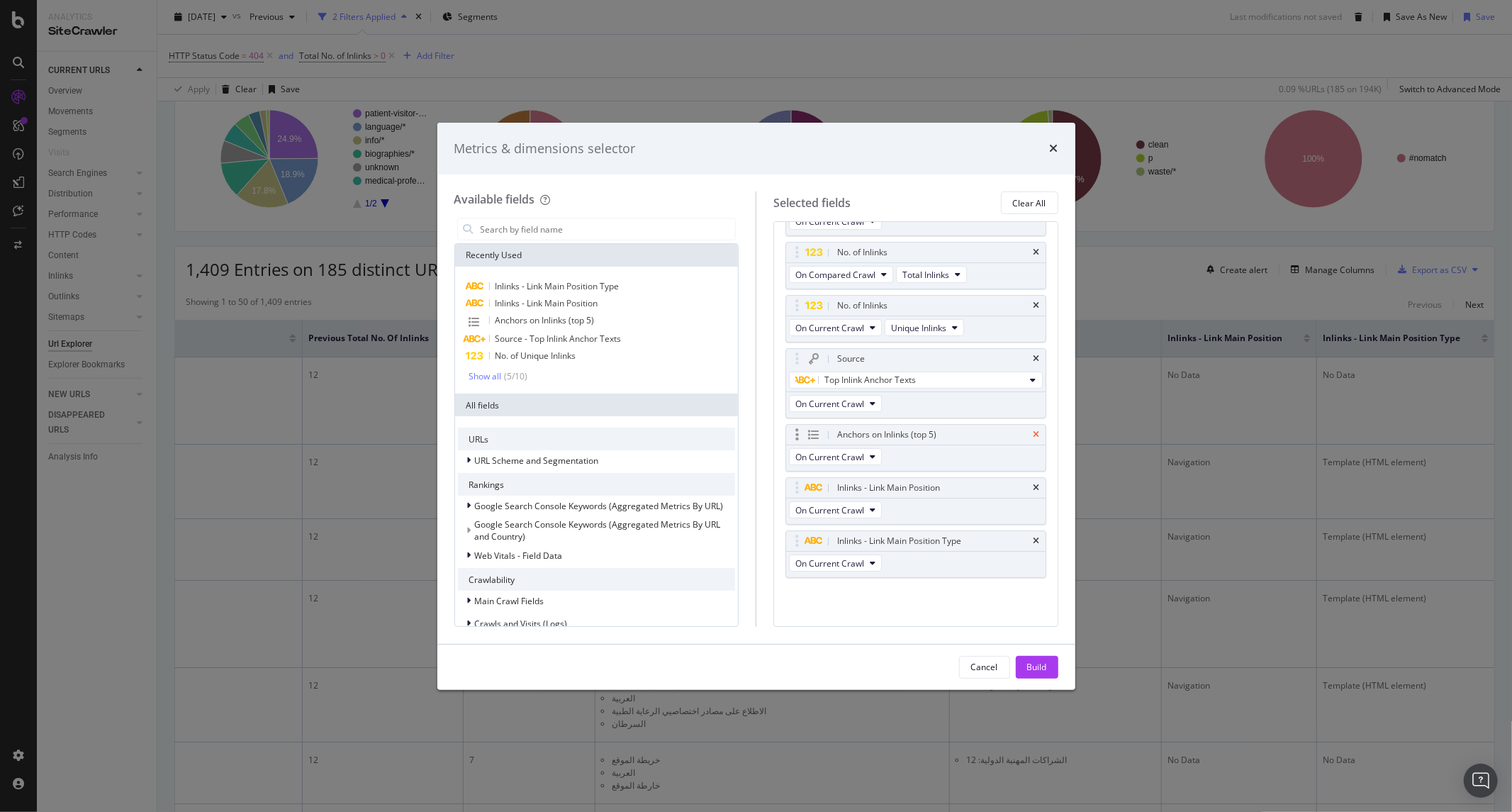
click at [1033, 431] on icon "times" at bounding box center [1036, 434] width 7 height 9
click at [1039, 667] on div "Build" at bounding box center [1036, 667] width 20 height 13
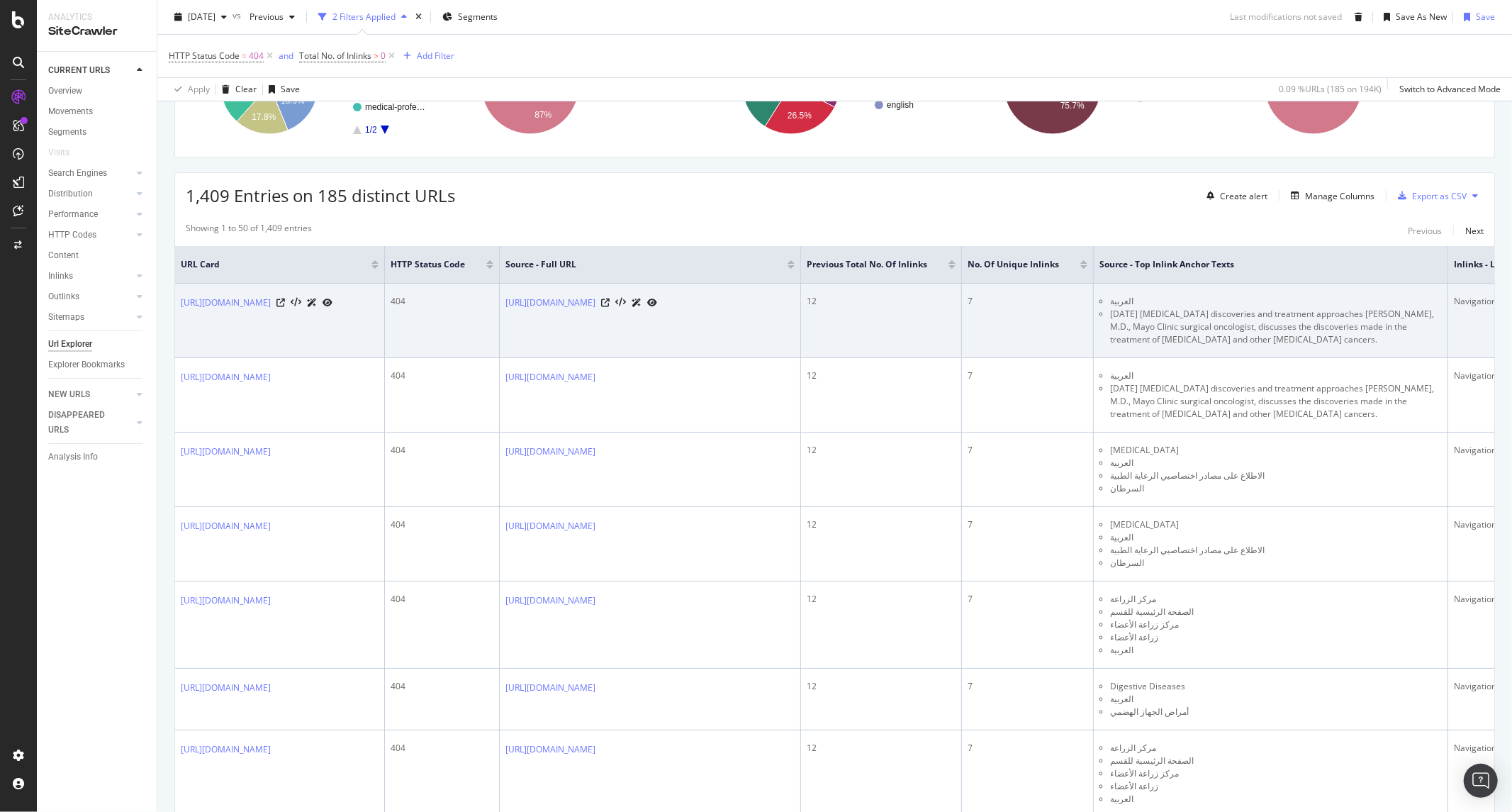
scroll to position [236, 0]
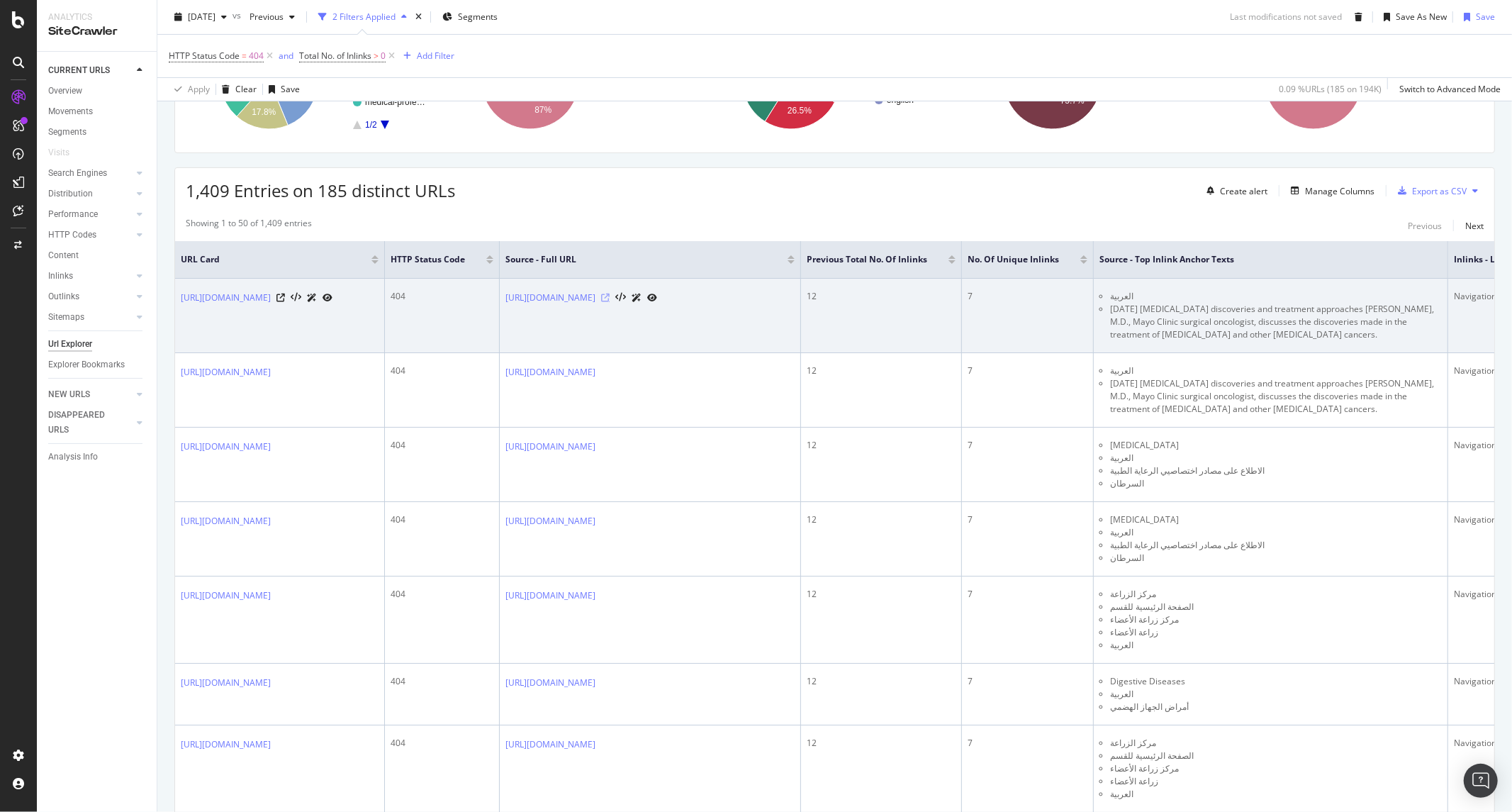
click at [610, 301] on icon at bounding box center [605, 298] width 9 height 9
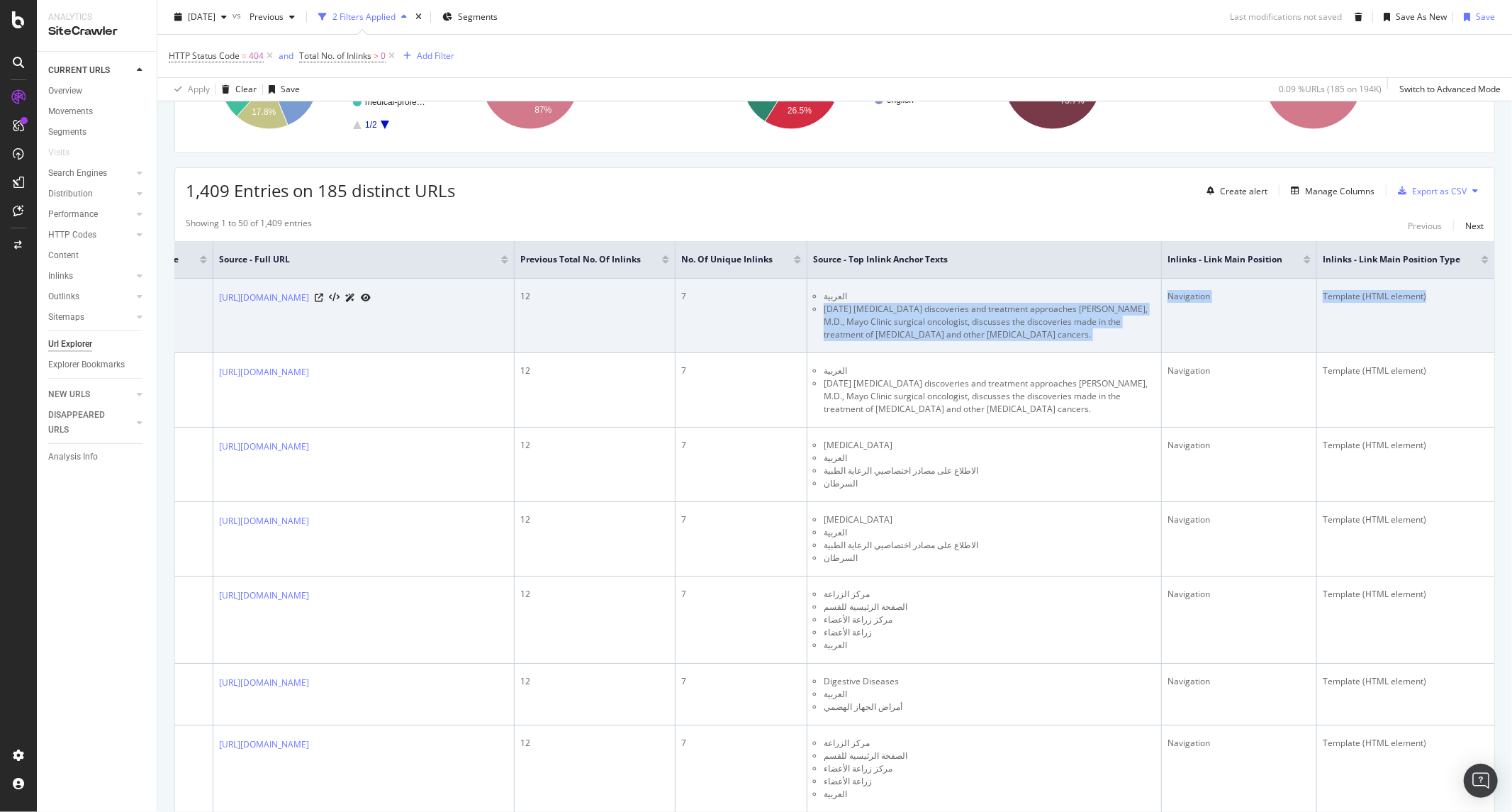
scroll to position [0, 489]
drag, startPoint x: 1306, startPoint y: 313, endPoint x: 1096, endPoint y: 343, distance: 212.1
click at [1096, 343] on td "العربية Aug. 28, 2021 Cholangiocarcinoma discoveries and treatment approaches R…" at bounding box center [984, 315] width 354 height 74
copy li "Aug. 28, 2021 Cholangiocarcinoma discoveries and treatment approaches Rory L. S…"
drag, startPoint x: 1046, startPoint y: 331, endPoint x: 823, endPoint y: 291, distance: 226.6
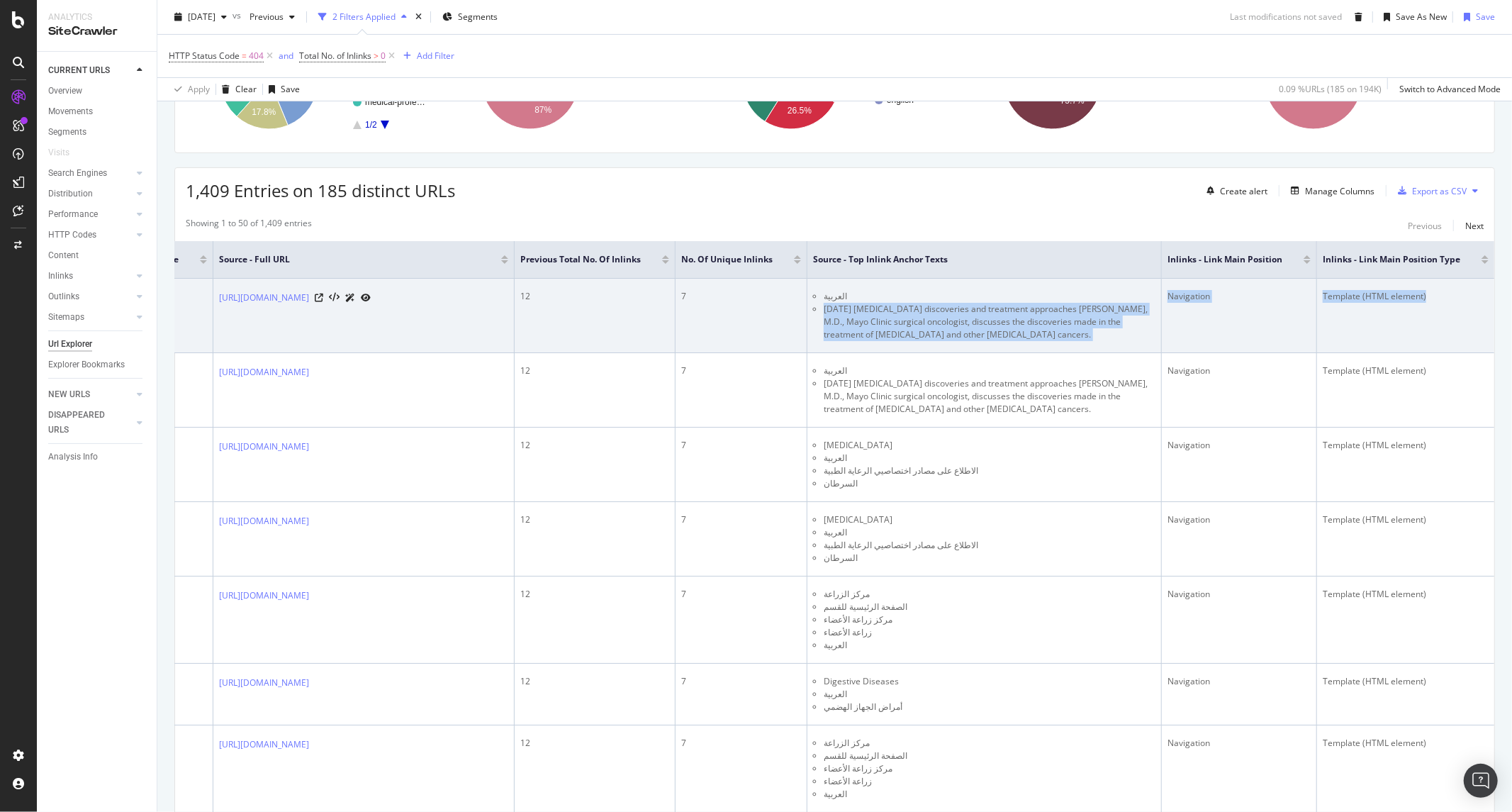
click at [1044, 331] on li "Aug. 28, 2021 Cholangiocarcinoma discoveries and treatment approaches Rory L. S…" at bounding box center [989, 322] width 331 height 39
click at [863, 310] on li "Aug. 28, 2021 Cholangiocarcinoma discoveries and treatment approaches Rory L. S…" at bounding box center [989, 322] width 331 height 39
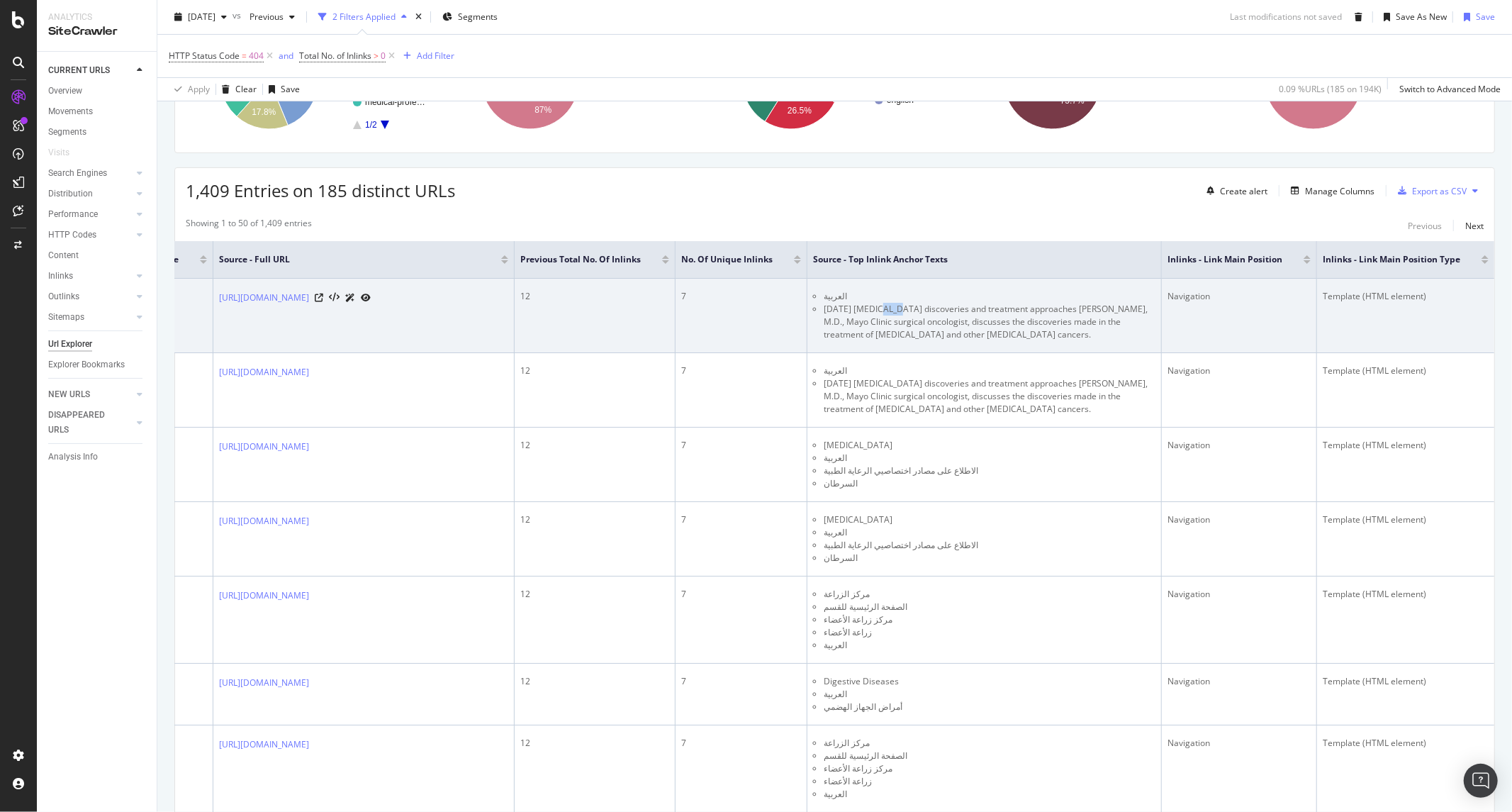
drag, startPoint x: 868, startPoint y: 309, endPoint x: 884, endPoint y: 308, distance: 16.0
click at [883, 308] on li "Aug. 28, 2021 Cholangiocarcinoma discoveries and treatment approaches Rory L. S…" at bounding box center [989, 322] width 331 height 39
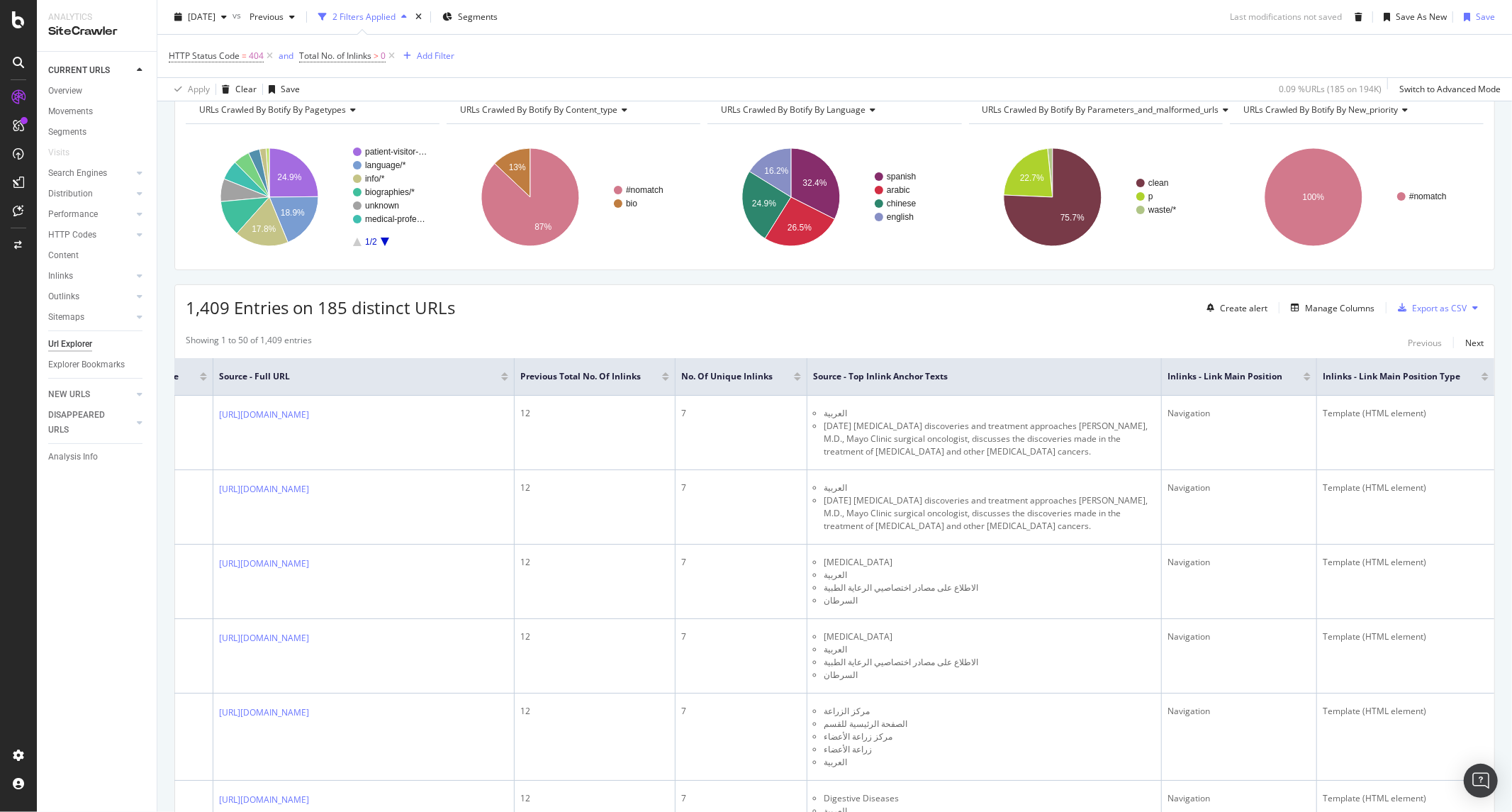
scroll to position [0, 0]
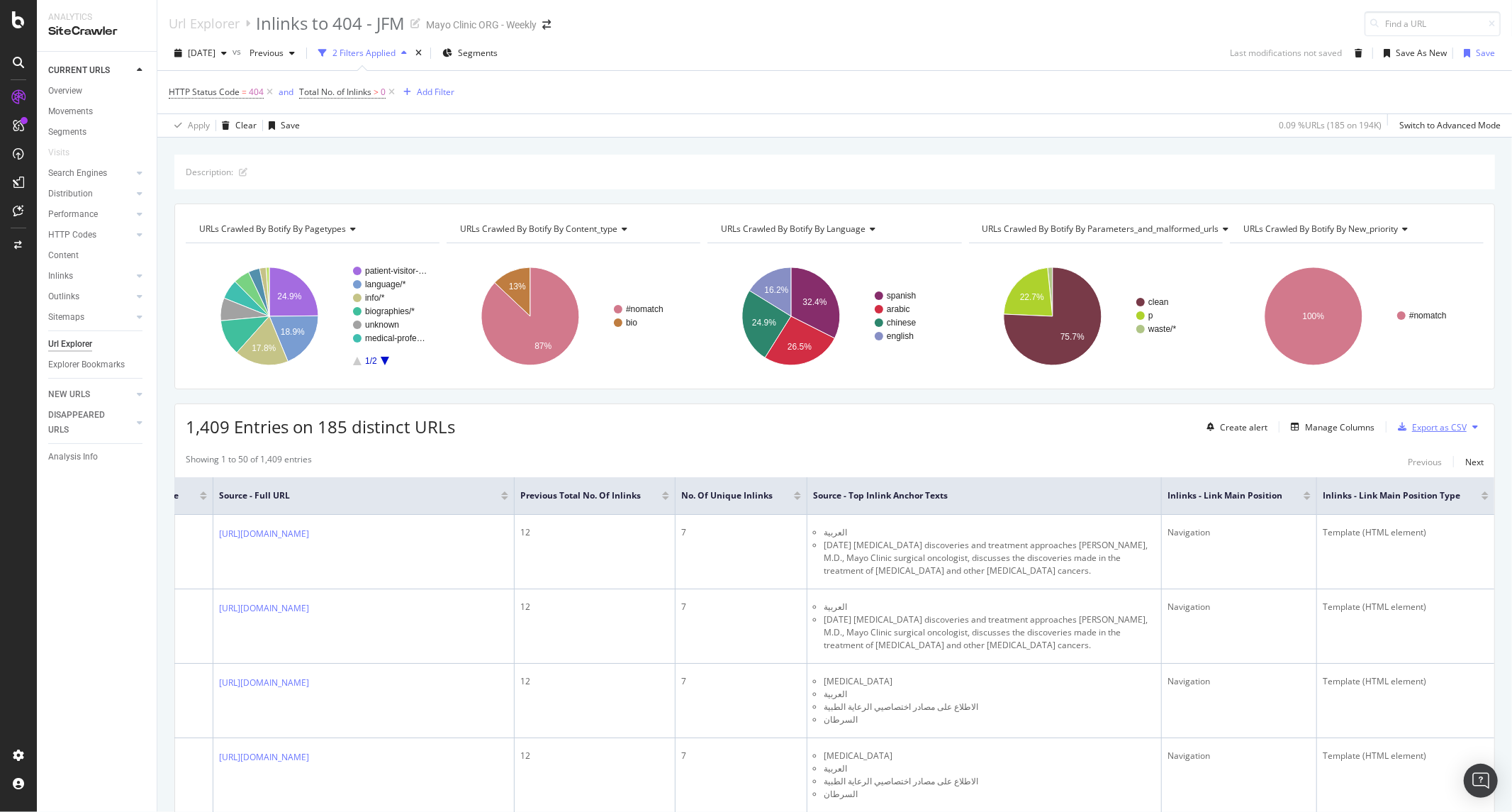
click at [1422, 432] on div "Export as CSV" at bounding box center [1439, 427] width 55 height 13
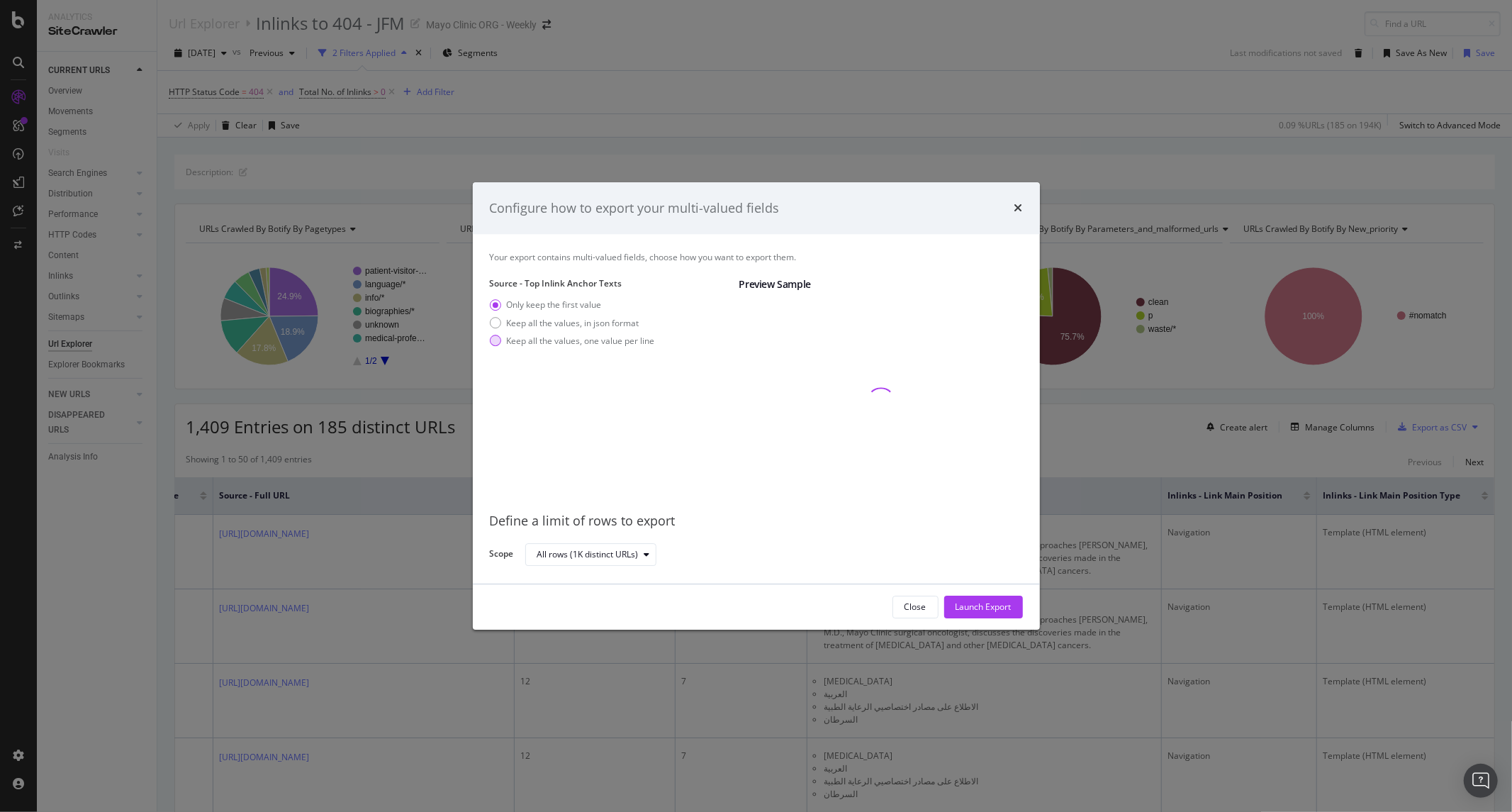
click at [585, 342] on div "Keep all the values, one value per line" at bounding box center [581, 340] width 148 height 13
click at [969, 601] on div "Launch Export" at bounding box center [983, 607] width 56 height 13
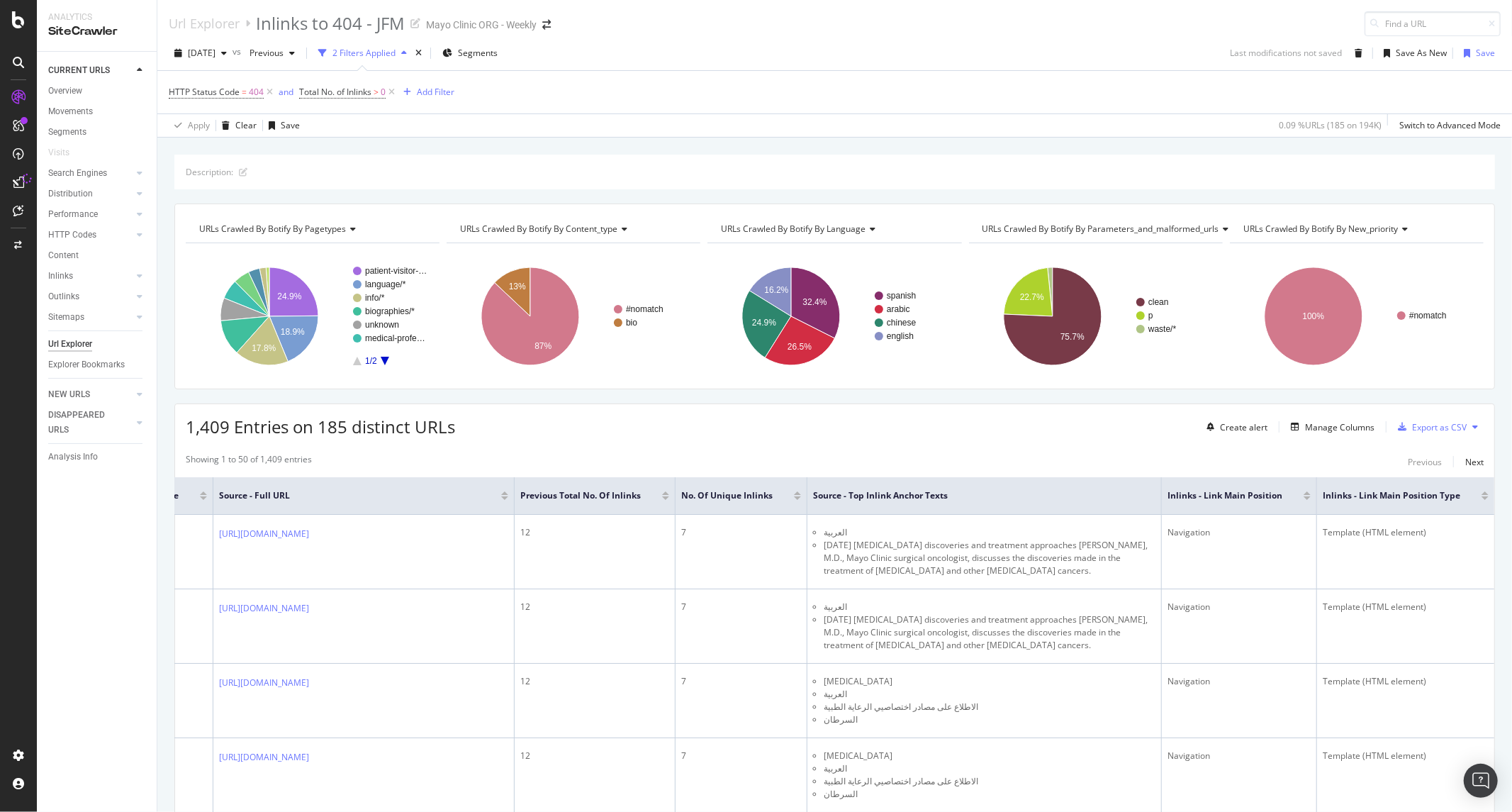
click at [572, 144] on div "Description: URLs Crawled By Botify By pagetypes Chart (by Value) Table Expand …" at bounding box center [834, 154] width 1354 height 34
click at [25, 387] on div at bounding box center [17, 414] width 34 height 658
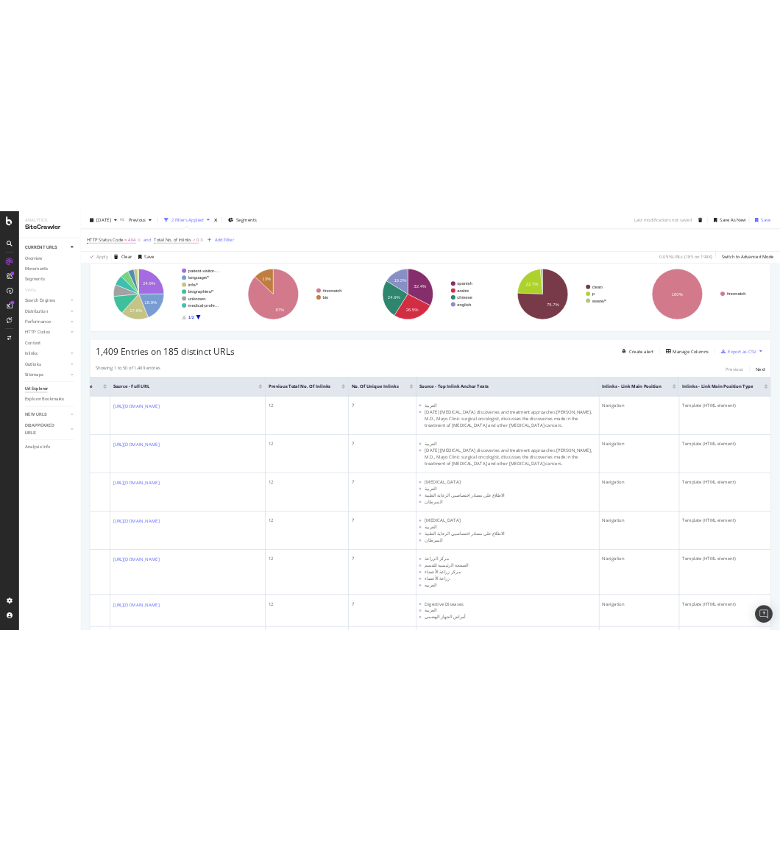
scroll to position [245, 0]
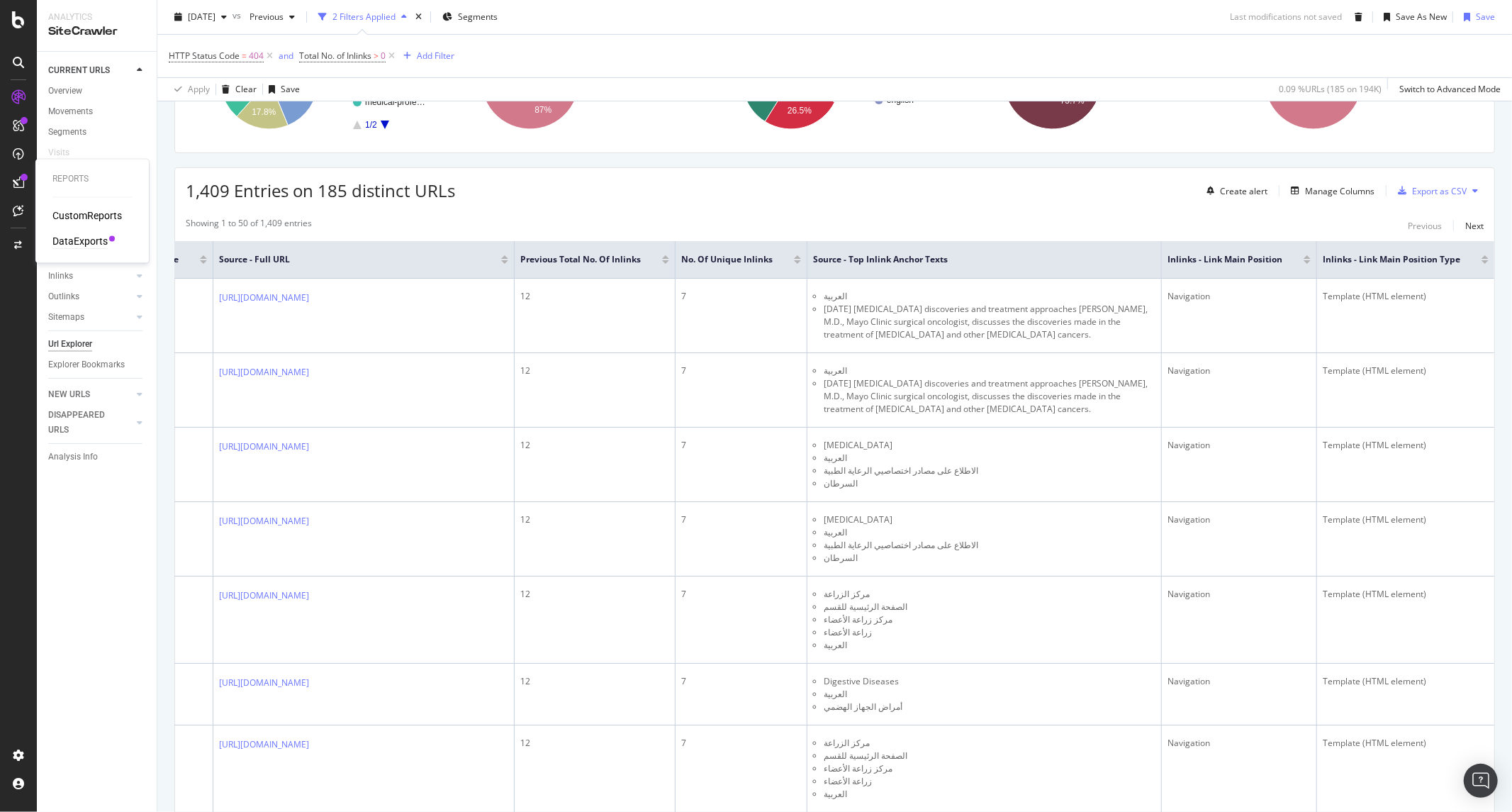
click at [76, 243] on div "DataExports" at bounding box center [79, 242] width 55 height 14
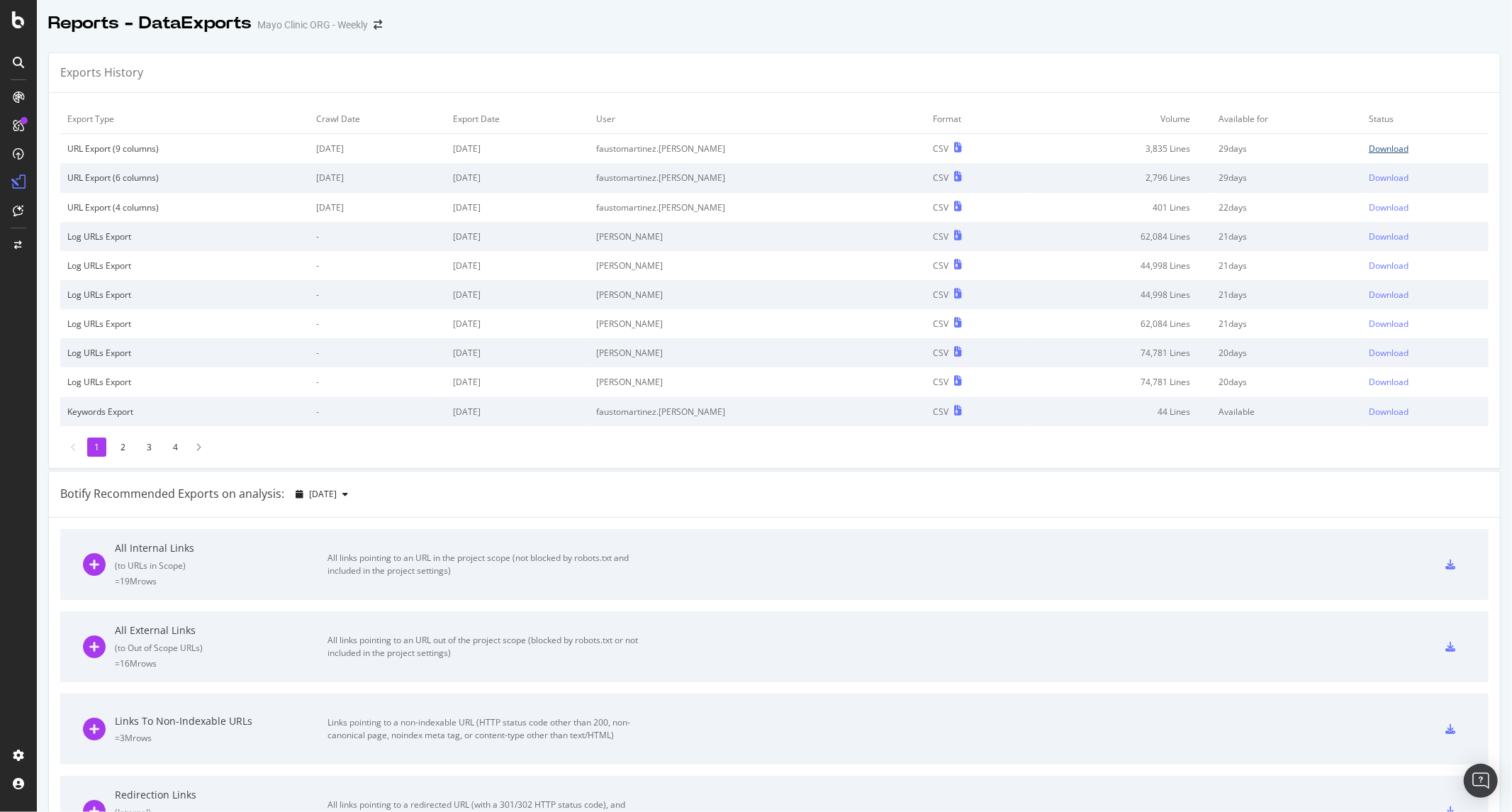
click at [1369, 151] on div "Download" at bounding box center [1388, 148] width 39 height 13
click at [1248, 50] on div "Exports History Export Type Crawl Date Export Date User Format Volume Available…" at bounding box center [773, 750] width 1474 height 1418
drag, startPoint x: 441, startPoint y: 27, endPoint x: 272, endPoint y: 4, distance: 170.6
click at [441, 27] on div "Reports - DataExports Mayo Clinic ORG - Weekly" at bounding box center [773, 17] width 1474 height 36
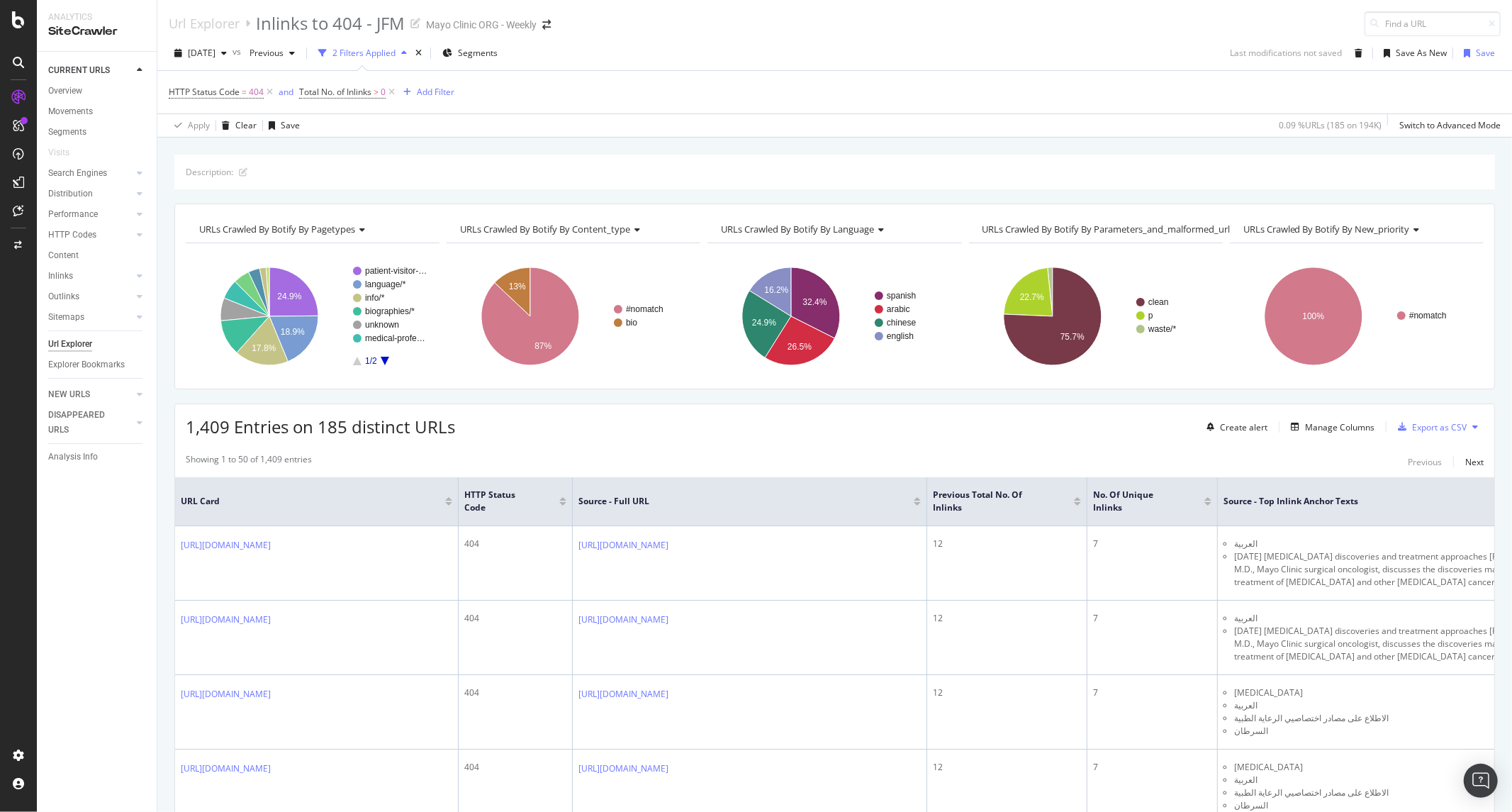
drag, startPoint x: 662, startPoint y: 48, endPoint x: 662, endPoint y: 39, distance: 9.0
click at [662, 48] on div "2025 Oct. 1st vs Previous 2 Filters Applied Segments Last modifications not sav…" at bounding box center [834, 55] width 1354 height 28
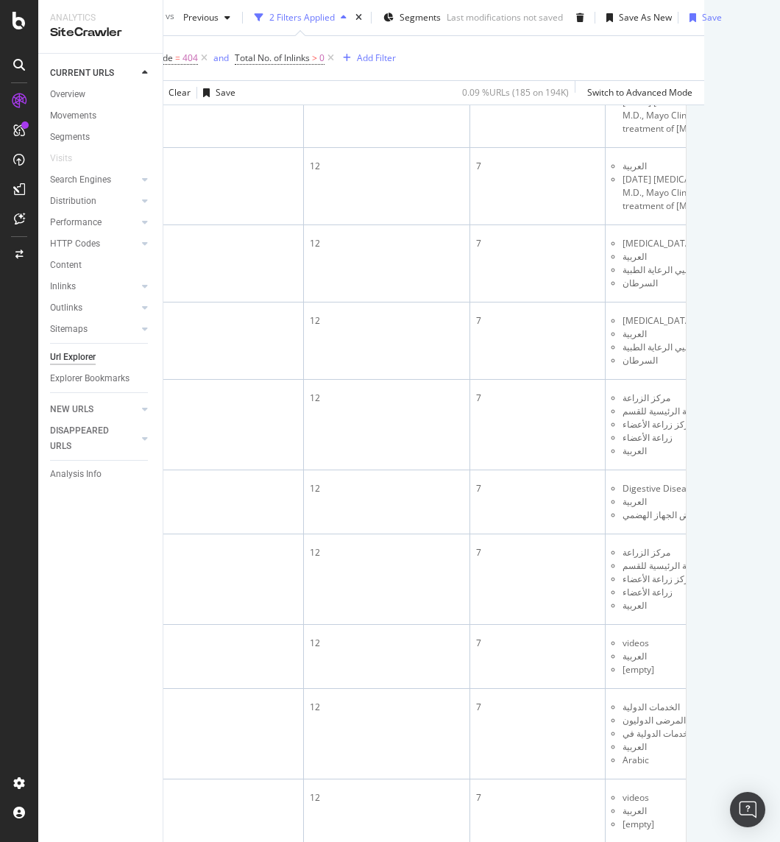
scroll to position [0, 81]
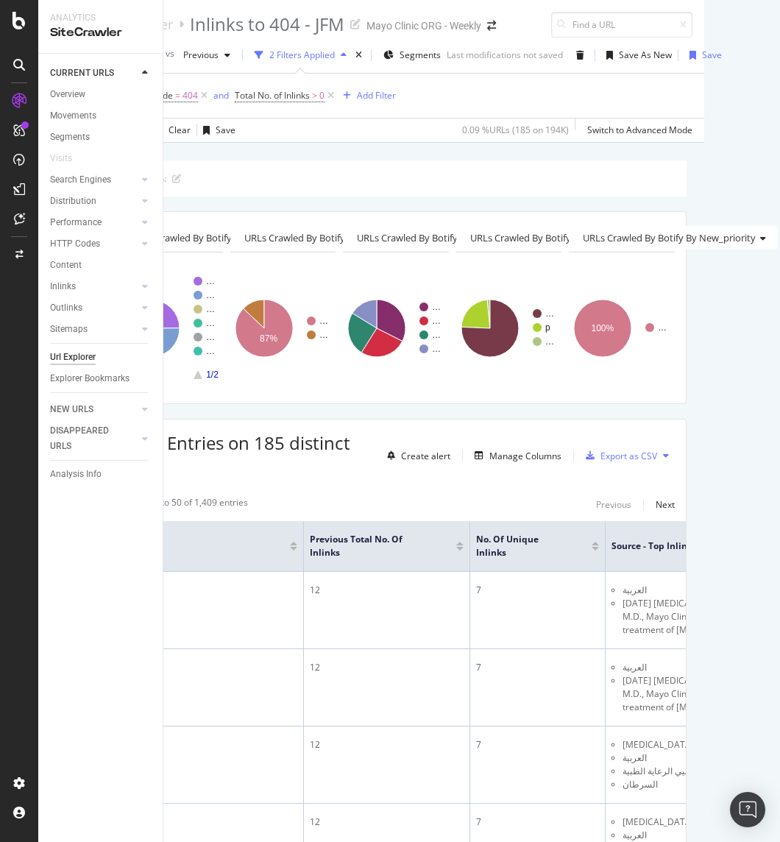
click at [592, 550] on div at bounding box center [595, 549] width 7 height 4
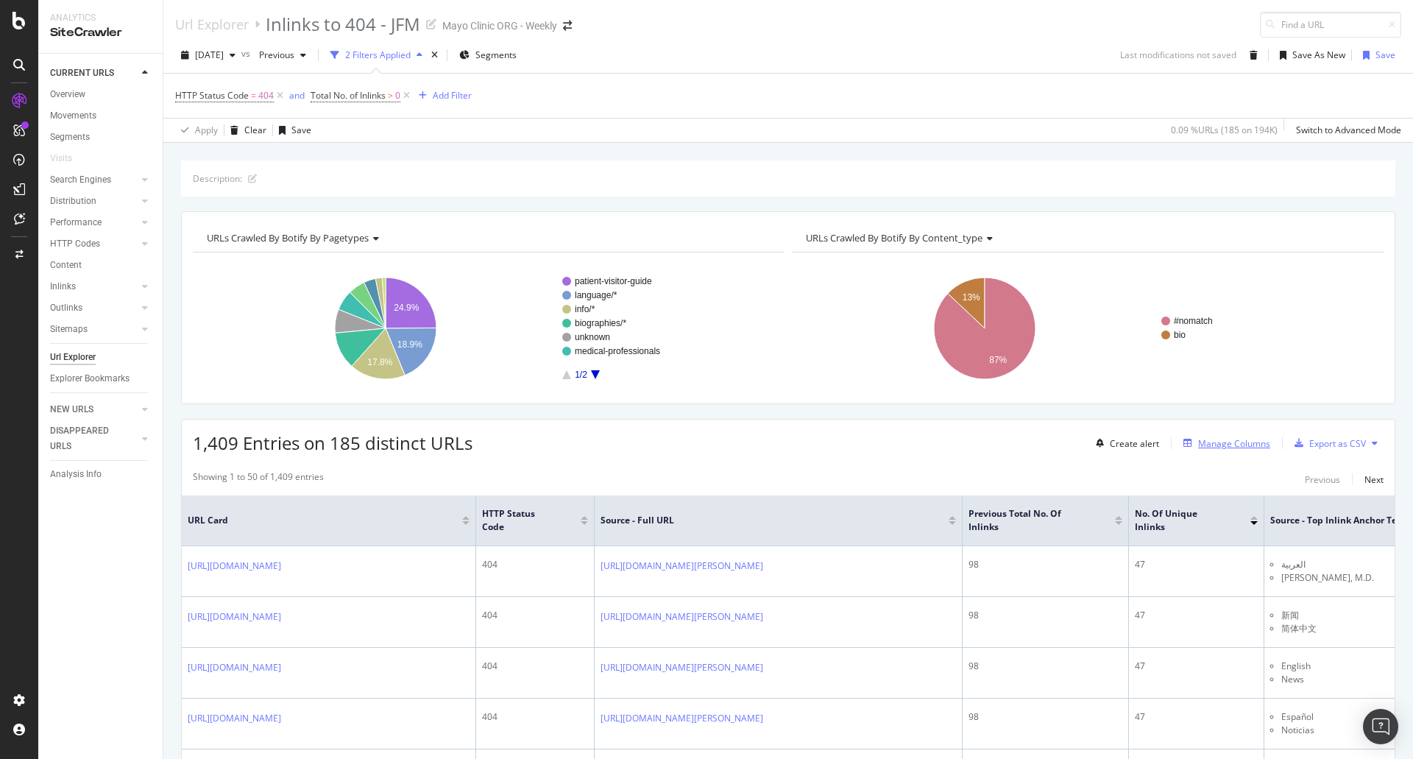
click at [1186, 441] on div "button" at bounding box center [1187, 443] width 21 height 9
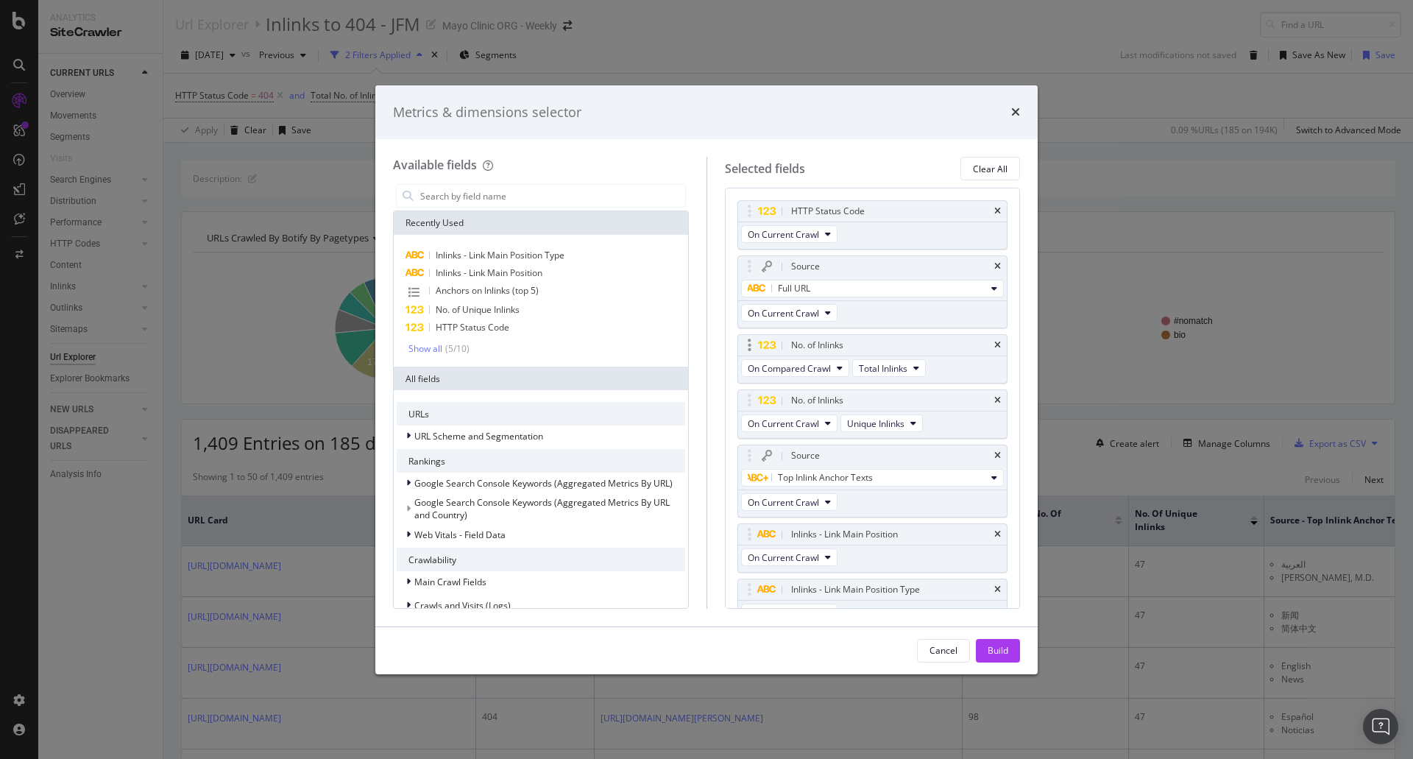
click at [990, 346] on div "No. of Inlinks" at bounding box center [872, 345] width 269 height 21
click at [994, 349] on icon "times" at bounding box center [997, 345] width 7 height 9
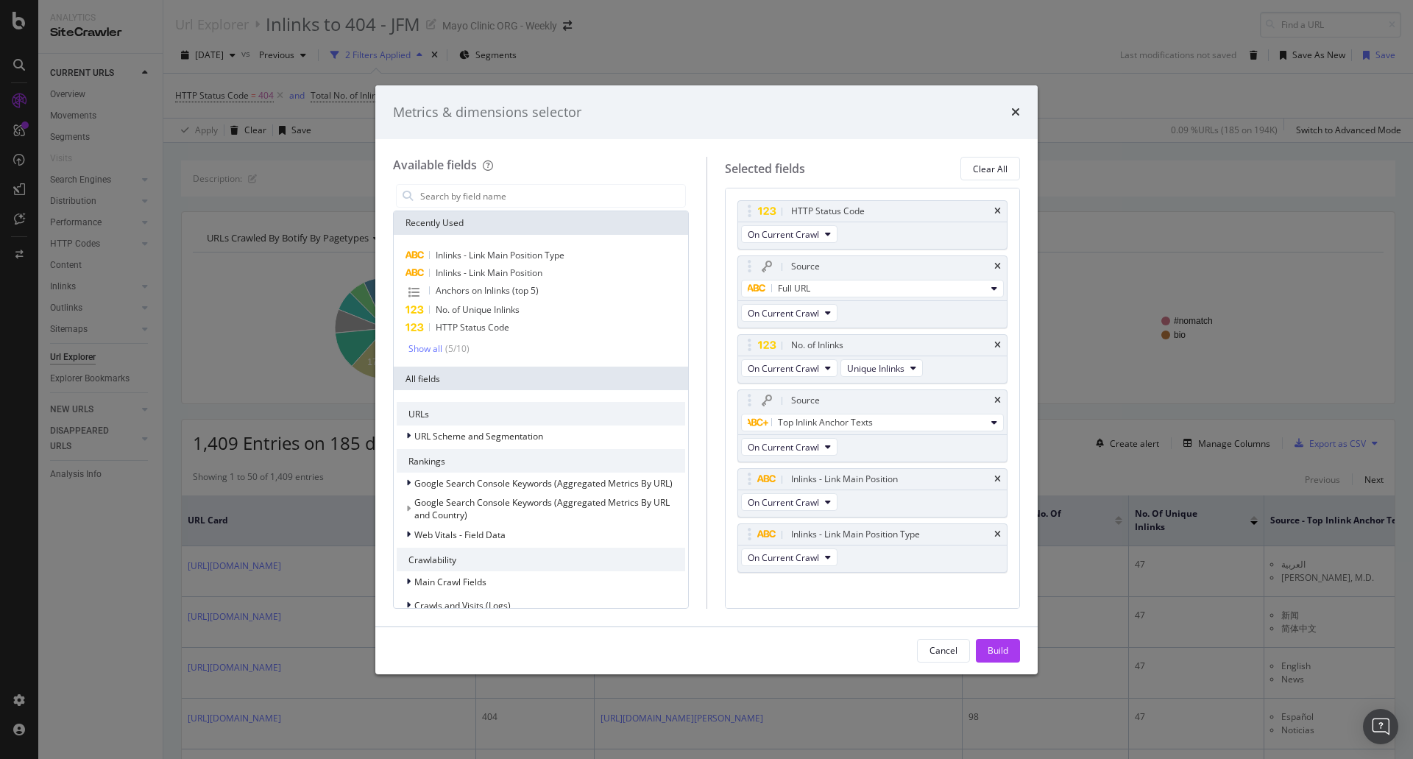
click at [994, 349] on icon "times" at bounding box center [997, 345] width 7 height 9
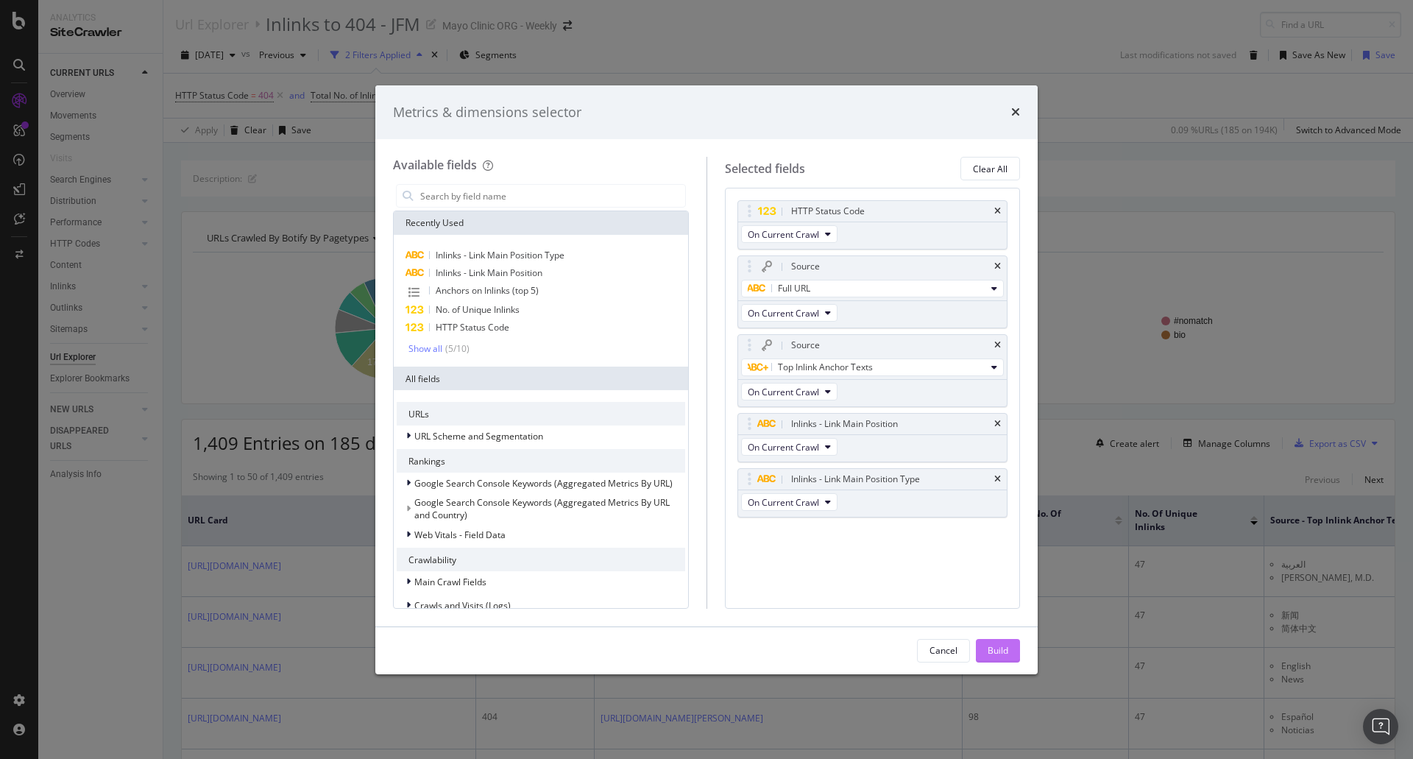
click at [1002, 653] on div "Build" at bounding box center [998, 650] width 21 height 13
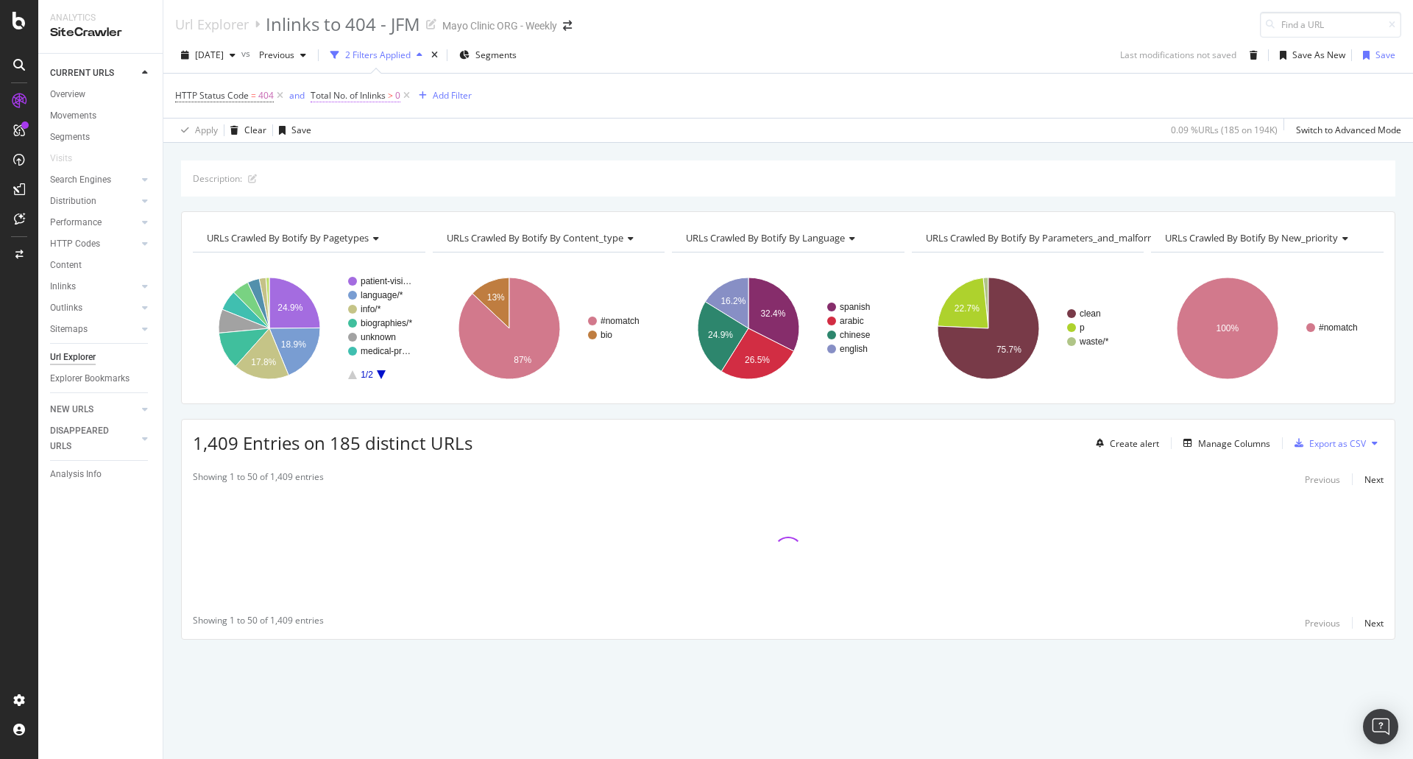
click at [338, 101] on span "Total No. of Inlinks" at bounding box center [348, 95] width 75 height 13
click at [347, 154] on span "Total Inlinks" at bounding box center [349, 153] width 53 height 13
click at [631, 121] on div "Apply Clear Save 0.09 % URLs ( 185 on 194K ) Switch to Advanced Mode" at bounding box center [788, 130] width 1250 height 24
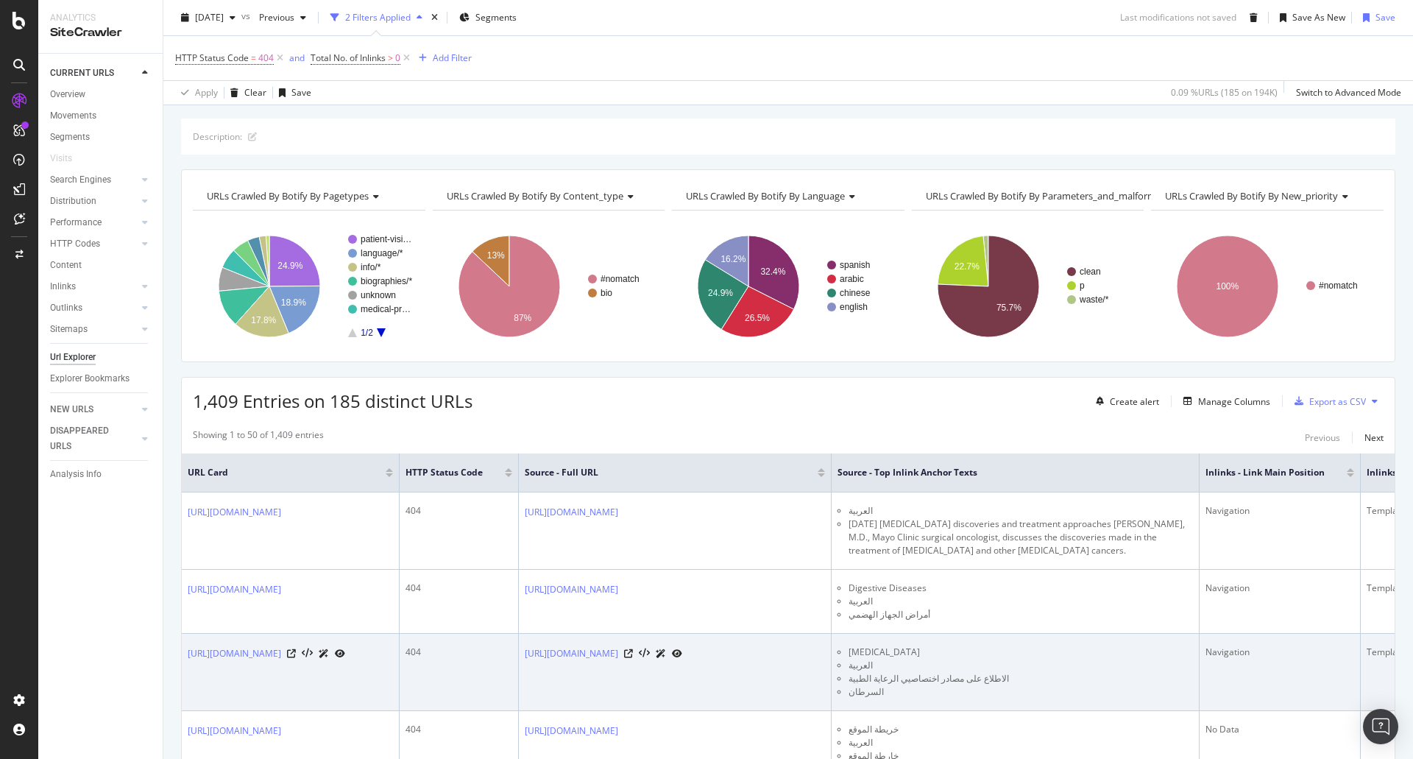
scroll to position [74, 0]
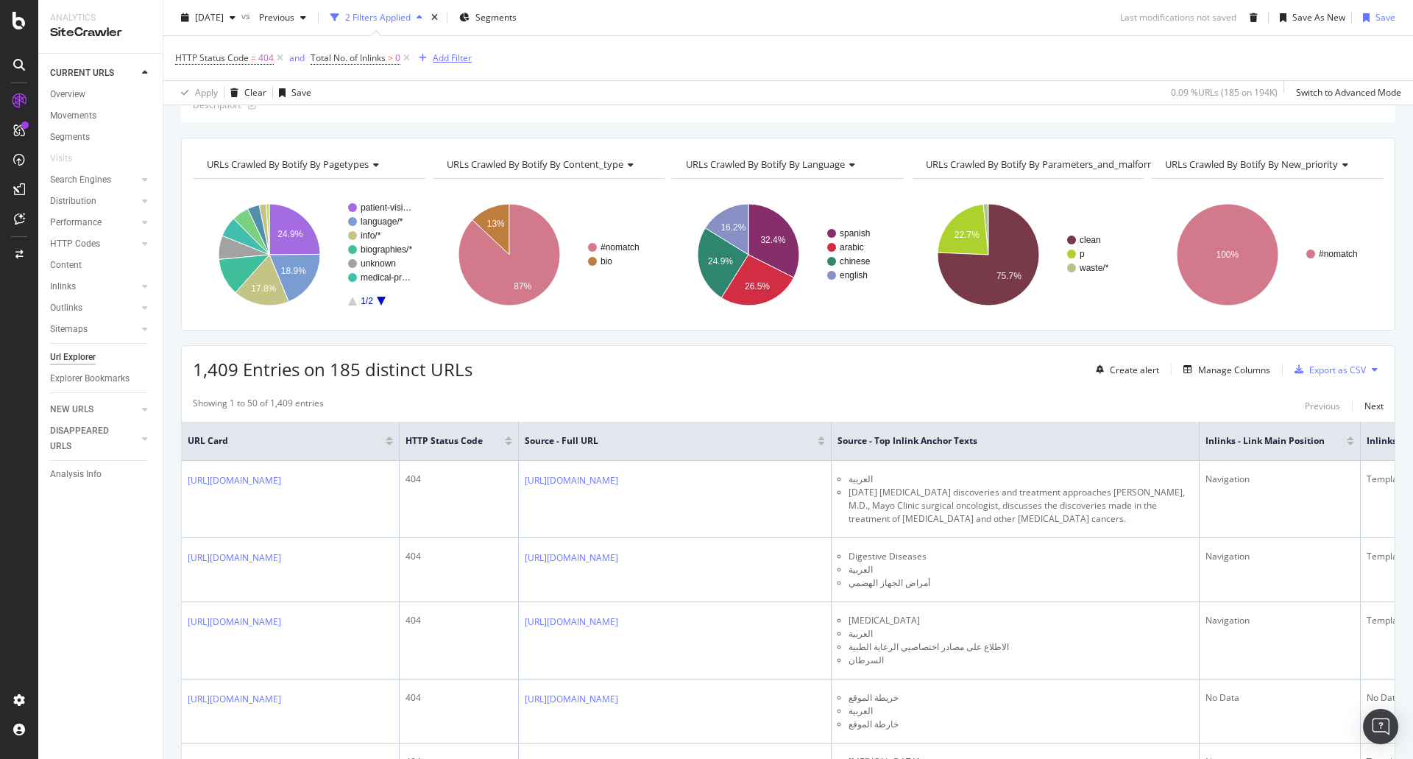
click at [448, 59] on div "Add Filter" at bounding box center [452, 58] width 39 height 13
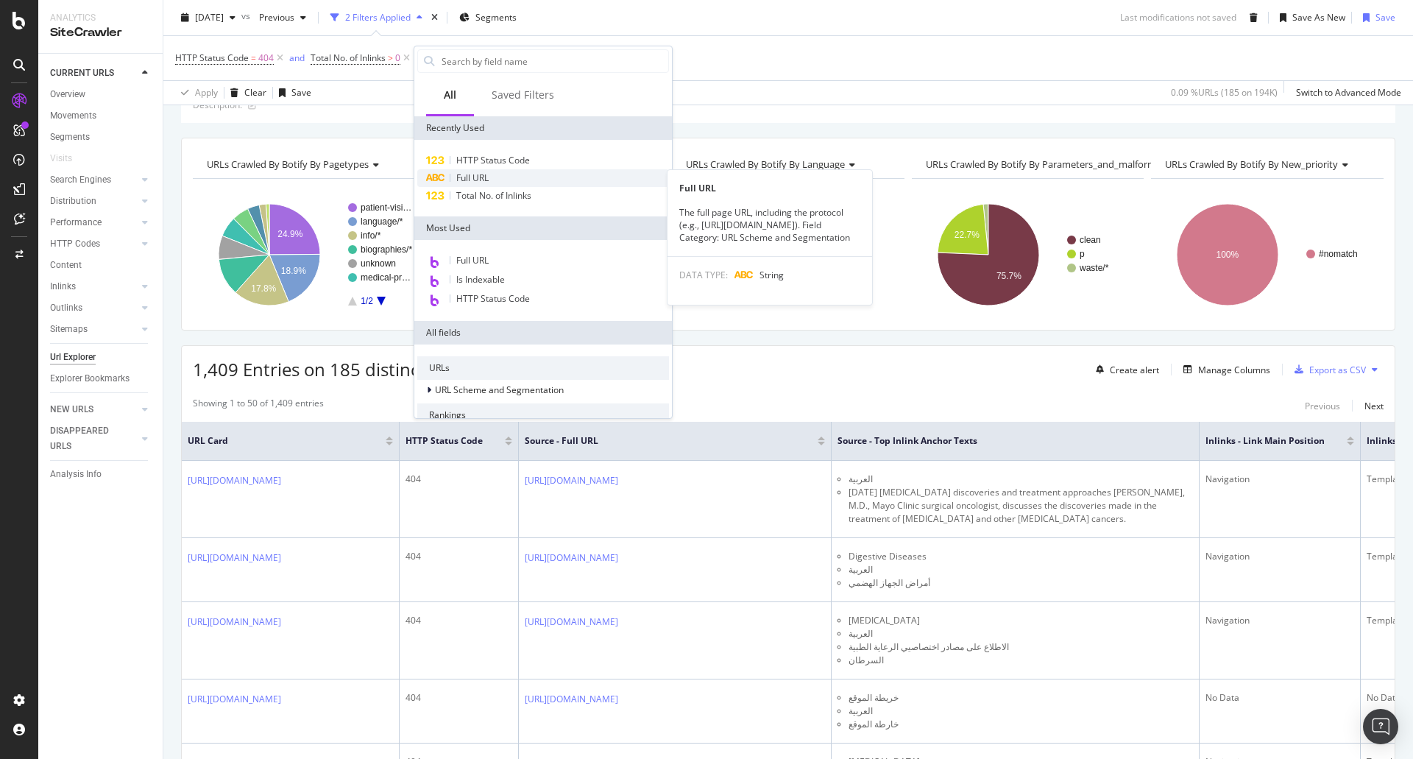
click at [486, 177] on span "Full URL" at bounding box center [472, 177] width 32 height 13
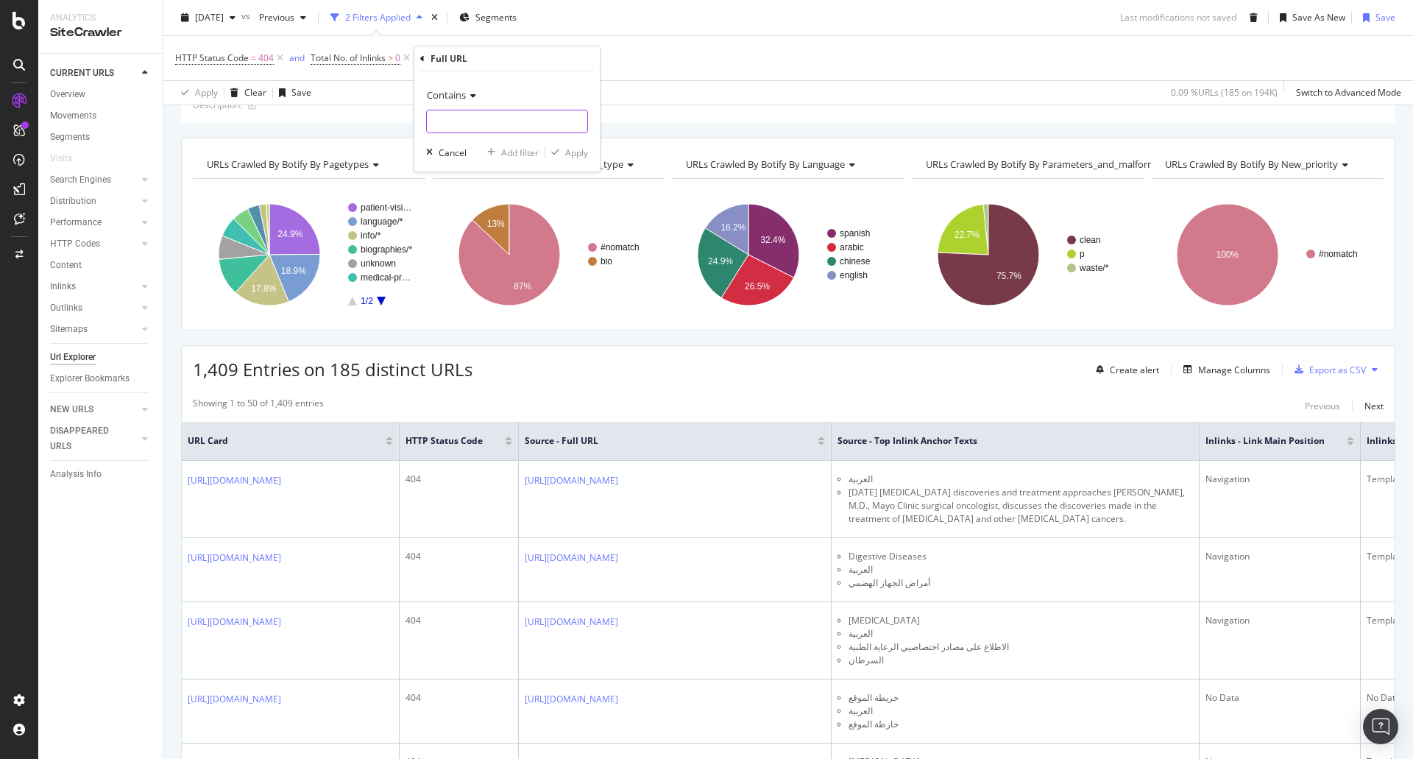
click at [486, 132] on input "text" at bounding box center [507, 122] width 160 height 24
paste input "[URL][DOMAIN_NAME][US_STATE]"
type input "[URL][DOMAIN_NAME][US_STATE]"
click at [573, 151] on div "Apply" at bounding box center [576, 152] width 23 height 13
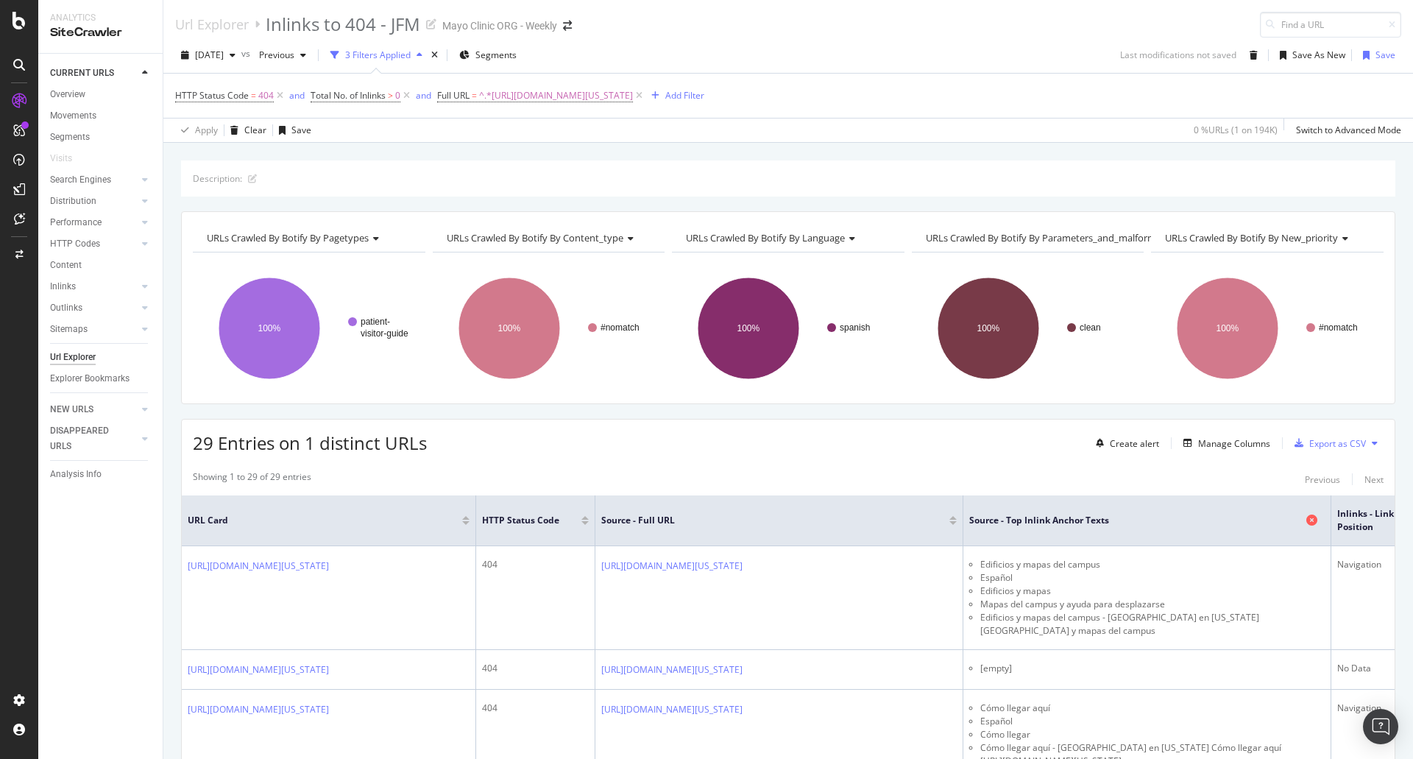
click at [1050, 522] on span "Source - Top Inlink Anchor Texts" at bounding box center [1135, 520] width 333 height 13
click at [704, 100] on div "Add Filter" at bounding box center [684, 95] width 39 height 13
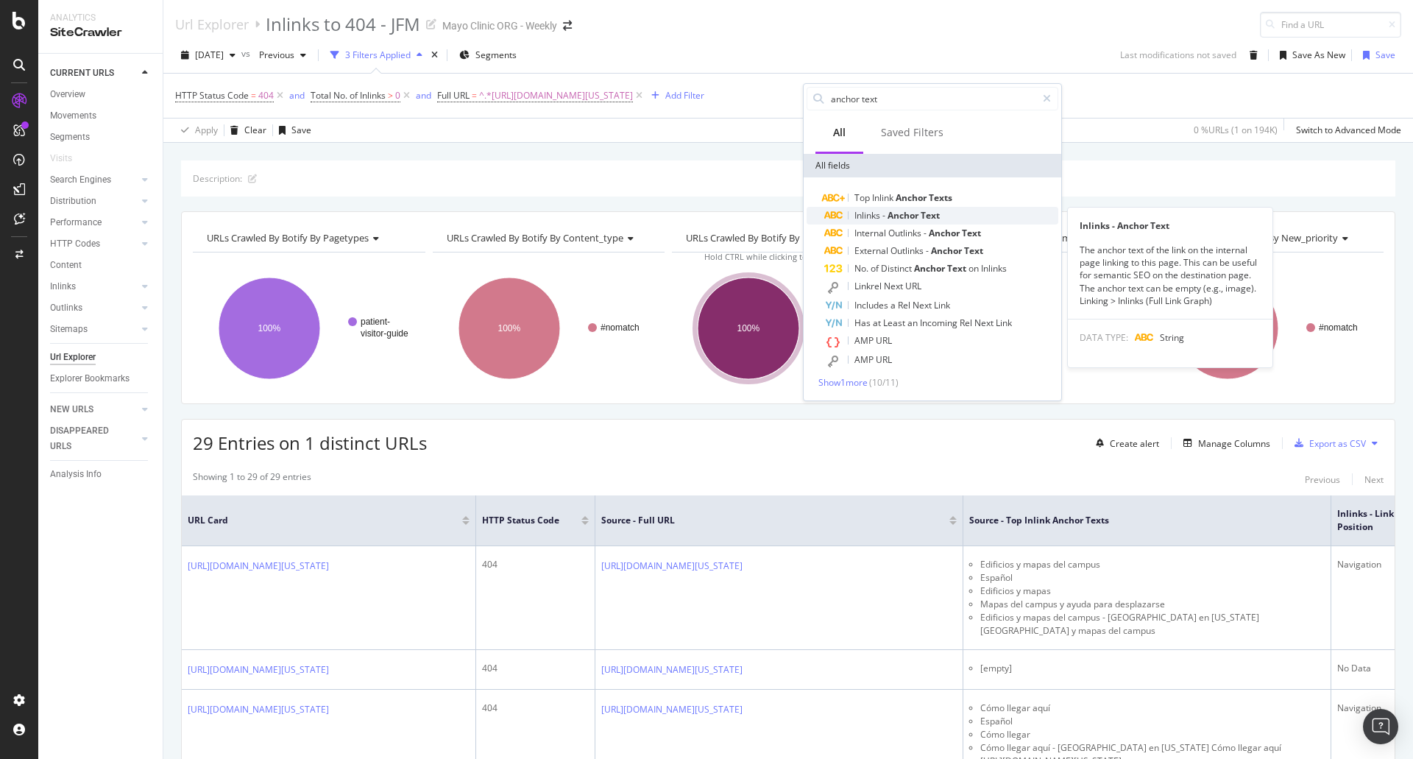
type input "anchor text"
click at [925, 213] on span "Text" at bounding box center [930, 215] width 19 height 13
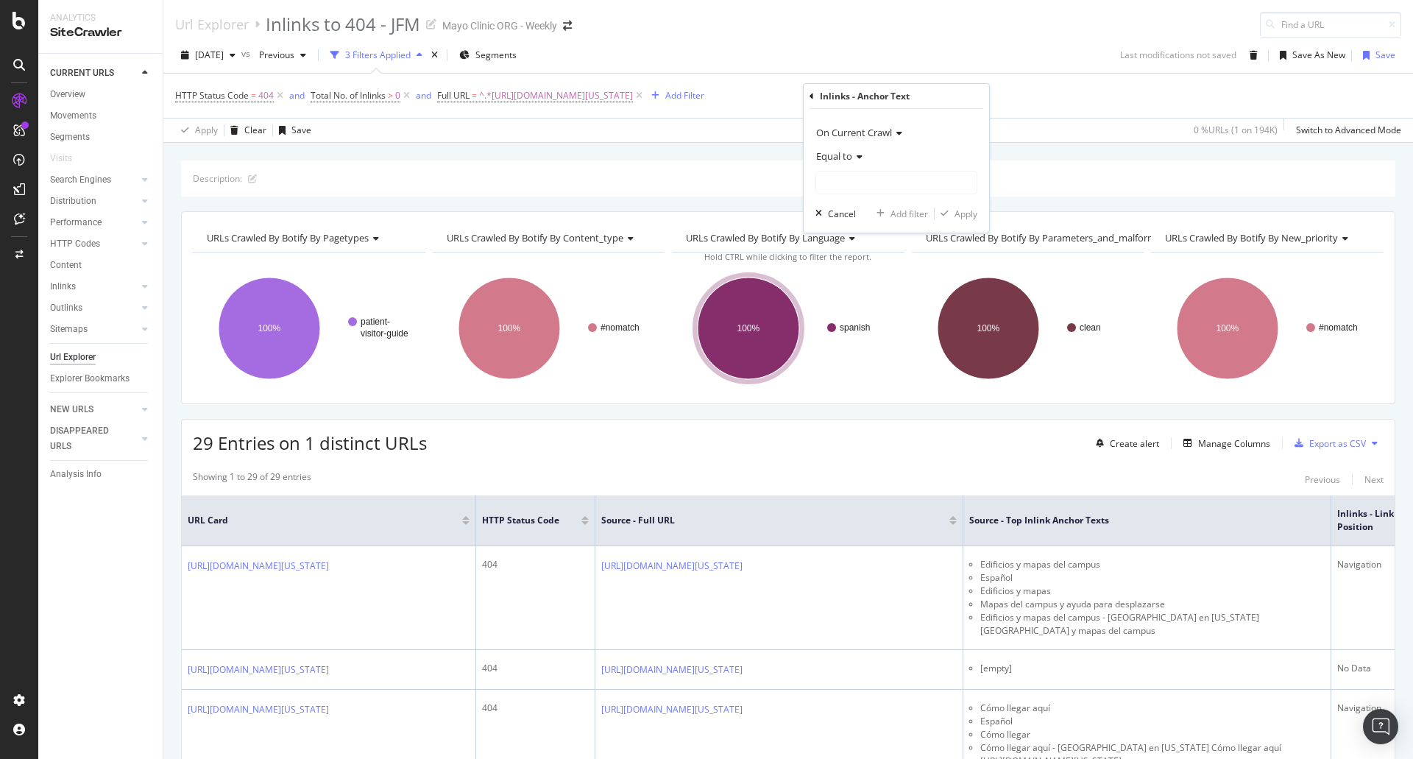
click at [920, 161] on div "Equal to" at bounding box center [896, 156] width 162 height 24
click at [957, 152] on div "Equal to" at bounding box center [896, 156] width 162 height 24
click at [916, 188] on input "text" at bounding box center [896, 183] width 160 height 24
type input "resources"
click at [951, 213] on div "button" at bounding box center [945, 213] width 20 height 9
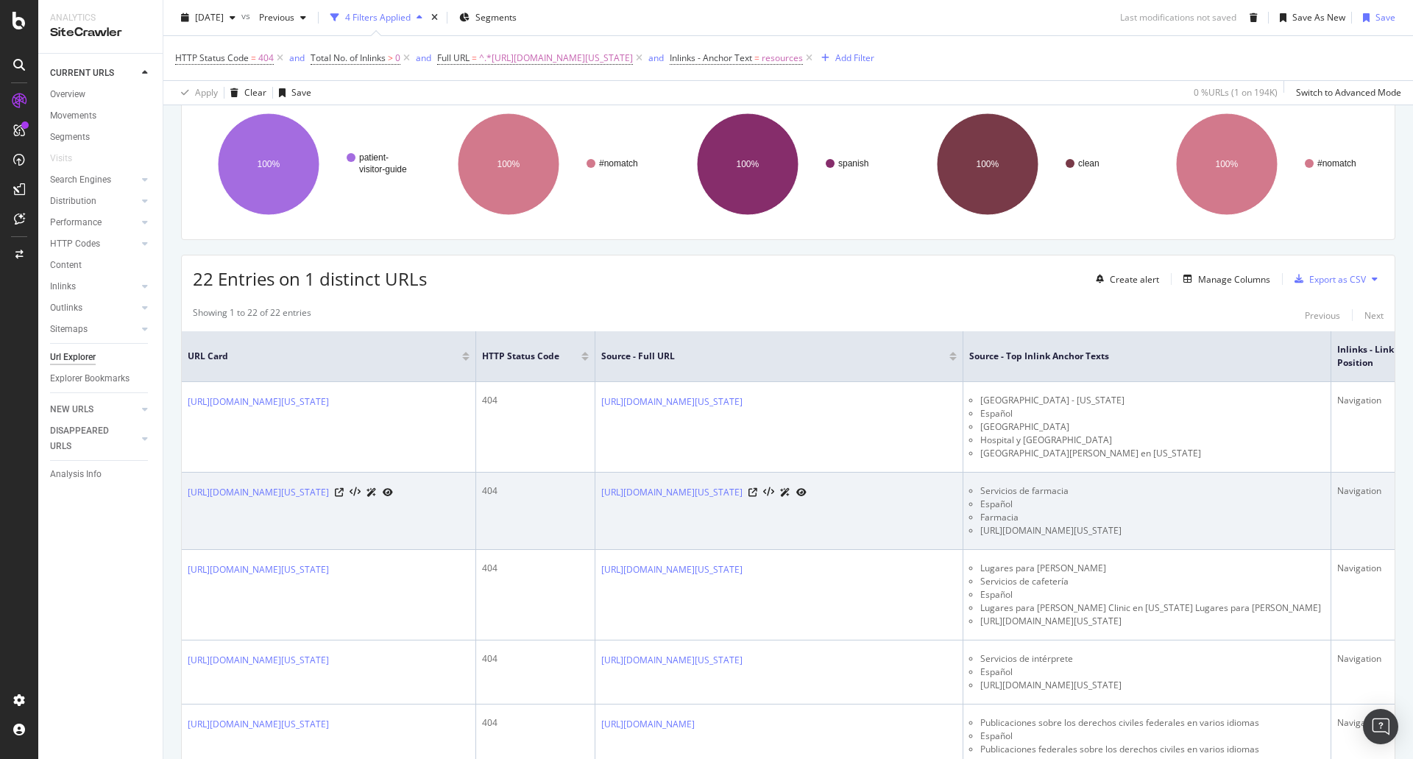
scroll to position [147, 0]
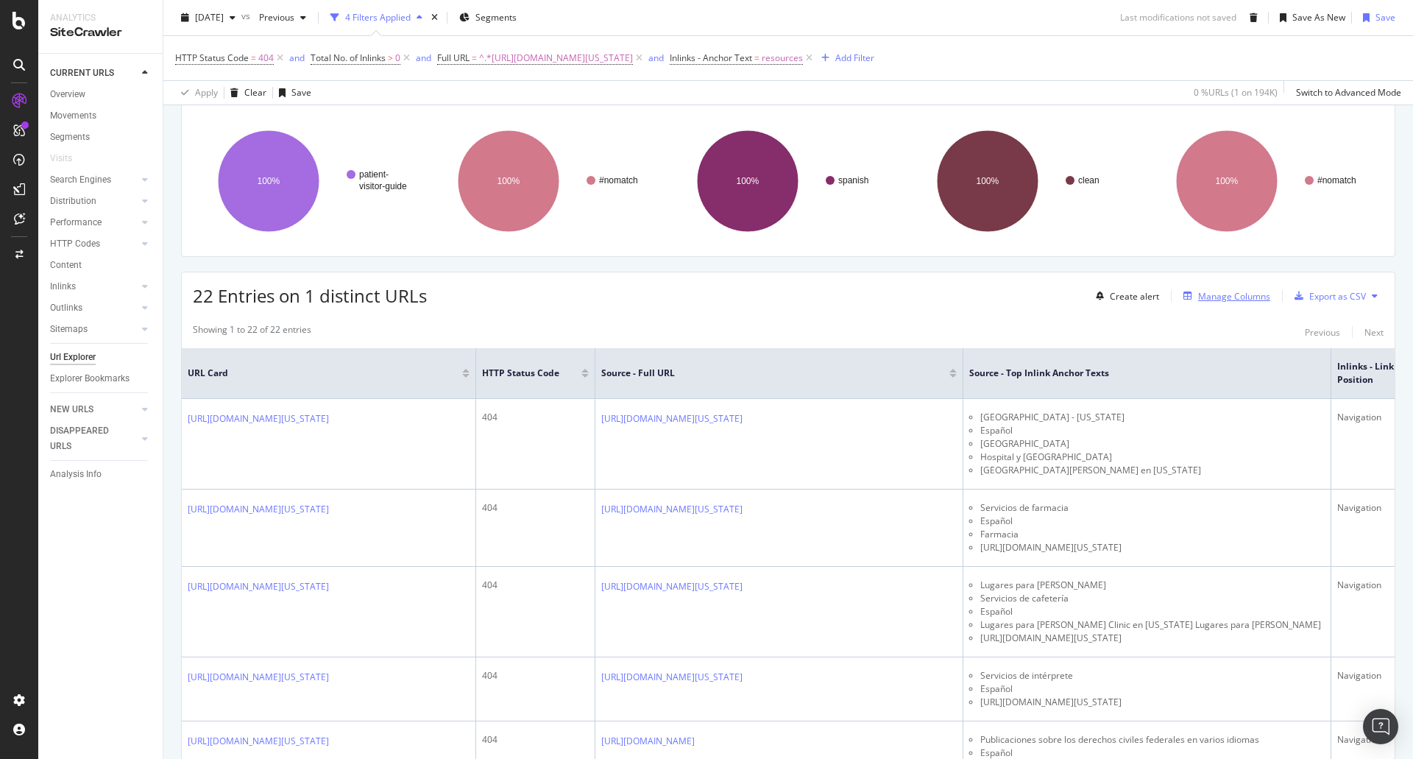
click at [1232, 301] on div "Manage Columns" at bounding box center [1234, 296] width 72 height 13
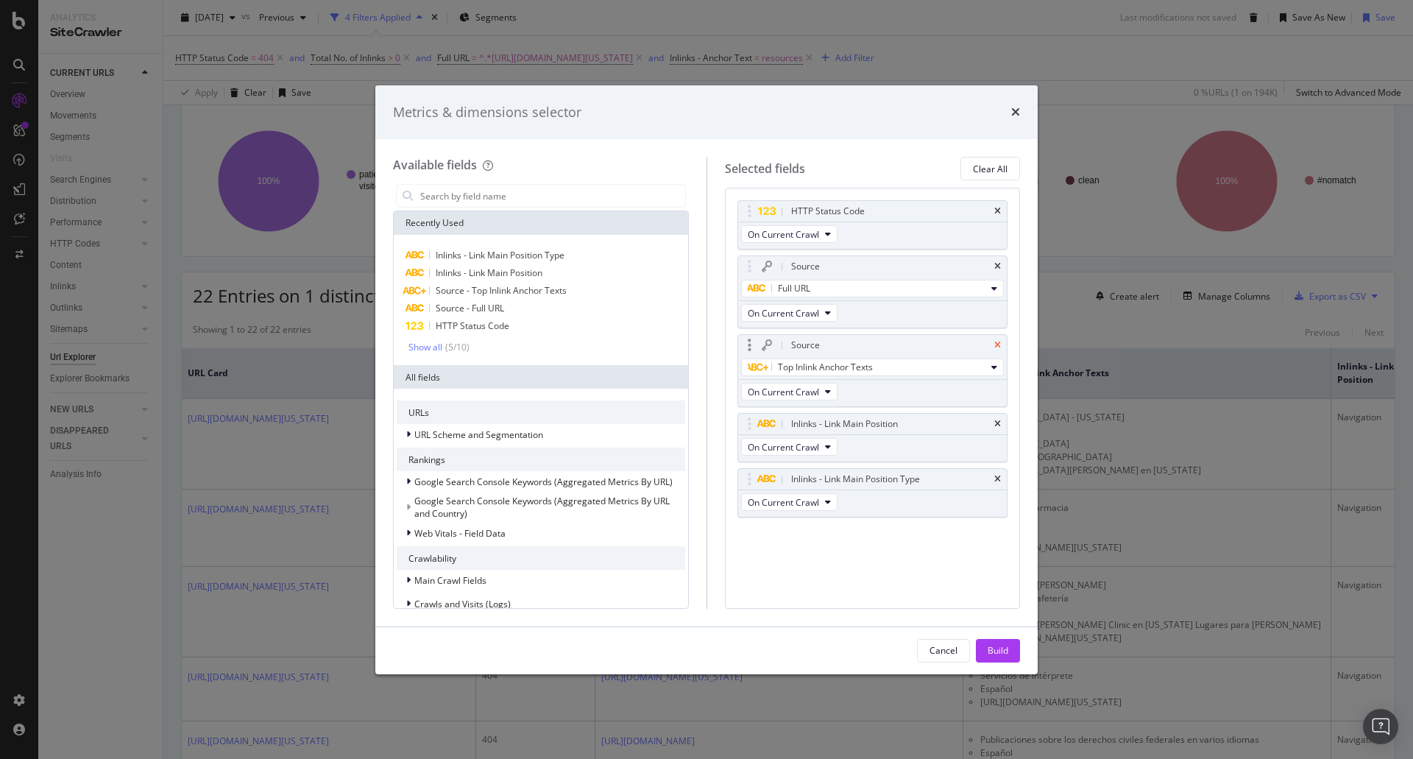
click at [994, 344] on icon "times" at bounding box center [997, 345] width 7 height 9
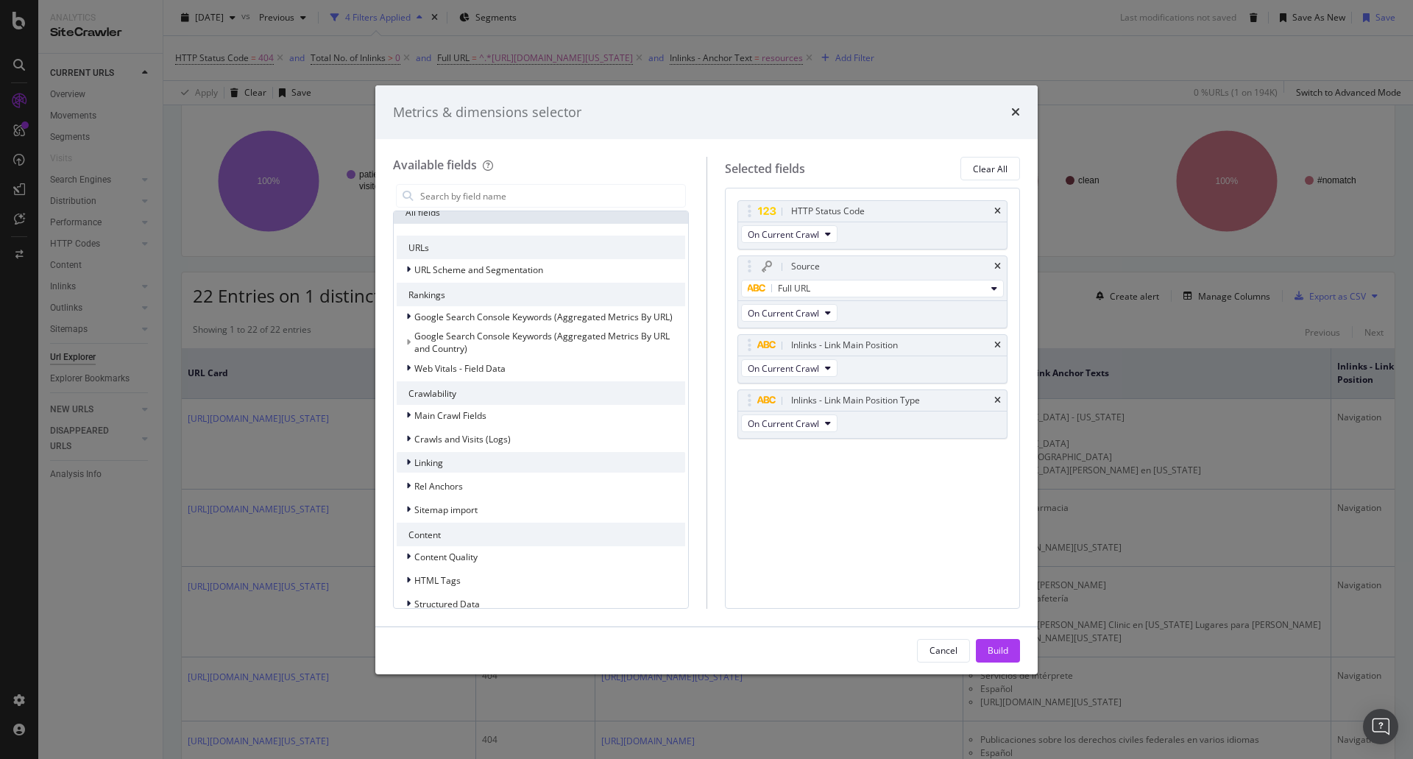
scroll to position [277, 0]
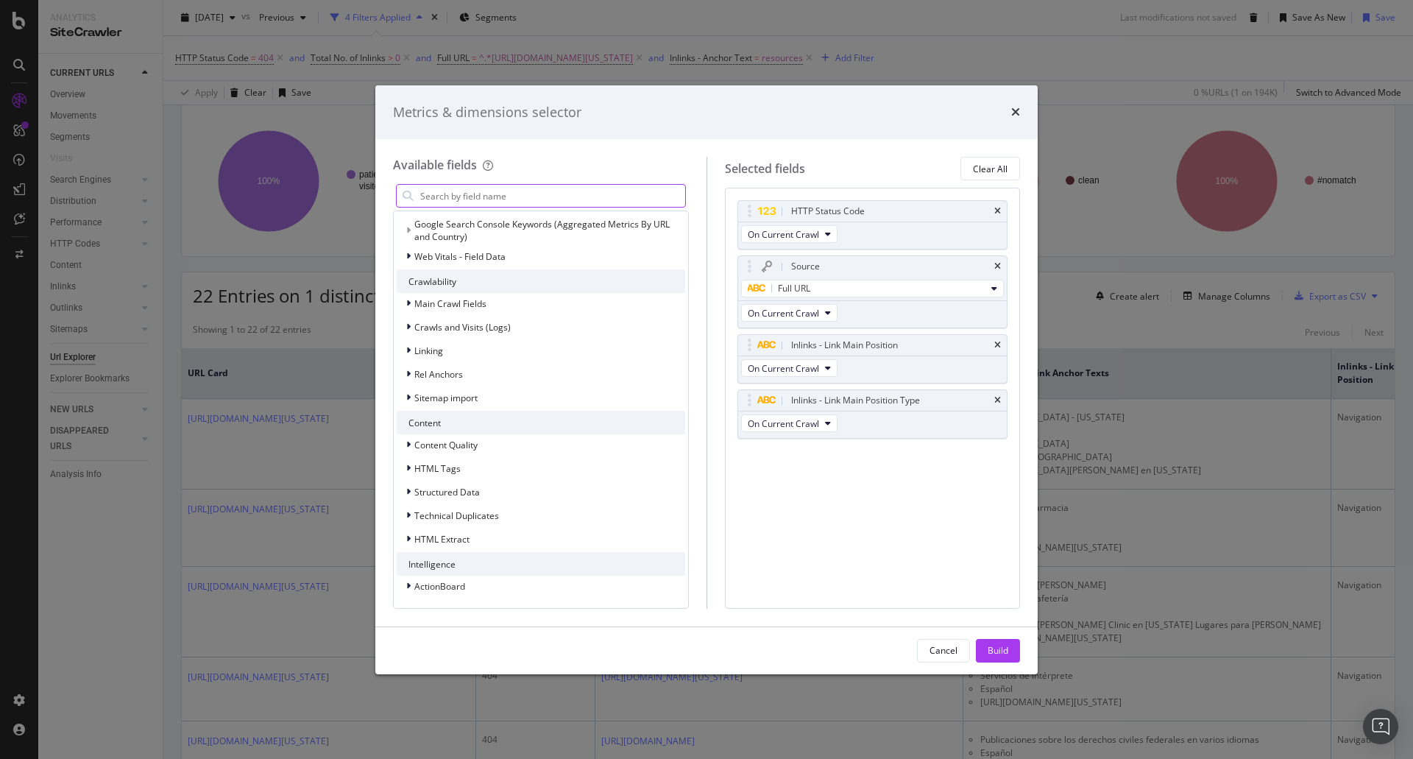
click at [481, 196] on input "modal" at bounding box center [552, 196] width 266 height 22
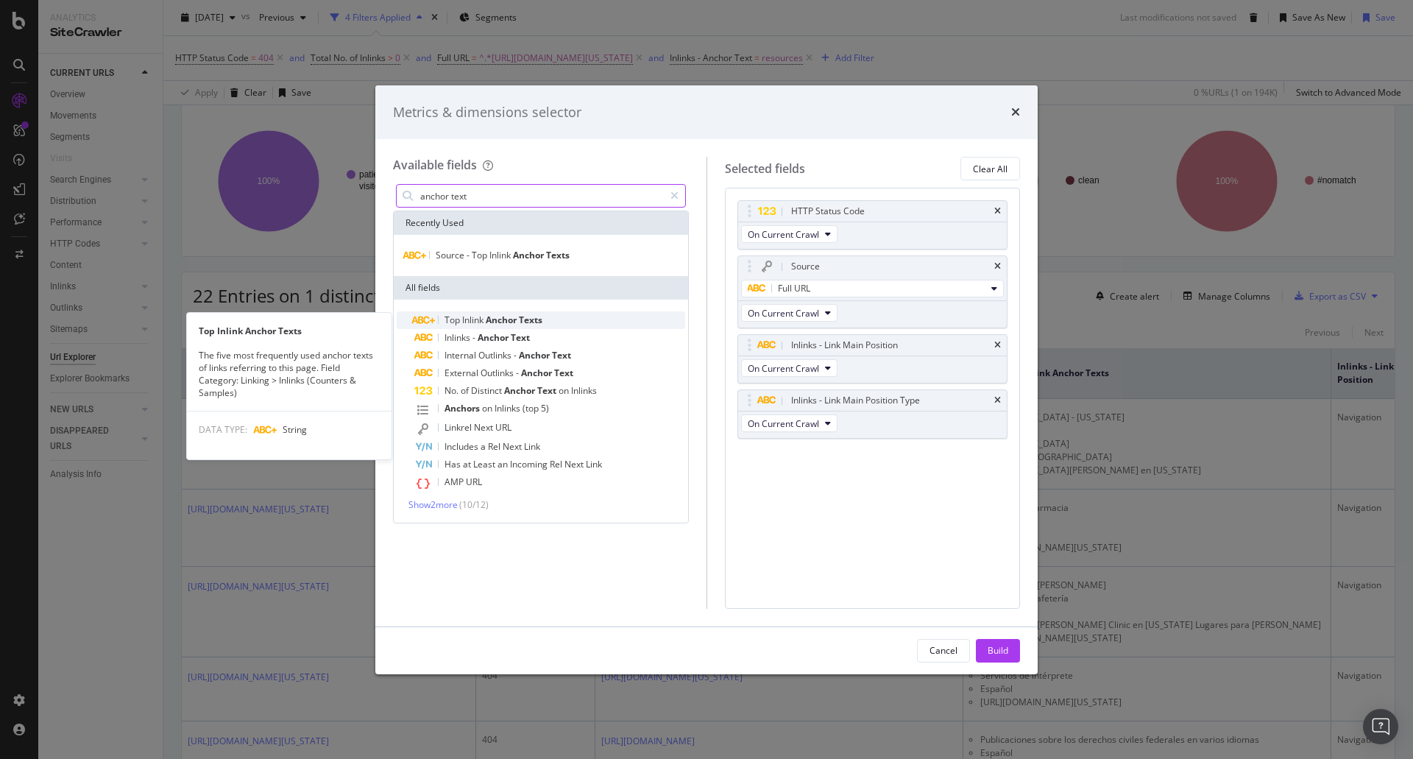
type input "anchor text"
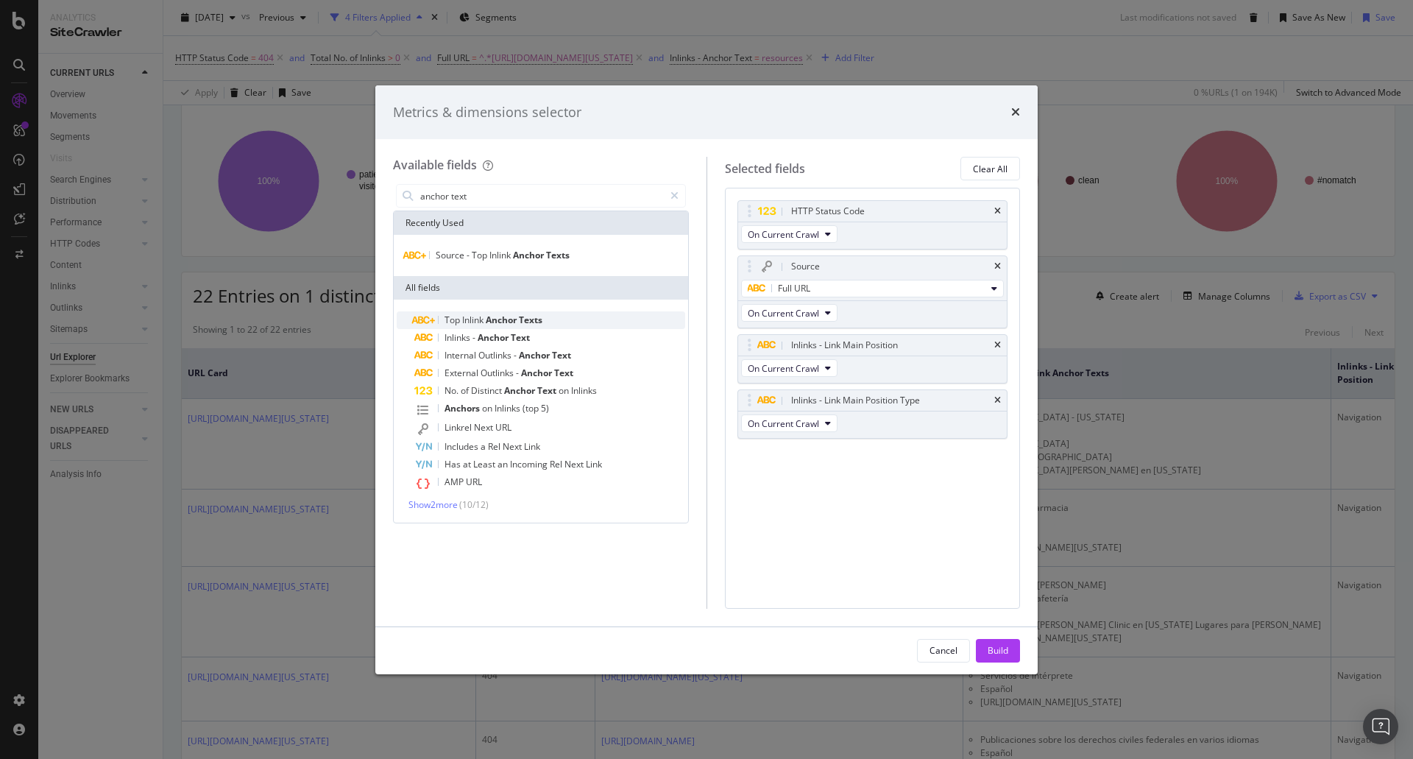
click at [536, 319] on span "Texts" at bounding box center [531, 319] width 24 height 13
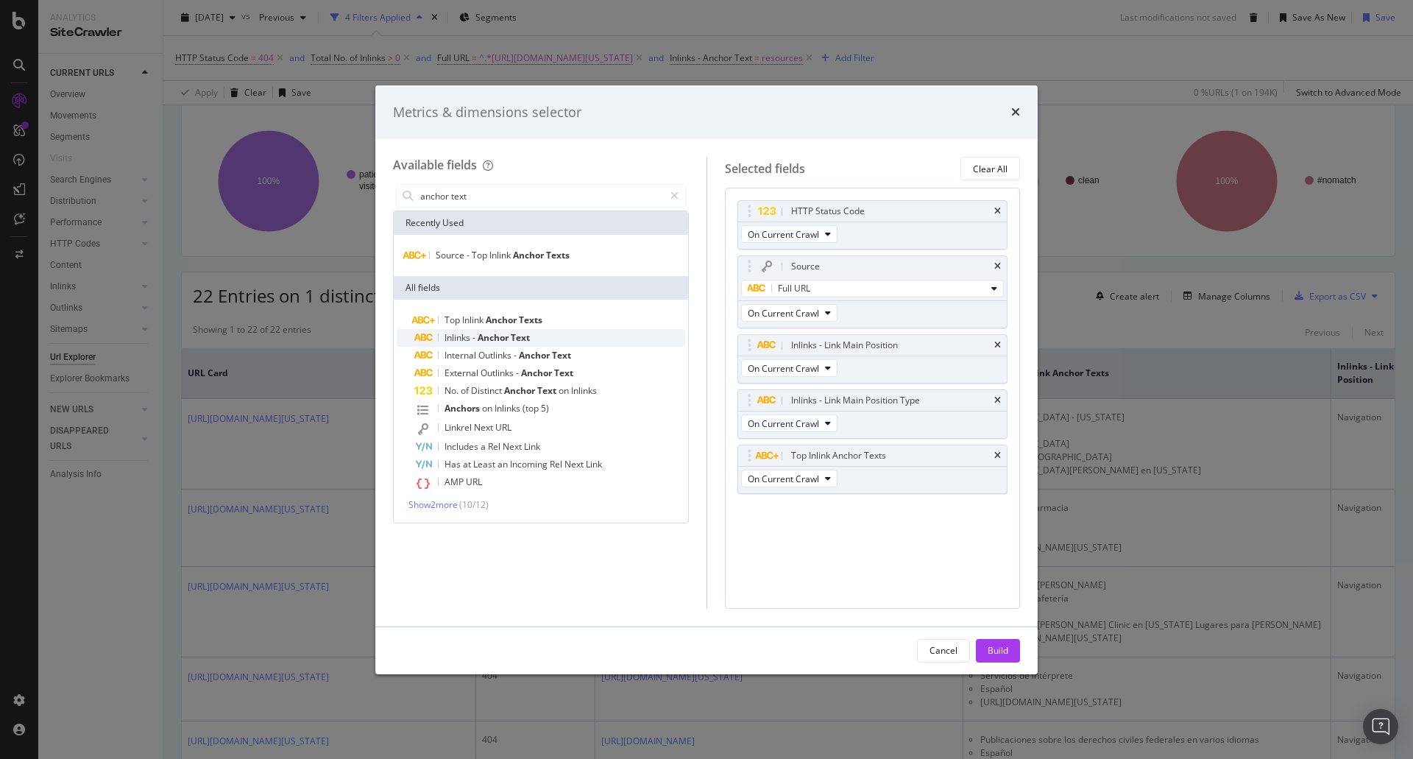
click at [498, 339] on span "Anchor" at bounding box center [494, 337] width 33 height 13
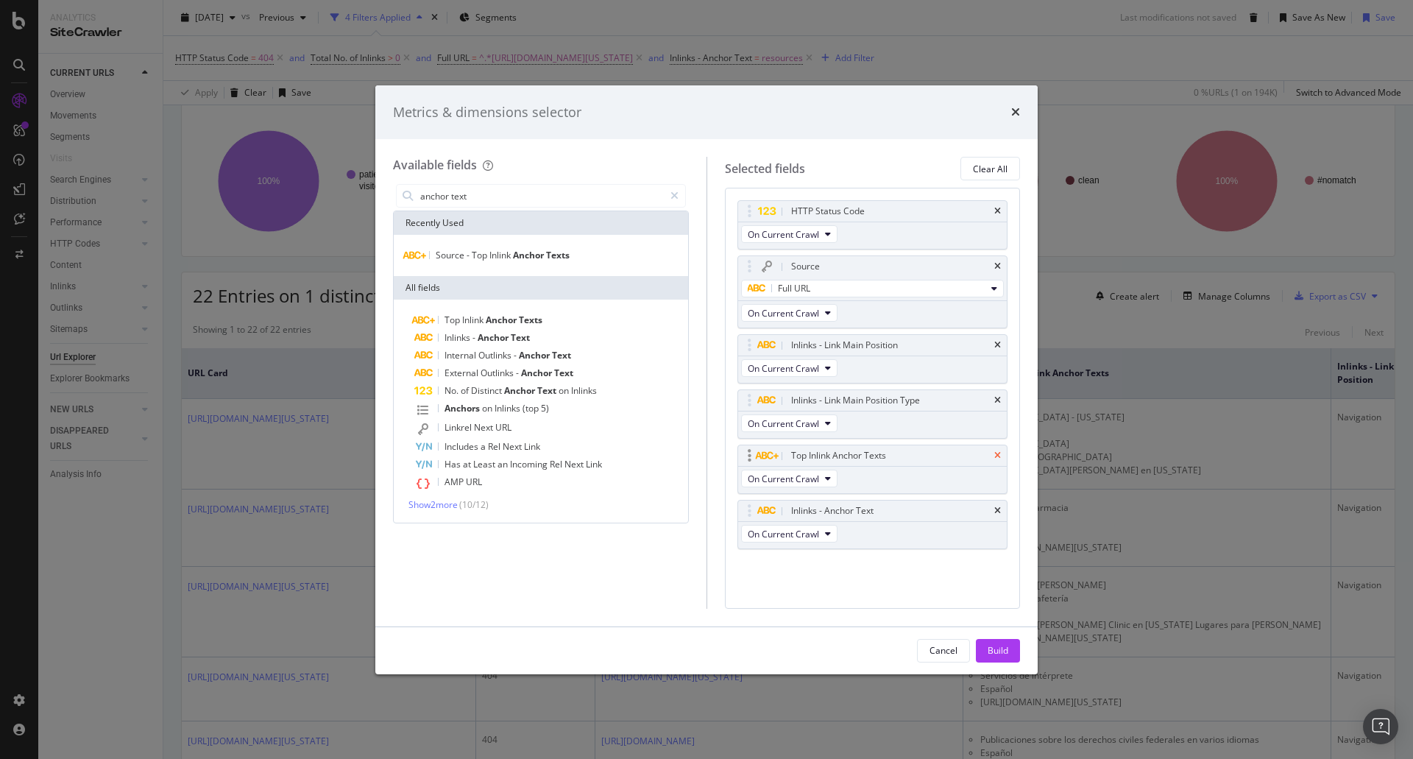
click at [999, 451] on icon "times" at bounding box center [997, 455] width 7 height 9
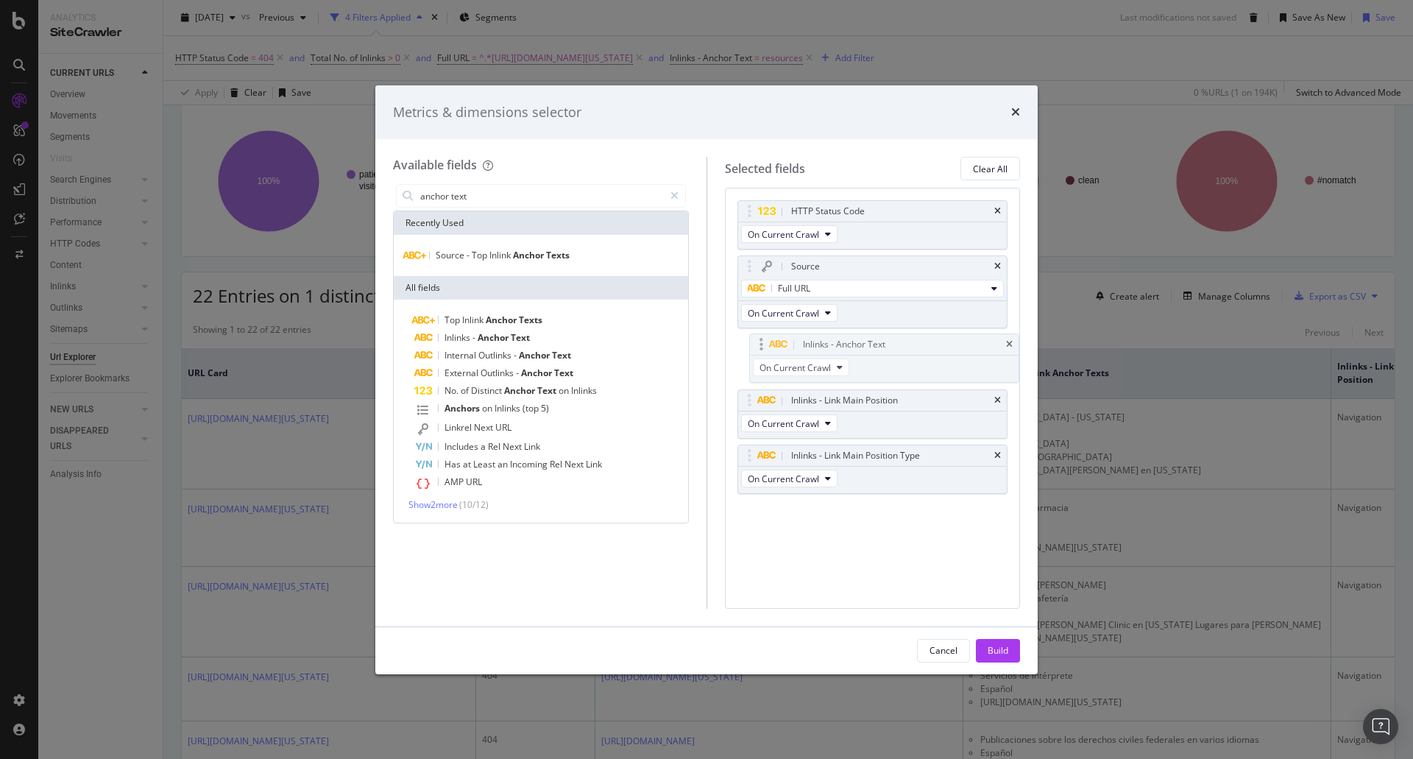
drag, startPoint x: 809, startPoint y: 451, endPoint x: 821, endPoint y: 340, distance: 111.7
click at [821, 340] on body "Analytics SiteCrawler CURRENT URLS Overview Movements Segments Visits Search En…" at bounding box center [706, 379] width 1413 height 759
click at [996, 645] on div "Build" at bounding box center [998, 650] width 21 height 13
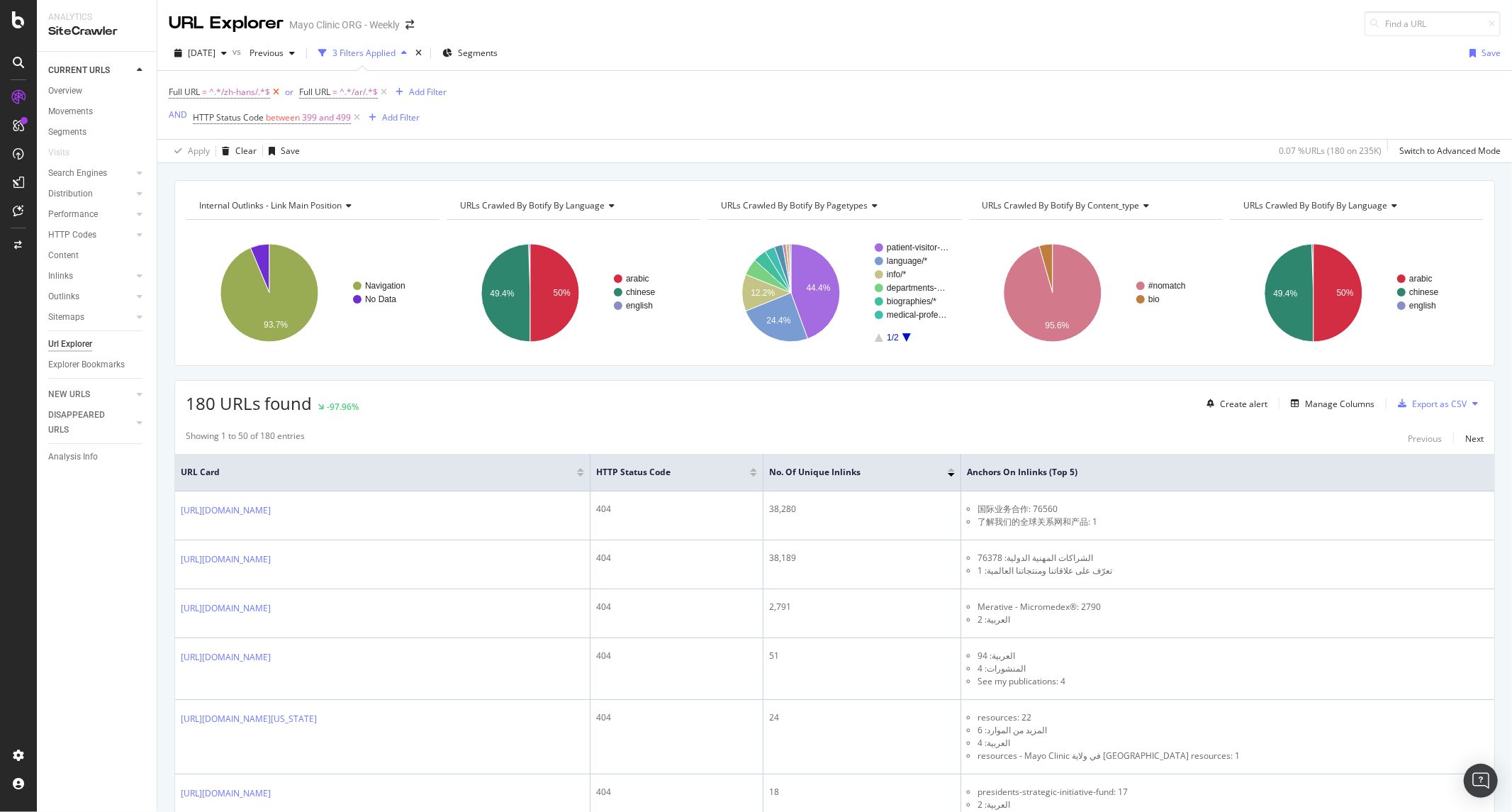
click at [277, 93] on icon at bounding box center [275, 92] width 13 height 14
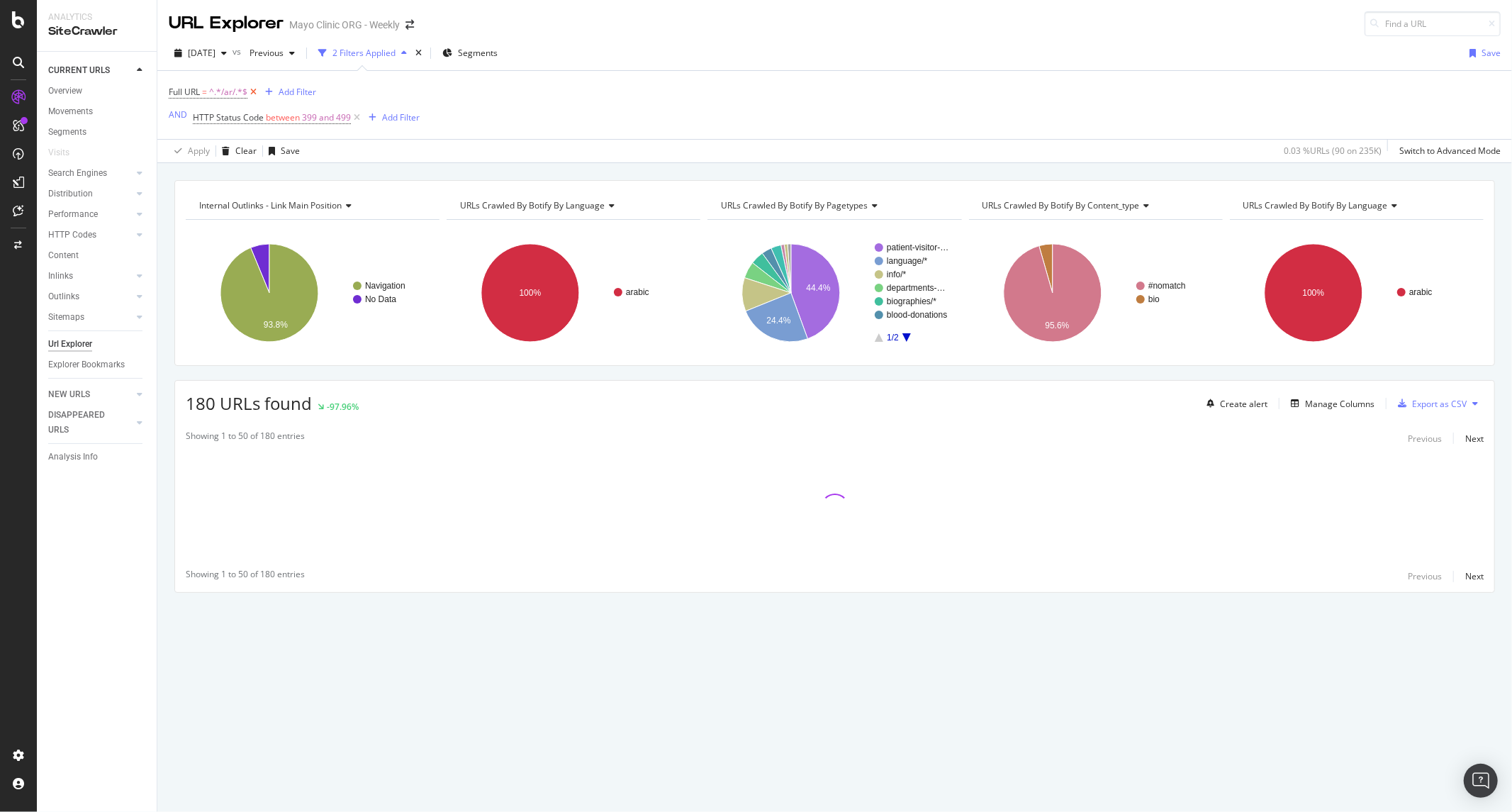
click at [252, 93] on icon at bounding box center [253, 92] width 13 height 14
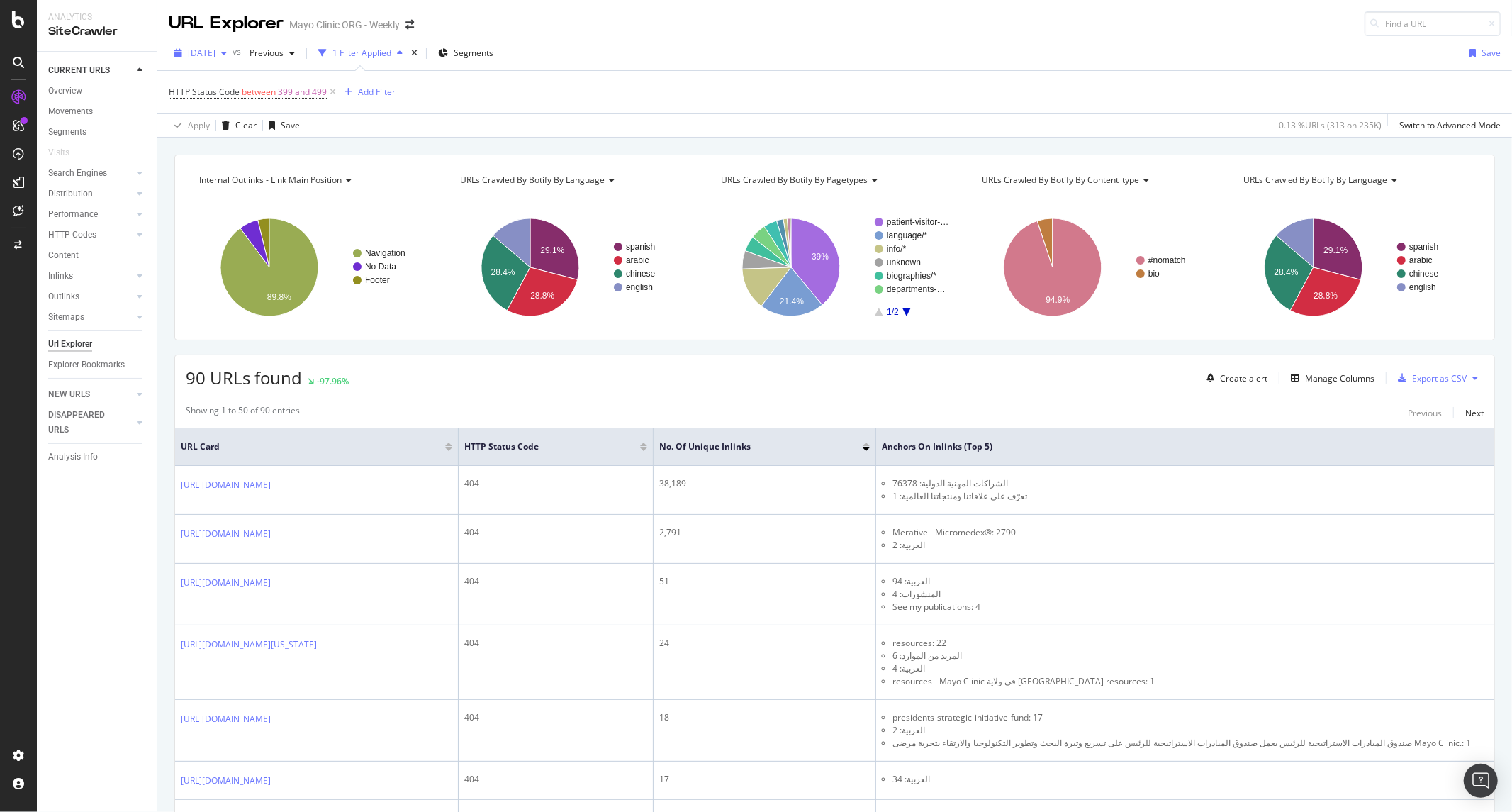
click at [216, 50] on span "[DATE]" at bounding box center [201, 53] width 28 height 13
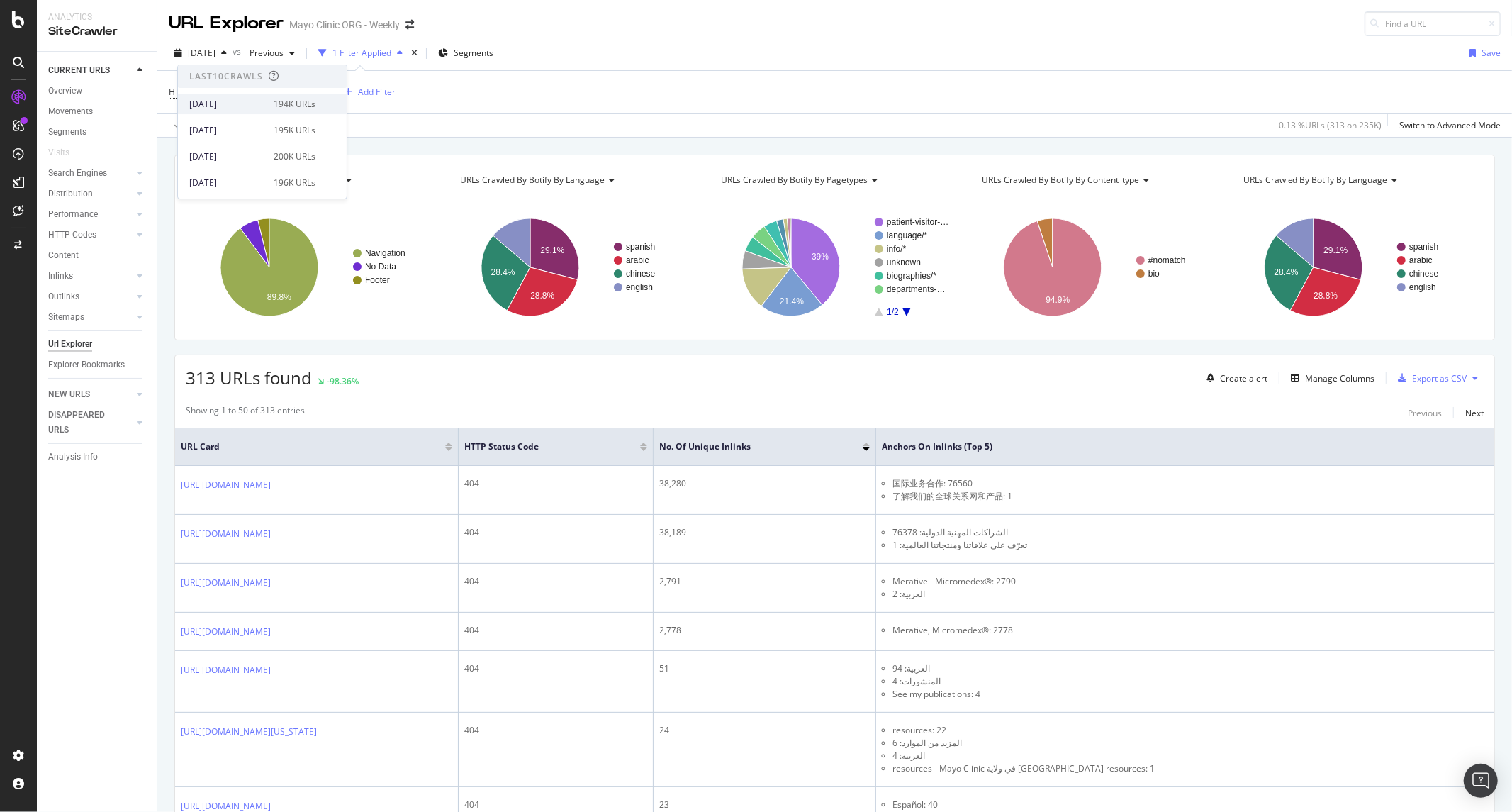
click at [280, 107] on div "194K URLs" at bounding box center [294, 104] width 41 height 13
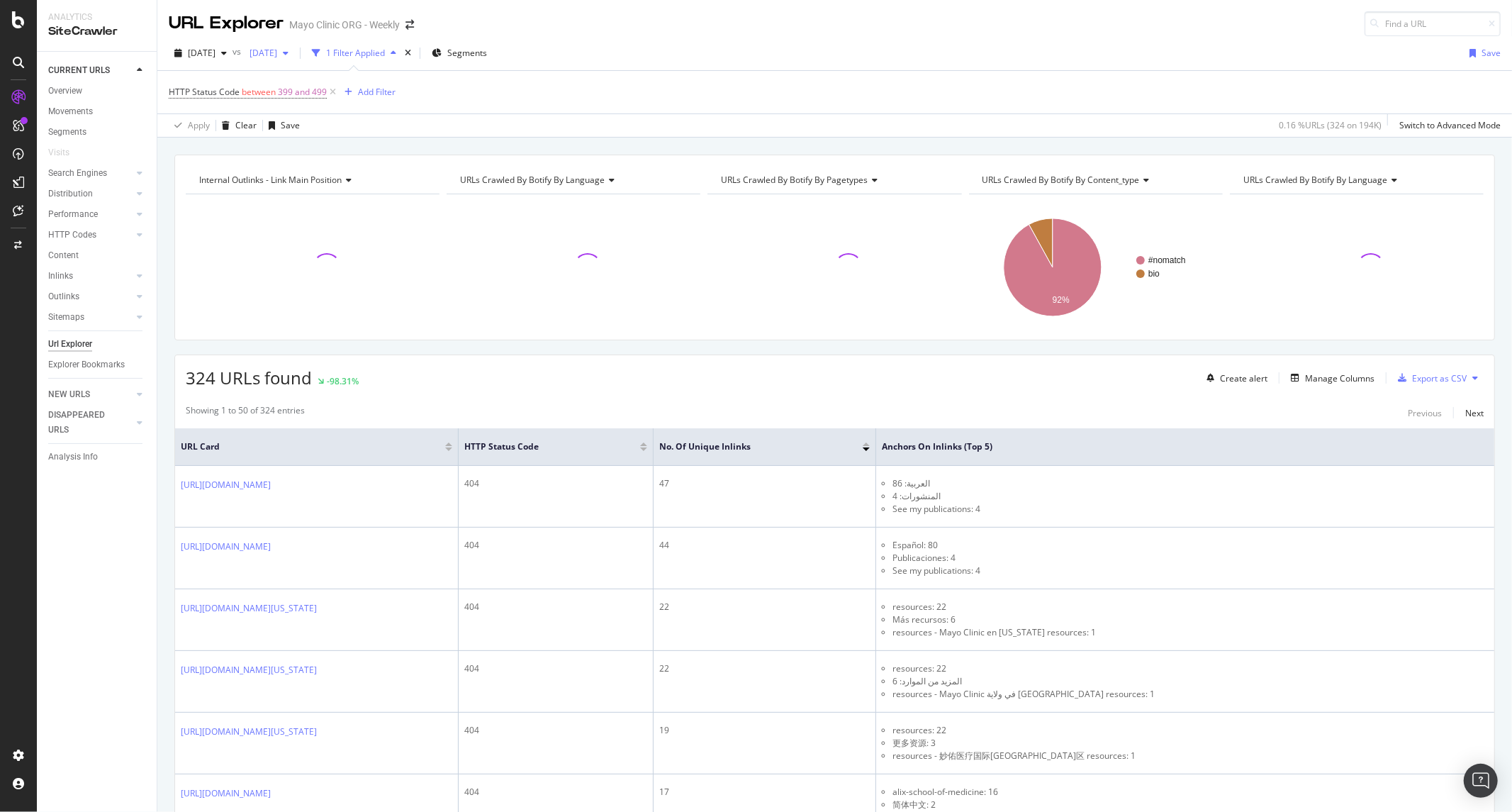
click at [277, 55] on span "[DATE]" at bounding box center [260, 53] width 34 height 13
click at [338, 130] on div "[DATE]" at bounding box center [306, 130] width 76 height 13
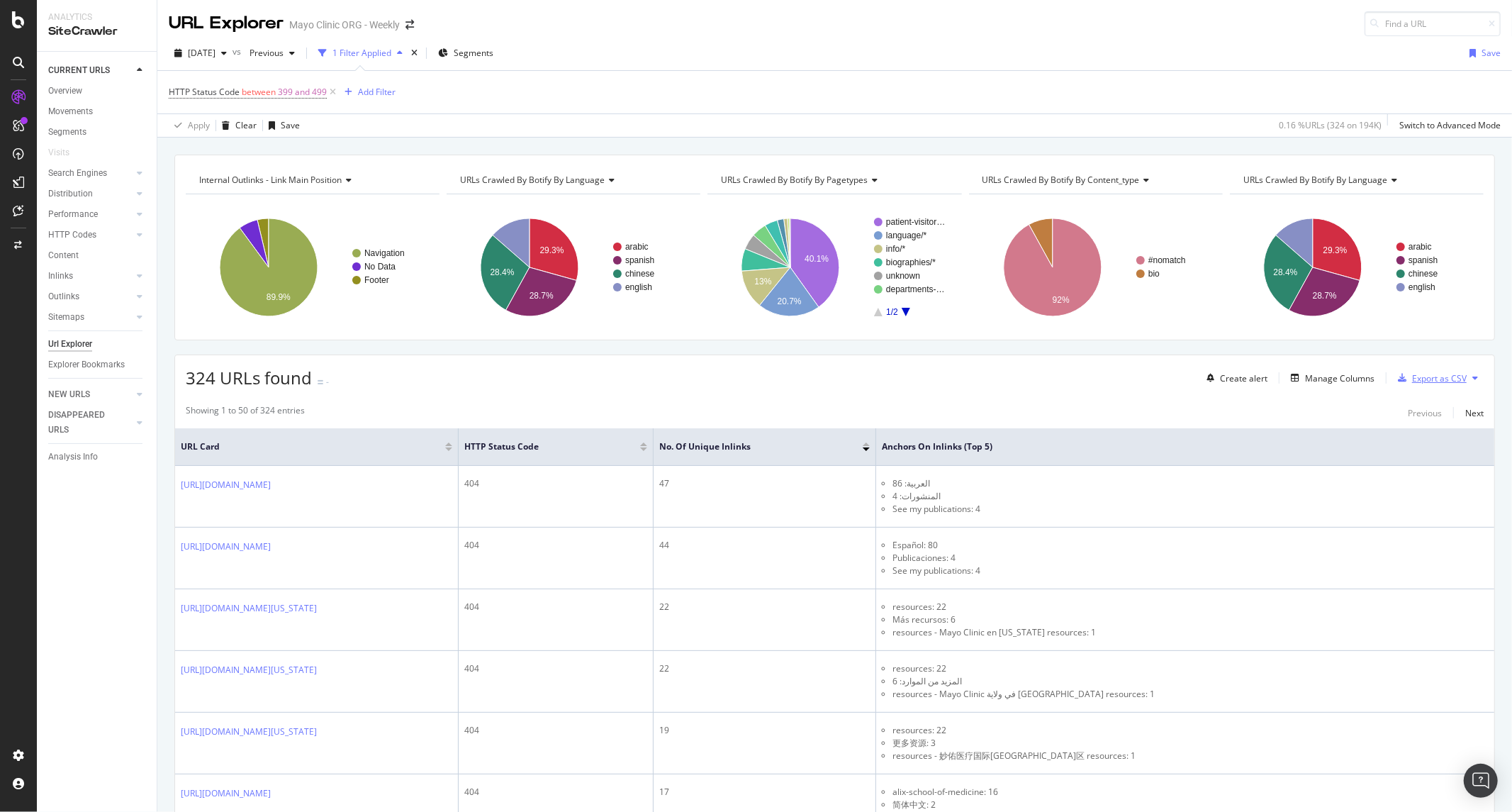
click at [1425, 377] on div "Export as CSV" at bounding box center [1439, 378] width 55 height 13
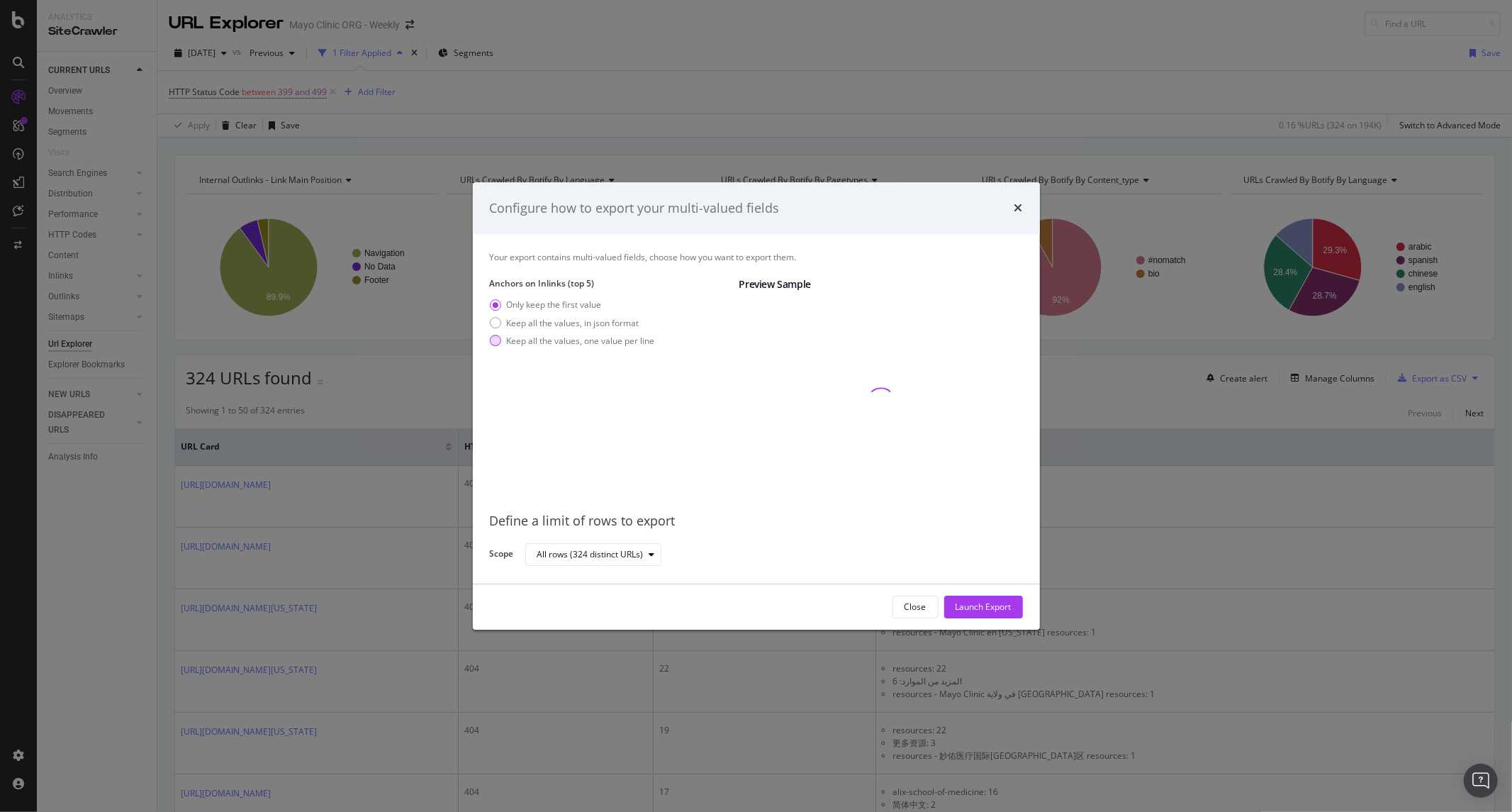
click at [567, 342] on div "Keep all the values, one value per line" at bounding box center [581, 340] width 148 height 13
click at [965, 602] on div "Launch Export" at bounding box center [983, 607] width 56 height 13
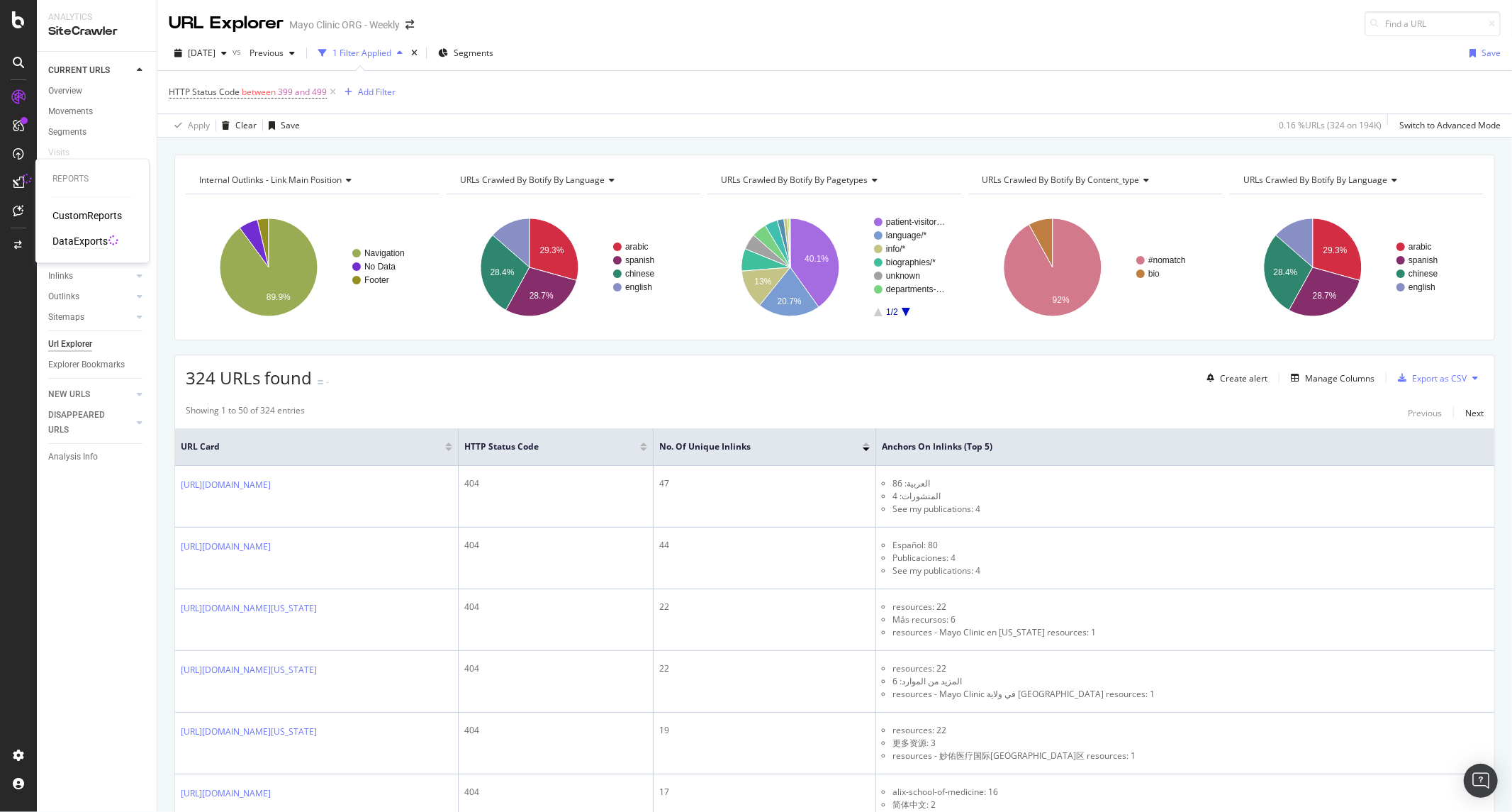
click at [82, 242] on div "DataExports" at bounding box center [79, 242] width 55 height 14
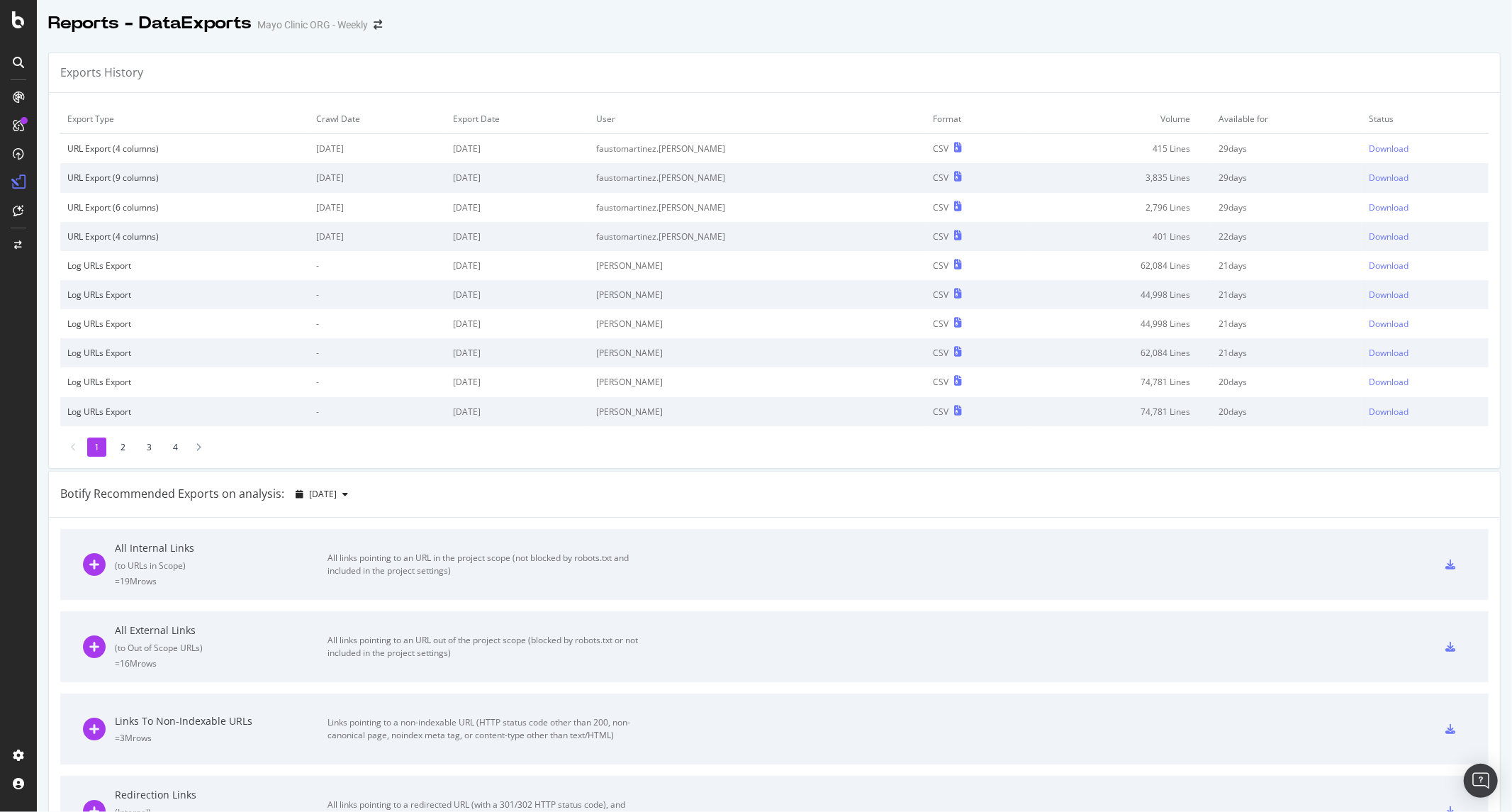
click at [1362, 158] on td "Download" at bounding box center [1425, 148] width 127 height 30
click at [1365, 140] on td "Download" at bounding box center [1425, 148] width 127 height 30
click at [1369, 144] on div "Download" at bounding box center [1388, 148] width 39 height 13
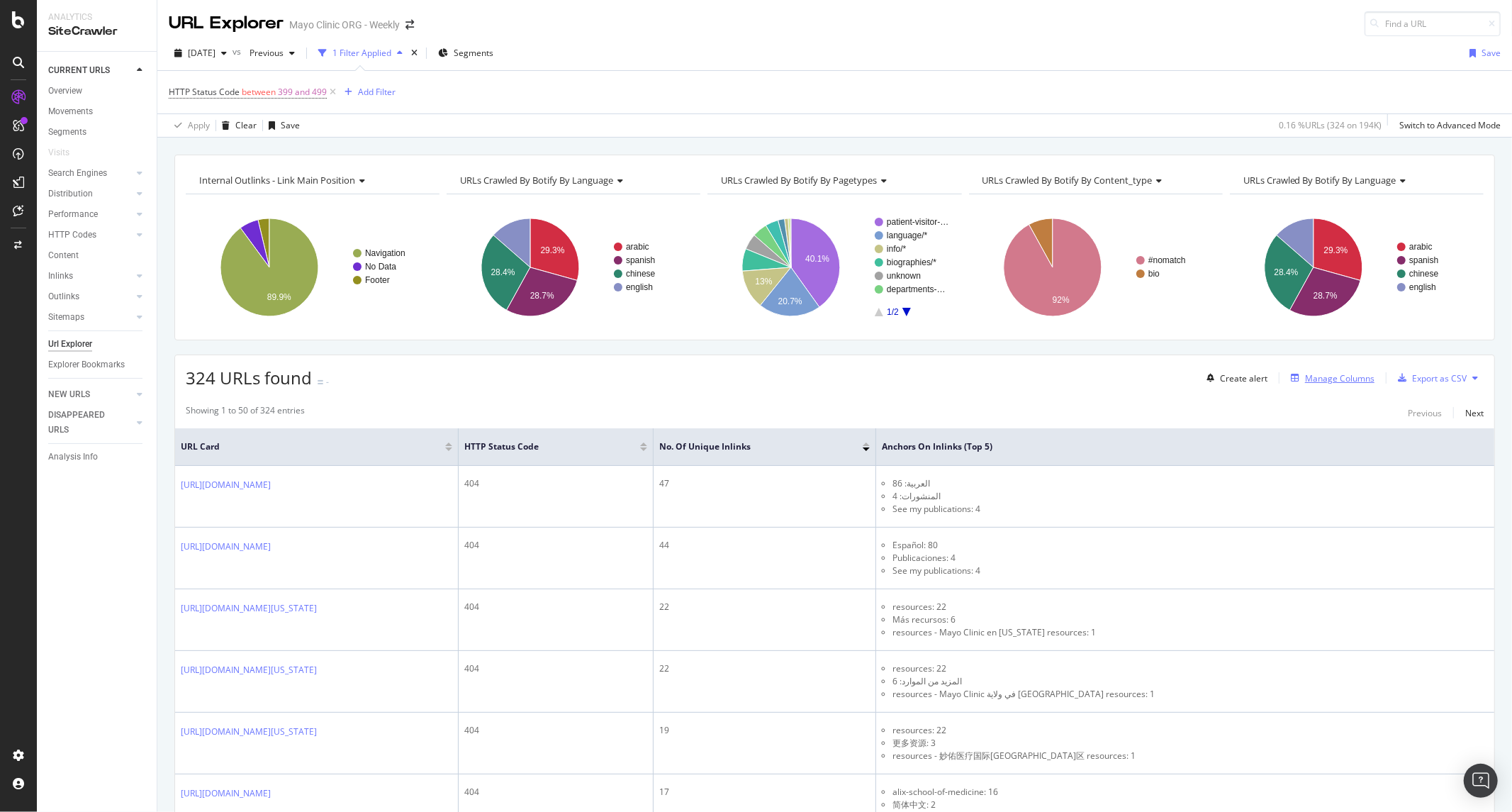
click at [1321, 381] on div "Manage Columns" at bounding box center [1340, 378] width 69 height 13
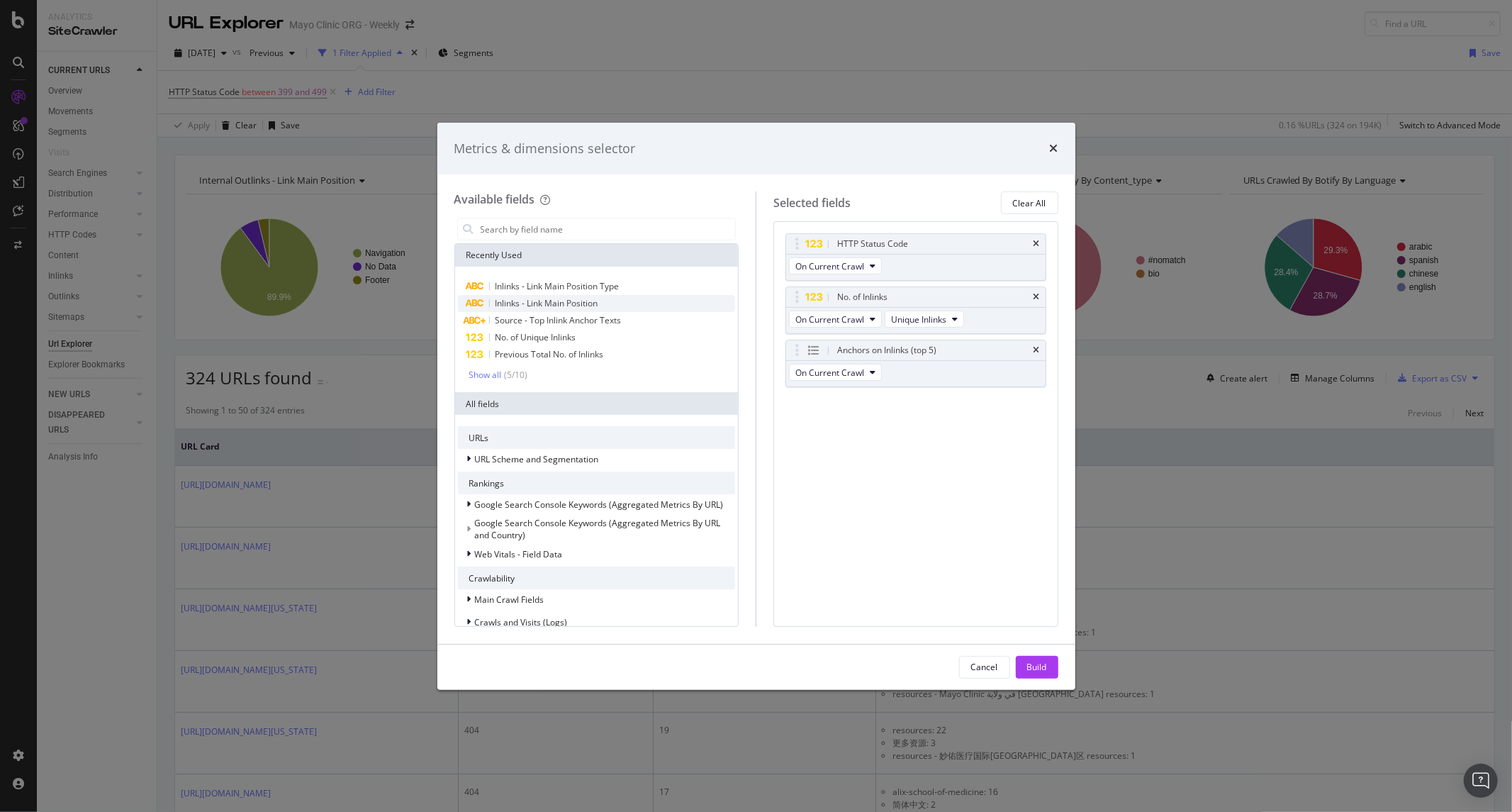
click at [589, 303] on span "Inlinks - Link Main Position" at bounding box center [546, 302] width 103 height 13
click at [592, 284] on span "Inlinks - Link Main Position Type" at bounding box center [557, 286] width 124 height 13
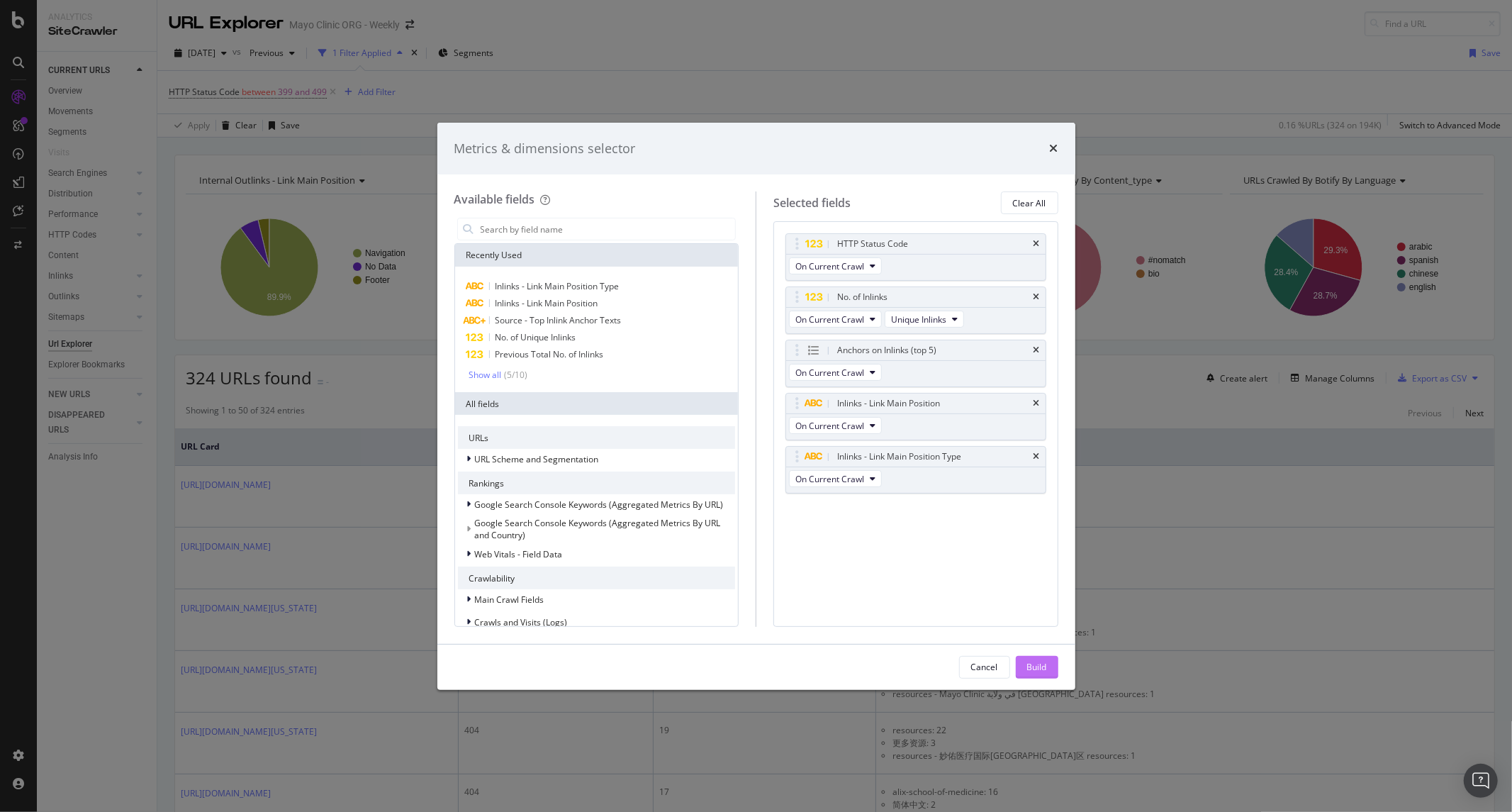
click at [1029, 663] on div "Build" at bounding box center [1036, 667] width 20 height 13
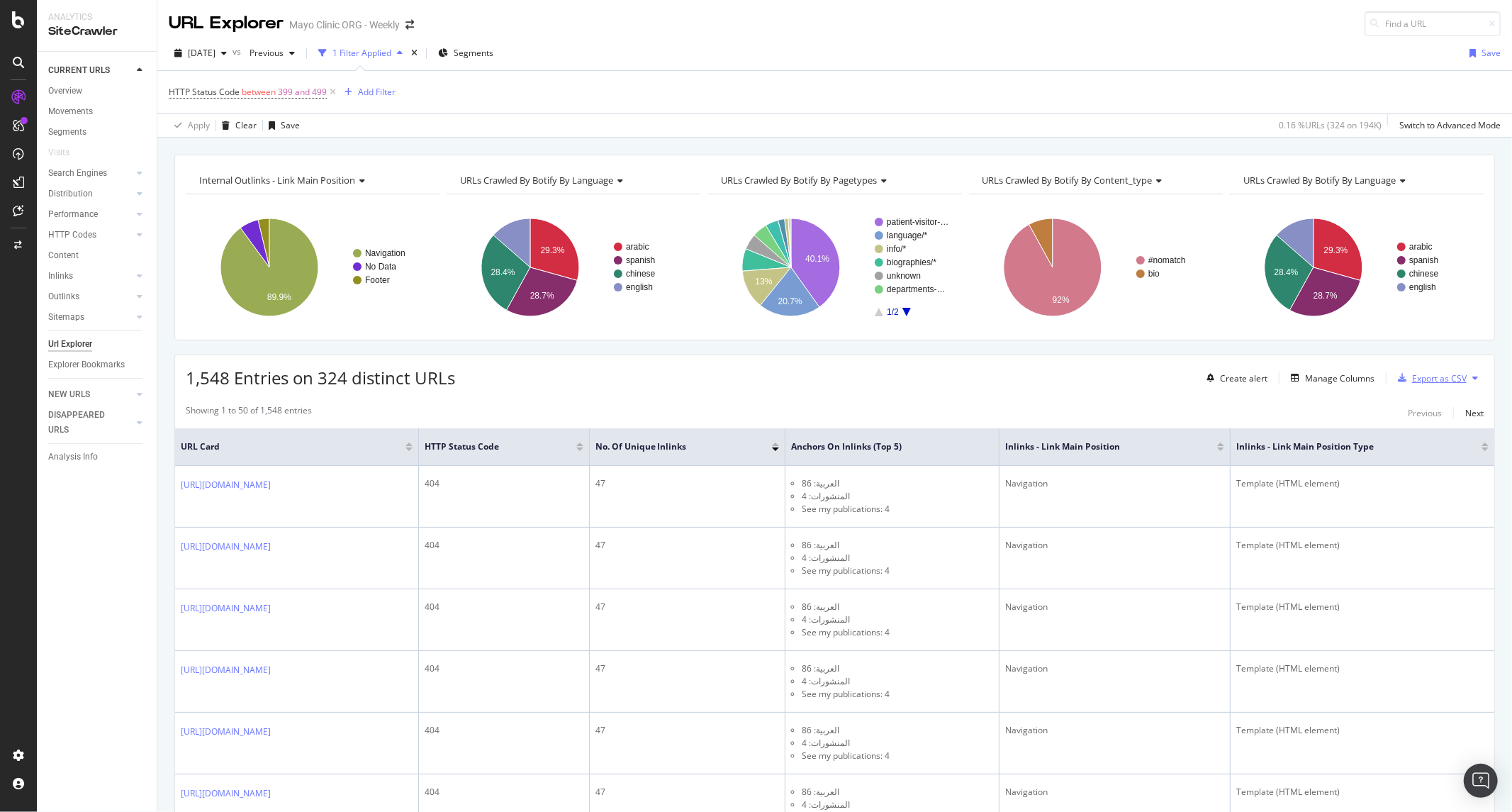
click at [1447, 380] on div "Export as CSV" at bounding box center [1439, 378] width 55 height 13
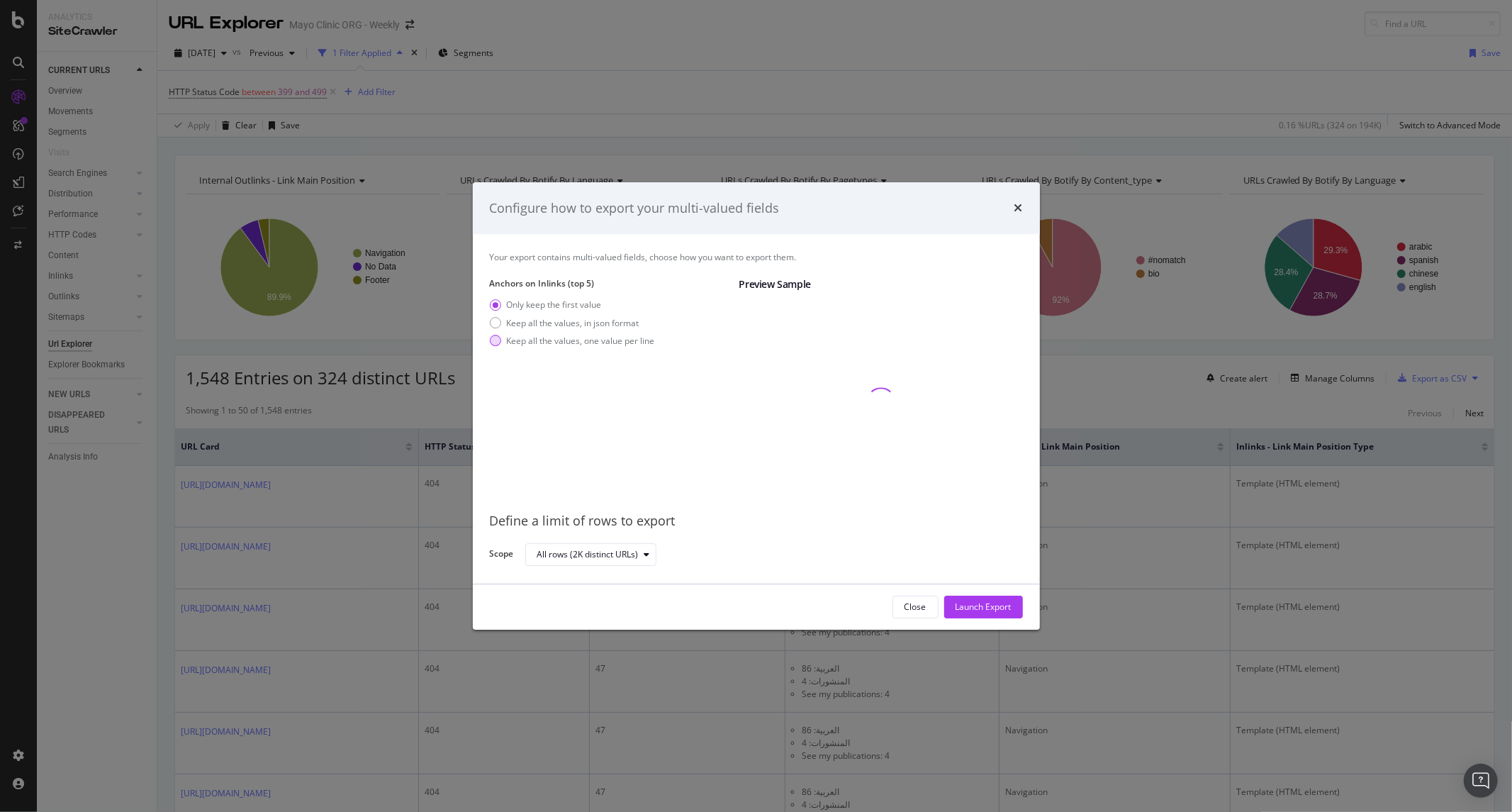
click at [615, 342] on div "Keep all the values, one value per line" at bounding box center [581, 340] width 148 height 13
click at [962, 611] on div "Launch Export" at bounding box center [983, 607] width 56 height 13
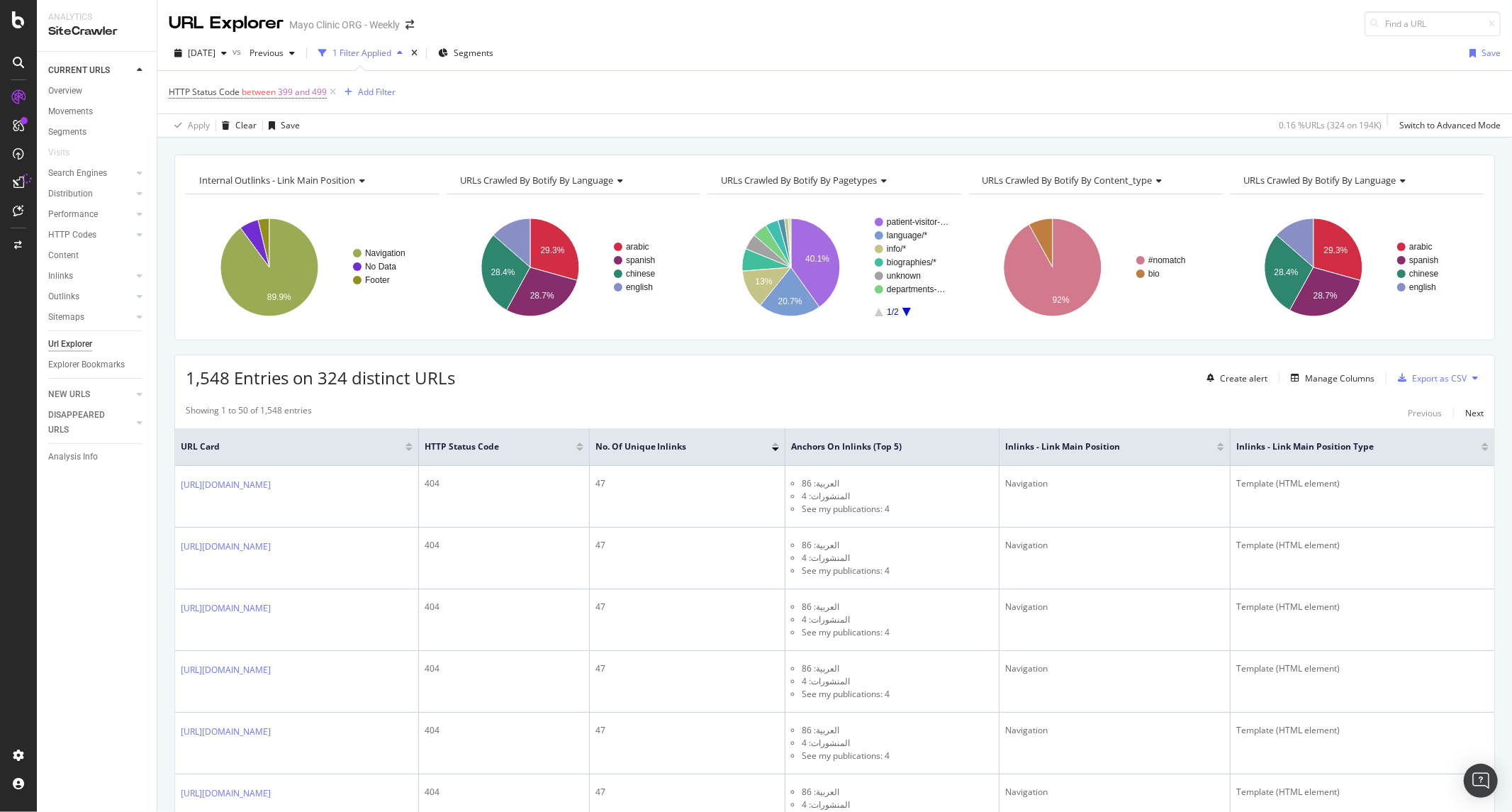
click at [771, 388] on div "1,548 Entries on 324 distinct URLs Create alert Manage Columns Export as CSV" at bounding box center [834, 373] width 1318 height 35
click at [69, 236] on div "DataExports" at bounding box center [79, 242] width 55 height 14
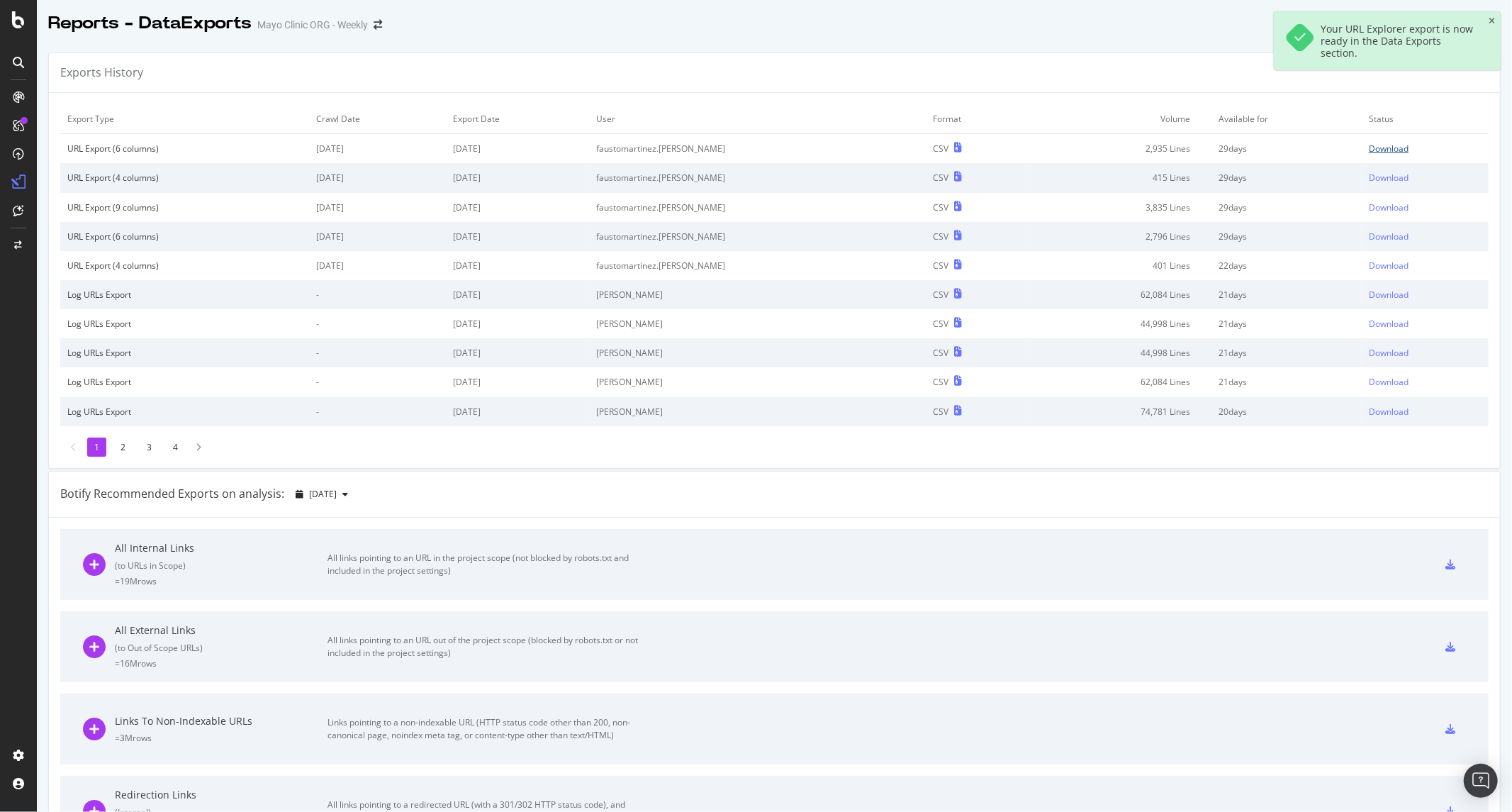
click at [1369, 146] on div "Download" at bounding box center [1388, 148] width 39 height 13
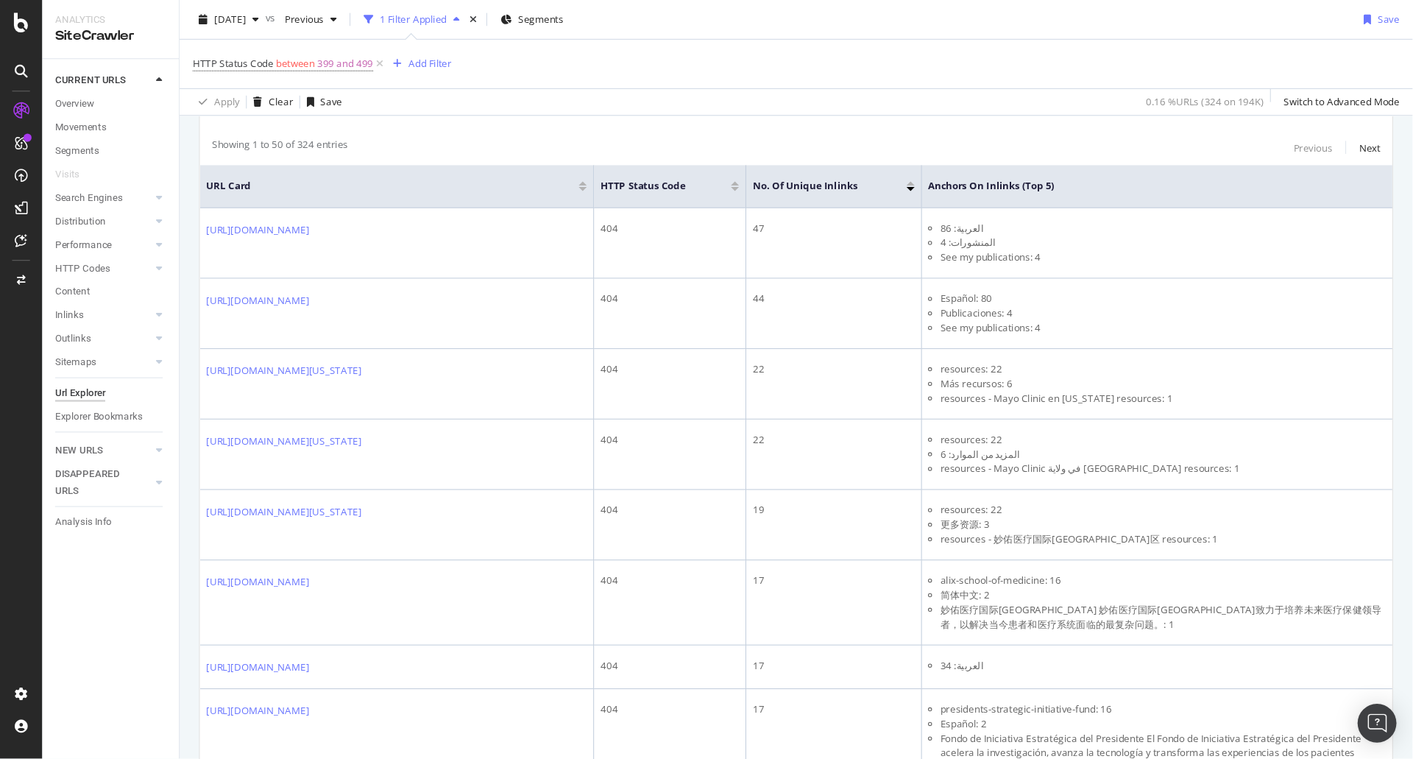
scroll to position [294, 0]
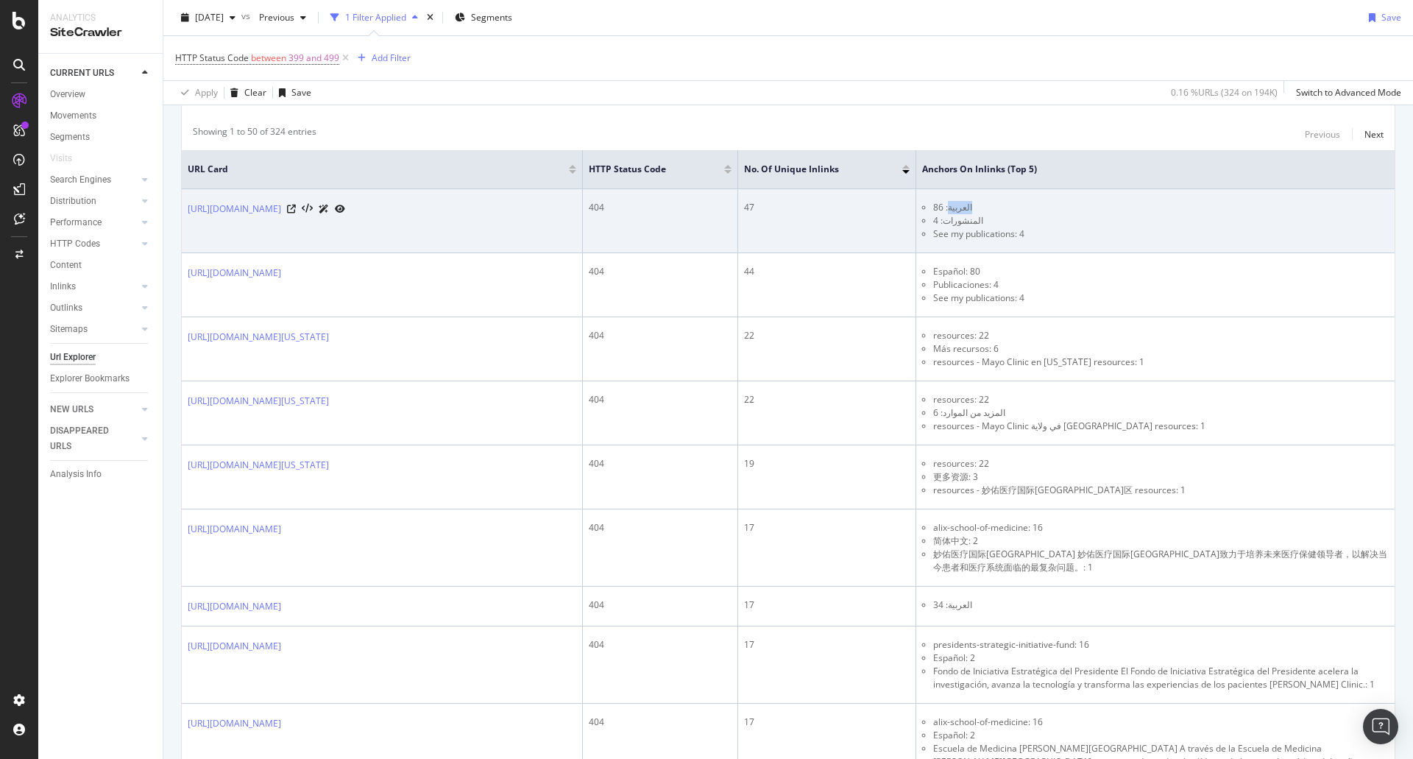
drag, startPoint x: 970, startPoint y: 208, endPoint x: 1002, endPoint y: 213, distance: 32.7
click at [989, 209] on li "العربية: 86" at bounding box center [1161, 207] width 456 height 13
click at [999, 199] on td "العربية: 86 المنشورات: 4 See my publications: 4" at bounding box center [1155, 221] width 478 height 64
drag, startPoint x: 969, startPoint y: 209, endPoint x: 989, endPoint y: 208, distance: 19.9
click at [989, 208] on li "العربية: 86" at bounding box center [1161, 207] width 456 height 13
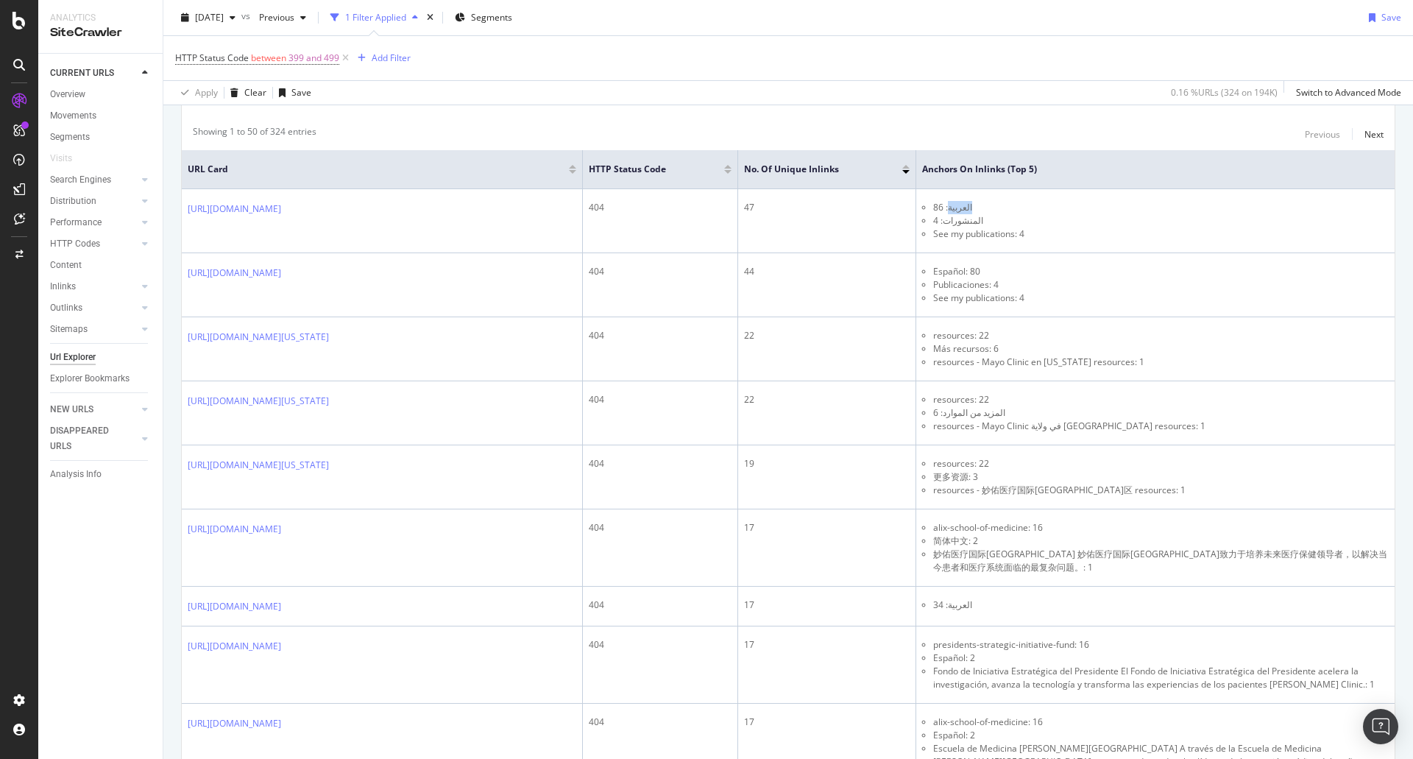
copy li "العربية"
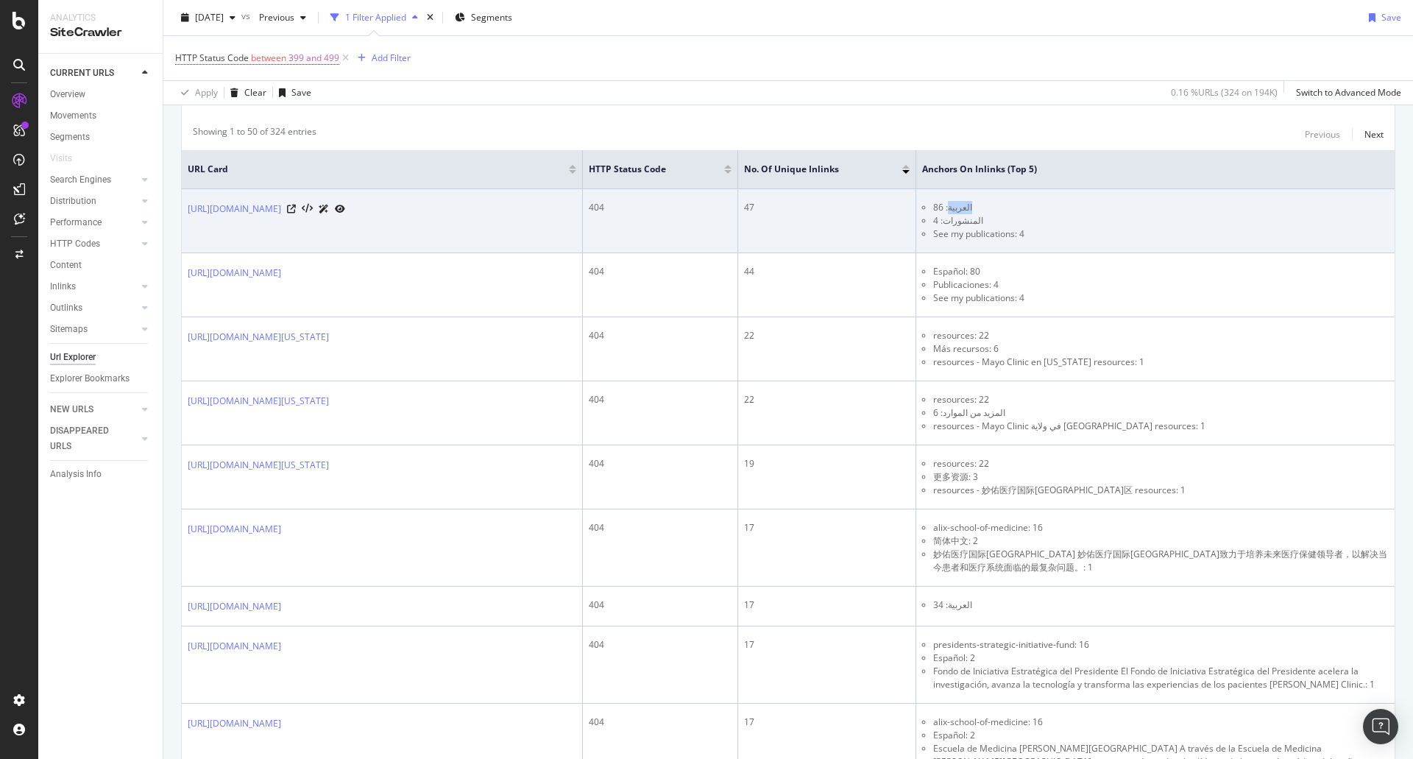
drag, startPoint x: 991, startPoint y: 241, endPoint x: 980, endPoint y: 227, distance: 17.2
click at [991, 241] on li "See my publications: 4" at bounding box center [1161, 233] width 456 height 13
drag, startPoint x: 963, startPoint y: 221, endPoint x: 996, endPoint y: 221, distance: 33.1
click at [996, 221] on li "المنشورات: 4" at bounding box center [1161, 220] width 456 height 13
copy li "المنشورات:"
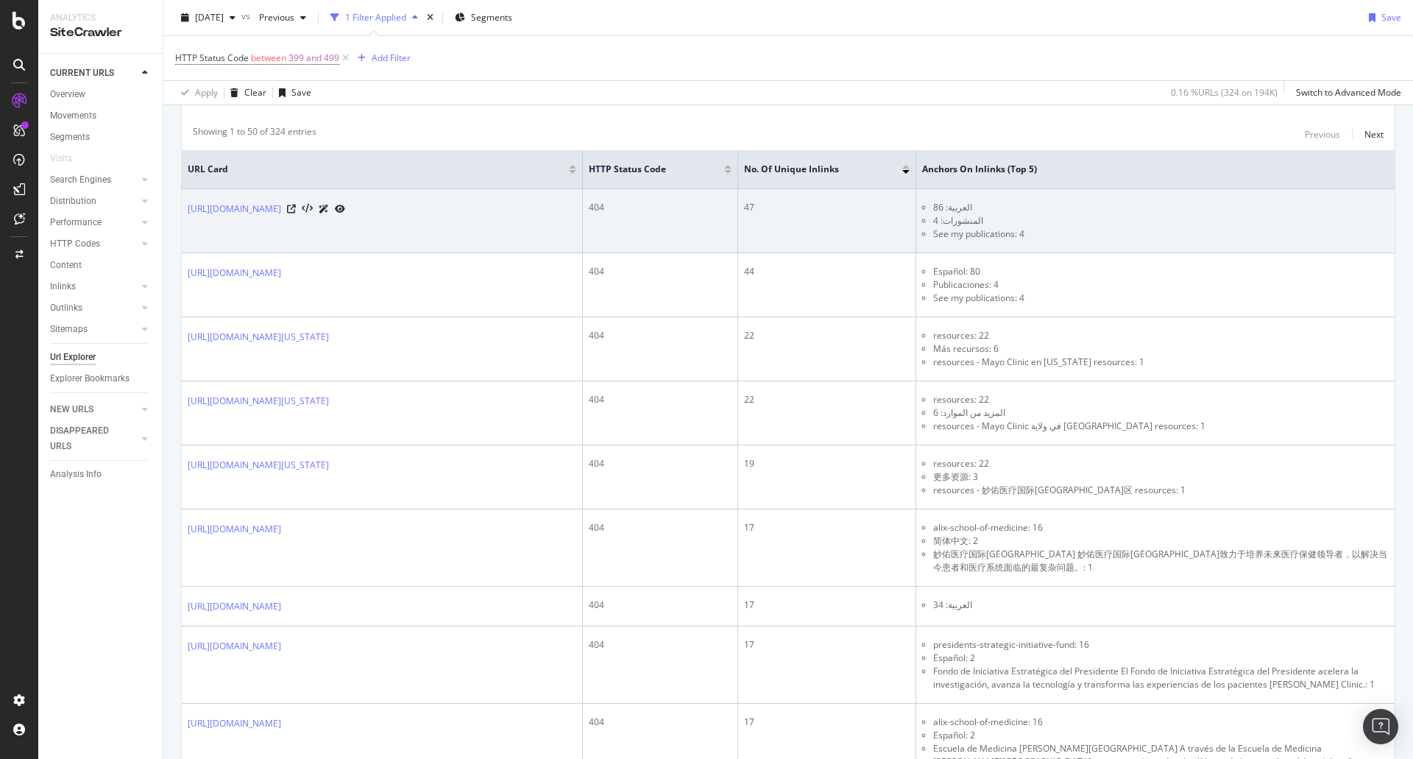
click at [949, 221] on ul "العربية: 86 المنشورات: 4 See my publications: 4" at bounding box center [1155, 221] width 467 height 40
drag, startPoint x: 964, startPoint y: 221, endPoint x: 1004, endPoint y: 222, distance: 39.7
click at [1004, 222] on li "المنشورات: 4" at bounding box center [1161, 220] width 456 height 13
copy li "المنشورات"
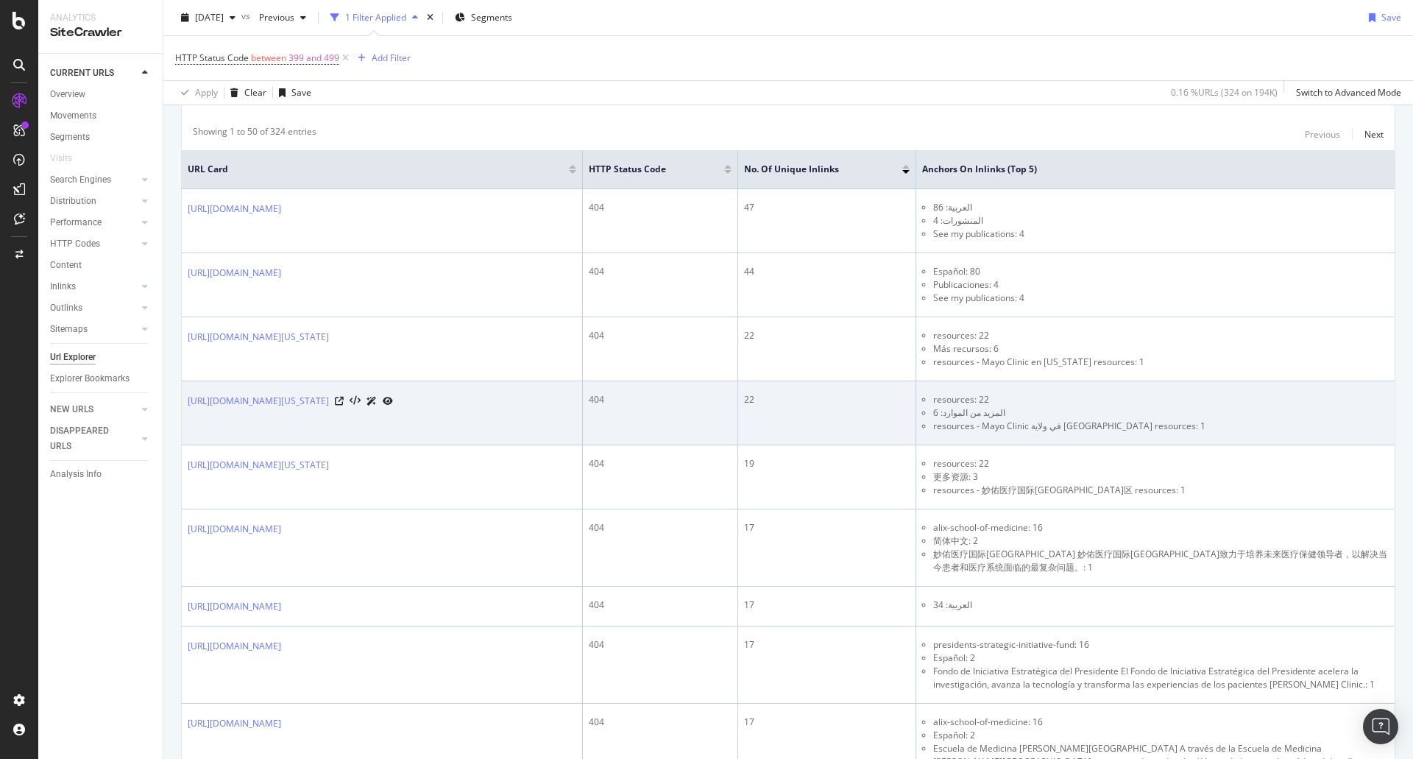
click at [965, 425] on li "resources - Mayo Clinic في ولاية [GEOGRAPHIC_DATA] resources: 1" at bounding box center [1161, 425] width 456 height 13
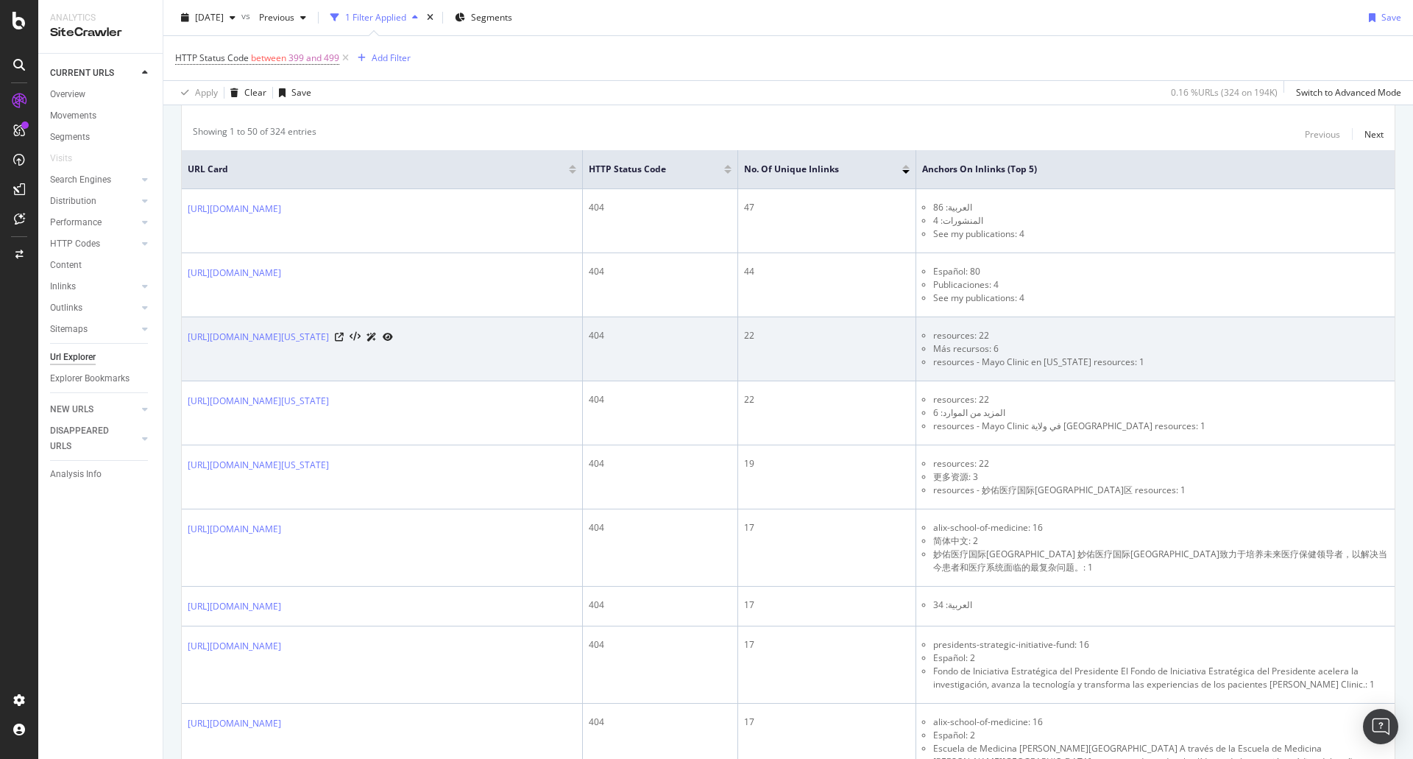
click at [956, 350] on li "Más recursos: 6" at bounding box center [1161, 348] width 456 height 13
drag, startPoint x: 955, startPoint y: 349, endPoint x: 1009, endPoint y: 350, distance: 53.7
click at [1009, 350] on li "Más recursos: 6" at bounding box center [1161, 348] width 456 height 13
copy li "Más recursos"
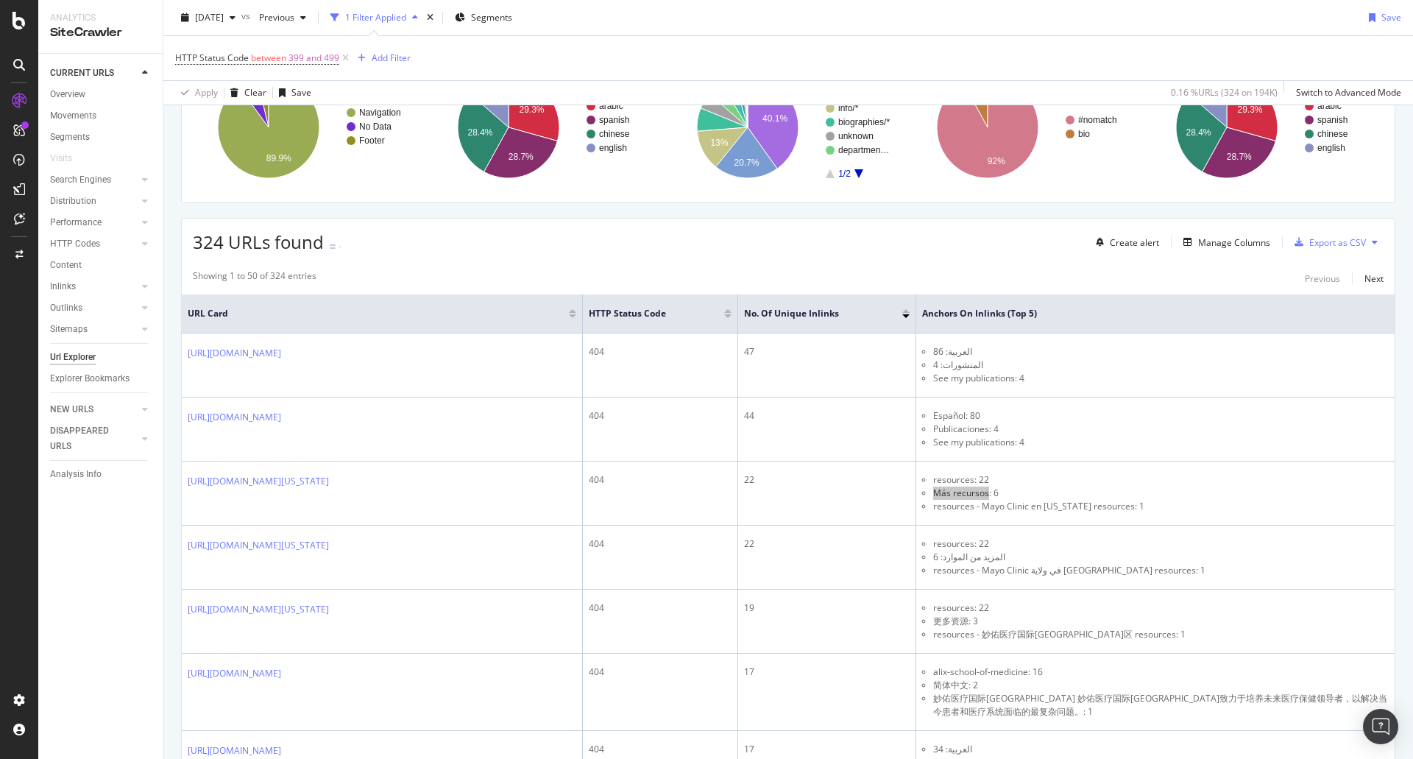
scroll to position [0, 0]
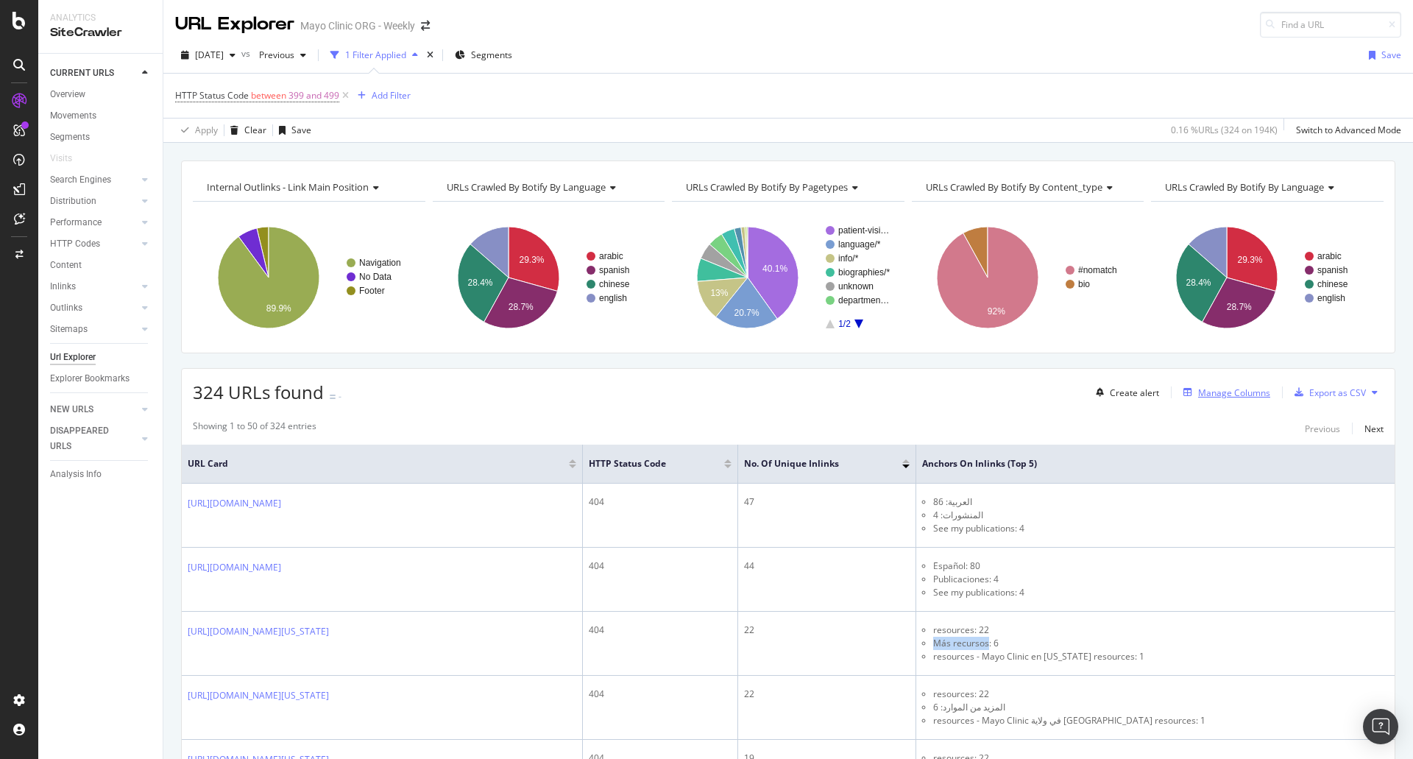
click at [1211, 390] on div "Manage Columns" at bounding box center [1234, 392] width 72 height 13
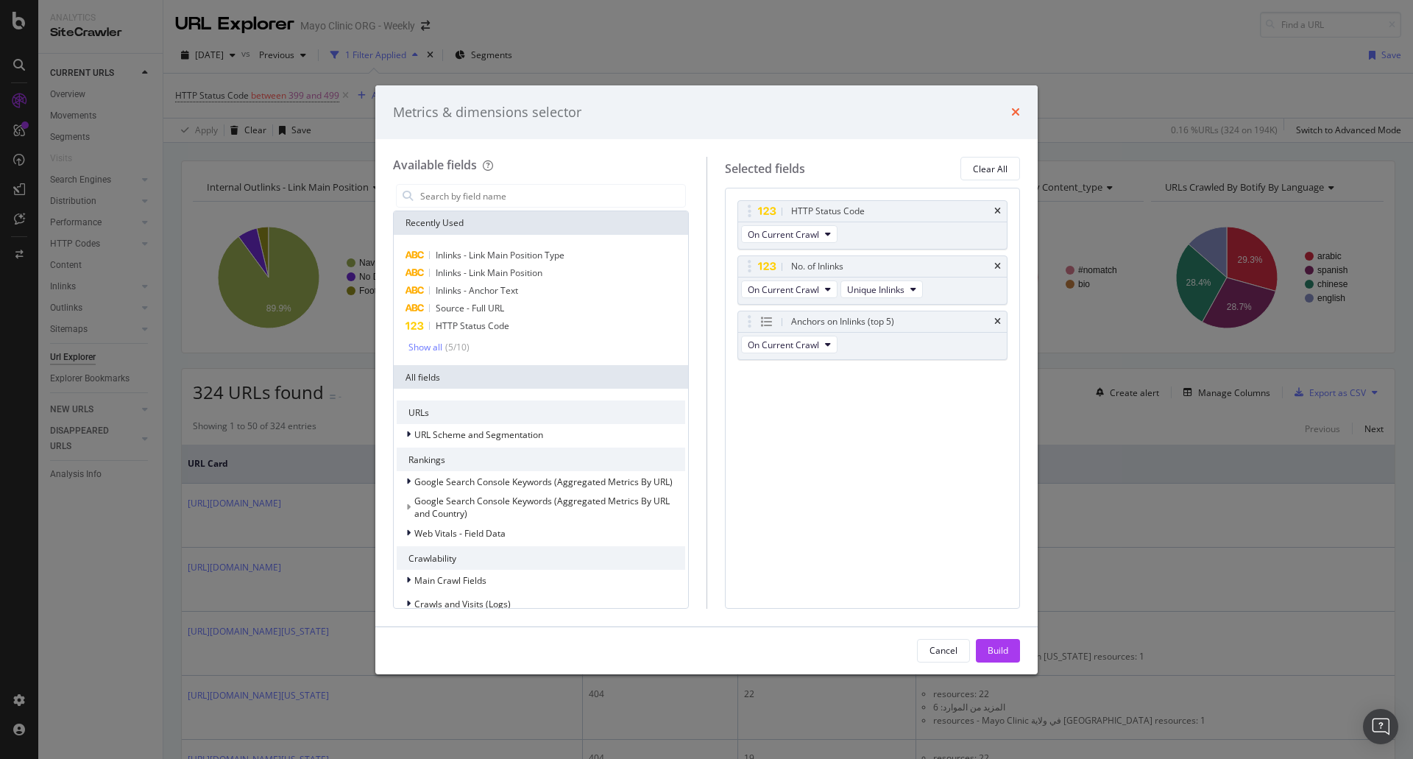
click at [1011, 107] on icon "times" at bounding box center [1015, 112] width 9 height 12
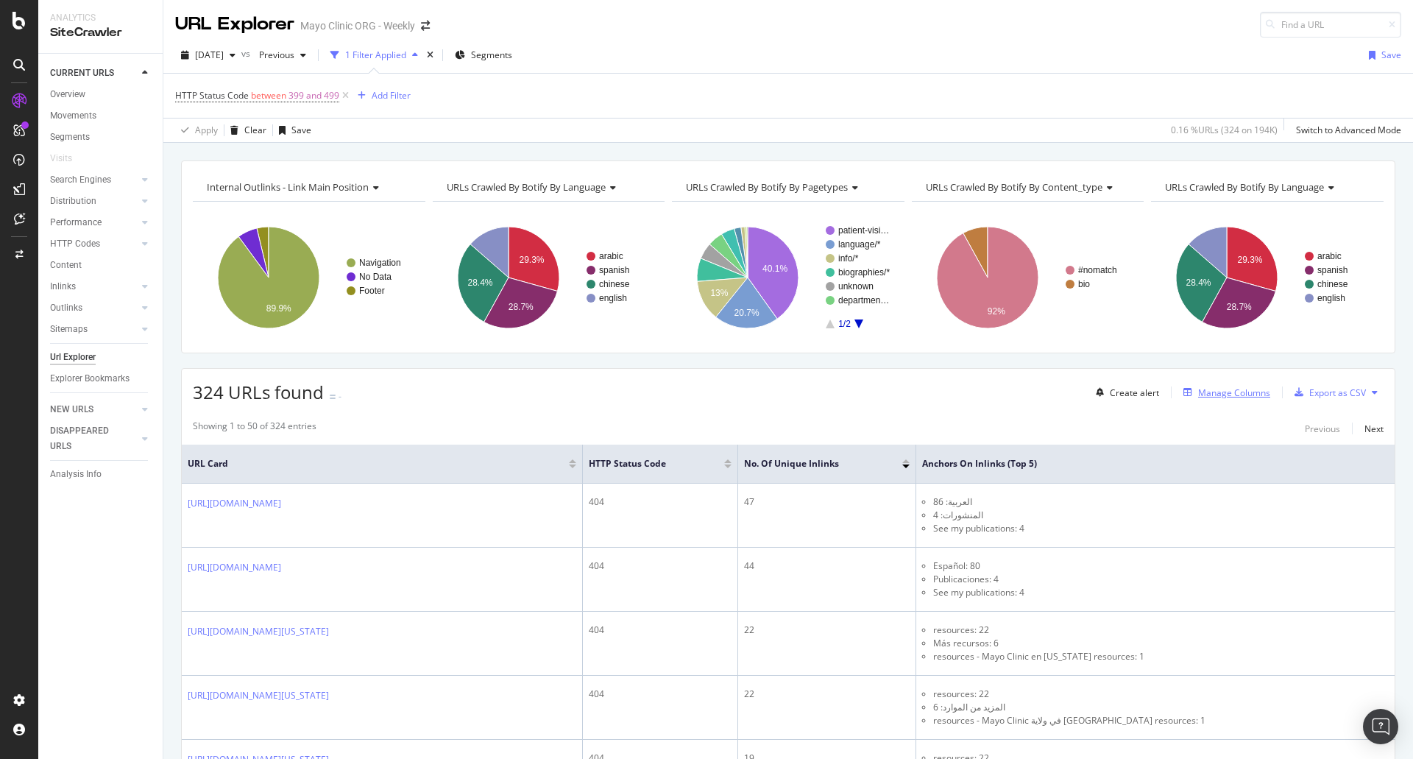
click at [1217, 391] on div "Manage Columns" at bounding box center [1234, 392] width 72 height 13
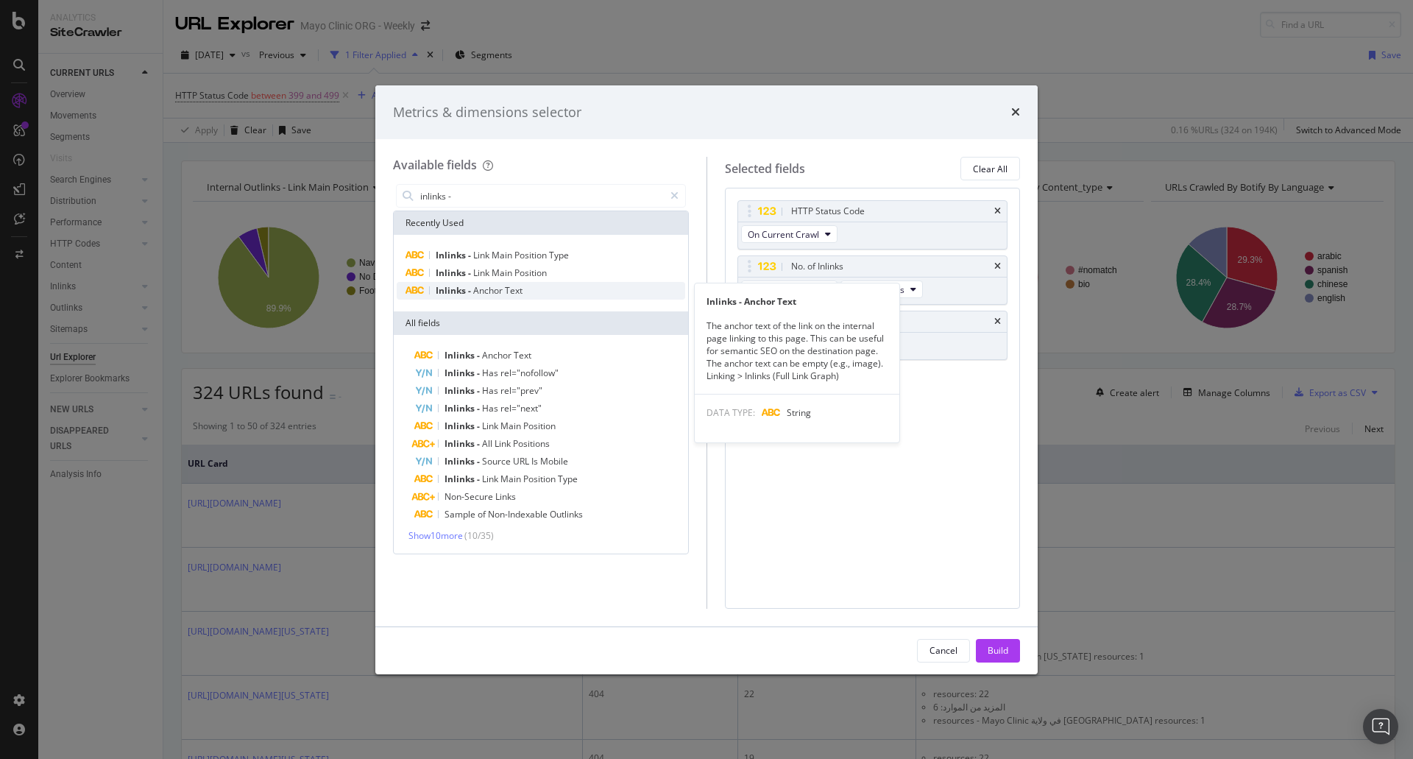
type input "inlinks -"
click at [499, 291] on span "Anchor" at bounding box center [489, 290] width 32 height 13
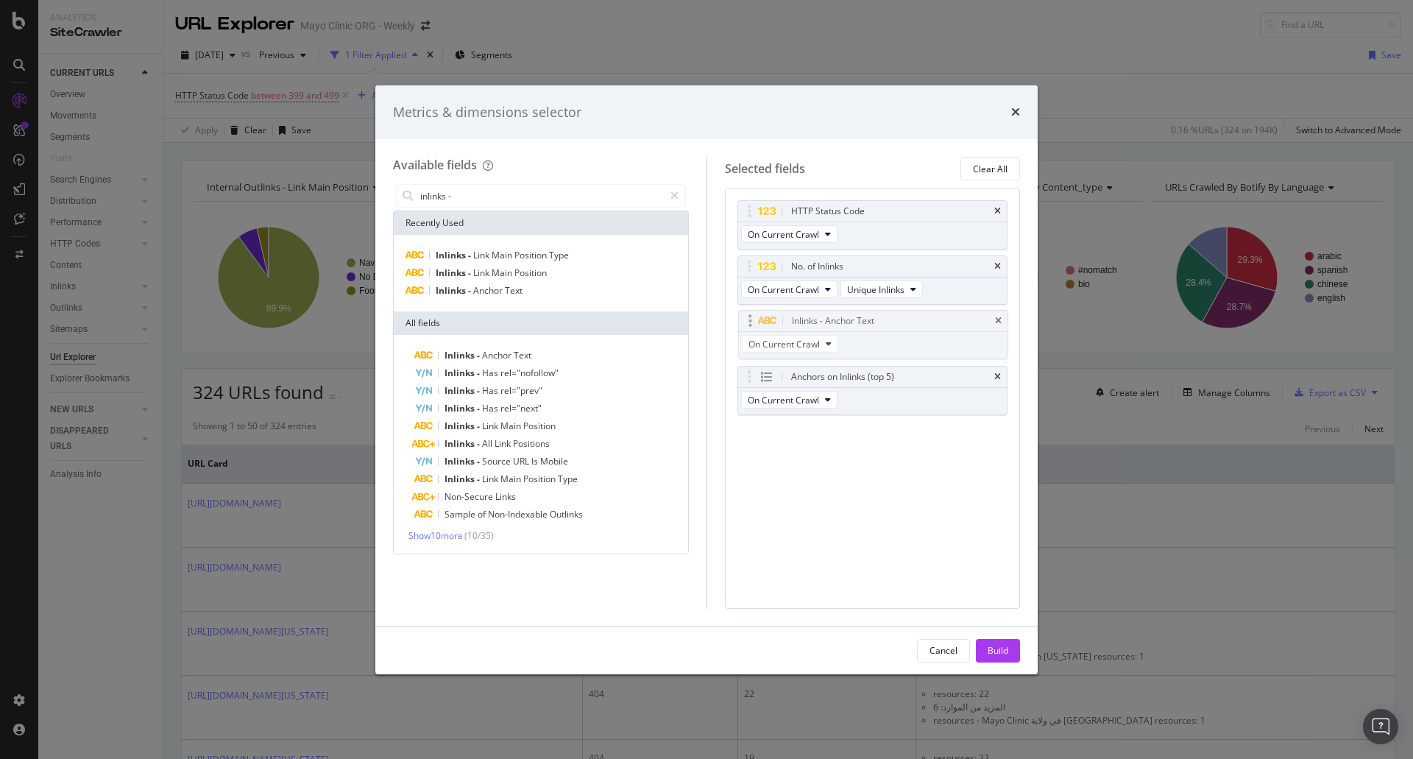
drag, startPoint x: 907, startPoint y: 373, endPoint x: 908, endPoint y: 317, distance: 55.9
click at [908, 317] on body "Analytics SiteCrawler CURRENT URLS Overview Movements Segments Visits Search En…" at bounding box center [706, 379] width 1413 height 759
click at [997, 644] on div "Build" at bounding box center [998, 650] width 21 height 13
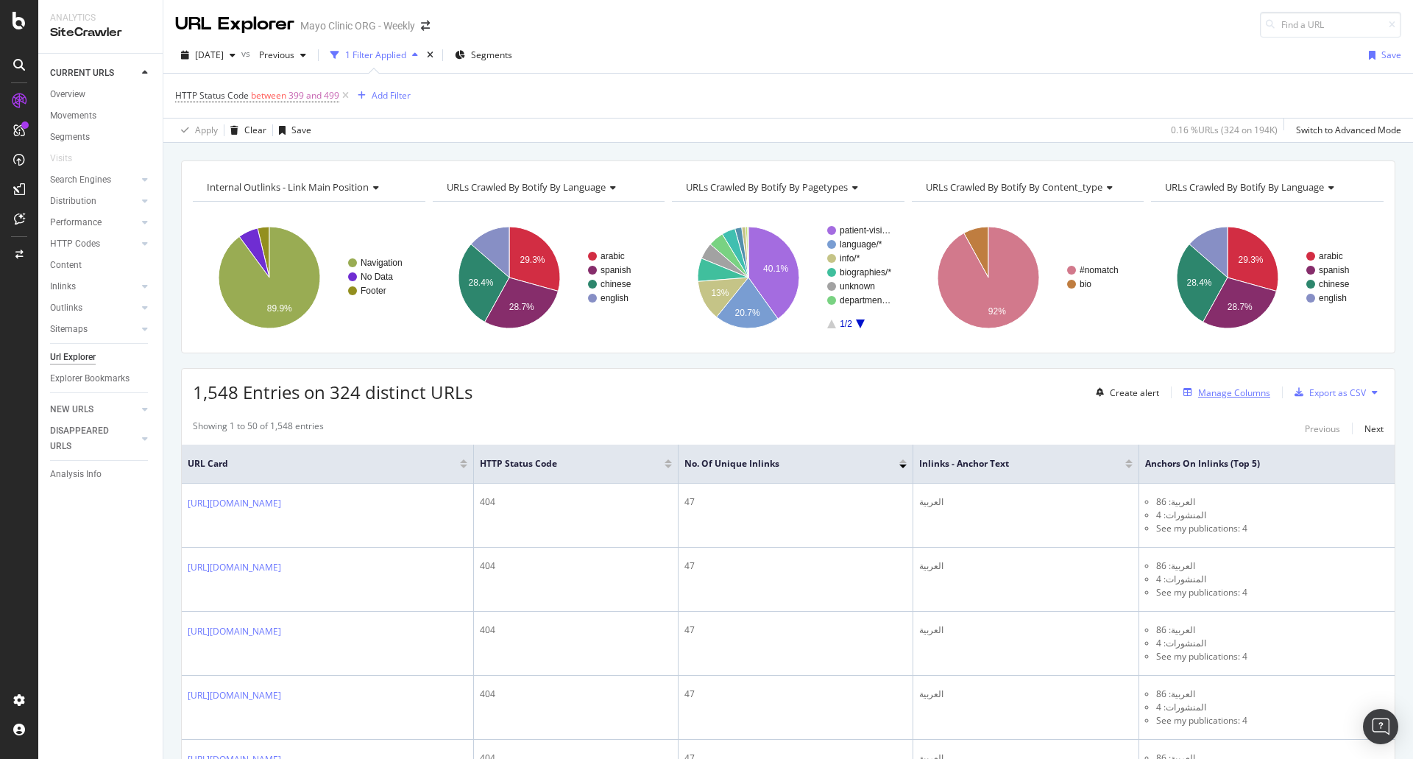
click at [1224, 385] on div "Manage Columns" at bounding box center [1223, 392] width 93 height 16
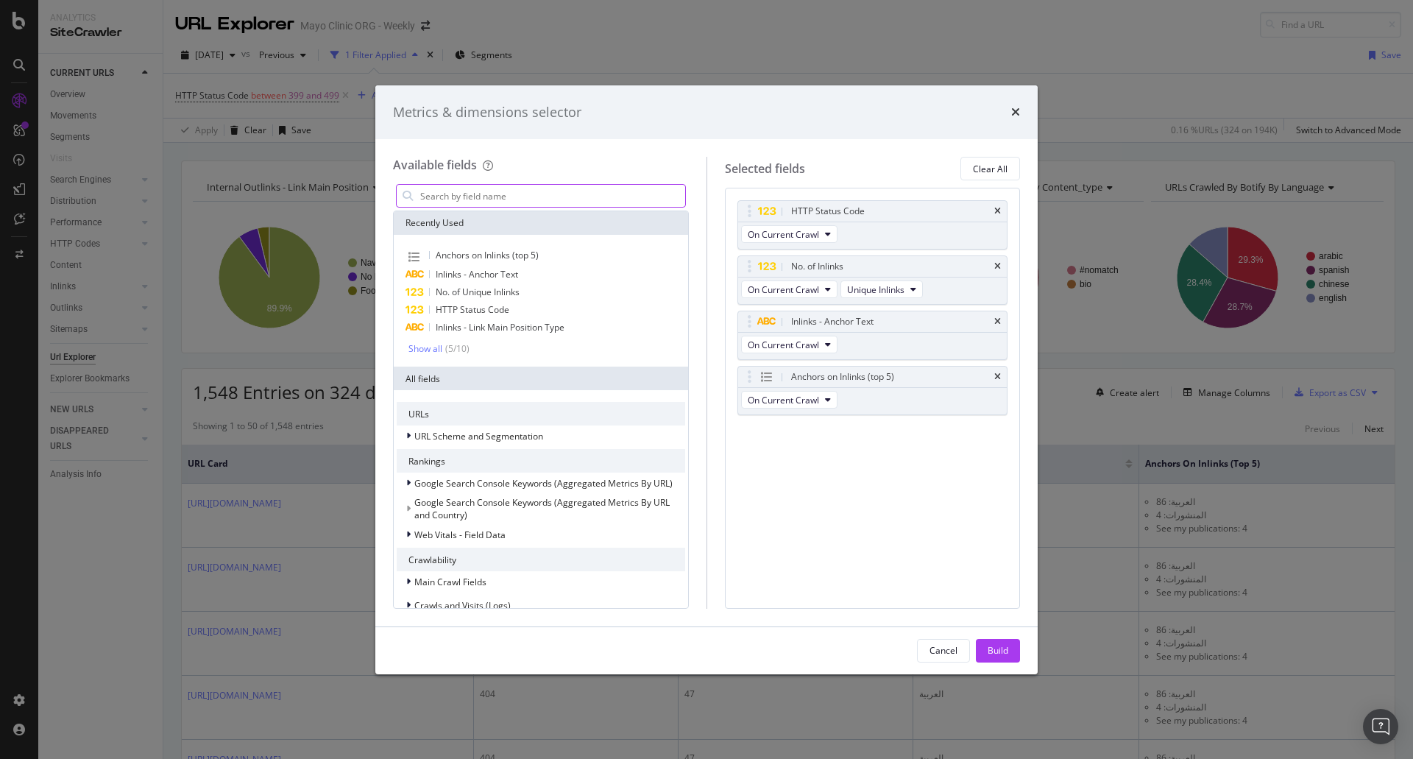
click at [549, 188] on input "modal" at bounding box center [552, 196] width 266 height 22
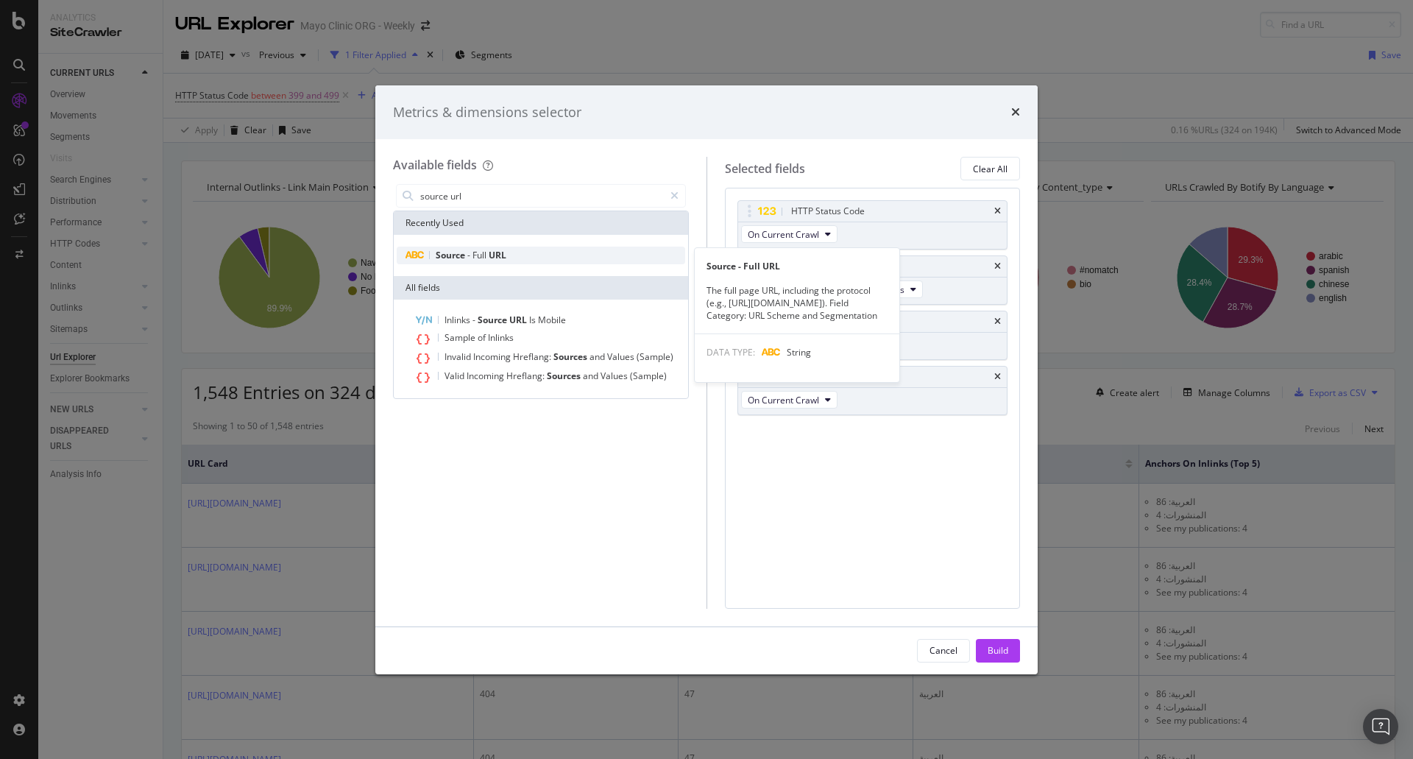
type input "source url"
click at [508, 255] on div "Source - Full URL" at bounding box center [541, 256] width 288 height 18
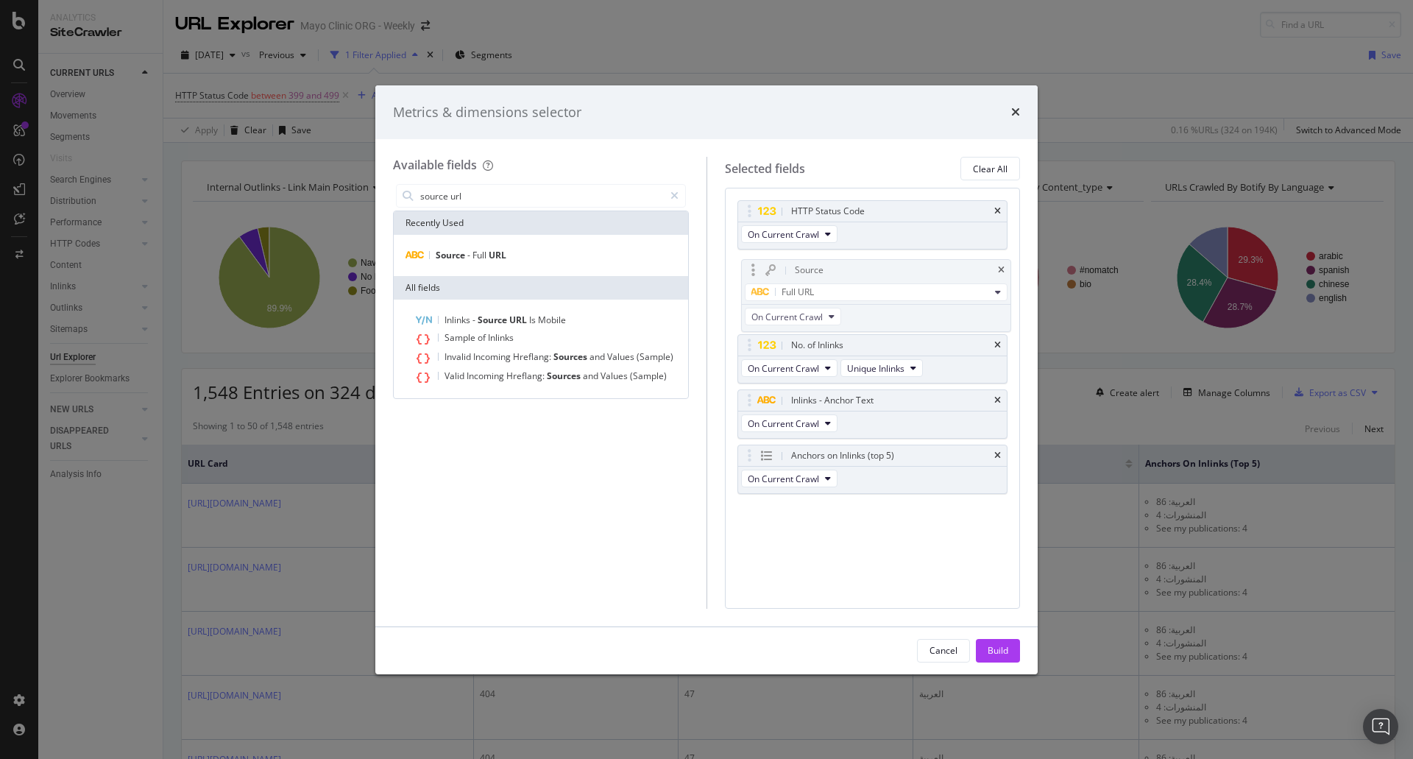
drag, startPoint x: 781, startPoint y: 436, endPoint x: 785, endPoint y: 274, distance: 161.9
click at [785, 274] on body "Analytics SiteCrawler CURRENT URLS Overview Movements Segments Visits Search En…" at bounding box center [706, 379] width 1413 height 759
click at [996, 640] on div "Build" at bounding box center [998, 650] width 21 height 22
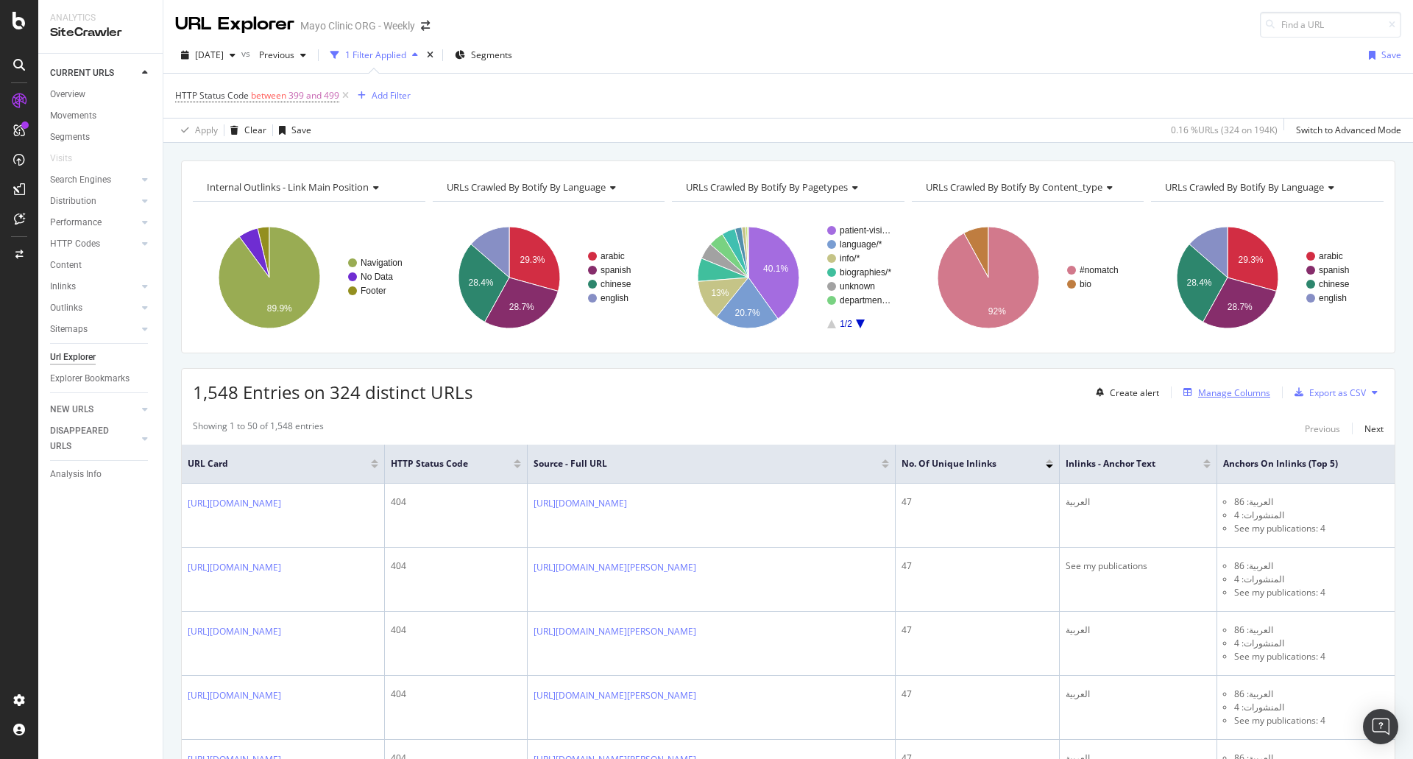
click at [1226, 389] on div "Manage Columns" at bounding box center [1234, 392] width 72 height 13
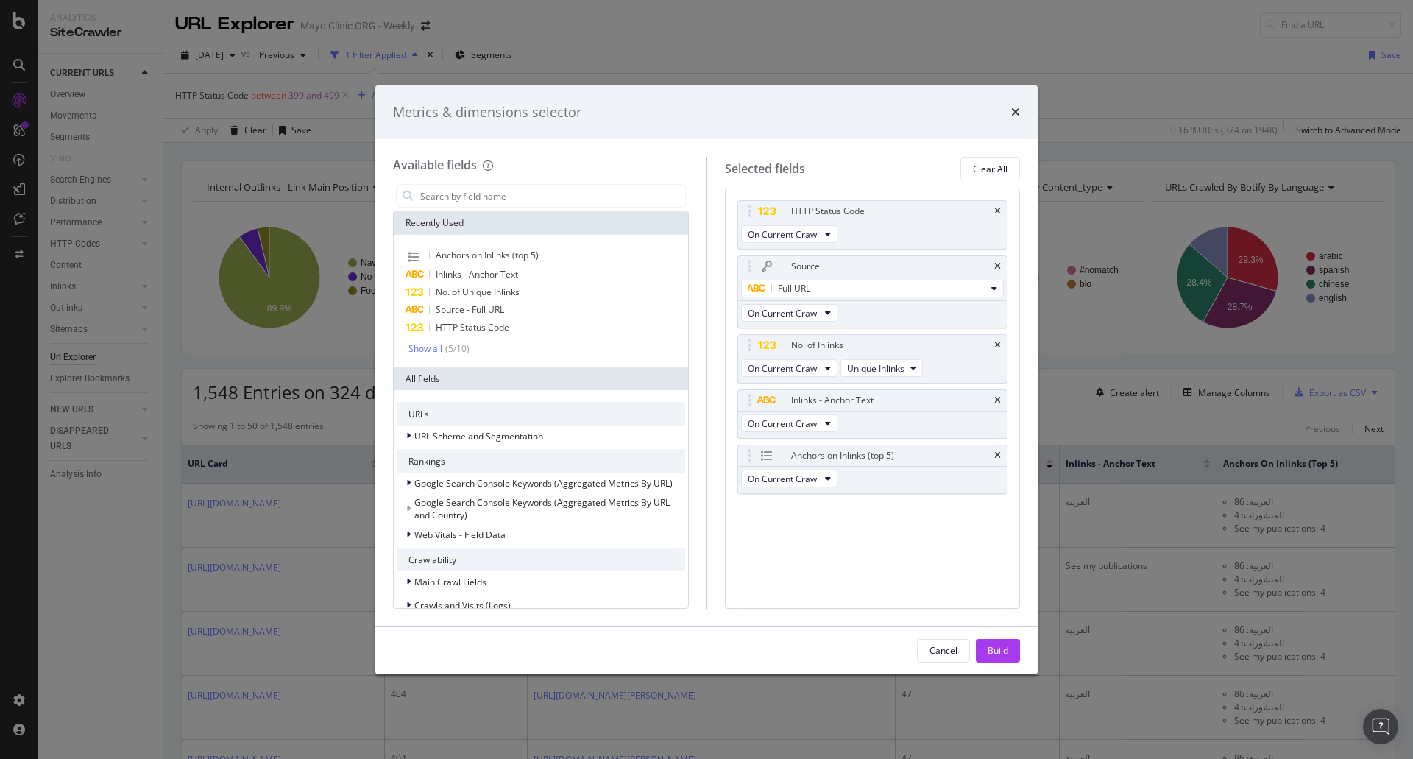
click at [419, 346] on div "Show all" at bounding box center [425, 349] width 34 height 10
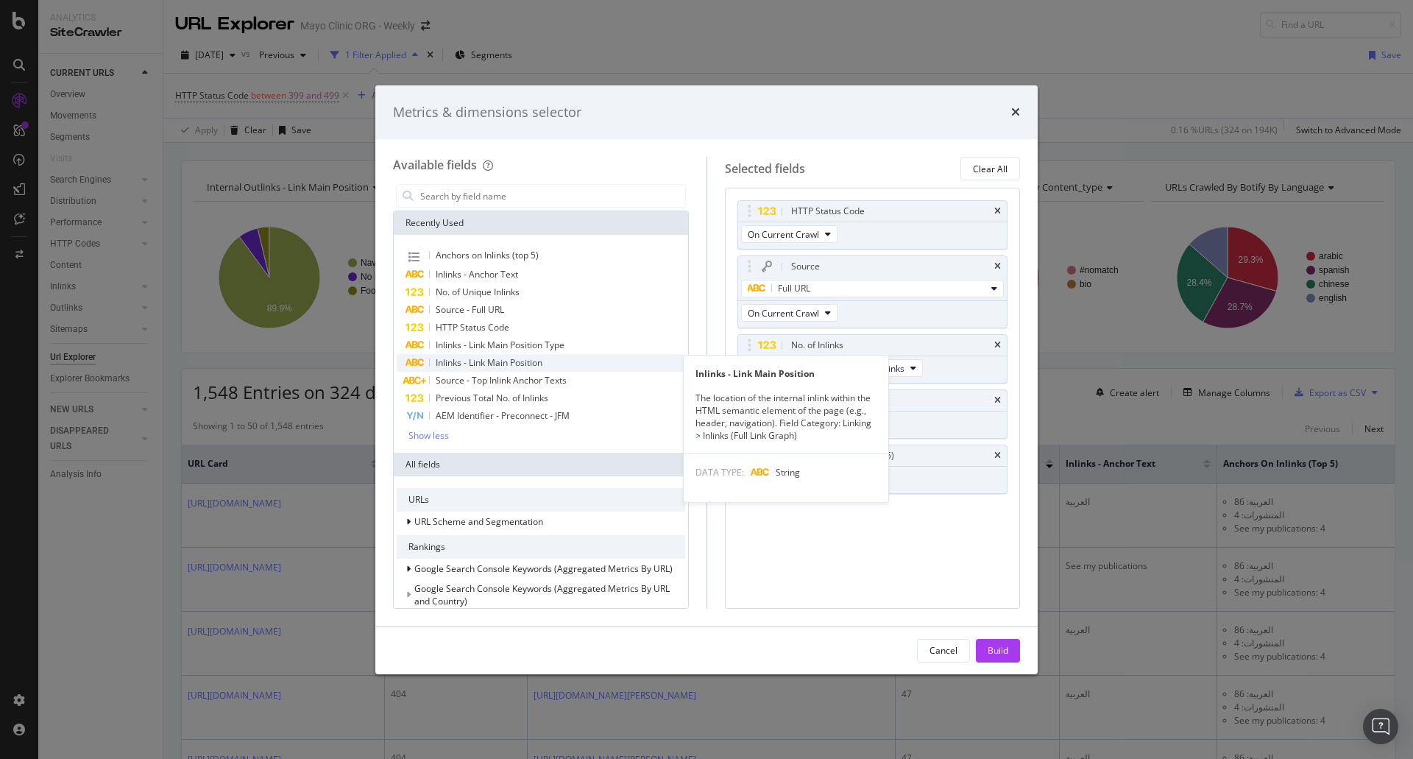
click at [495, 365] on span "Inlinks - Link Main Position" at bounding box center [489, 362] width 107 height 13
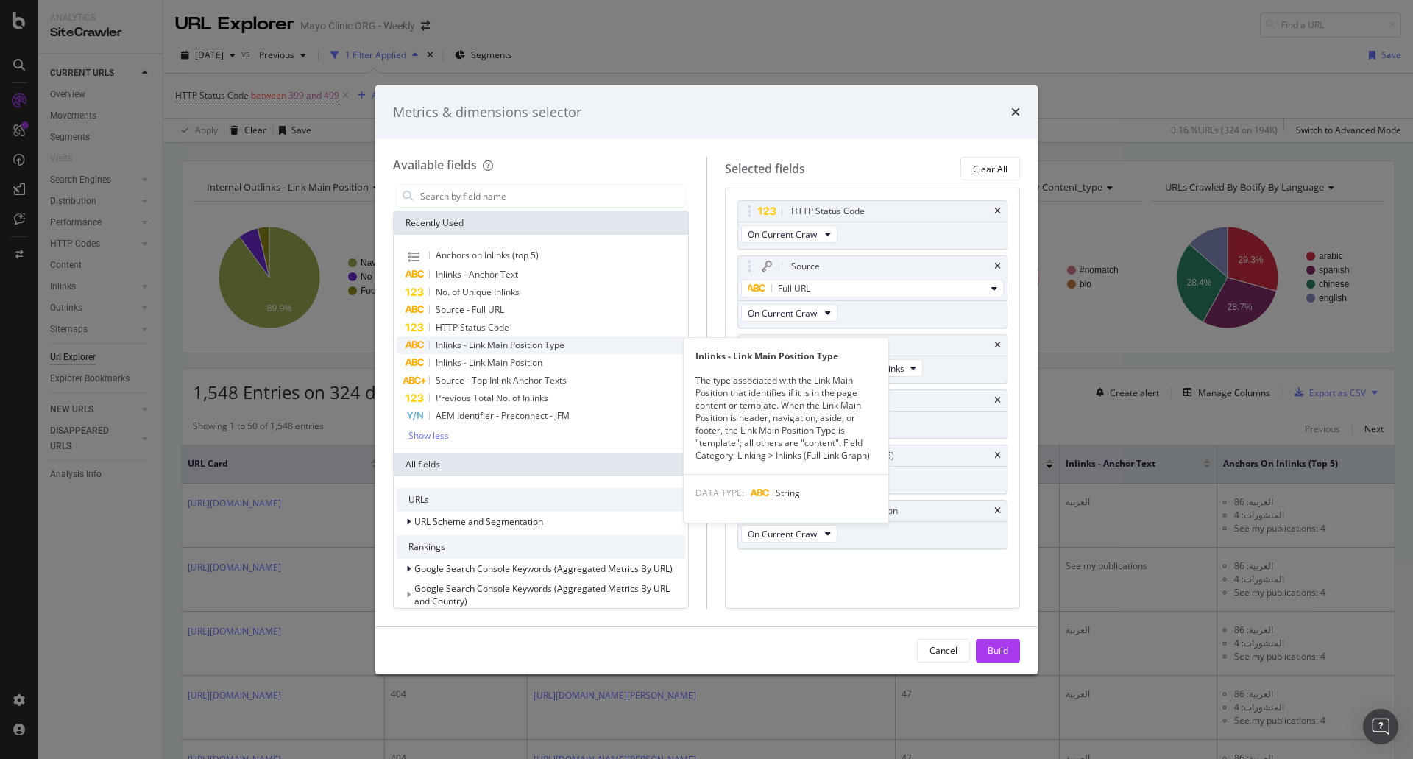
click at [498, 343] on span "Inlinks - Link Main Position Type" at bounding box center [500, 345] width 129 height 13
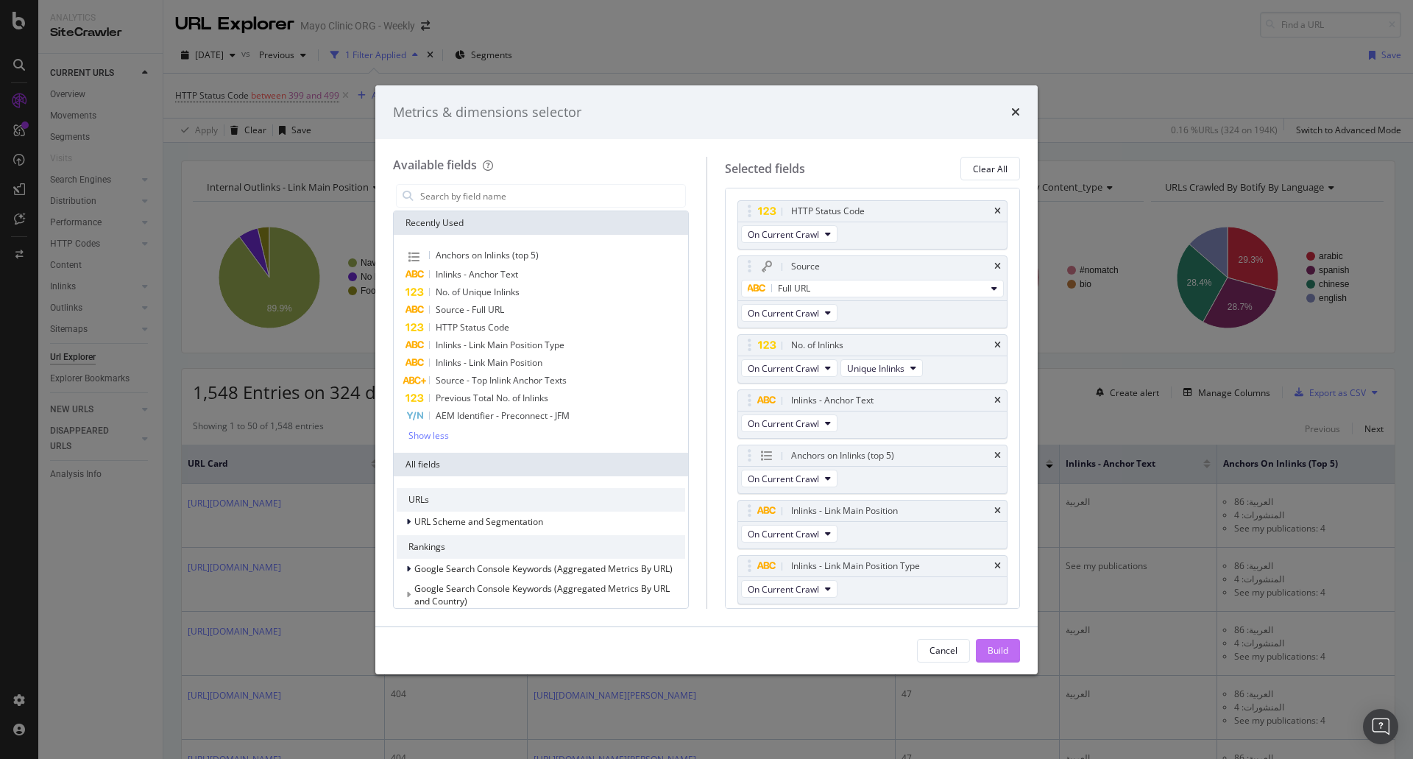
click at [990, 648] on div "Build" at bounding box center [998, 650] width 21 height 13
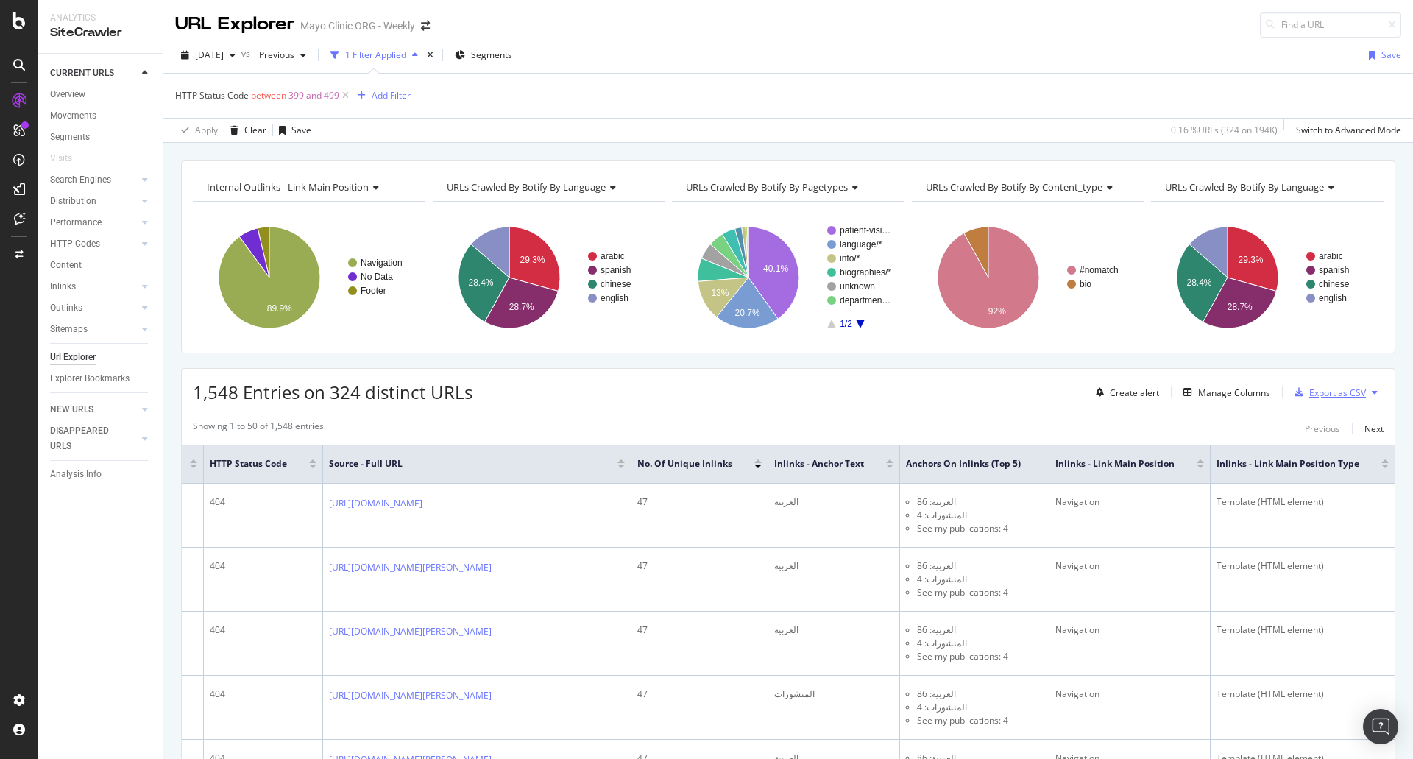
click at [1322, 386] on div "Export as CSV" at bounding box center [1337, 392] width 57 height 13
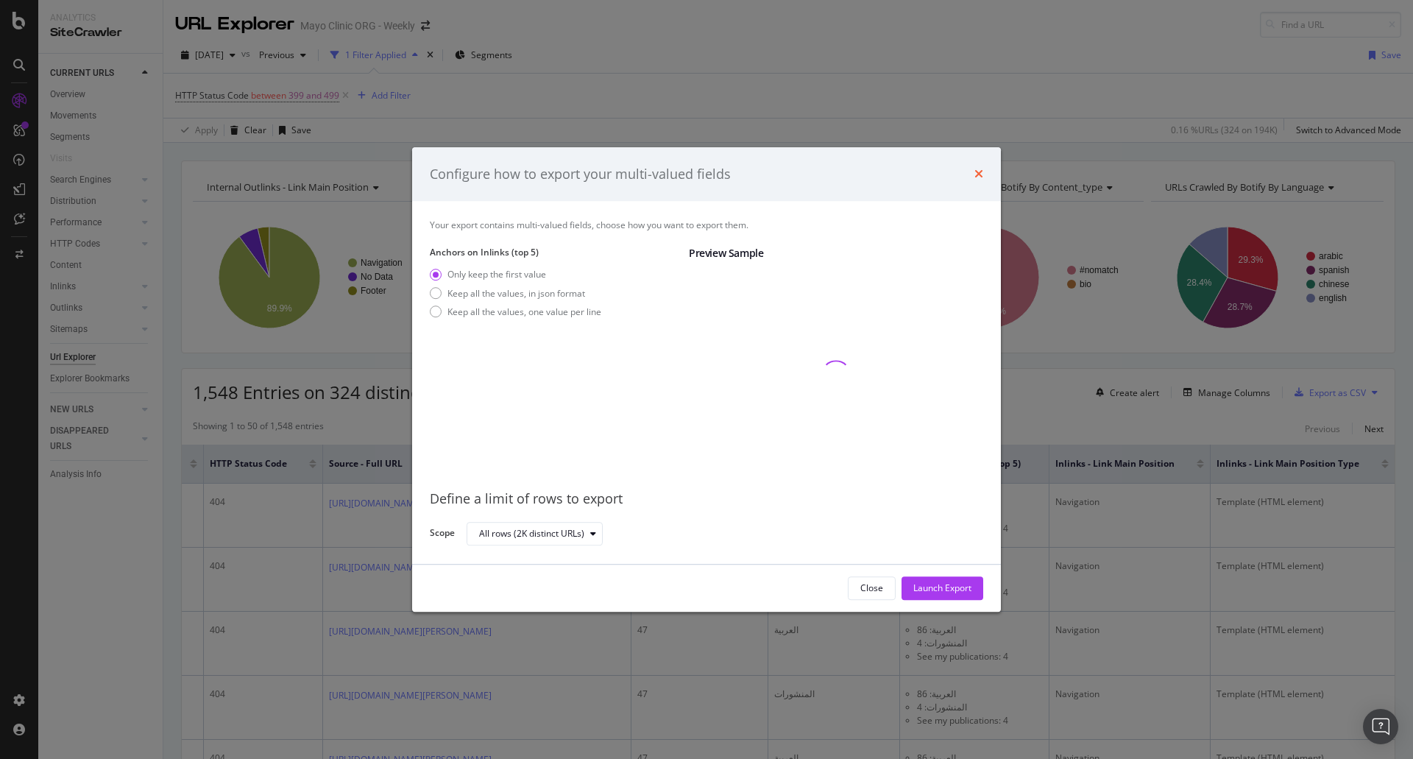
click at [977, 177] on icon "times" at bounding box center [978, 175] width 9 height 12
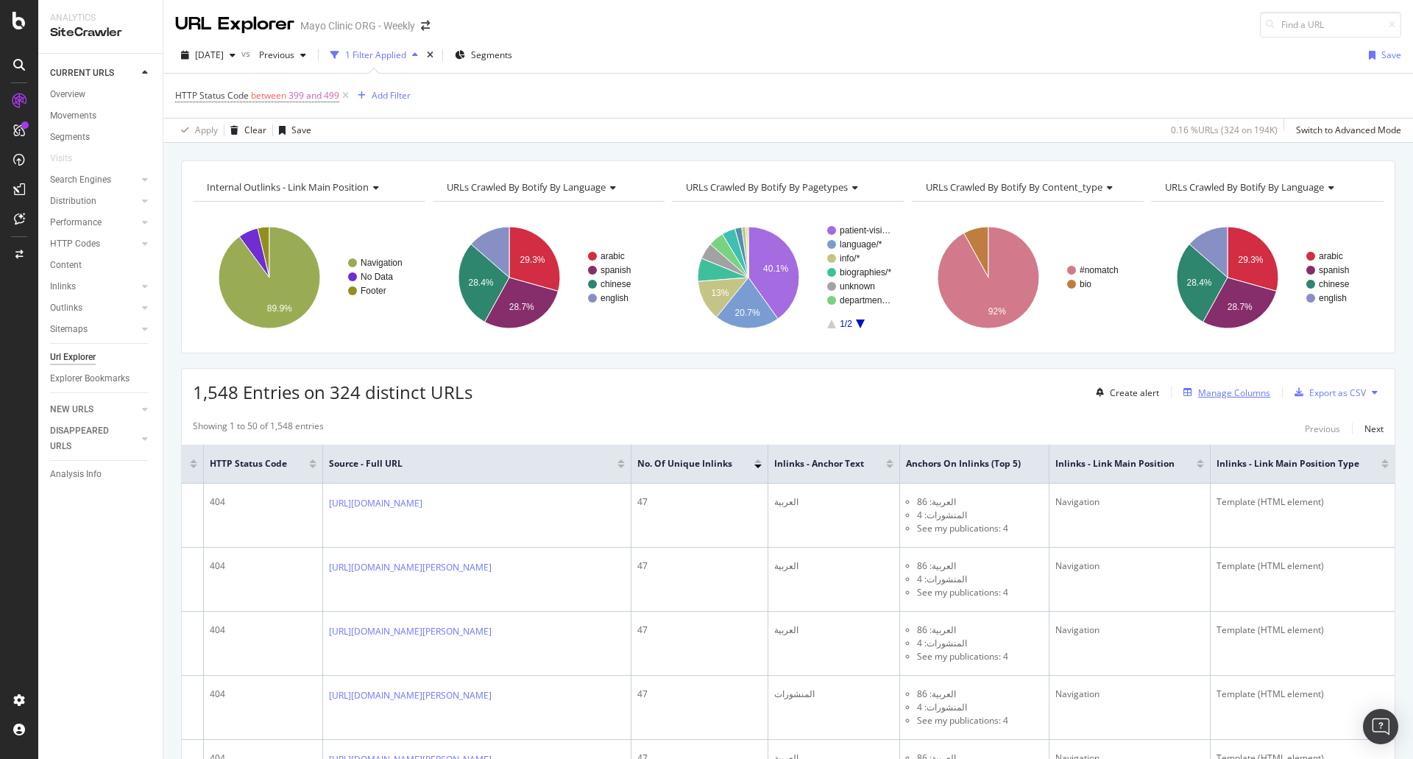
click at [1228, 397] on div "Manage Columns" at bounding box center [1234, 392] width 72 height 13
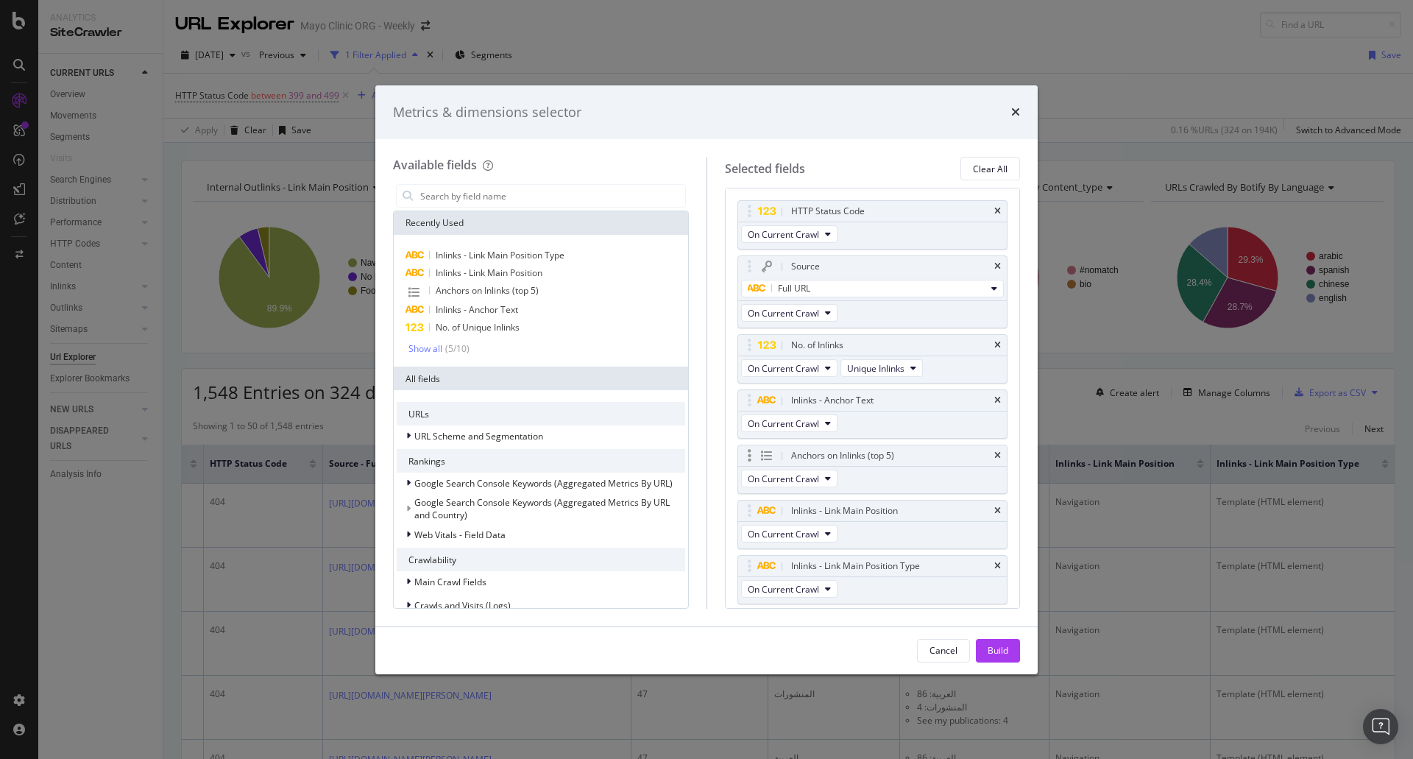
click at [990, 454] on div "Anchors on Inlinks (top 5)" at bounding box center [872, 455] width 269 height 21
click at [994, 451] on icon "times" at bounding box center [997, 455] width 7 height 9
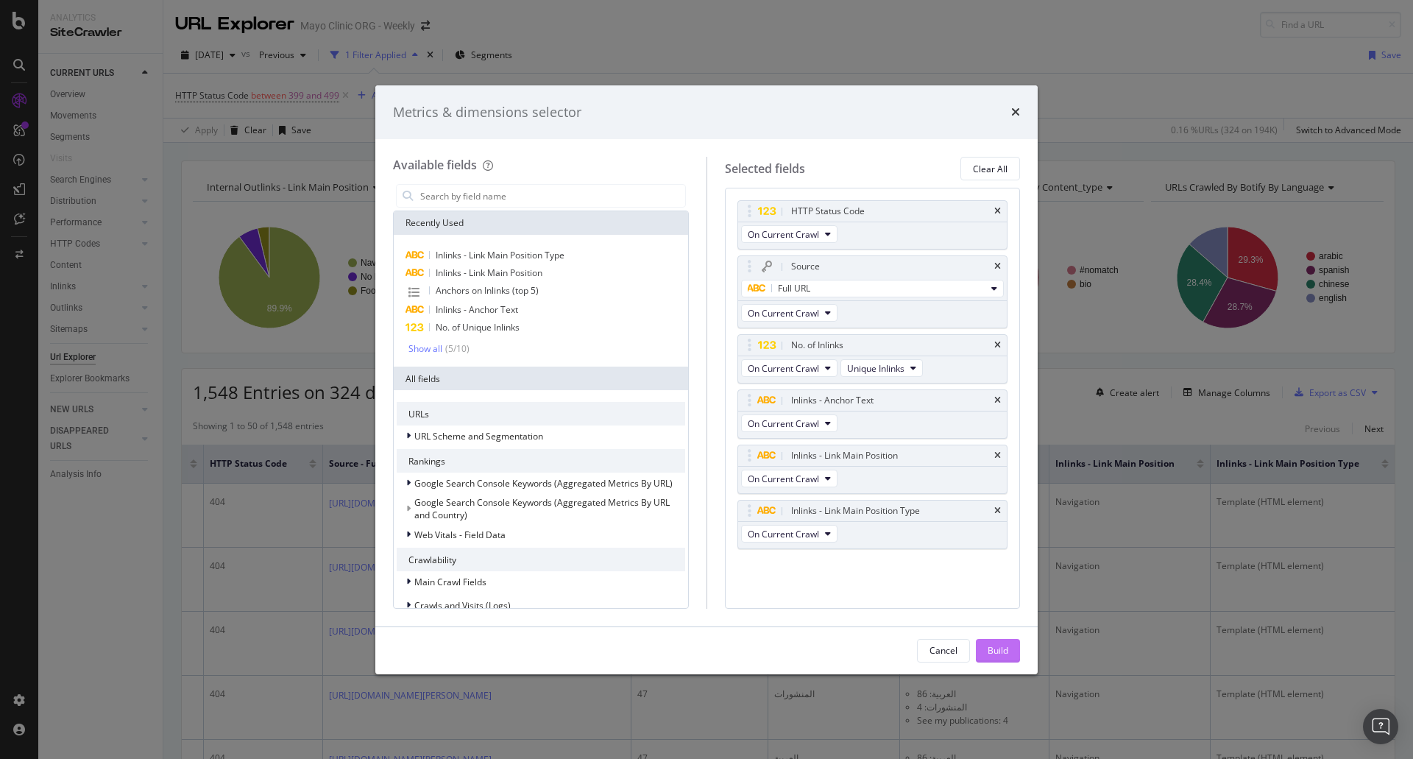
click at [1016, 645] on button "Build" at bounding box center [998, 651] width 44 height 24
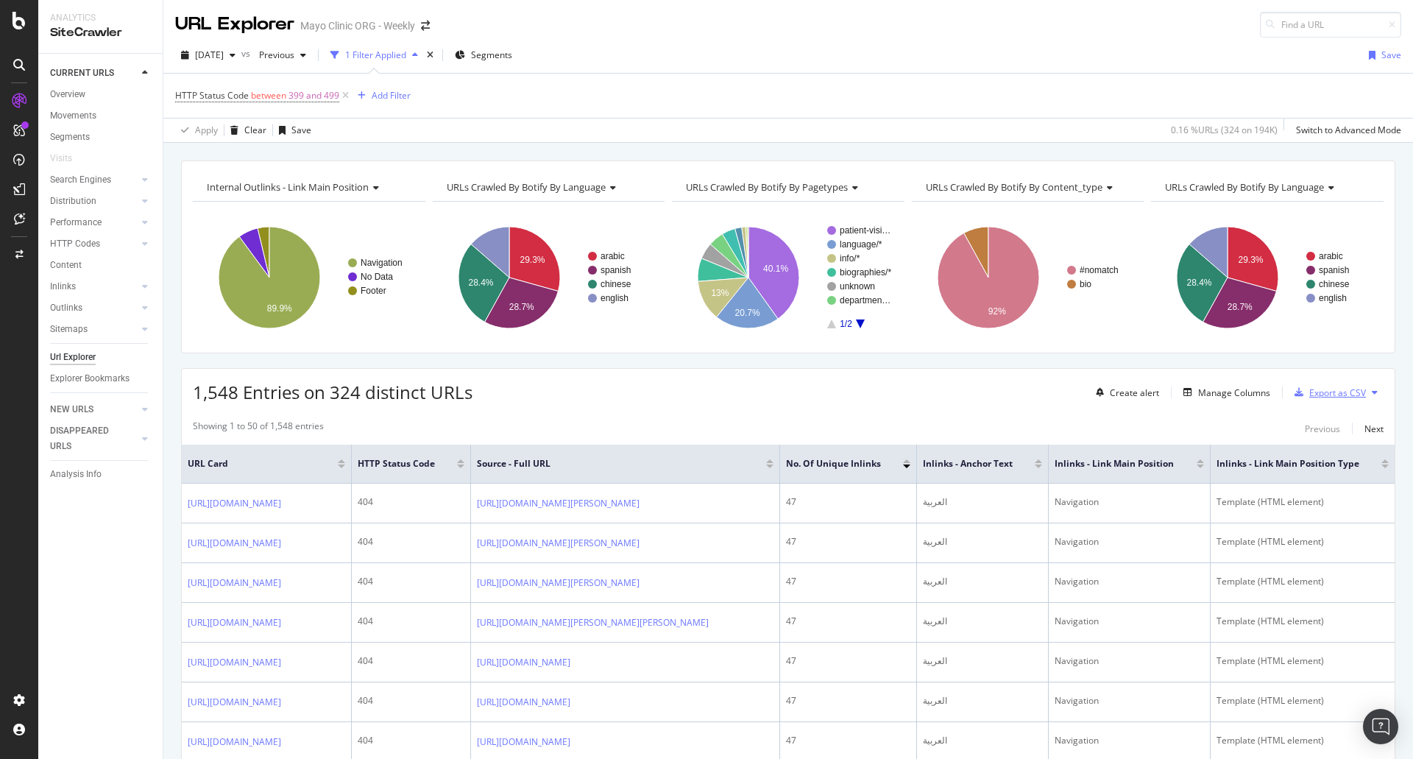
click at [1350, 396] on div "Export as CSV" at bounding box center [1337, 392] width 57 height 13
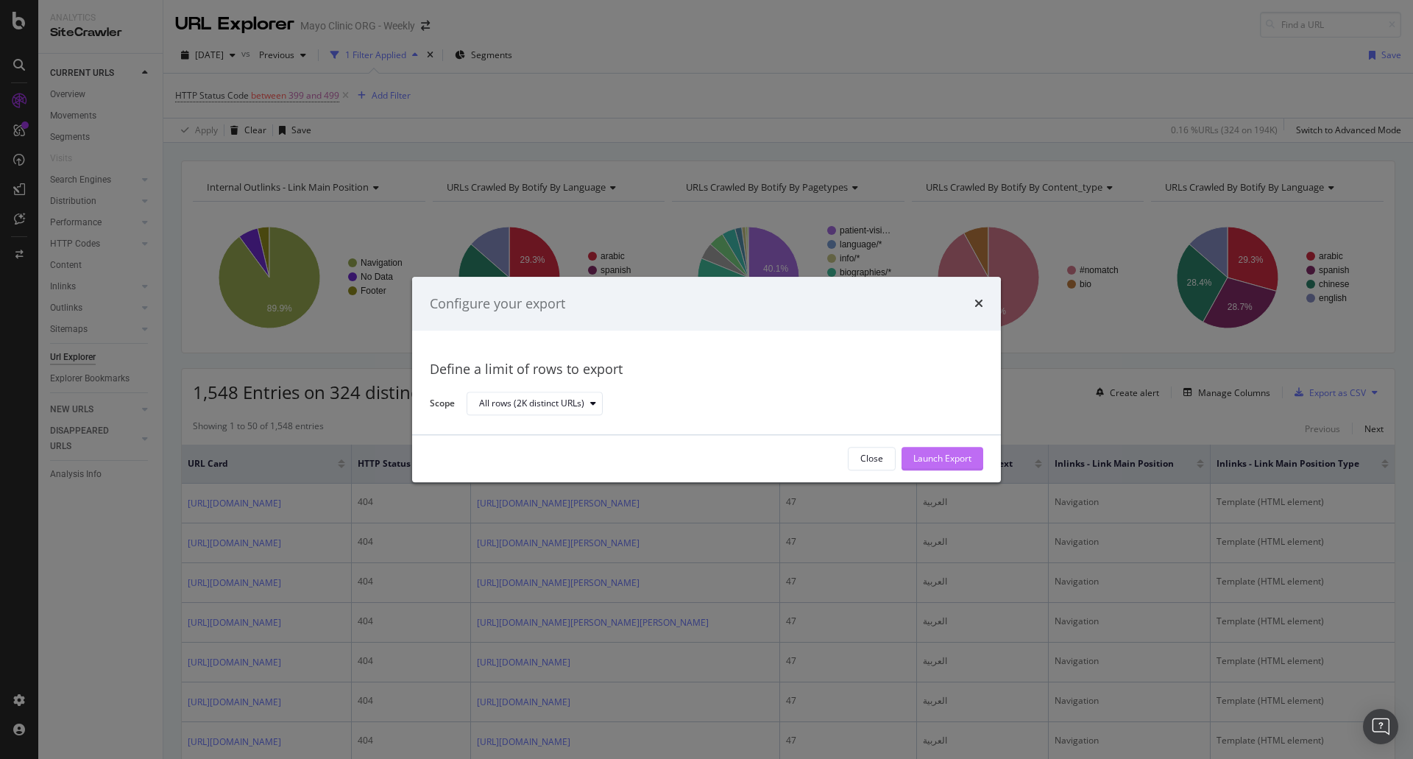
click at [925, 461] on div "Launch Export" at bounding box center [942, 459] width 58 height 13
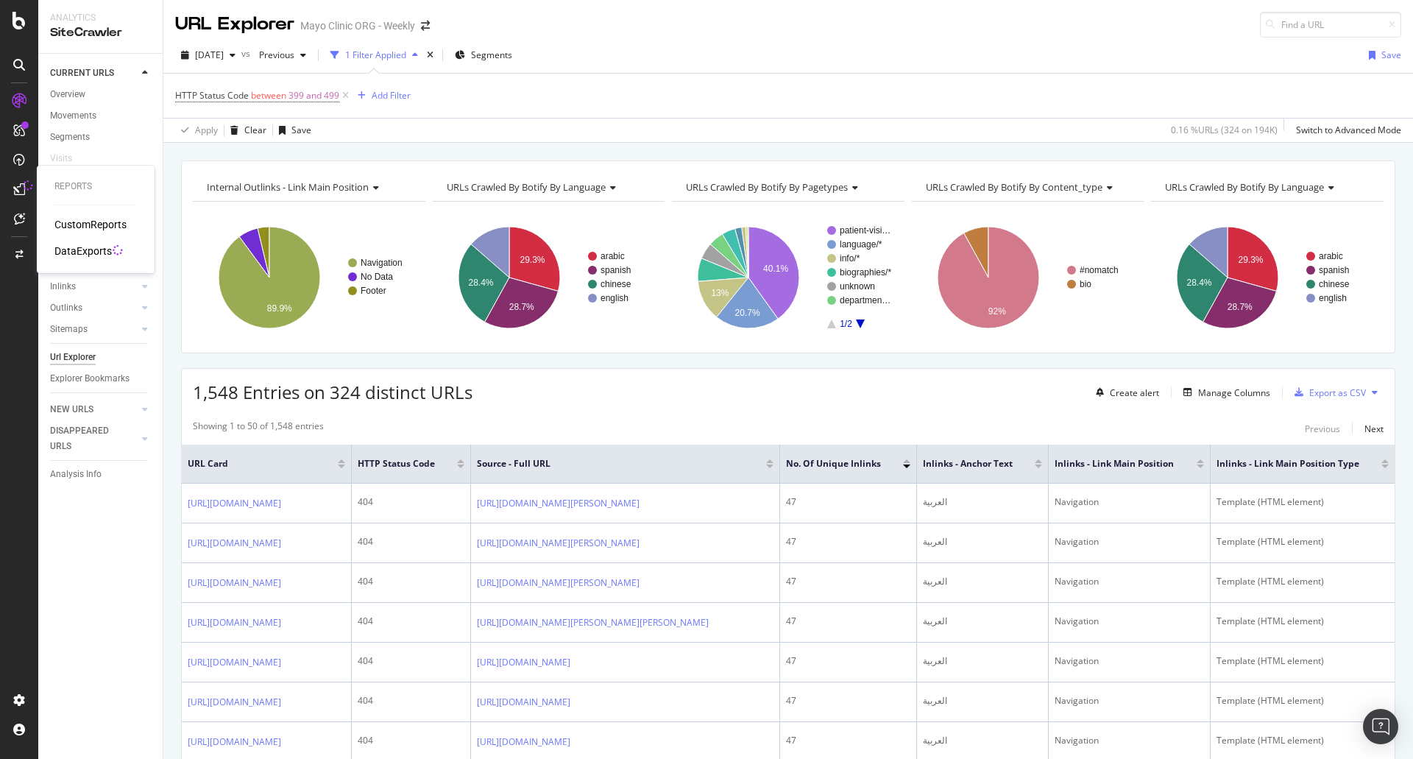
click at [74, 249] on div "DataExports" at bounding box center [82, 251] width 57 height 15
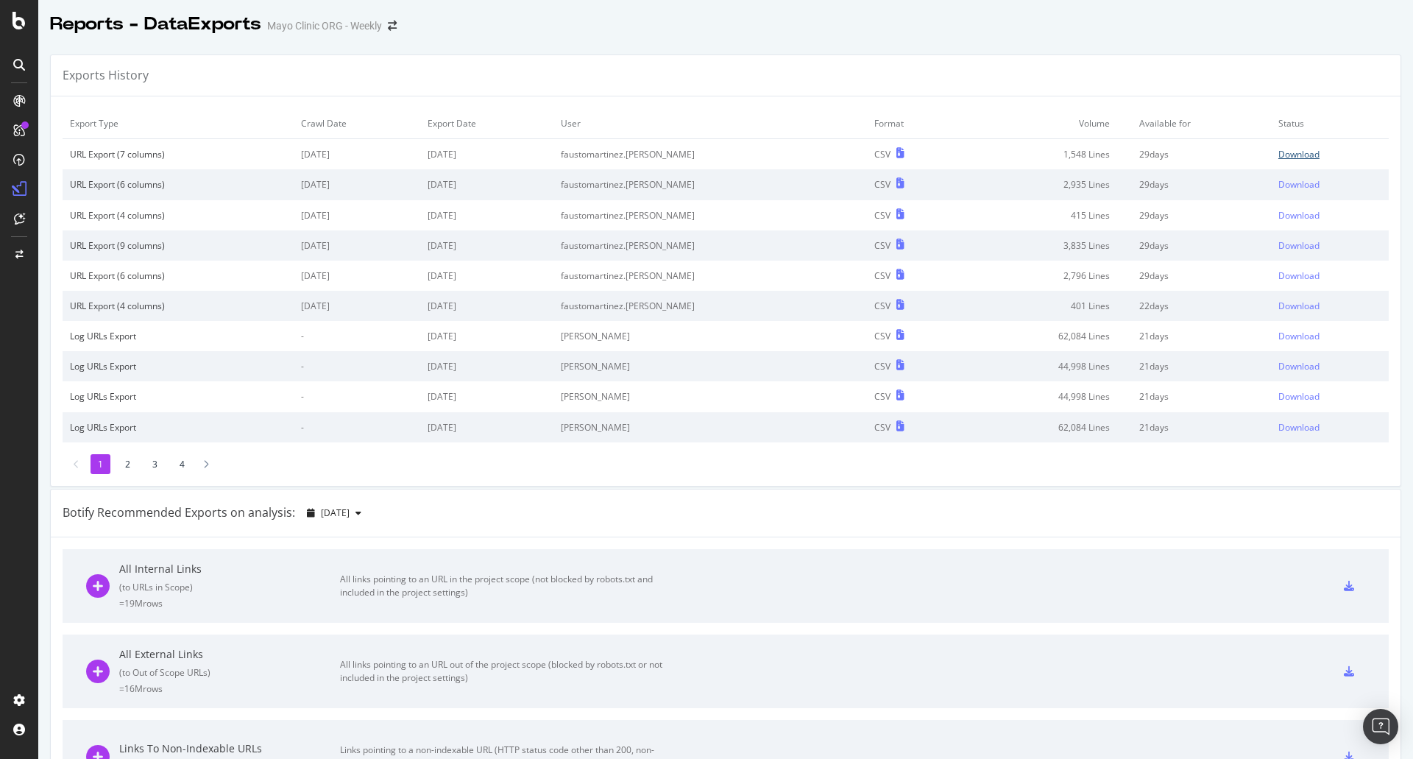
click at [1278, 154] on div "Download" at bounding box center [1298, 154] width 41 height 13
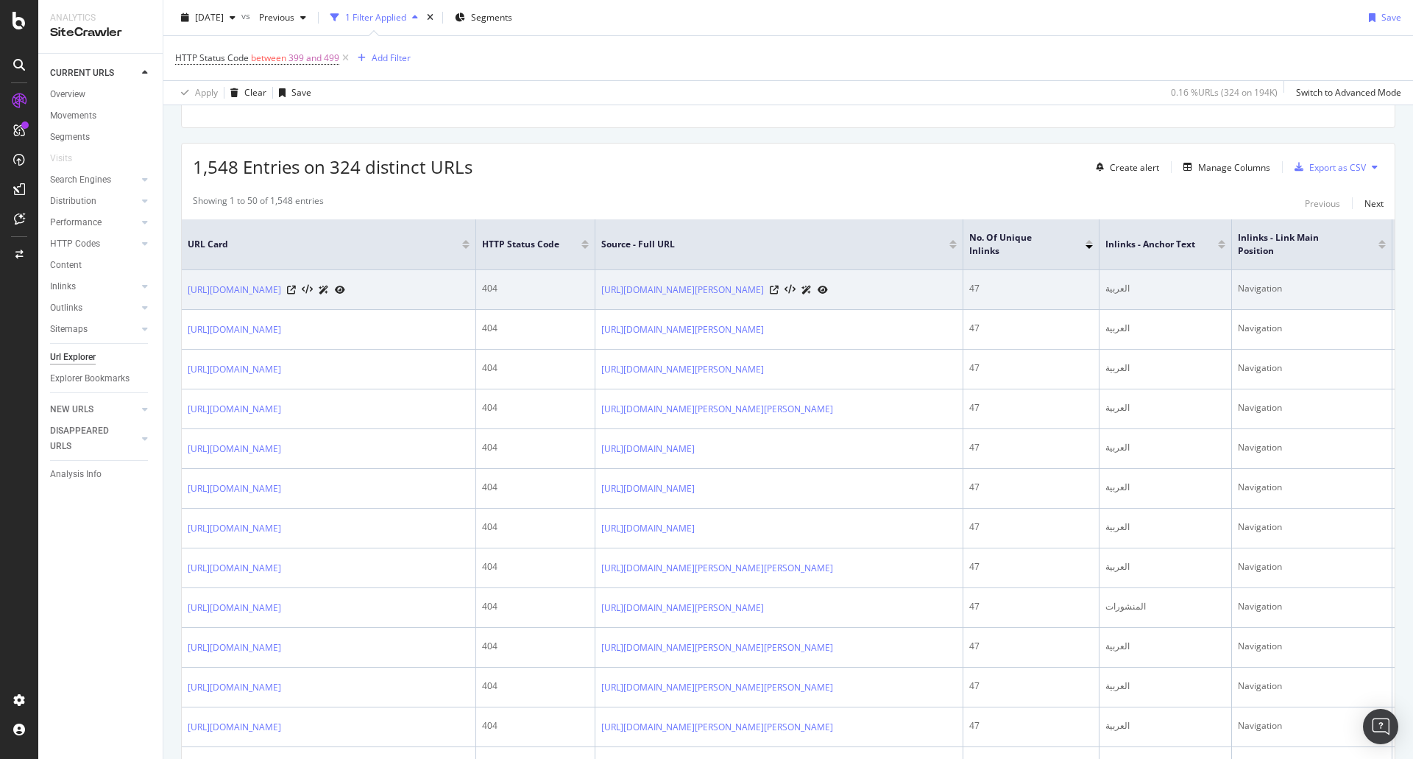
scroll to position [221, 0]
click at [1126, 288] on div "العربية" at bounding box center [1165, 292] width 120 height 13
drag, startPoint x: 1127, startPoint y: 290, endPoint x: 1104, endPoint y: 290, distance: 22.8
click at [1104, 290] on td "العربية" at bounding box center [1165, 294] width 132 height 40
copy div "العربية"
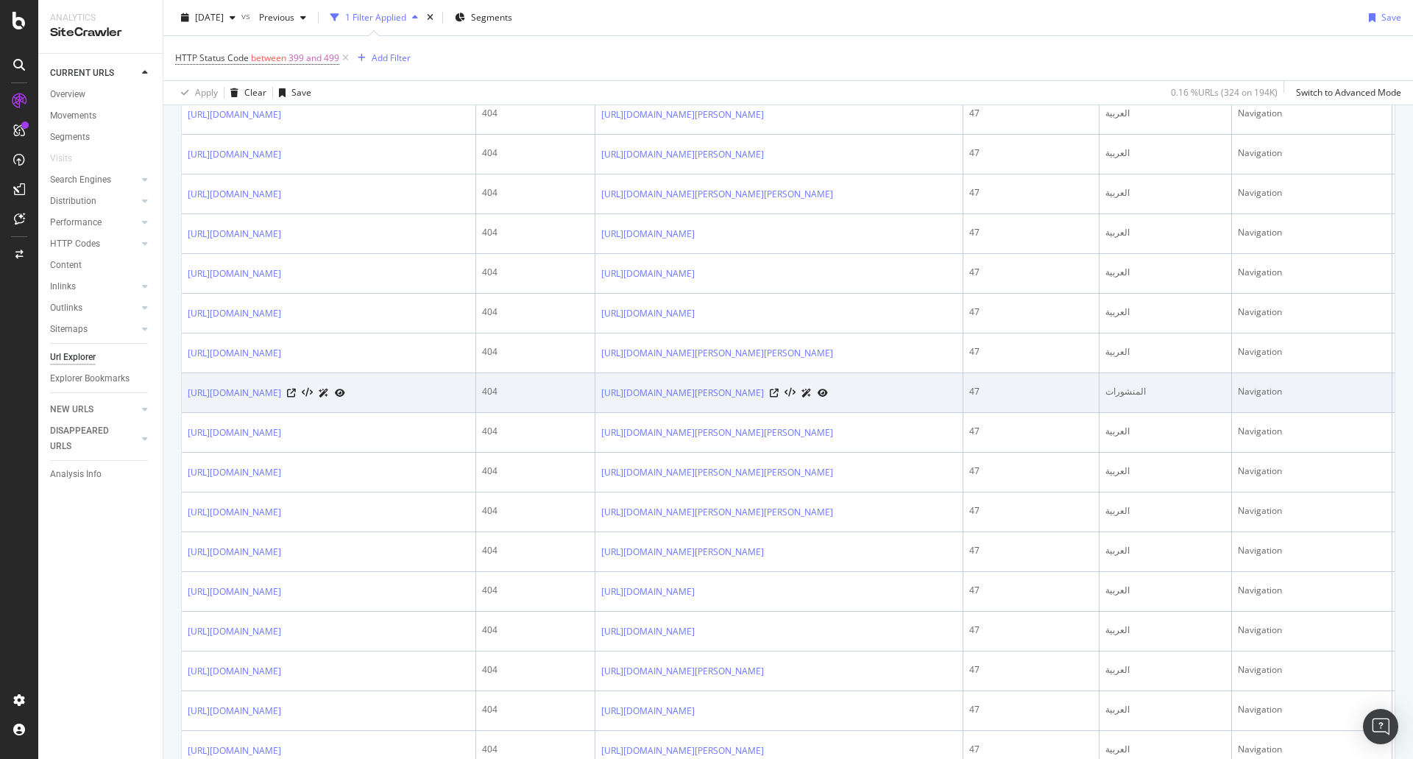
scroll to position [442, 0]
drag, startPoint x: 1155, startPoint y: 502, endPoint x: 1107, endPoint y: 502, distance: 47.8
click at [1107, 397] on div "المنشورات" at bounding box center [1165, 389] width 120 height 13
copy div "المنشورات"
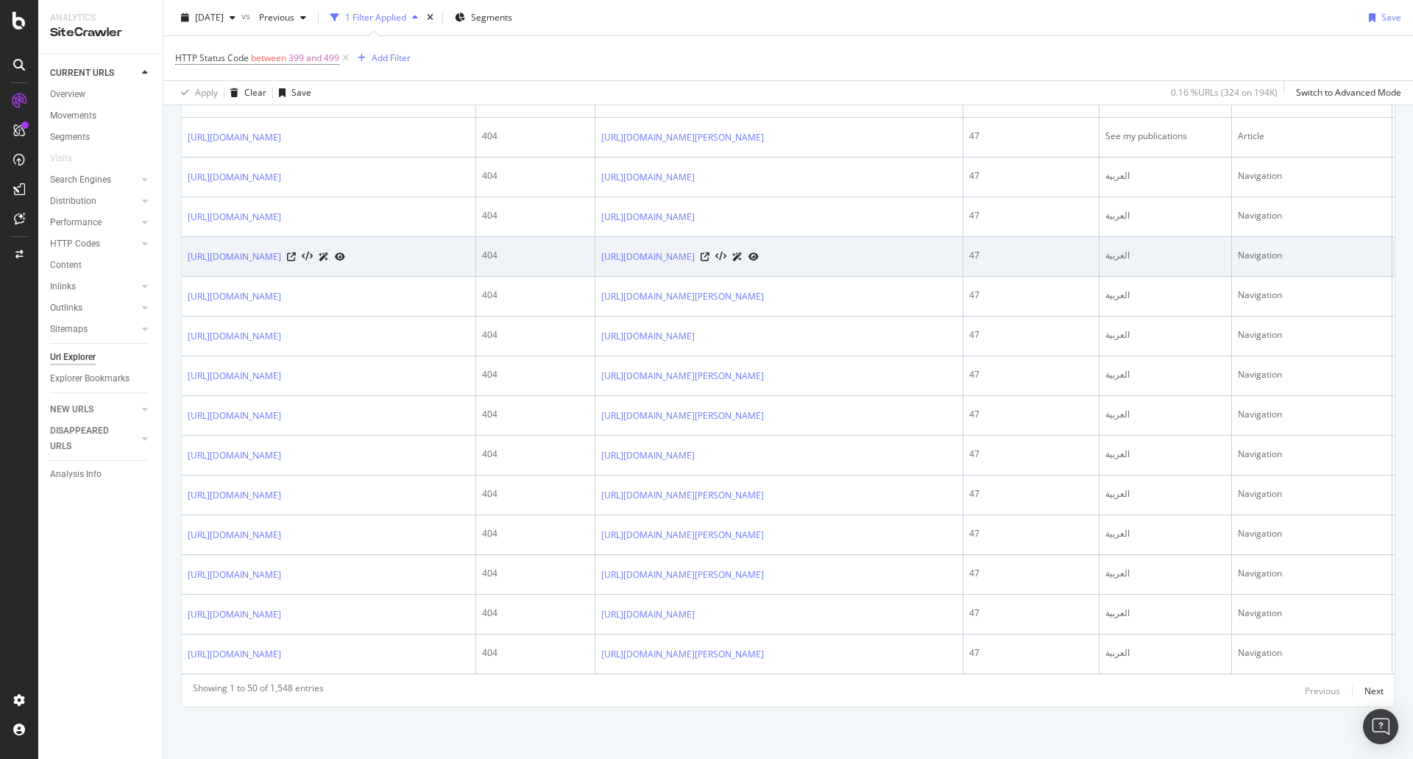
scroll to position [2518, 0]
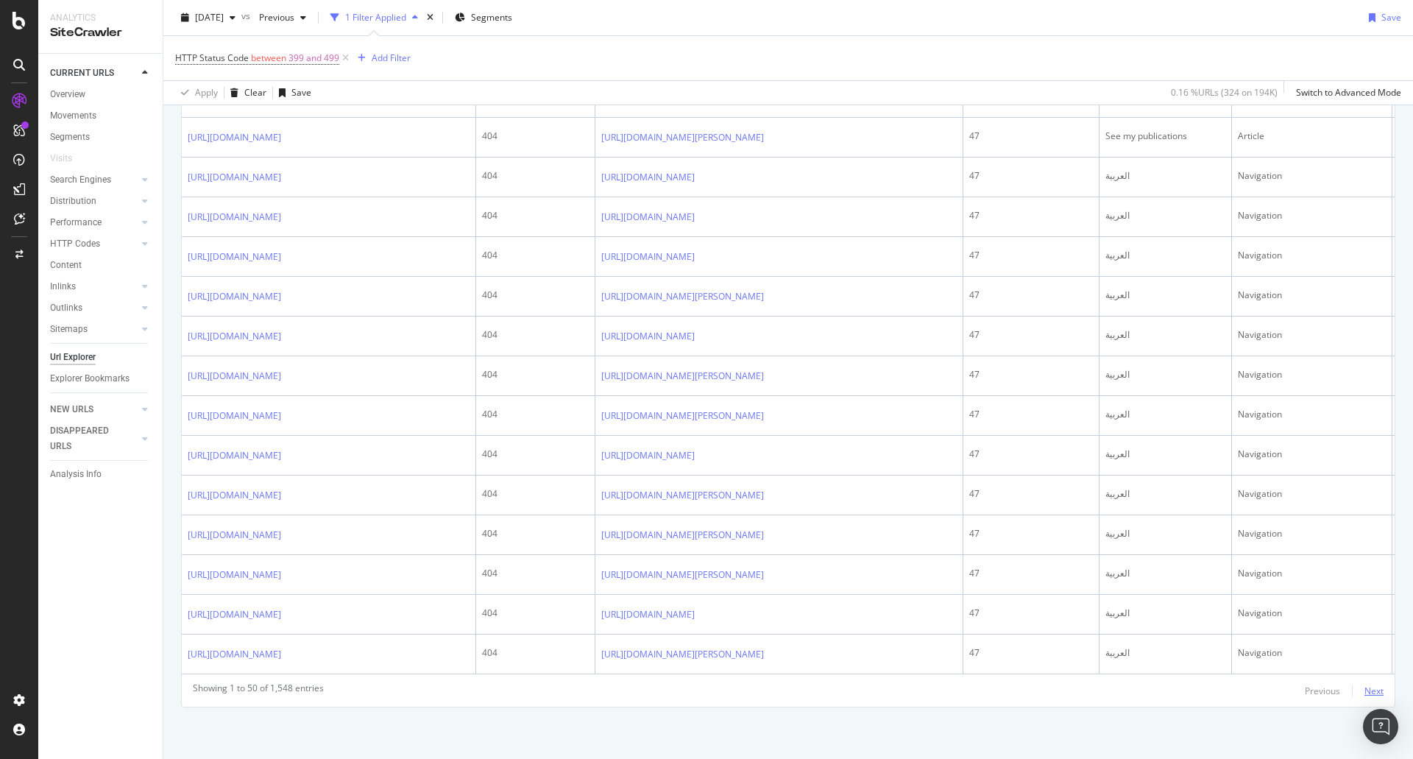
click at [1368, 686] on div "Next" at bounding box center [1373, 690] width 19 height 13
click at [1364, 690] on div "Next" at bounding box center [1373, 690] width 19 height 13
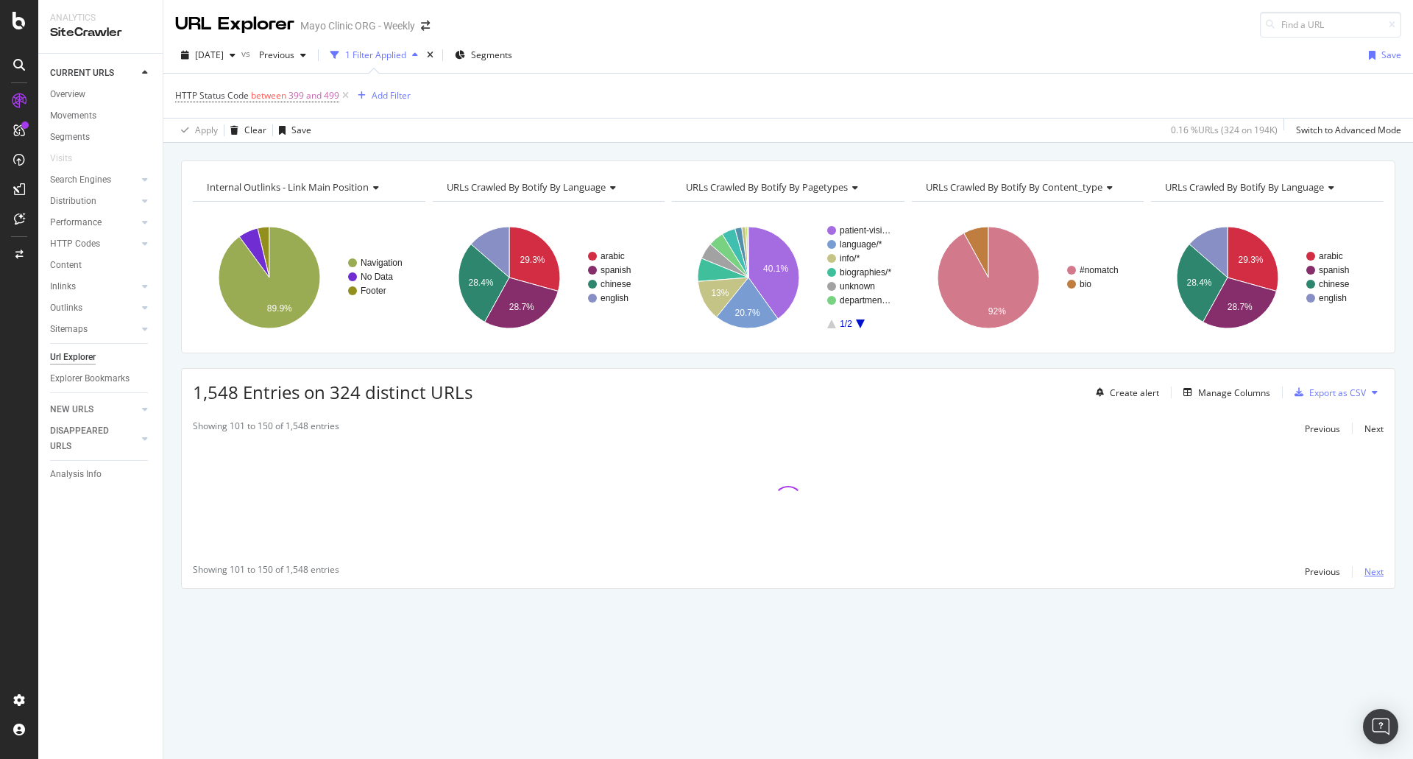
scroll to position [0, 0]
